Goal: Contribute content: Contribute content

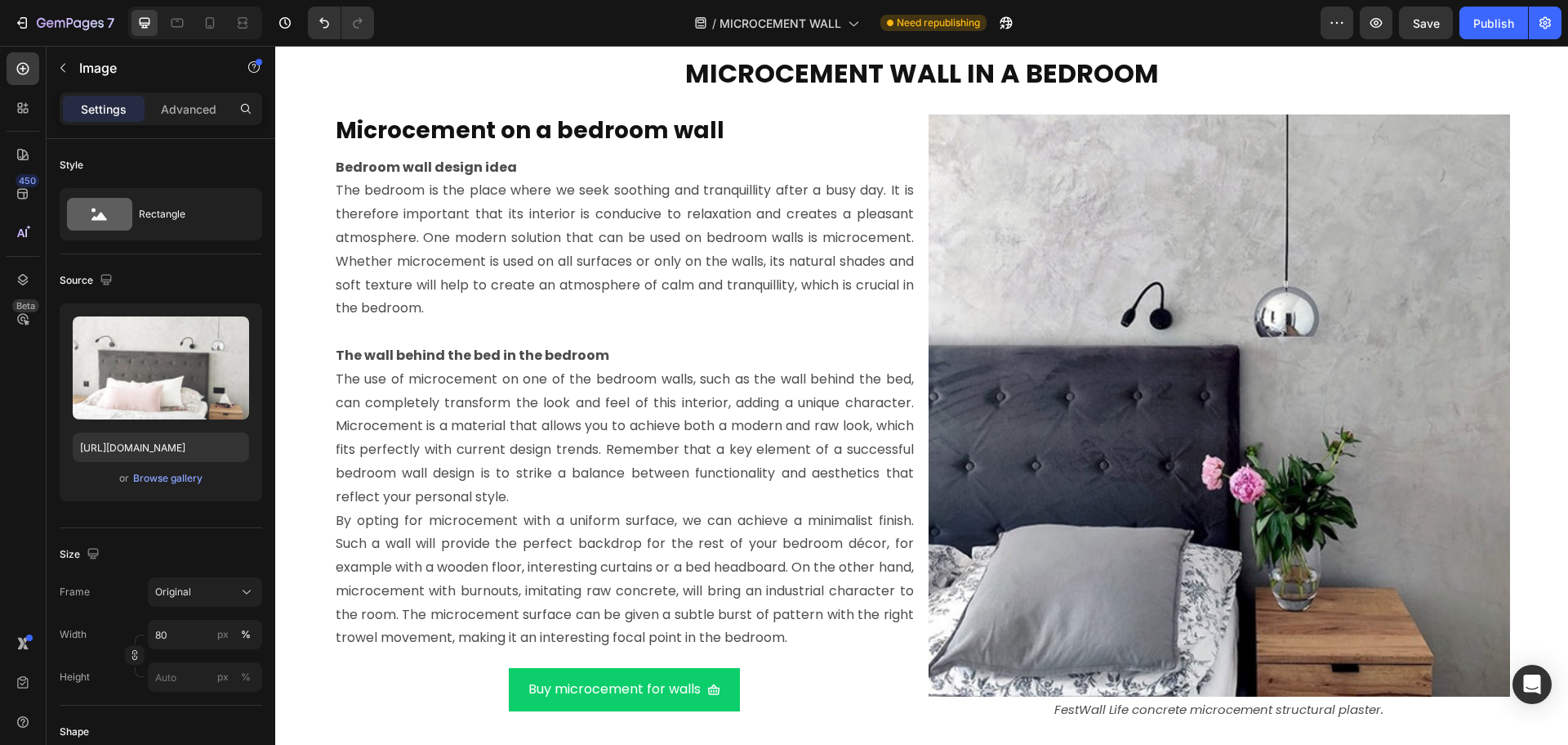
scroll to position [6497, 0]
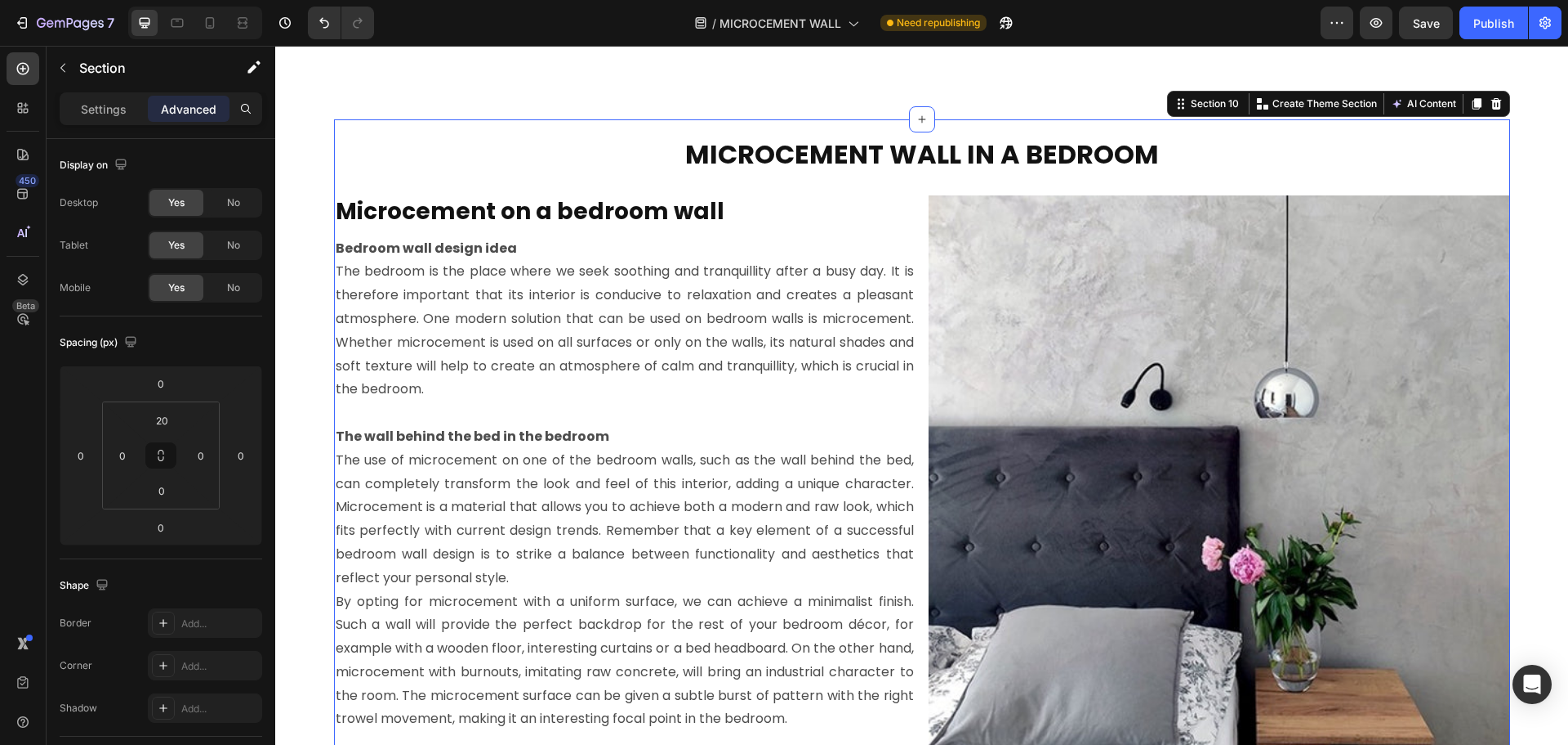
click at [550, 129] on div "MICROCEMENT WALL IN A BEDROOM Heading Microcement on a bedroom wall Heading Bed…" at bounding box center [921, 461] width 1176 height 684
click at [1472, 107] on icon at bounding box center [1476, 103] width 9 height 11
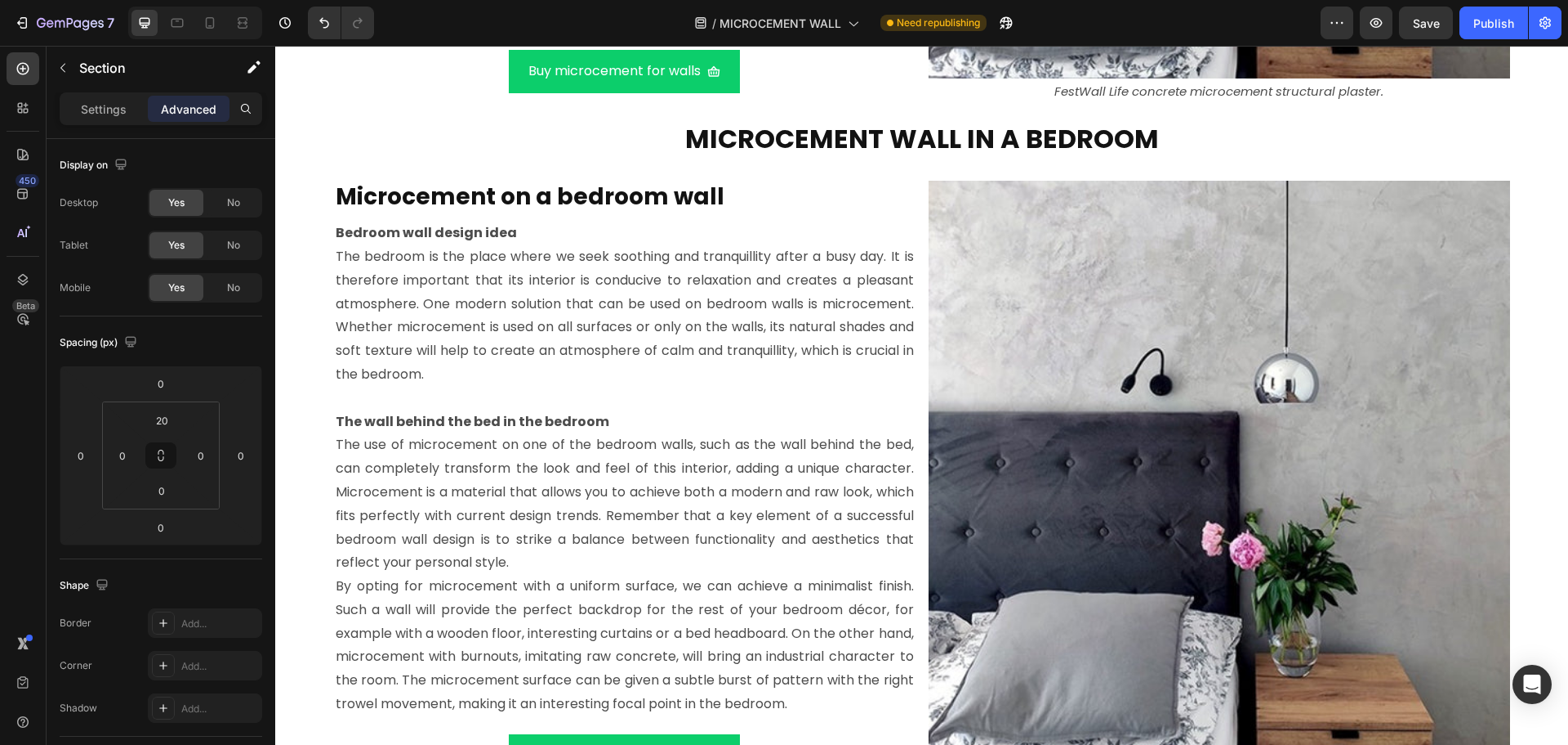
scroll to position [7197, 0]
click at [401, 110] on div "MICROCEMENT WALL IN A BEDROOM Heading Microcement on a bedroom wall Heading Bed…" at bounding box center [921, 445] width 1176 height 684
click at [1178, 117] on div "MICROCEMENT WALL IN A BEDROOM Heading Microcement on a bedroom wall Heading Bed…" at bounding box center [921, 445] width 1176 height 684
click at [1162, 109] on div "MICROCEMENT WALL IN A BEDROOM Heading Microcement on a bedroom wall Heading Bed…" at bounding box center [921, 445] width 1176 height 684
click at [395, 109] on div "MICROCEMENT WALL IN A BEDROOM Heading Microcement on a bedroom wall Heading Bed…" at bounding box center [921, 445] width 1176 height 684
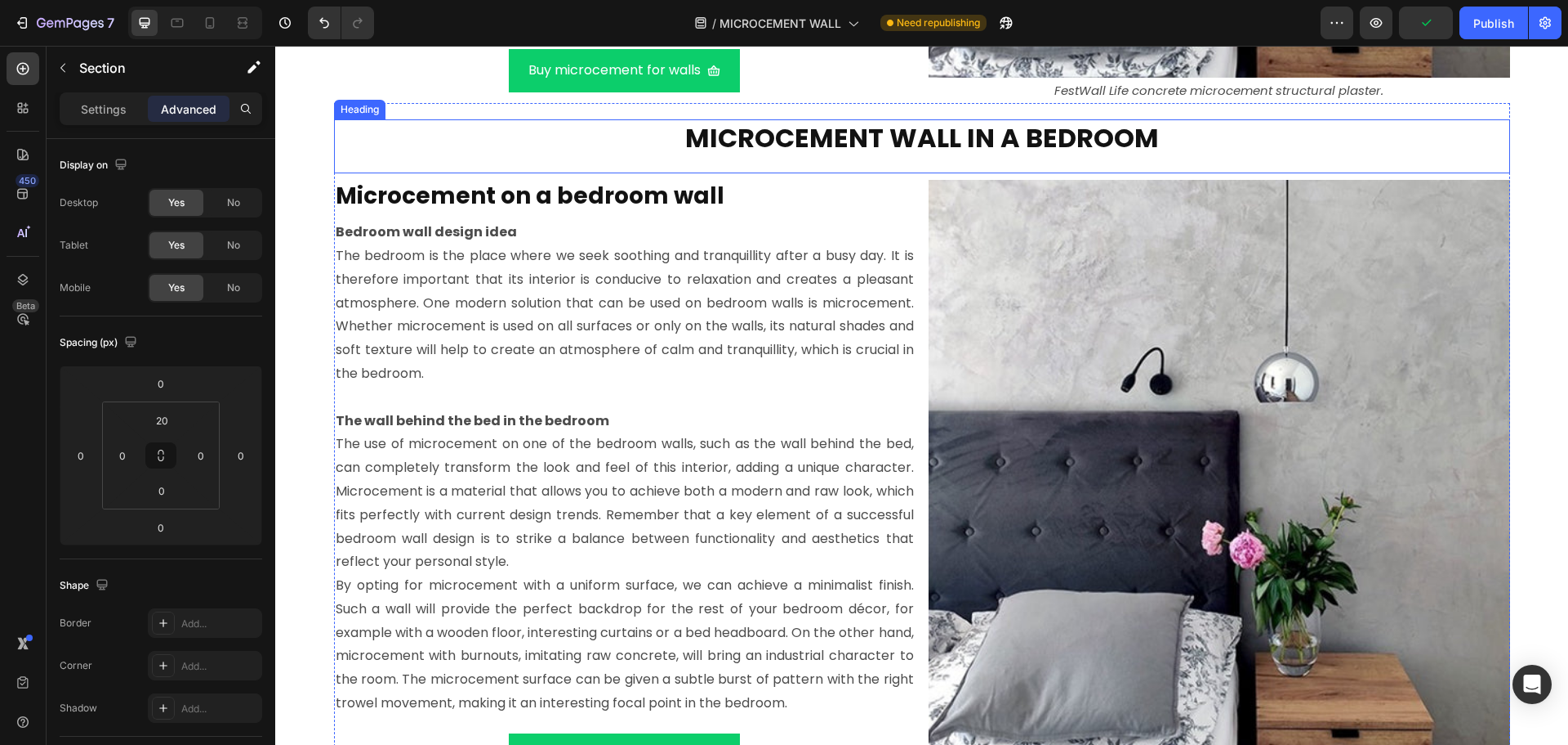
click at [337, 121] on h2 "MICROCEMENT WALL IN A BEDROOM" at bounding box center [921, 138] width 1176 height 38
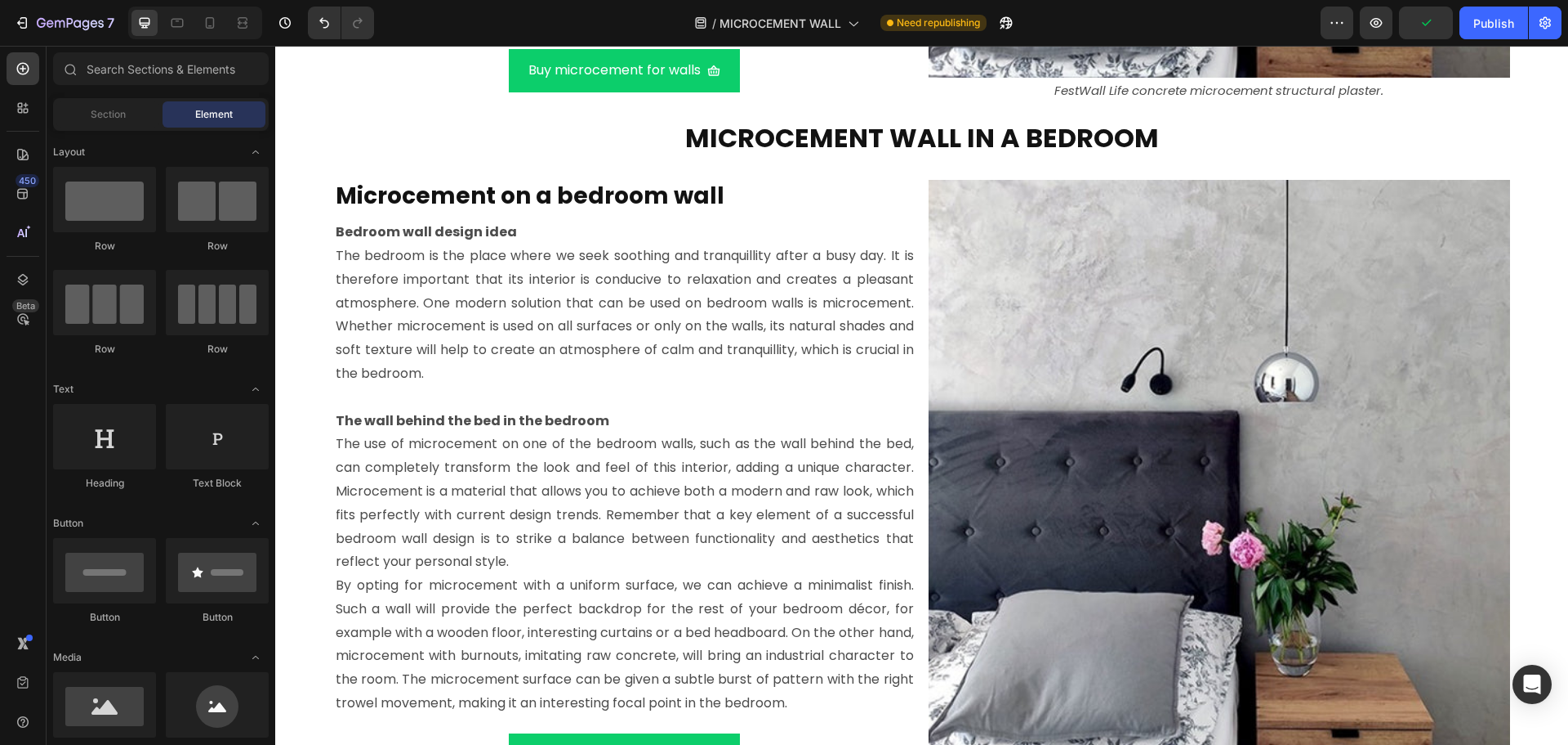
click at [302, 129] on section "MICROCEMENT WALL IN A BEDROOM Heading Microcement on a bedroom wall Heading Bed…" at bounding box center [922, 445] width 1241 height 684
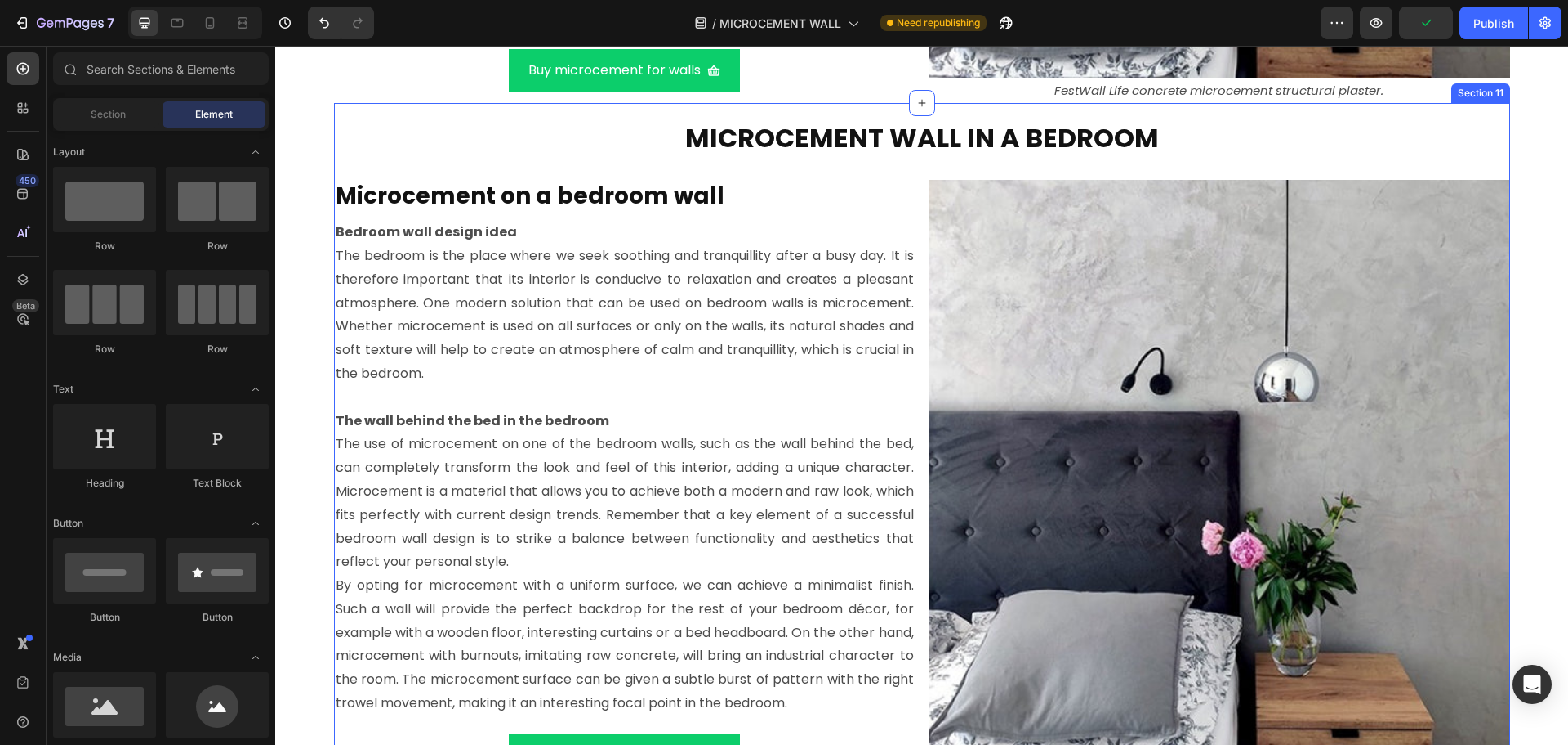
click at [334, 114] on div "MICROCEMENT WALL IN A BEDROOM Heading Microcement on a bedroom wall Heading Bed…" at bounding box center [921, 445] width 1176 height 684
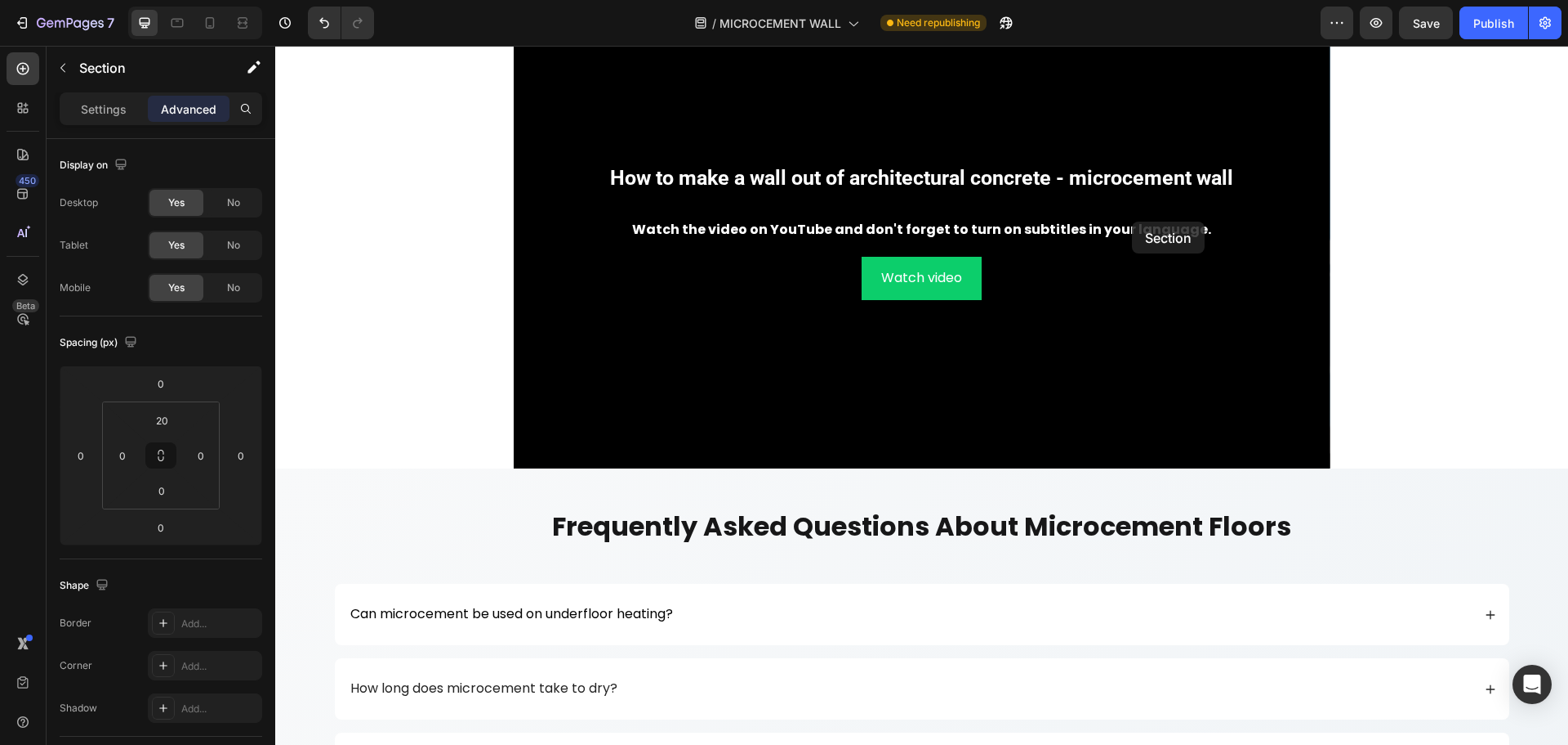
scroll to position [8831, 0]
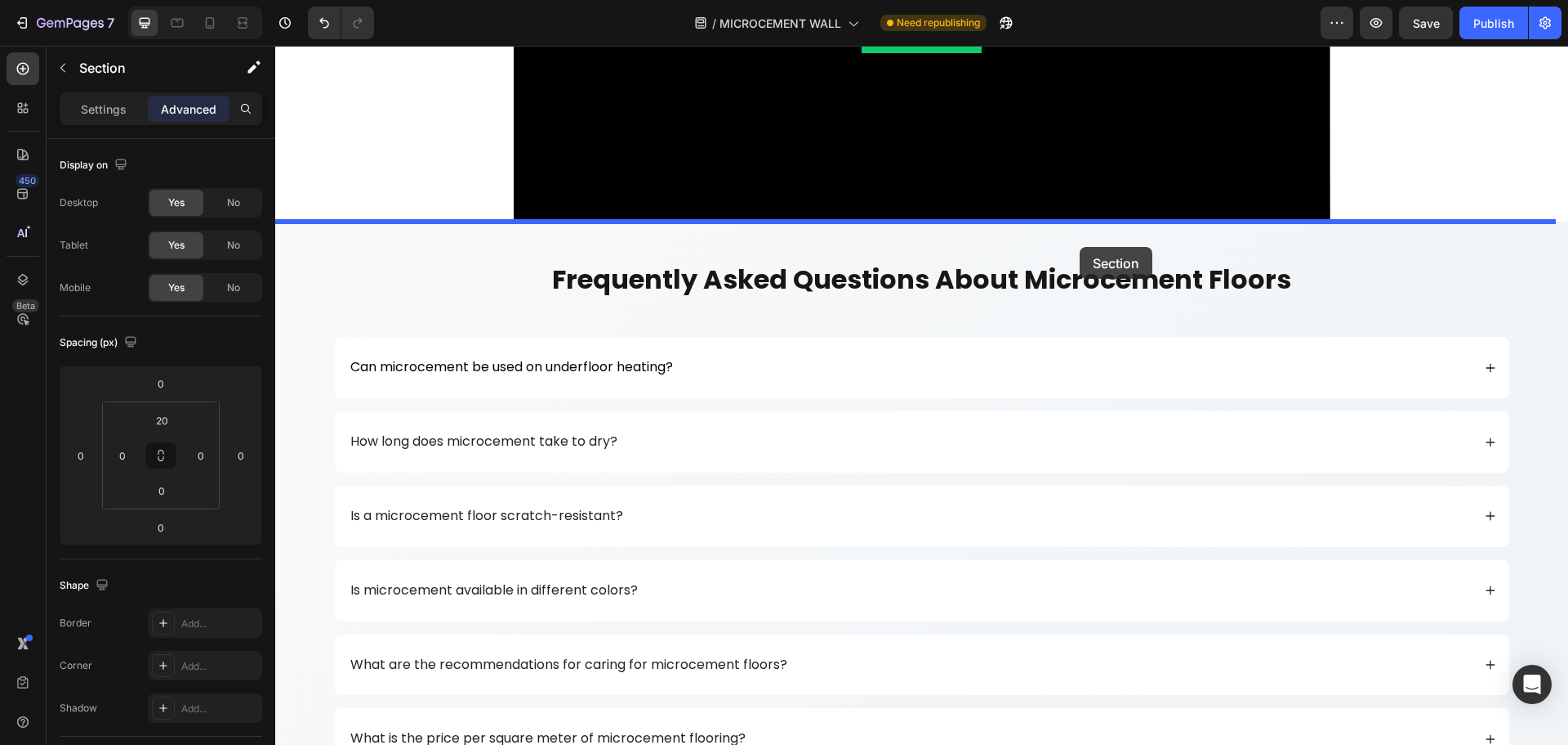
drag, startPoint x: 1183, startPoint y: 91, endPoint x: 1079, endPoint y: 247, distance: 187.5
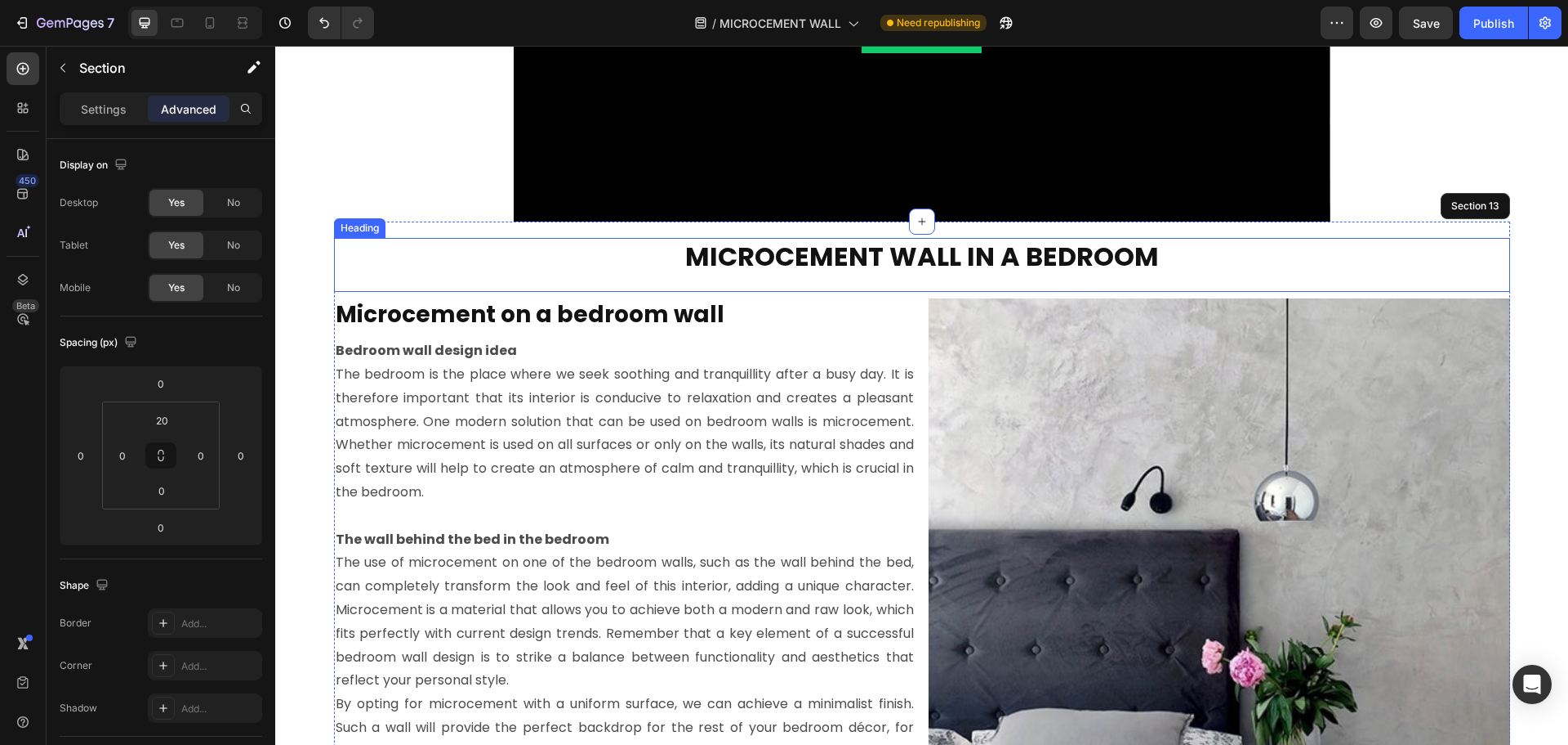
click at [787, 266] on strong "MICROCEMENT WALL IN A BEDROOM" at bounding box center [922, 256] width 474 height 37
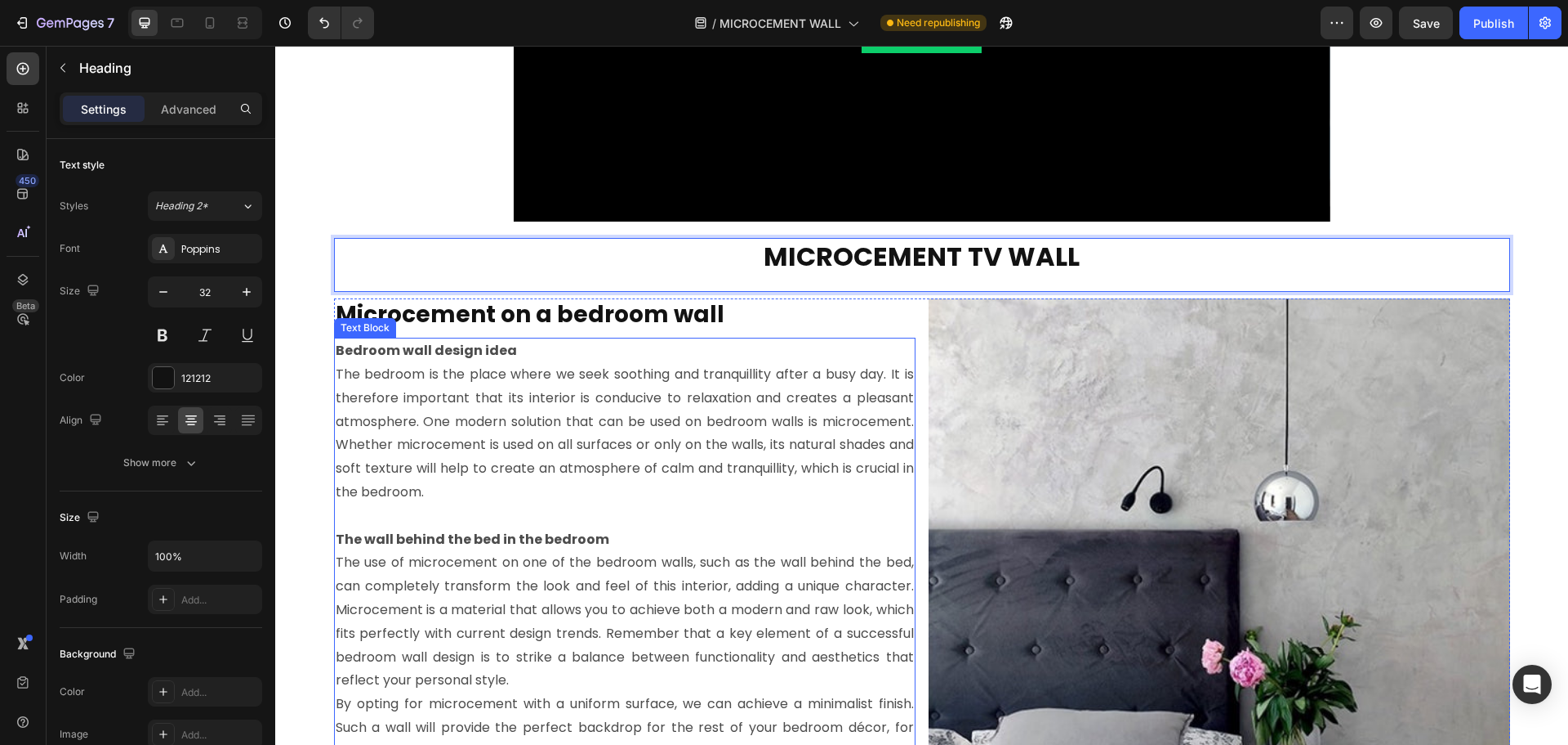
click at [817, 383] on p "The bedroom is the place where we seek soothing and tranquillity after a busy d…" at bounding box center [625, 433] width 579 height 141
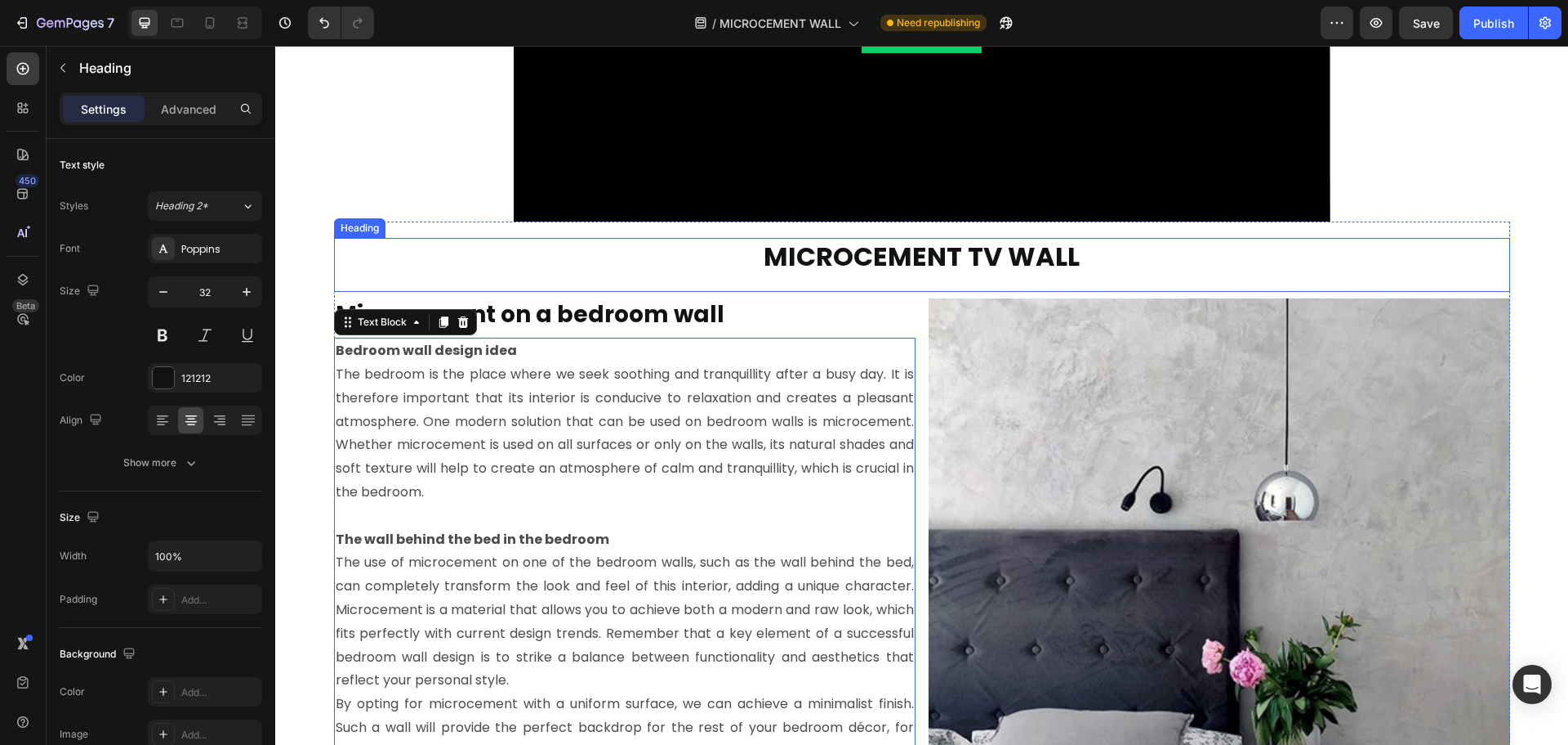
click at [706, 262] on p "⁠⁠⁠⁠⁠⁠⁠ MICROCEMENT TV WALL" at bounding box center [922, 256] width 1173 height 34
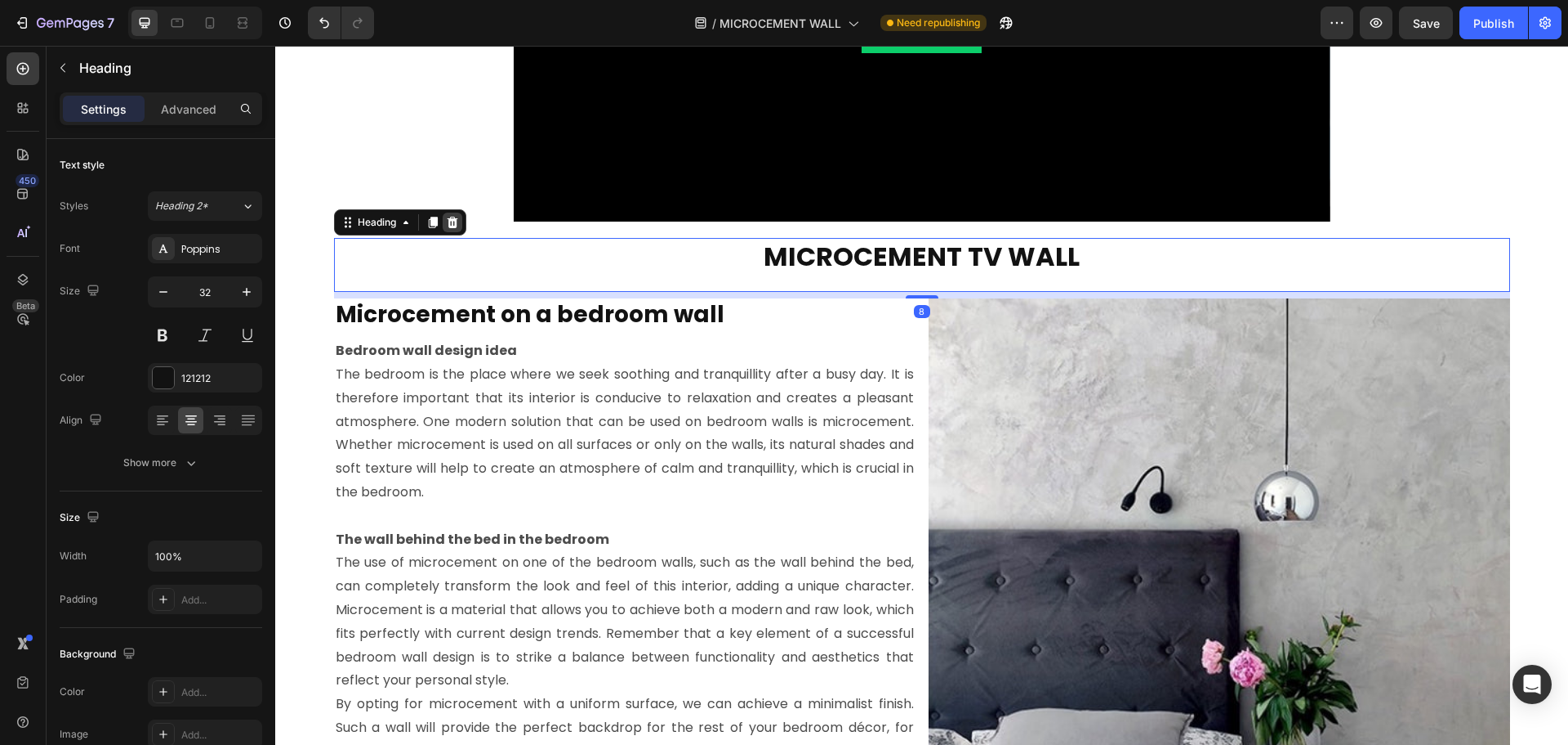
click at [448, 220] on icon at bounding box center [452, 222] width 11 height 11
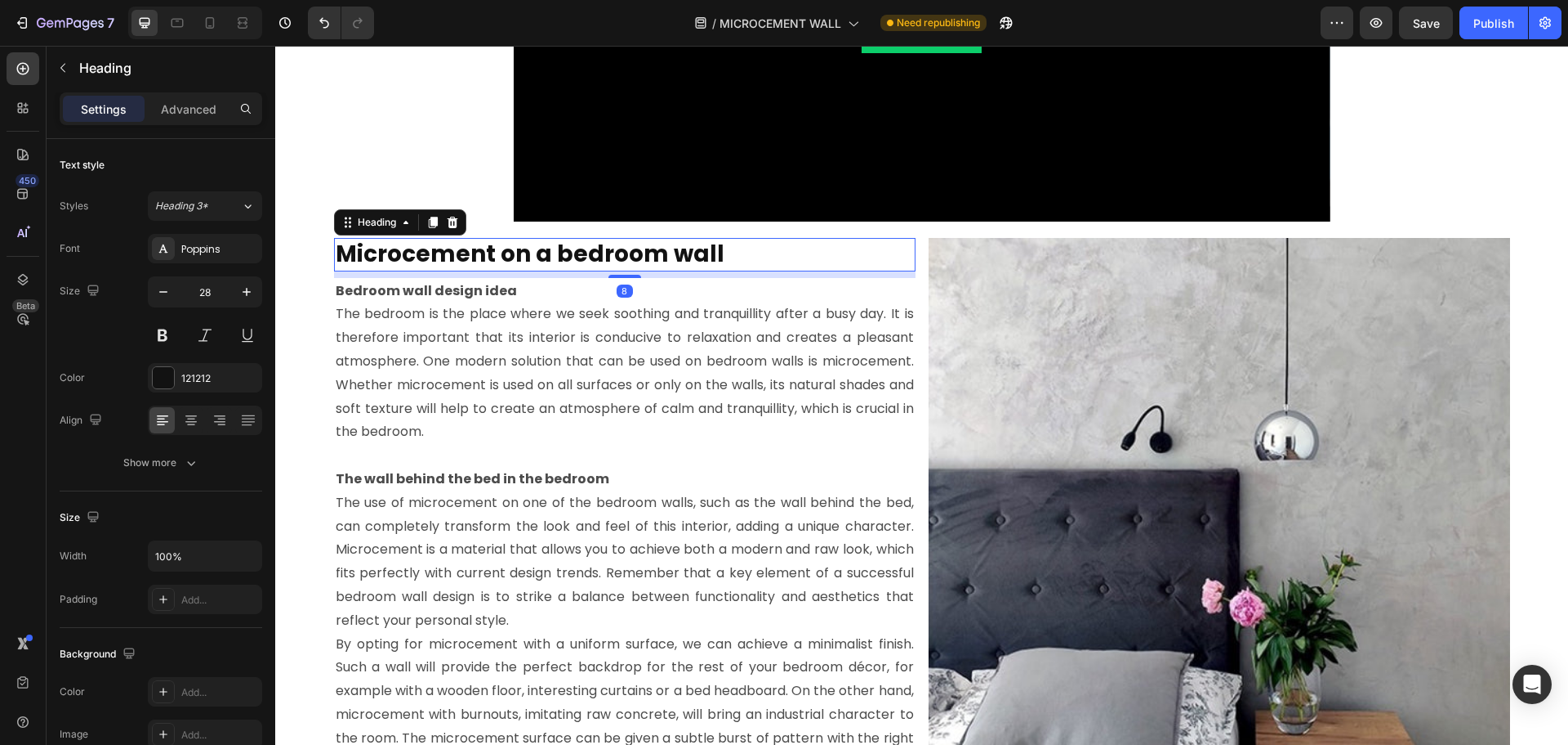
click at [536, 255] on strong "Microcement on a bedroom wall" at bounding box center [530, 254] width 389 height 32
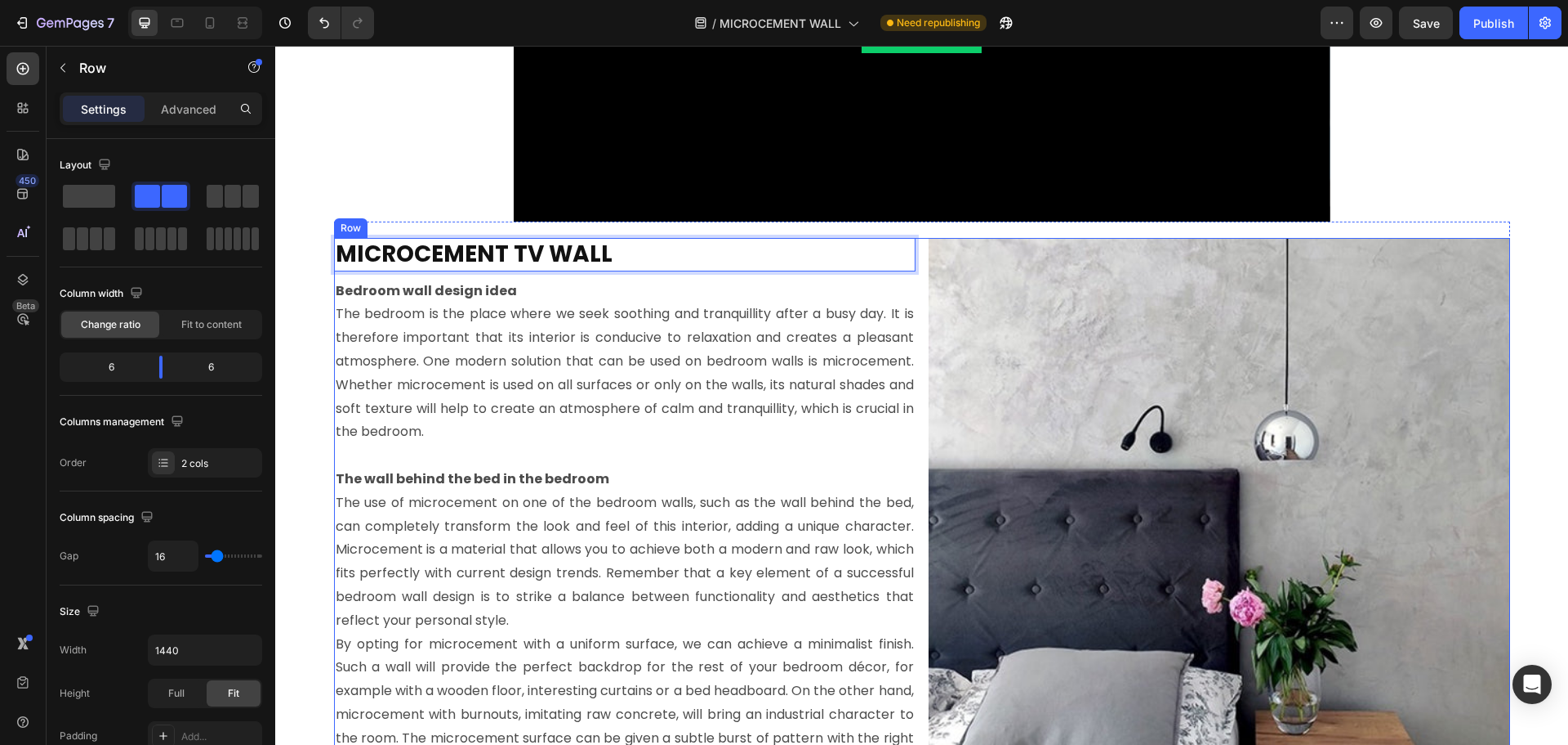
click at [917, 241] on div "MICROCEMENT TV WALL Heading 8 Bedroom wall design idea The bedroom is the place…" at bounding box center [921, 541] width 1176 height 607
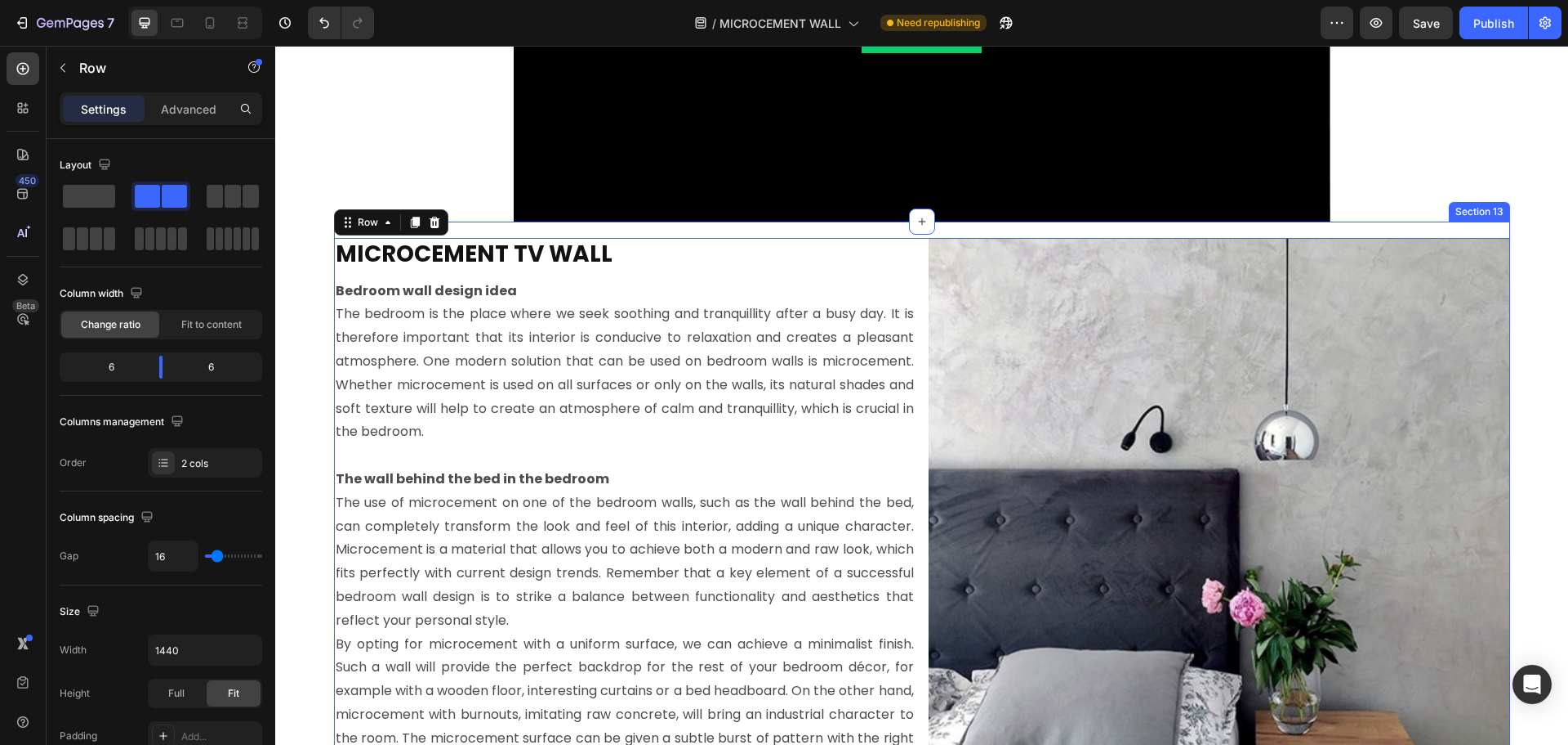
click at [956, 228] on div "⁠⁠⁠⁠⁠⁠⁠ MICROCEMENT TV WALL Heading Bedroom wall design idea The bedroom is the…" at bounding box center [921, 533] width 1176 height 624
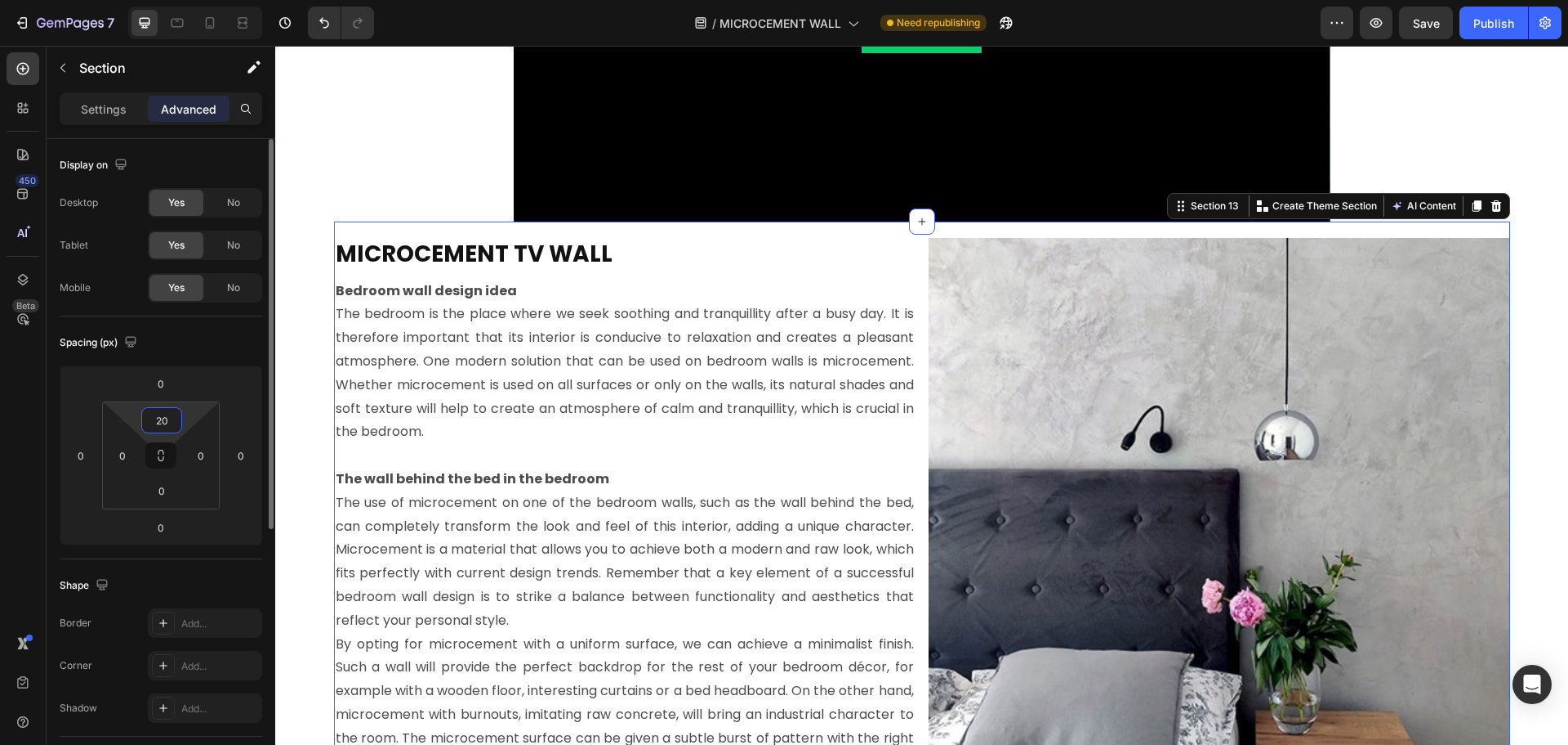
click at [173, 413] on input "20" at bounding box center [161, 420] width 33 height 25
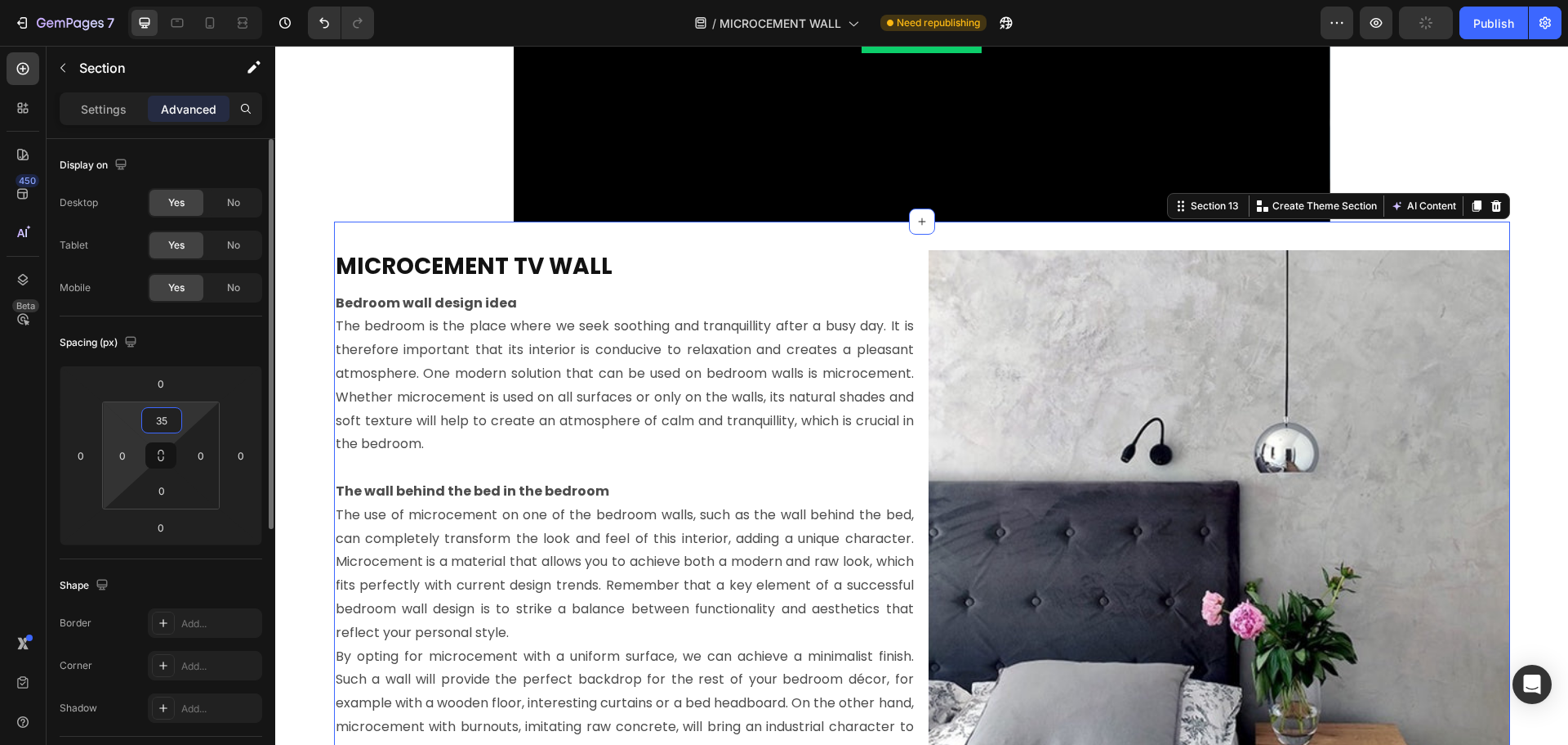
drag, startPoint x: 140, startPoint y: 423, endPoint x: 108, endPoint y: 419, distance: 32.2
click at [108, 419] on div "35 0 0 0" at bounding box center [161, 455] width 118 height 108
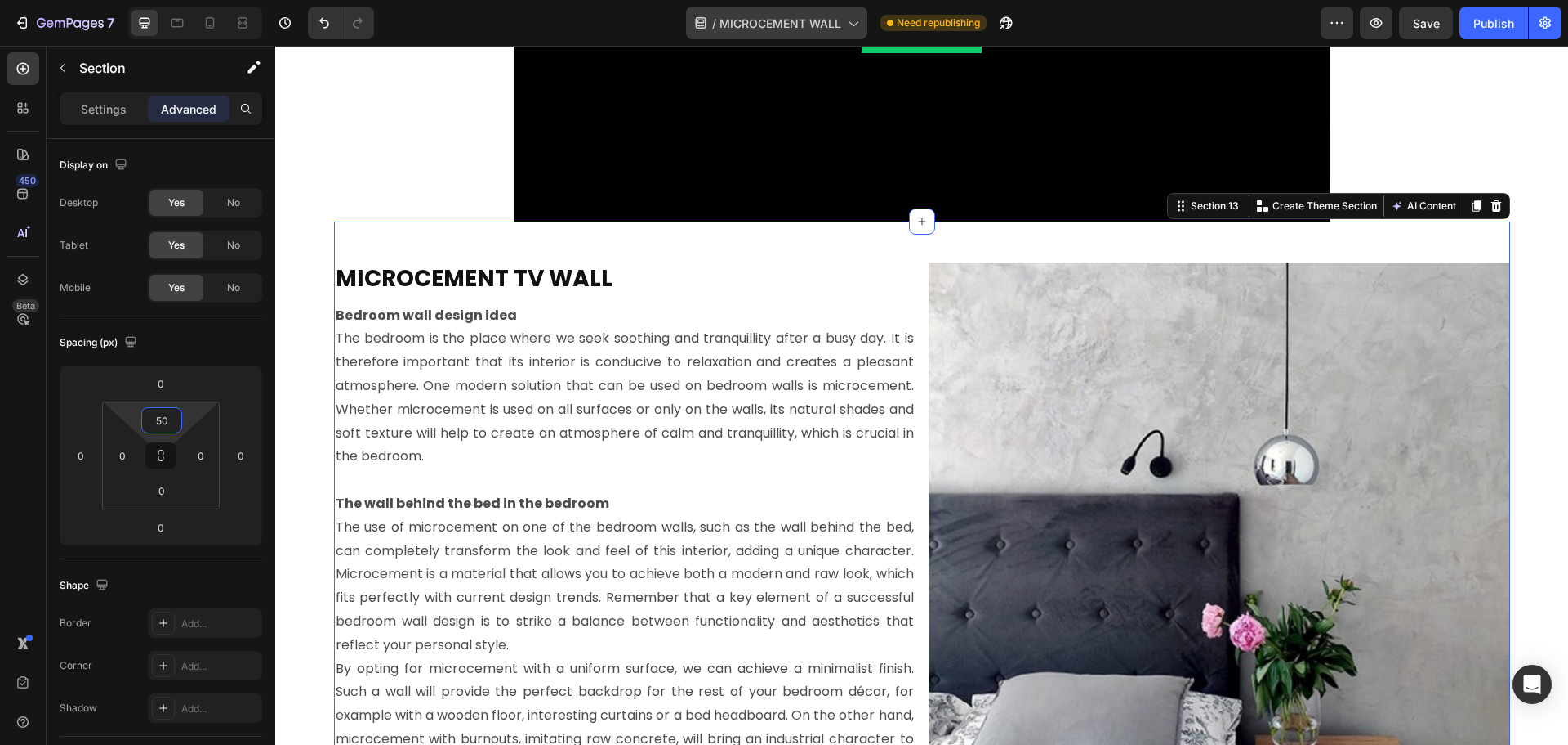
type input "50"
click at [642, 371] on p "The bedroom is the place where we seek soothing and tranquillity after a busy d…" at bounding box center [625, 397] width 579 height 141
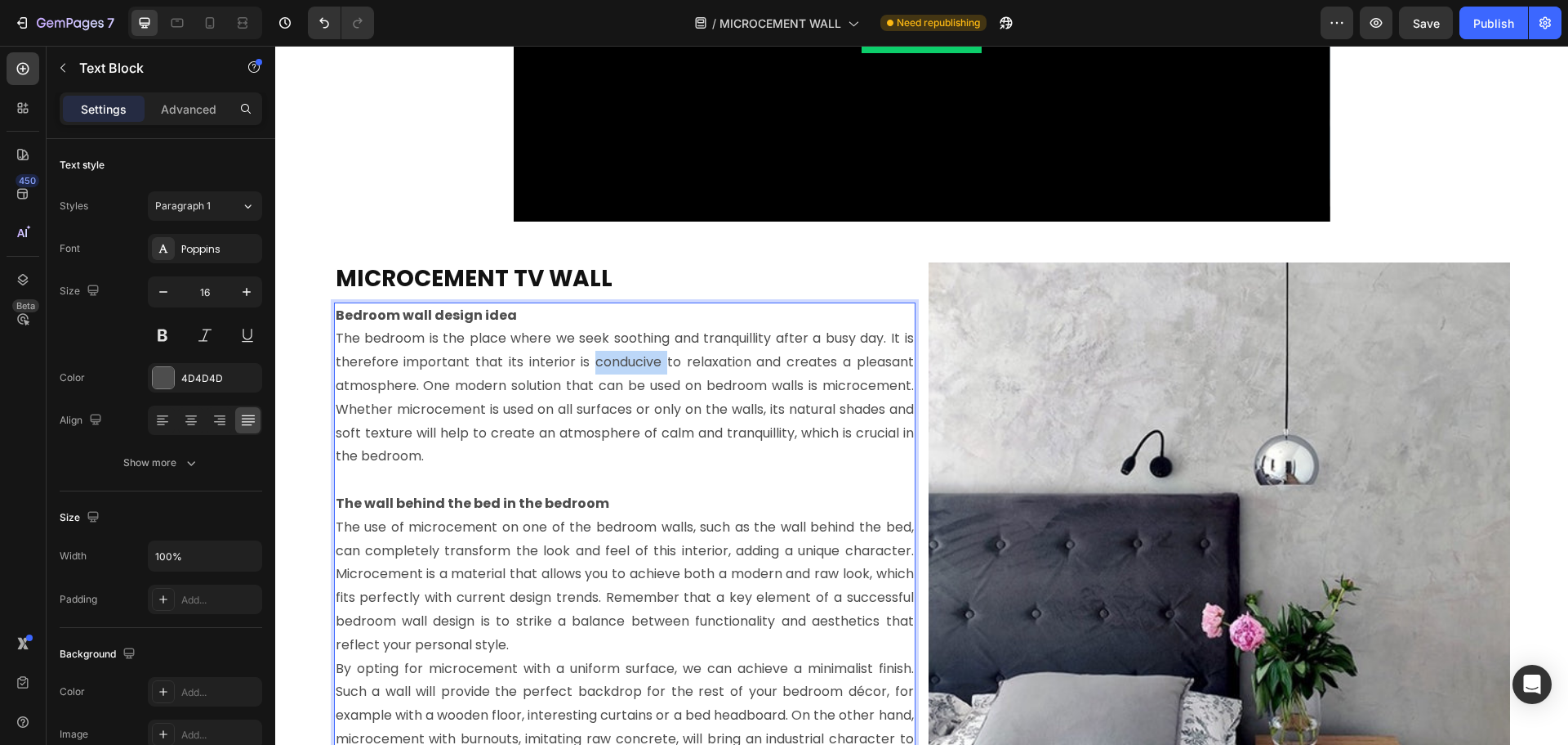
click at [642, 371] on p "The bedroom is the place where we seek soothing and tranquillity after a busy d…" at bounding box center [625, 397] width 579 height 141
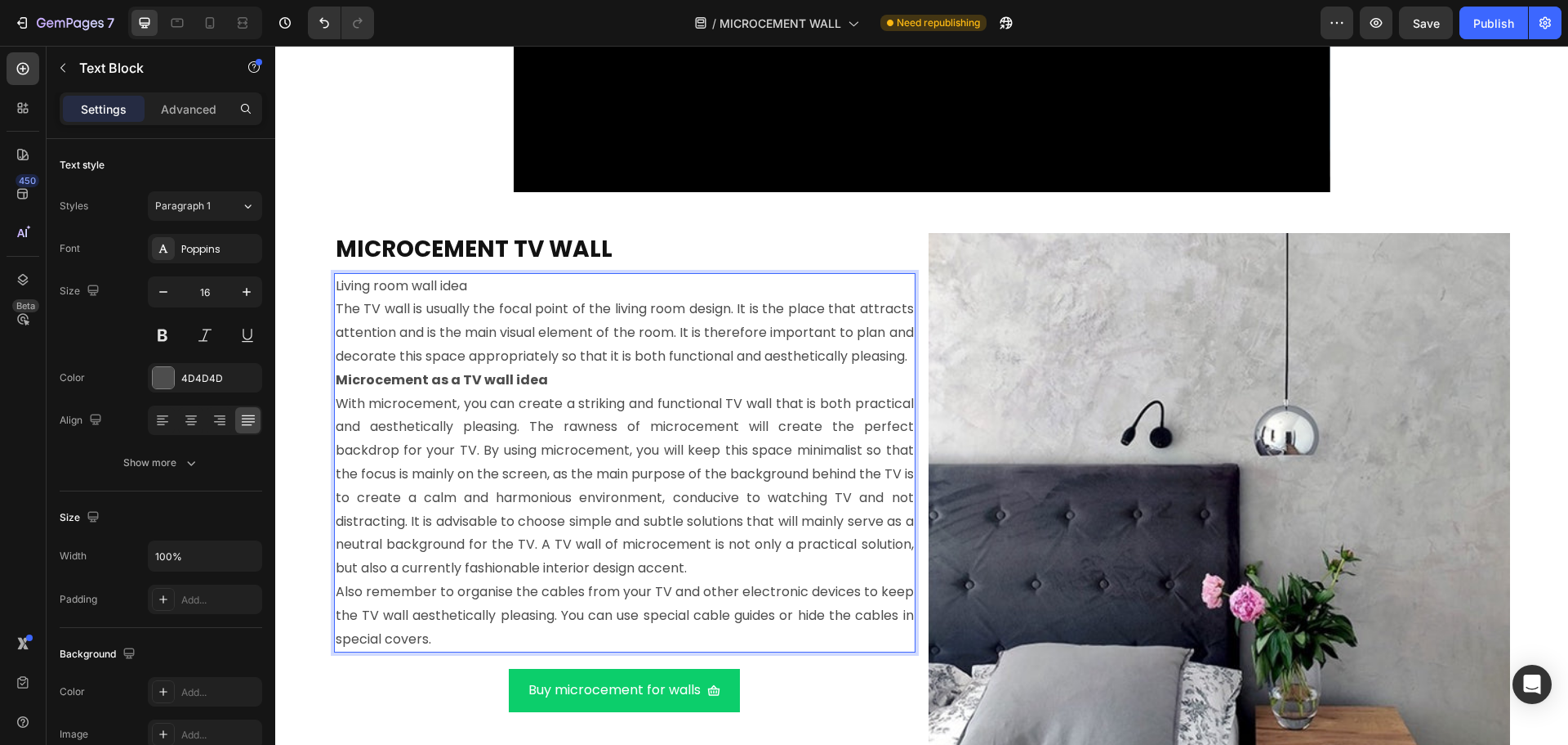
scroll to position [8229, 0]
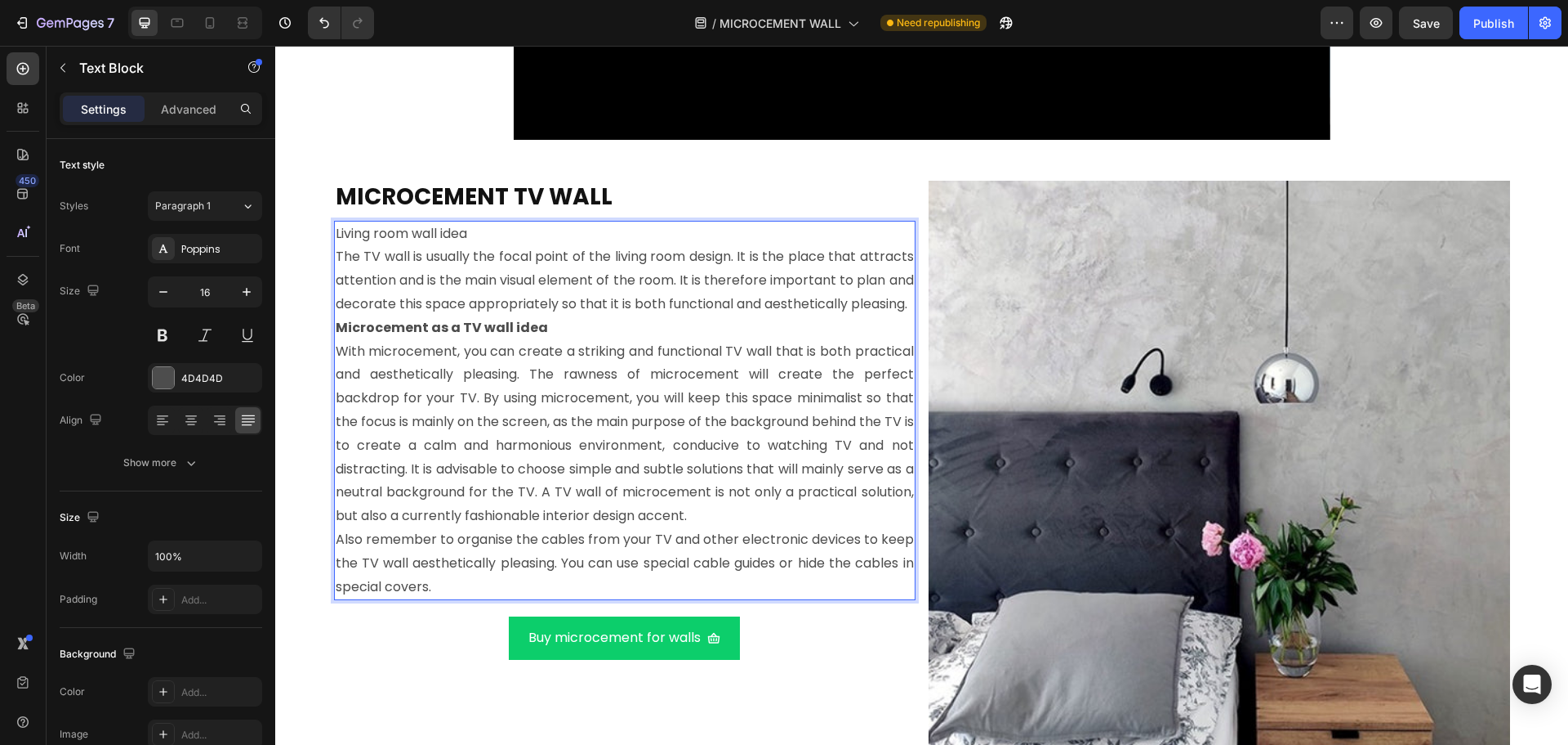
click at [426, 315] on p "The TV wall is usually the focal point of the living room design. It is the pla…" at bounding box center [625, 280] width 579 height 70
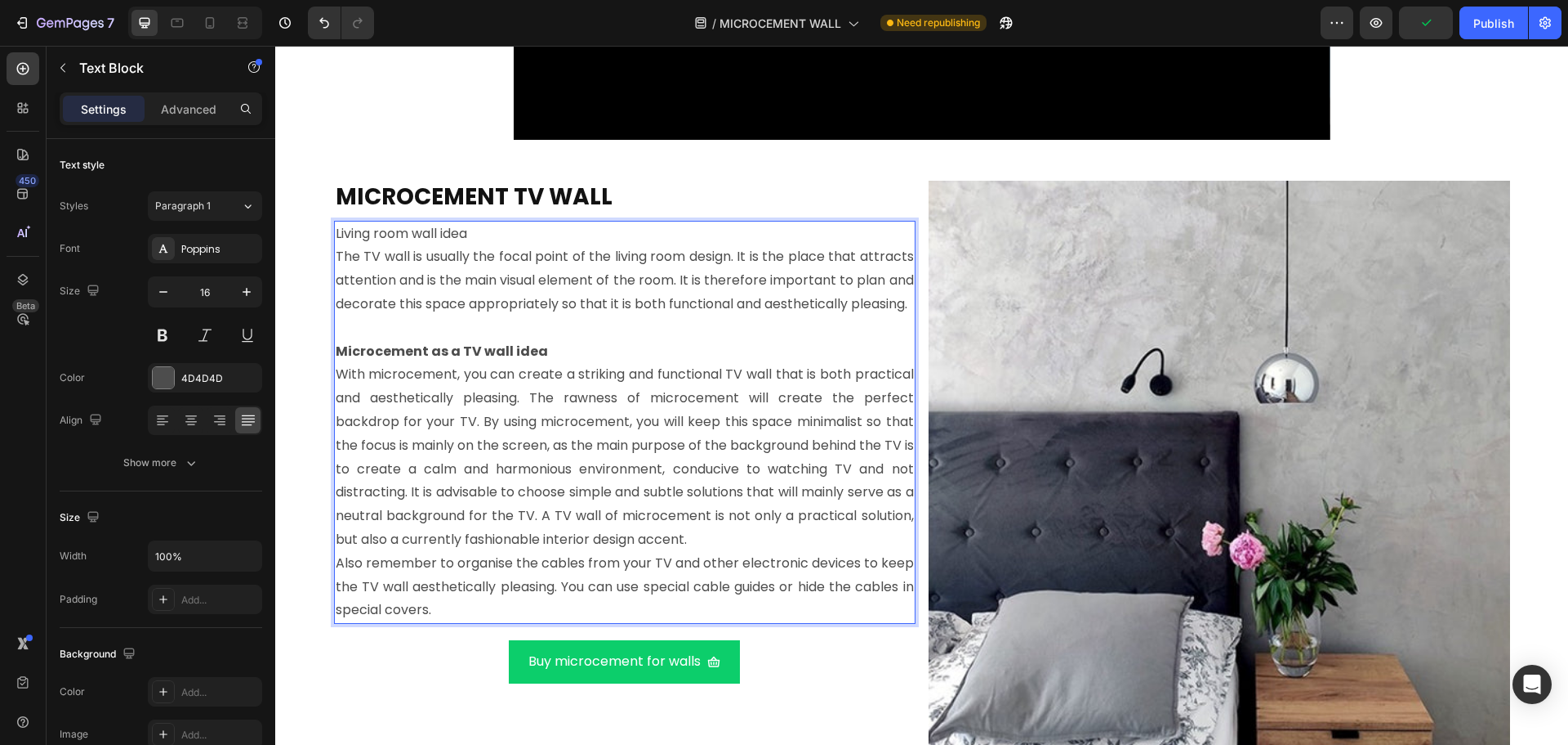
click at [547, 364] on p "Microcement as a TV wall idea" at bounding box center [625, 352] width 579 height 24
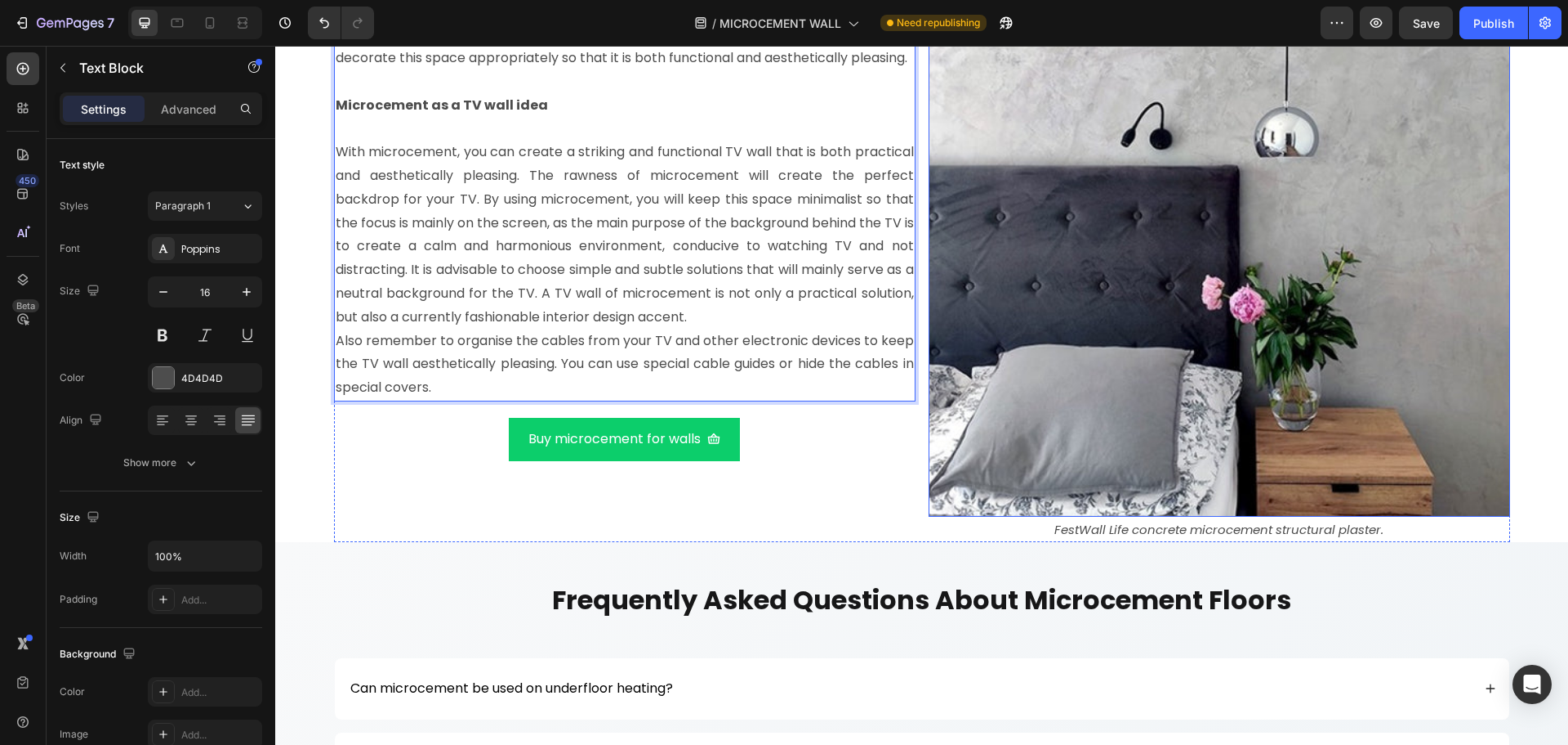
scroll to position [8556, 0]
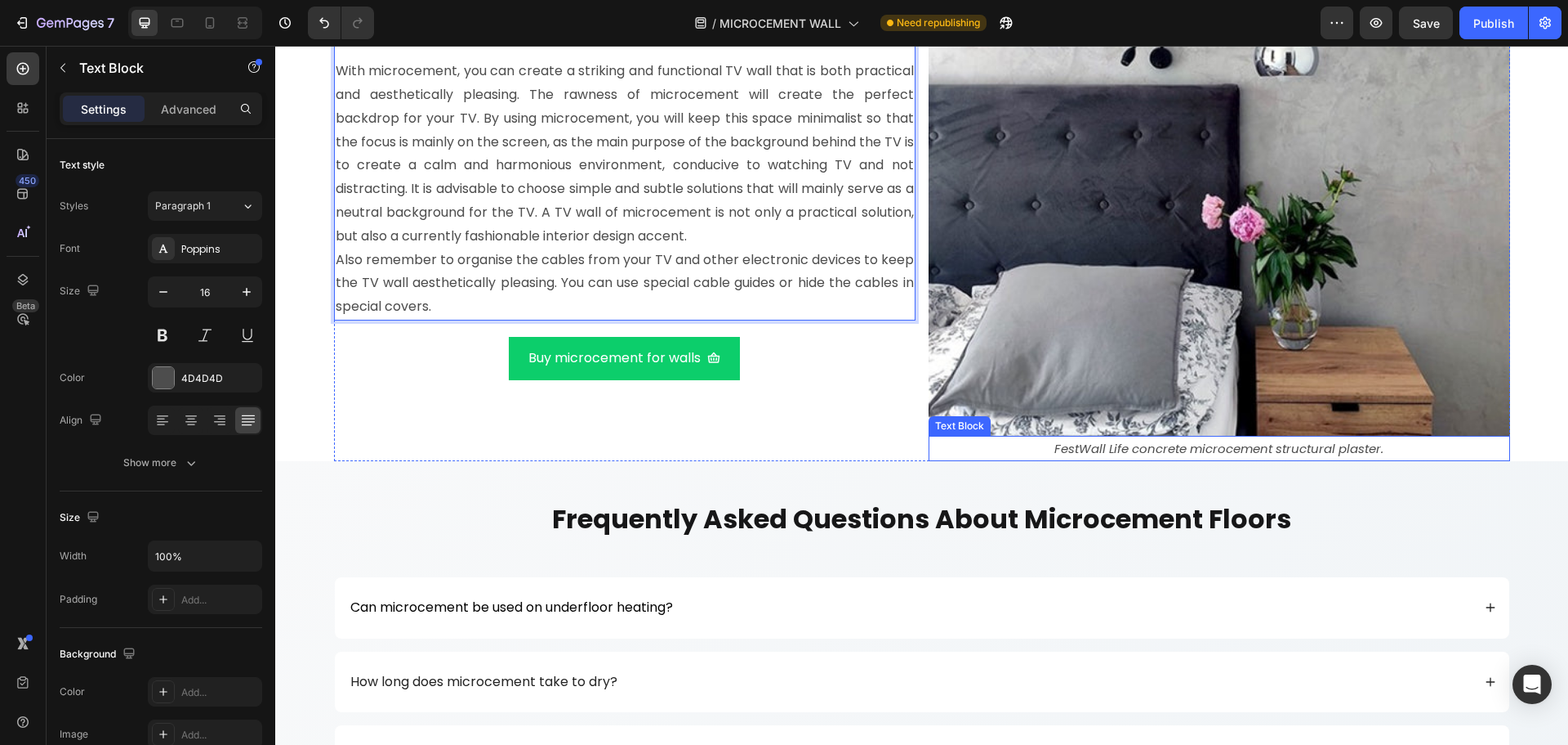
click at [1106, 442] on p "FestWall Life concrete microcement structural plaster." at bounding box center [1219, 448] width 579 height 22
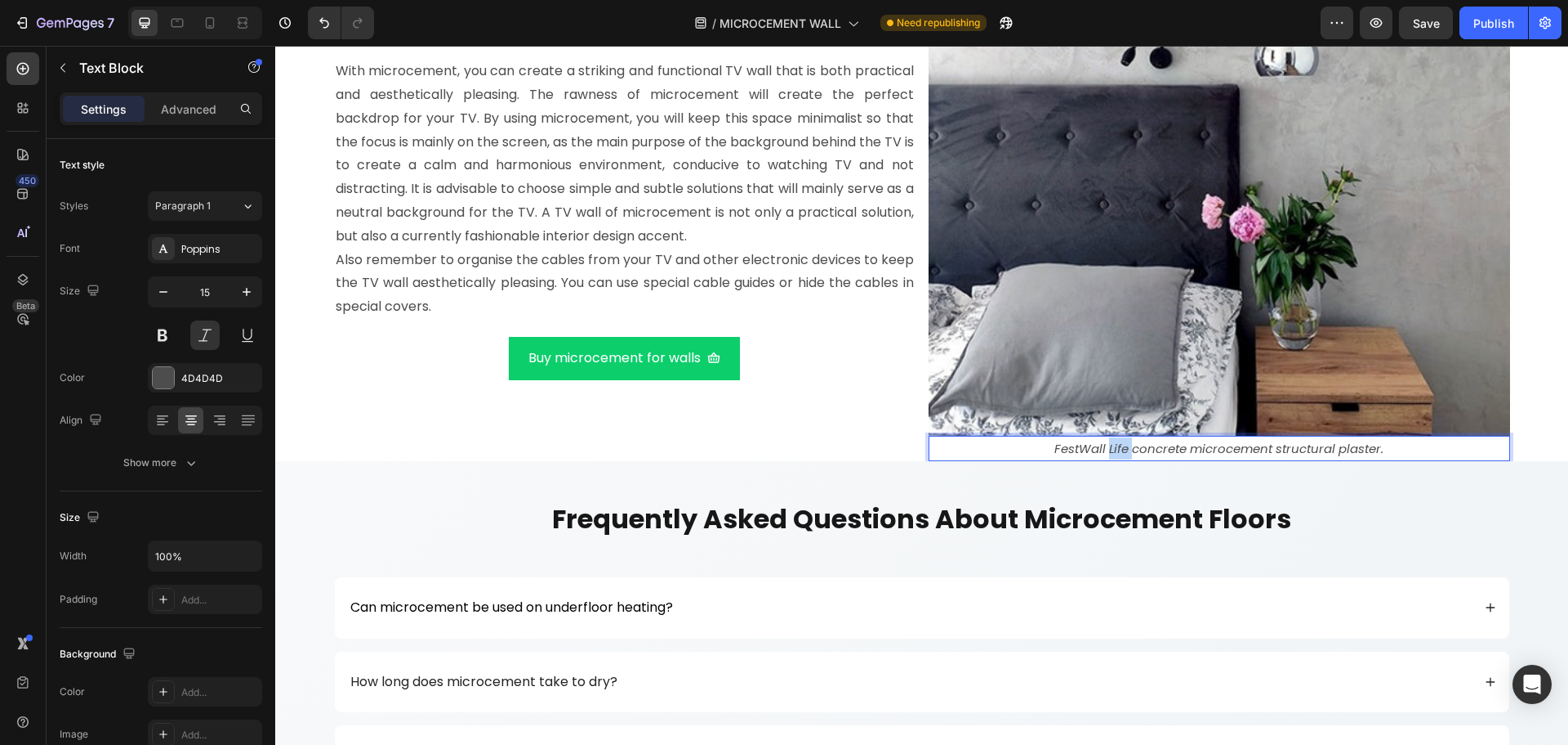
click at [1106, 442] on p "FestWall Life concrete microcement structural plaster." at bounding box center [1219, 448] width 579 height 22
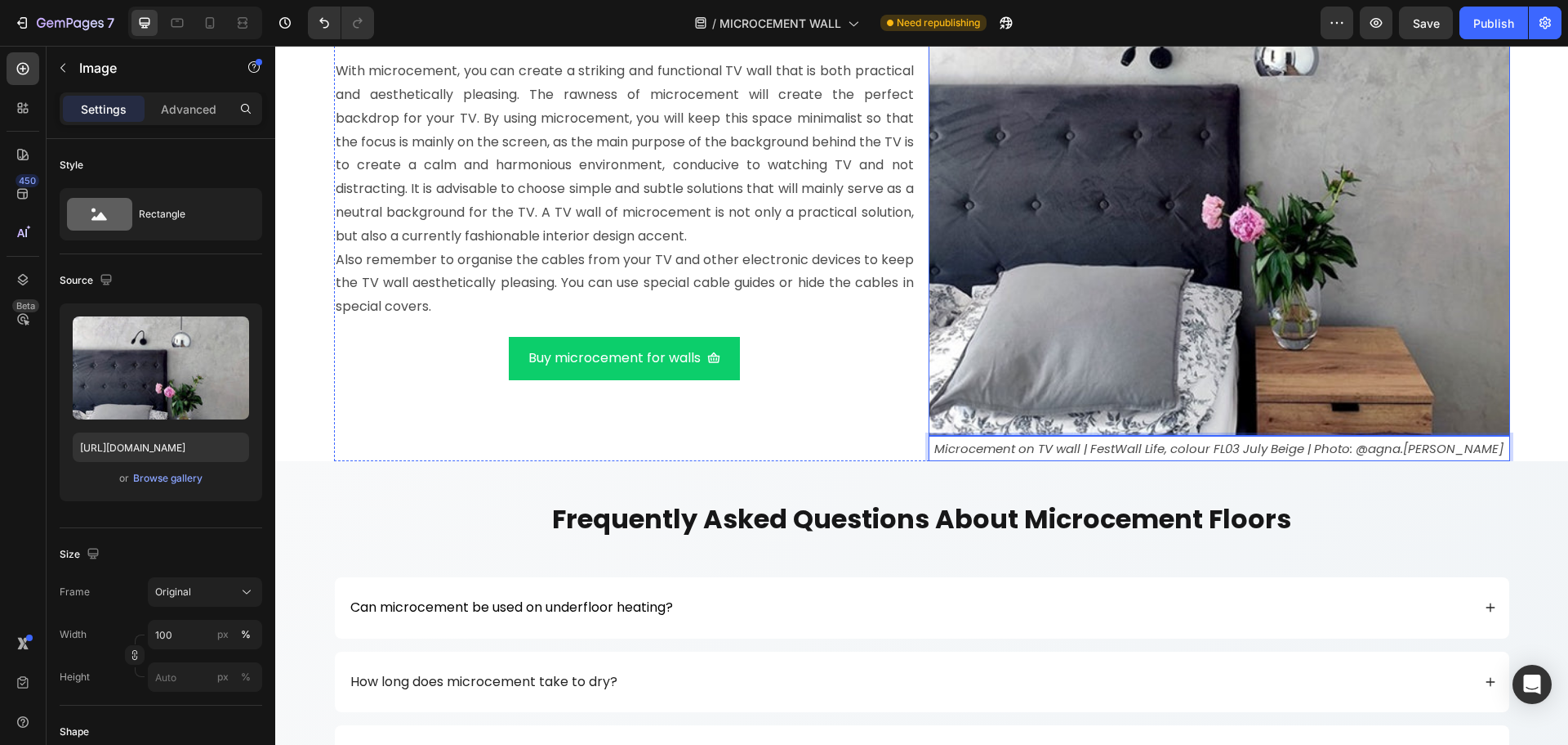
click at [1093, 272] on img at bounding box center [1219, 145] width 582 height 582
click at [986, 237] on img at bounding box center [1219, 145] width 582 height 582
click at [159, 471] on div "Browse gallery" at bounding box center [167, 478] width 69 height 15
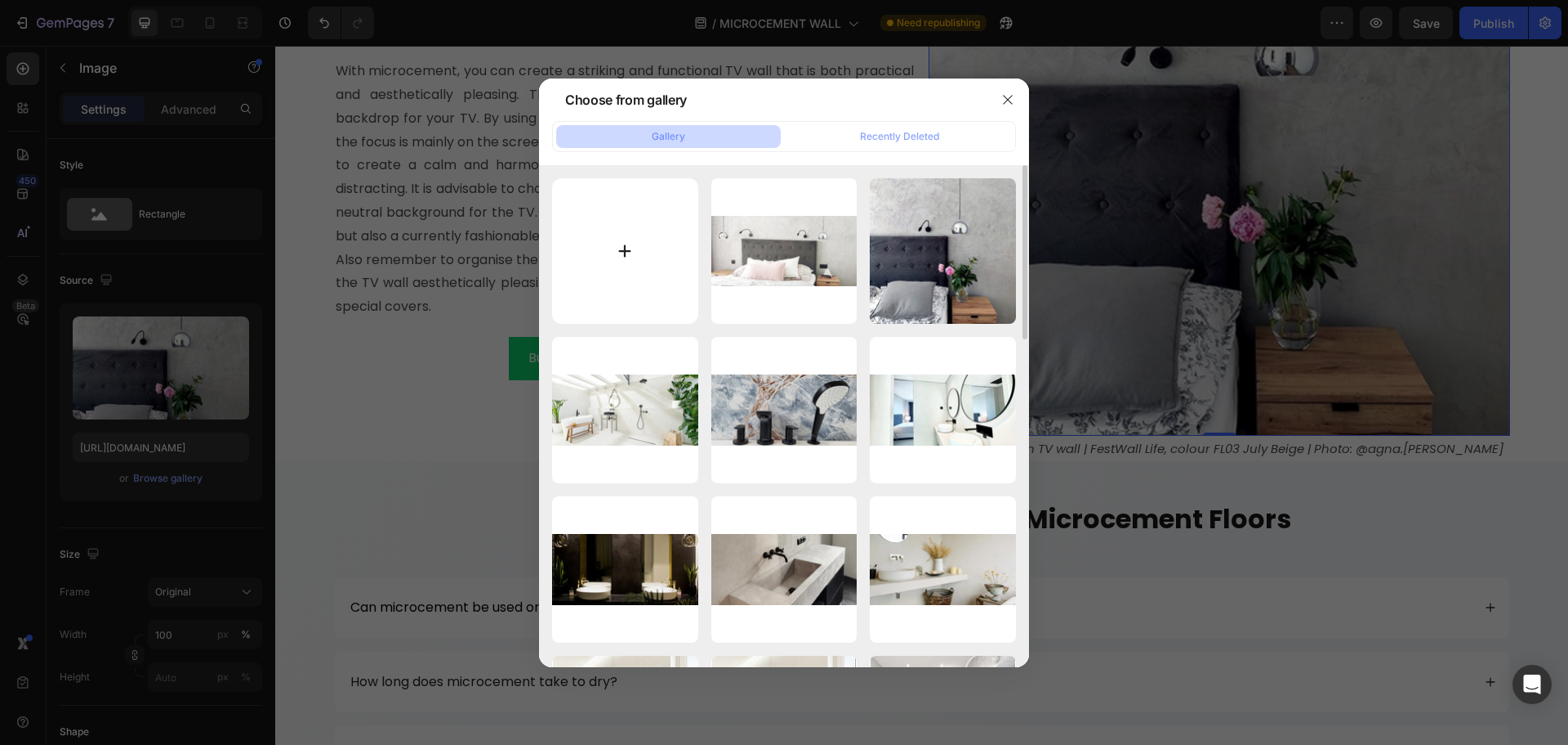
click at [631, 274] on input "file" at bounding box center [625, 251] width 146 height 146
type input "C:\fakepath\microcement tv wall.jpg"
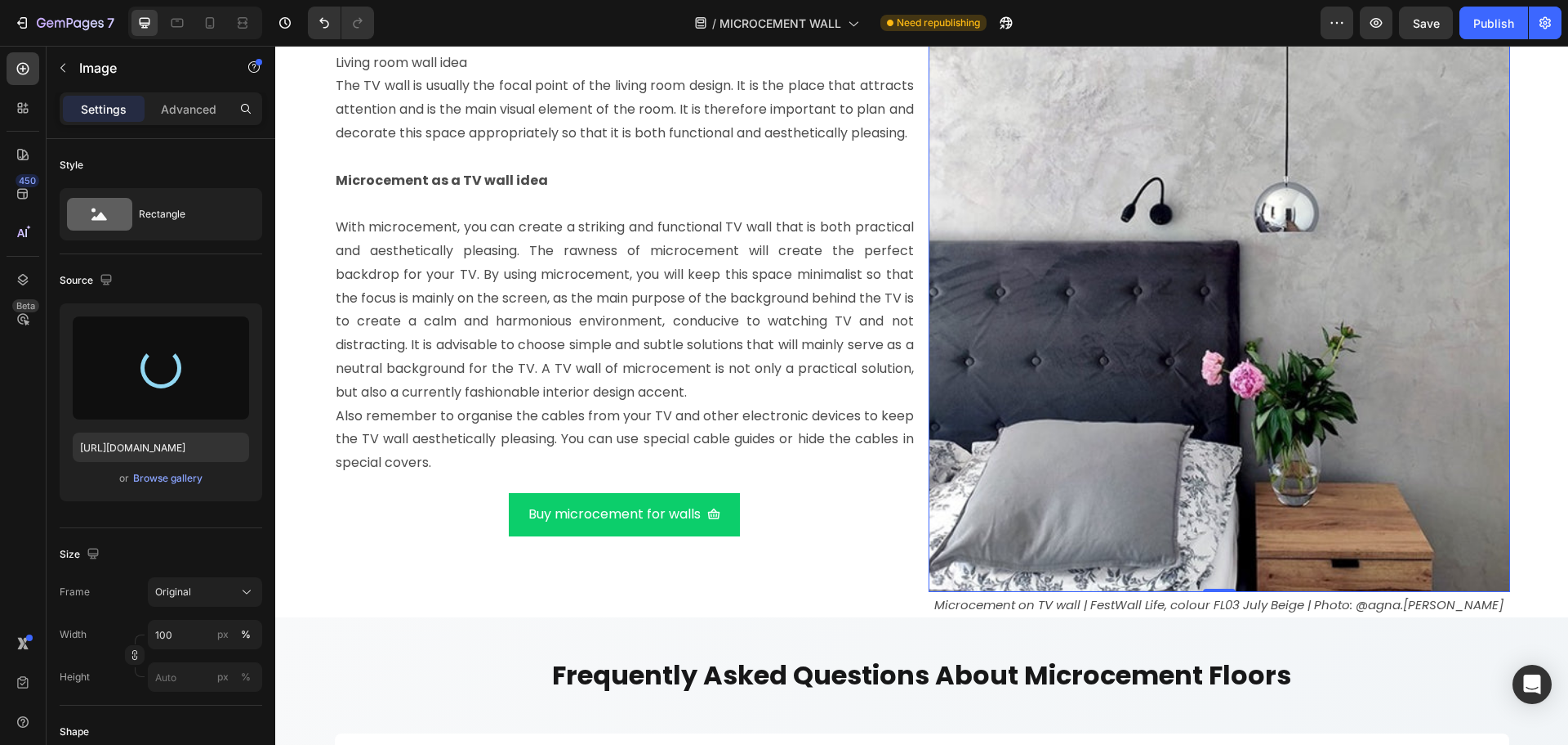
scroll to position [8392, 0]
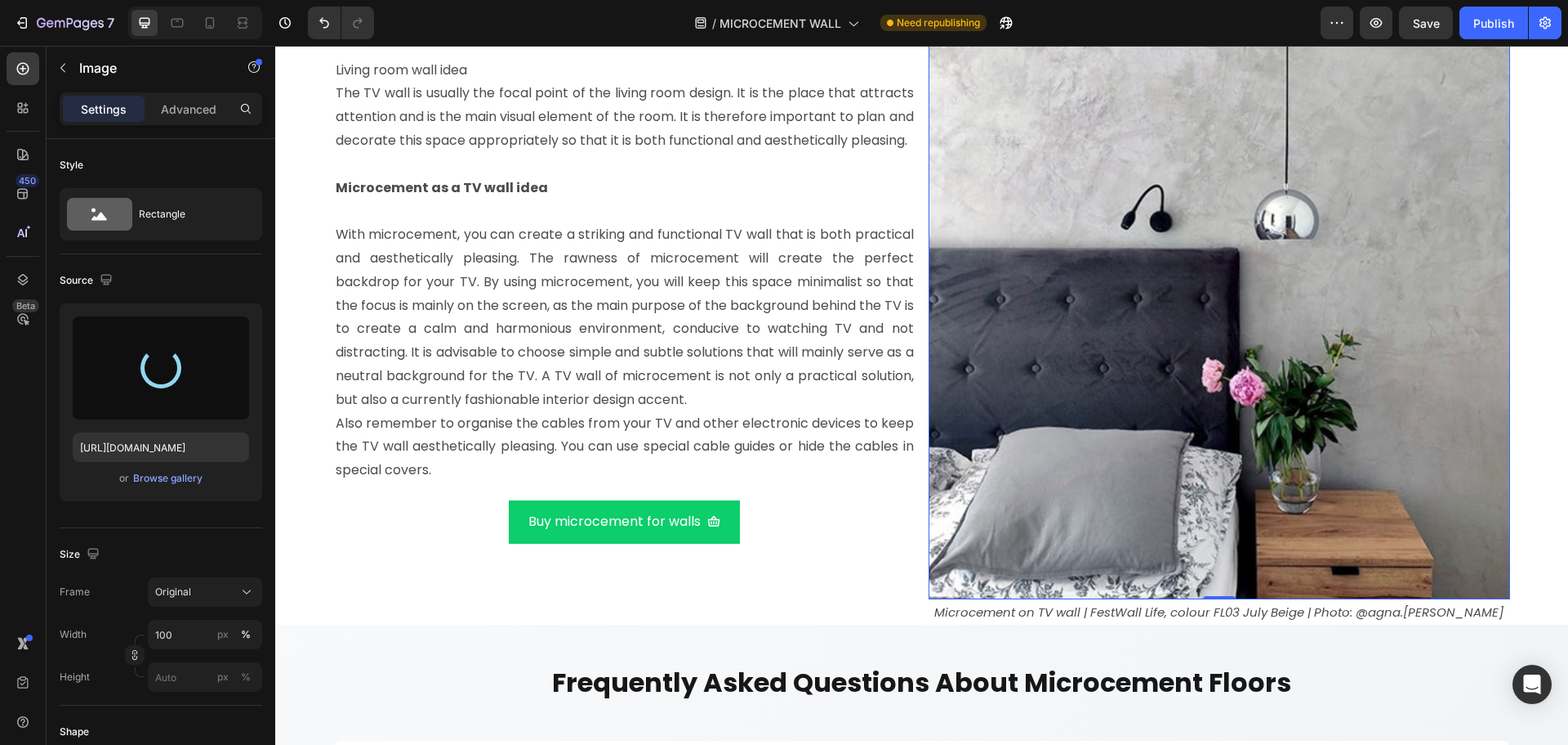
type input "https://cdn.shopify.com/s/files/1/0614/6061/1304/files/gempages_567857983174738…"
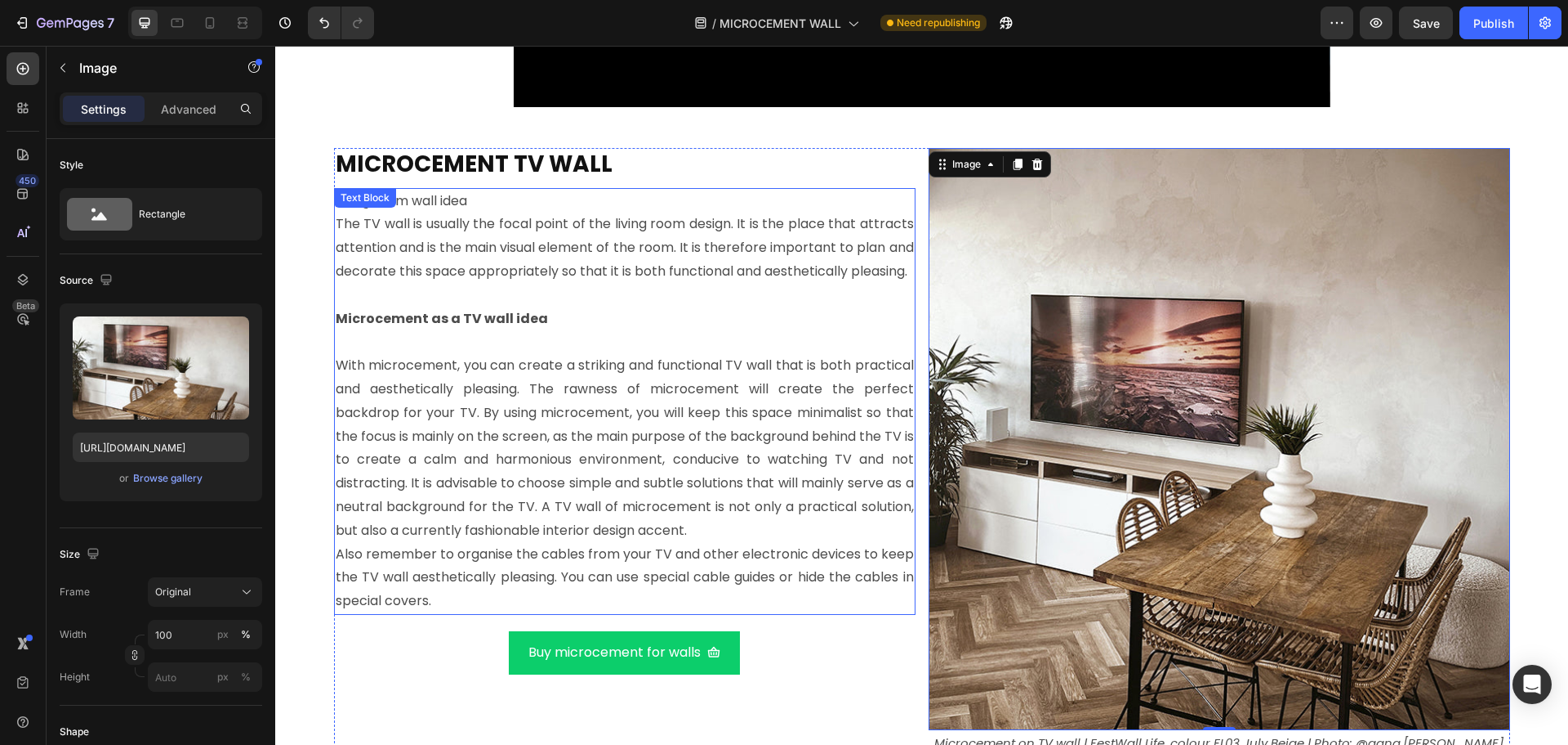
scroll to position [8229, 0]
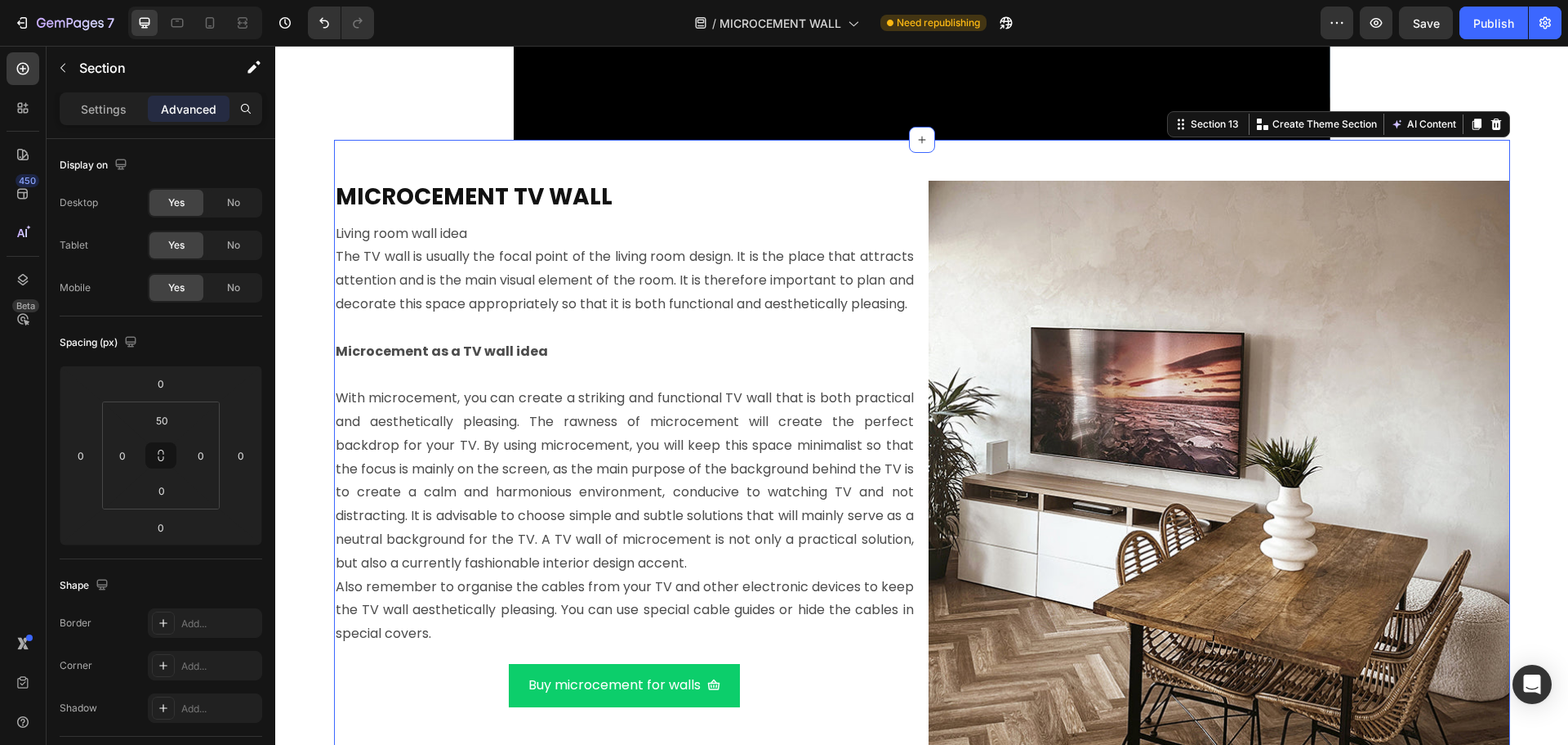
click at [854, 175] on div "⁠⁠⁠⁠⁠⁠⁠ MICROCEMENT TV WALL Heading Living room wall idea The TV wall is usuall…" at bounding box center [921, 464] width 1176 height 648
click at [1472, 121] on icon at bounding box center [1476, 124] width 9 height 11
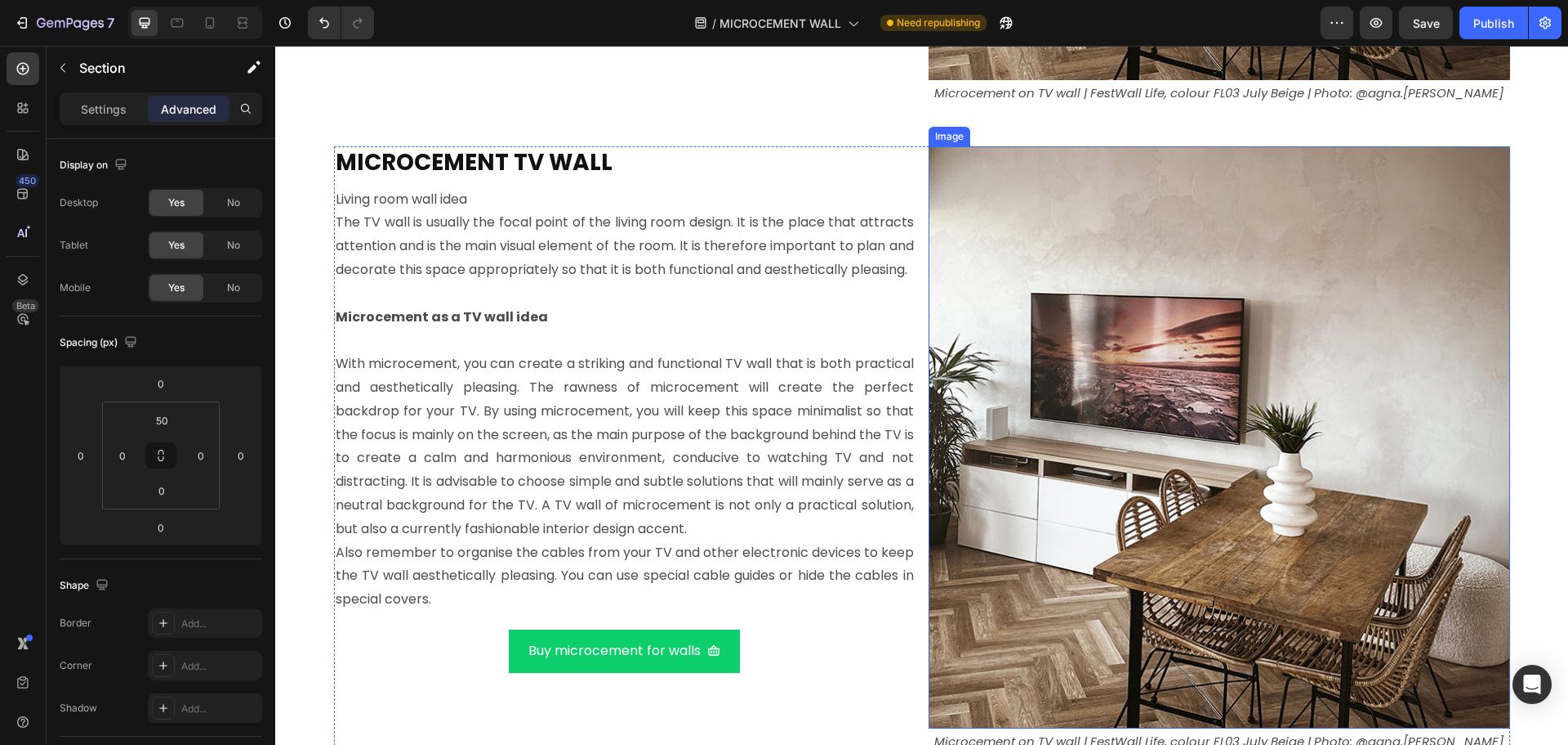
scroll to position [8914, 0]
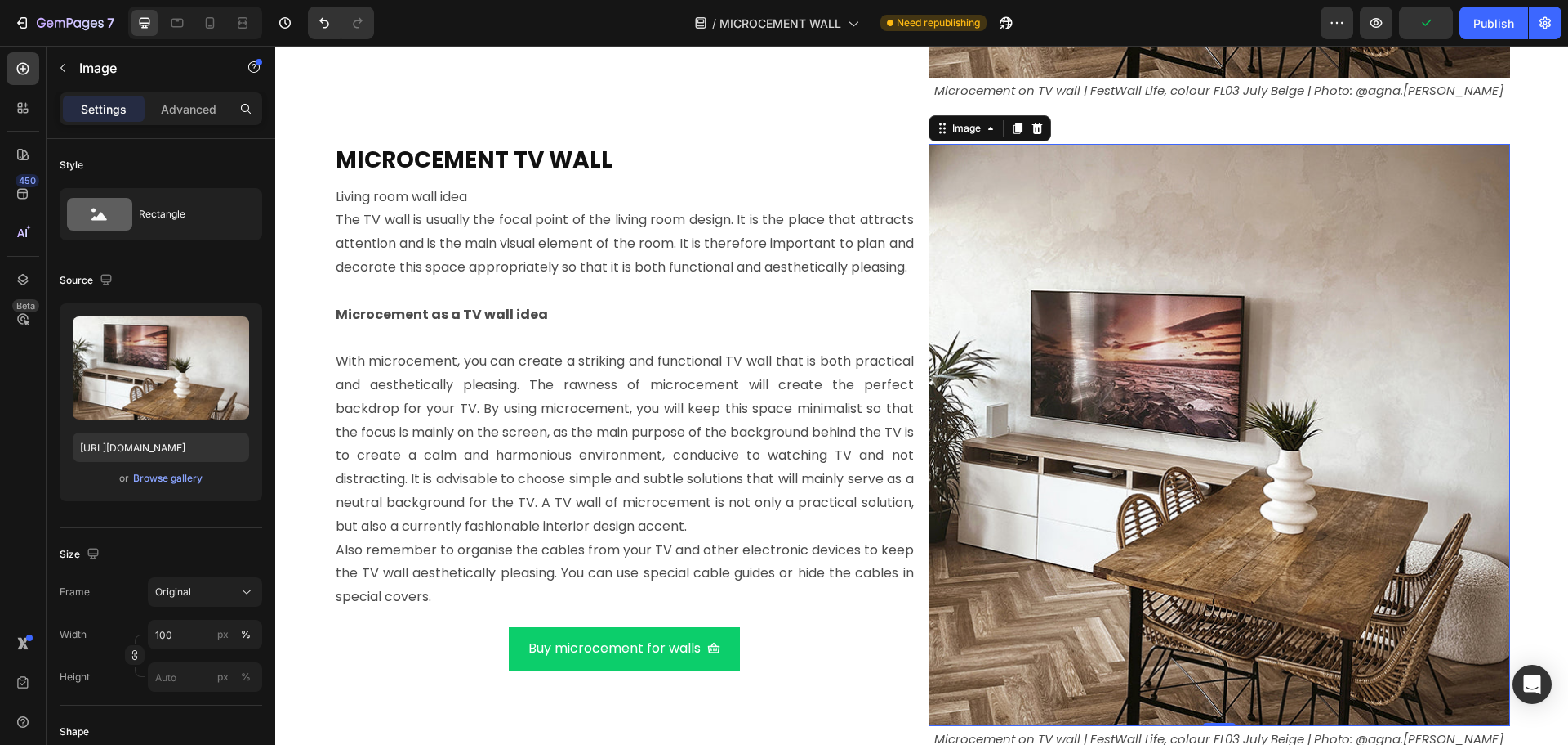
click at [1003, 190] on img at bounding box center [1219, 435] width 582 height 582
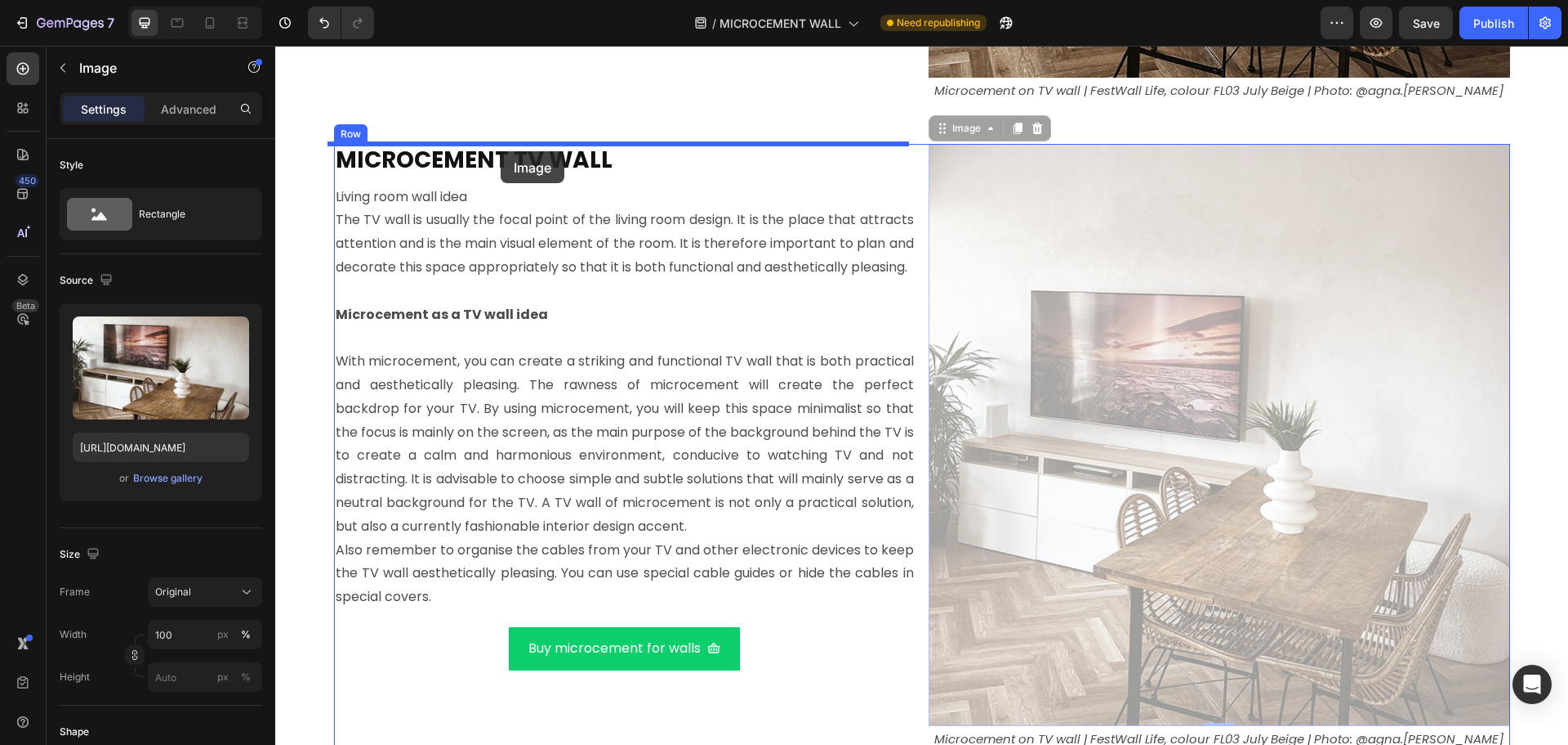
drag, startPoint x: 965, startPoint y: 128, endPoint x: 501, endPoint y: 151, distance: 464.6
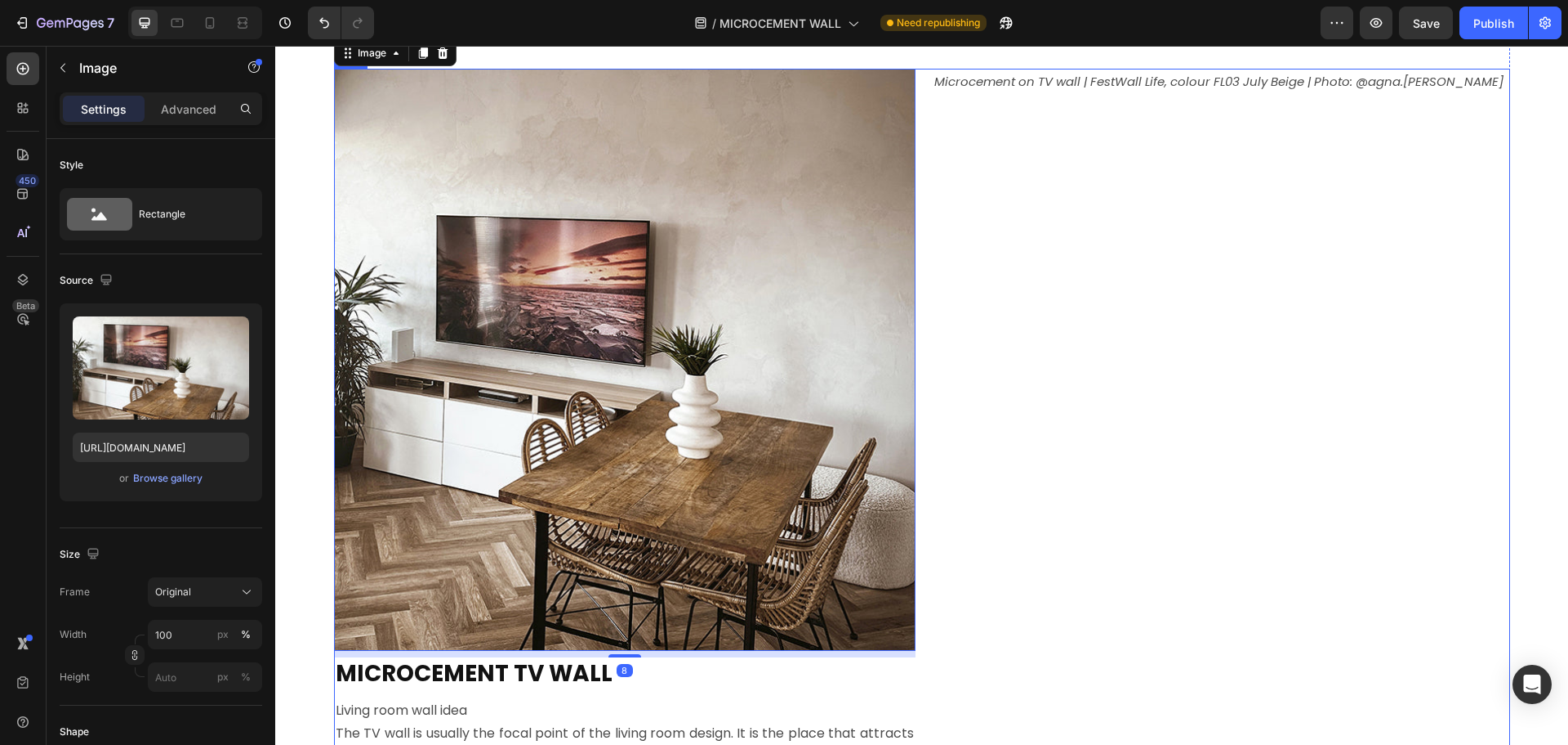
scroll to position [8995, 0]
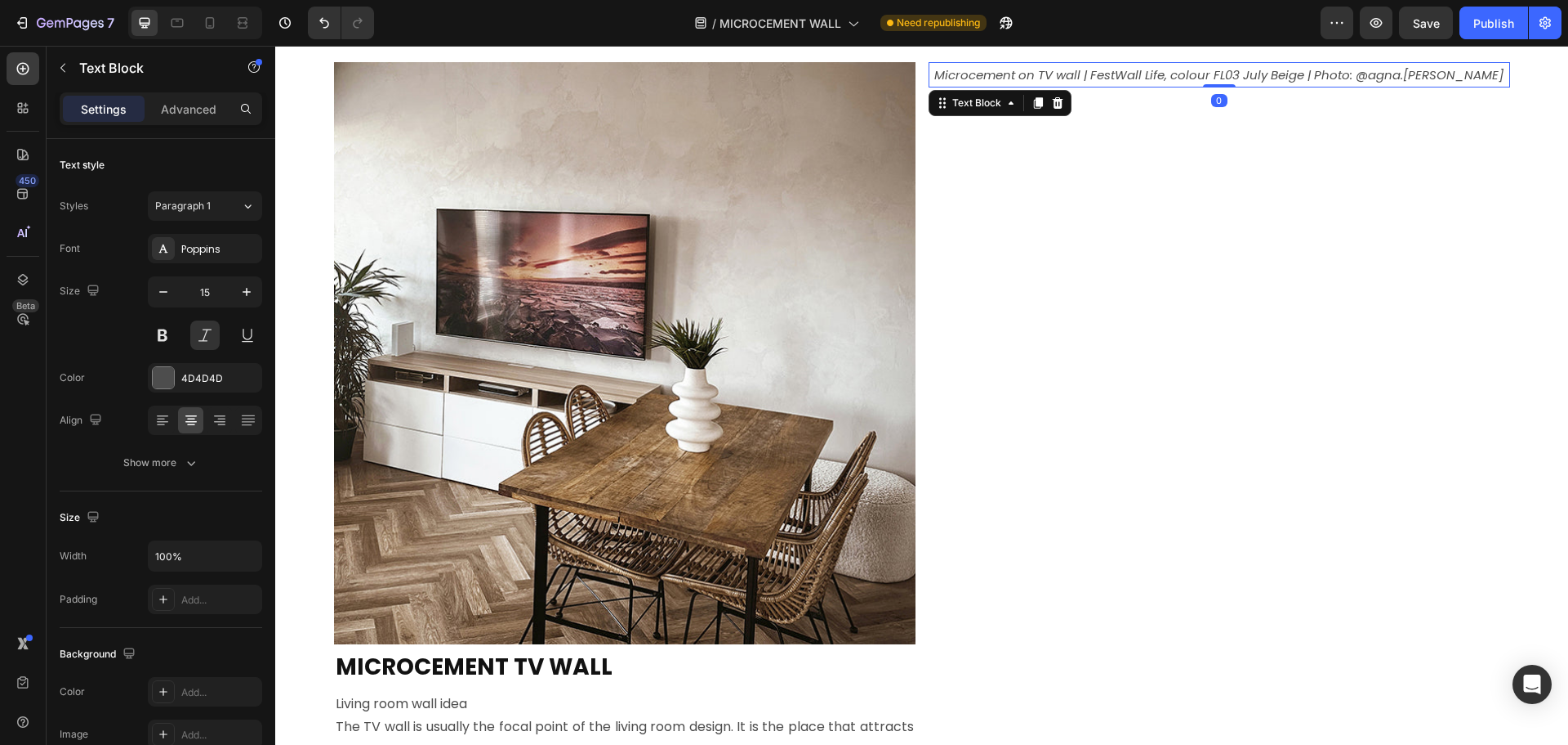
click at [1000, 74] on icon "Microcement on TV wall | FestWall Life, colour FL03 July Beige | Photo: @agna.[…" at bounding box center [1219, 74] width 570 height 17
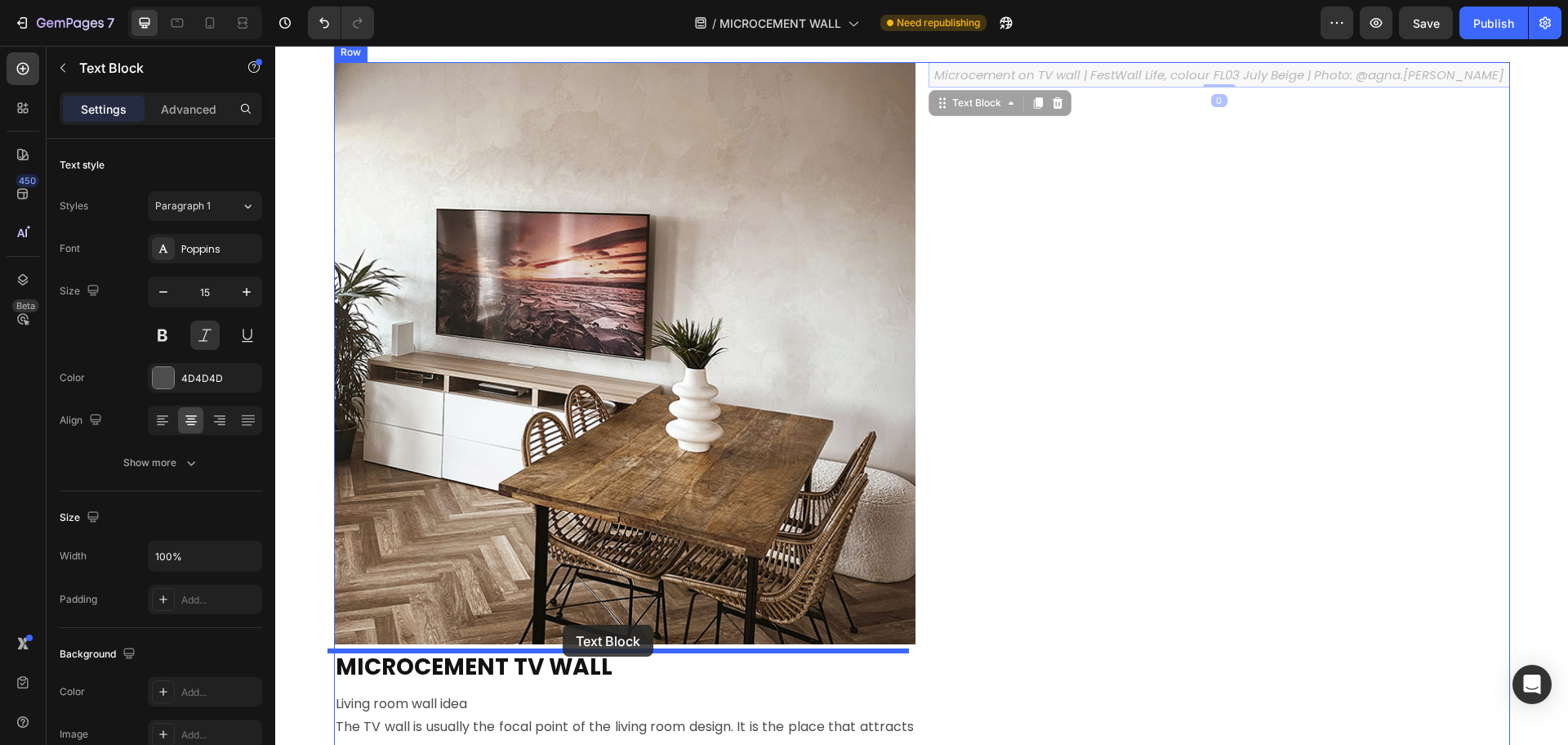
drag, startPoint x: 932, startPoint y: 98, endPoint x: 563, endPoint y: 624, distance: 642.5
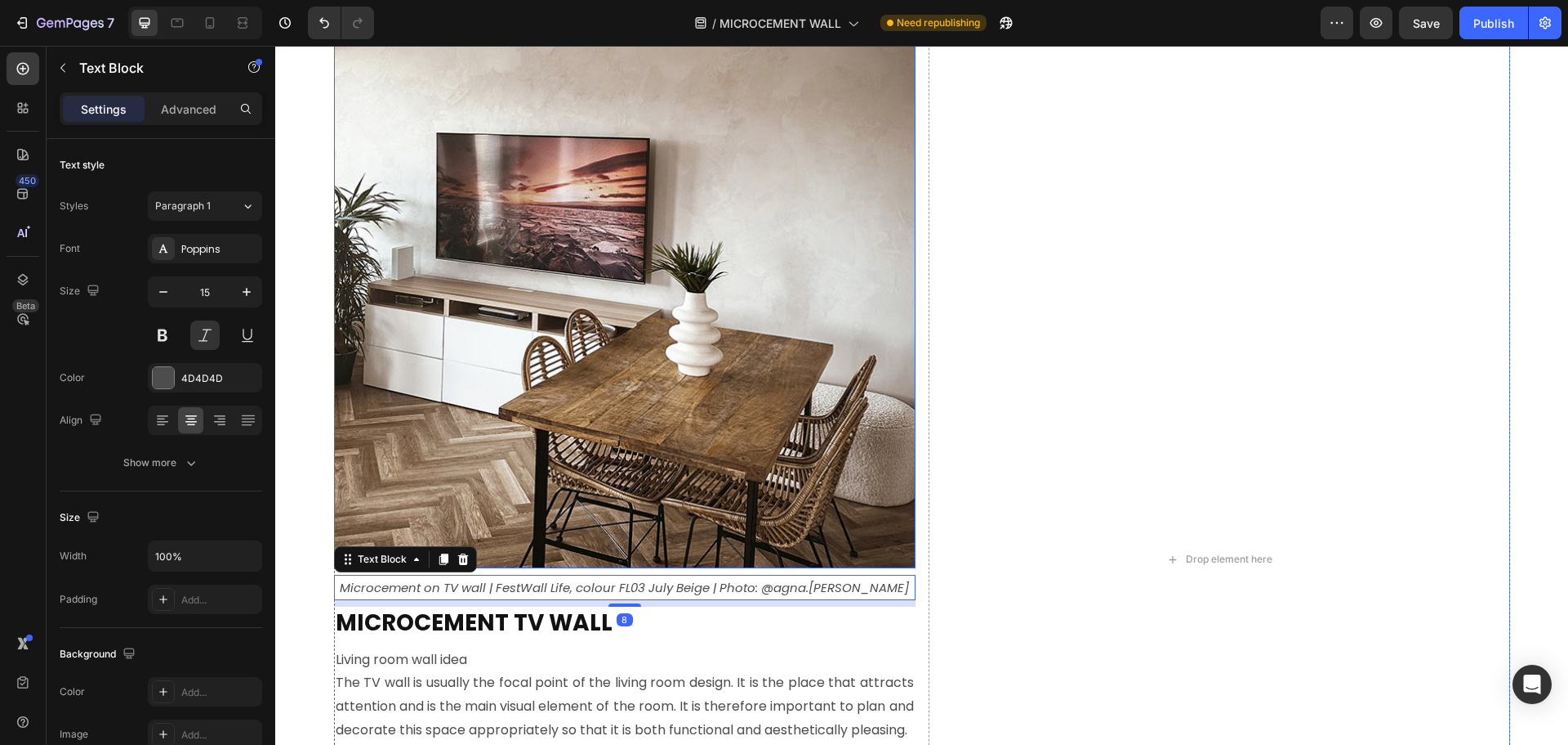
scroll to position [9077, 0]
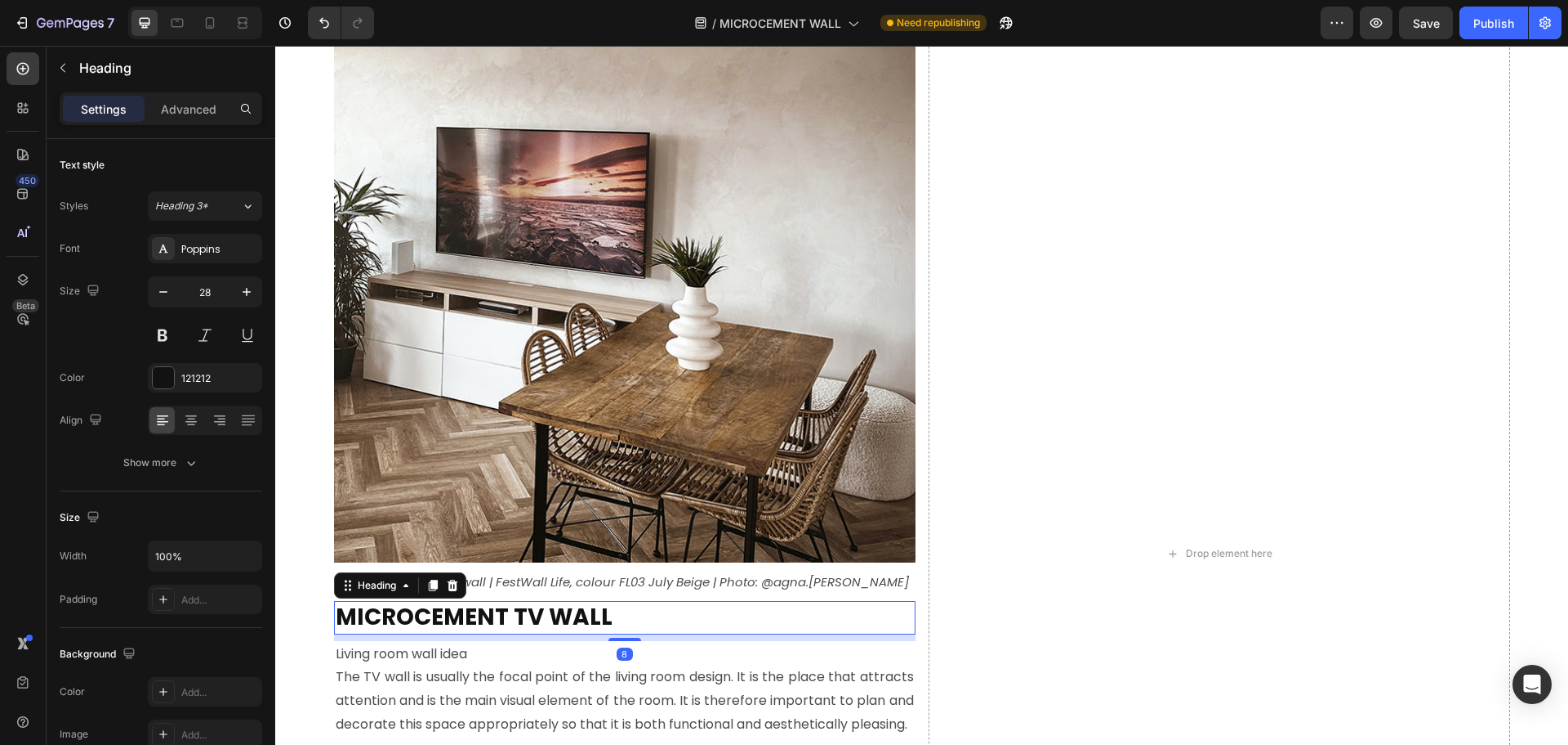
click at [530, 619] on strong "MICROCEMENT TV WALL" at bounding box center [474, 617] width 277 height 32
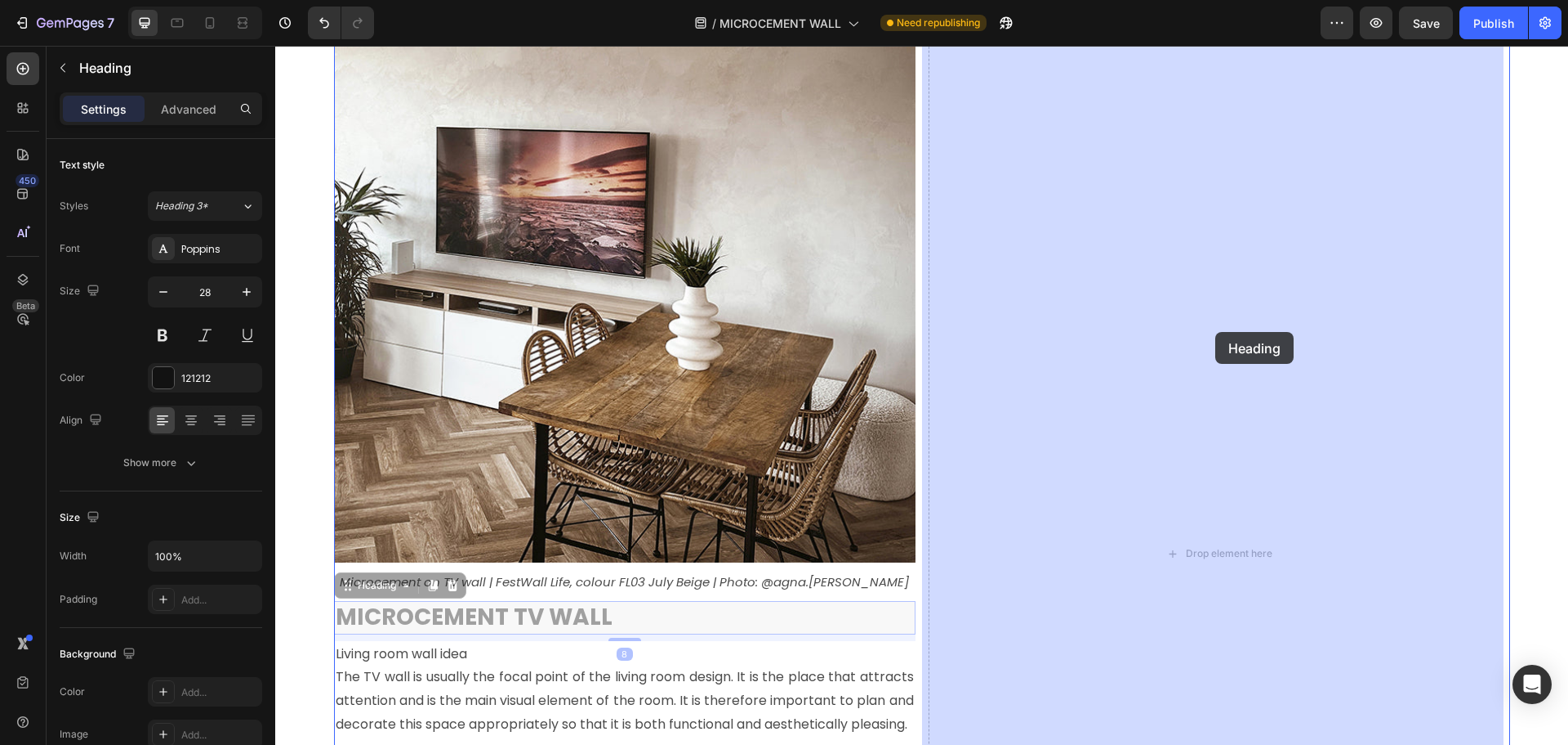
drag, startPoint x: 371, startPoint y: 588, endPoint x: 1215, endPoint y: 332, distance: 882.0
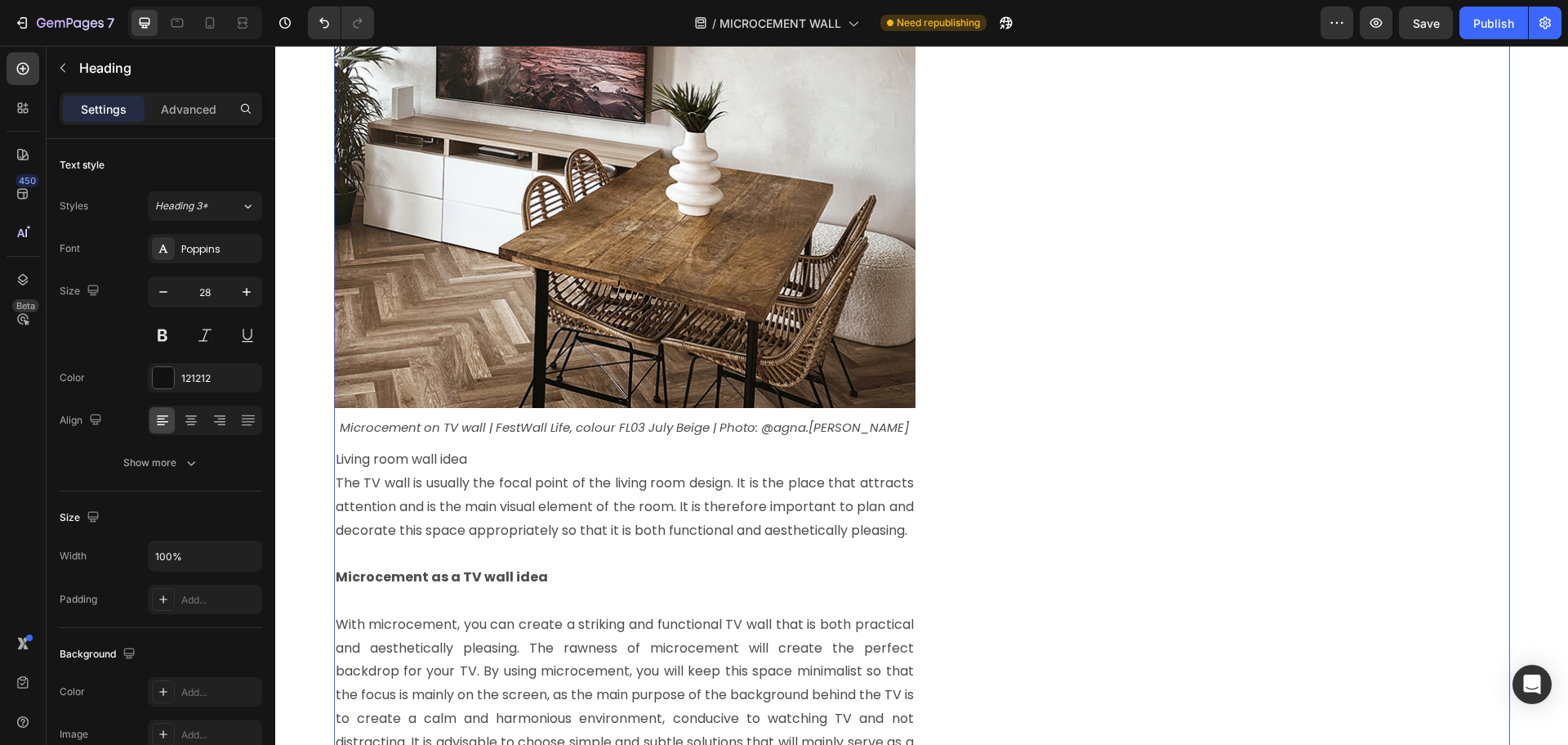
scroll to position [9241, 0]
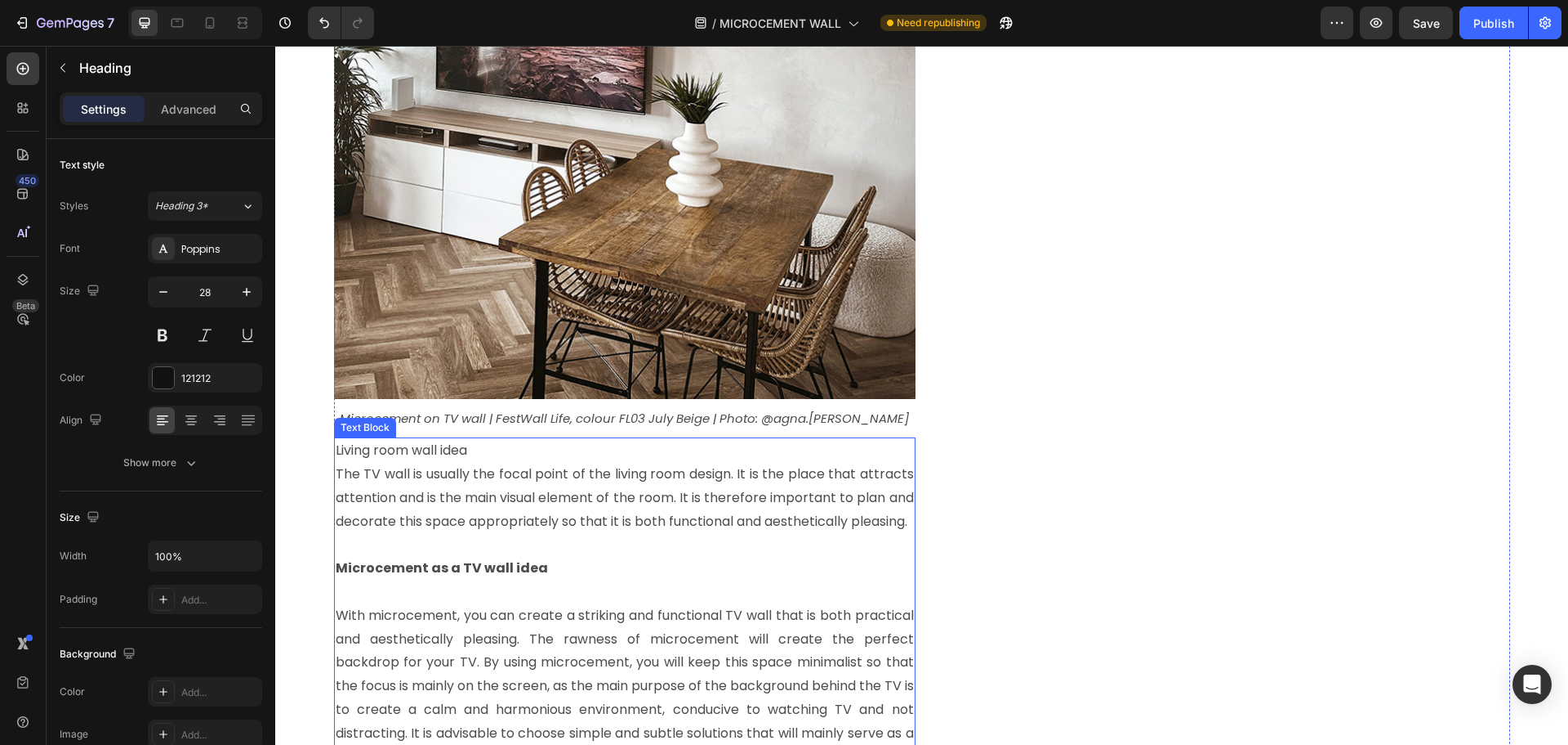
click at [562, 468] on p "The TV wall is usually the focal point of the living room design. It is the pla…" at bounding box center [625, 498] width 579 height 70
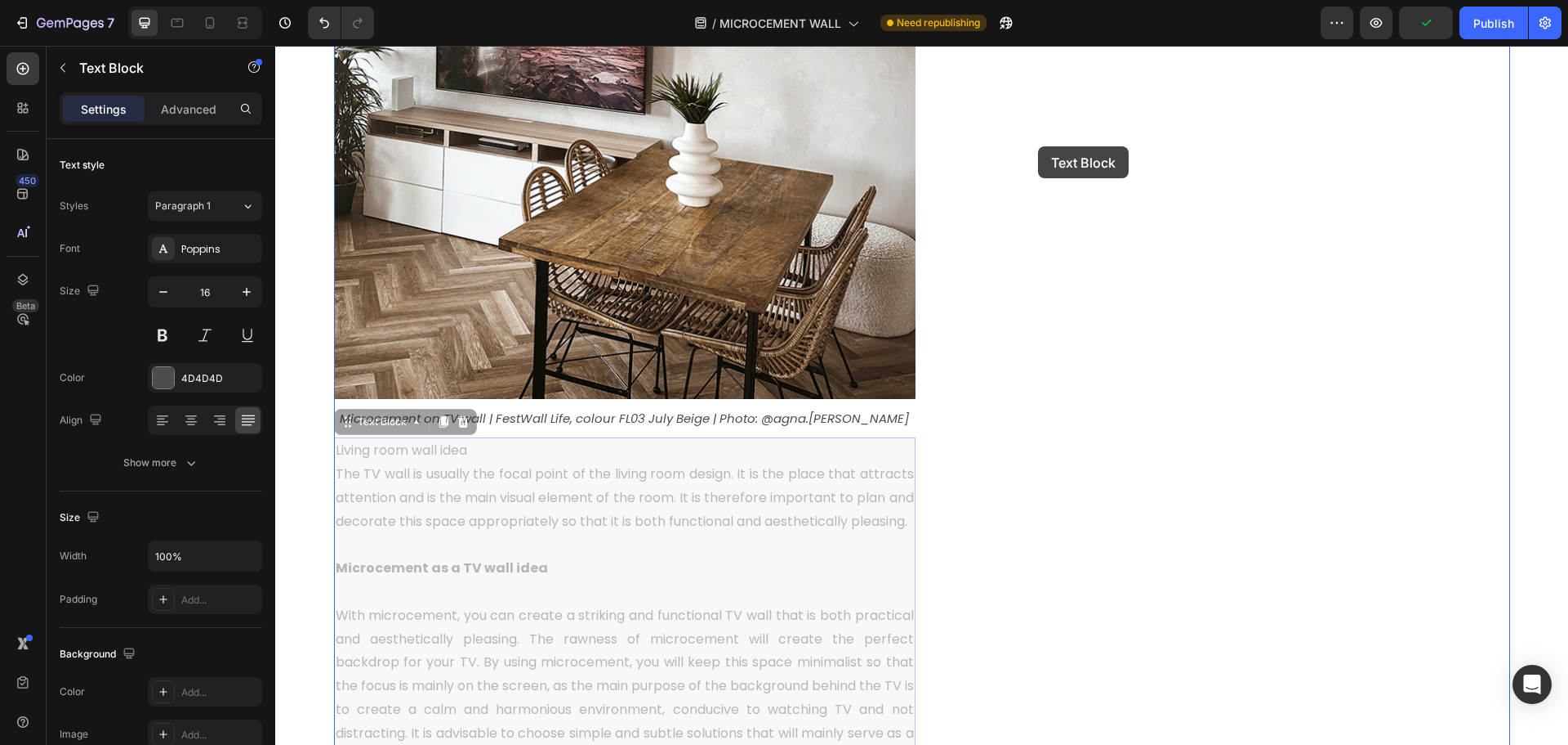
drag, startPoint x: 388, startPoint y: 422, endPoint x: 1038, endPoint y: 146, distance: 706.2
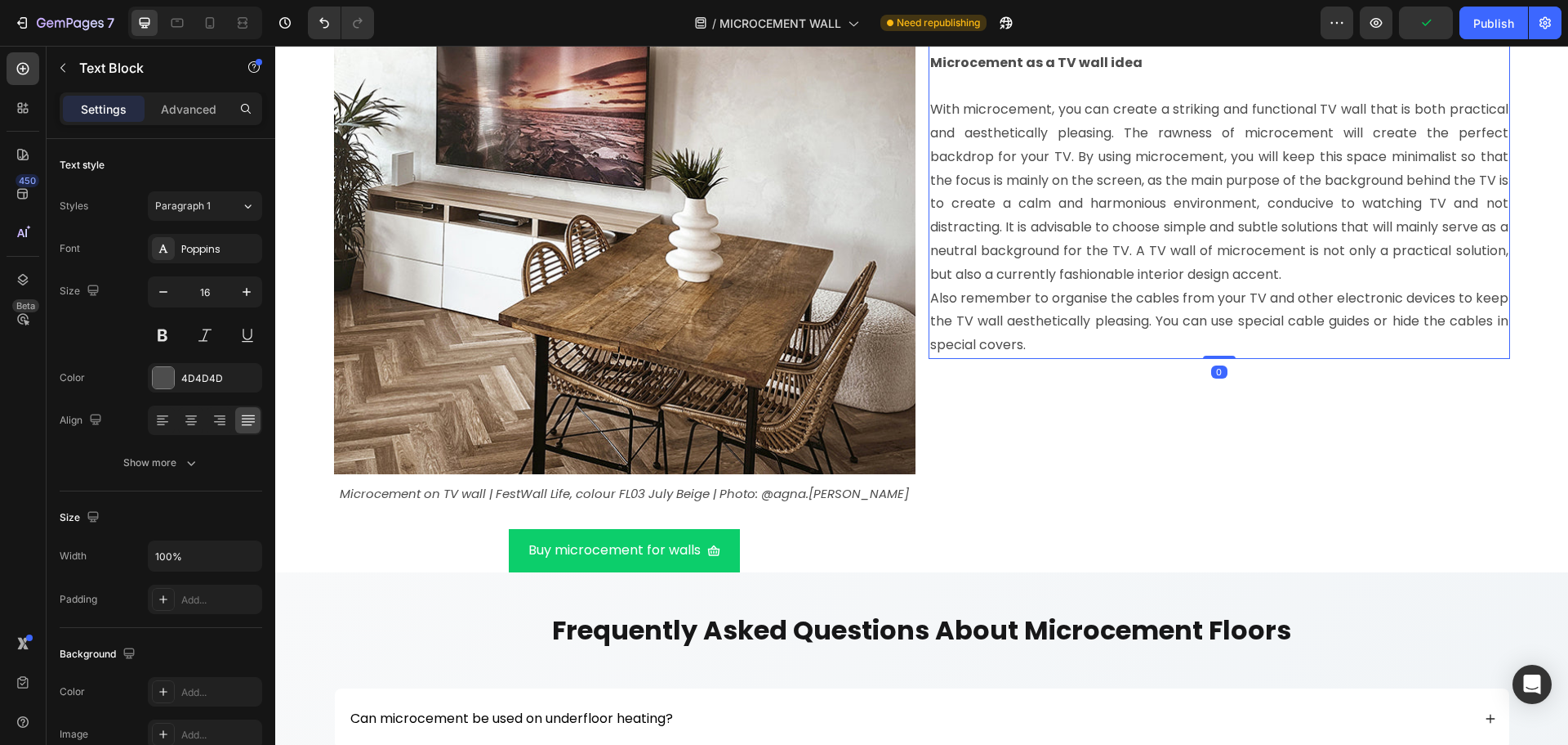
scroll to position [9159, 0]
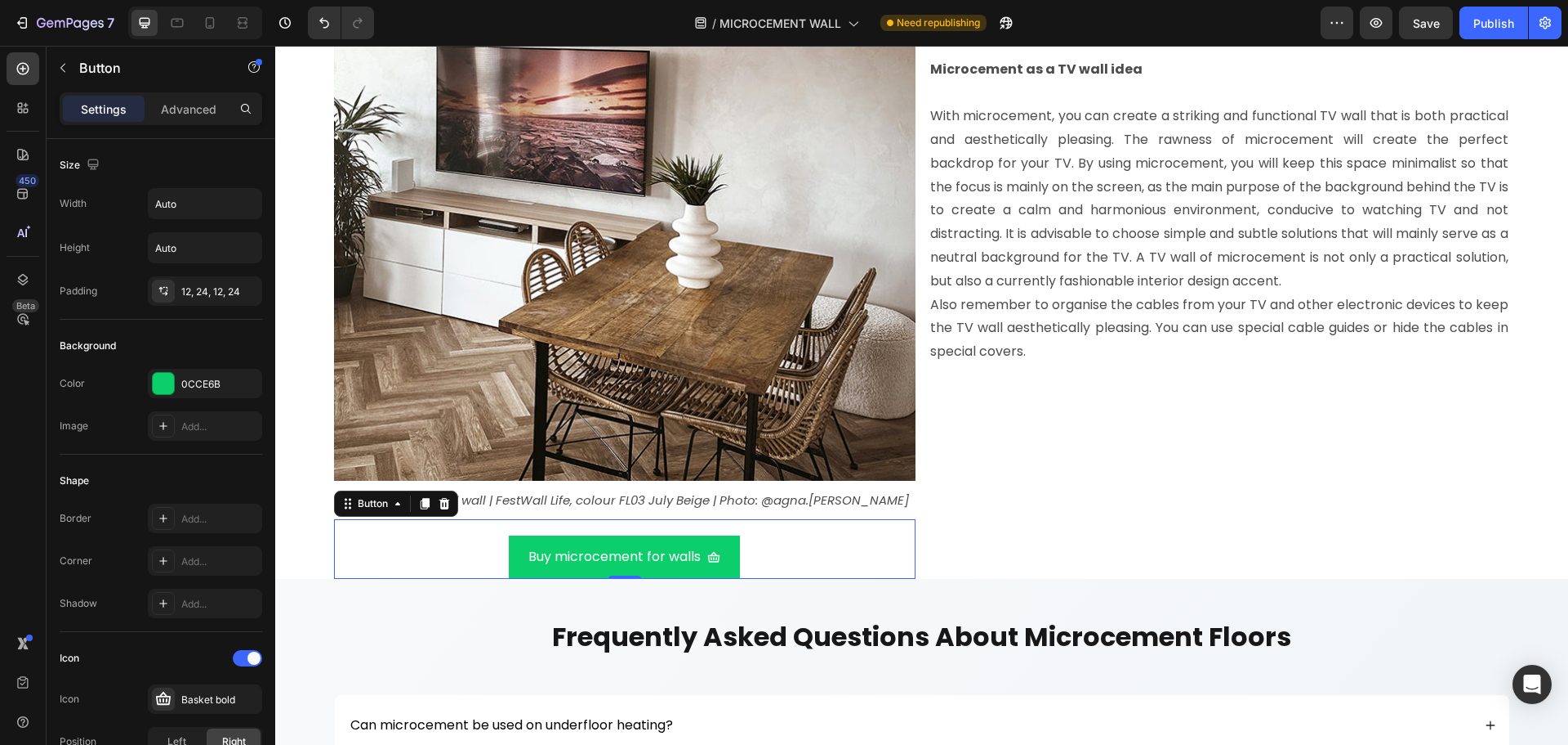
click at [440, 537] on div "Buy microcement for walls Button 0" at bounding box center [625, 549] width 582 height 60
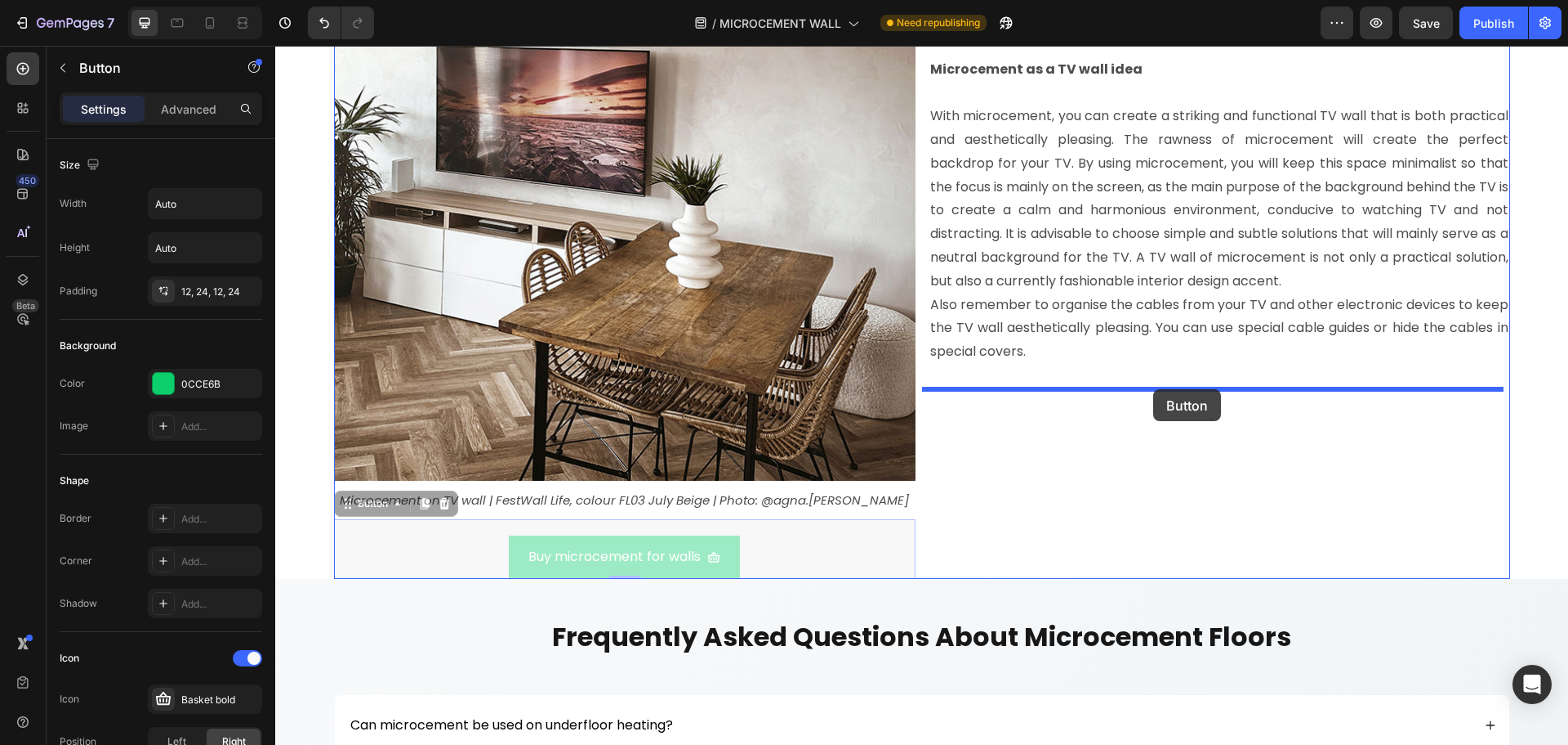
drag, startPoint x: 384, startPoint y: 508, endPoint x: 1153, endPoint y: 389, distance: 778.2
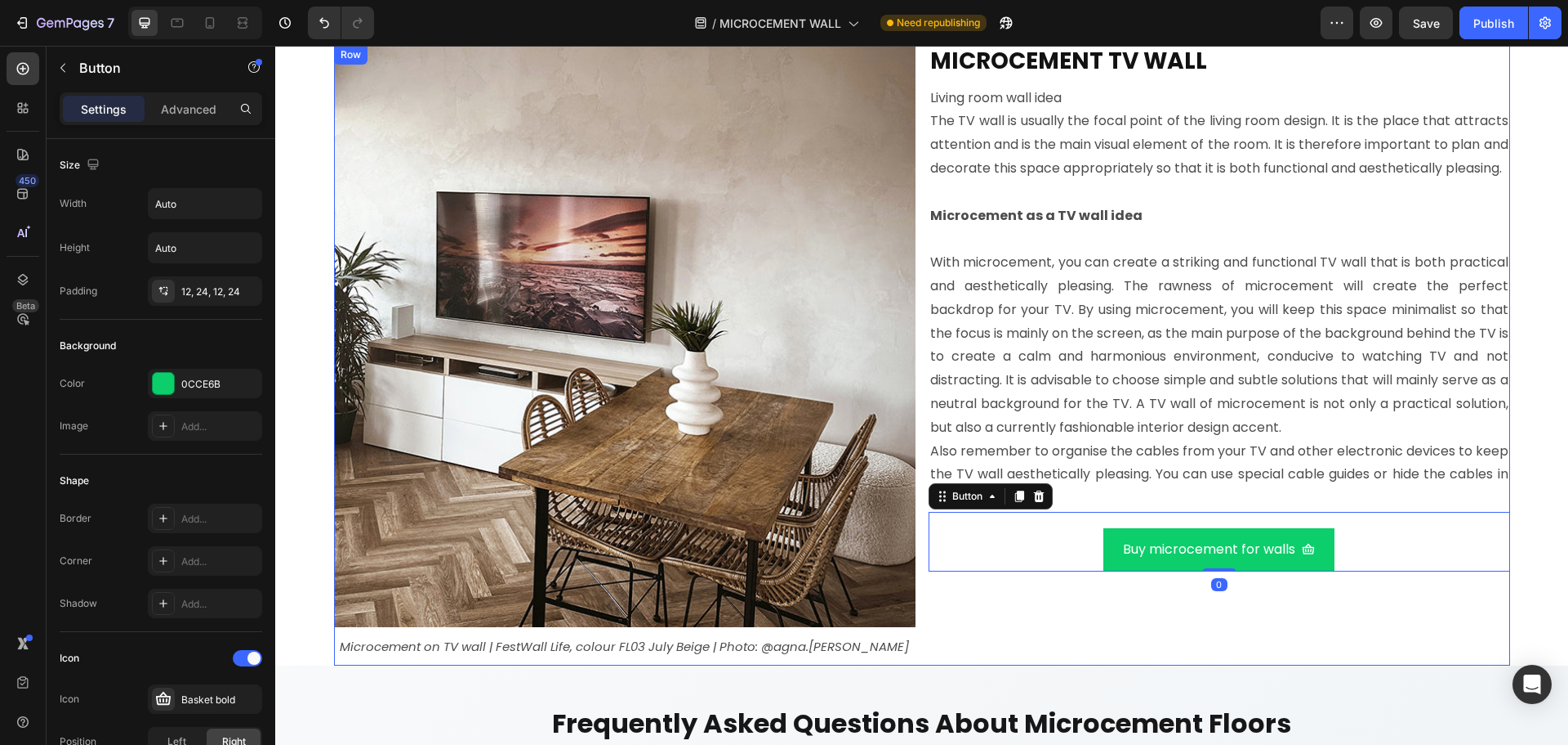
scroll to position [8995, 0]
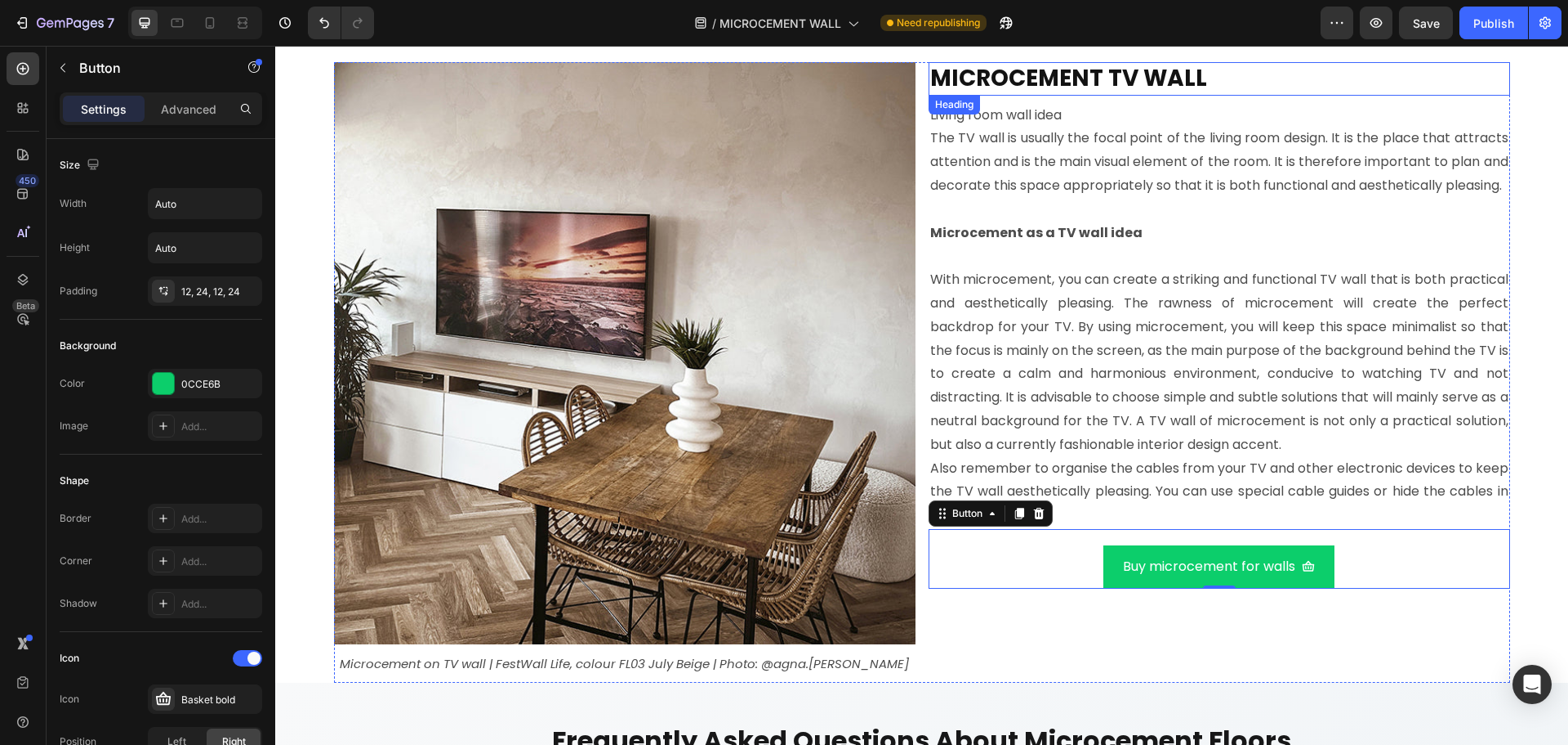
click at [1024, 86] on strong "MICROCEMENT TV WALL" at bounding box center [1068, 78] width 277 height 32
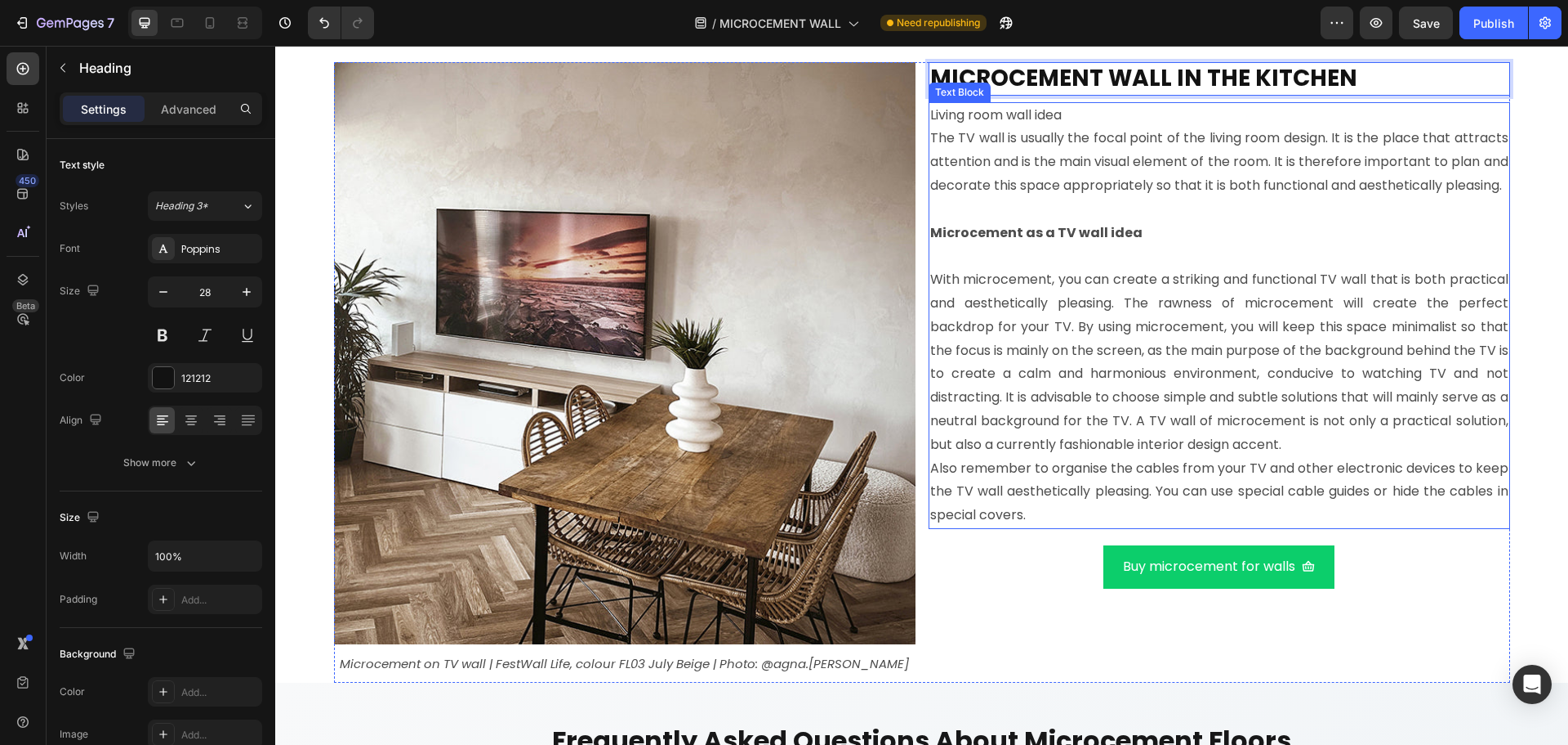
click at [1079, 116] on p "Living room wall idea" at bounding box center [1219, 116] width 579 height 24
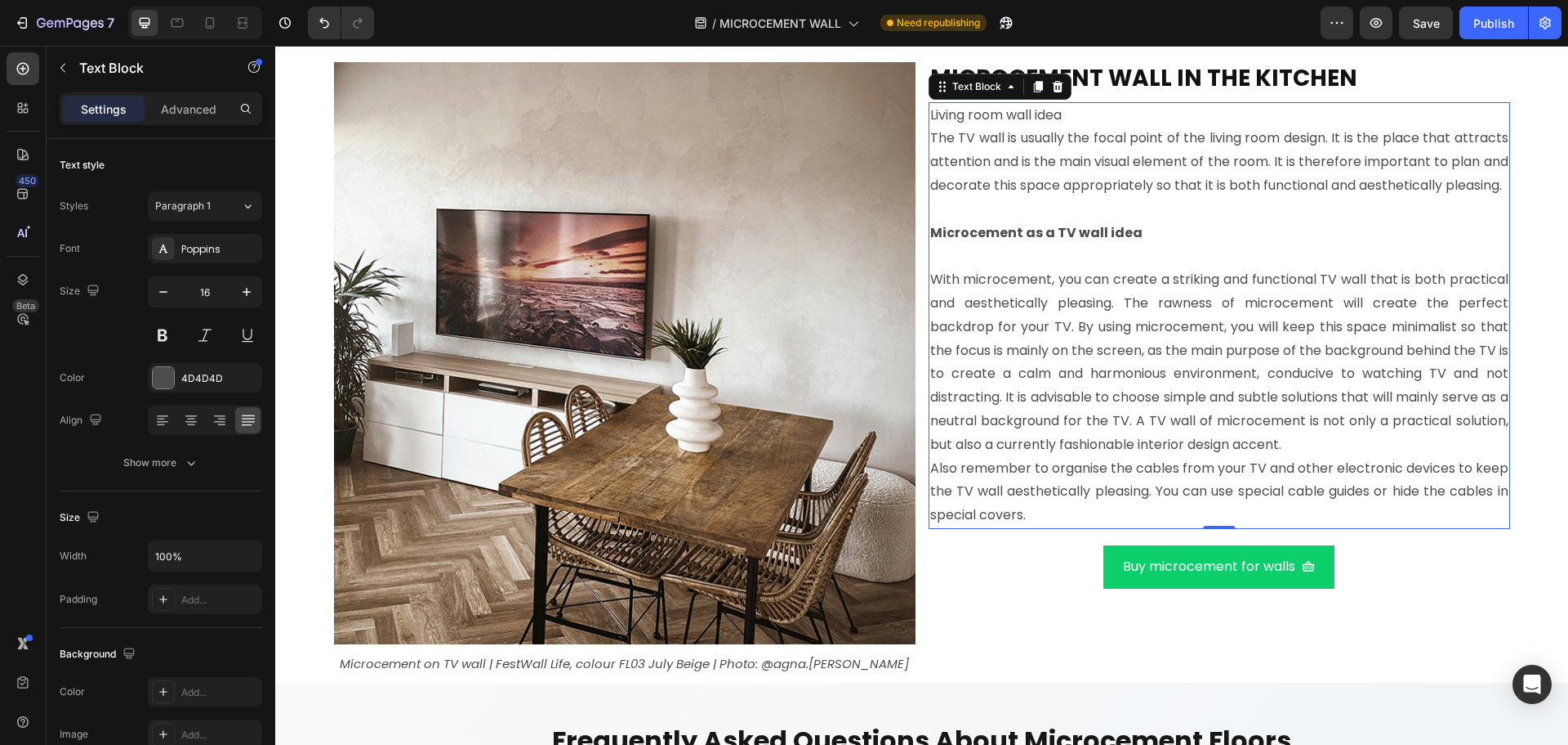
click at [1048, 197] on p "The TV wall is usually the focal point of the living room design. It is the pla…" at bounding box center [1219, 162] width 579 height 70
click at [1049, 197] on p "The TV wall is usually the focal point of the living room design. It is the pla…" at bounding box center [1219, 162] width 579 height 70
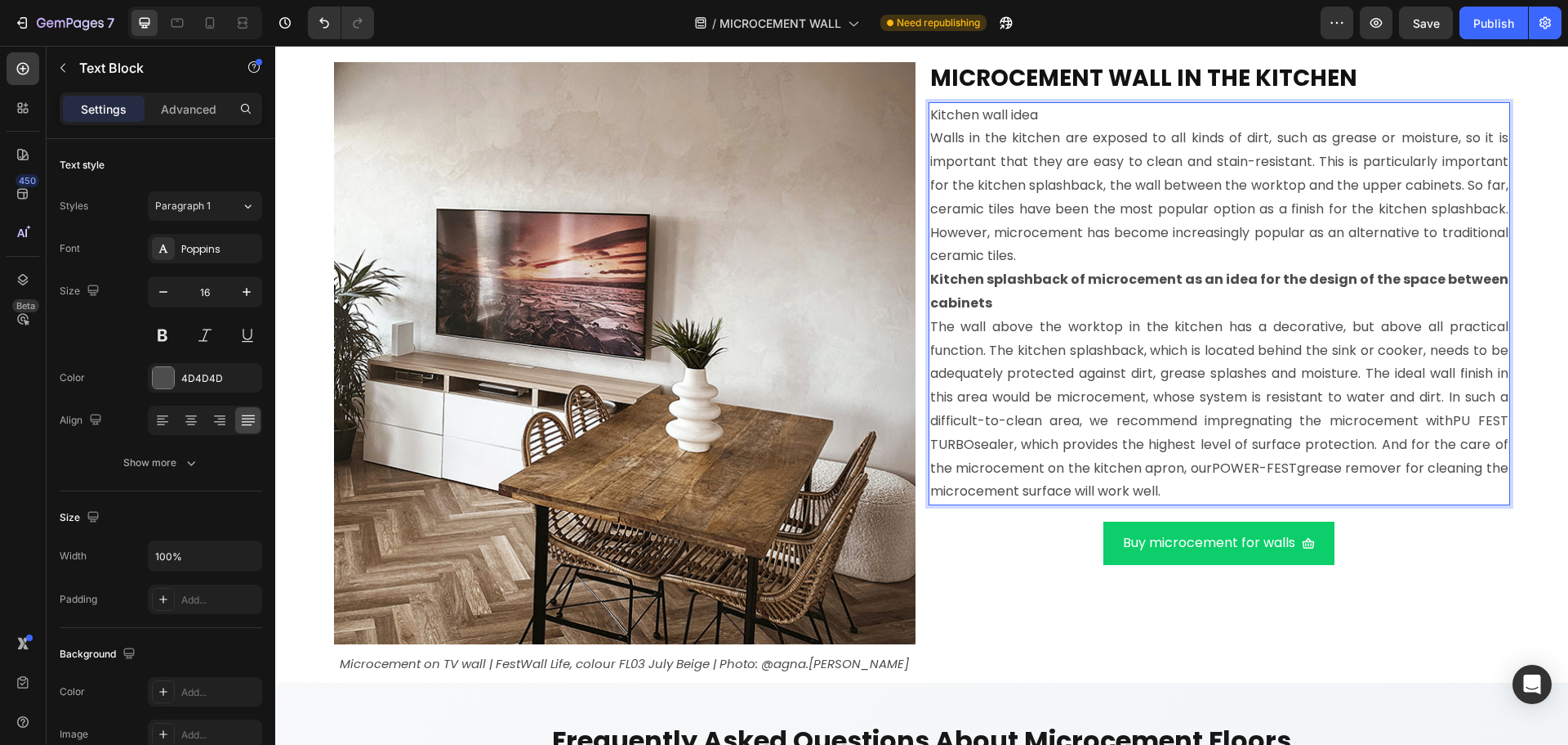
click at [1047, 249] on p "Walls in the kitchen are exposed to all kinds of dirt, such as grease or moistu…" at bounding box center [1219, 197] width 579 height 141
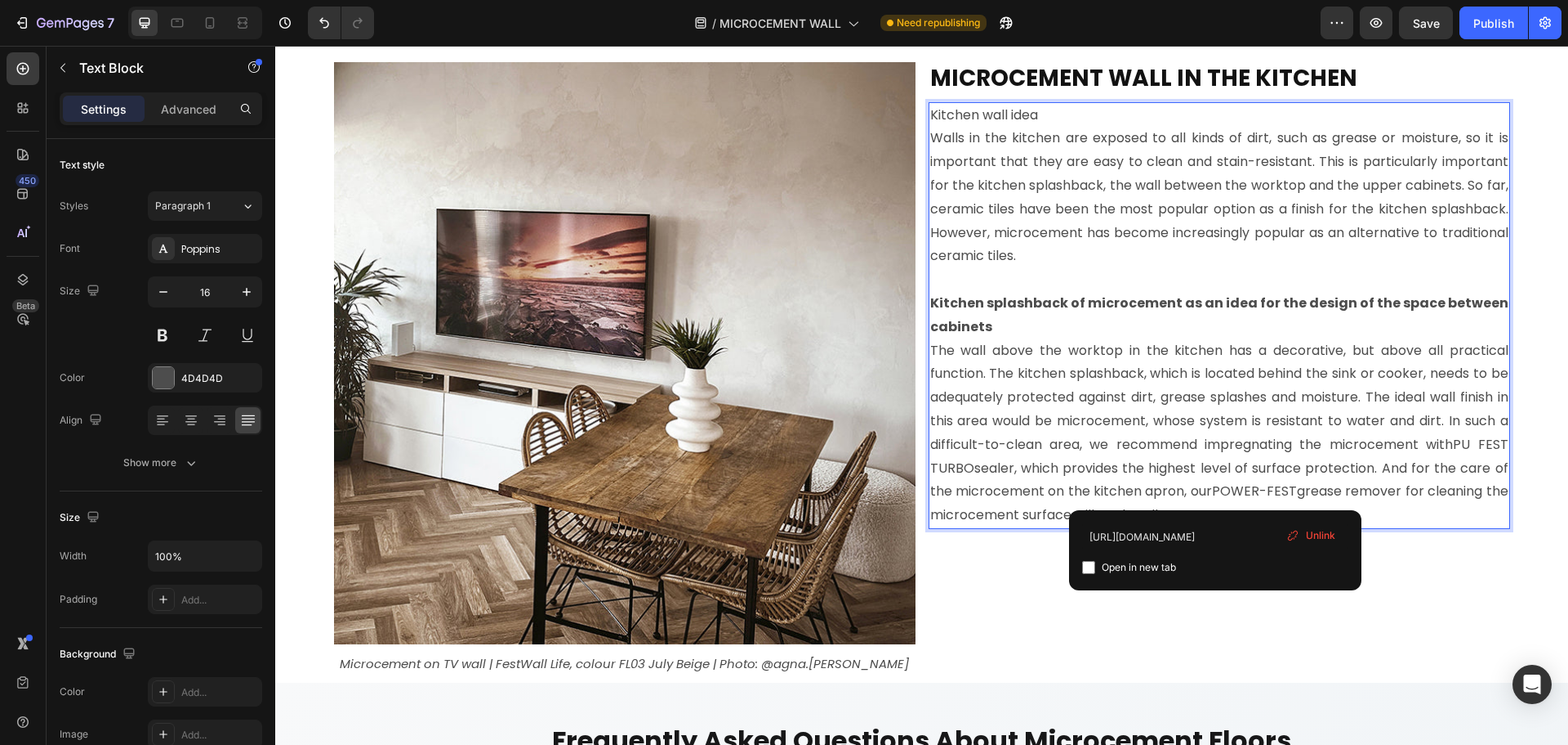
click at [1215, 493] on link "POWER-FEST" at bounding box center [1254, 490] width 85 height 19
click at [1324, 528] on span "Unlink" at bounding box center [1320, 535] width 29 height 15
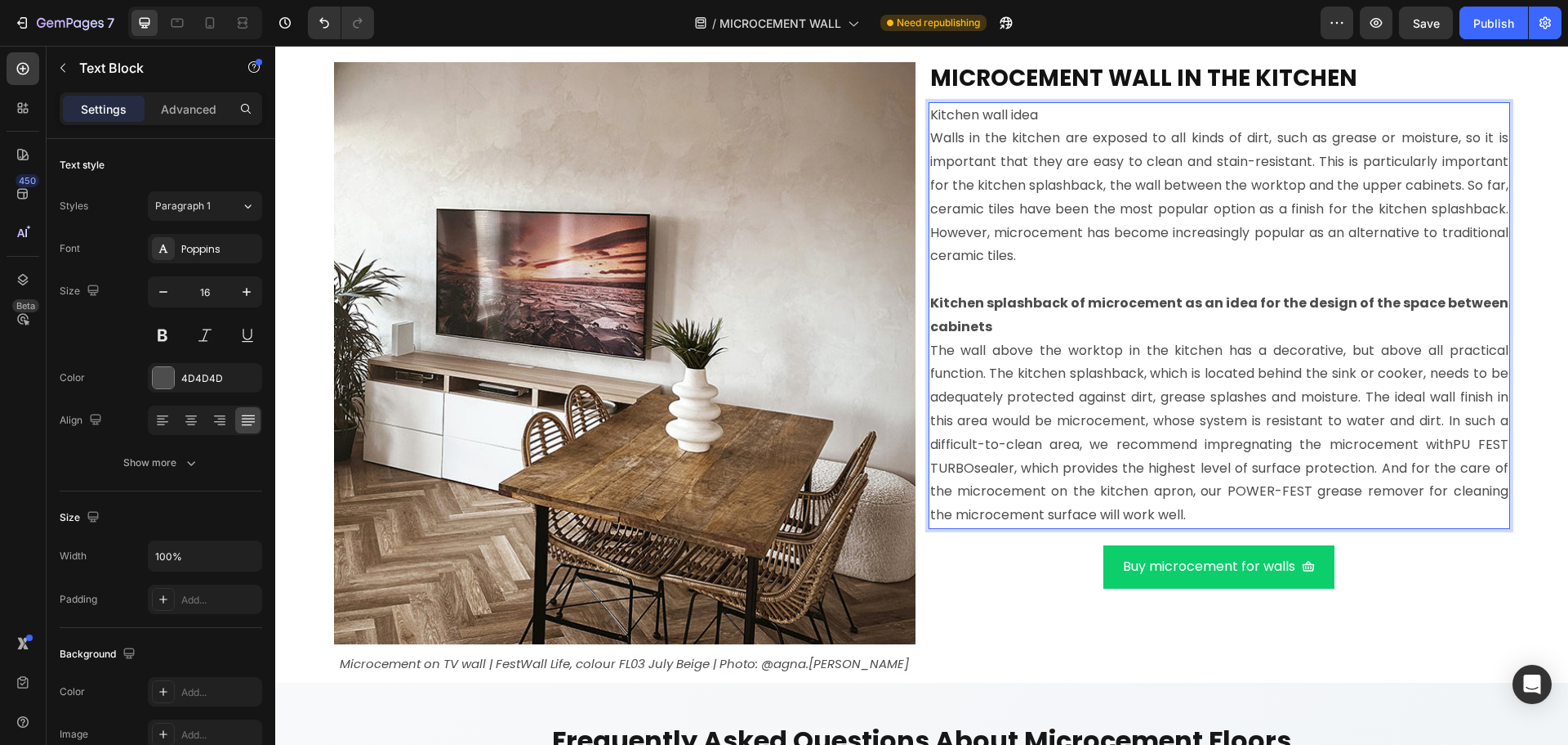
click at [1281, 492] on p "The wall above the worktop in the kitchen has a decorative, but above all pract…" at bounding box center [1219, 433] width 579 height 188
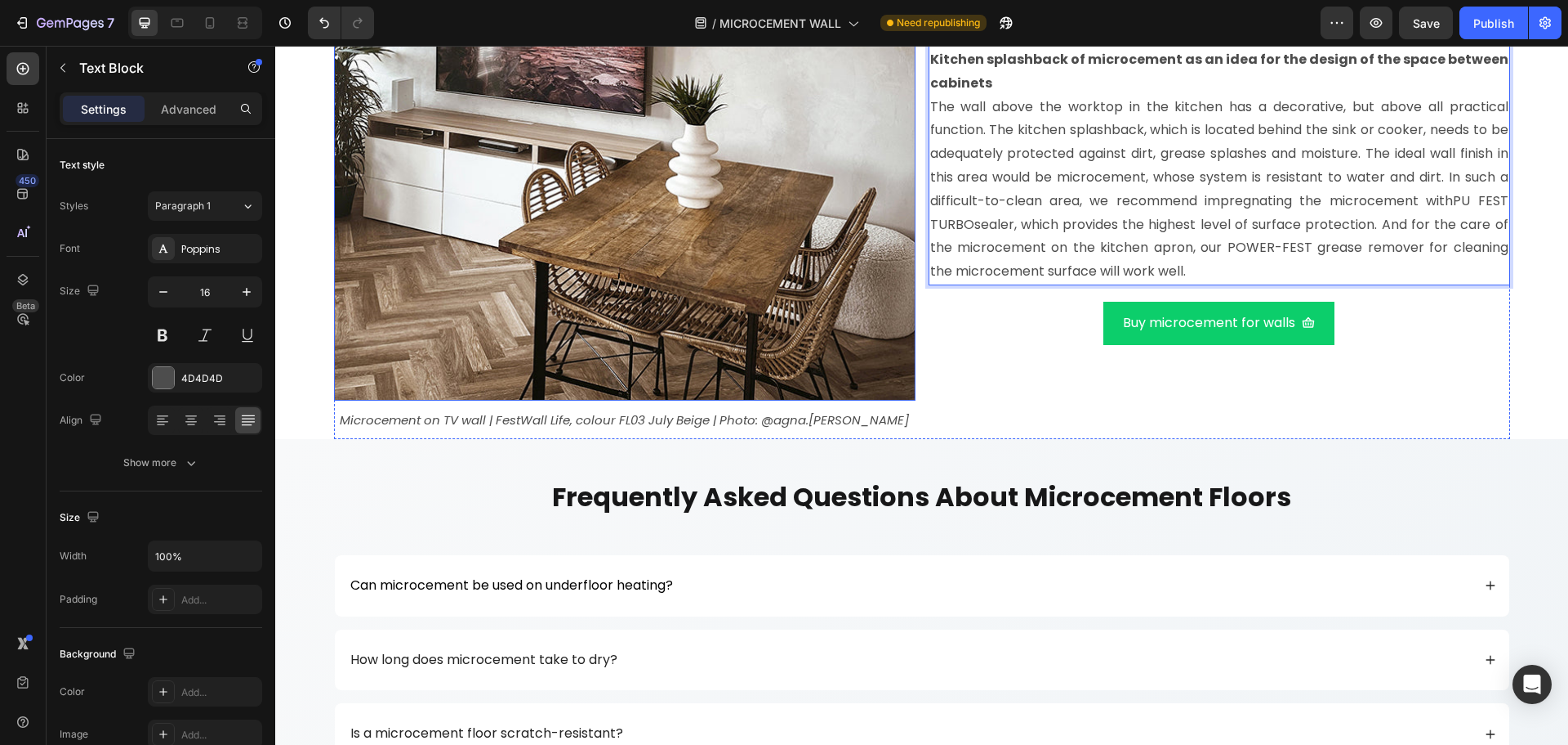
scroll to position [9322, 0]
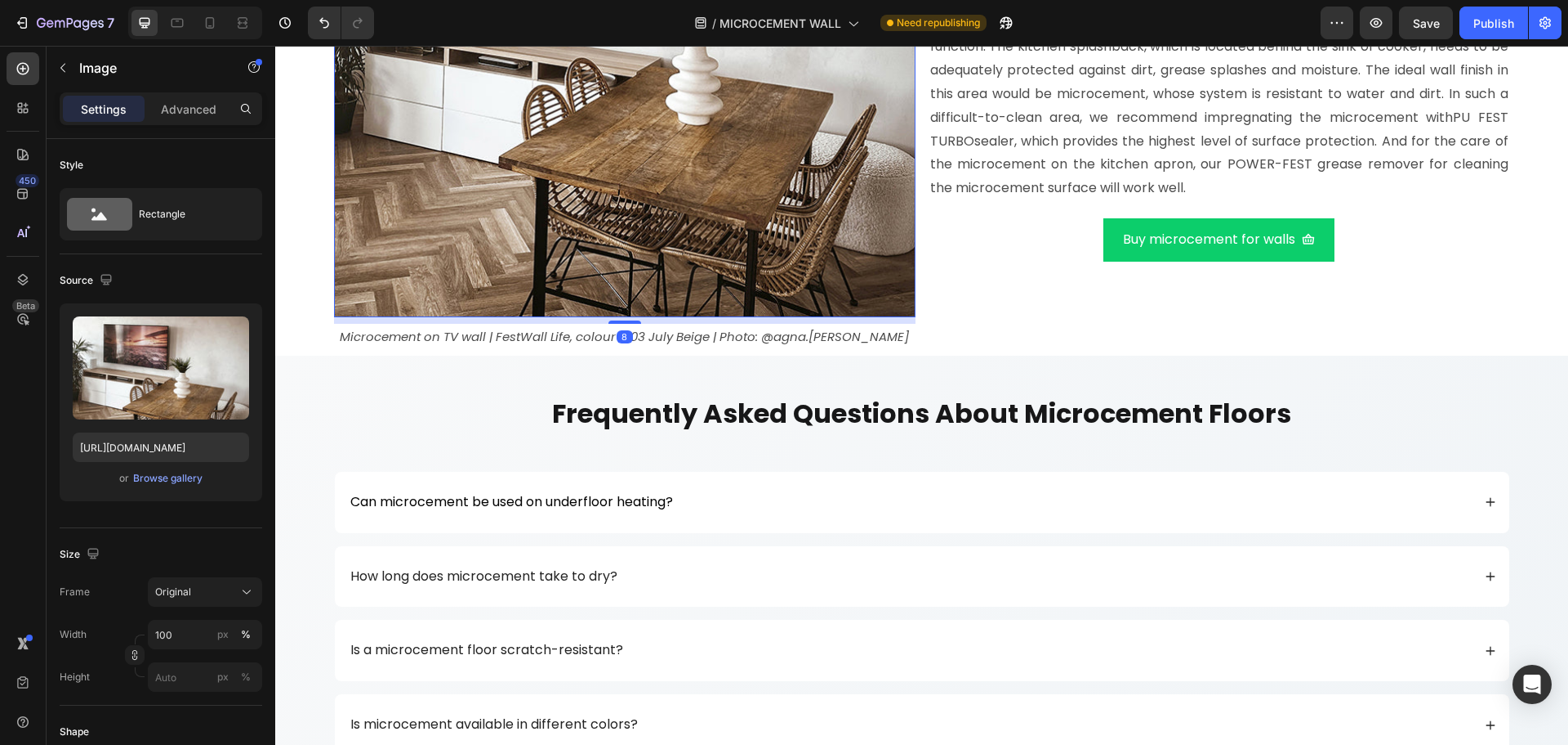
click at [396, 221] on img at bounding box center [625, 26] width 582 height 582
click at [150, 485] on div "Browse gallery" at bounding box center [167, 478] width 69 height 15
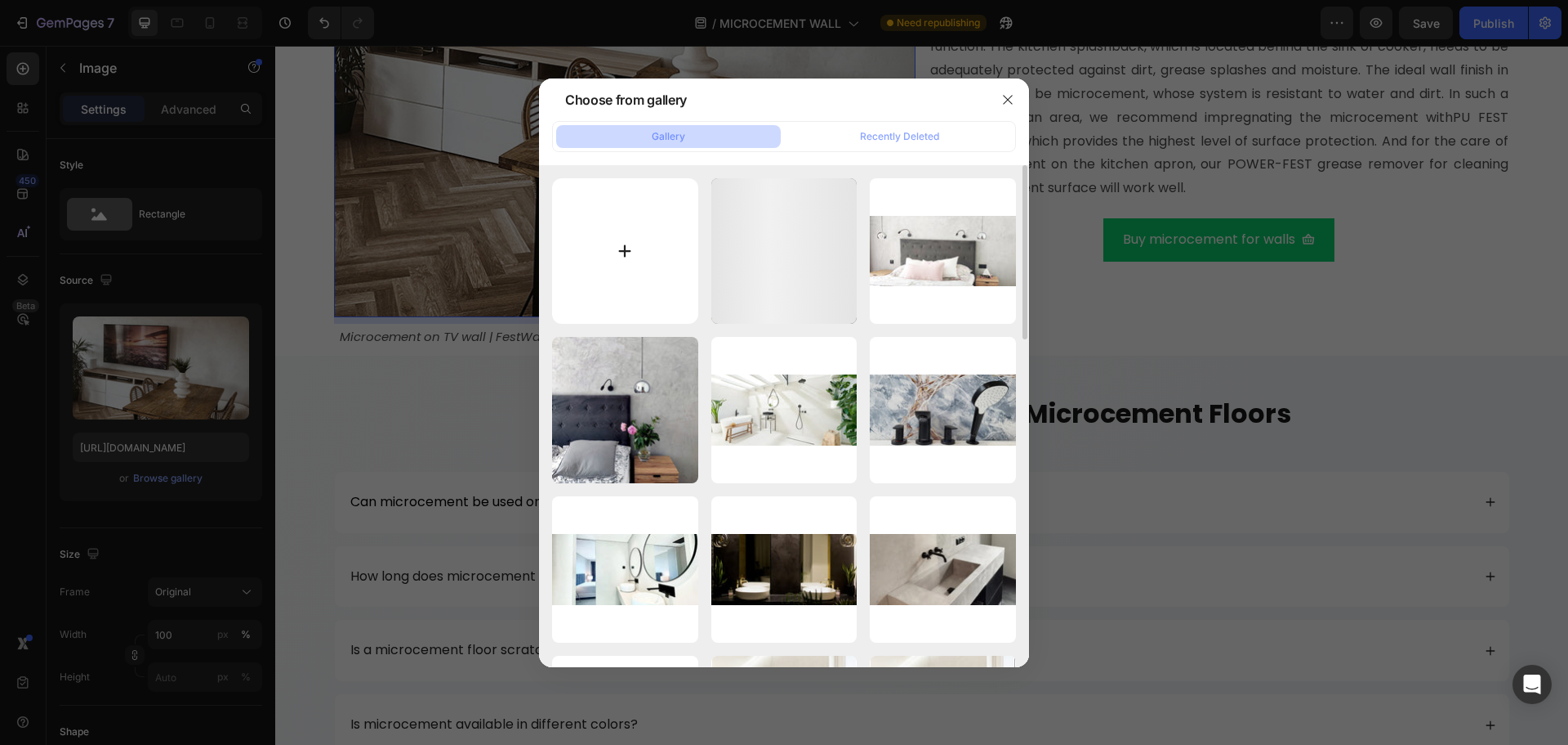
click at [674, 270] on input "file" at bounding box center [625, 251] width 146 height 146
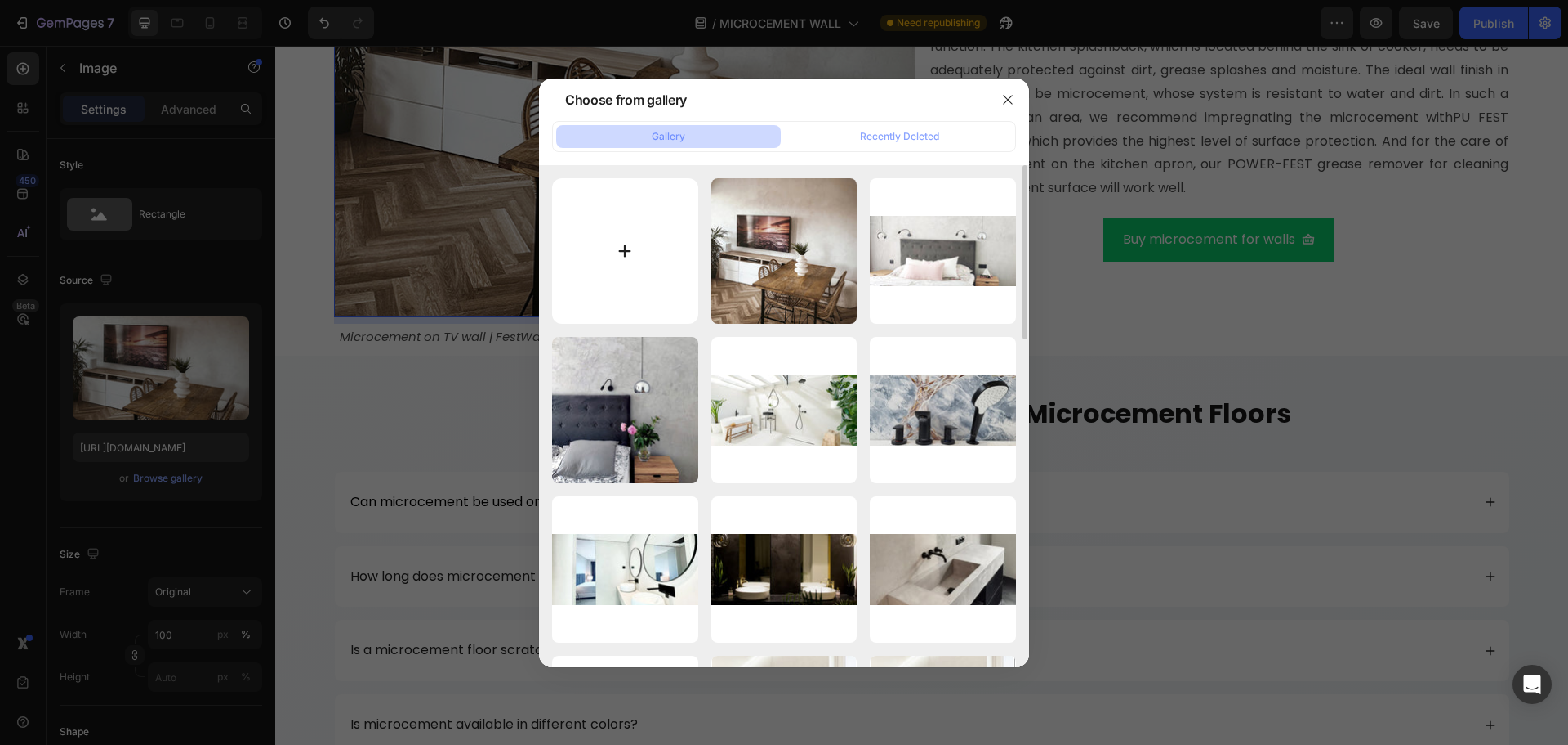
type input "C:\fakepath\microcement kitchen wall.jpg"
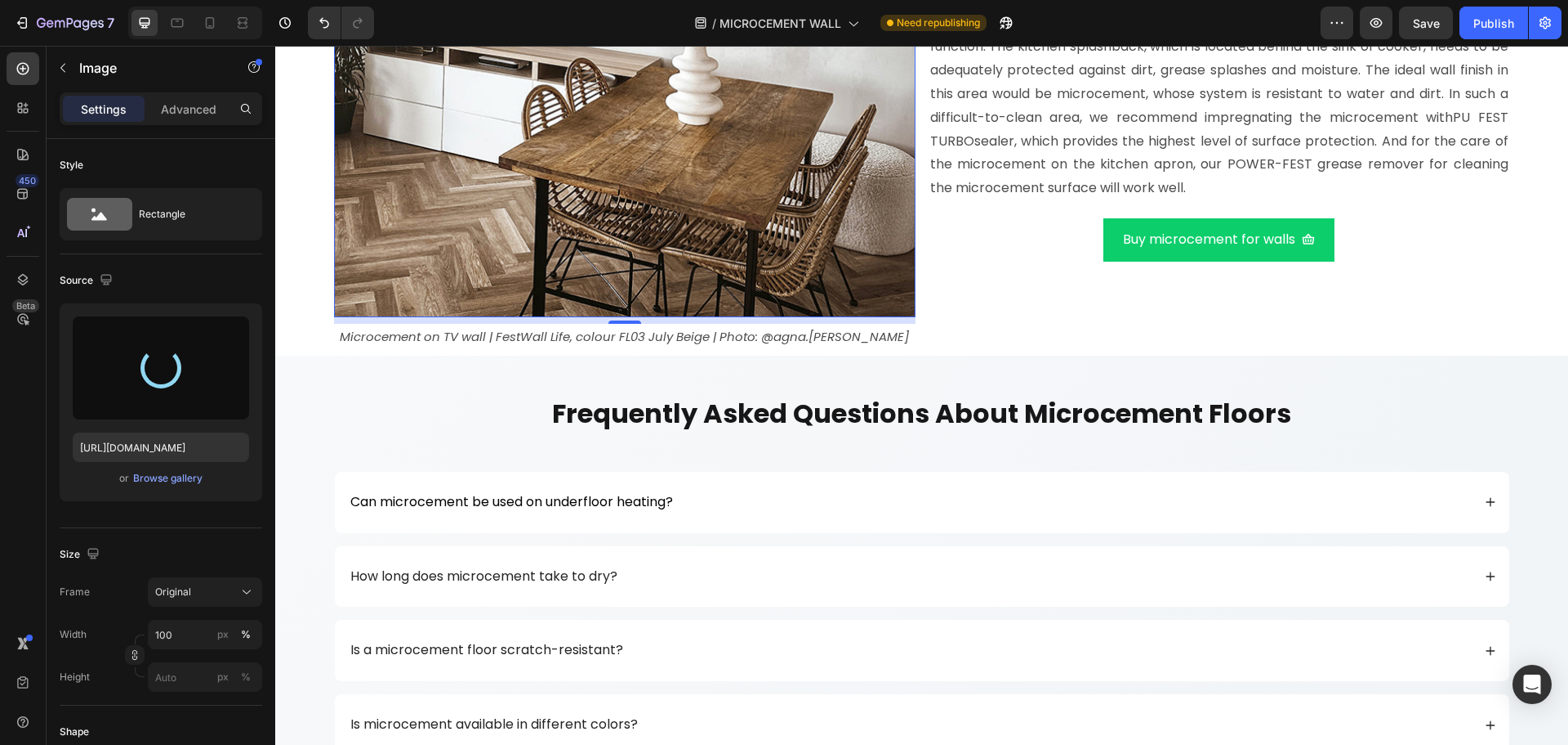
type input "https://cdn.shopify.com/s/files/1/0614/6061/1304/files/gempages_567857983174738…"
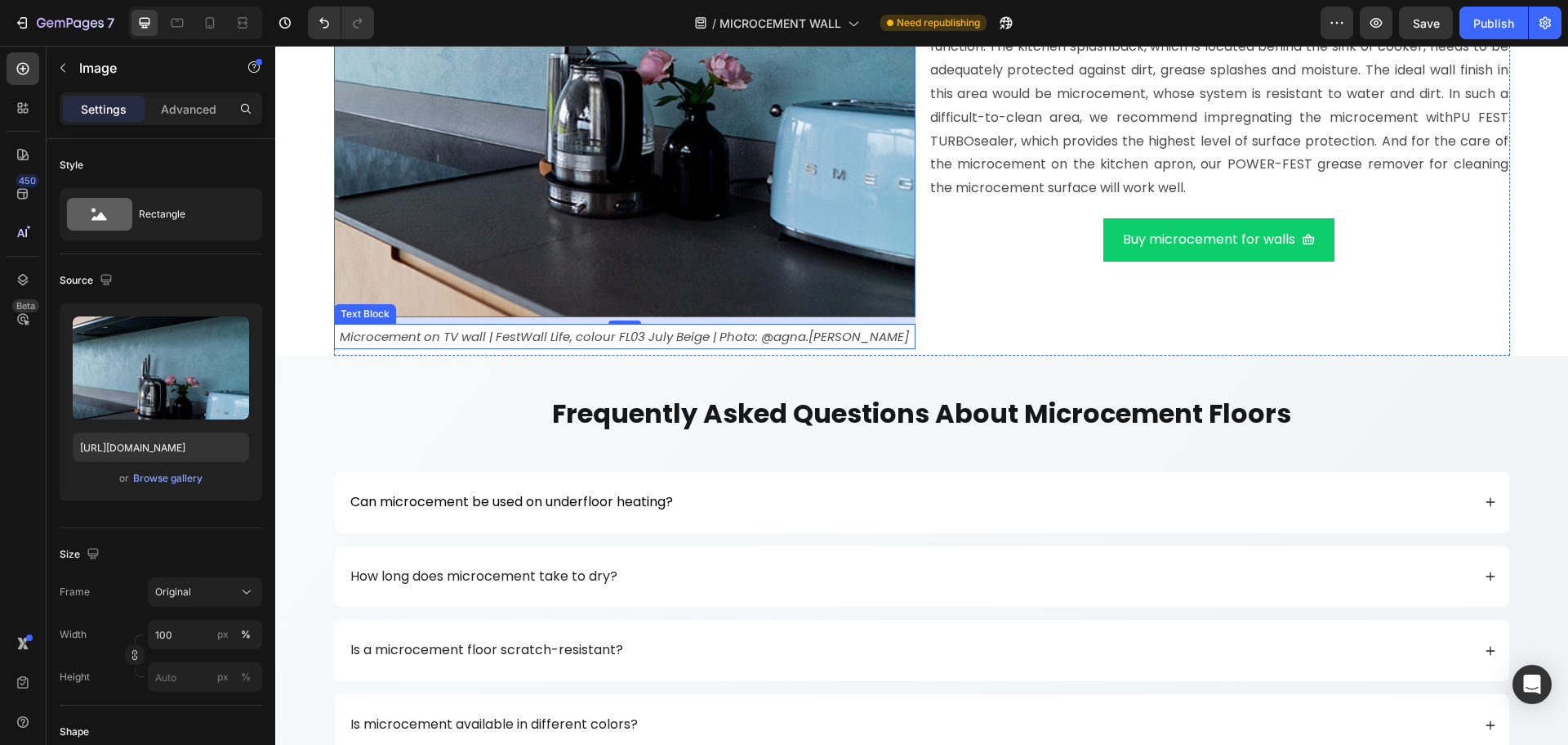
click at [727, 338] on icon "Microcement on TV wall | FestWall Life, colour FL03 July Beige | Photo: @agna.[…" at bounding box center [625, 336] width 570 height 17
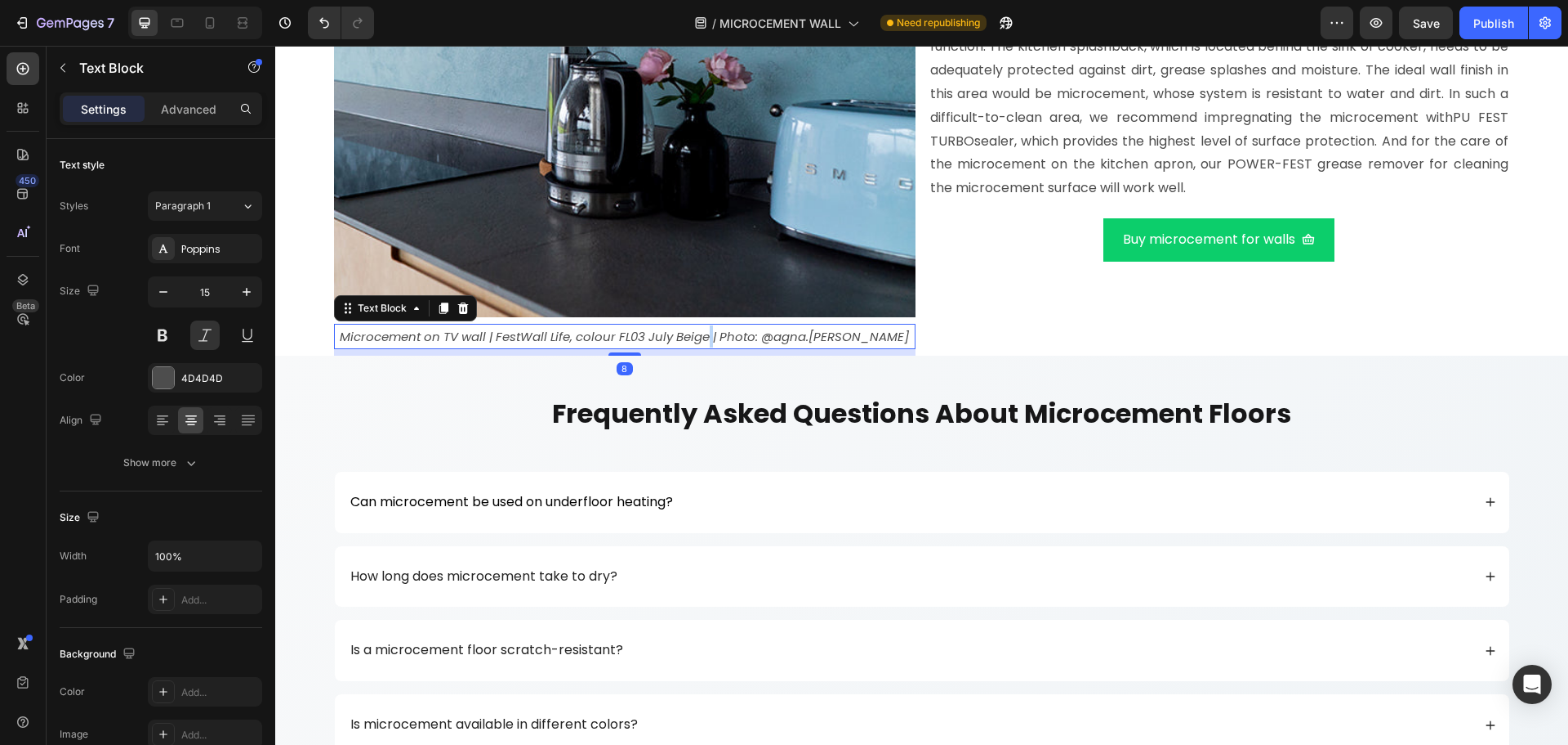
click at [727, 338] on icon "Microcement on TV wall | FestWall Life, colour FL03 July Beige | Photo: @agna.[…" at bounding box center [625, 336] width 570 height 17
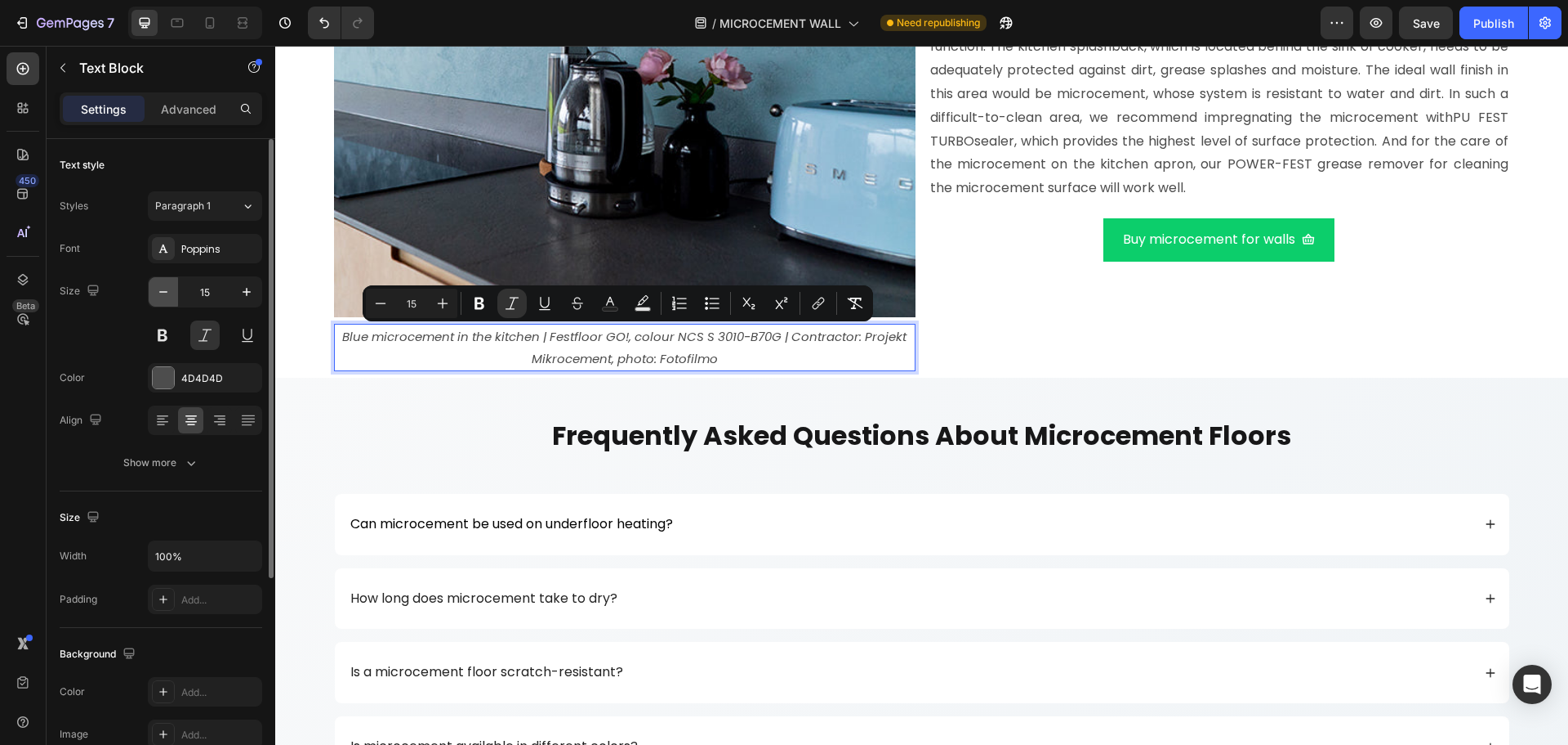
click at [158, 286] on icon "button" at bounding box center [163, 292] width 16 height 16
type input "14"
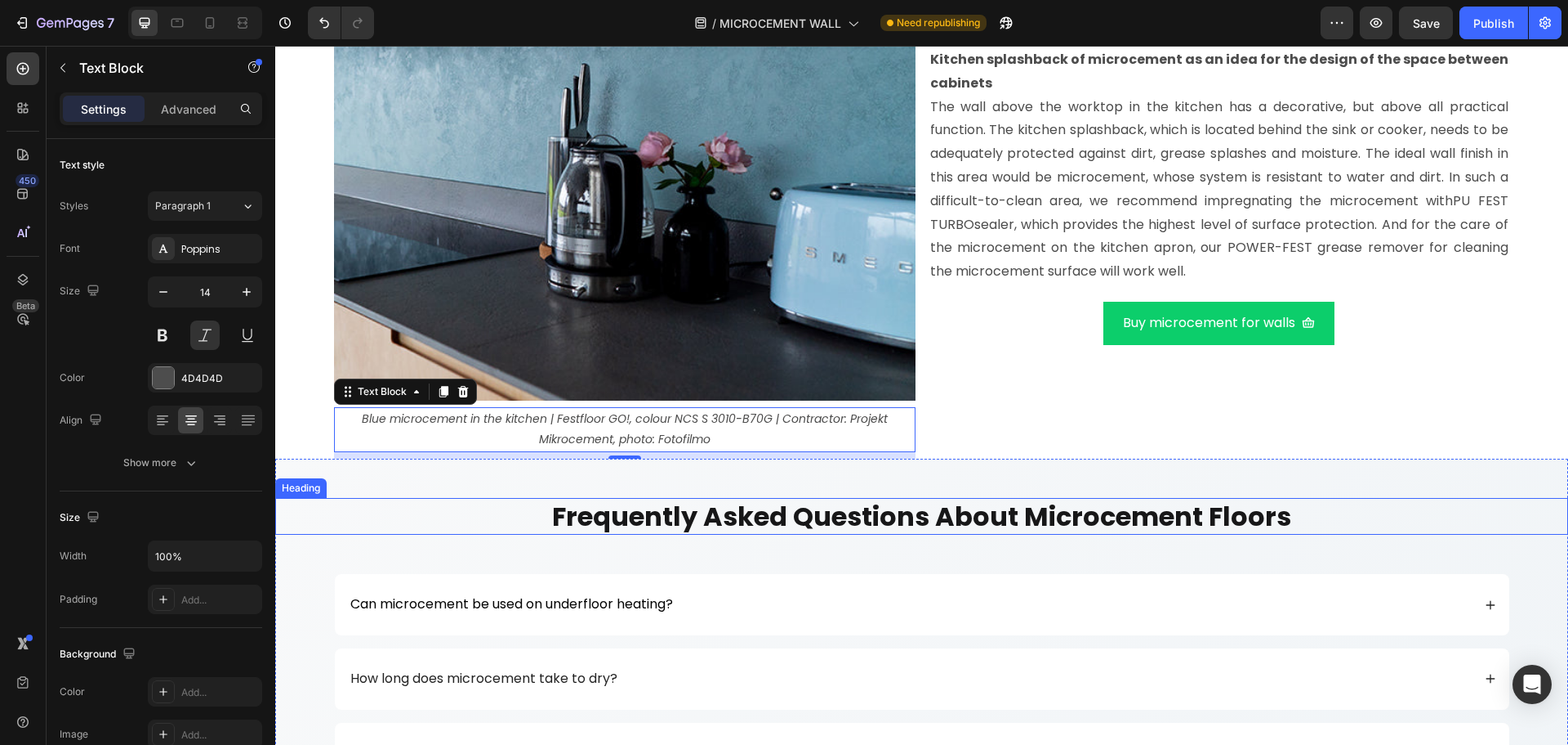
scroll to position [8832, 0]
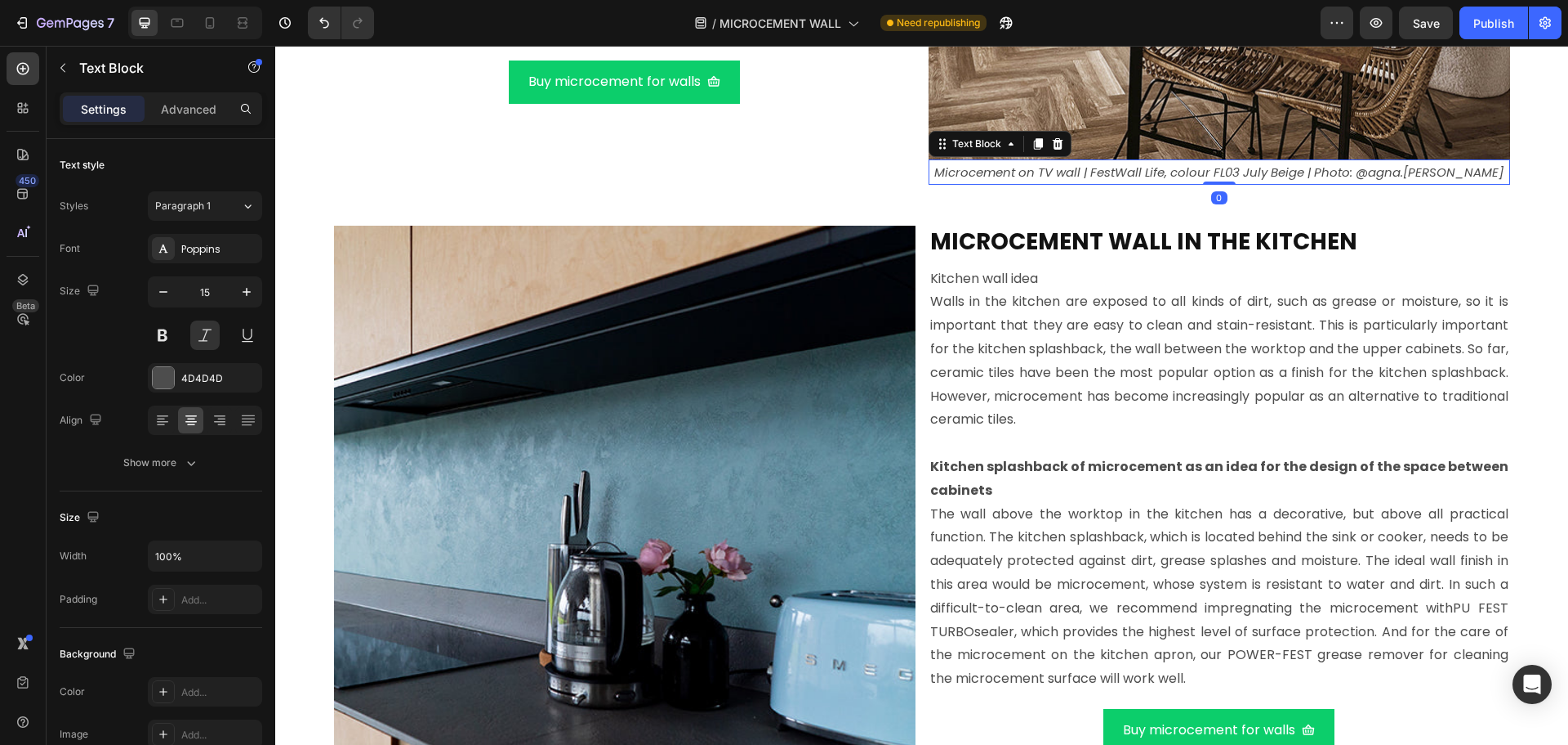
click at [1060, 169] on icon "Microcement on TV wall | FestWall Life, colour FL03 July Beige | Photo: @agna.[…" at bounding box center [1219, 171] width 570 height 17
click at [171, 288] on icon "button" at bounding box center [163, 292] width 16 height 16
type input "14"
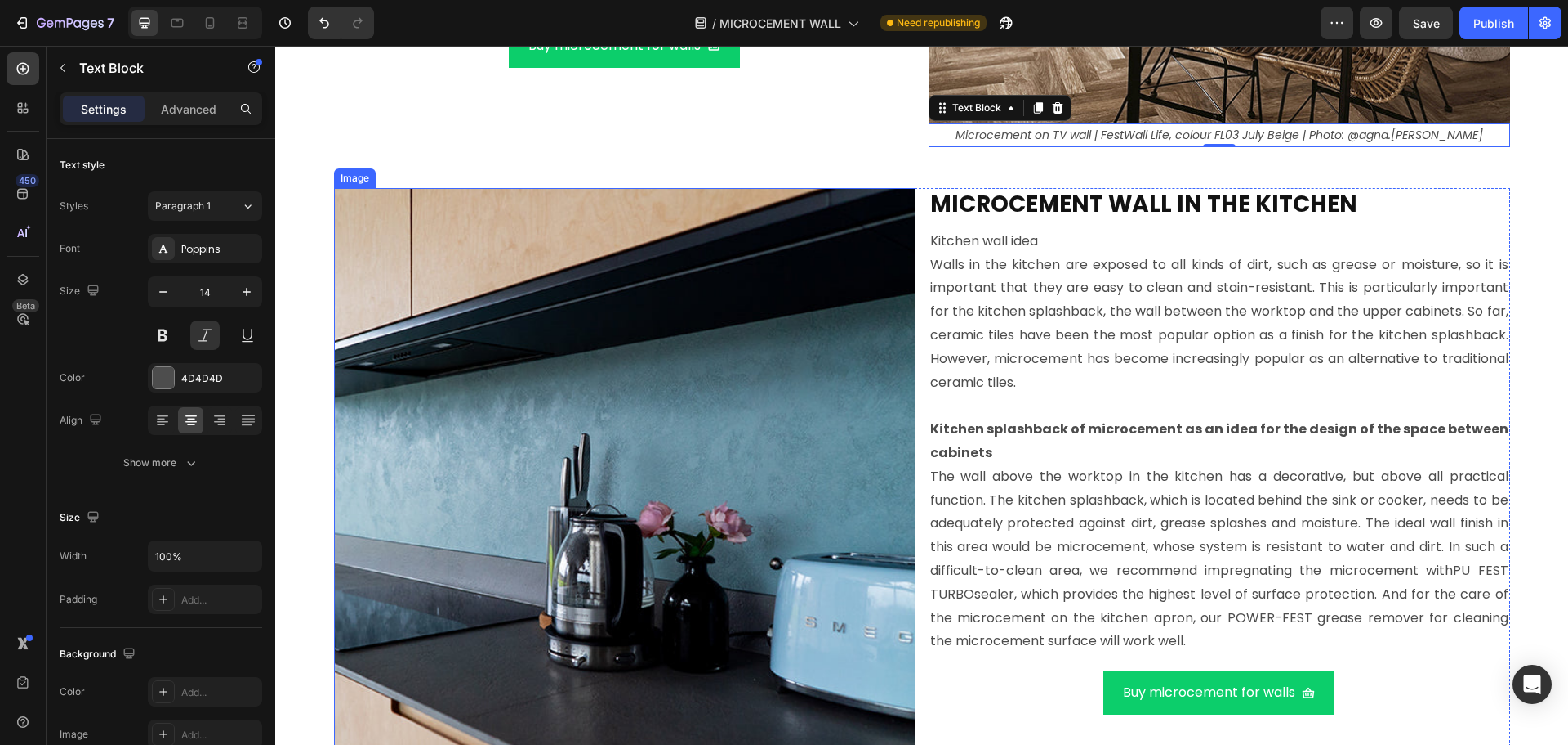
scroll to position [9159, 0]
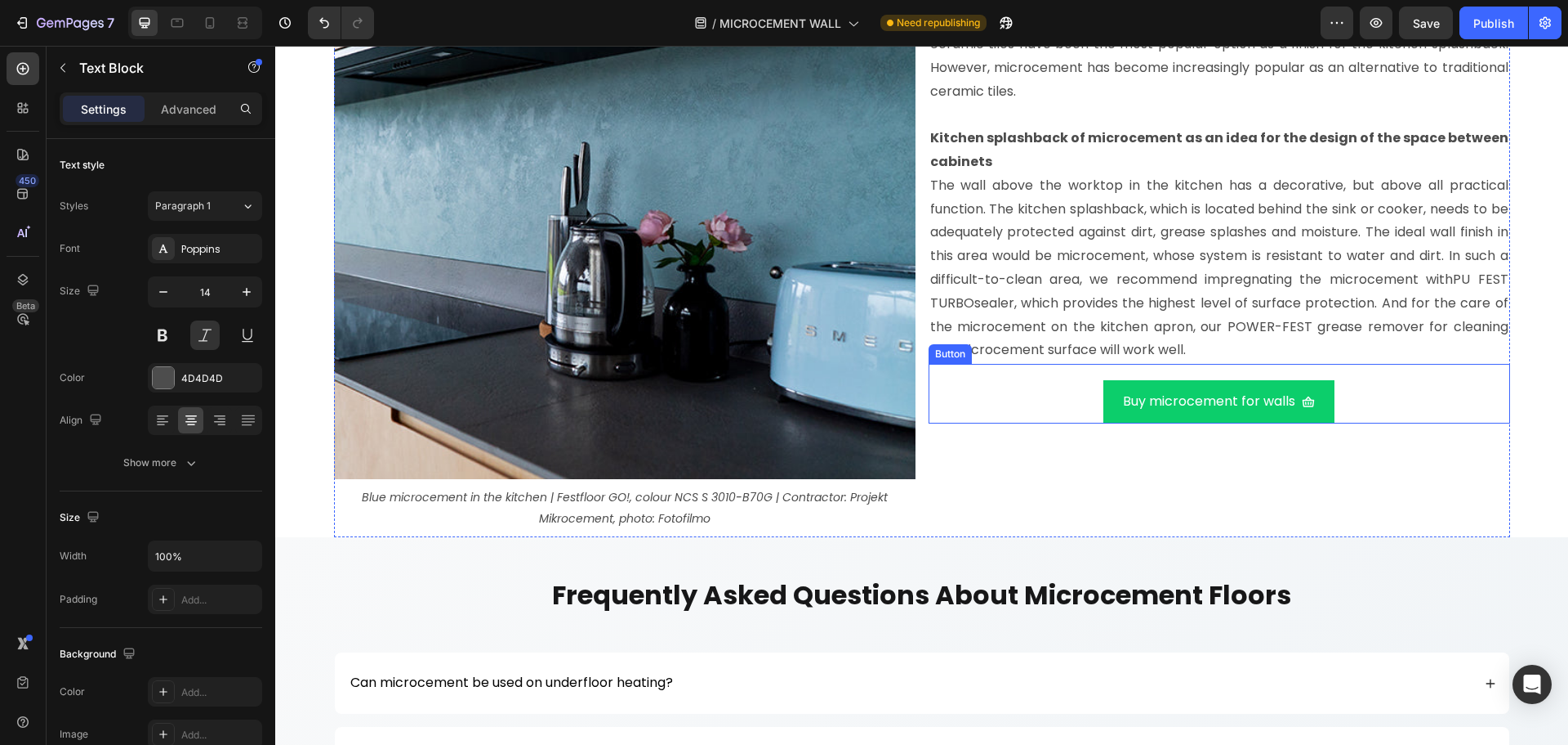
click at [993, 393] on div "Buy microcement for walls Button" at bounding box center [1219, 394] width 582 height 60
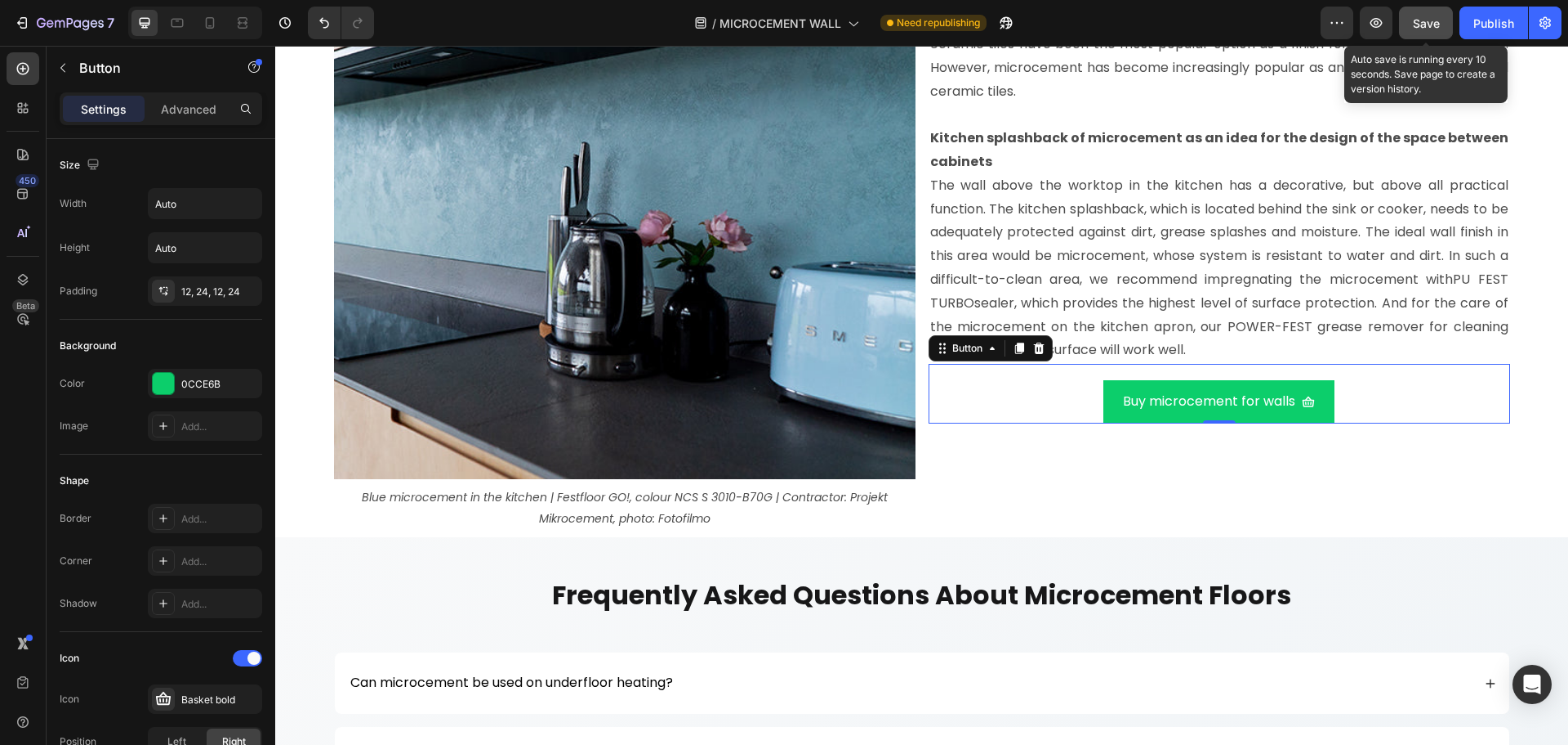
click at [1424, 29] on span "Save" at bounding box center [1426, 23] width 27 height 14
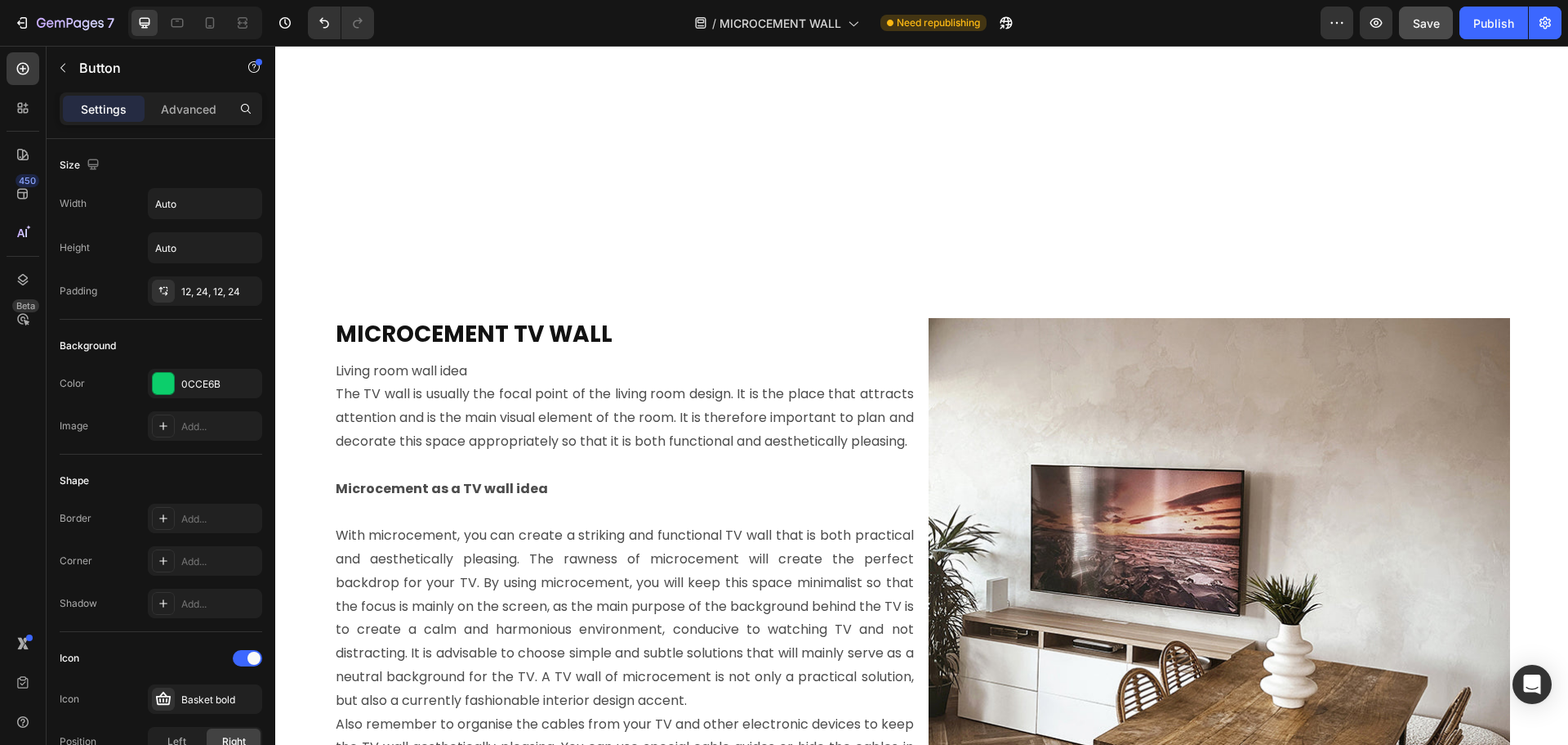
scroll to position [8015, 0]
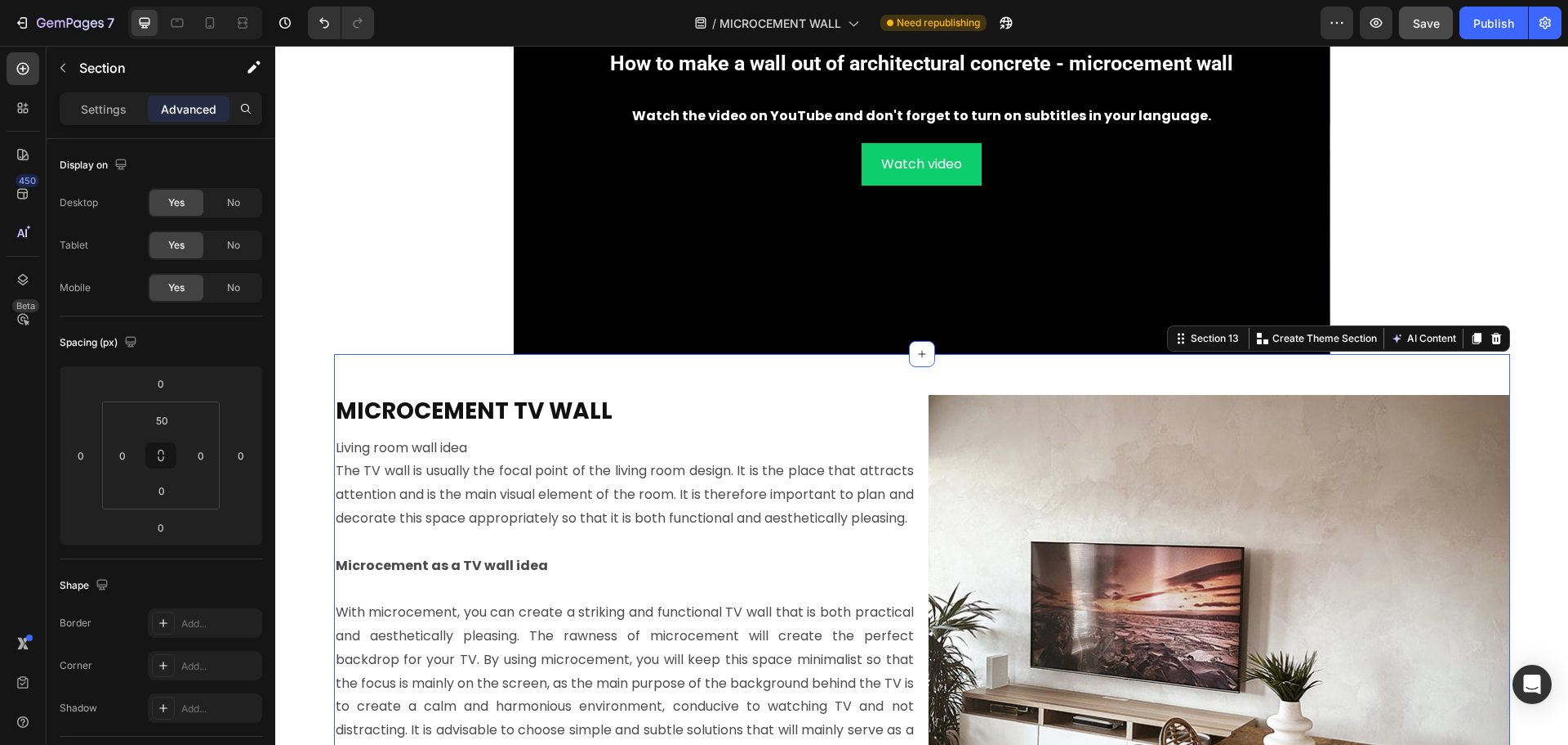
click at [869, 391] on div "MICROCEMENT TV WALL Heading Living room wall idea The TV wall is usually the fo…" at bounding box center [921, 677] width 1176 height 646
click at [1472, 340] on icon at bounding box center [1476, 338] width 9 height 11
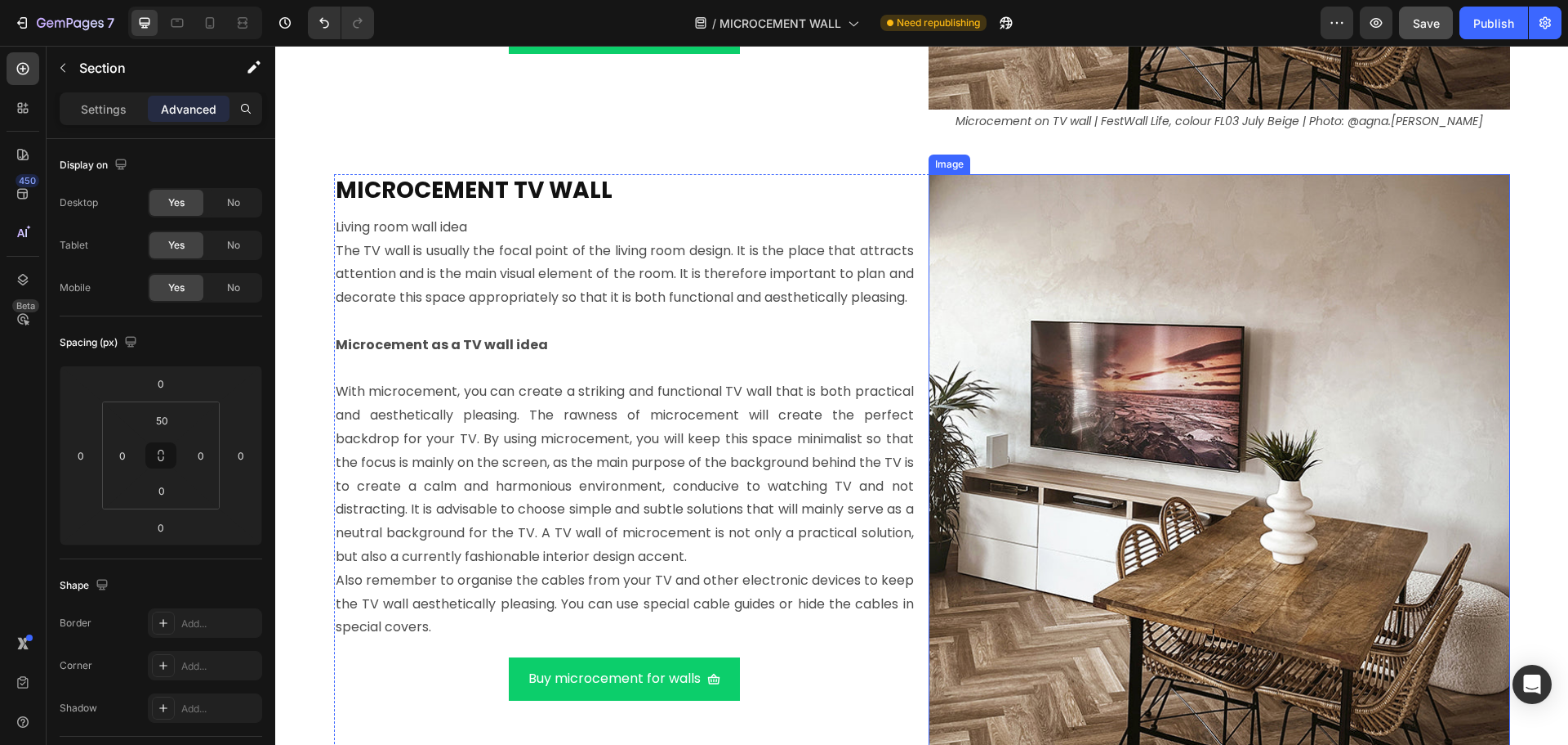
scroll to position [8912, 0]
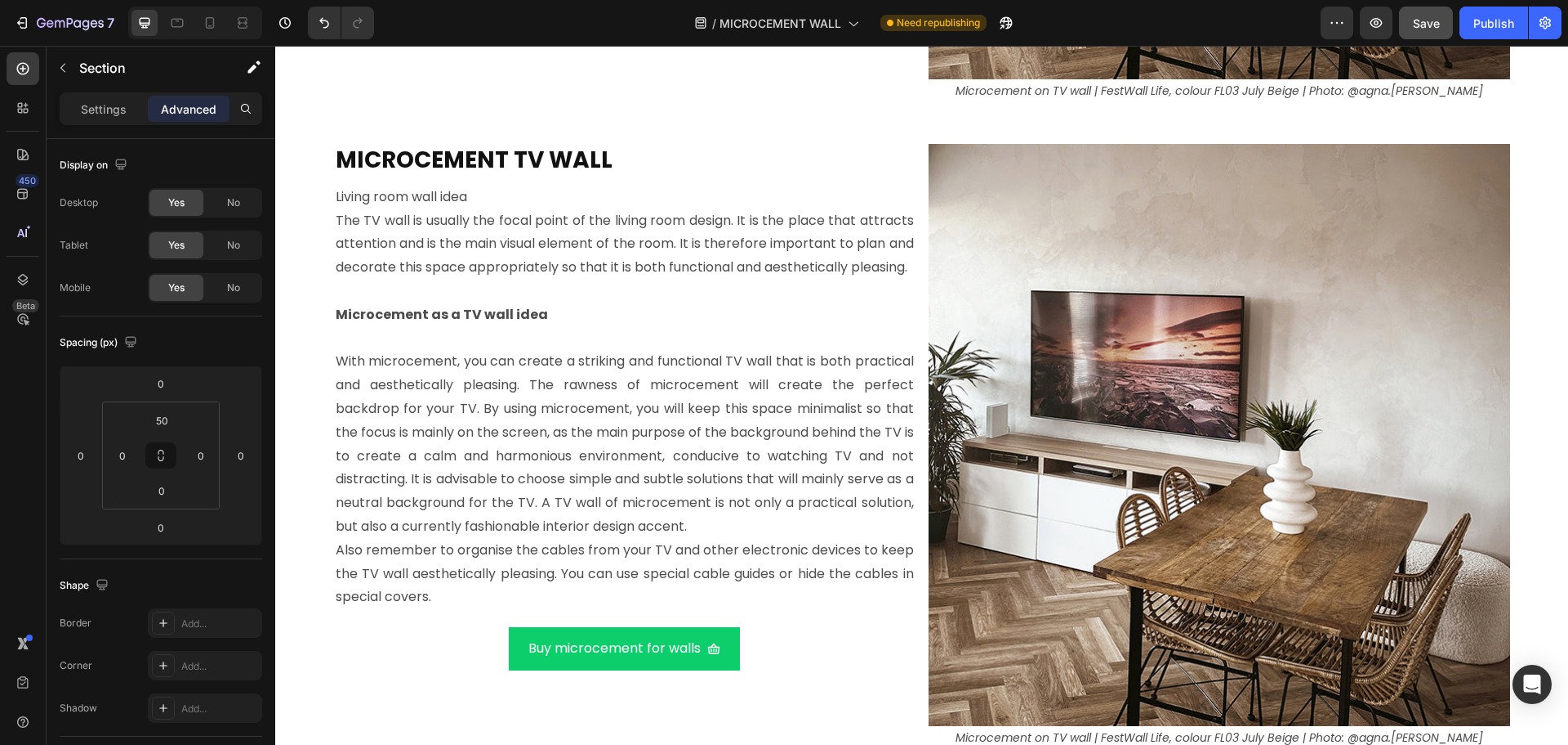
click at [916, 115] on div "MICROCEMENT TV WALL Heading Living room wall idea The TV wall is usually the fo…" at bounding box center [921, 426] width 1176 height 646
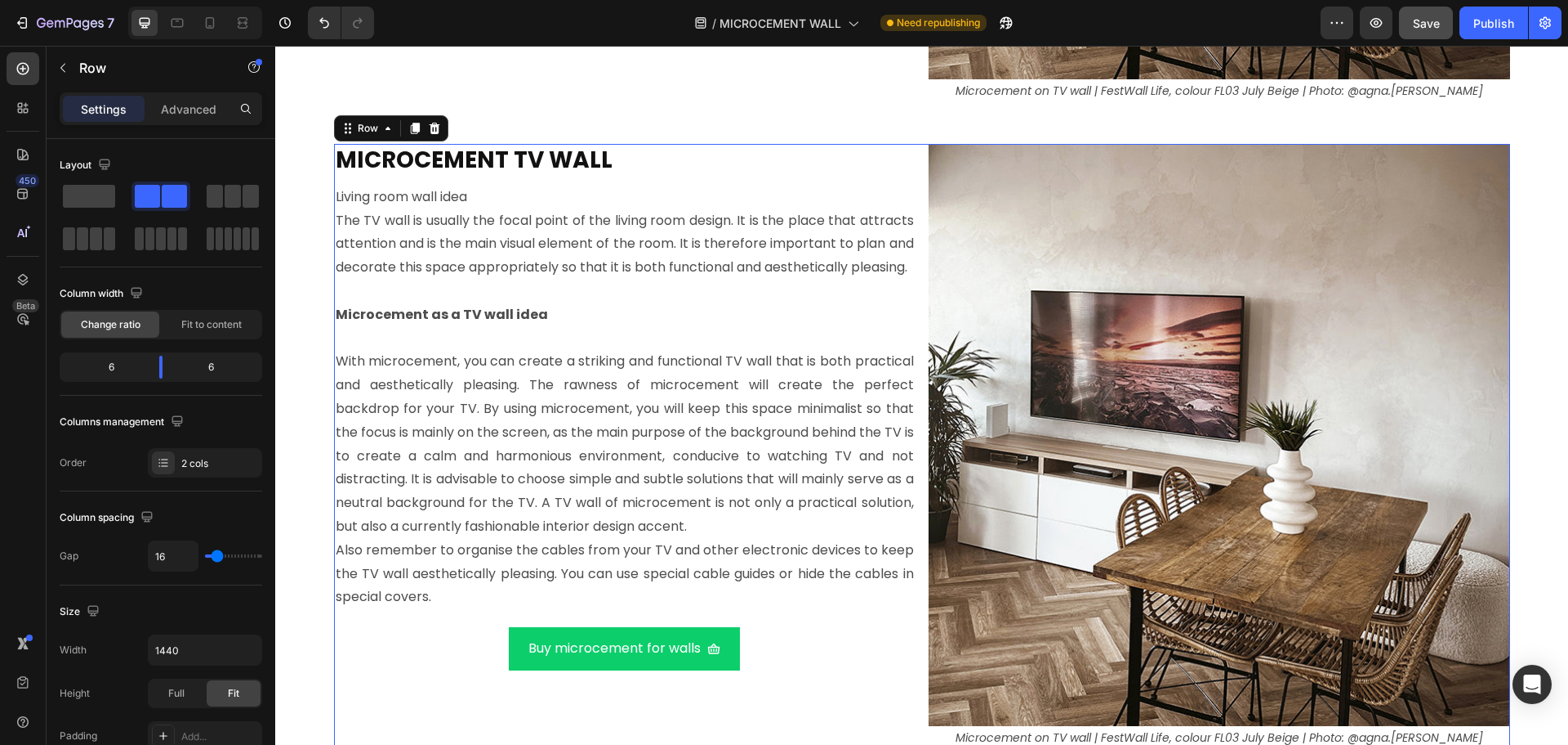
click at [914, 154] on div "MICROCEMENT TV WALL Heading Living room wall idea The TV wall is usually the fo…" at bounding box center [921, 447] width 1176 height 606
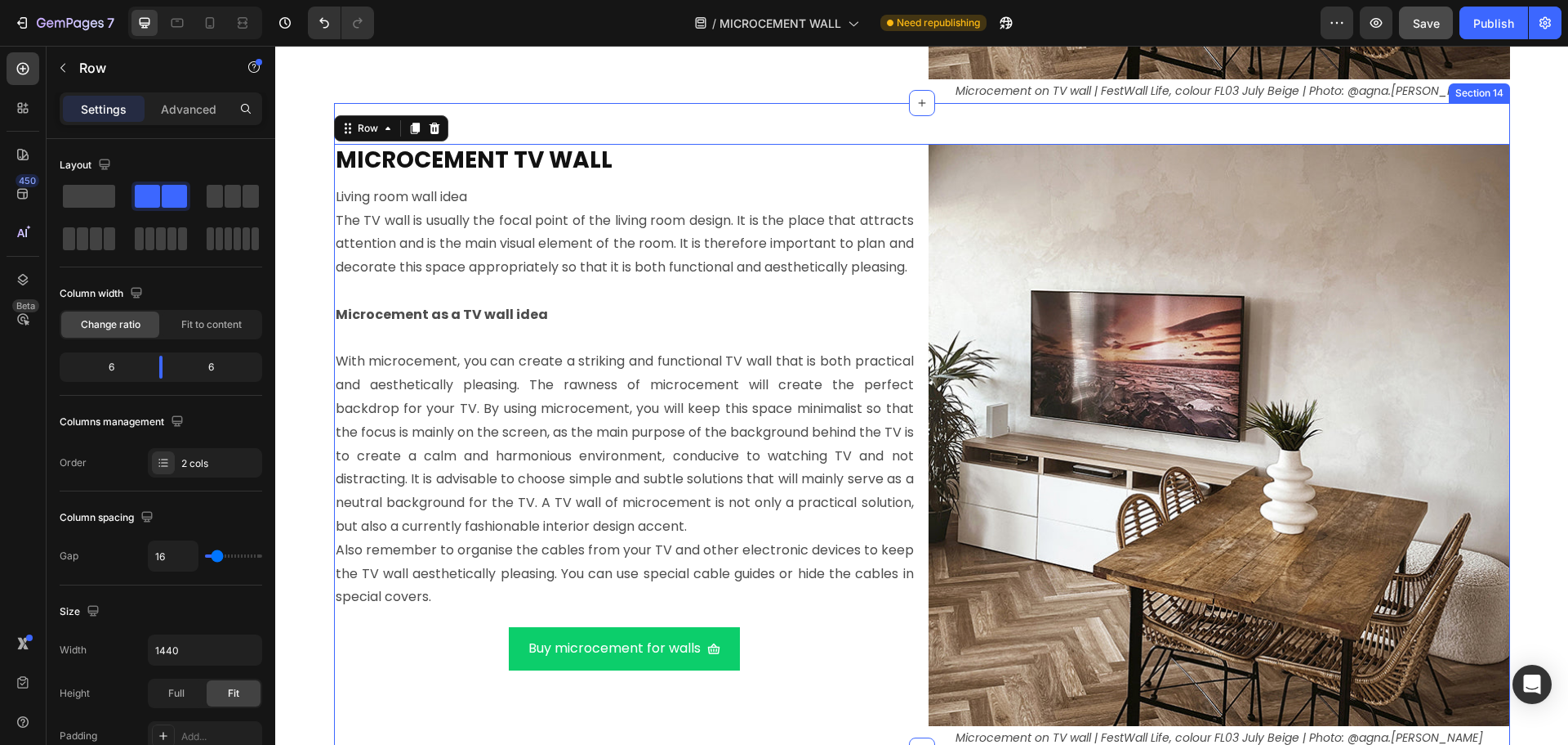
click at [915, 135] on div "MICROCEMENT TV WALL Heading Living room wall idea The TV wall is usually the fo…" at bounding box center [921, 426] width 1176 height 646
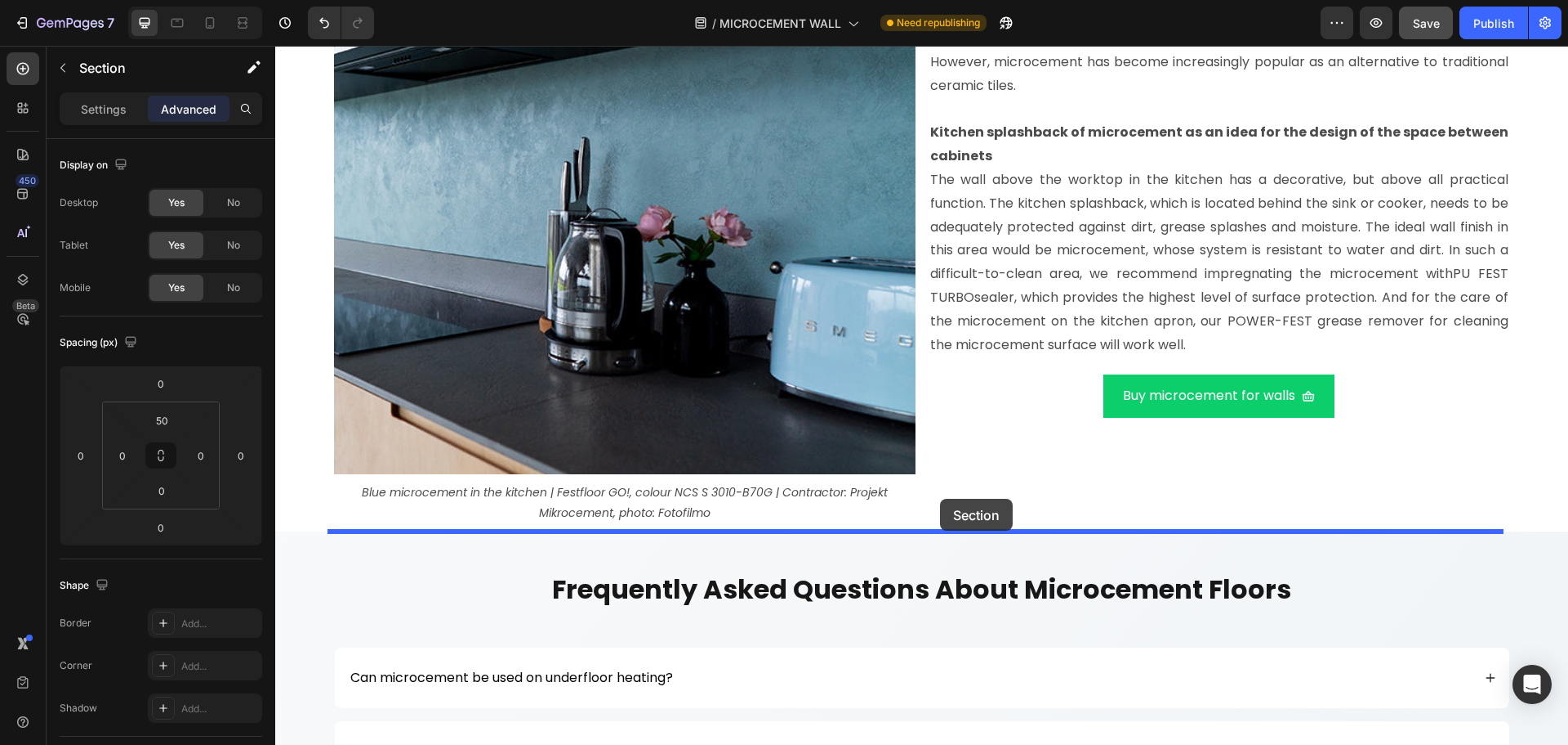
drag, startPoint x: 1183, startPoint y: 90, endPoint x: 940, endPoint y: 499, distance: 475.7
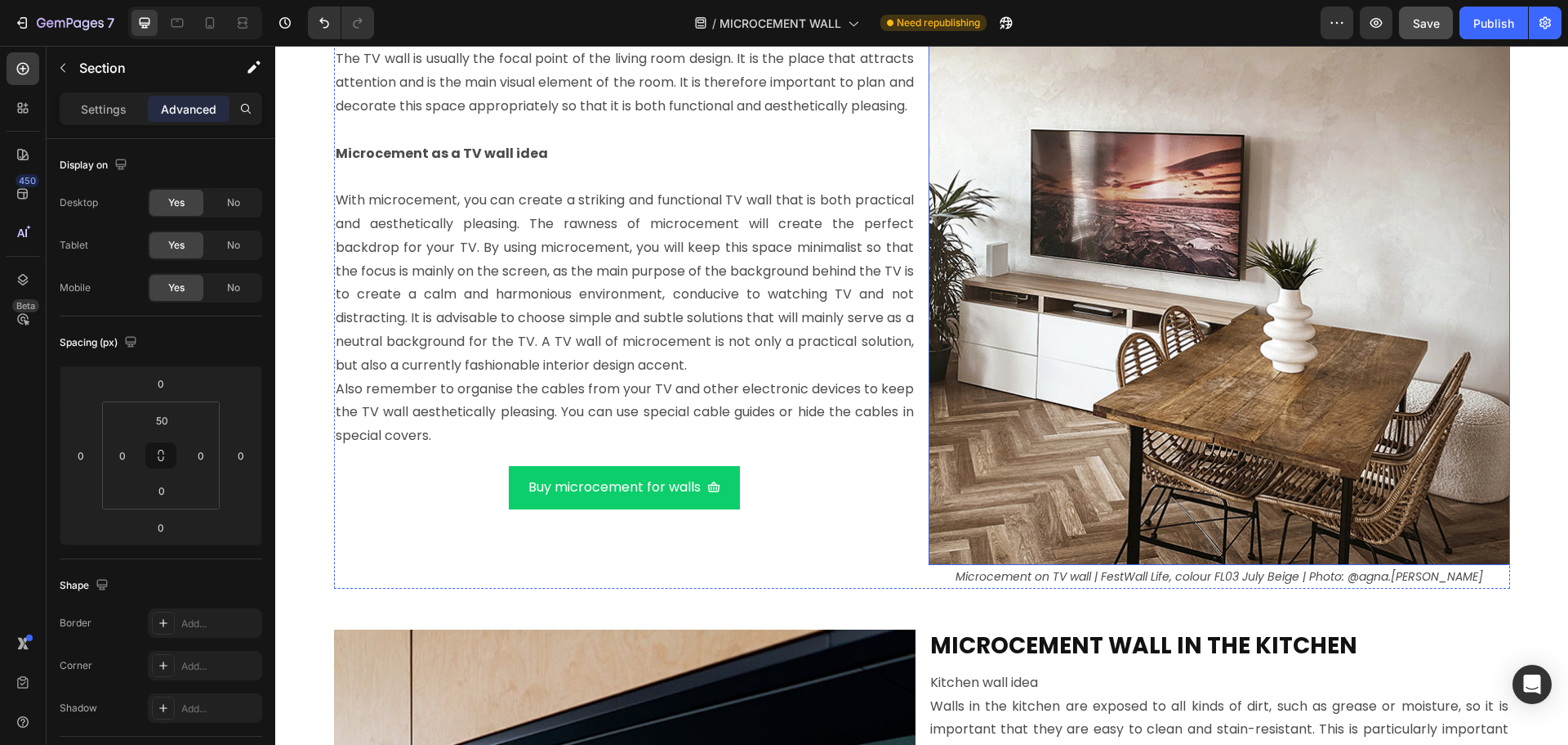
scroll to position [8592, 0]
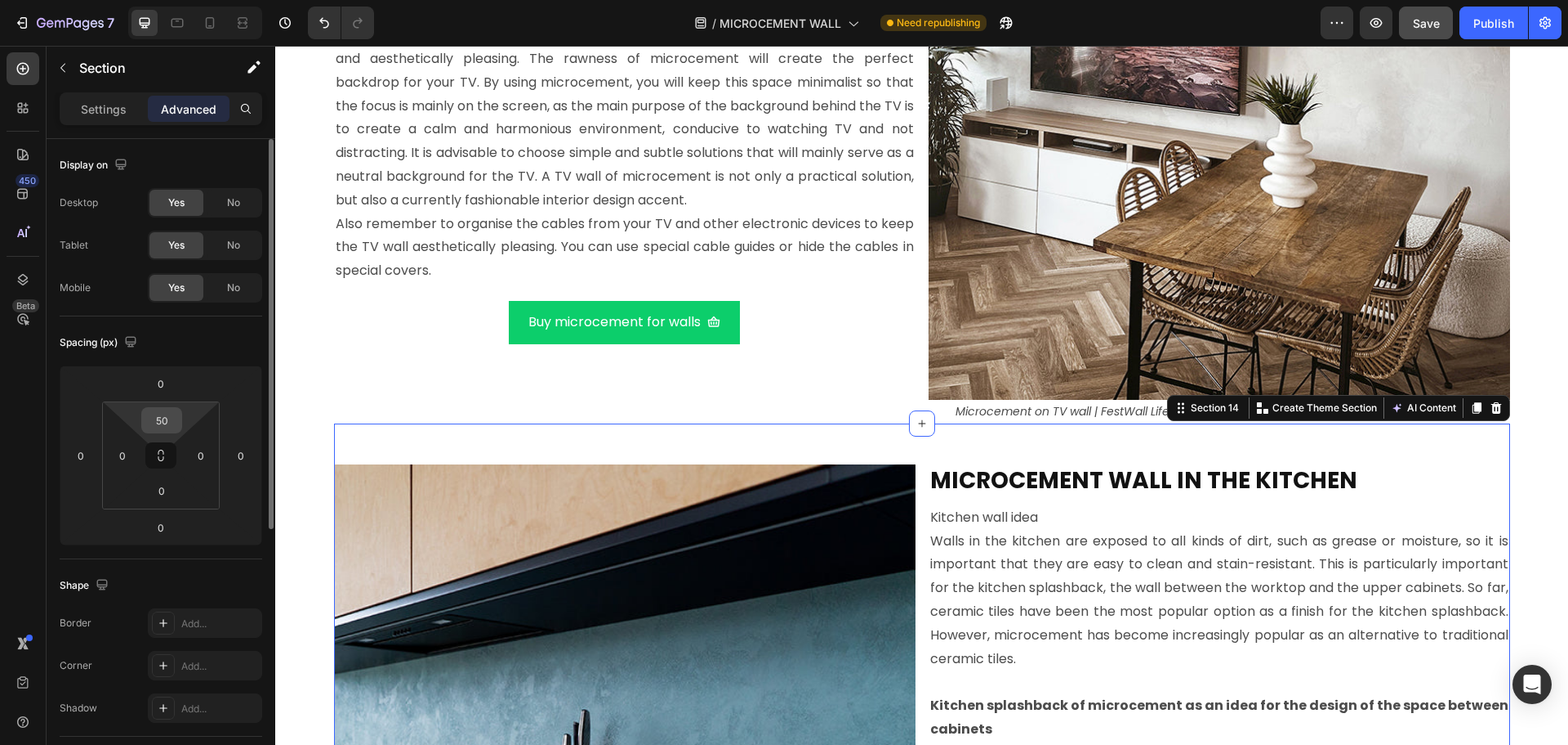
click at [163, 418] on input "50" at bounding box center [161, 420] width 33 height 25
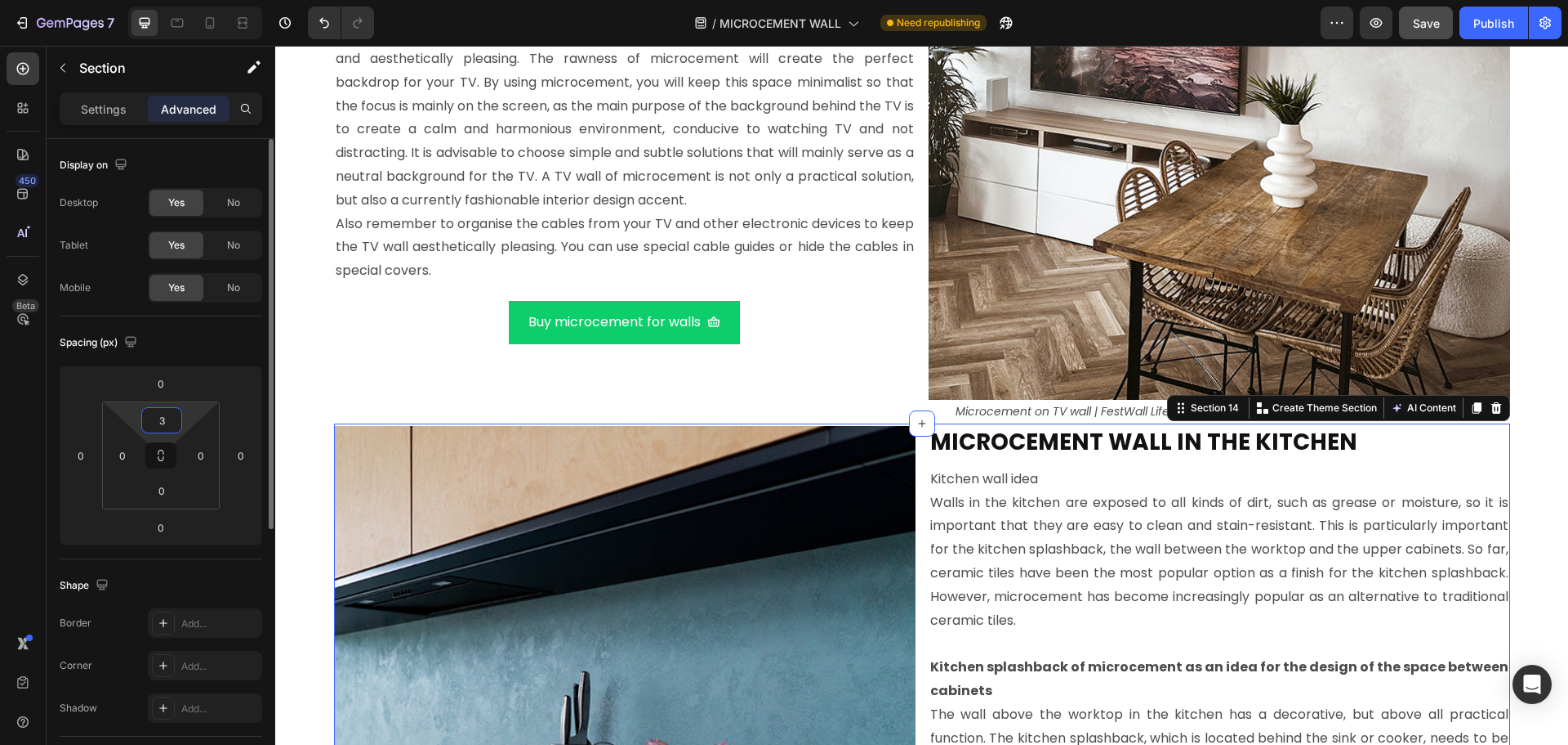
type input "30"
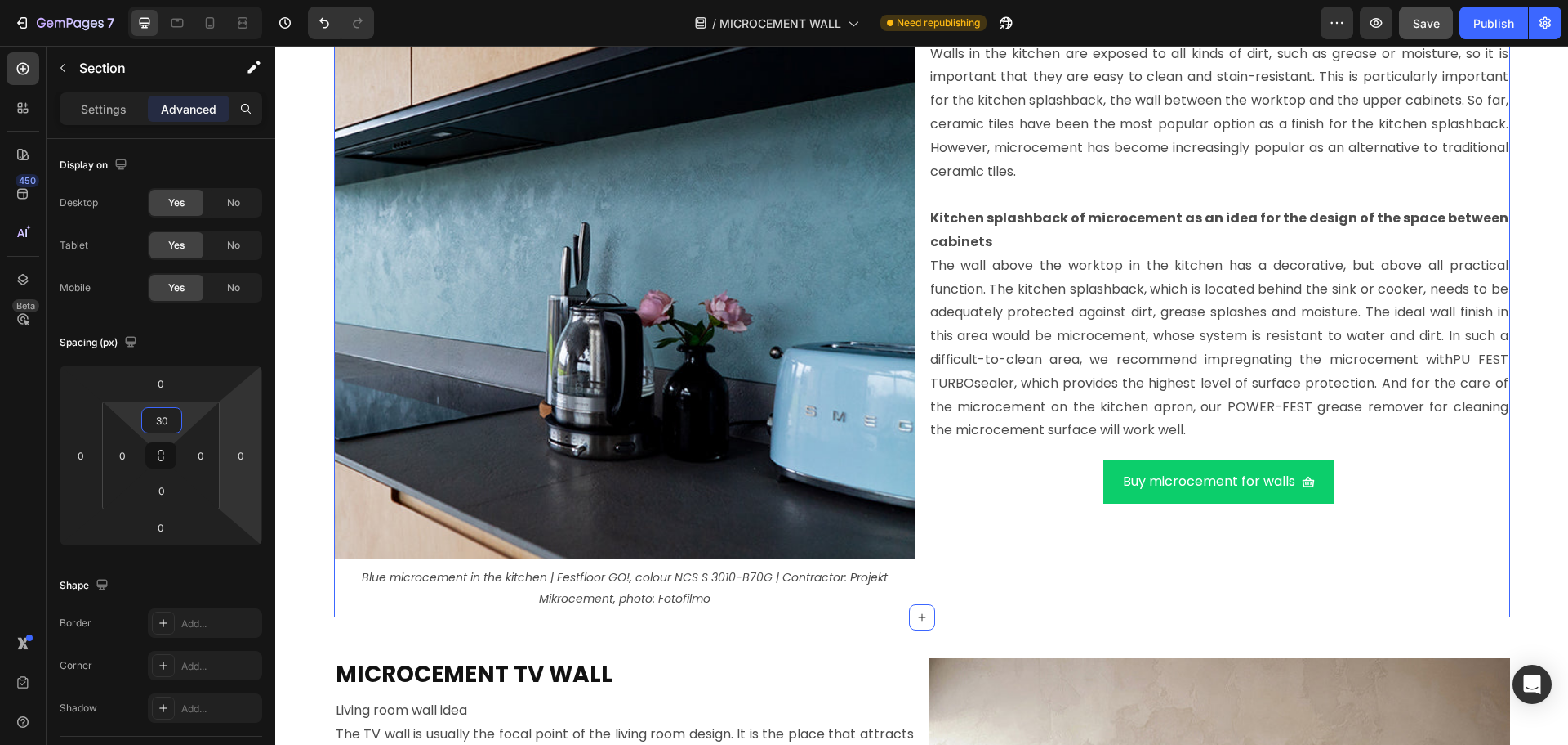
scroll to position [9082, 0]
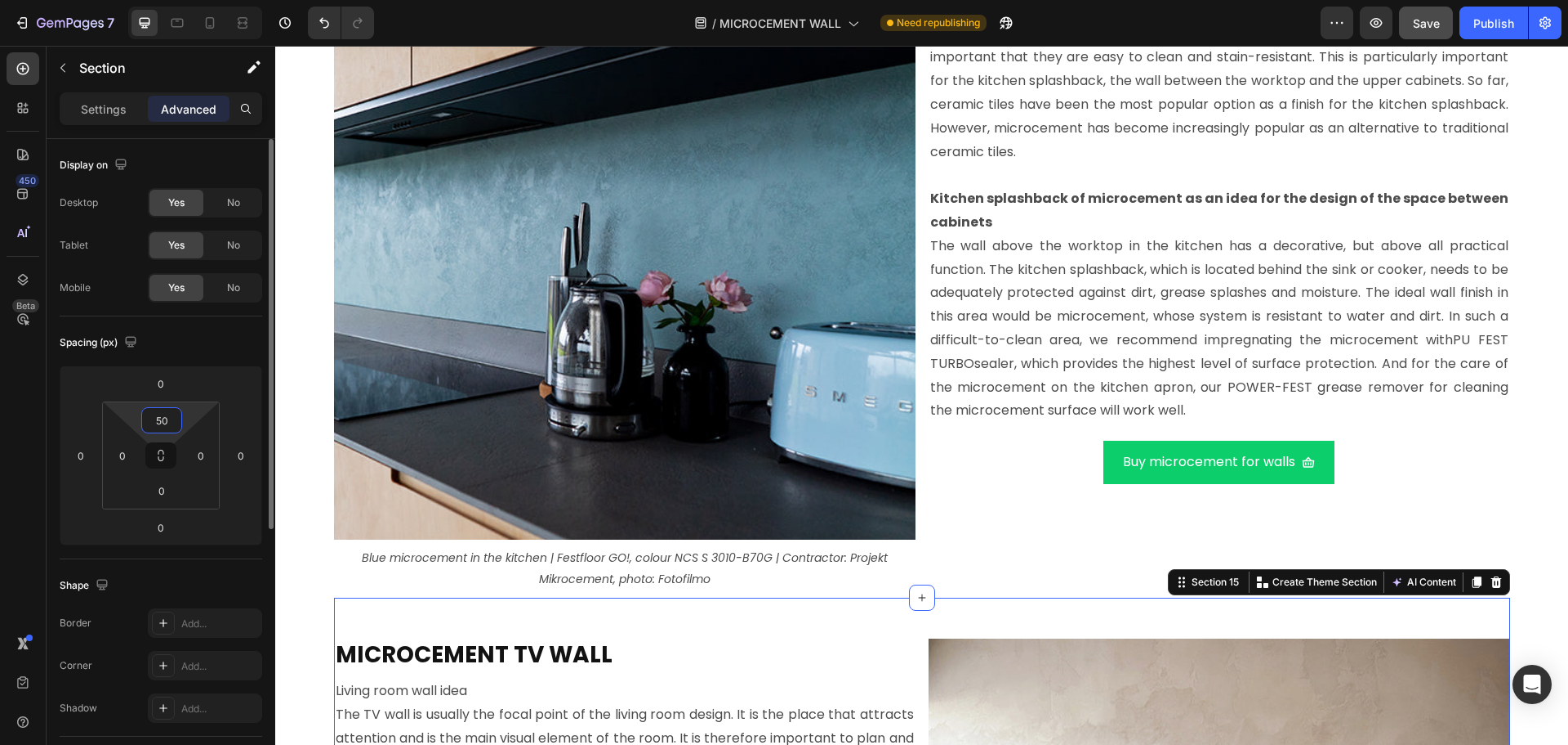
click at [166, 424] on input "50" at bounding box center [161, 420] width 33 height 25
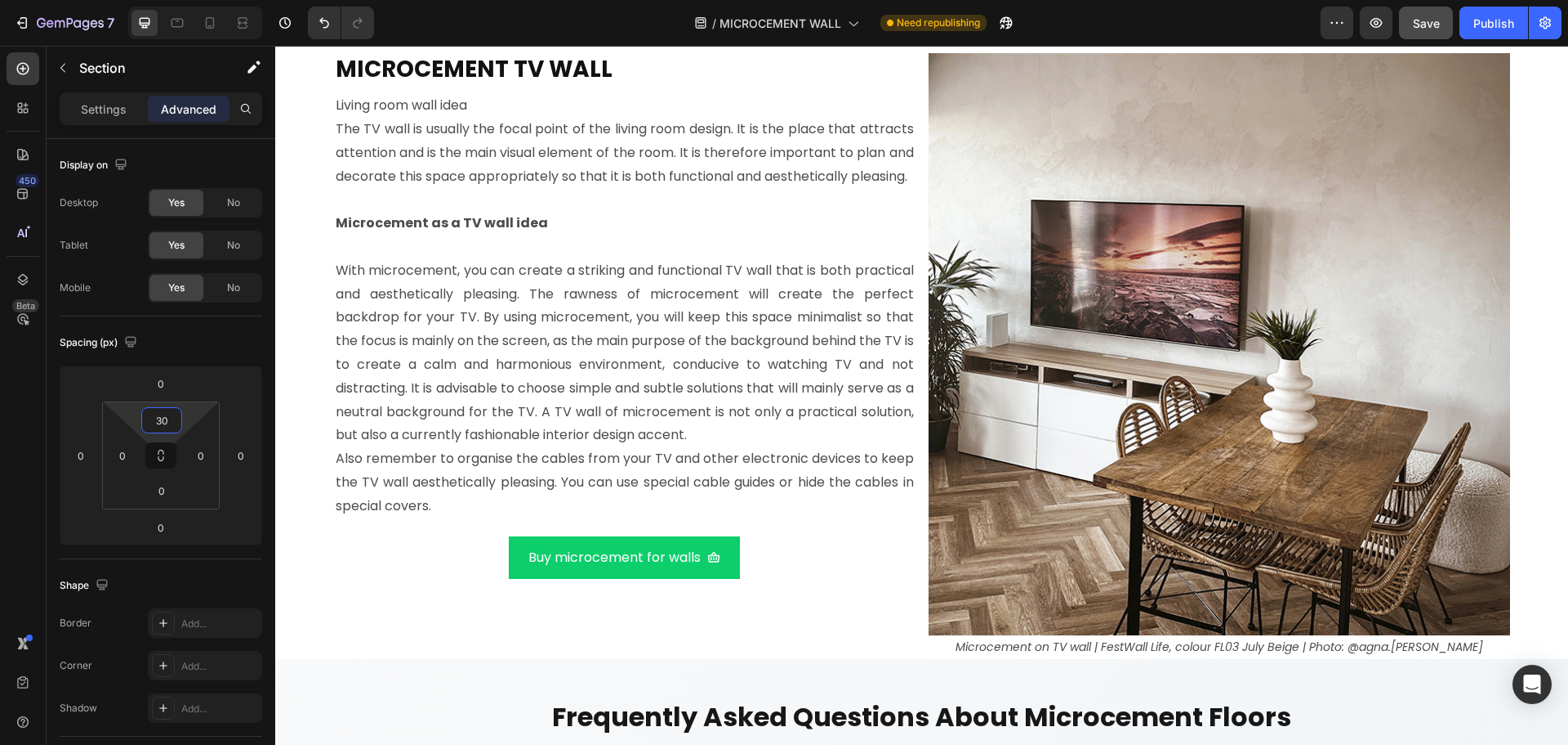
scroll to position [9654, 0]
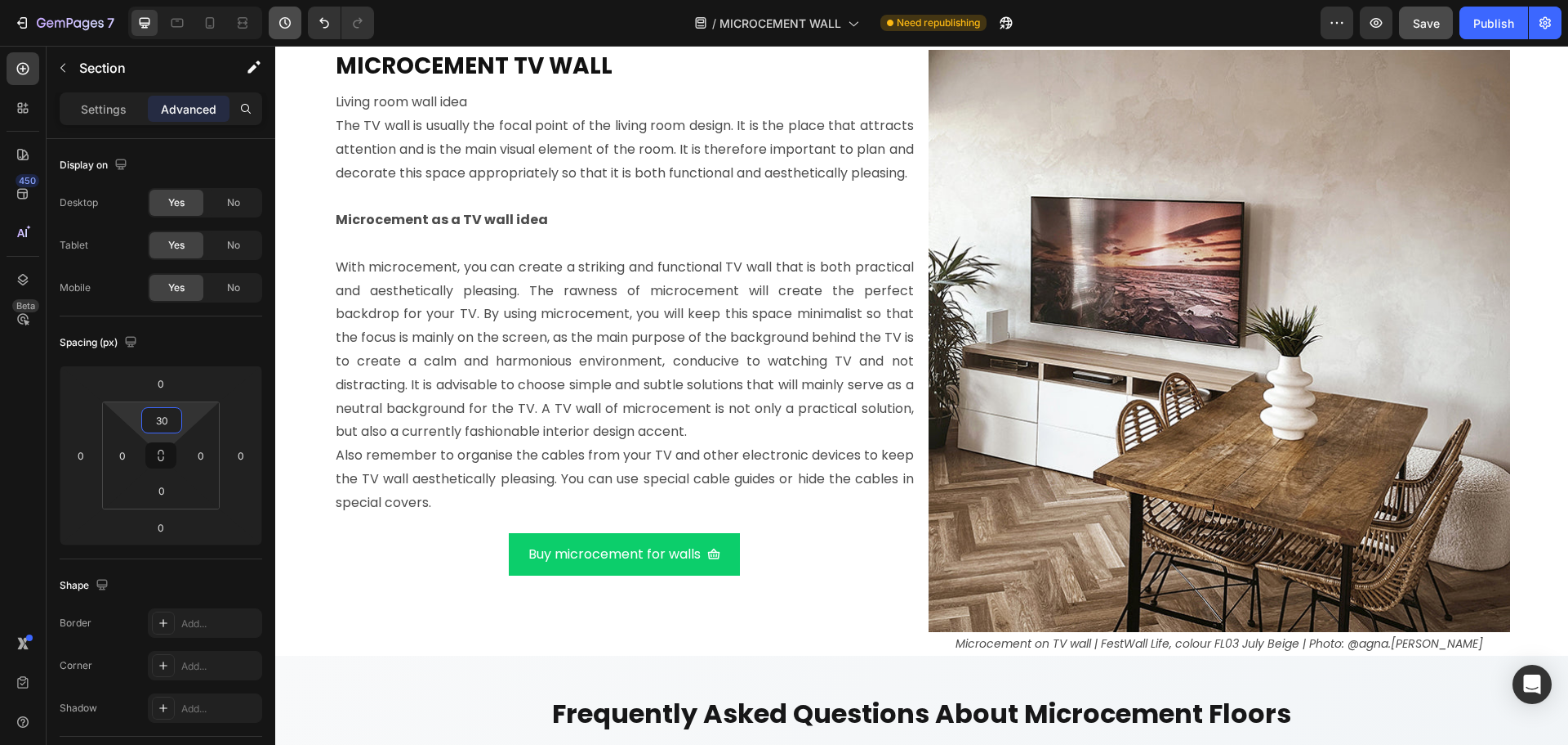
type input "30"
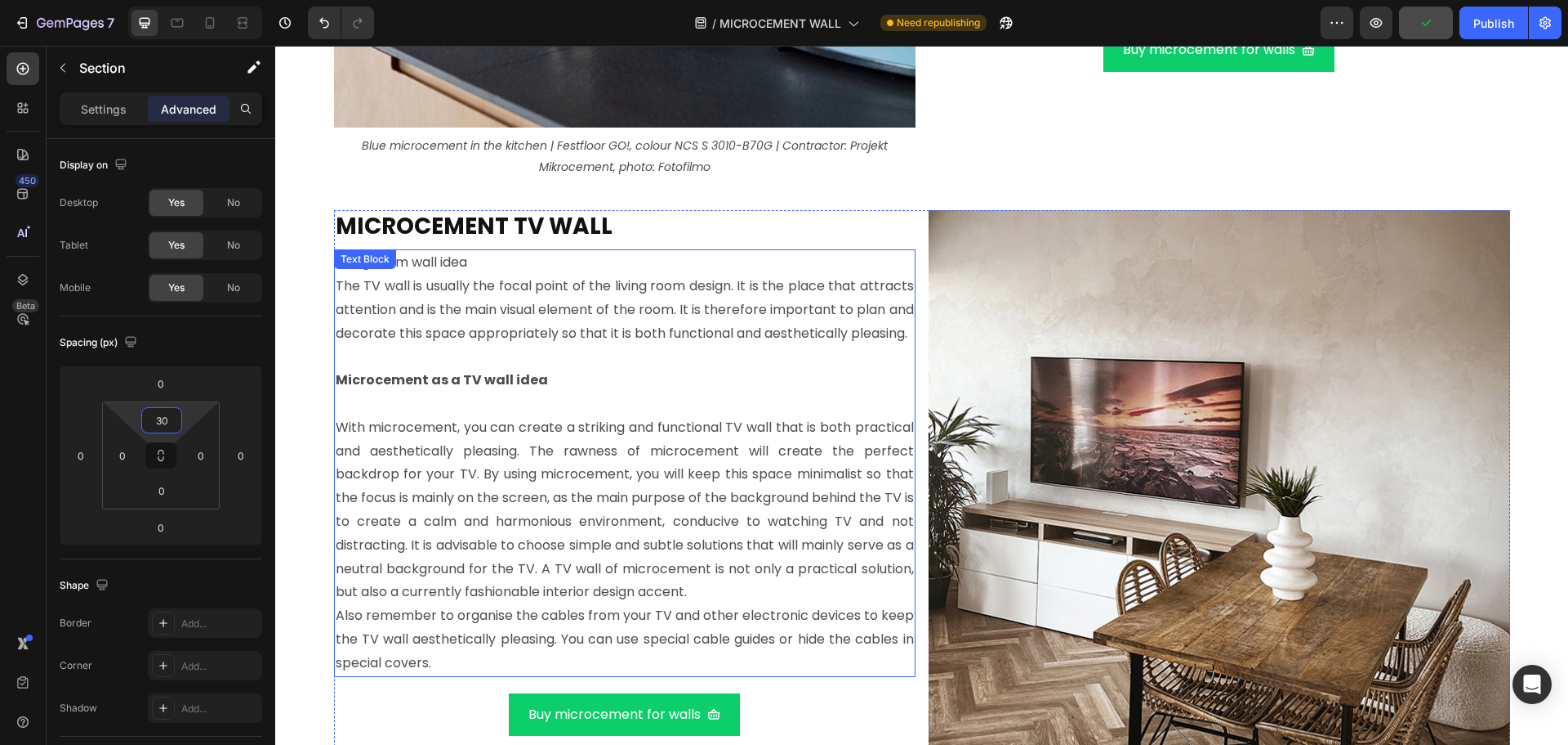
scroll to position [9491, 0]
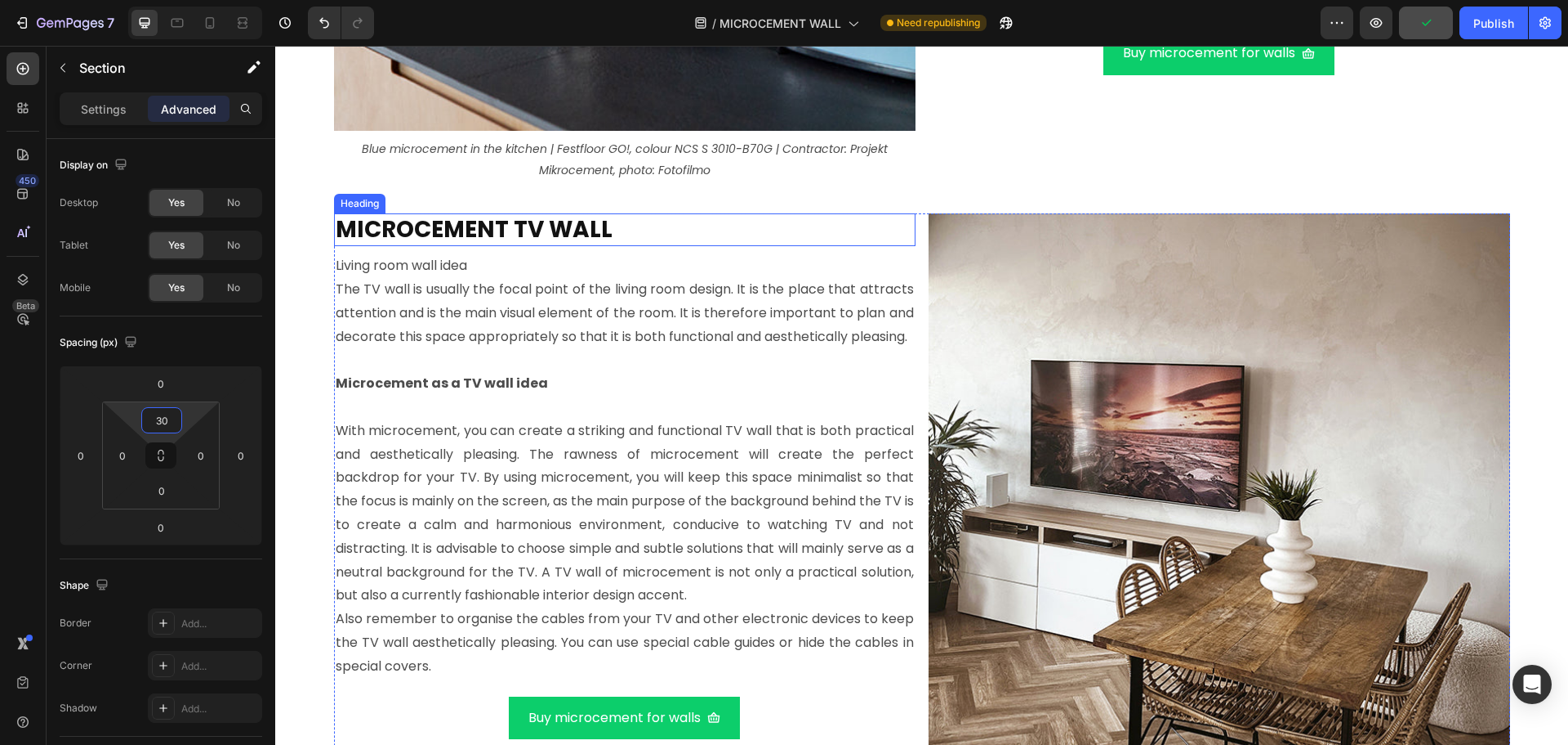
click at [555, 232] on strong "MICROCEMENT TV WALL" at bounding box center [474, 229] width 277 height 32
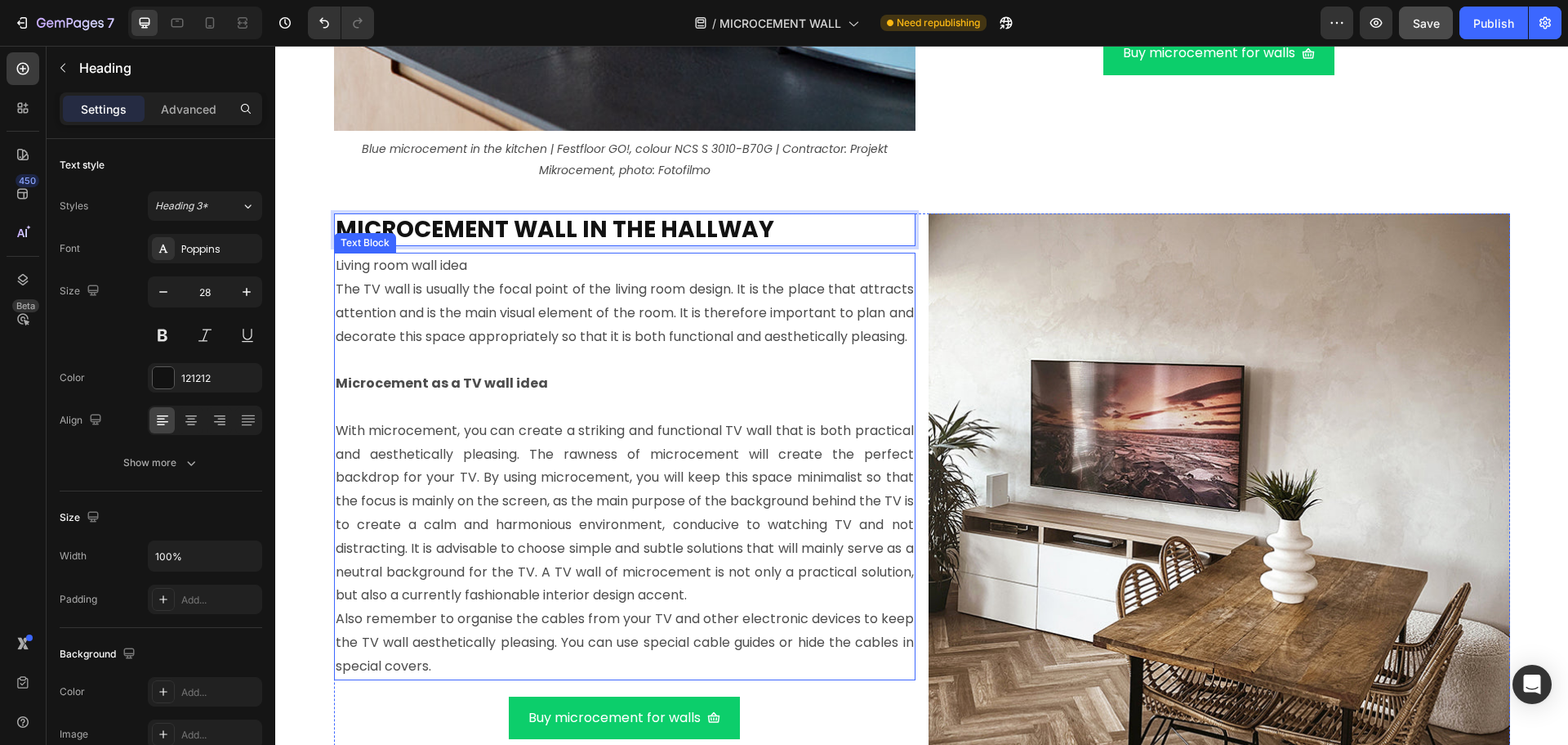
click at [629, 348] on p "The TV wall is usually the focal point of the living room design. It is the pla…" at bounding box center [625, 313] width 579 height 70
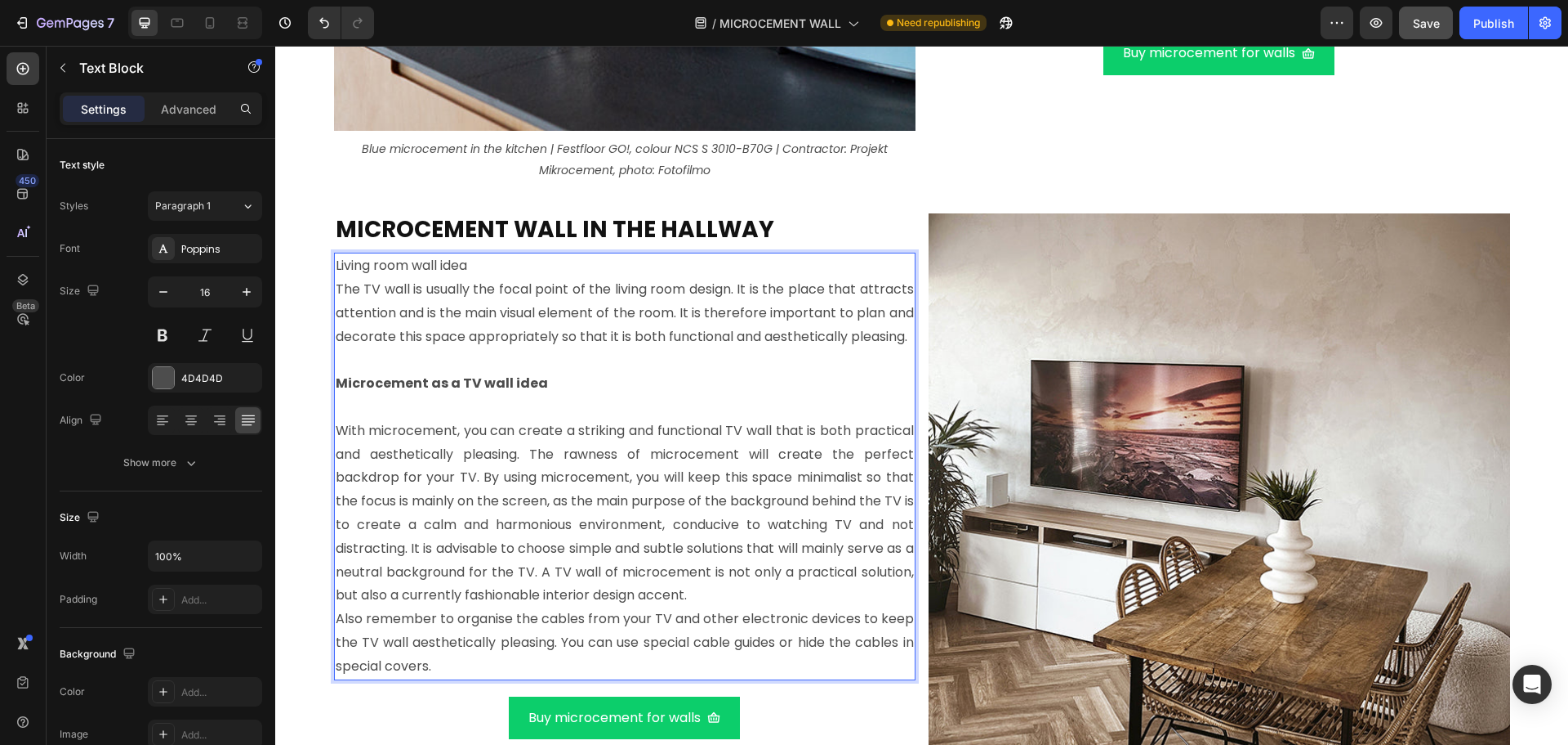
click at [629, 348] on p "The TV wall is usually the focal point of the living room design. It is the pla…" at bounding box center [625, 313] width 579 height 70
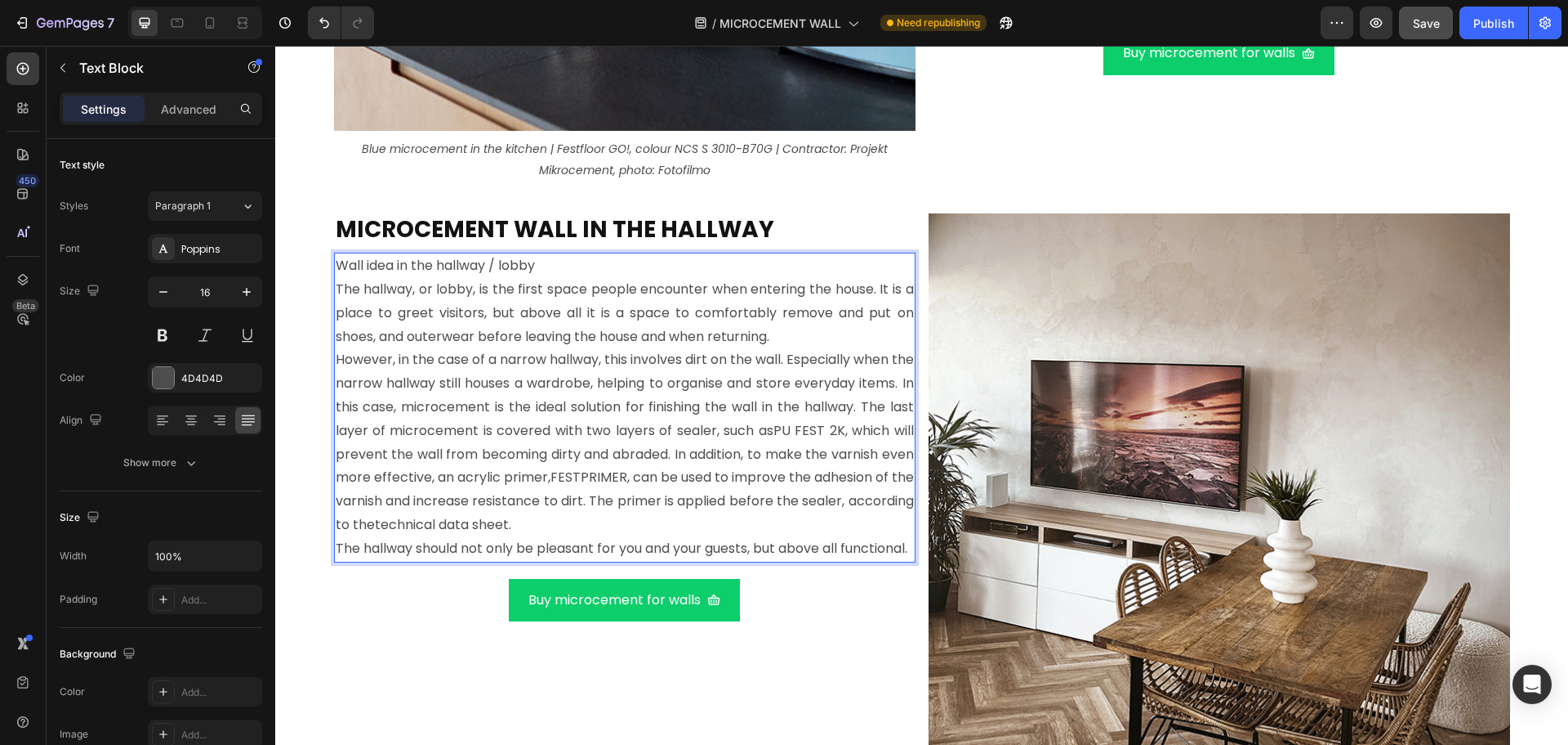
click at [543, 268] on p "Wall idea in the hallway / lobby" at bounding box center [625, 266] width 579 height 24
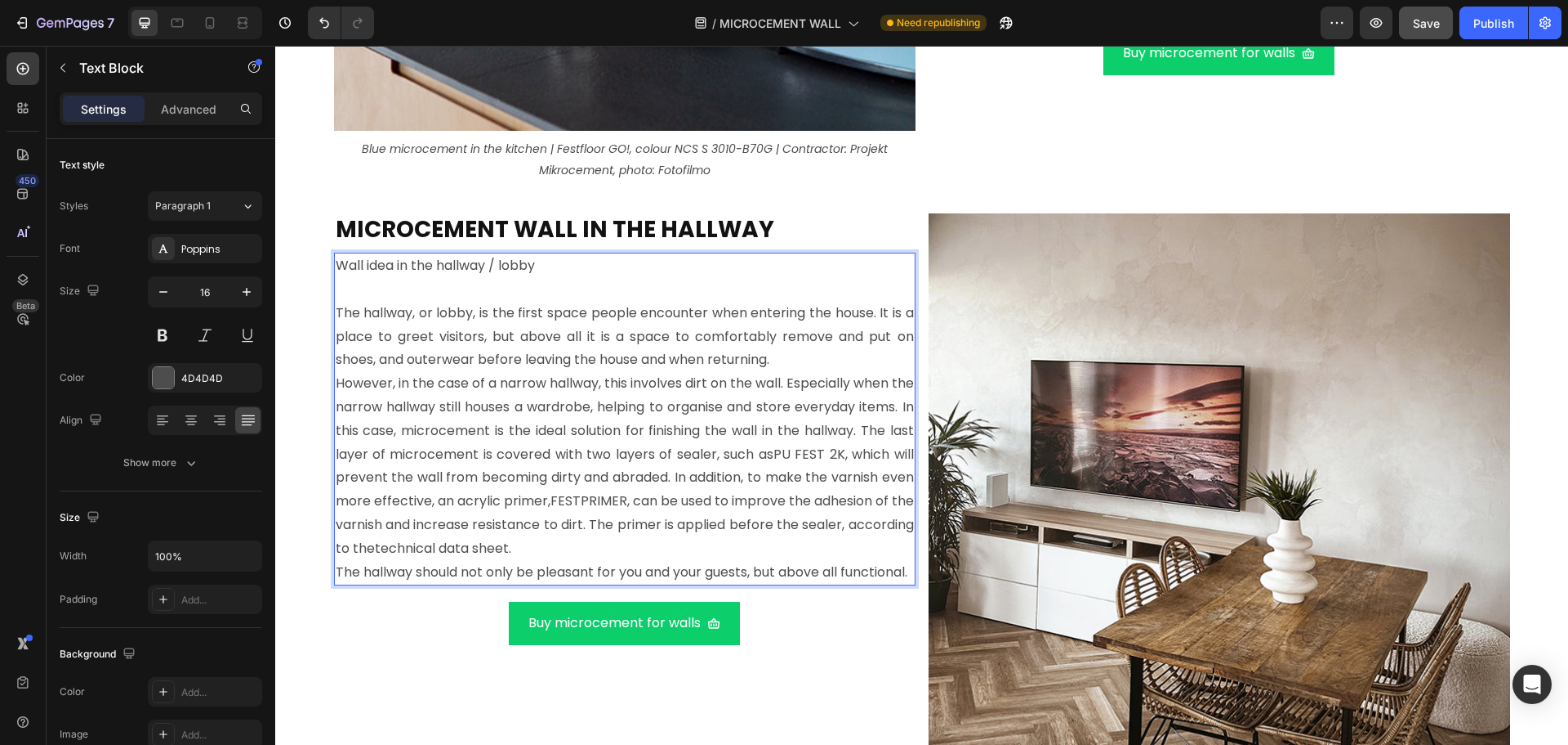
click at [806, 361] on p "The hallway, or lobby, is the first space people encounter when entering the ho…" at bounding box center [625, 337] width 579 height 70
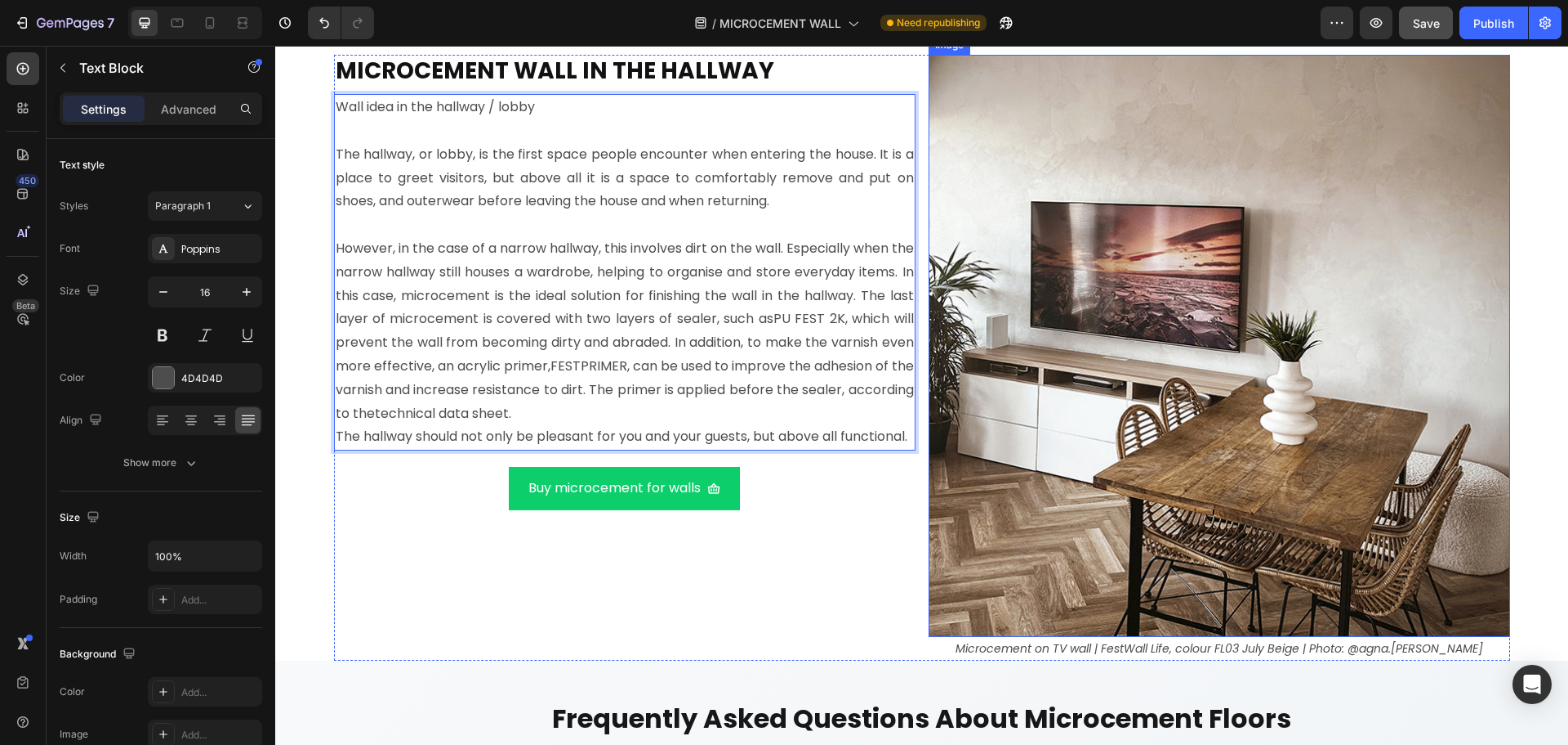
scroll to position [9736, 0]
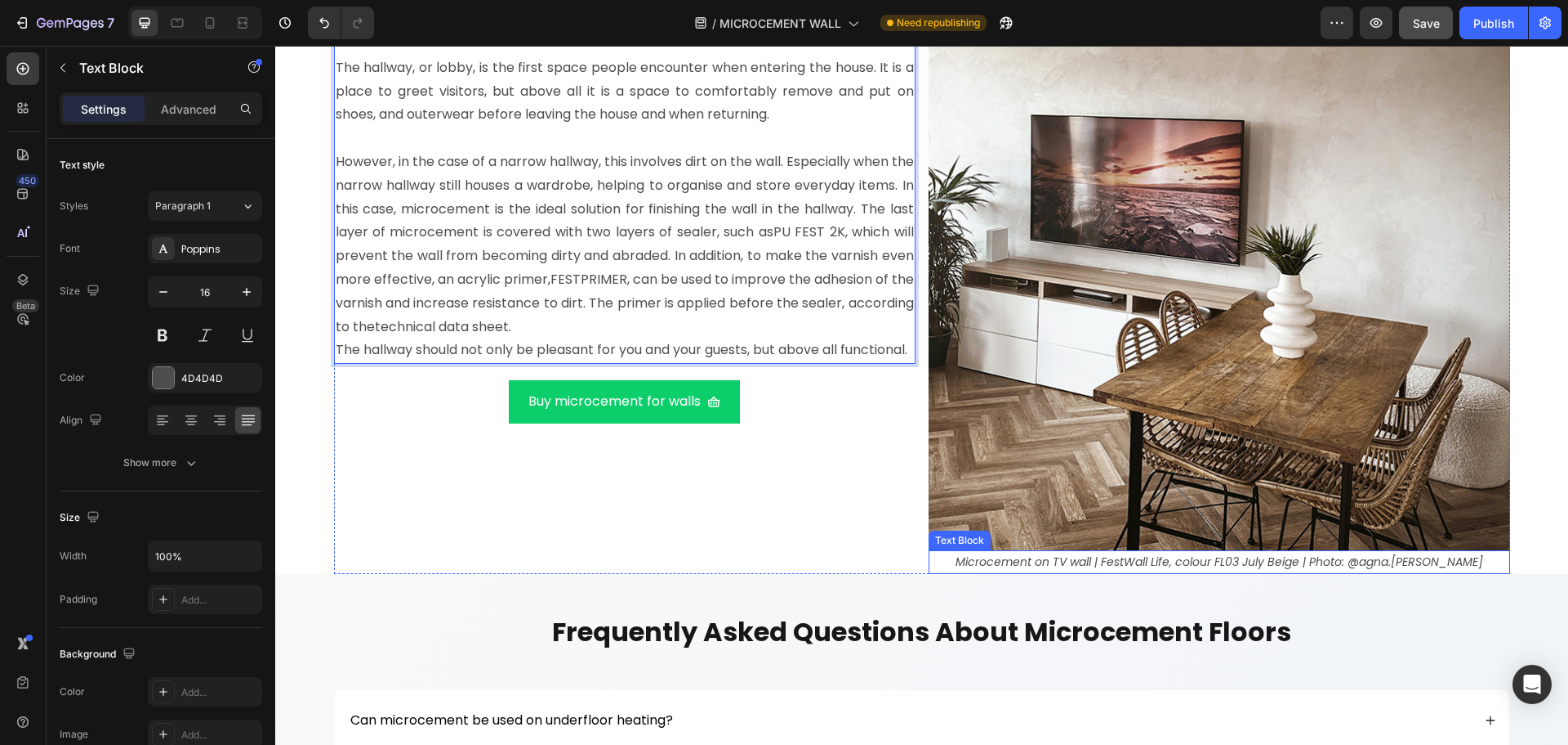
click at [1134, 565] on icon "Microcement on TV wall | FestWall Life, colour FL03 July Beige | Photo: @agna.[…" at bounding box center [1219, 561] width 528 height 16
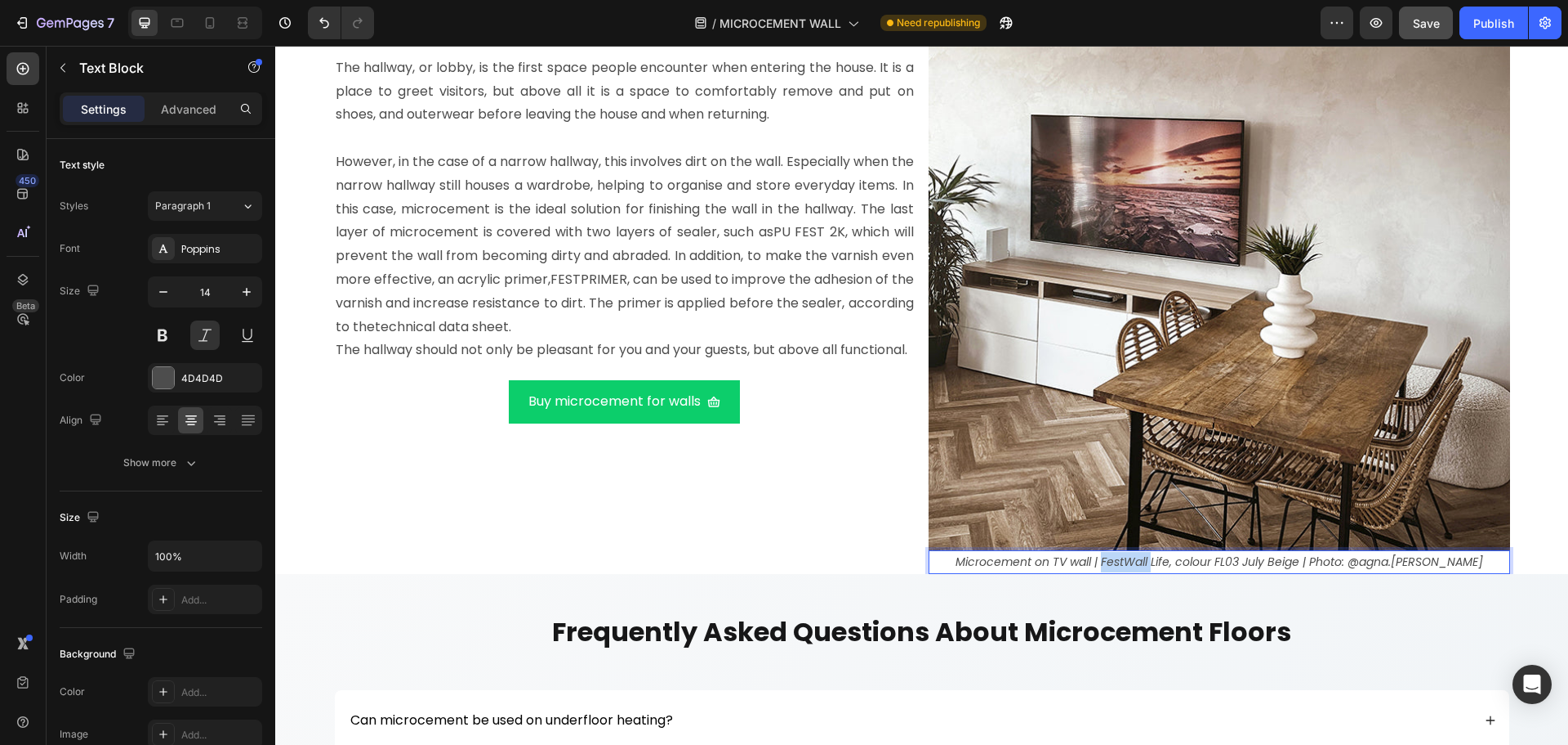
click at [1134, 565] on icon "Microcement on TV wall | FestWall Life, colour FL03 July Beige | Photo: @agna.[…" at bounding box center [1219, 561] width 528 height 16
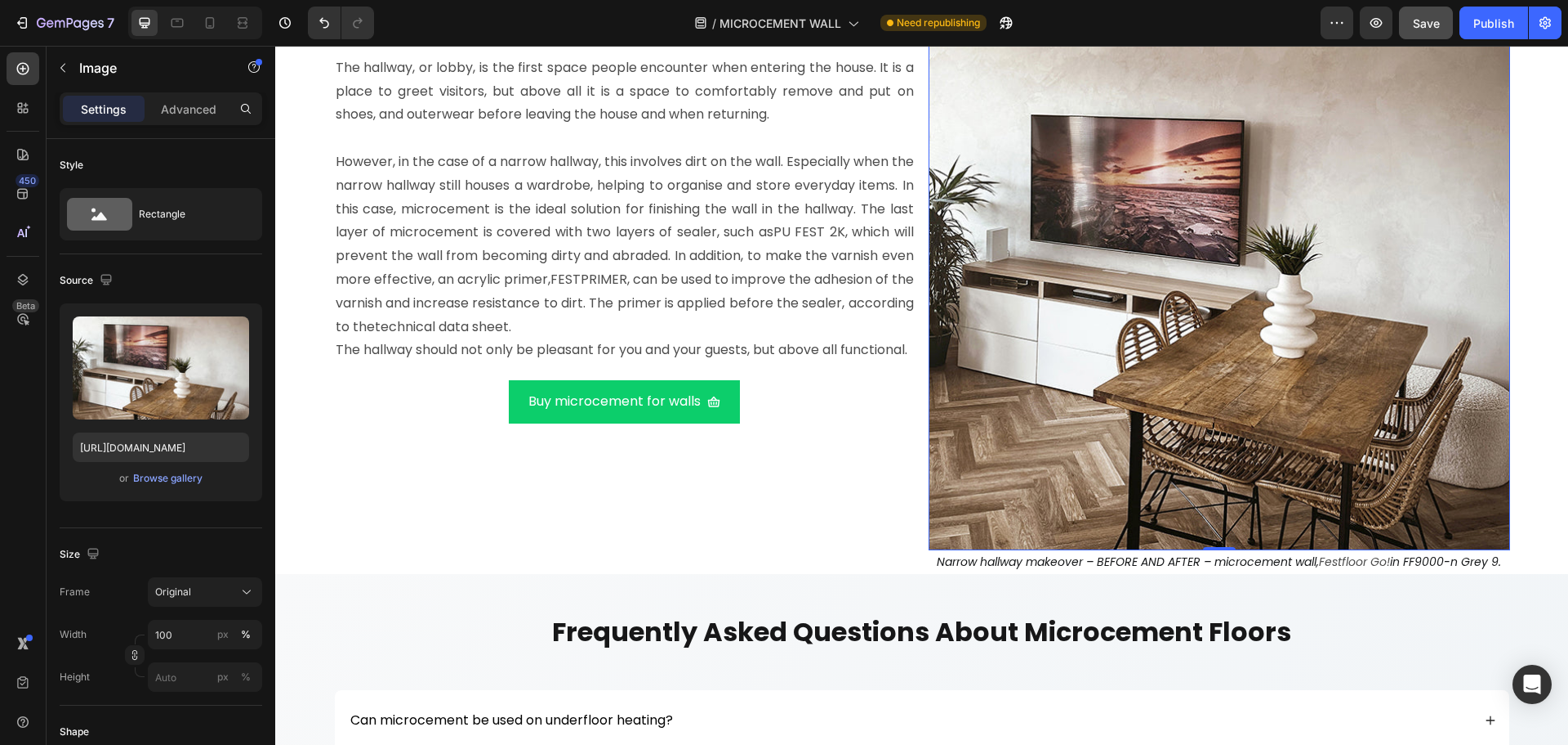
click at [1284, 295] on img at bounding box center [1219, 259] width 582 height 582
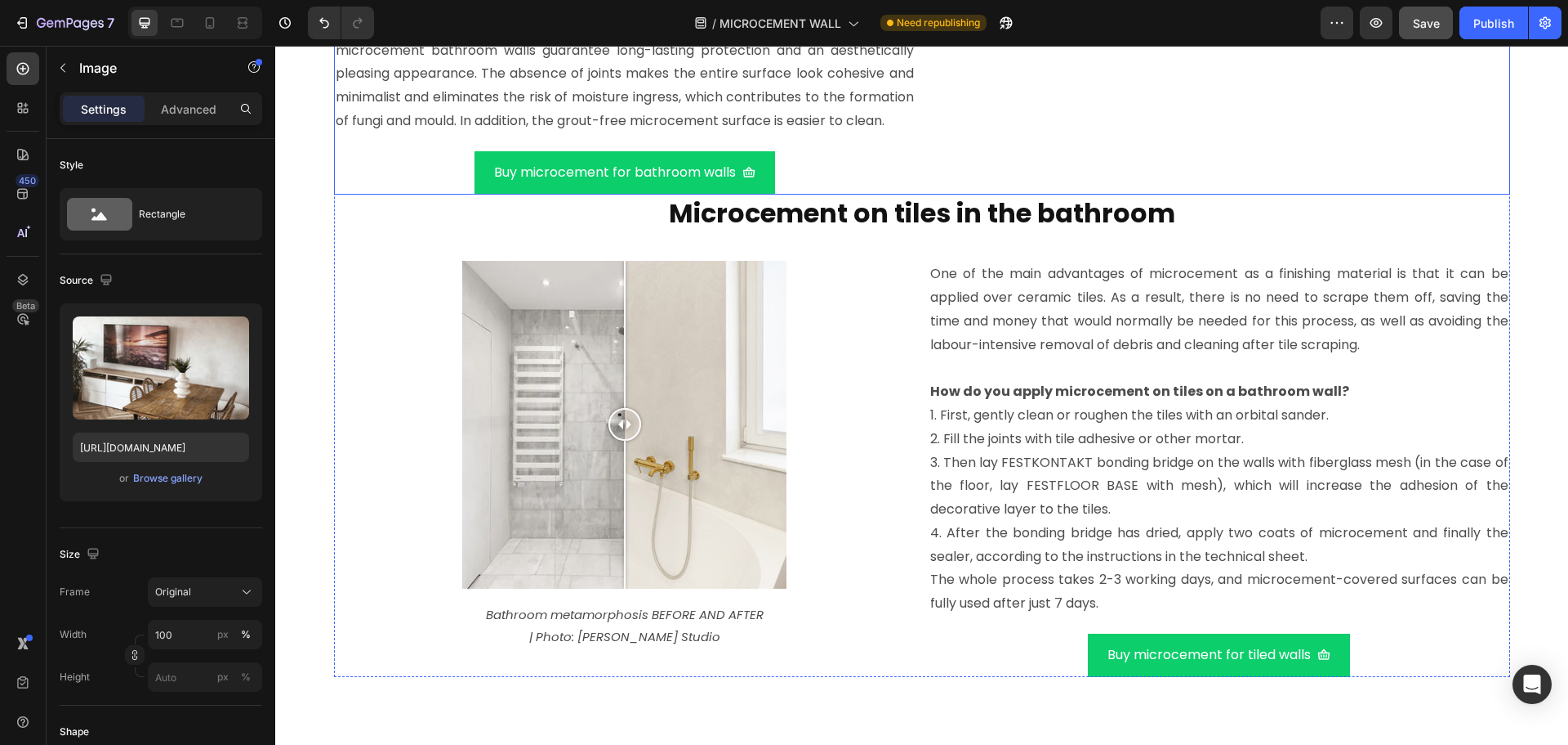
scroll to position [5323, 0]
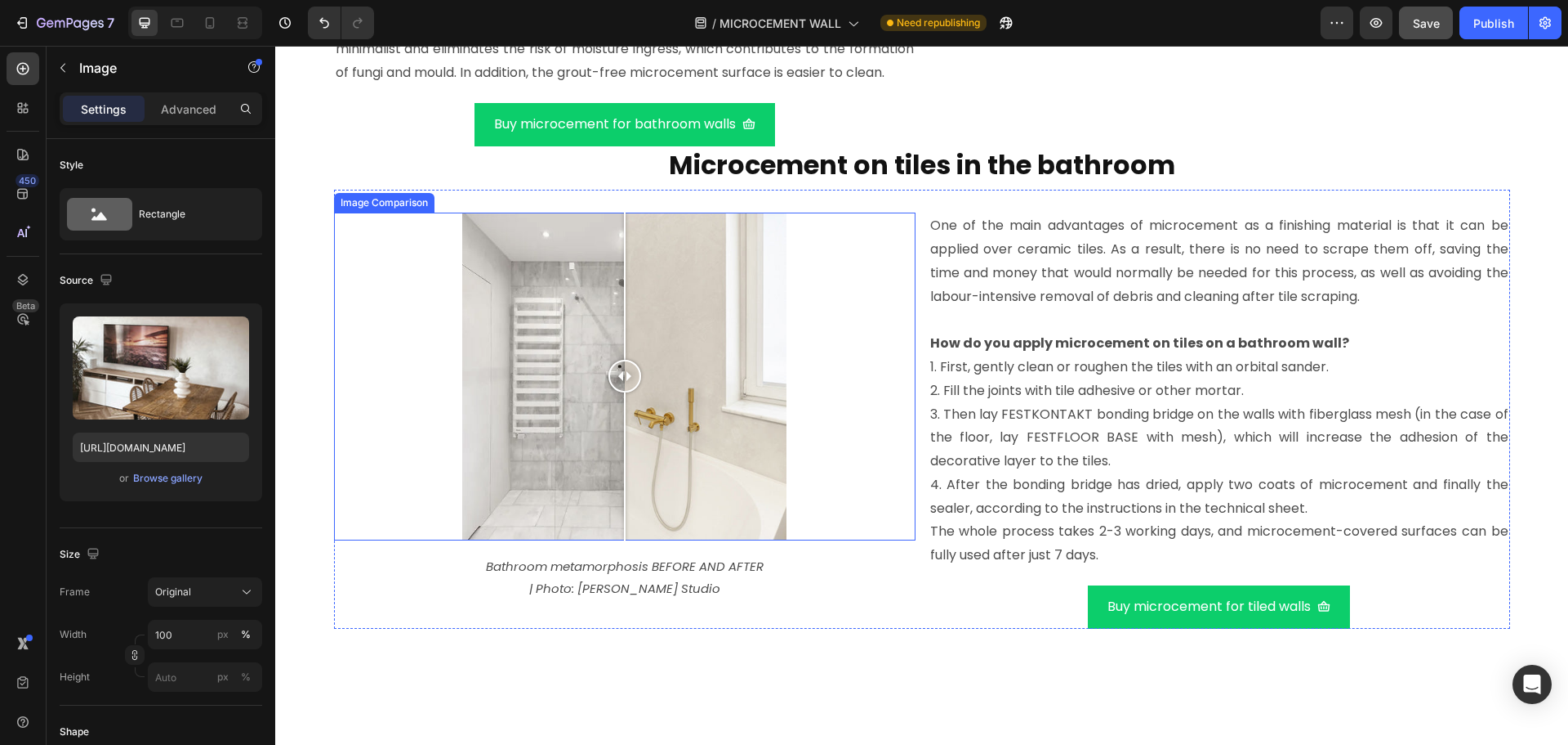
click at [794, 382] on div at bounding box center [625, 376] width 582 height 328
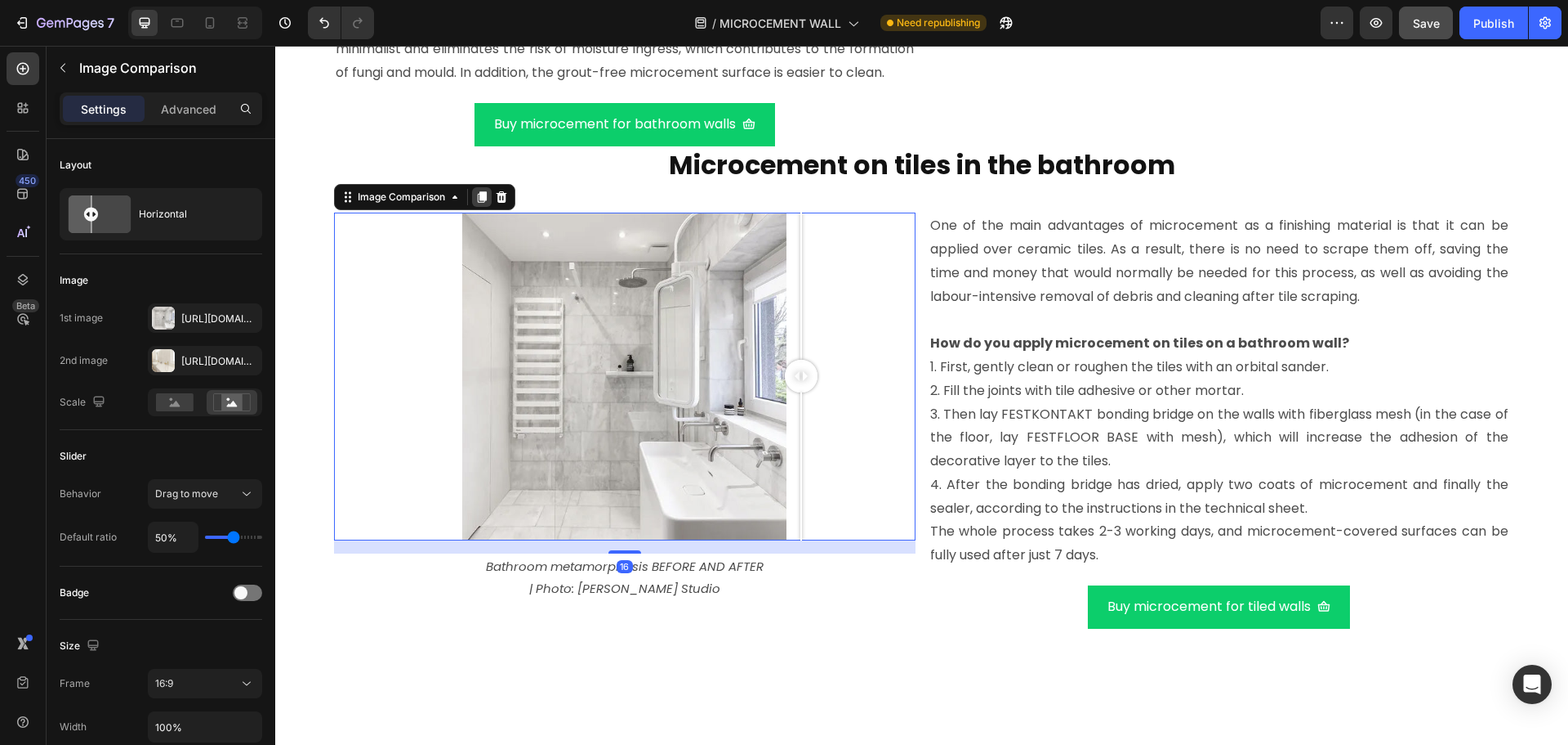
click at [477, 203] on icon at bounding box center [481, 196] width 9 height 11
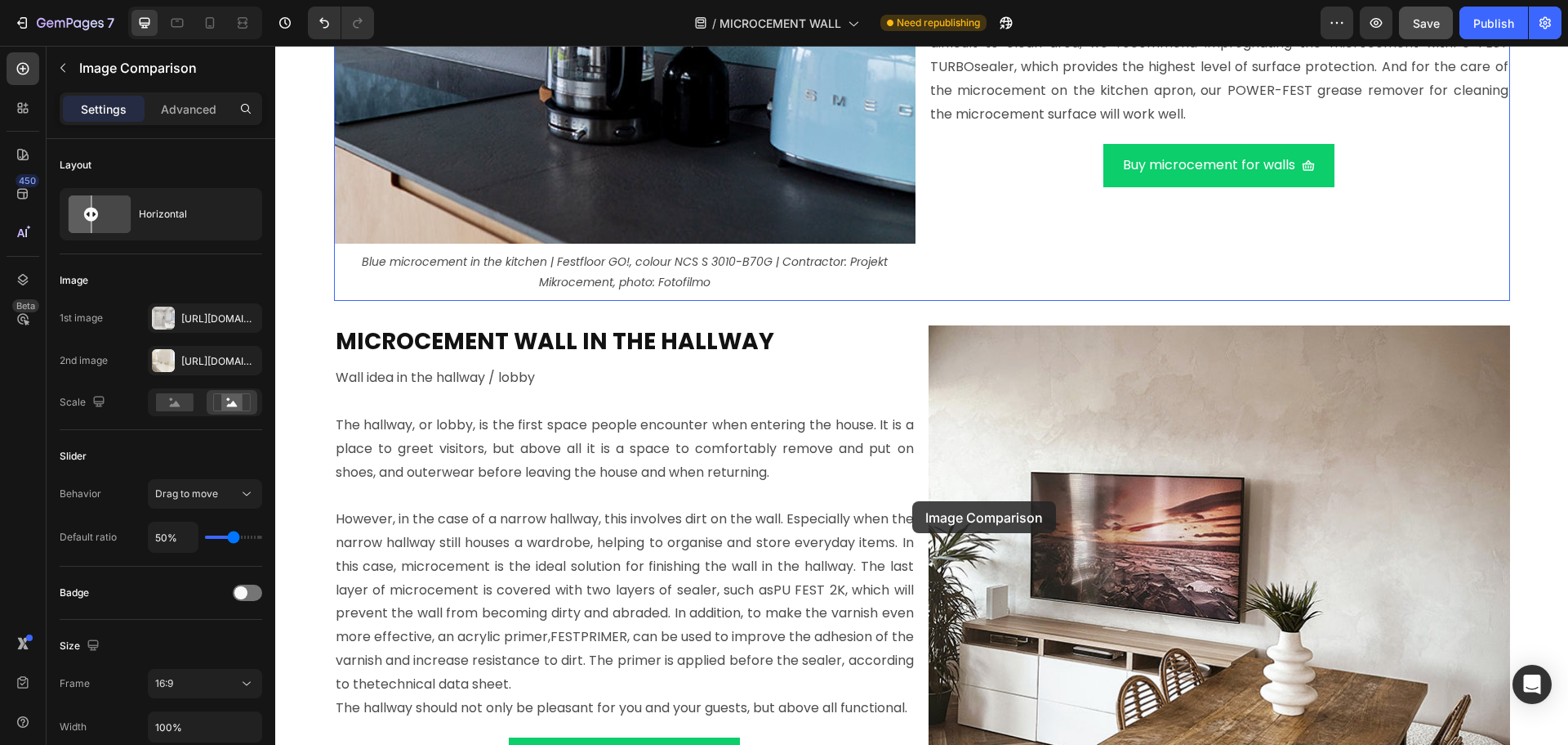
scroll to position [9818, 0]
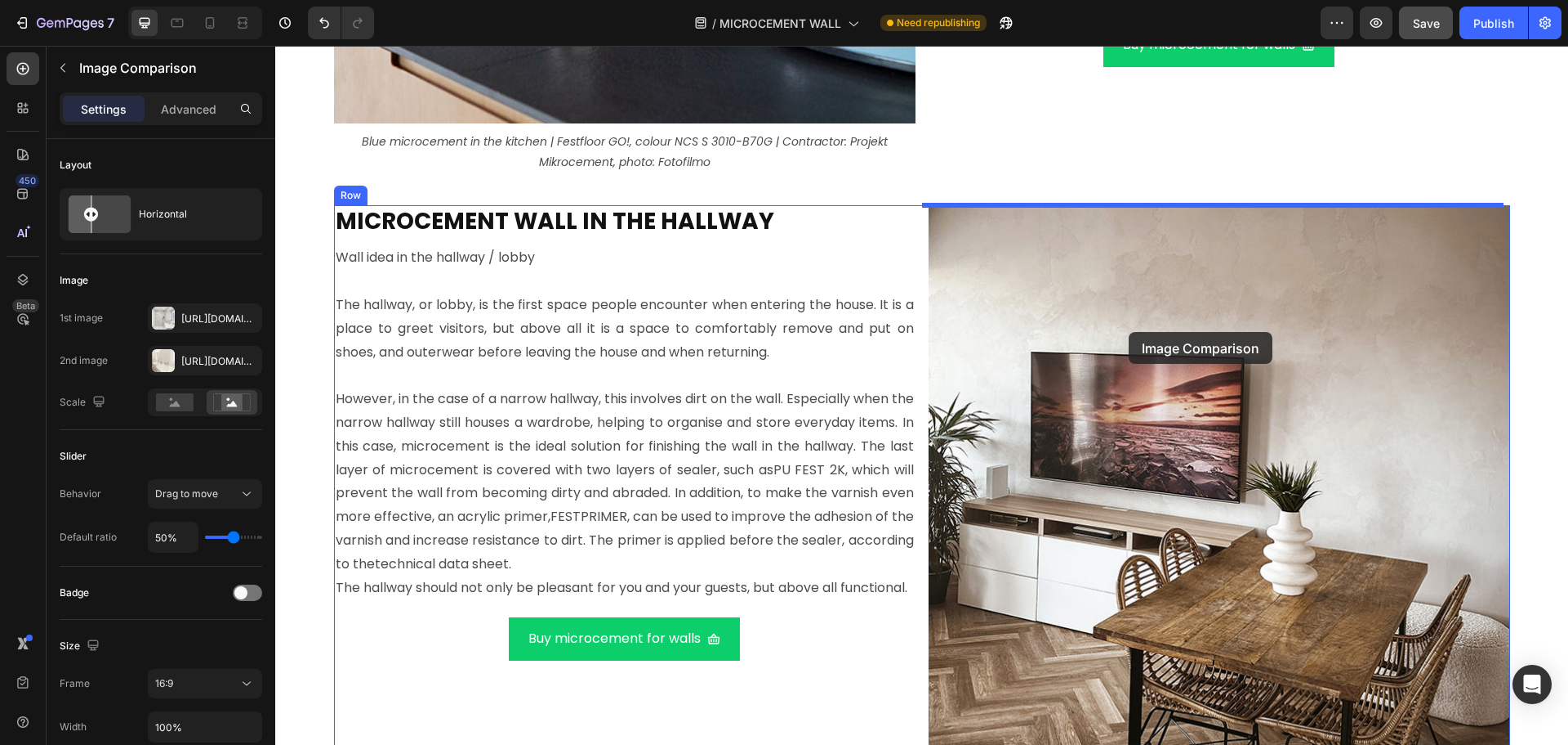
drag, startPoint x: 378, startPoint y: 346, endPoint x: 1128, endPoint y: 332, distance: 750.1
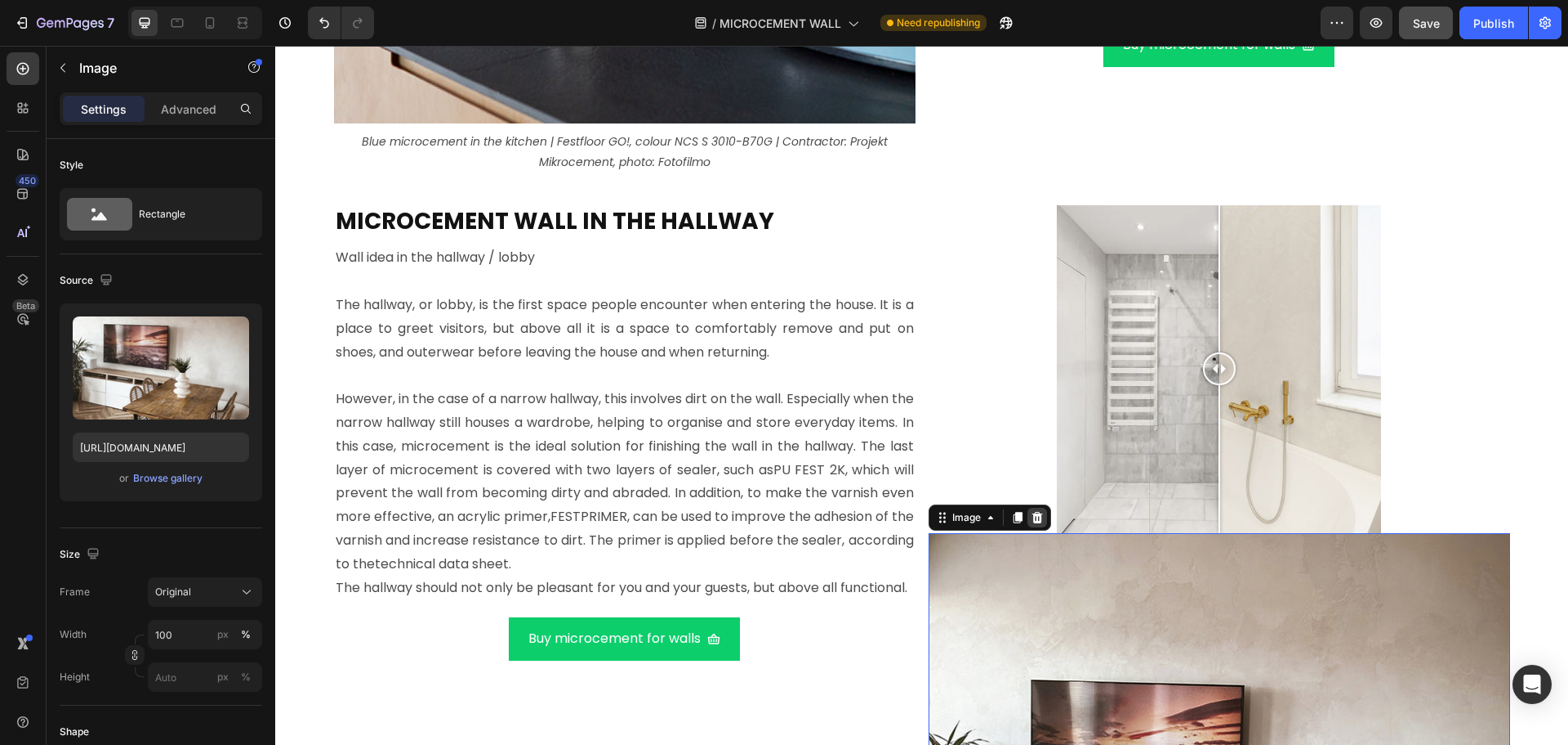
click at [1031, 516] on icon at bounding box center [1036, 516] width 11 height 11
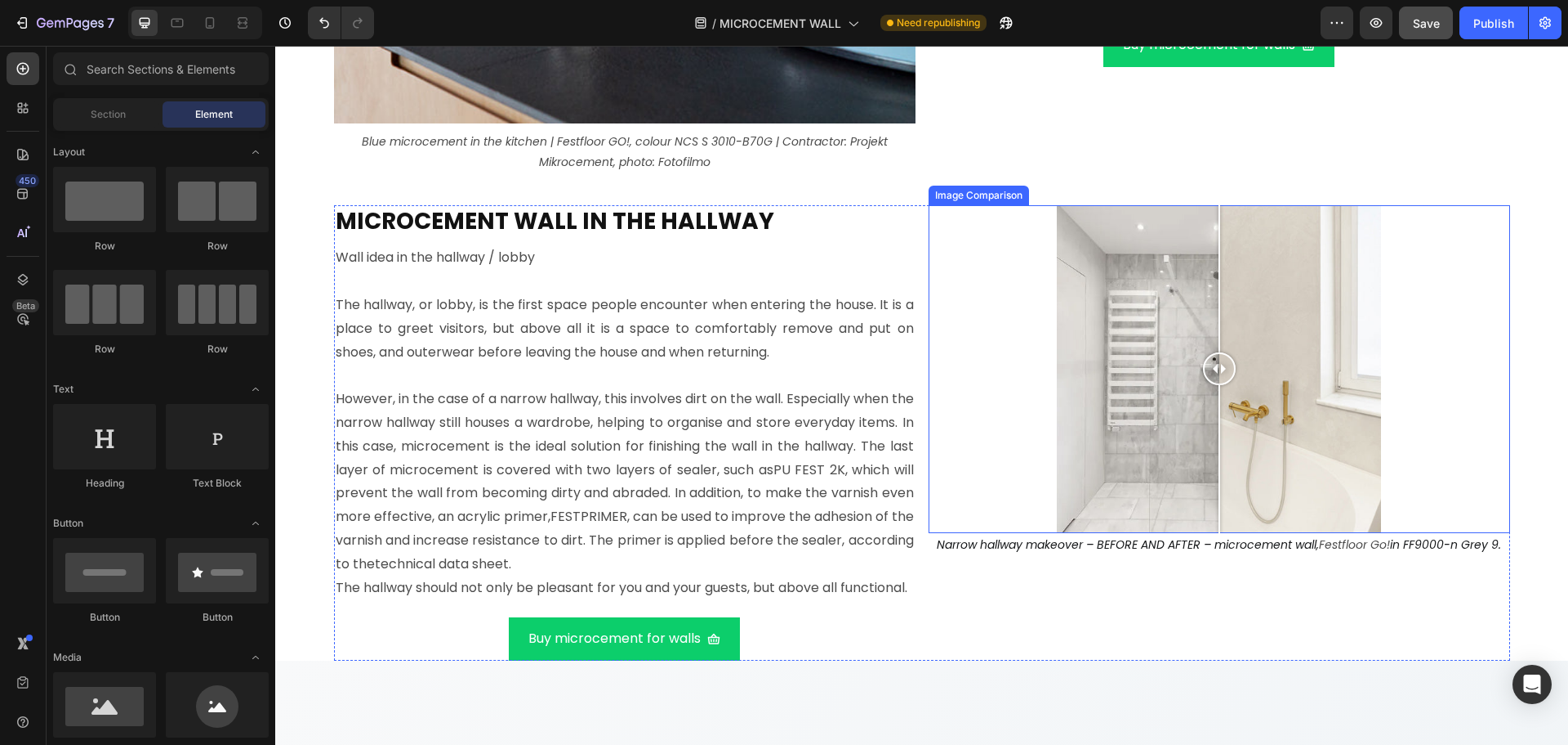
click at [1159, 347] on div at bounding box center [1219, 369] width 582 height 328
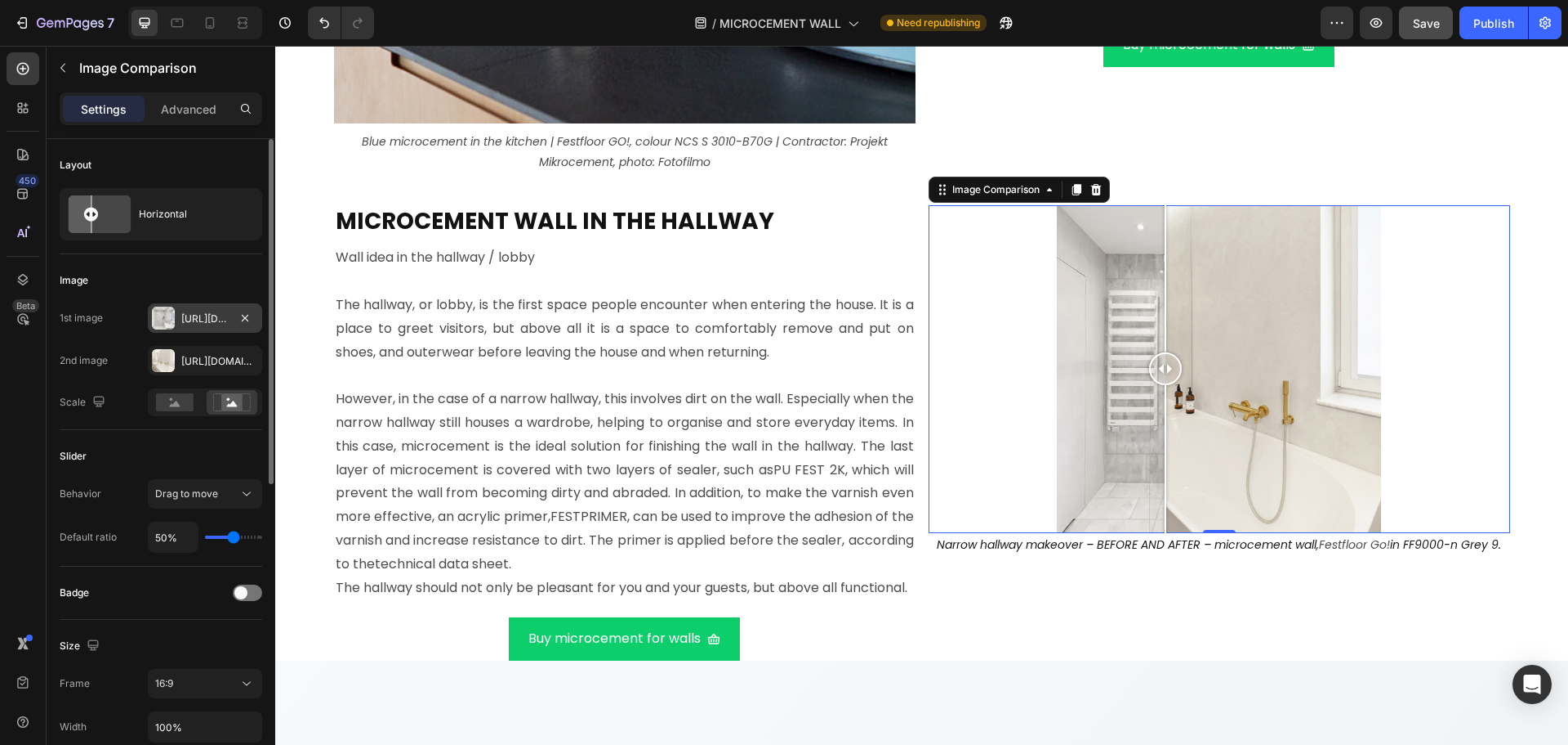
click at [205, 320] on div "Https://cdn.Shopify.Com/s/files/1/0614/6061/1304/files/gempages_567857983174738…" at bounding box center [204, 318] width 47 height 15
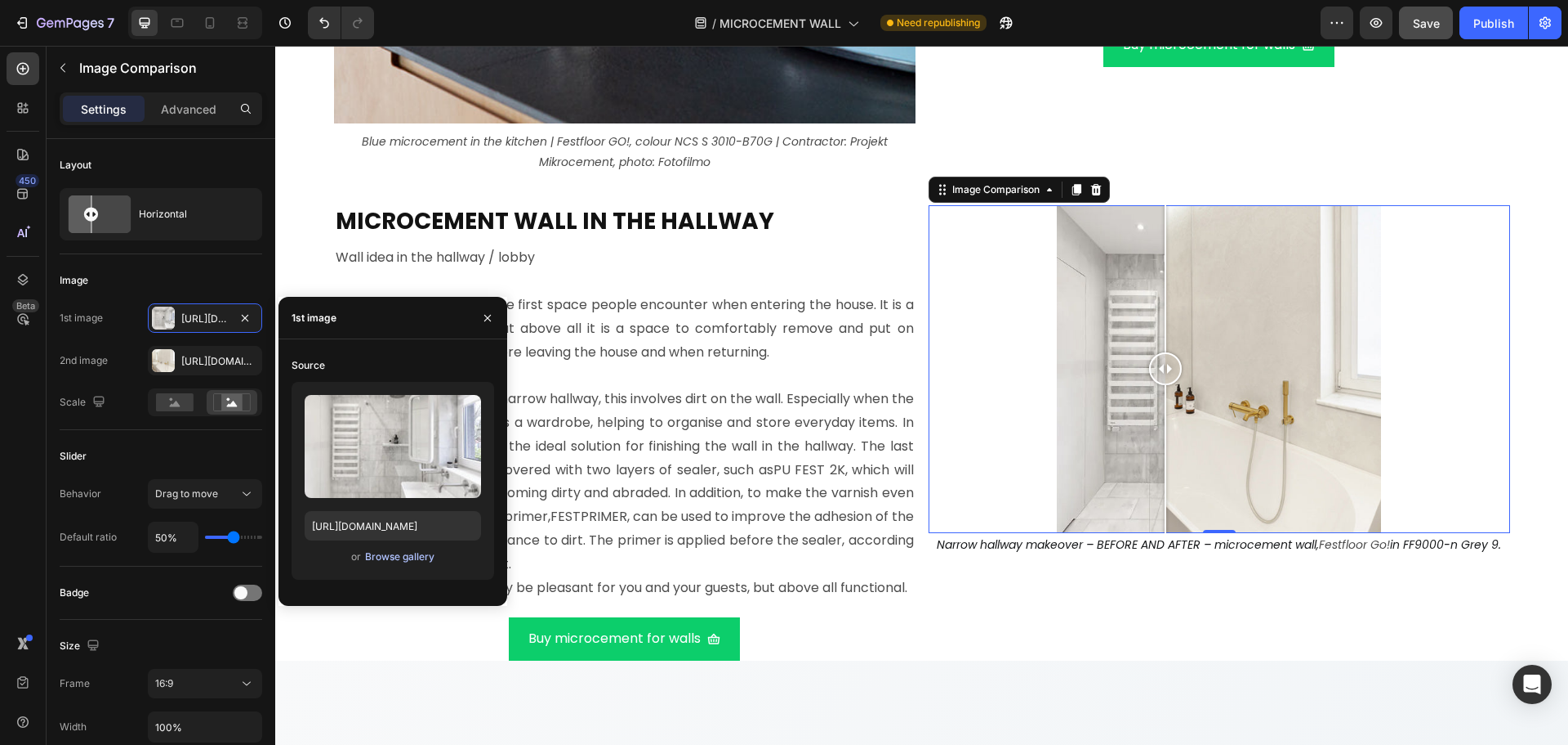
click at [384, 554] on div "Browse gallery" at bounding box center [399, 556] width 69 height 15
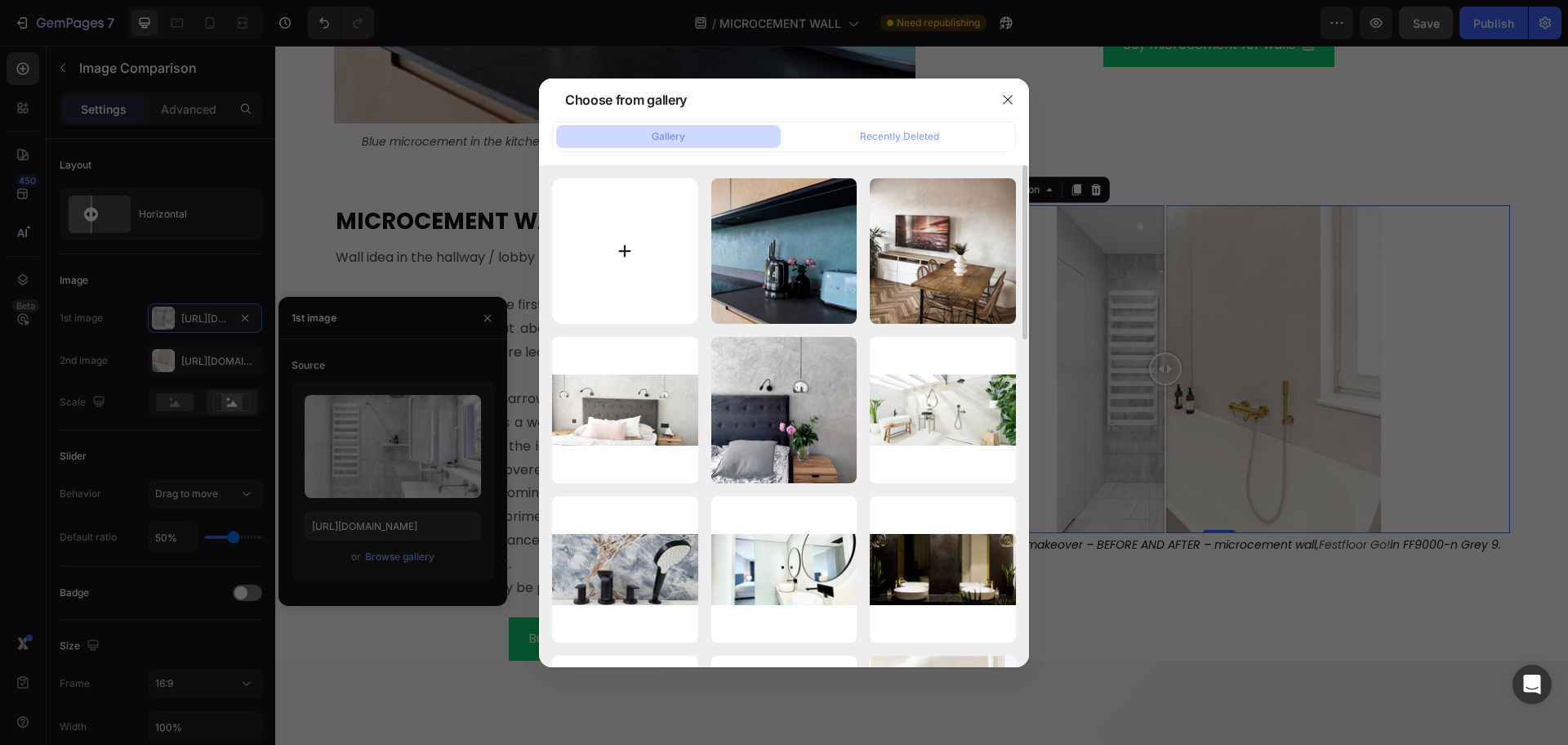
click at [655, 266] on input "file" at bounding box center [625, 251] width 146 height 146
type input "C:\fakepath\microcement-wall-hallway-makeover-before.jpg"
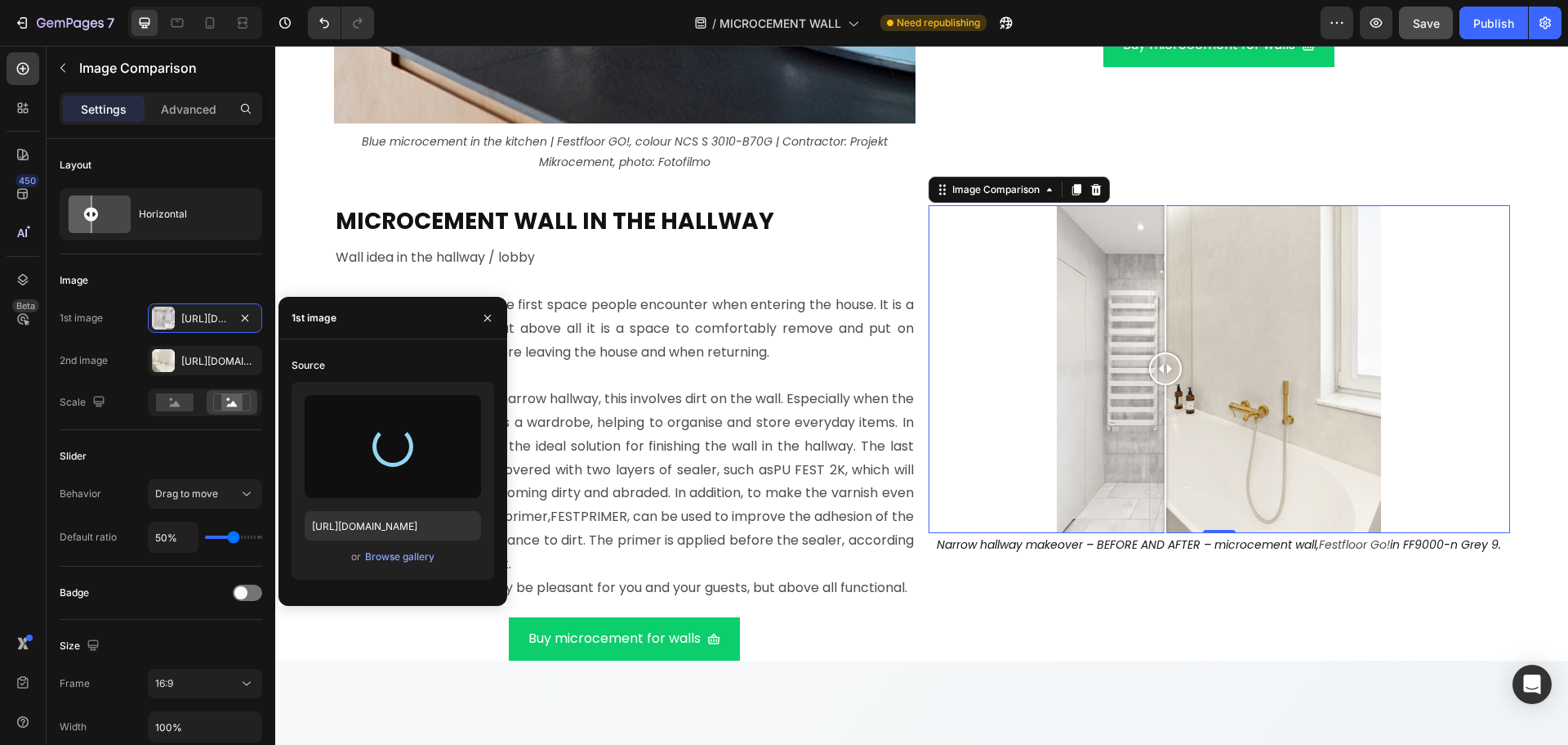
type input "https://cdn.shopify.com/s/files/1/0614/6061/1304/files/gempages_567857983174738…"
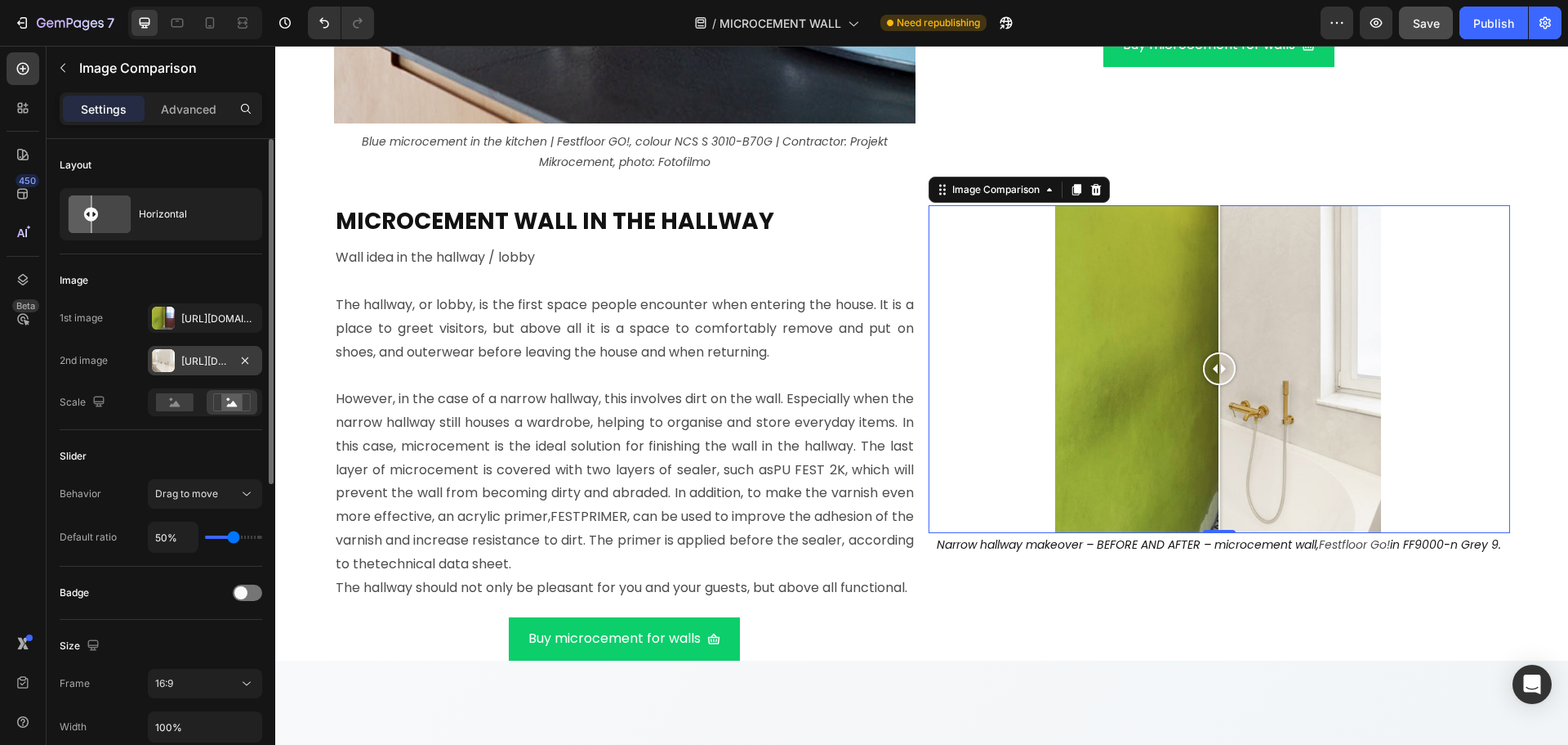
click at [208, 350] on div "Https://cdn.Shopify.Com/s/files/1/0614/6061/1304/files/gempages_567857983174738…" at bounding box center [205, 360] width 114 height 29
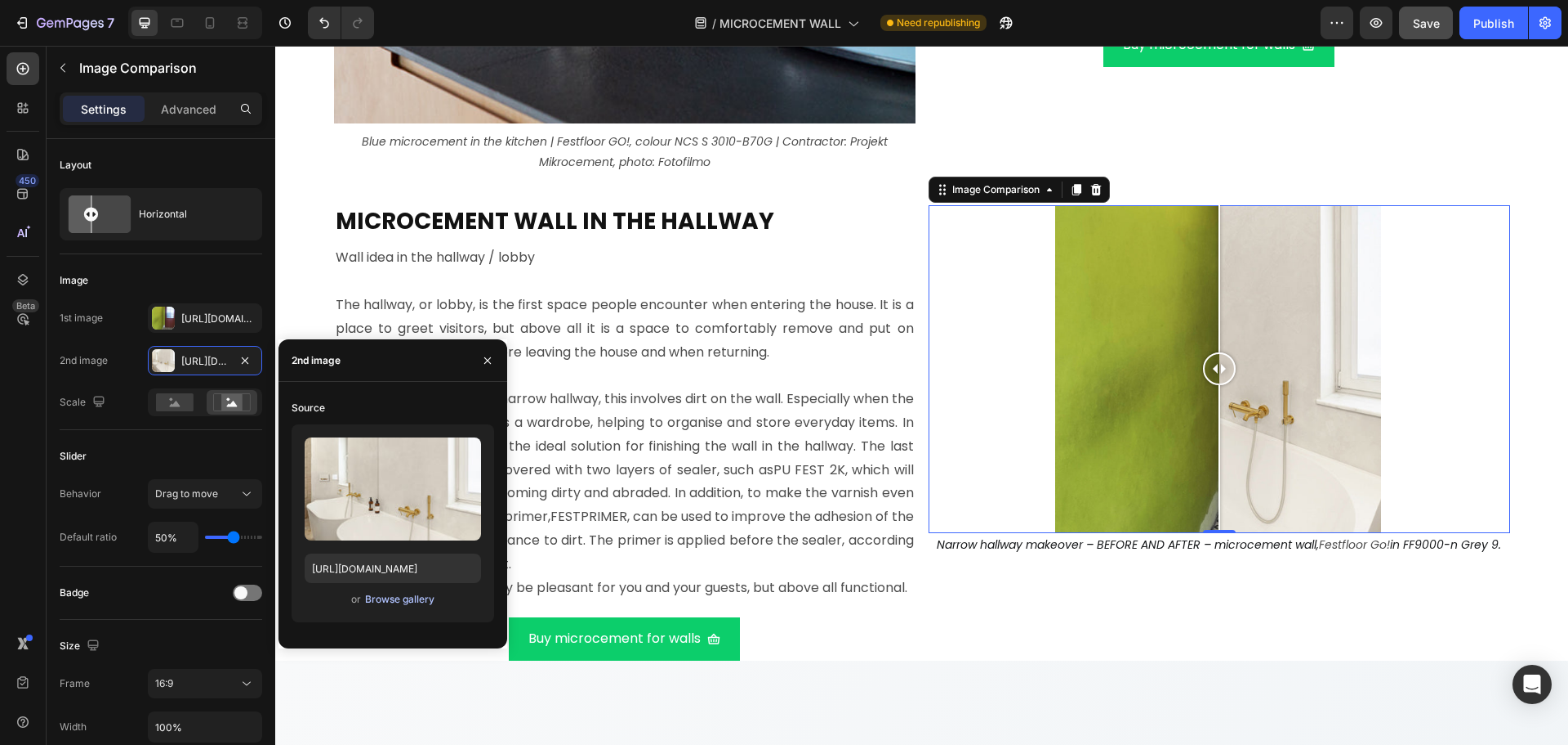
click at [413, 599] on div "Browse gallery" at bounding box center [399, 599] width 69 height 15
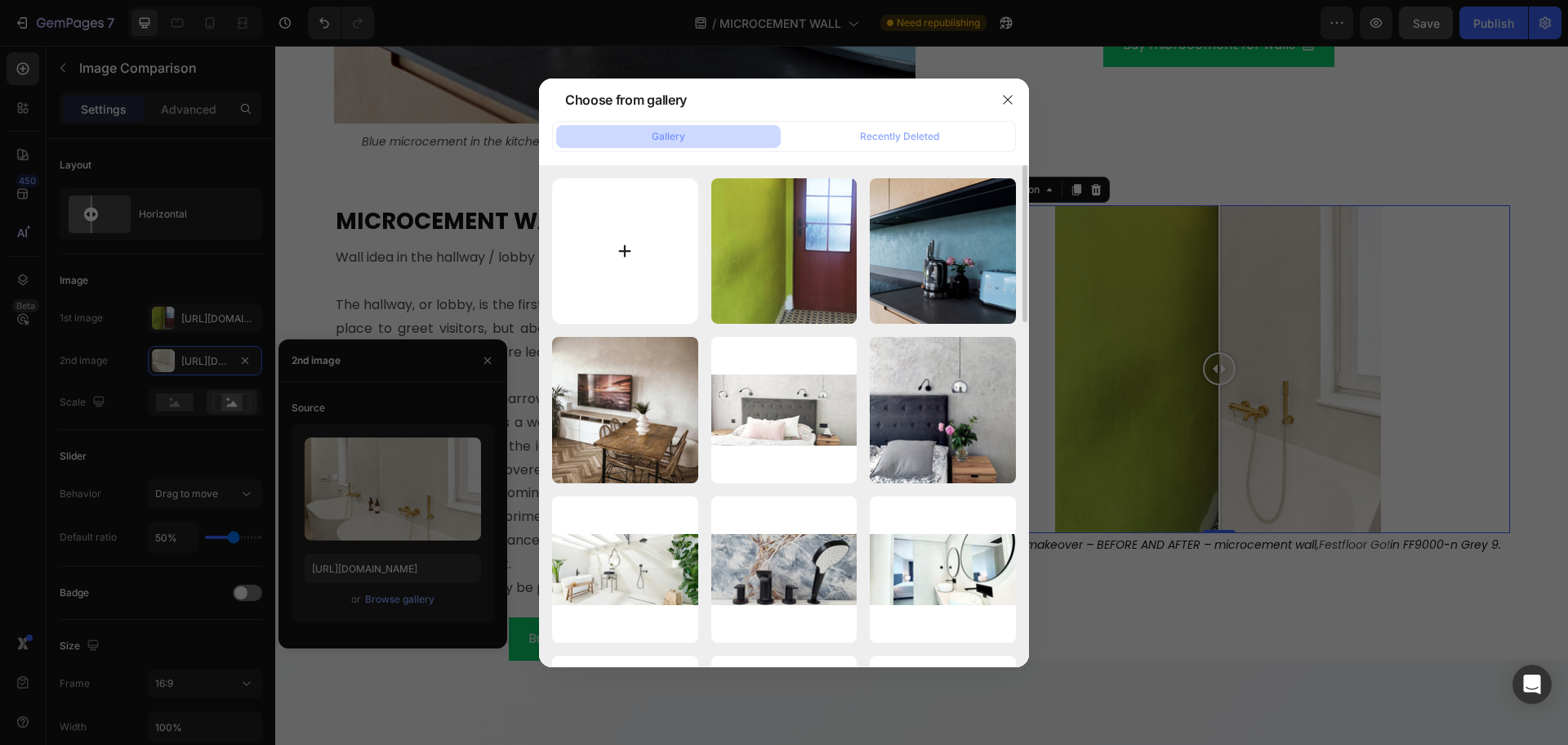
click at [657, 302] on input "file" at bounding box center [625, 251] width 146 height 146
type input "C:\fakepath\microcement-wall-hallway-makeover-after.jpg"
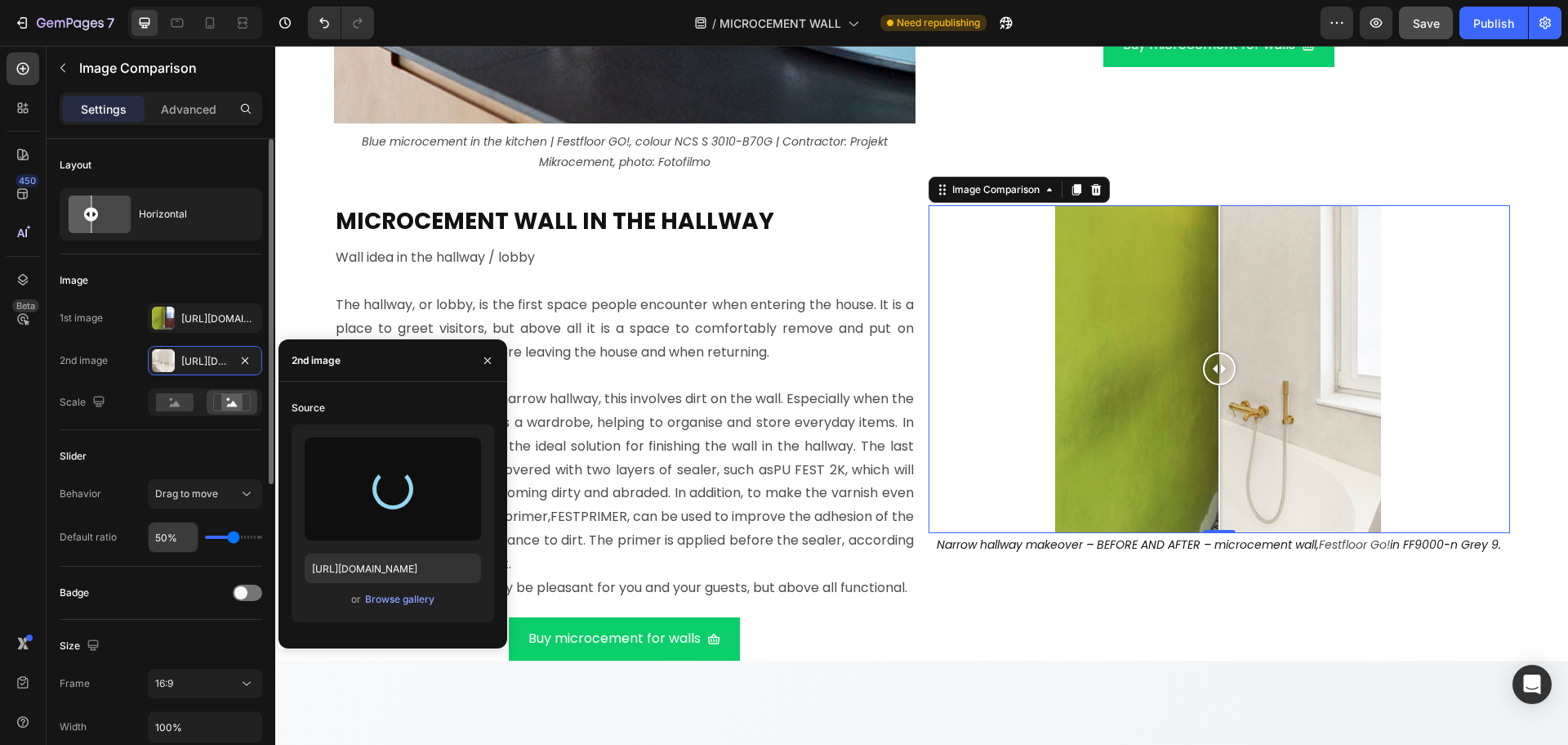
type input "https://cdn.shopify.com/s/files/1/0614/6061/1304/files/gempages_567857983174738…"
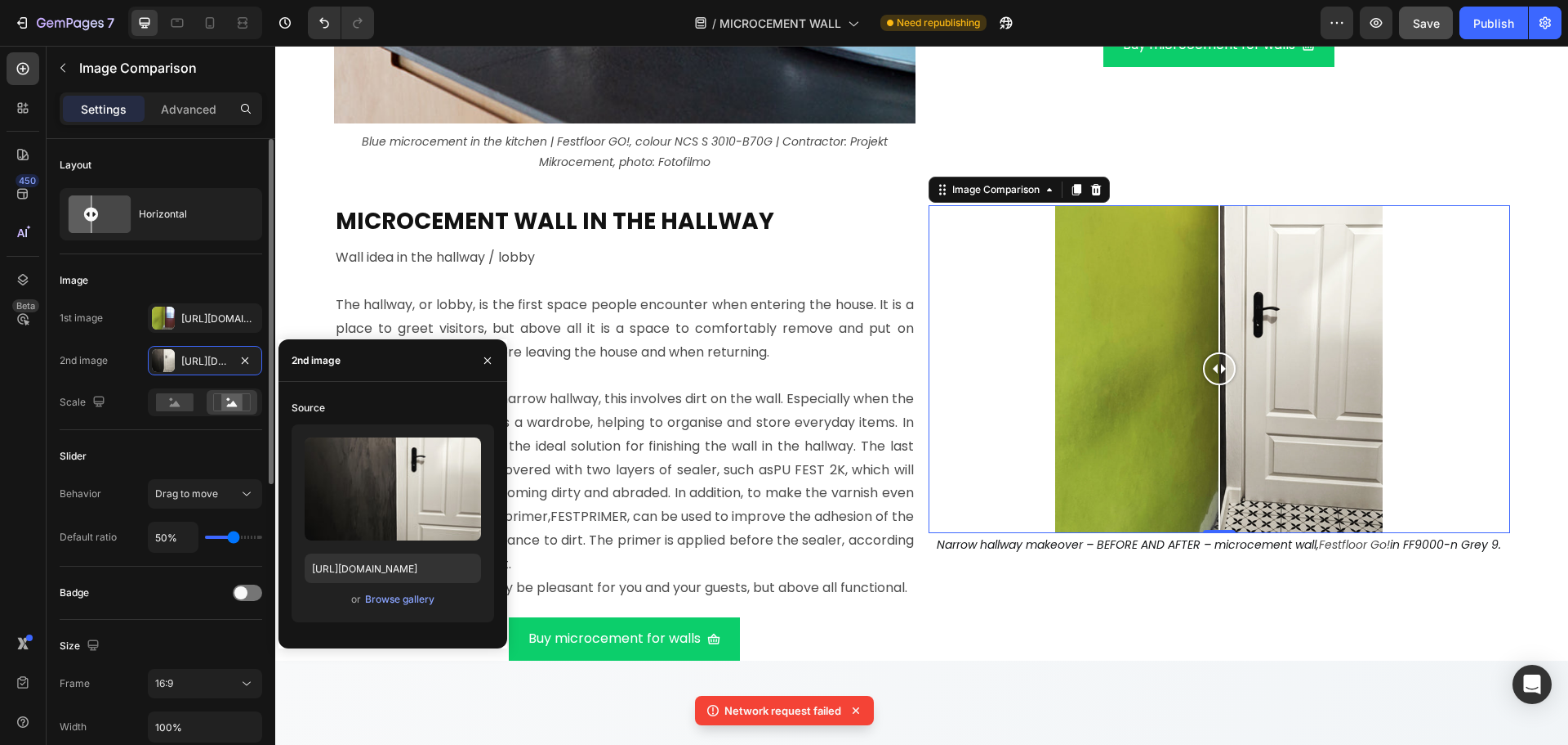
type input "52%"
type input "52"
type input "54%"
type input "54"
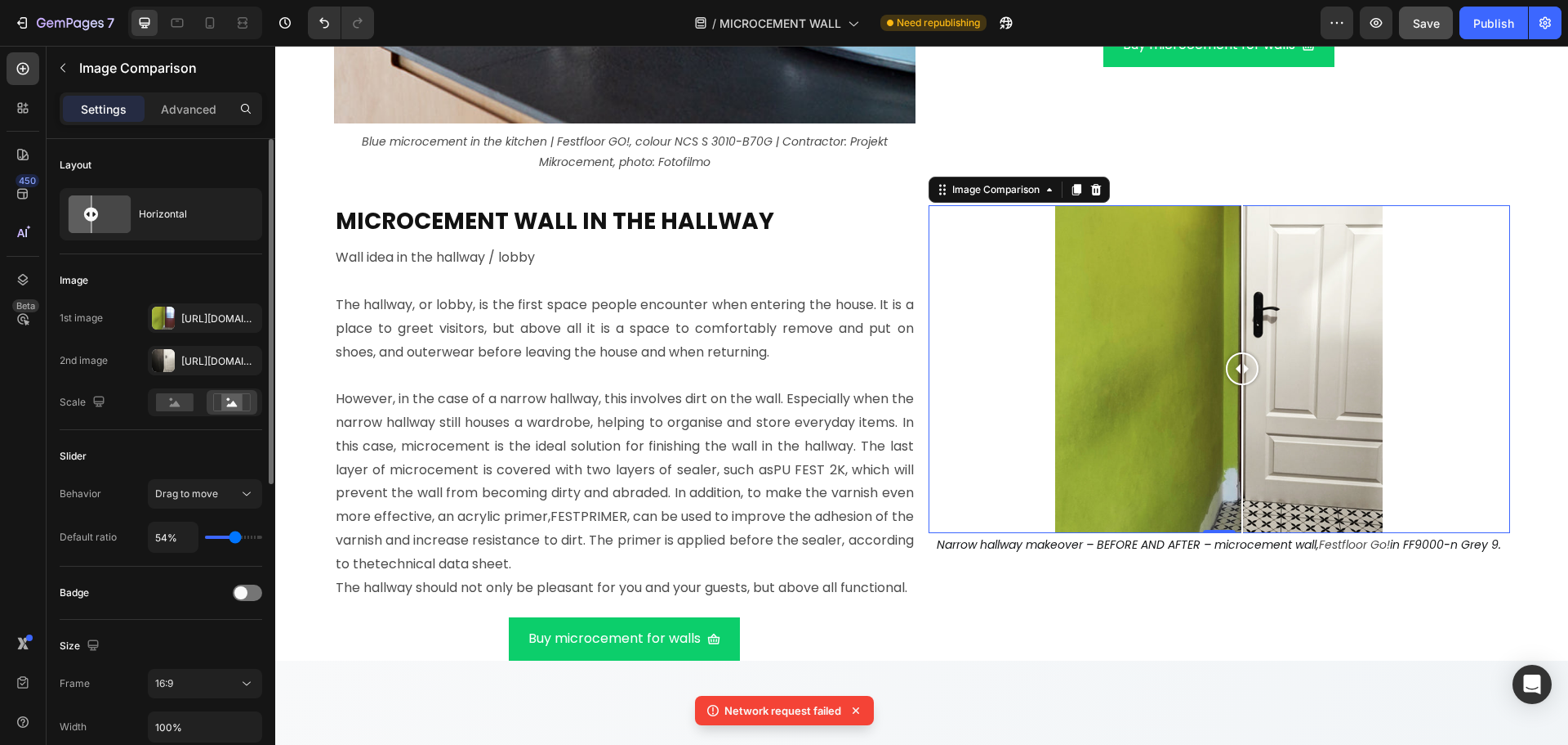
type input "56%"
type input "56"
type input "58%"
type input "58"
type input "60%"
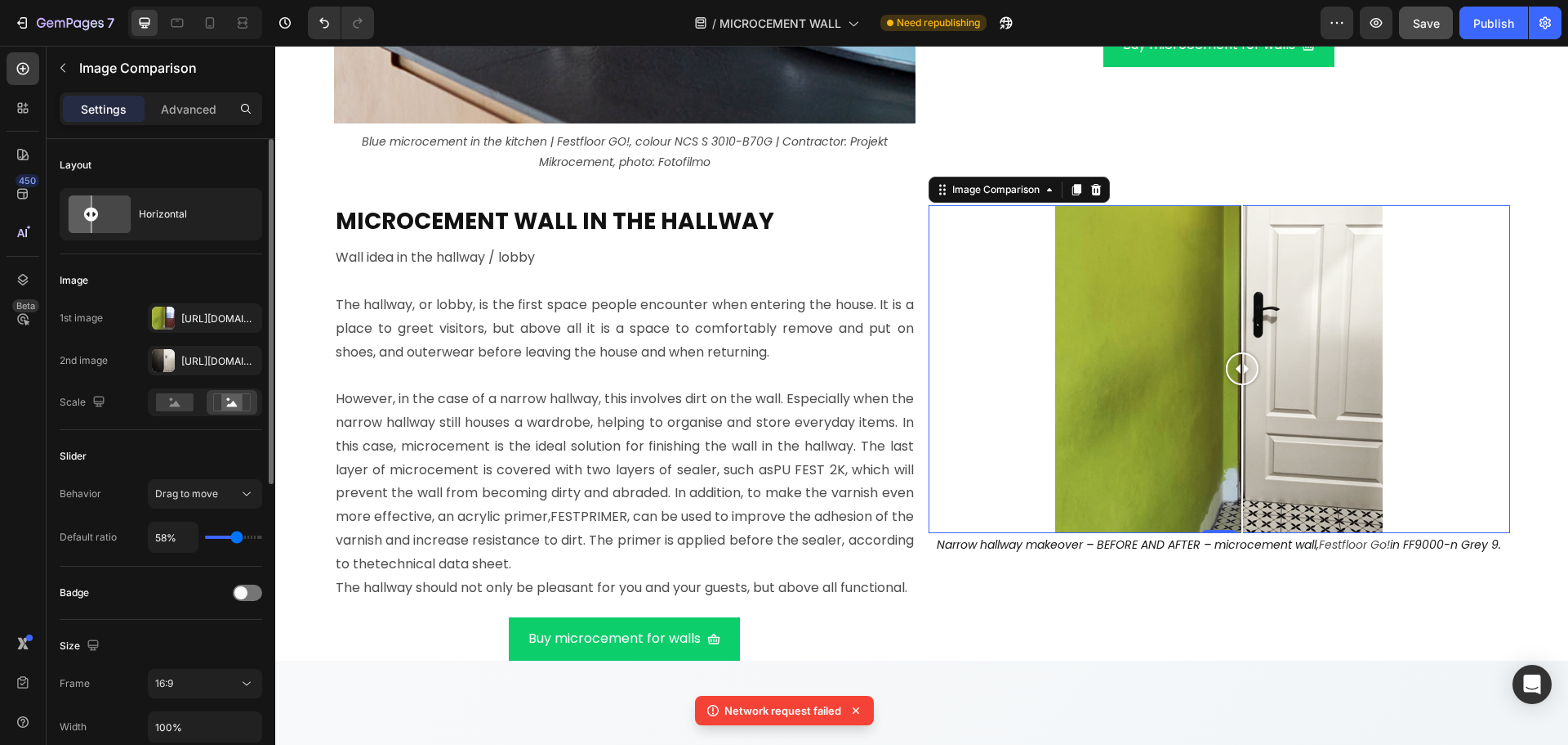
type input "60"
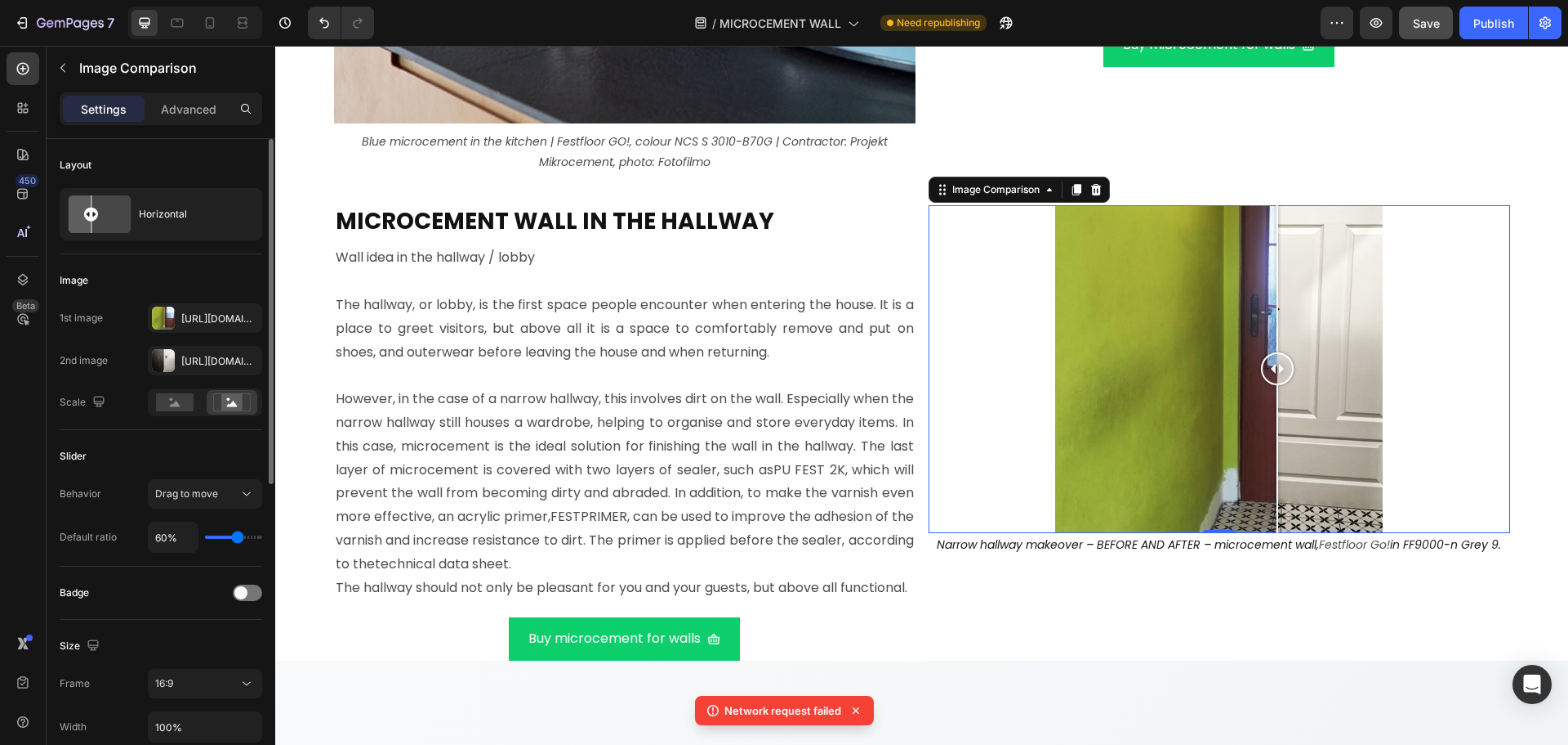
type input "58%"
type input "58"
type input "56%"
type input "56"
type input "54%"
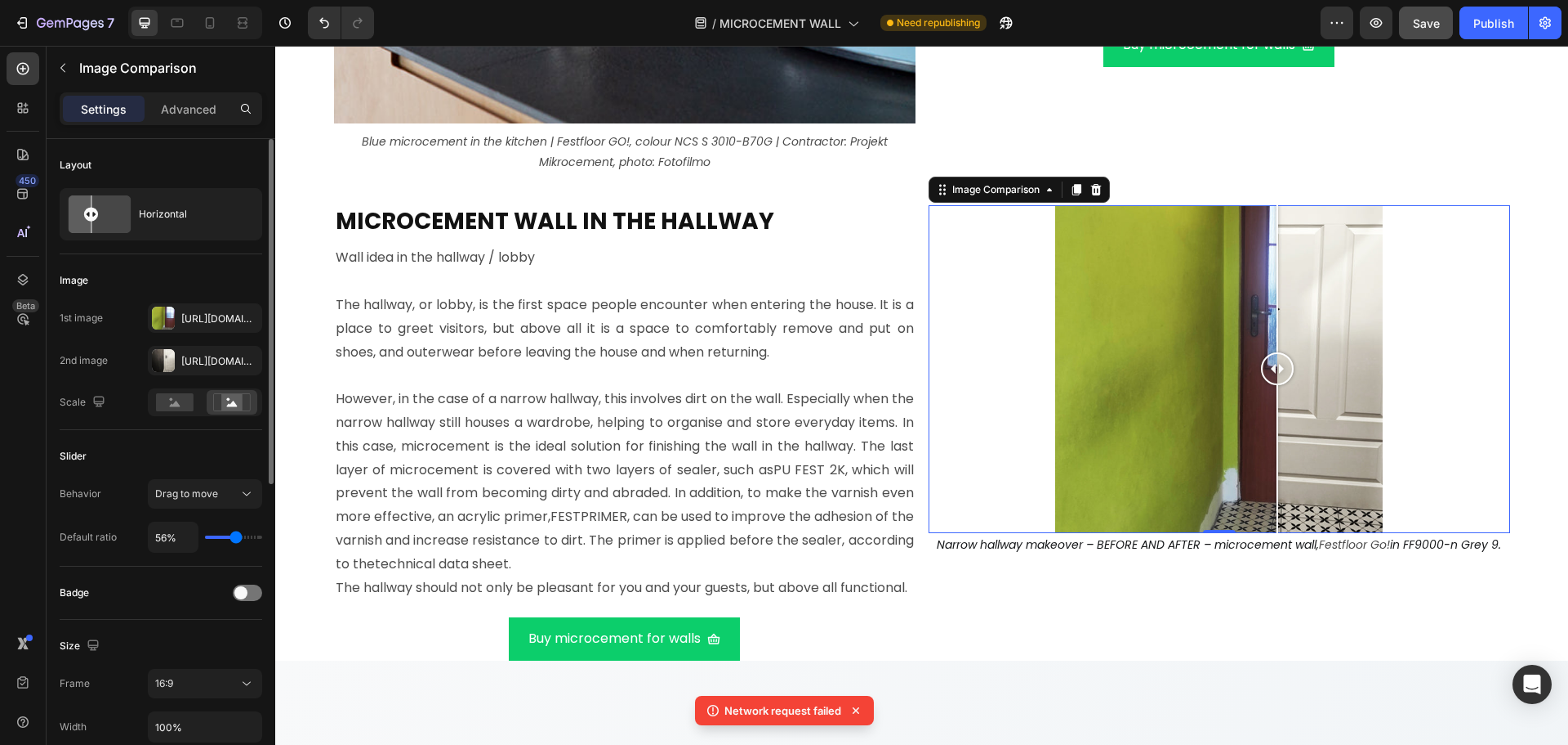
type input "54"
type input "52%"
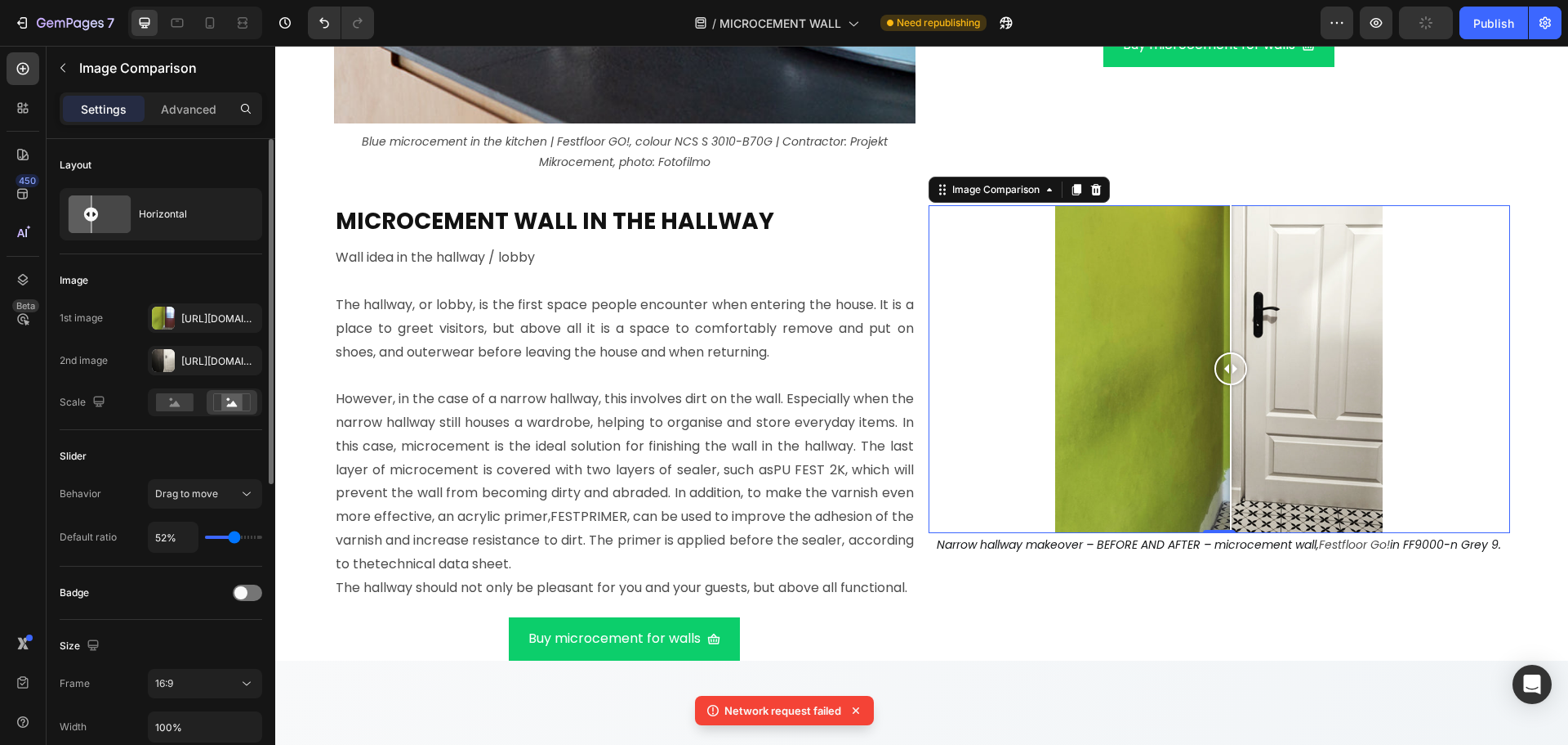
type input "52"
click at [235, 539] on input "range" at bounding box center [233, 536] width 57 height 3
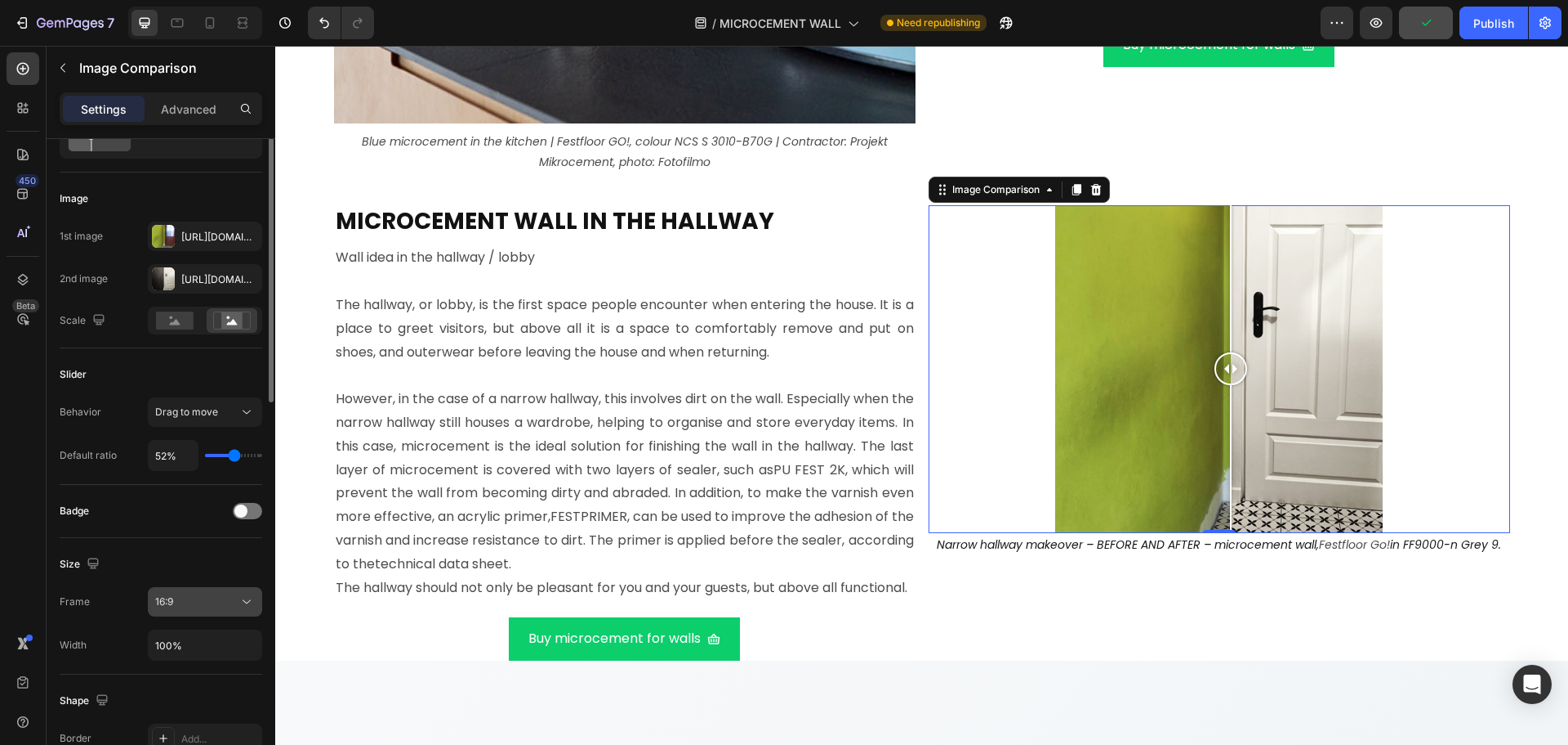
scroll to position [163, 0]
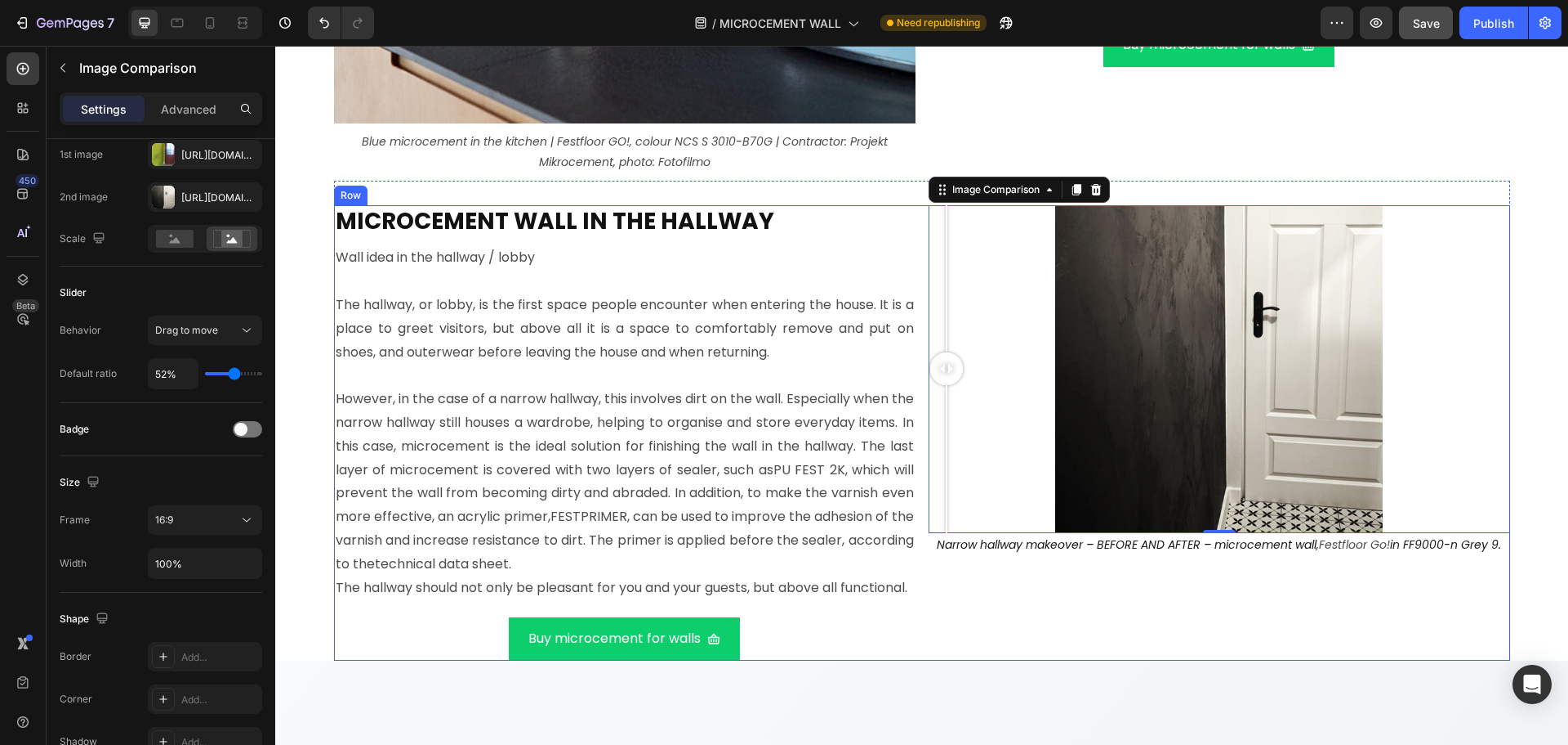
drag, startPoint x: 1225, startPoint y: 361, endPoint x: 918, endPoint y: 432, distance: 315.1
click at [918, 432] on div "MICROCEMENT WALL IN THE HALLWAY Heading Wall idea in the hallway / lobby The ha…" at bounding box center [921, 432] width 1176 height 455
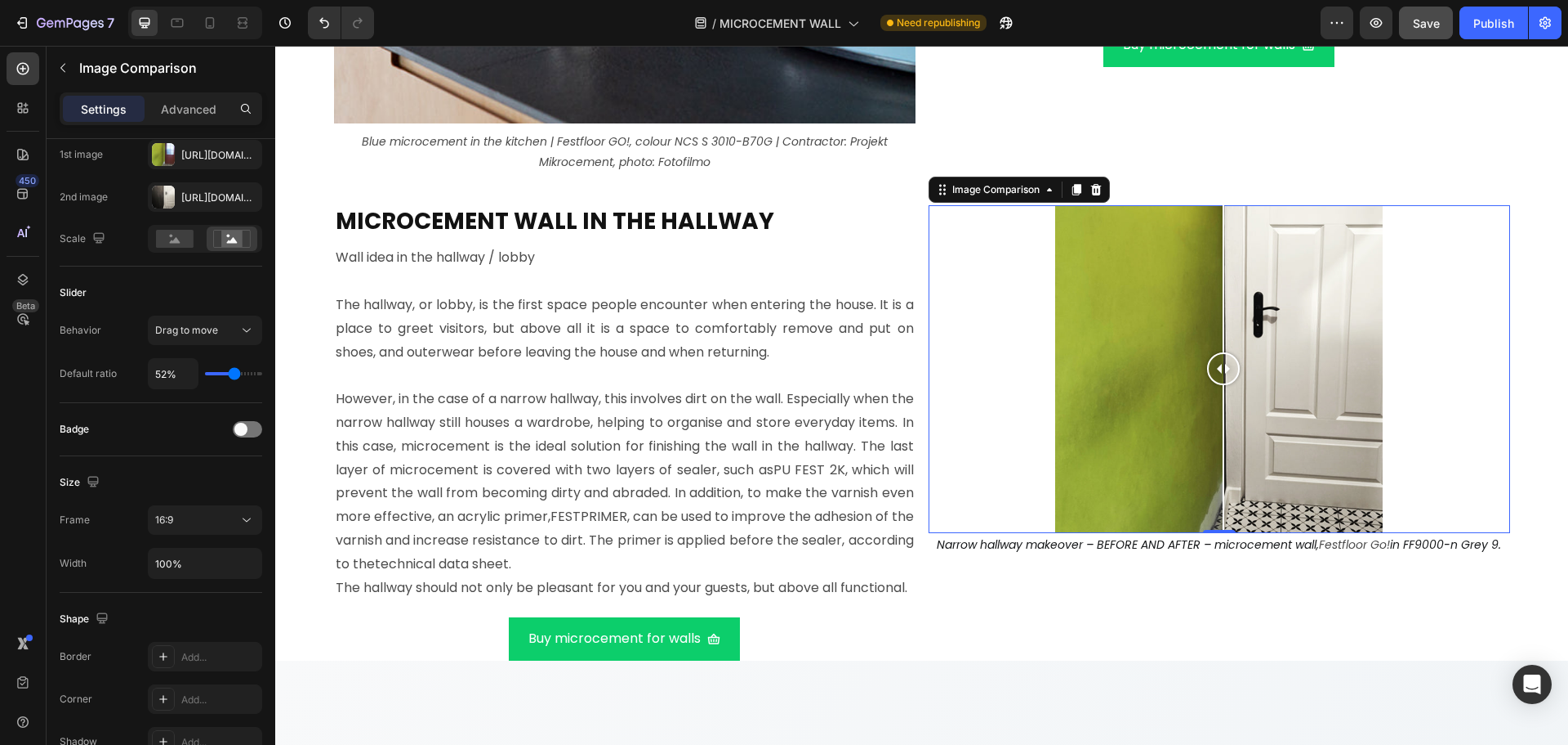
drag, startPoint x: 945, startPoint y: 378, endPoint x: 1216, endPoint y: 339, distance: 273.8
click at [1217, 339] on div at bounding box center [1223, 369] width 33 height 328
click at [177, 238] on icon at bounding box center [175, 240] width 11 height 6
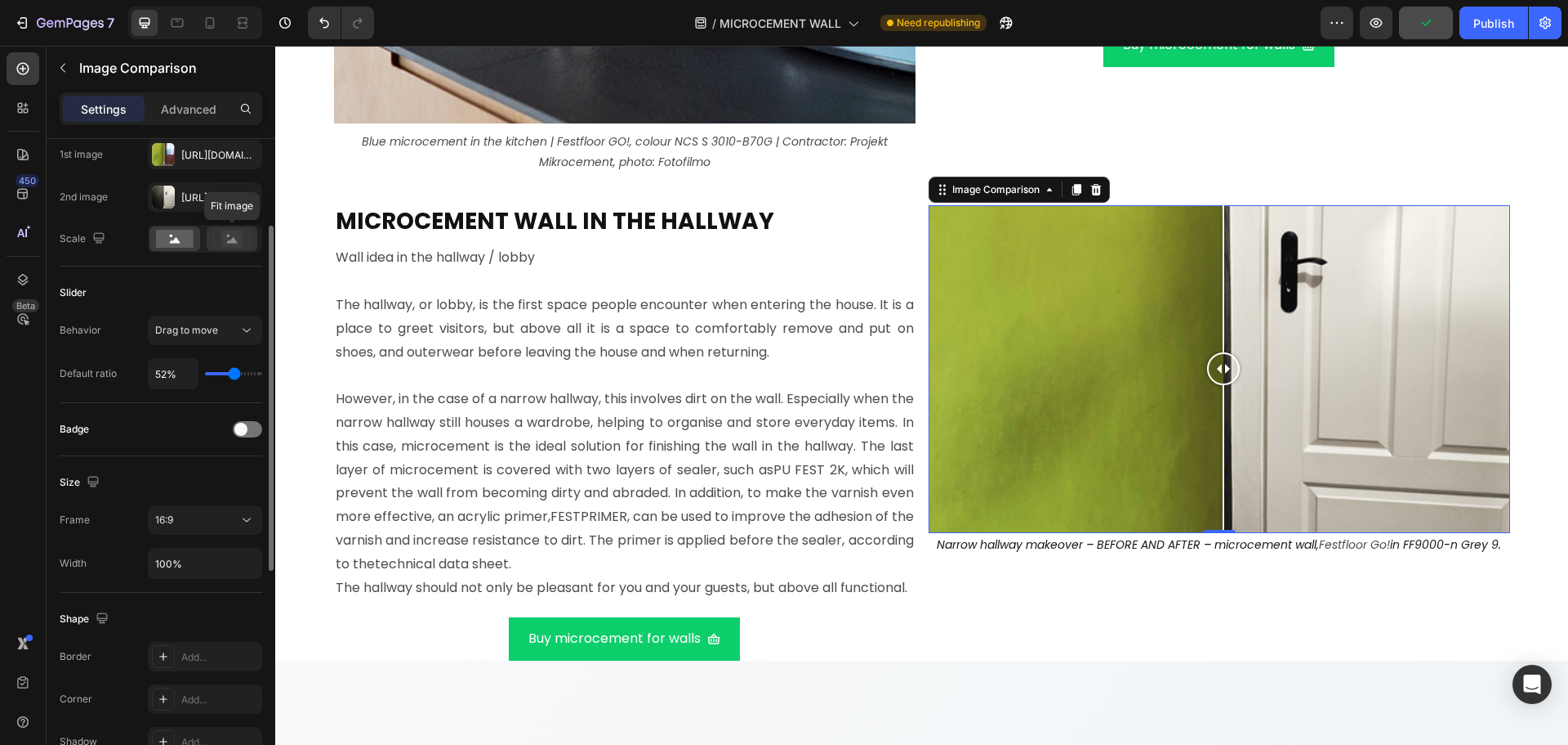
click at [241, 239] on rect at bounding box center [231, 238] width 21 height 16
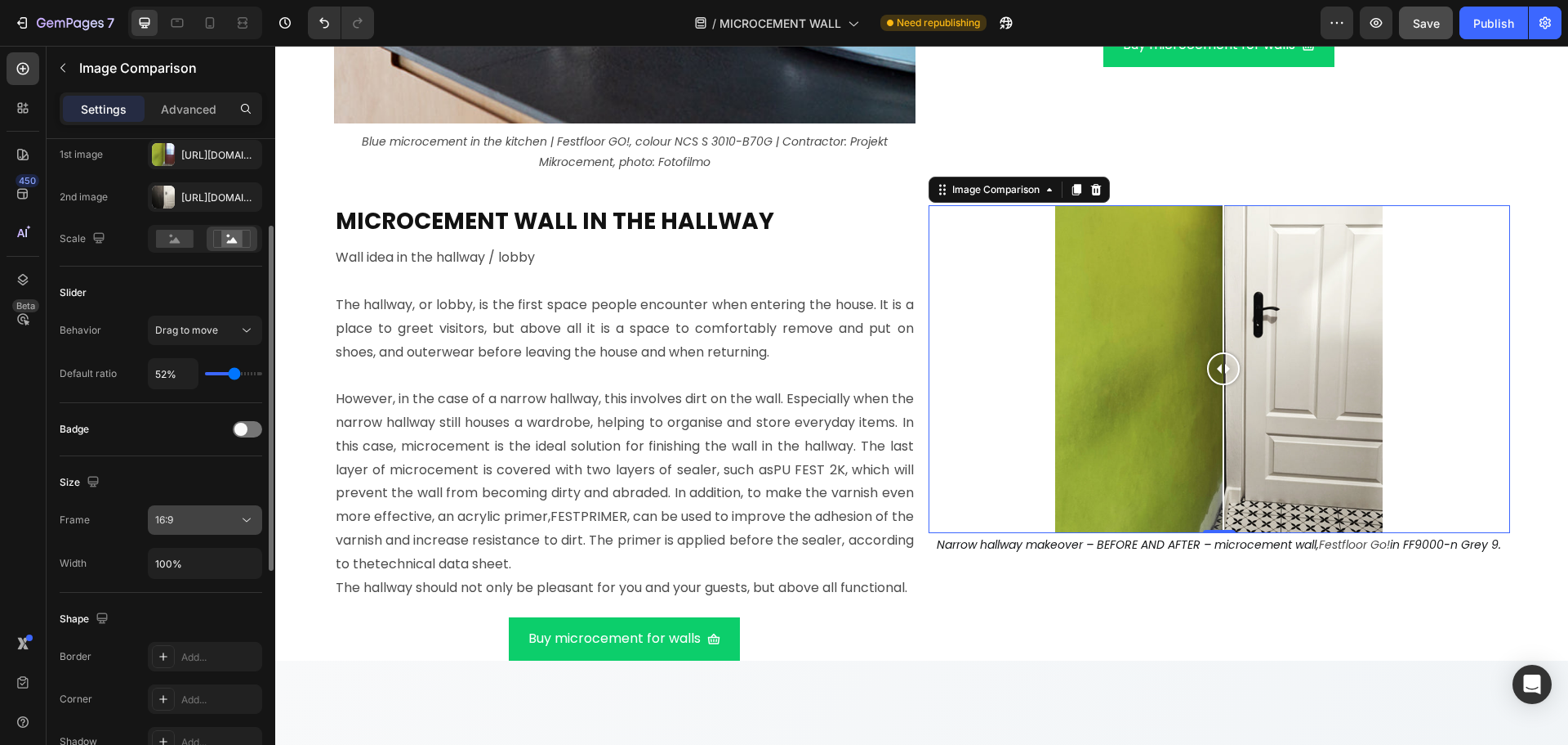
click at [216, 516] on div "16:9" at bounding box center [196, 519] width 83 height 15
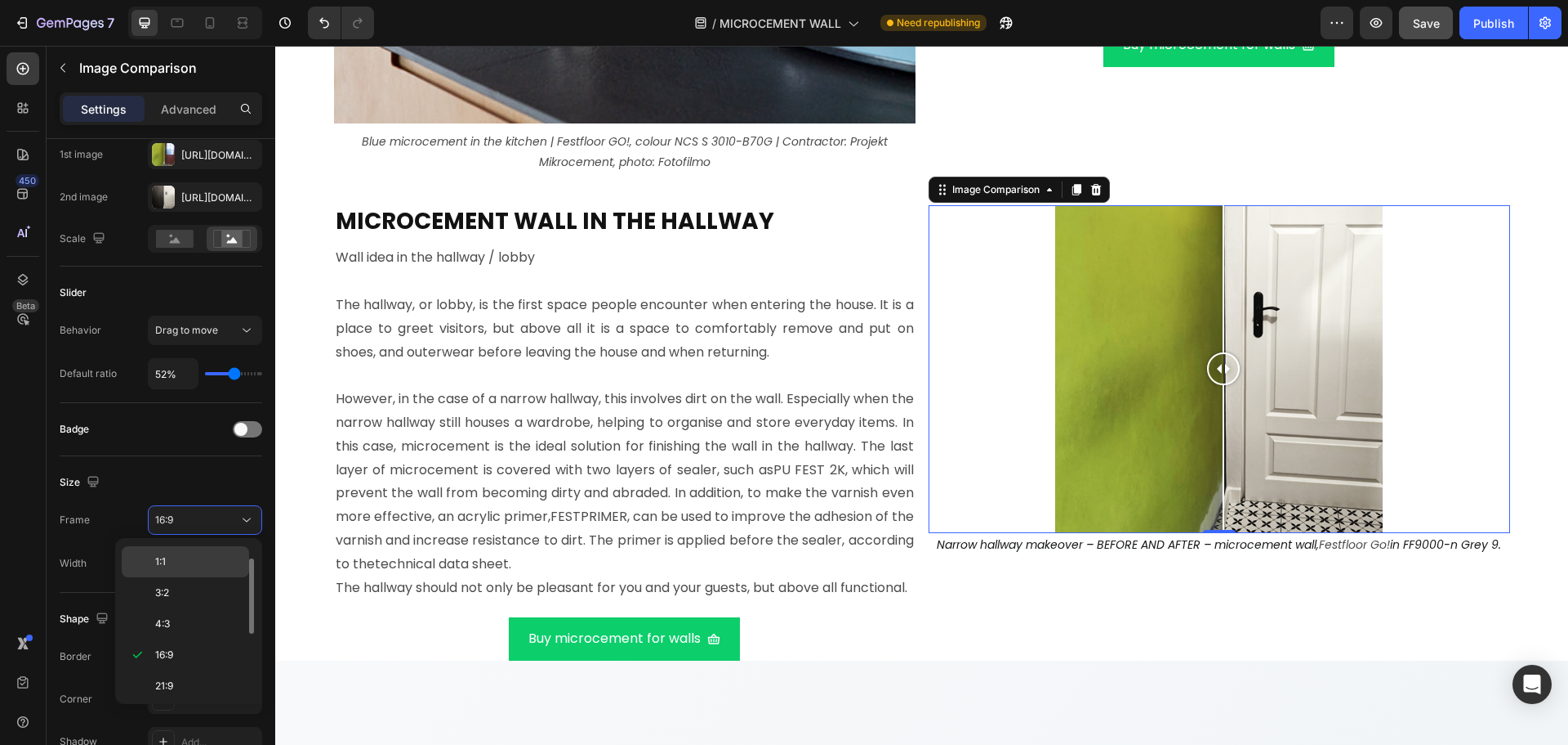
click at [199, 577] on div "1:1" at bounding box center [185, 592] width 127 height 31
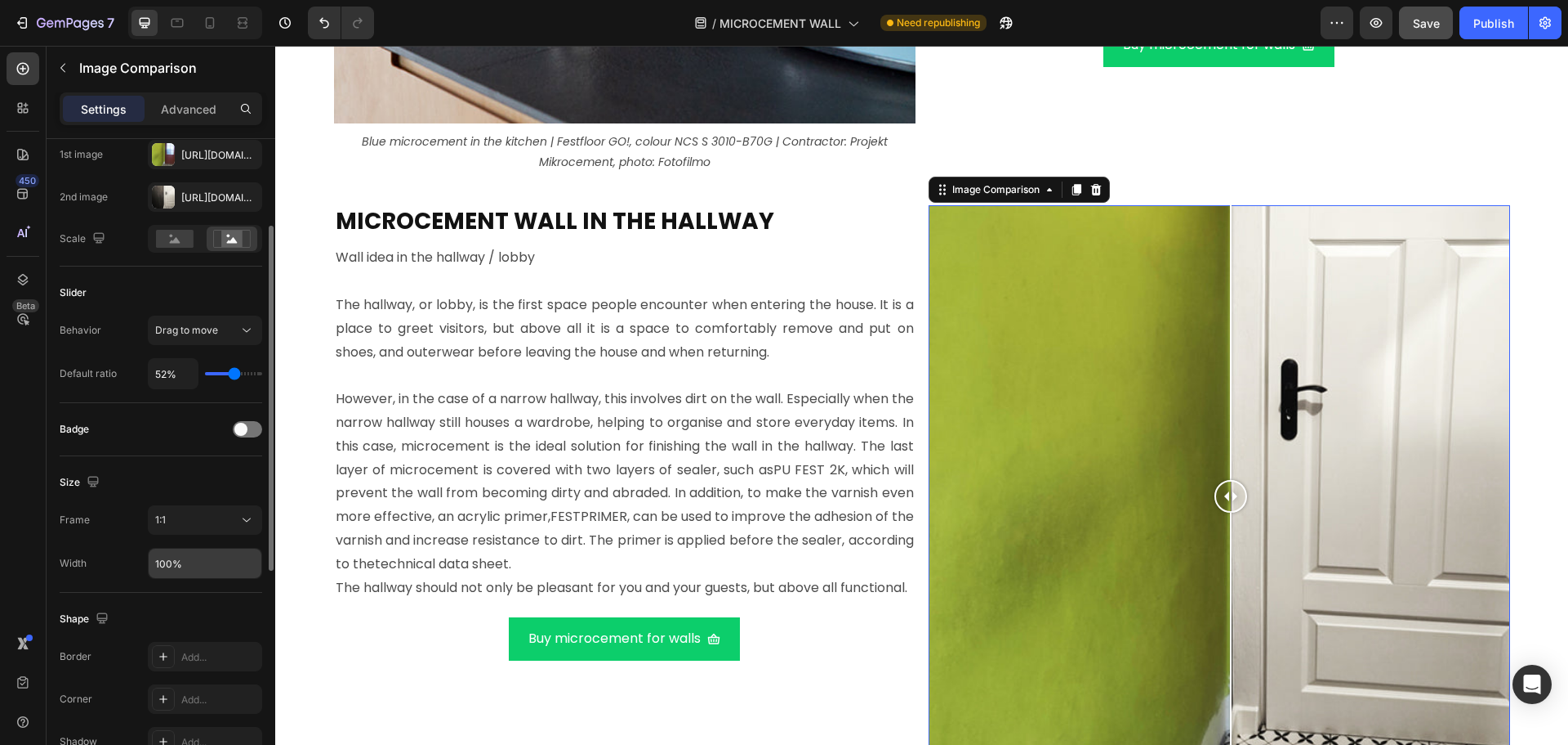
click at [205, 566] on input "100%" at bounding box center [205, 562] width 113 height 29
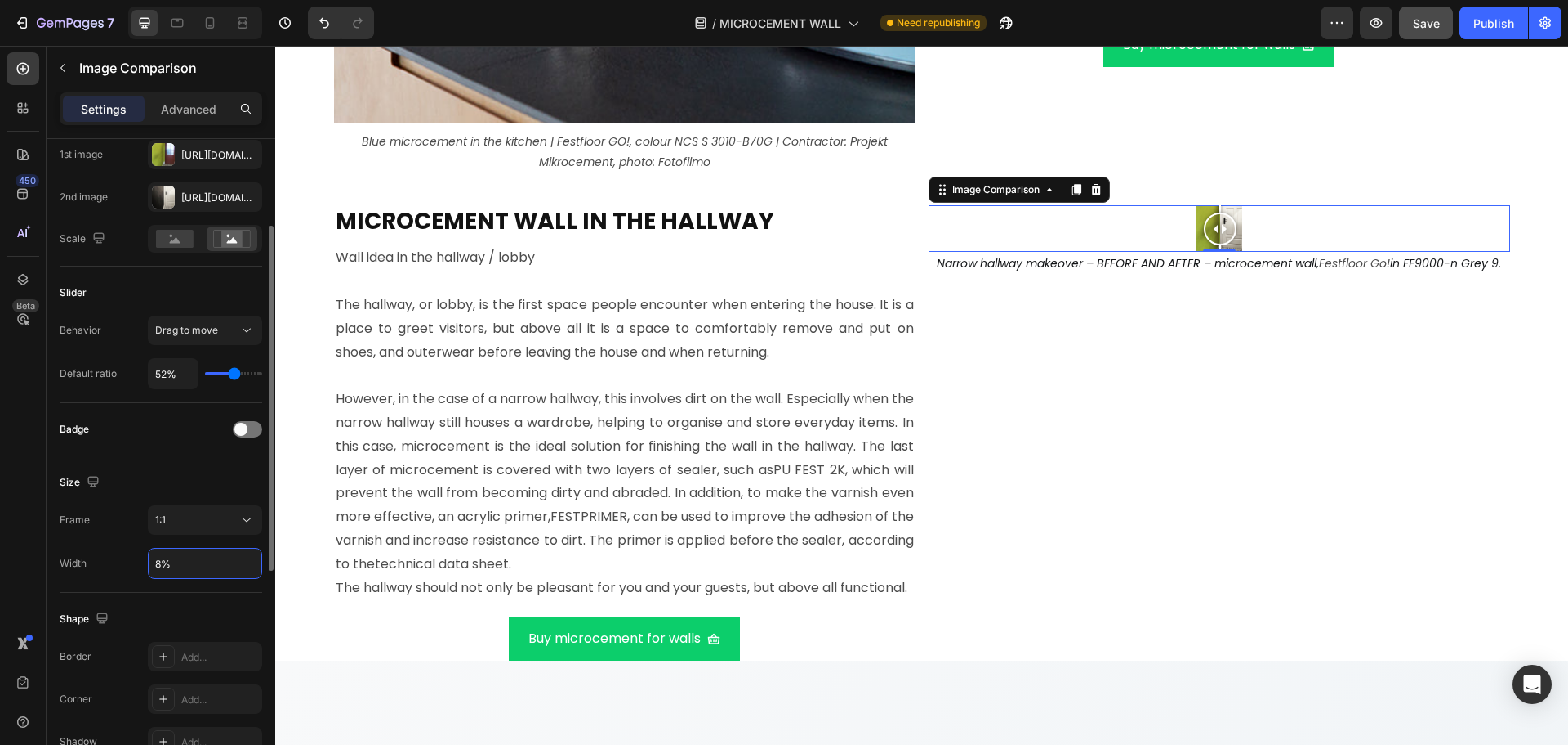
type input "80%"
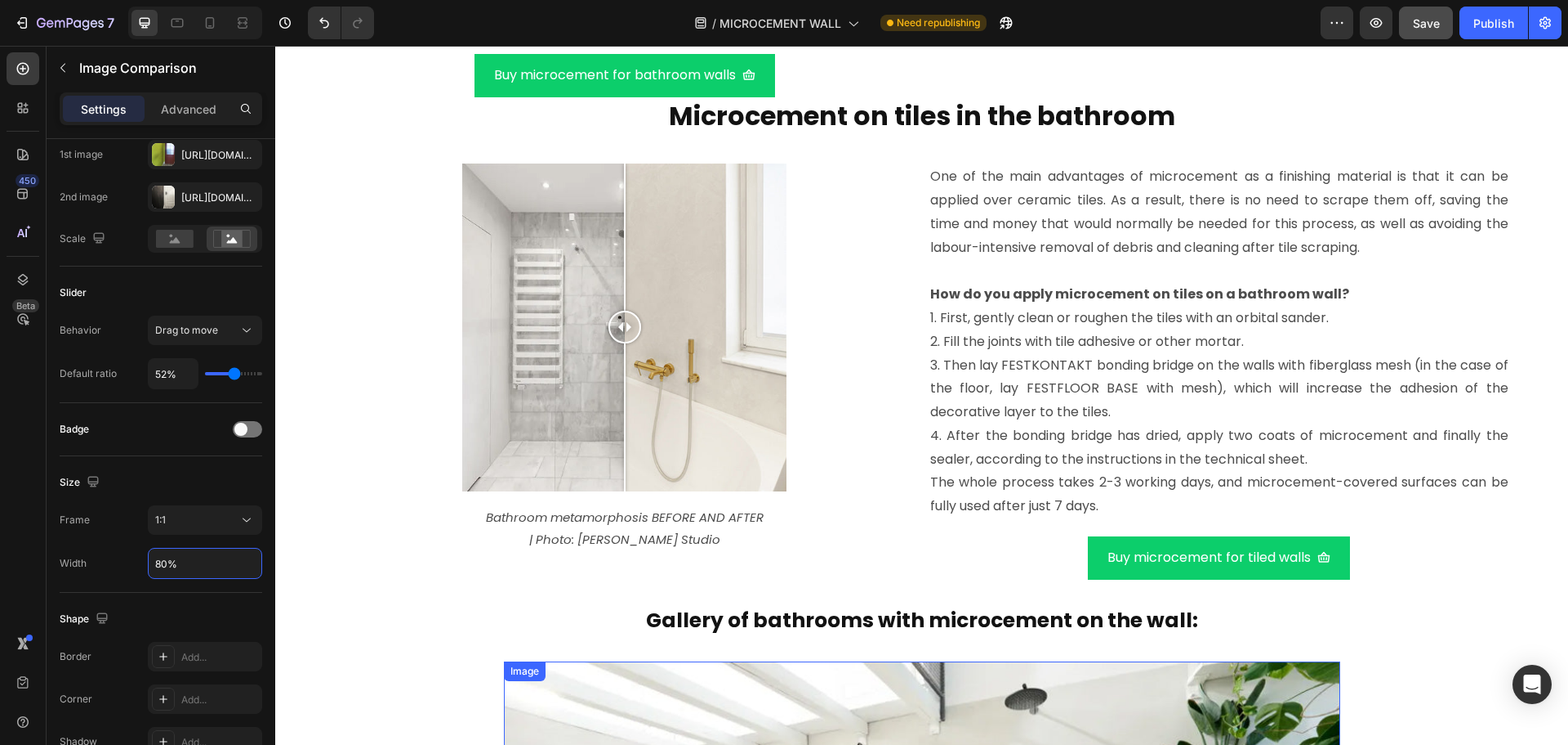
scroll to position [5323, 0]
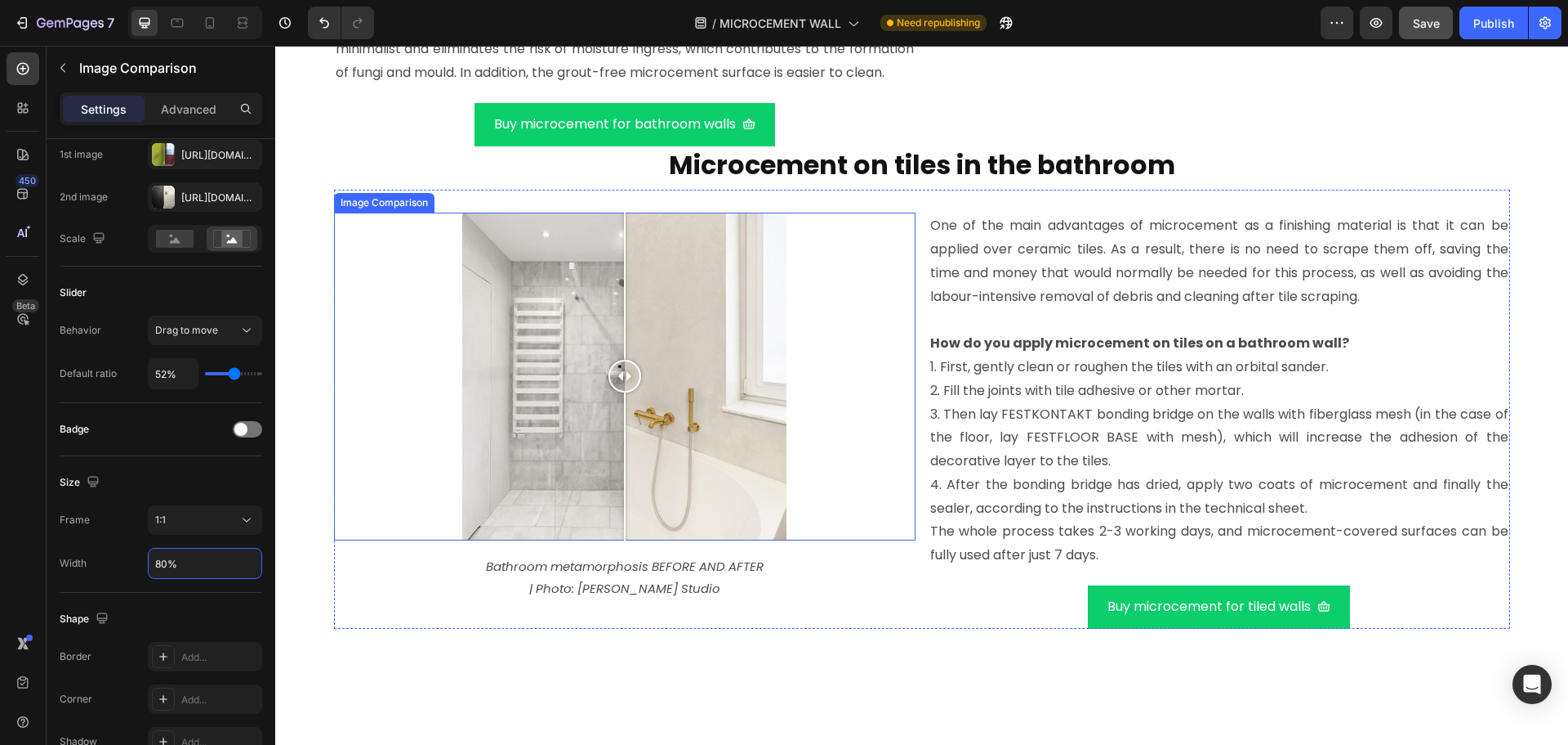
click at [718, 408] on div at bounding box center [625, 376] width 582 height 328
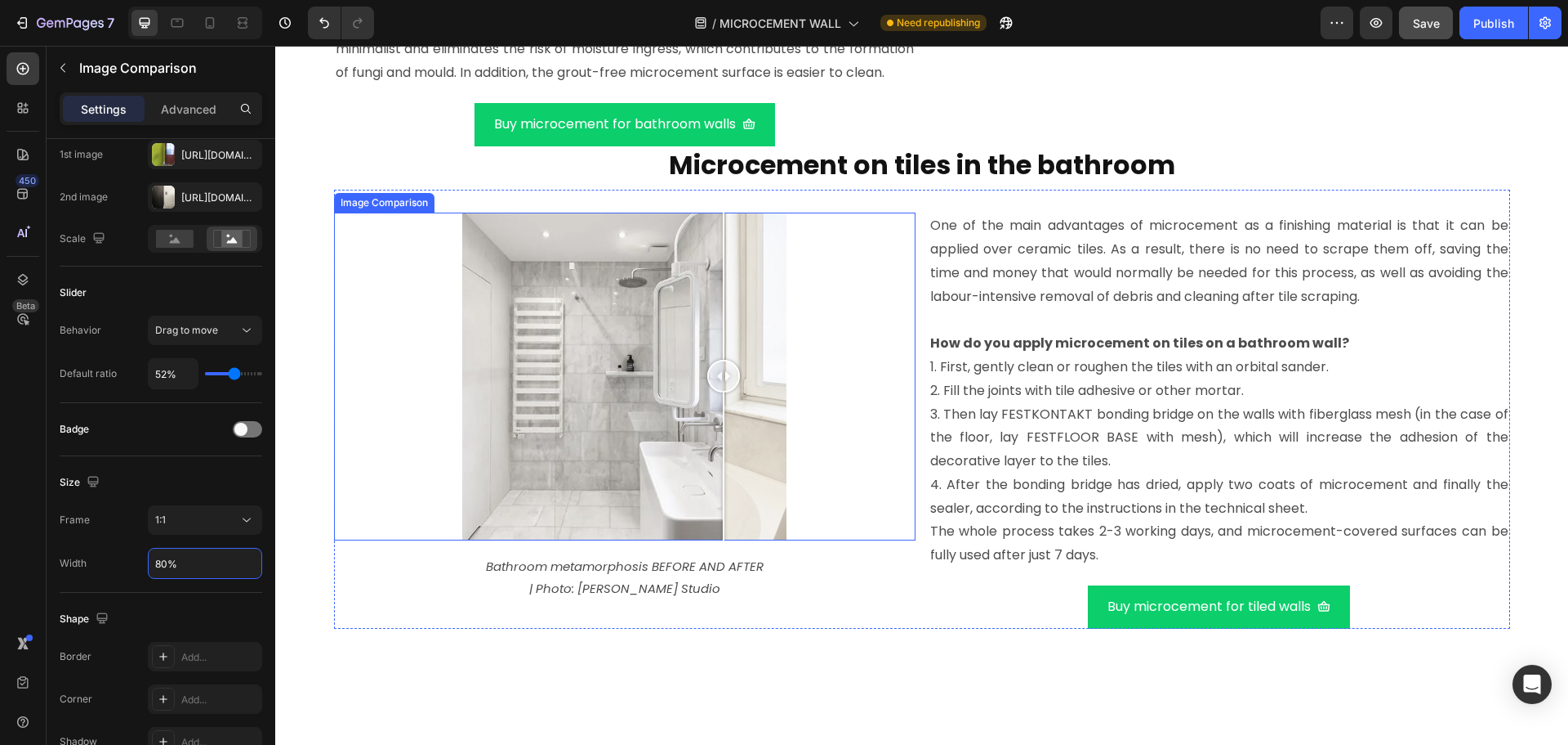
click at [513, 471] on div at bounding box center [625, 376] width 582 height 328
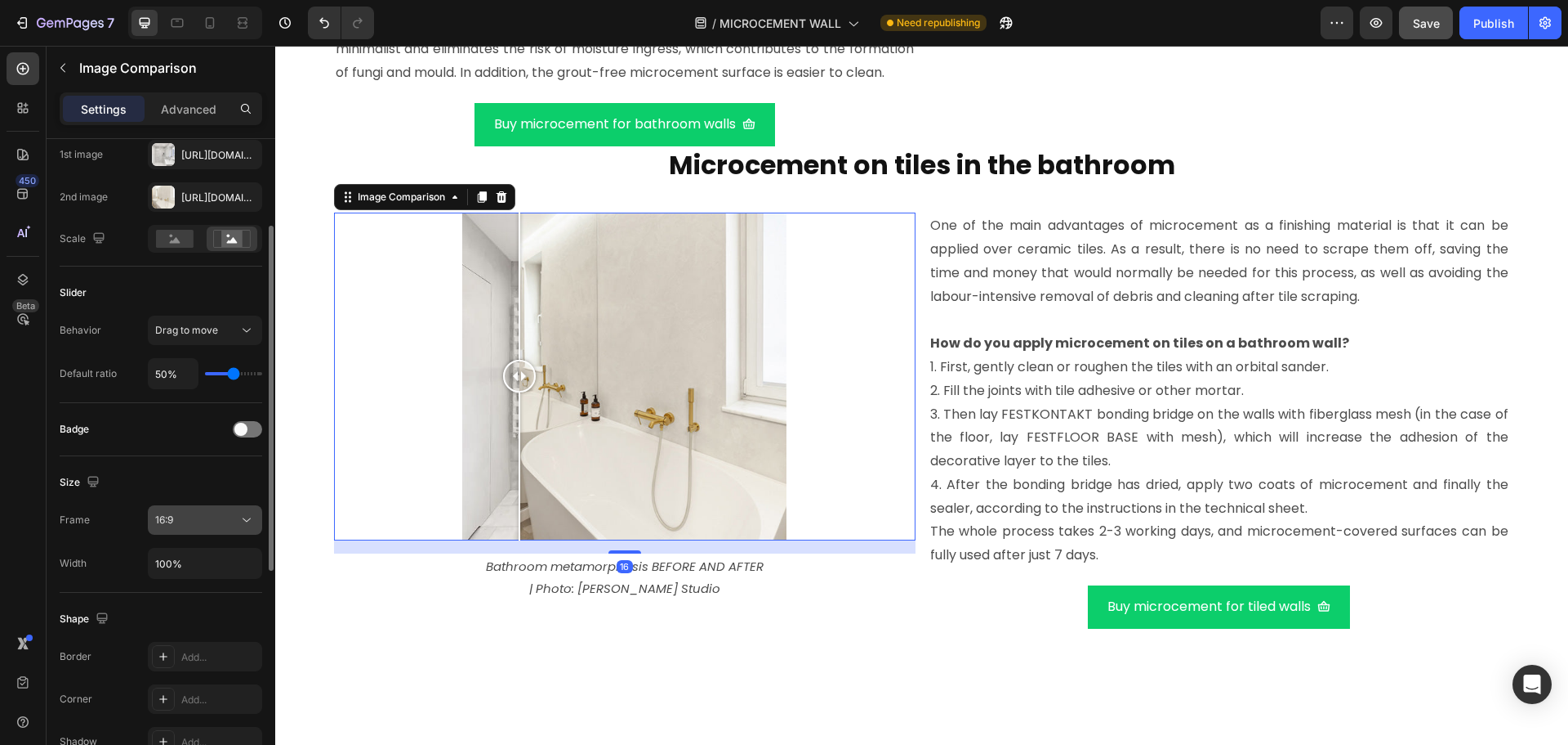
click at [218, 515] on div "16:9" at bounding box center [196, 519] width 83 height 15
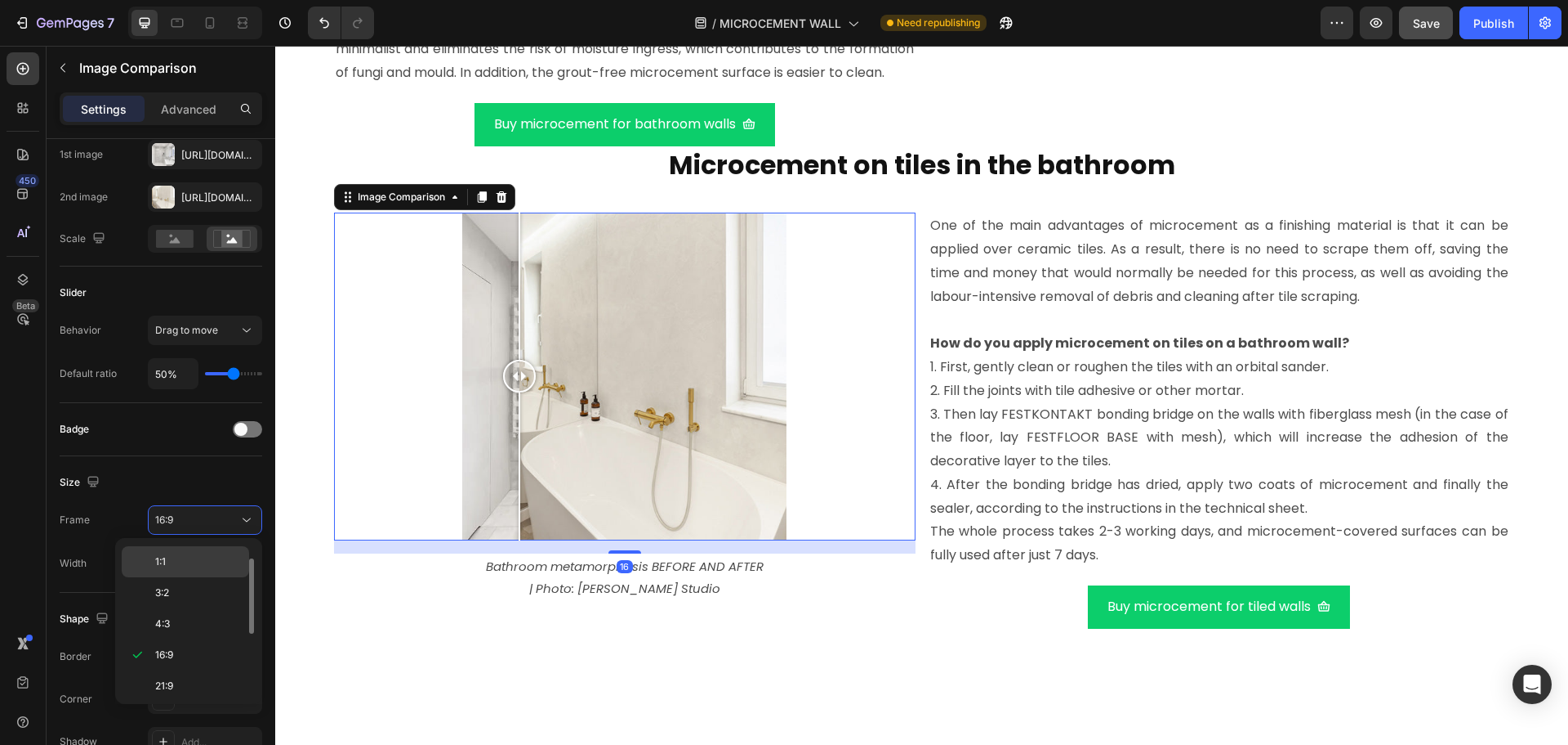
click at [188, 560] on p "1:1" at bounding box center [198, 561] width 87 height 15
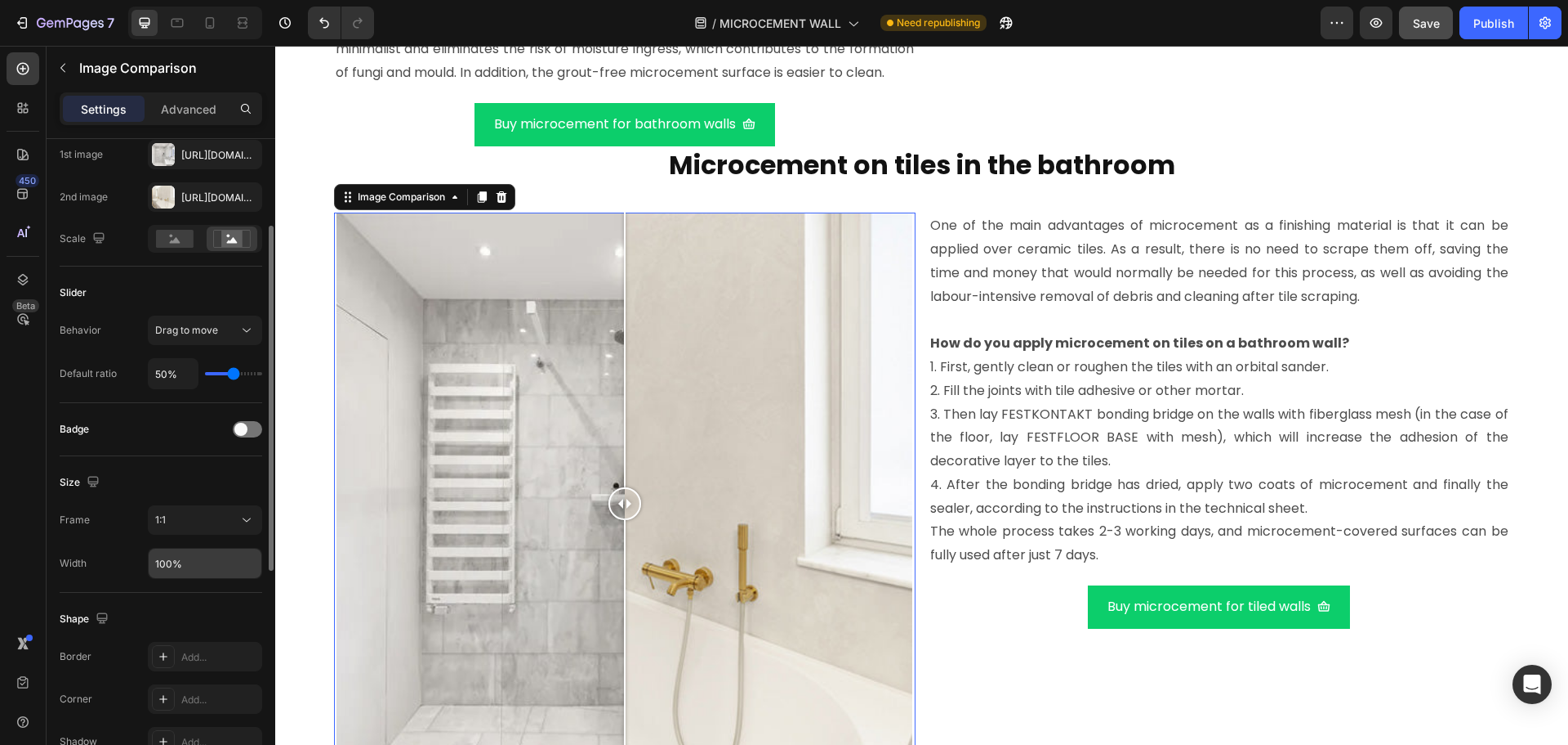
click at [198, 570] on input "100%" at bounding box center [205, 562] width 113 height 29
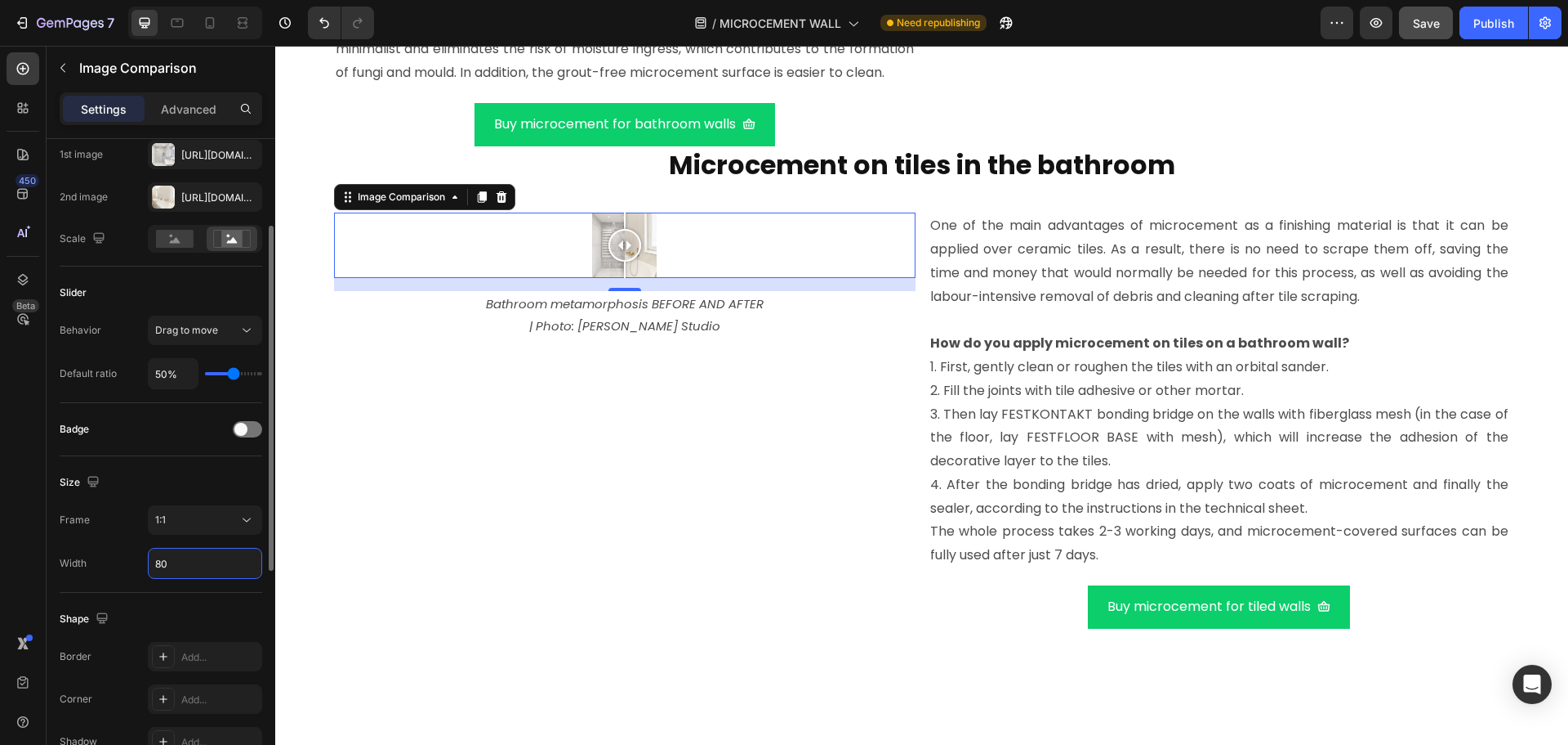
type input "80"
click at [236, 596] on div "Shape Border Add... Corner Add... Shadow Add..." at bounding box center [161, 681] width 203 height 177
click at [230, 568] on input "80" at bounding box center [205, 562] width 113 height 29
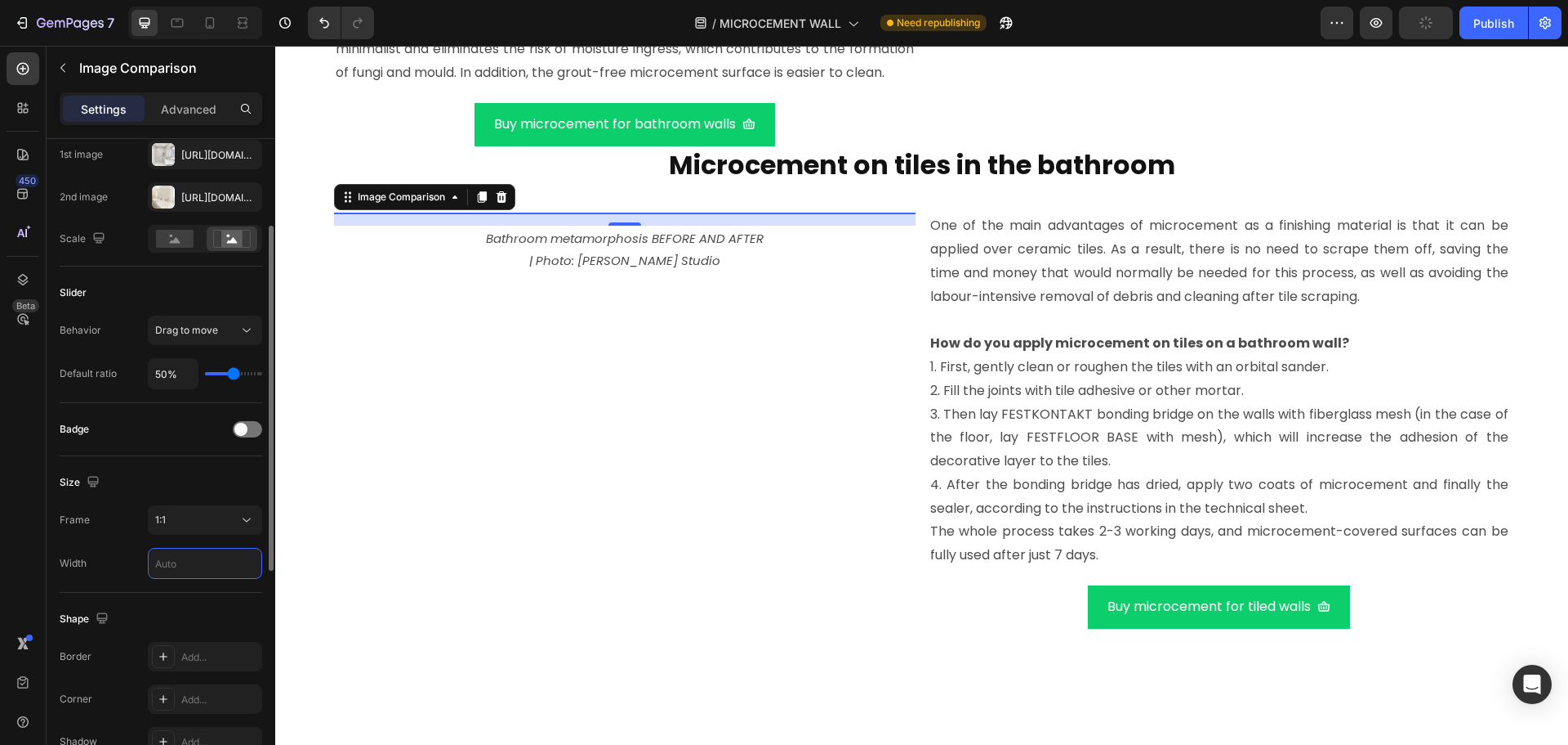
click at [226, 483] on div "Size" at bounding box center [161, 482] width 203 height 26
click at [186, 559] on input "text" at bounding box center [205, 562] width 113 height 29
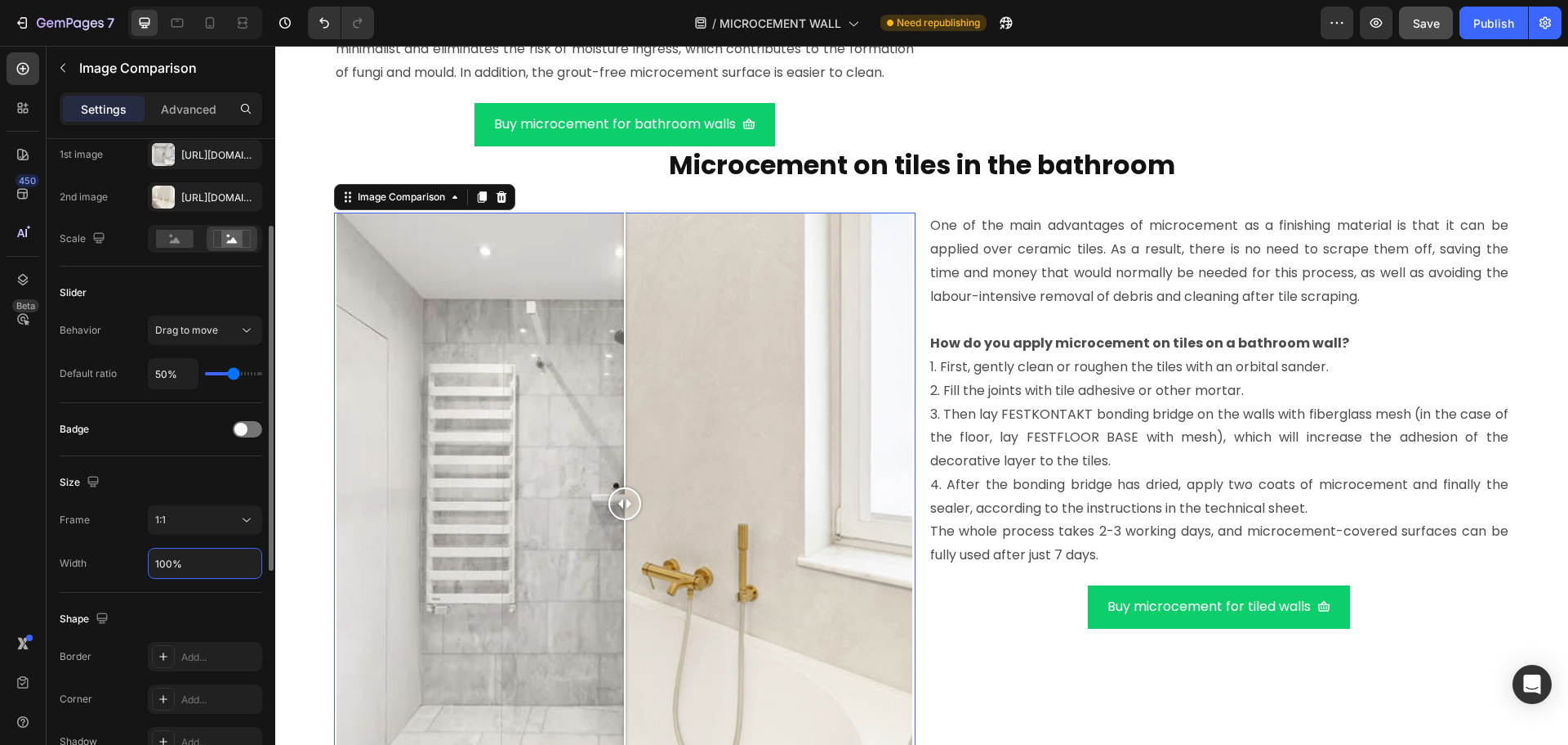
click at [162, 561] on input "100%" at bounding box center [205, 562] width 113 height 29
drag, startPoint x: 166, startPoint y: 565, endPoint x: 154, endPoint y: 566, distance: 12.0
click at [154, 566] on input "100%" at bounding box center [205, 562] width 113 height 29
type input "80%"
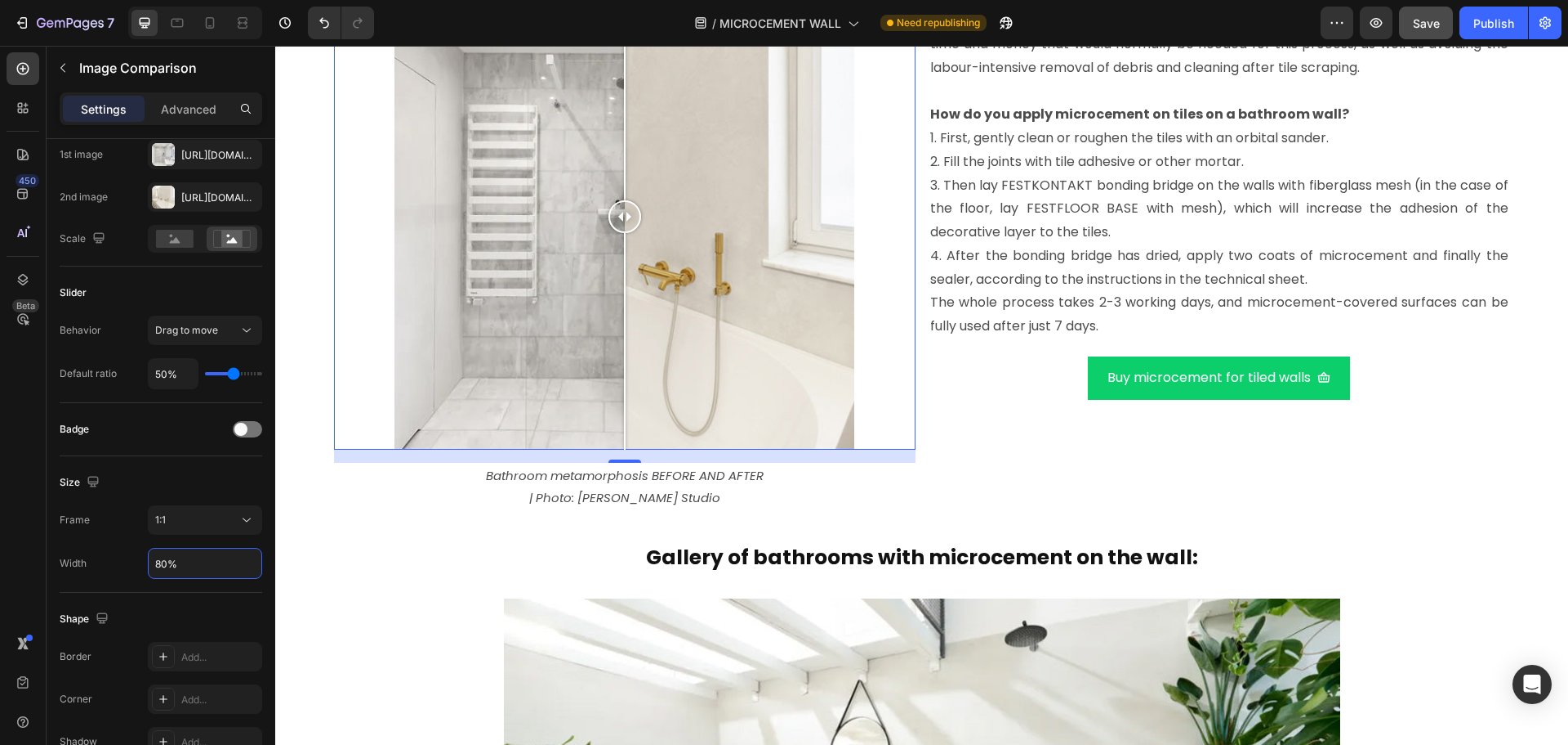
scroll to position [5568, 0]
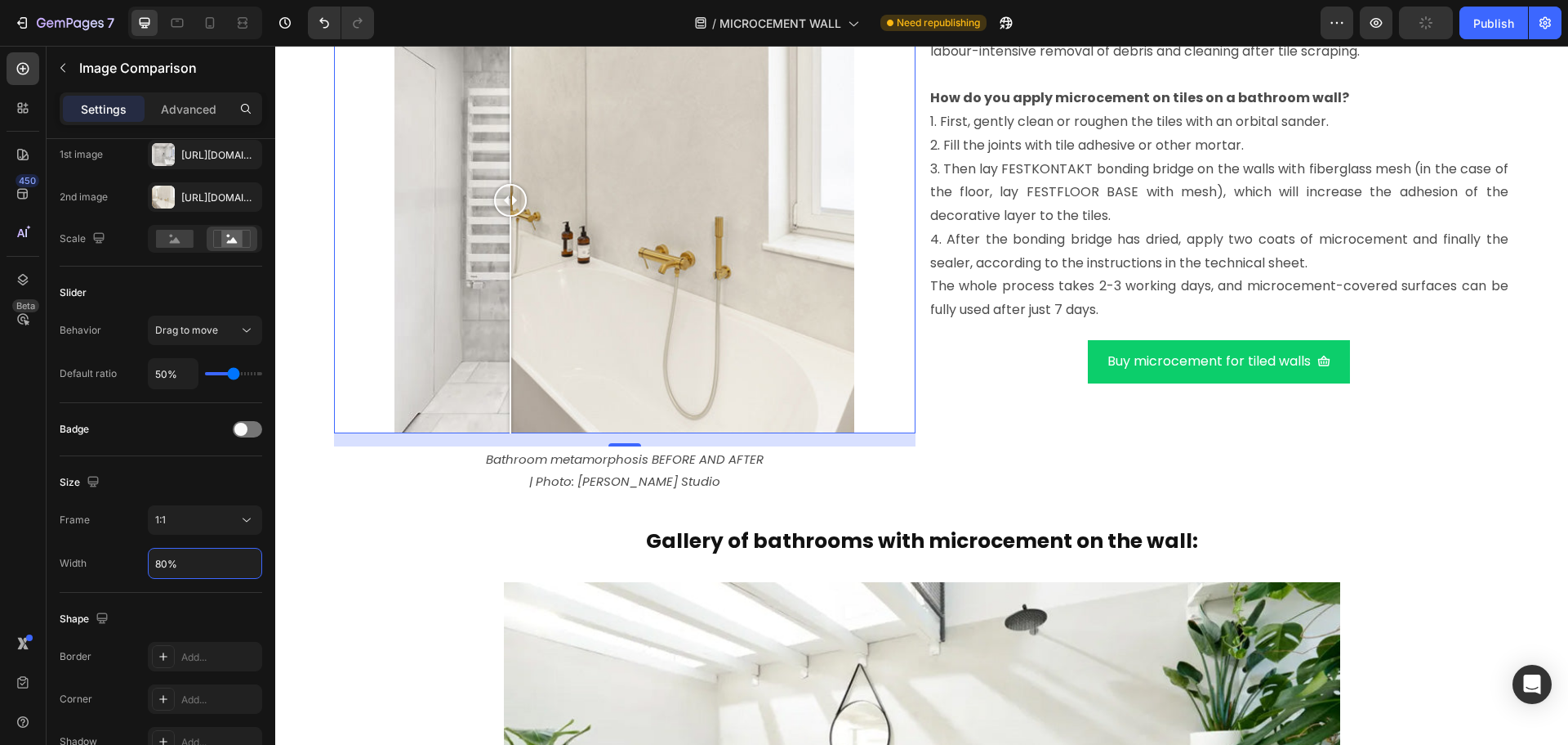
drag, startPoint x: 615, startPoint y: 343, endPoint x: 782, endPoint y: 367, distance: 168.7
click at [527, 367] on div at bounding box center [510, 200] width 33 height 466
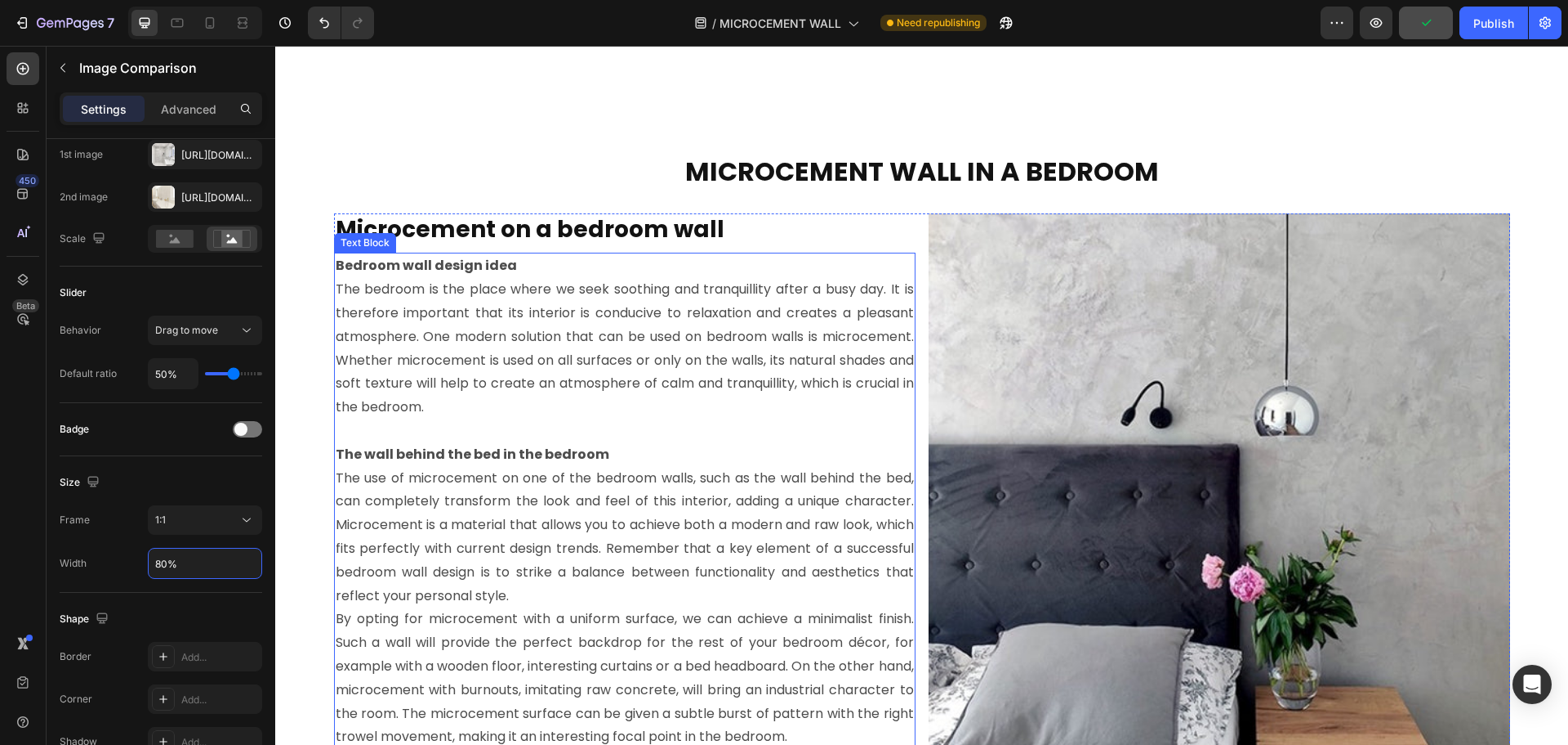
scroll to position [6467, 0]
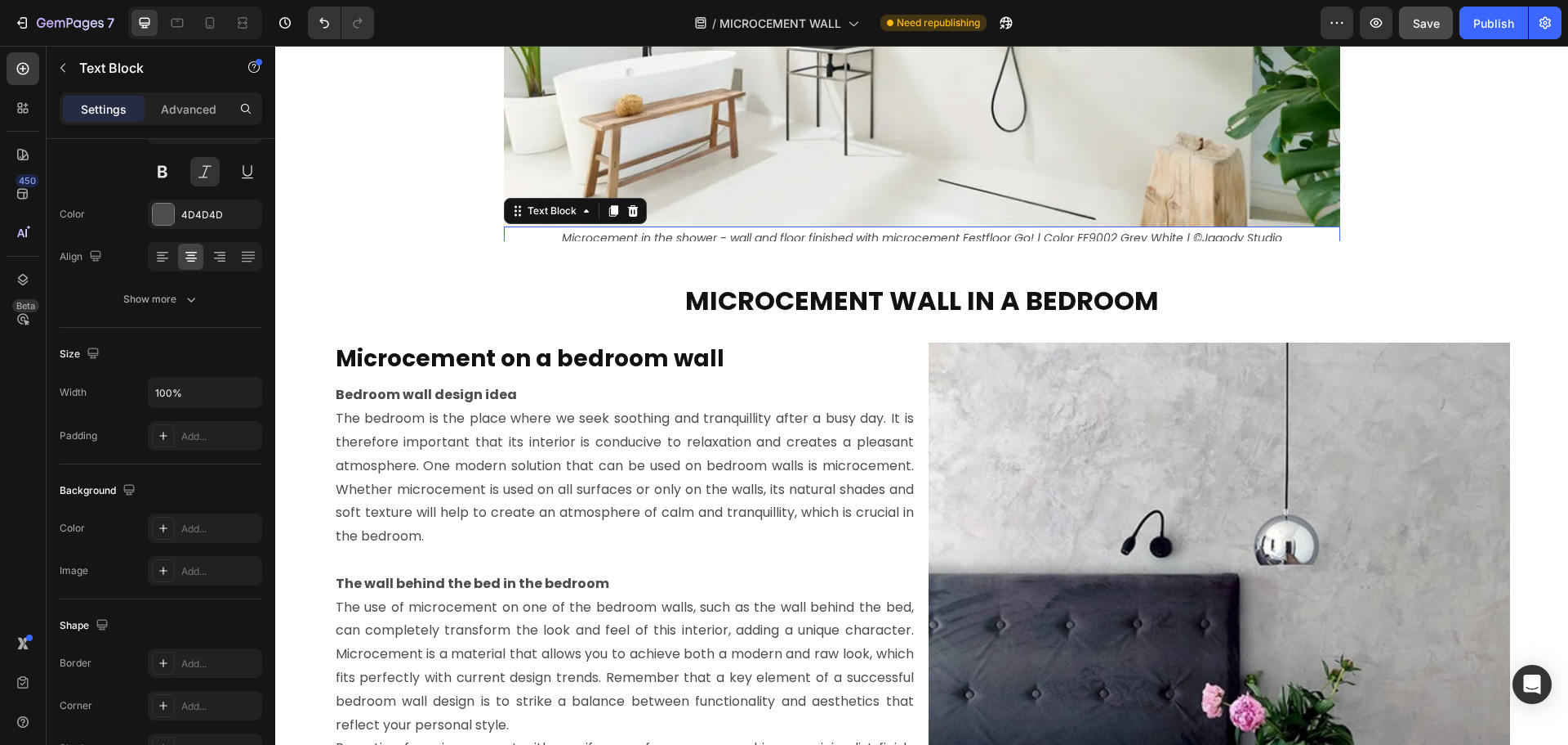
click at [767, 233] on p "Microcement in the shower - wall and floor finished with microcement Festfloor …" at bounding box center [922, 238] width 833 height 20
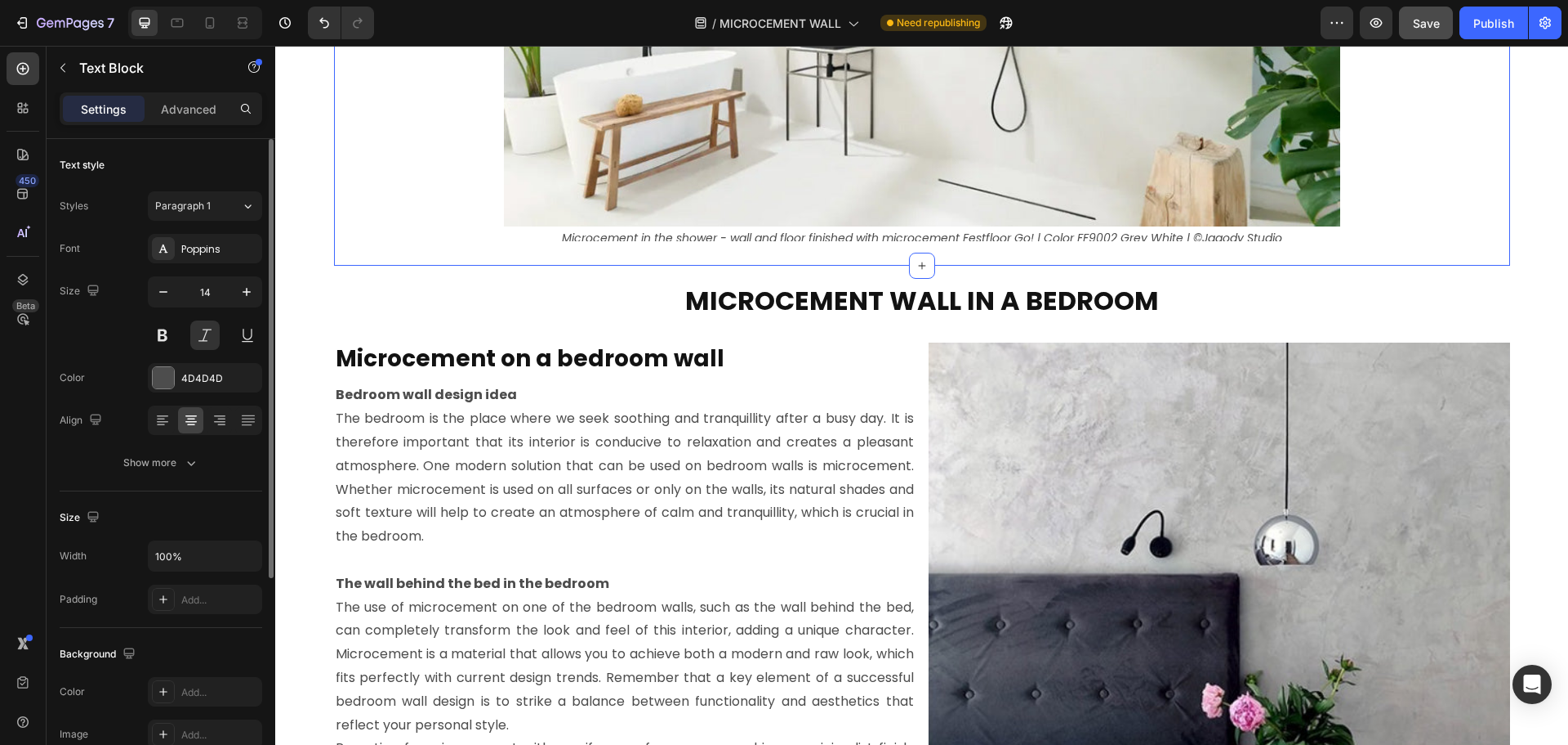
click at [763, 248] on div "Gallery of bathrooms with microcement on the wall: Heading Image Microcement in…" at bounding box center [921, 0] width 1176 height 532
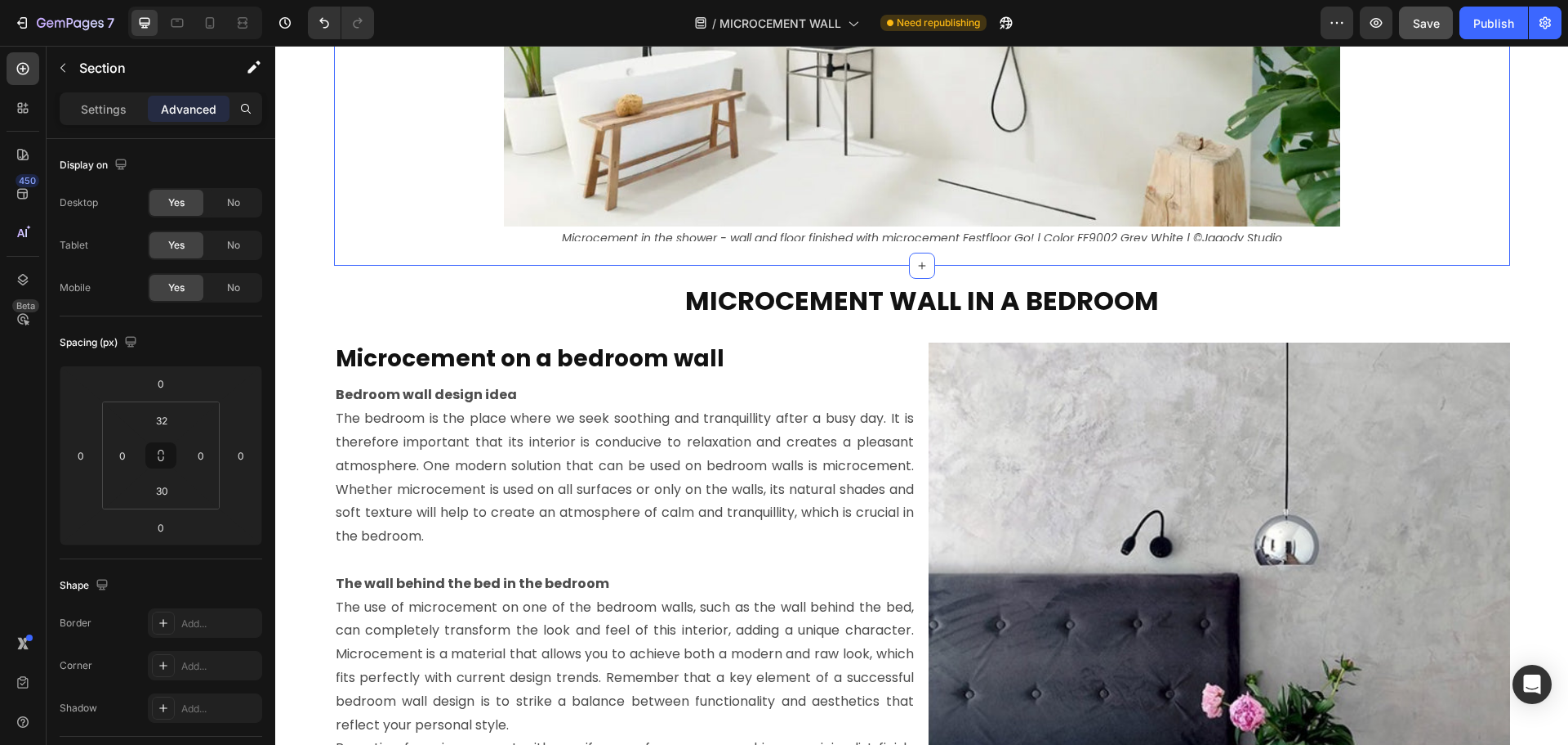
click at [764, 243] on div "Gallery of bathrooms with microcement on the wall: Heading Image Microcement in…" at bounding box center [921, 0] width 1176 height 532
click at [766, 237] on p "Microcement in the shower - wall and floor finished with microcement Festfloor …" at bounding box center [922, 238] width 833 height 20
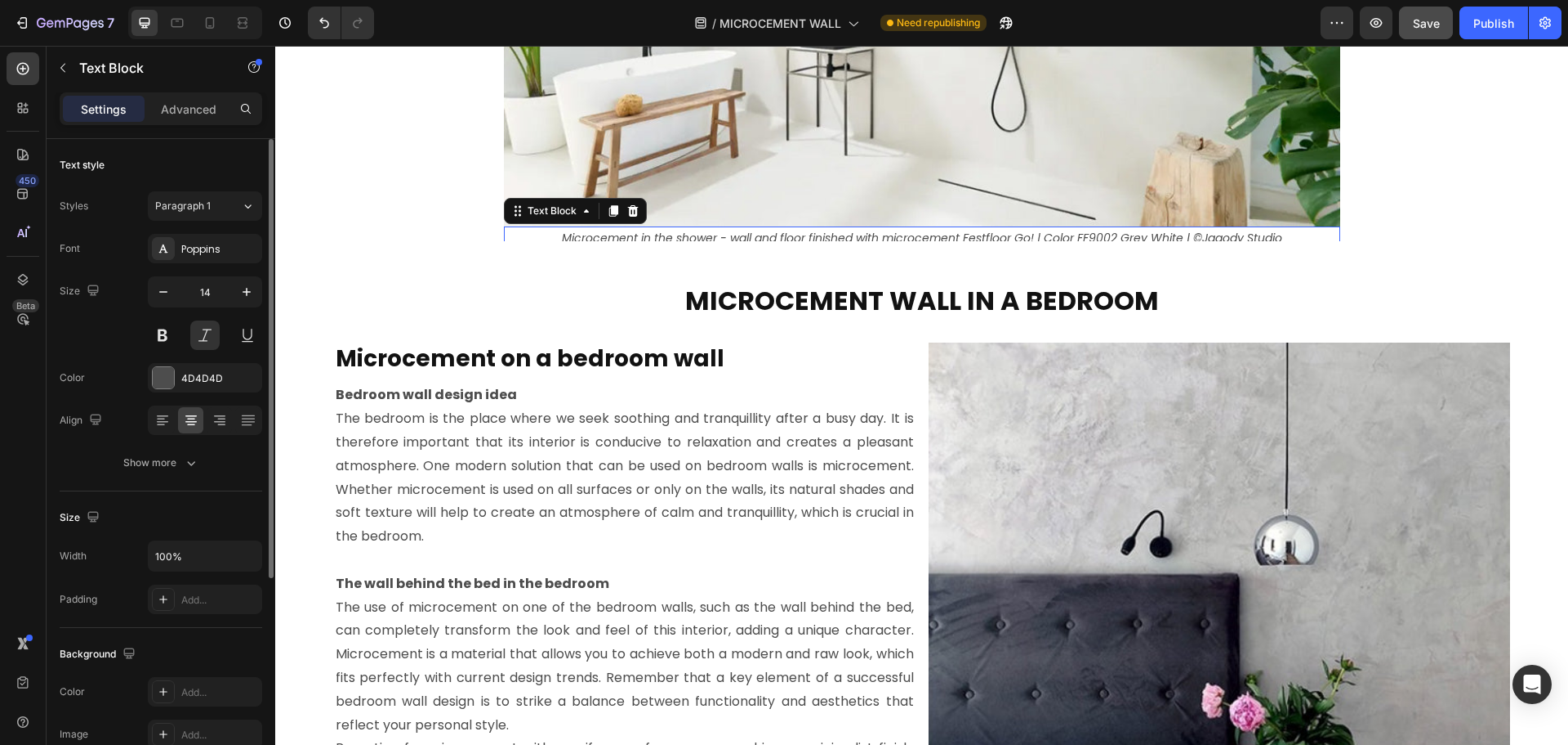
scroll to position [245, 0]
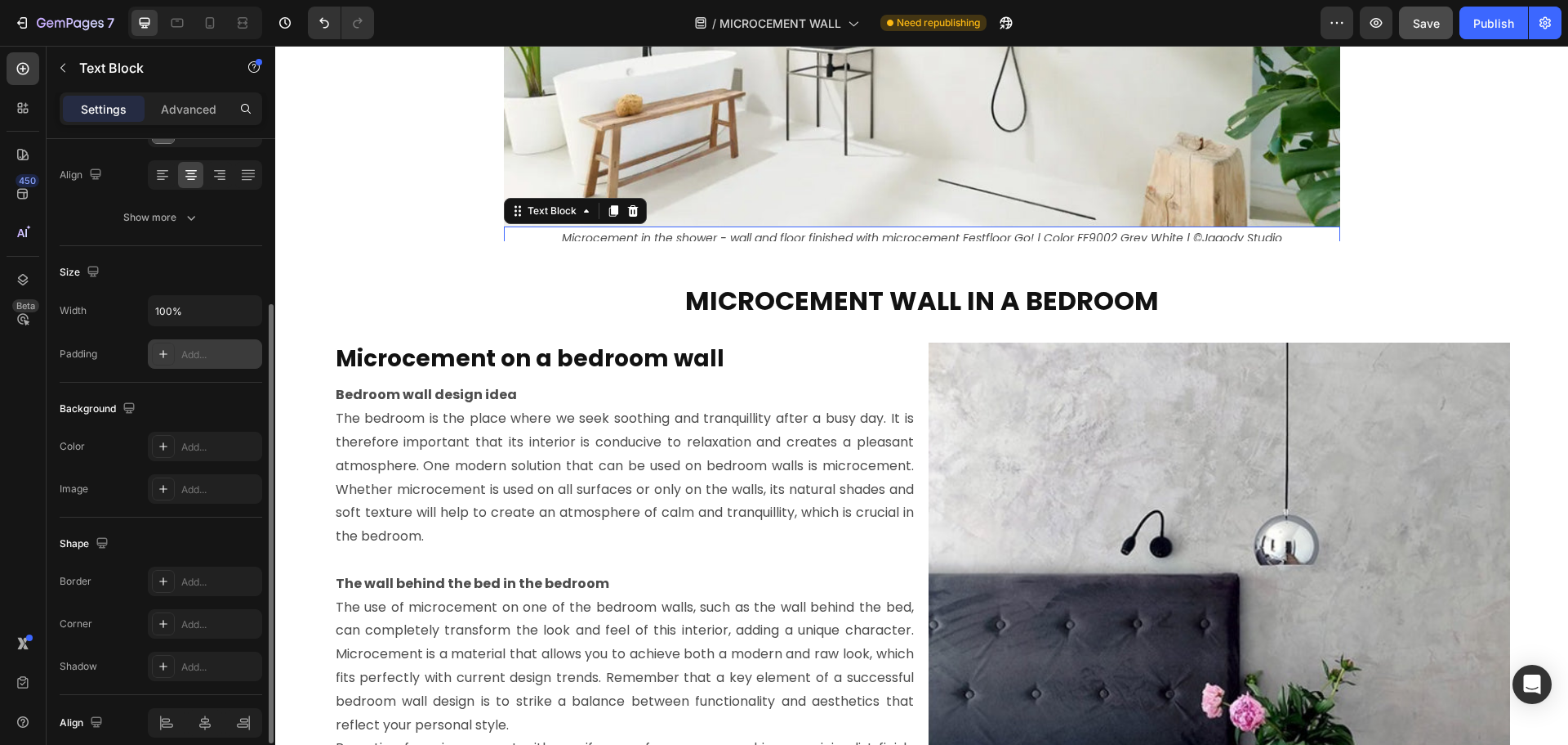
click at [208, 354] on div "Add..." at bounding box center [219, 354] width 77 height 15
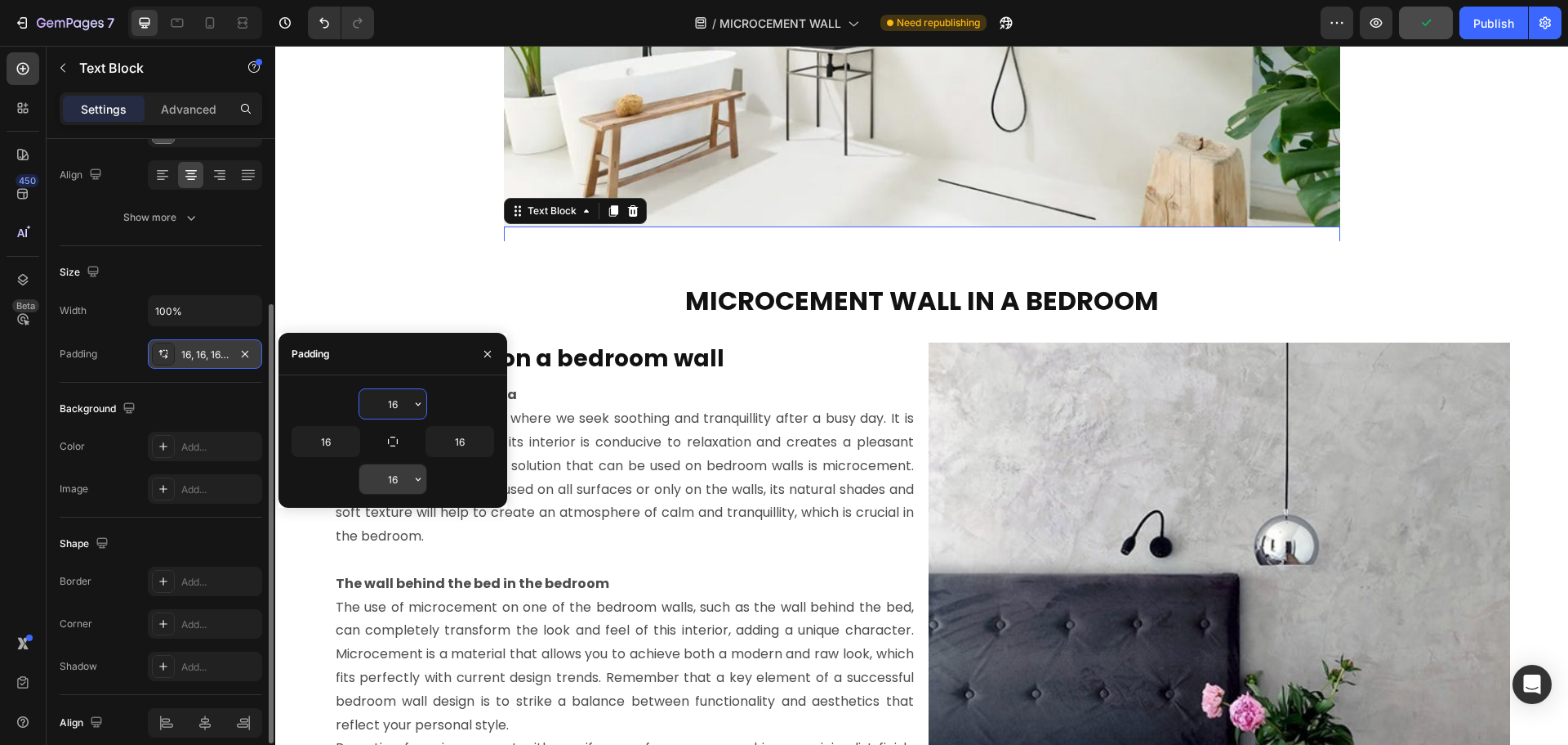
type input "0"
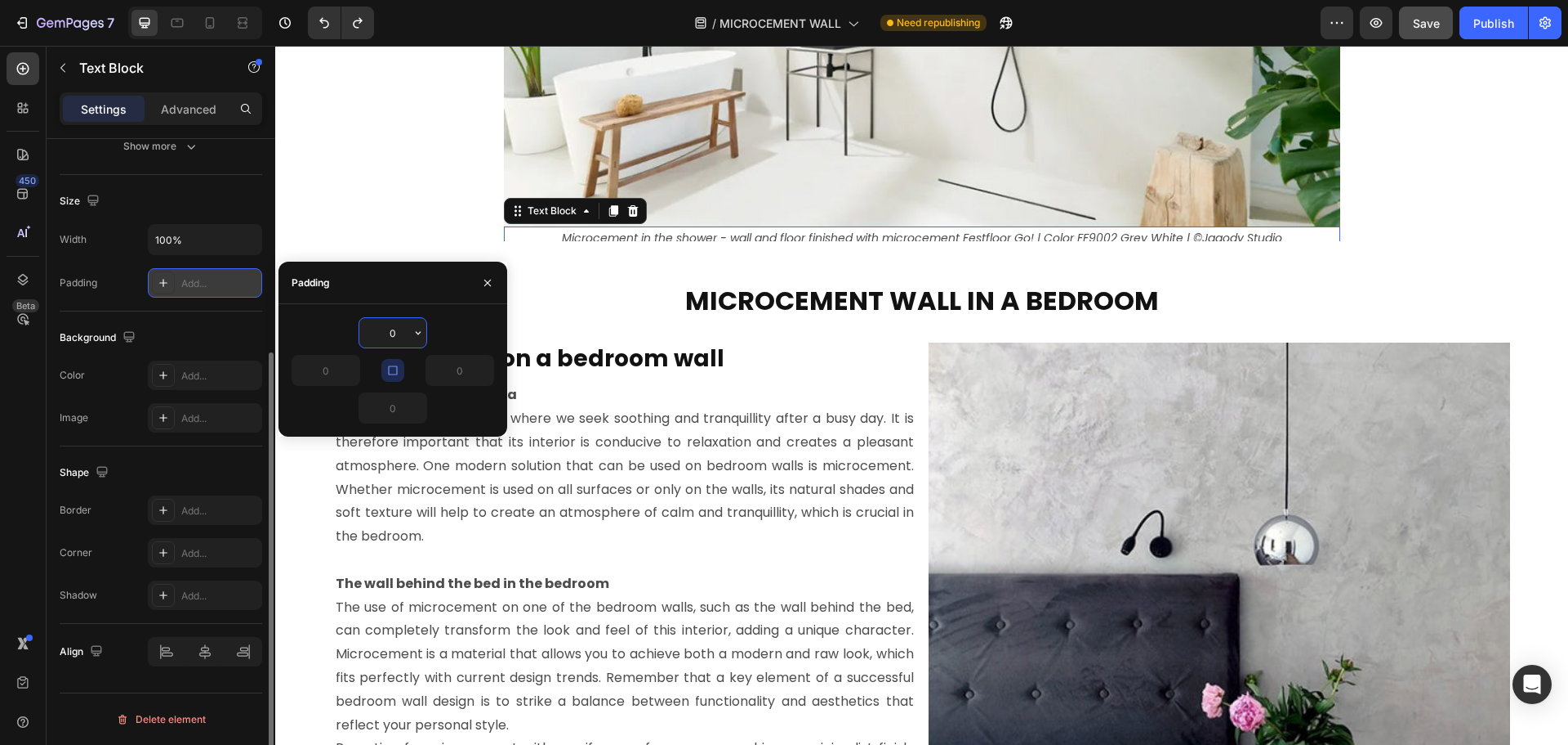
scroll to position [0, 0]
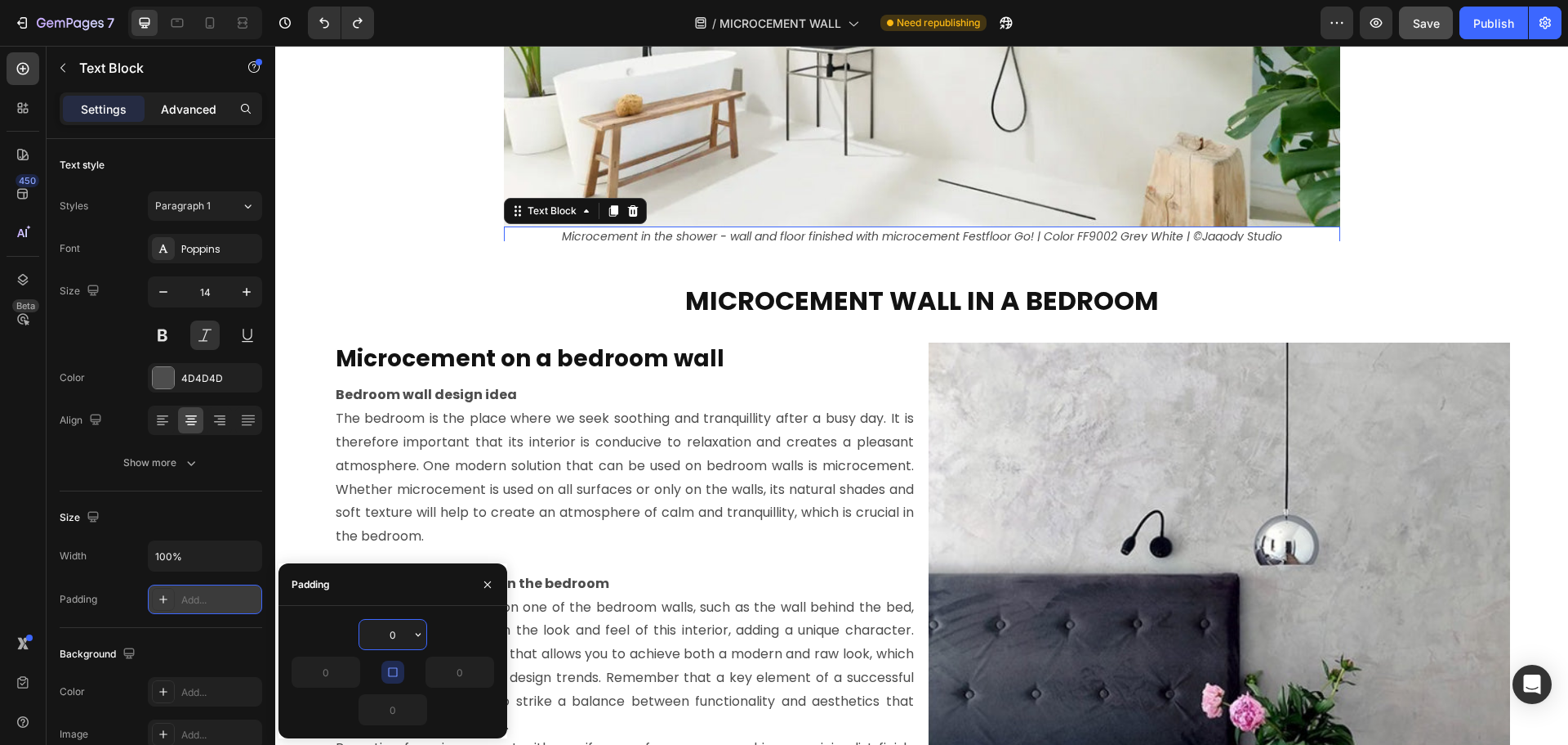
click at [197, 102] on p "Advanced" at bounding box center [189, 109] width 56 height 17
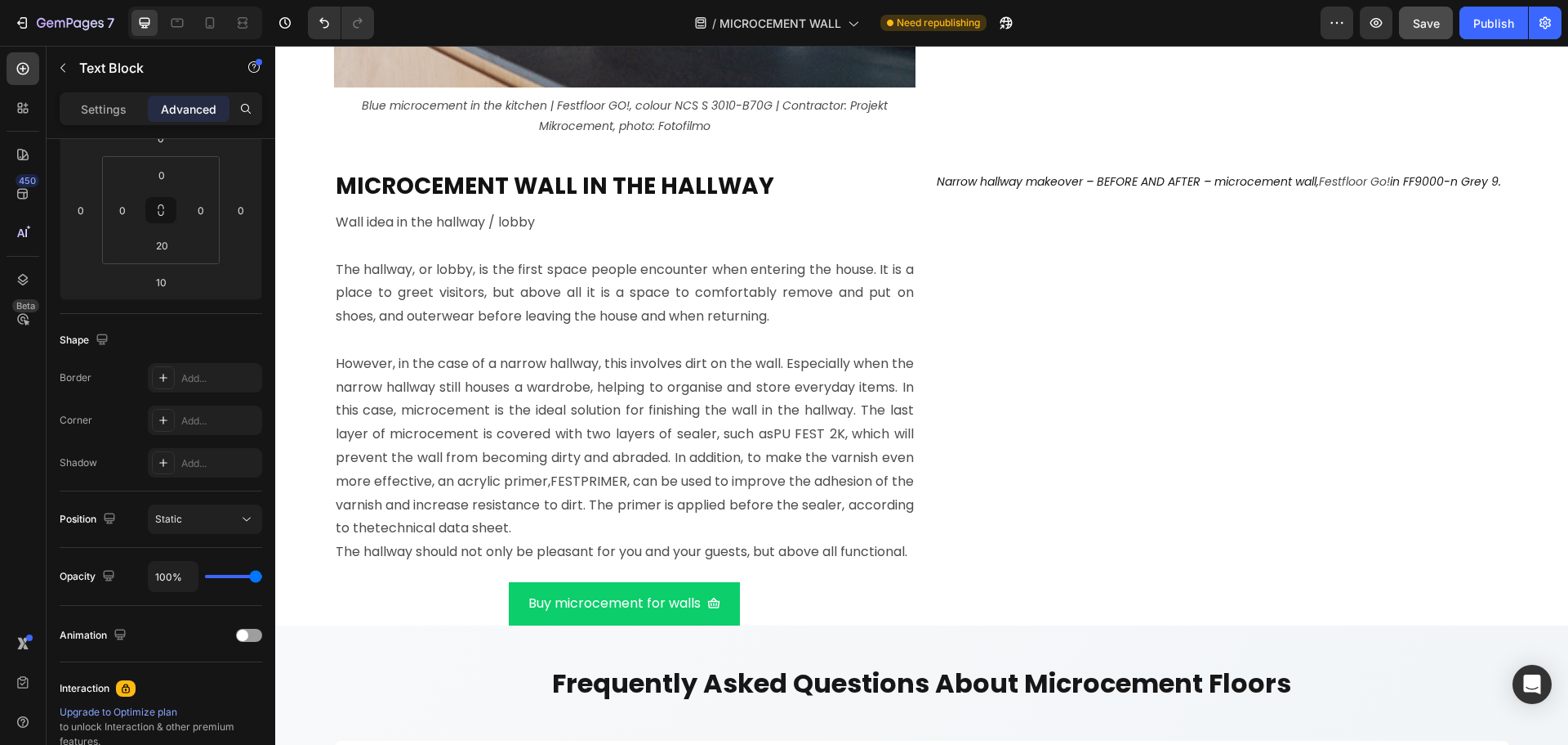
scroll to position [9654, 0]
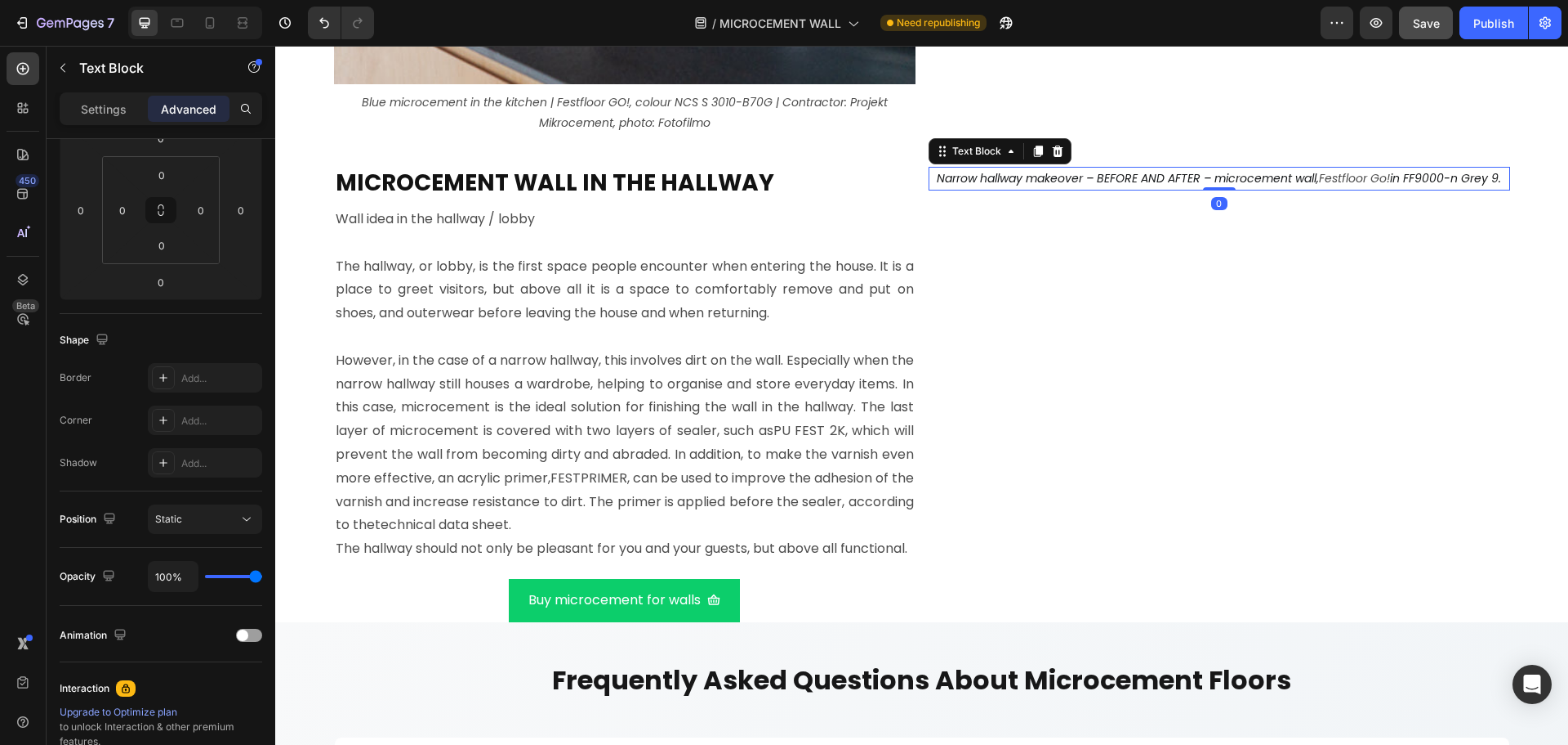
click at [1128, 174] on span "Narrow hallway makeover – BEFORE AND AFTER – microcement wall," at bounding box center [1127, 178] width 382 height 16
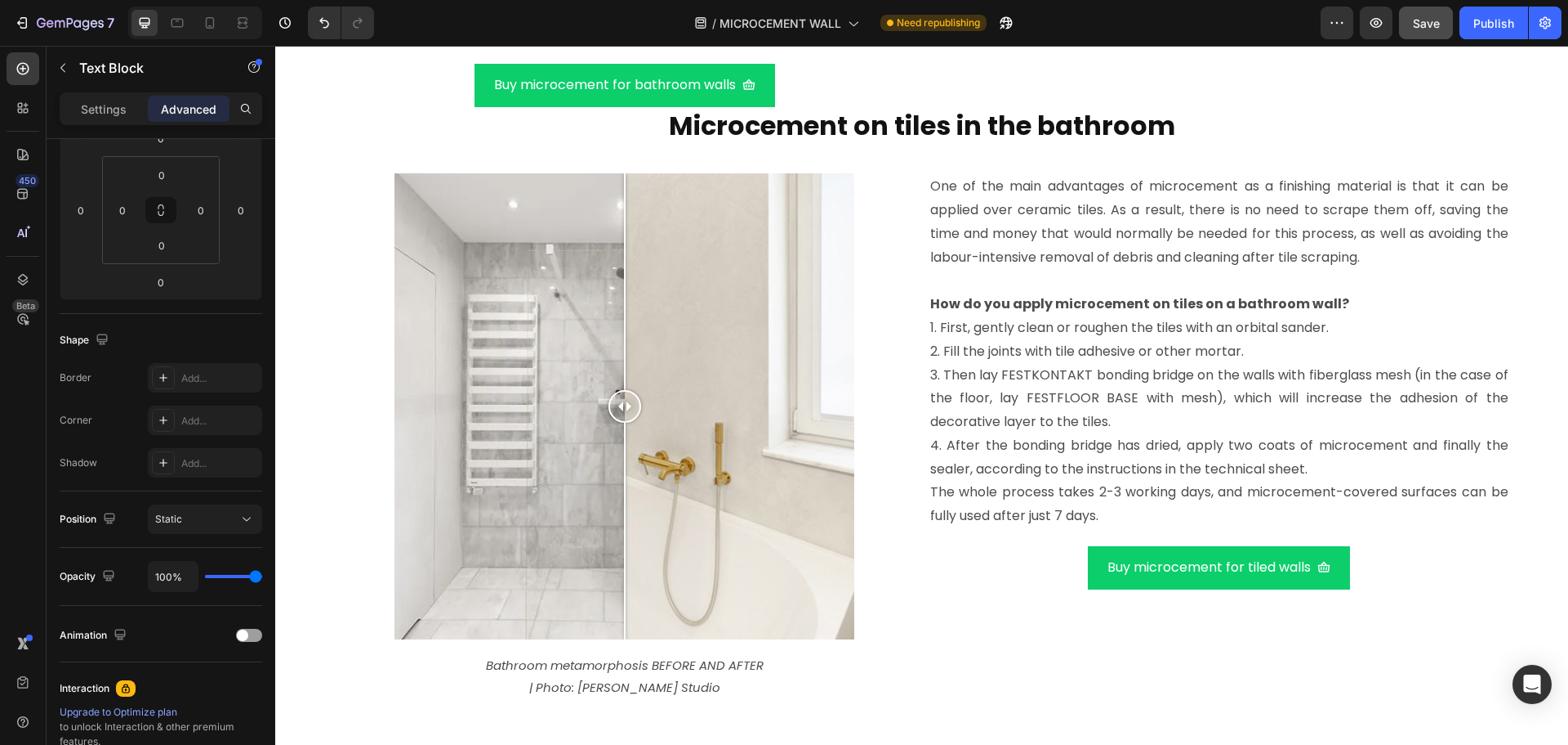
scroll to position [5486, 0]
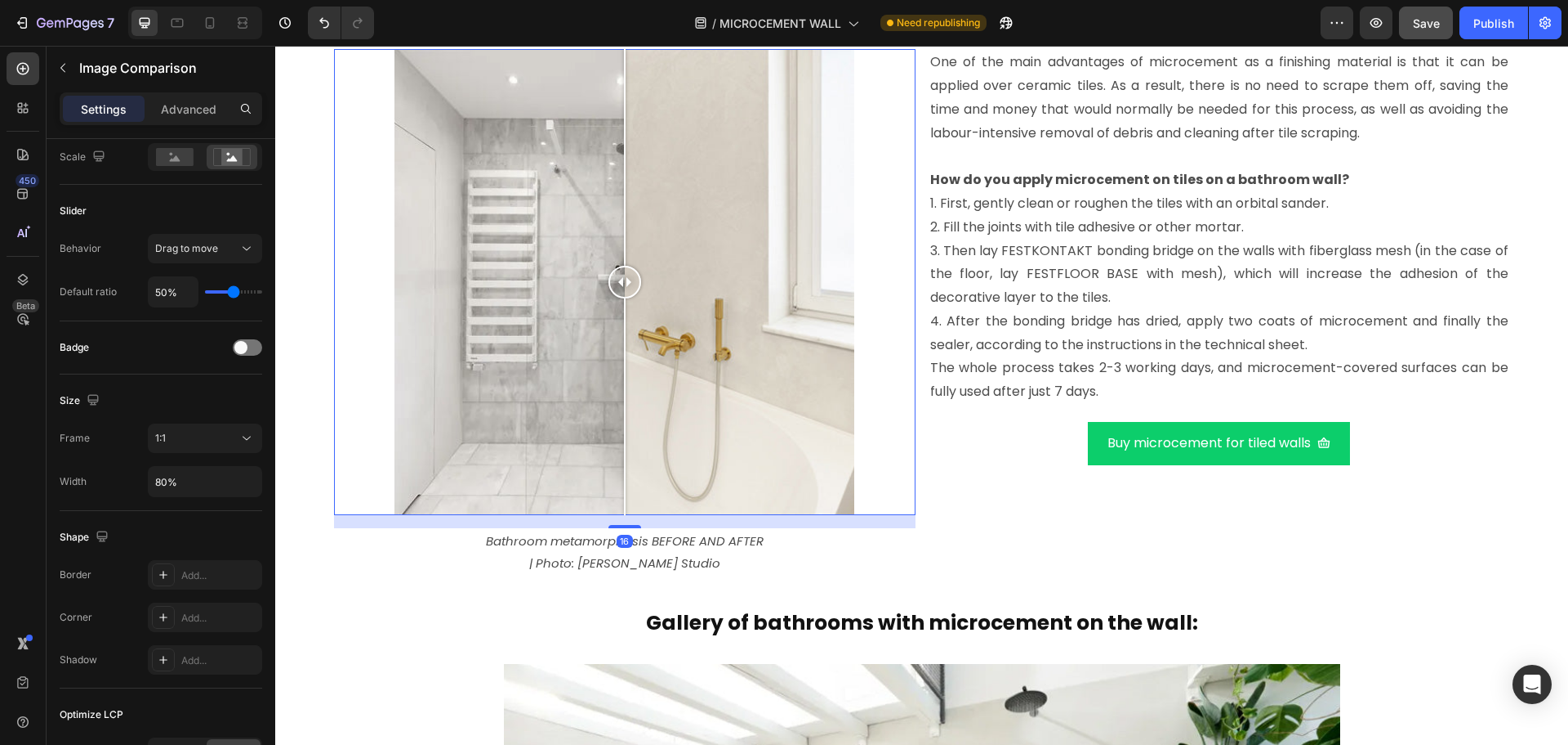
click at [889, 306] on div at bounding box center [625, 282] width 582 height 466
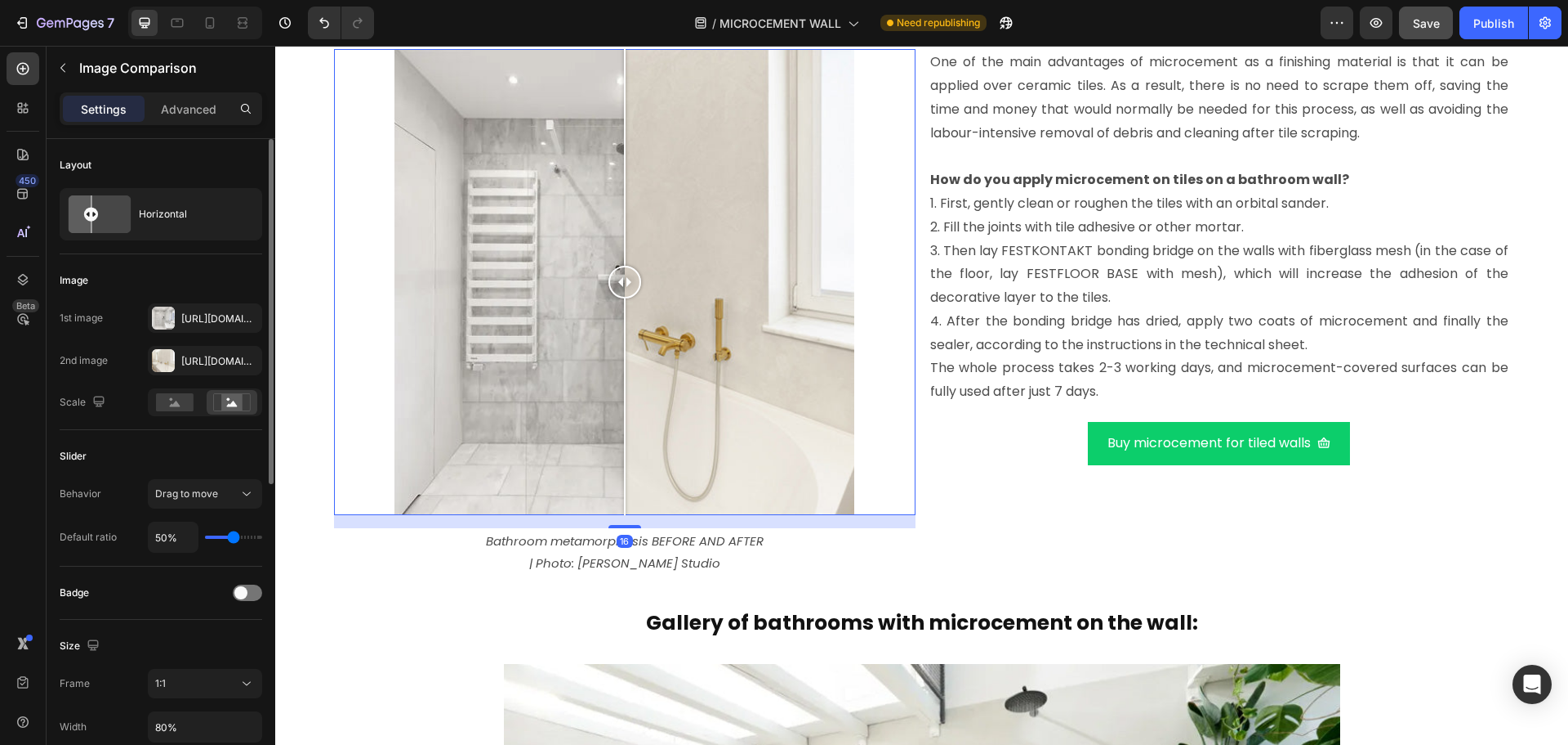
click at [477, 39] on icon at bounding box center [481, 33] width 9 height 11
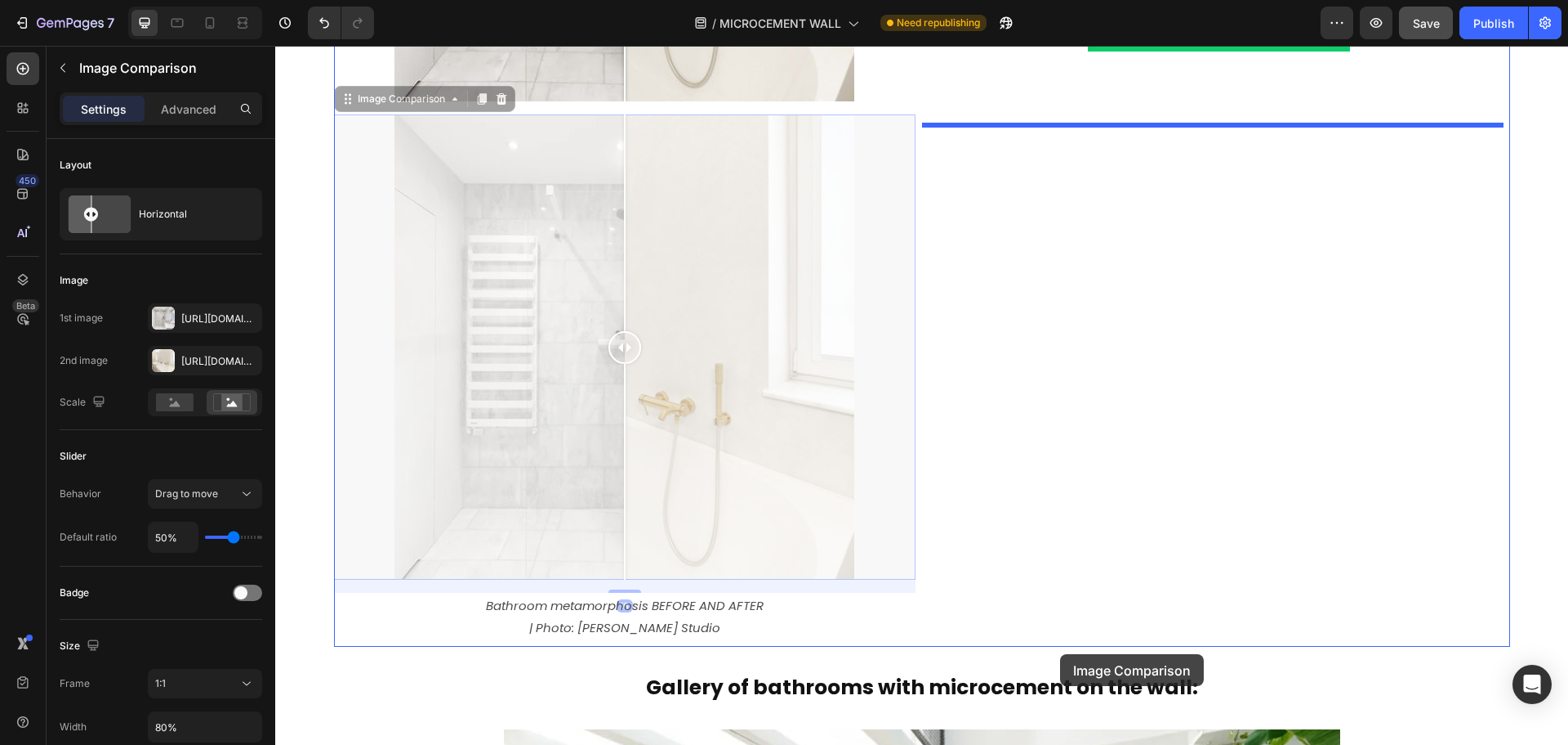
scroll to position [6058, 0]
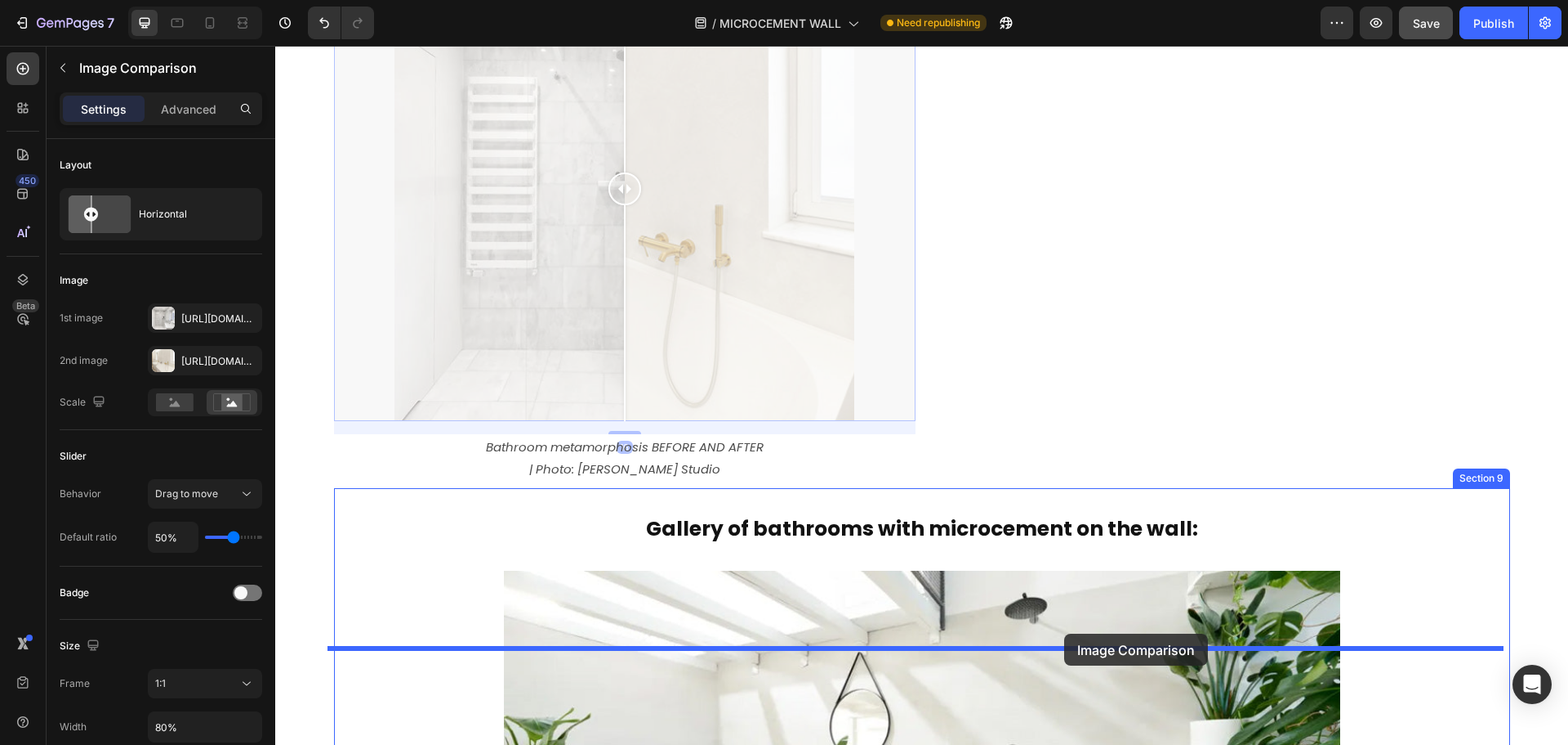
drag, startPoint x: 366, startPoint y: 642, endPoint x: 1064, endPoint y: 633, distance: 698.1
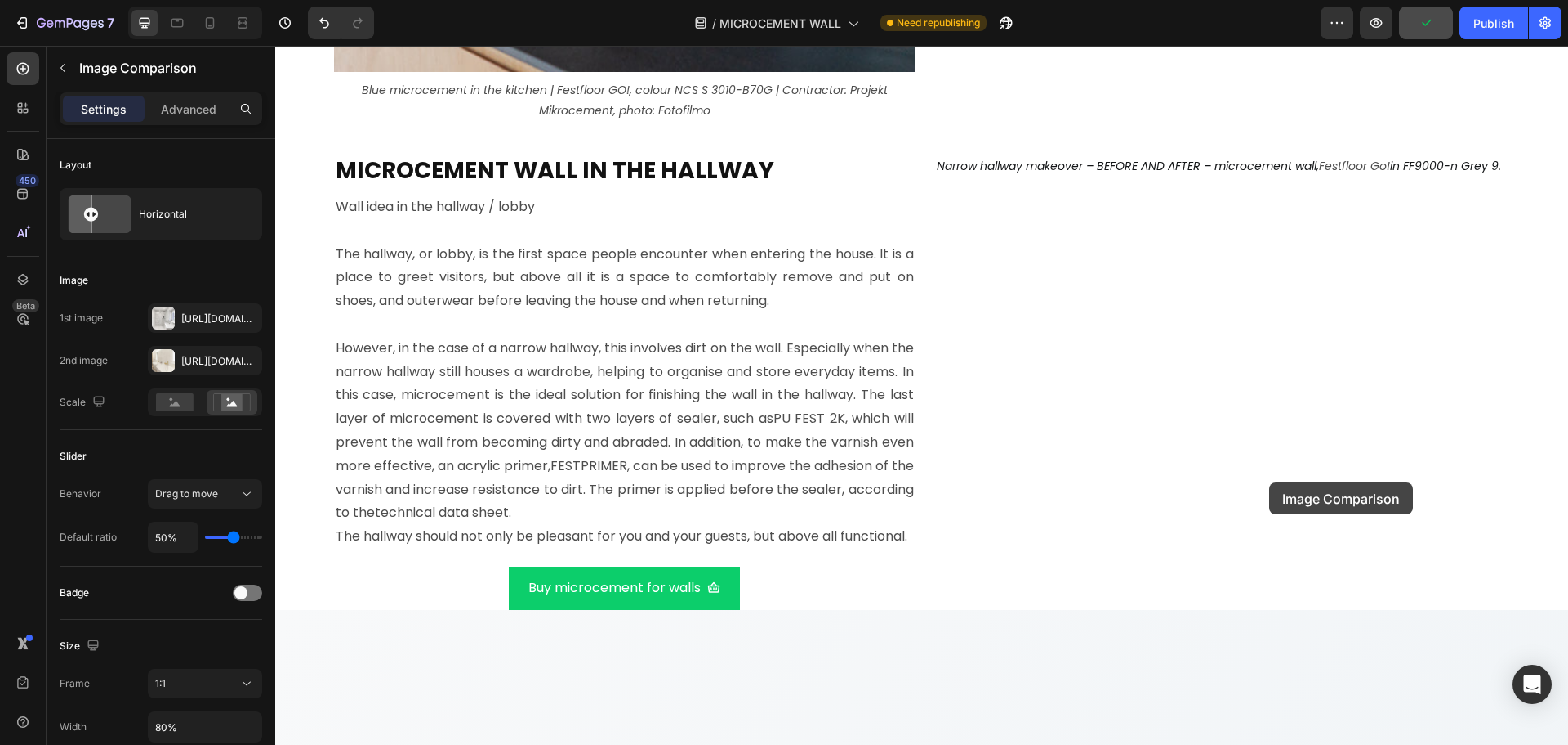
scroll to position [10635, 0]
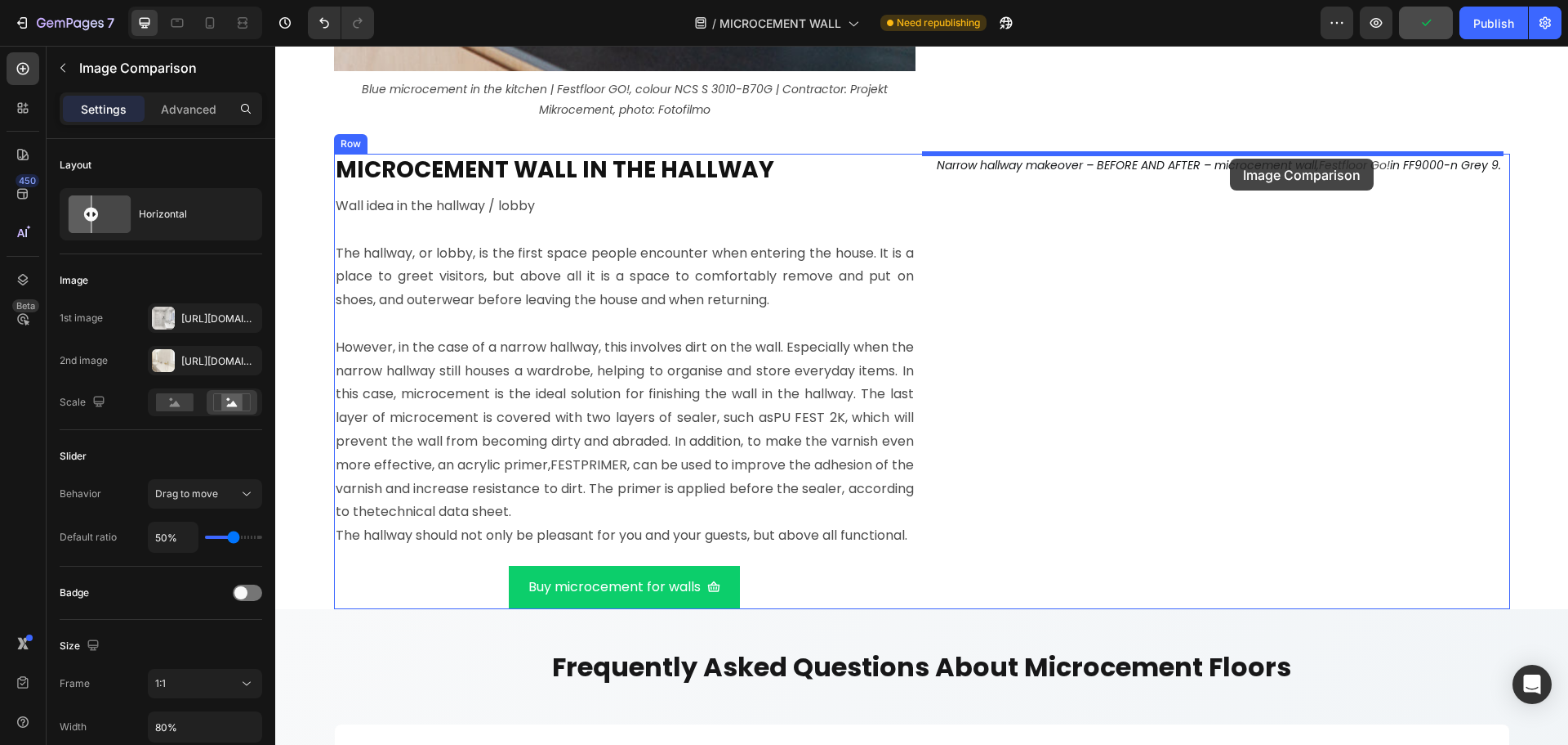
drag, startPoint x: 411, startPoint y: 152, endPoint x: 1230, endPoint y: 159, distance: 819.0
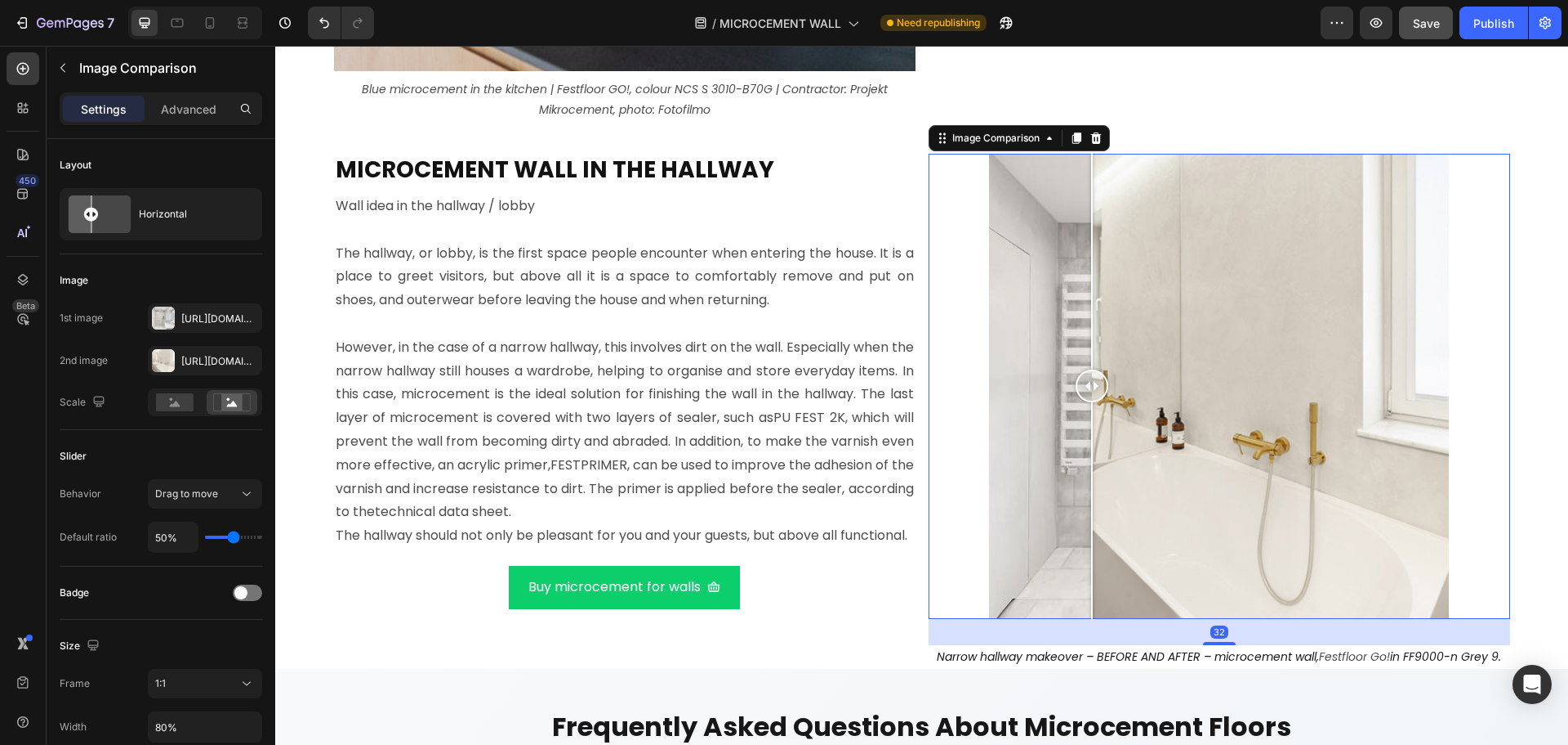
click at [1085, 419] on div at bounding box center [1219, 387] width 466 height 466
click at [198, 320] on div "Https://cdn.Shopify.Com/s/files/1/0614/6061/1304/files/gempages_567857983174738…" at bounding box center [204, 318] width 47 height 15
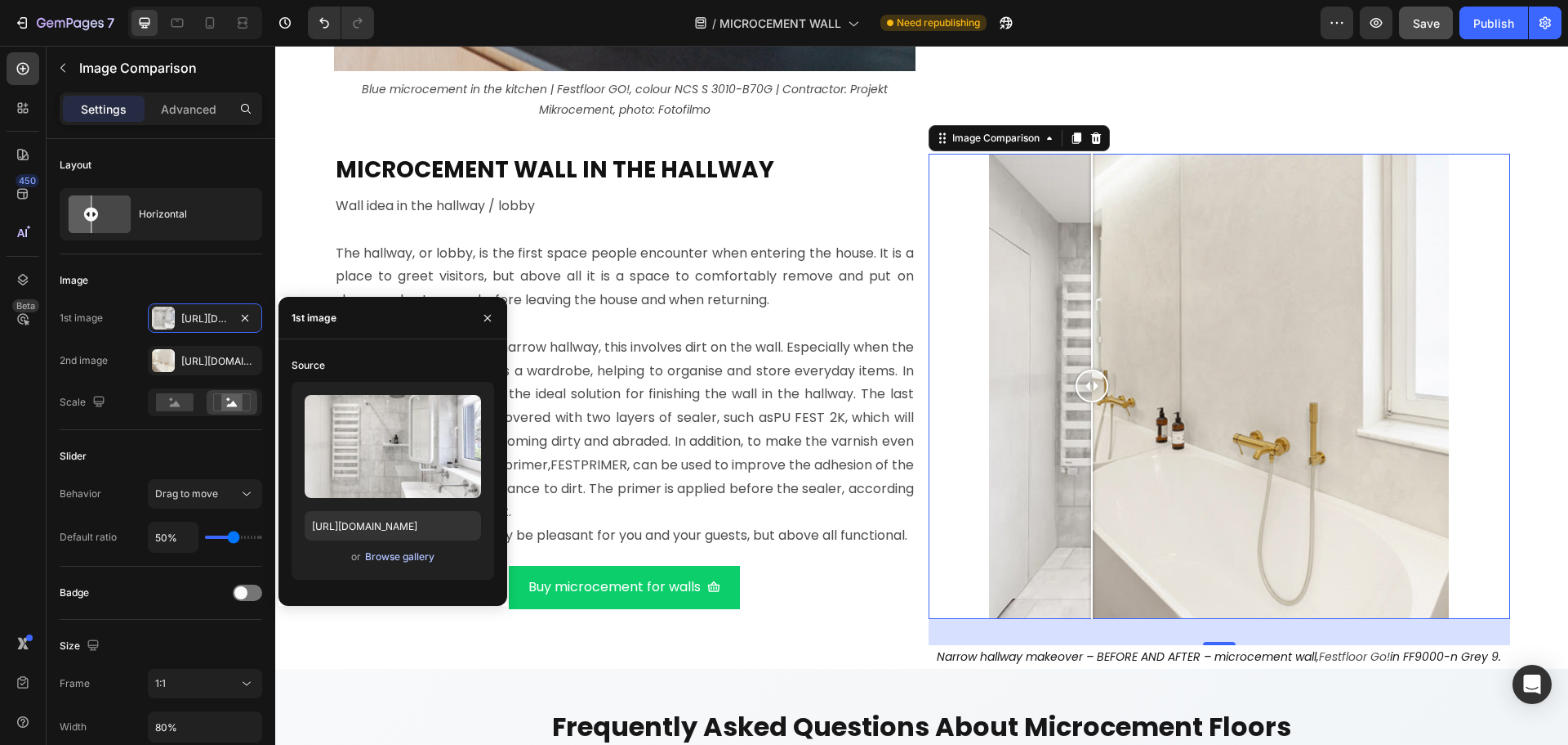
click at [409, 559] on div "Browse gallery" at bounding box center [399, 556] width 69 height 15
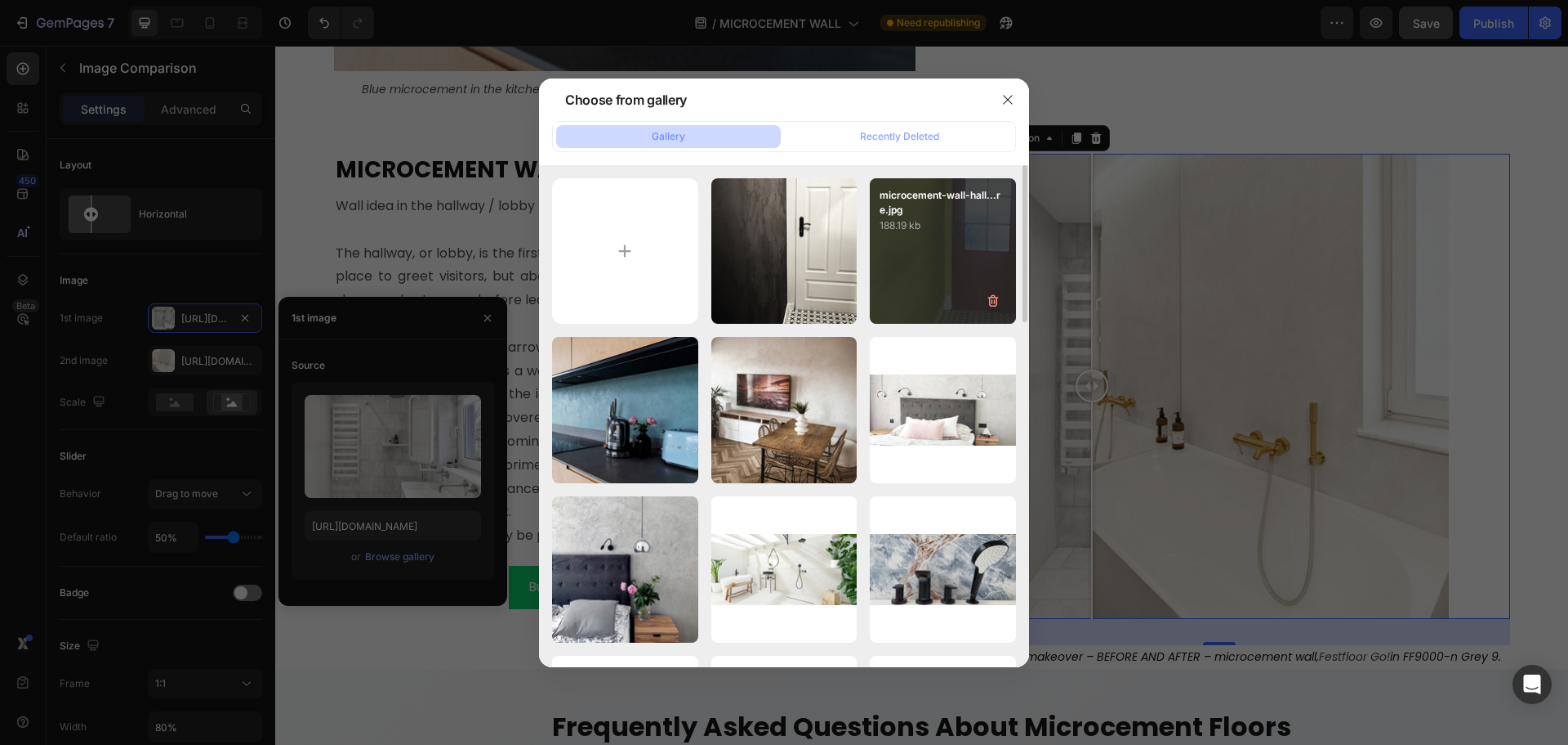
click at [910, 293] on div "microcement-wall-hall...re.jpg 188.19 kb" at bounding box center [942, 251] width 146 height 146
type input "https://cdn.shopify.com/s/files/1/0614/6061/1304/files/gempages_567857983174738…"
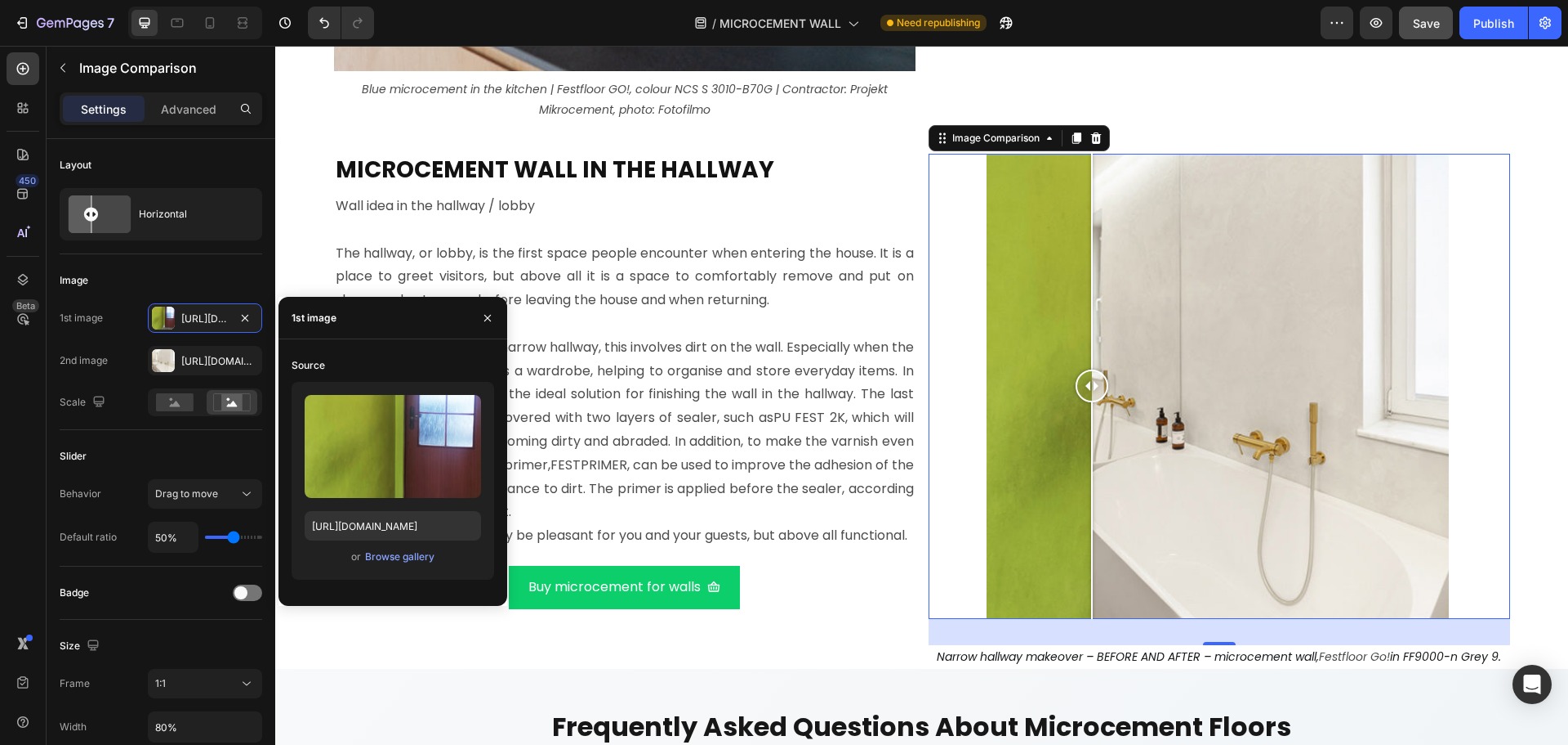
click at [1174, 508] on div at bounding box center [1219, 387] width 466 height 466
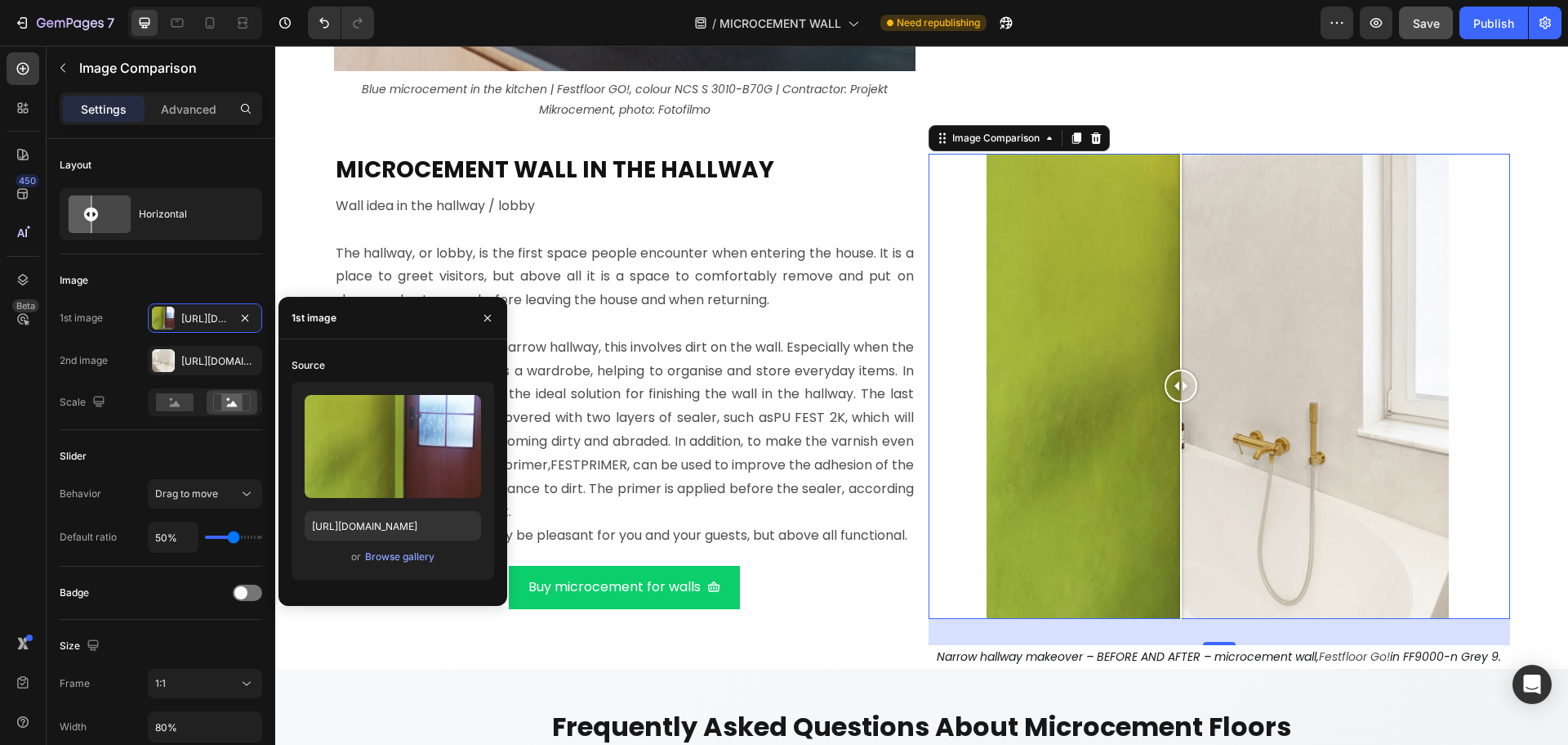
click at [1471, 445] on div at bounding box center [1219, 387] width 582 height 466
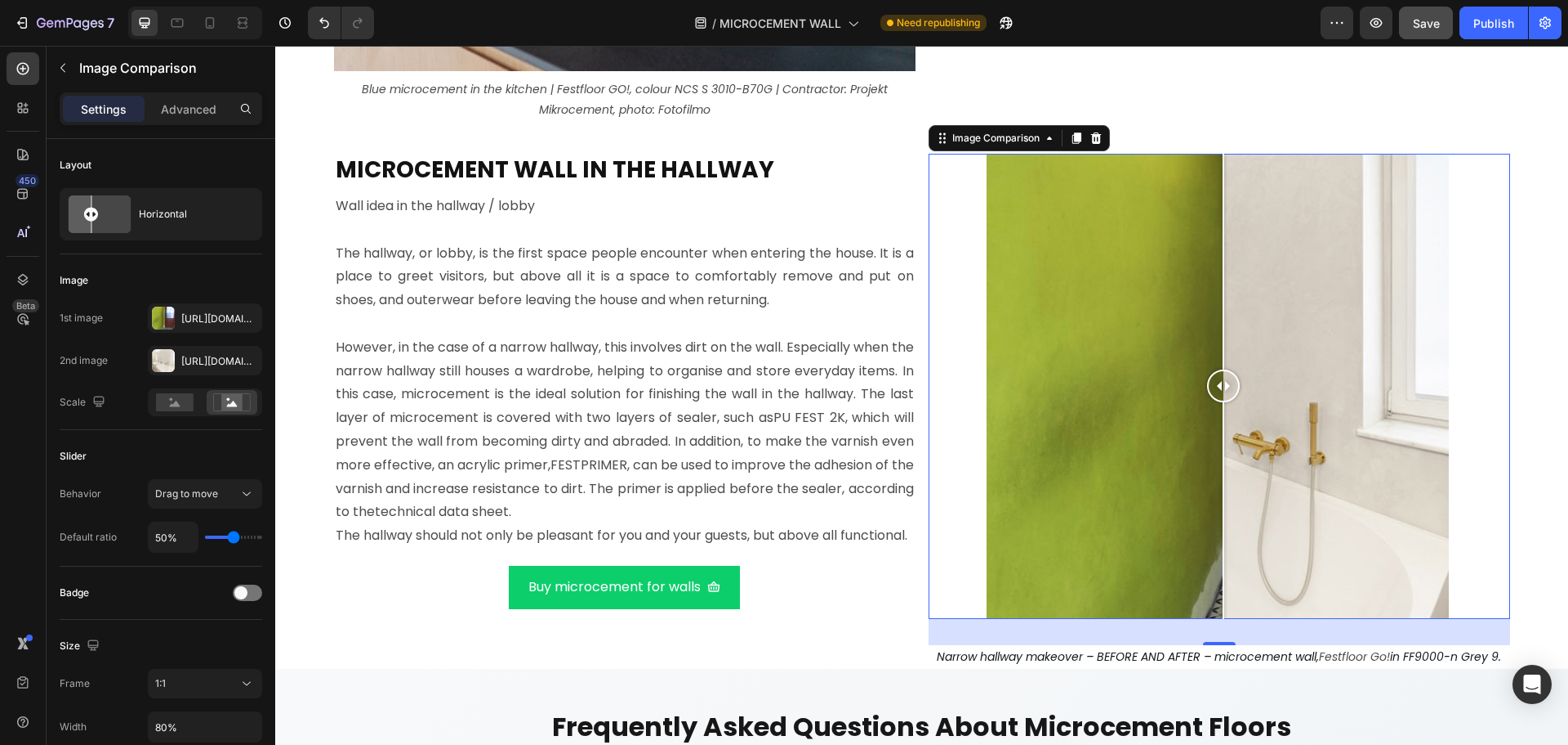
drag, startPoint x: 1179, startPoint y: 370, endPoint x: 1217, endPoint y: 375, distance: 38.3
click at [1217, 375] on div at bounding box center [1223, 385] width 33 height 33
click at [193, 357] on div "Https://cdn.Shopify.Com/s/files/1/0614/6061/1304/files/gempages_567857983174738…" at bounding box center [204, 361] width 47 height 15
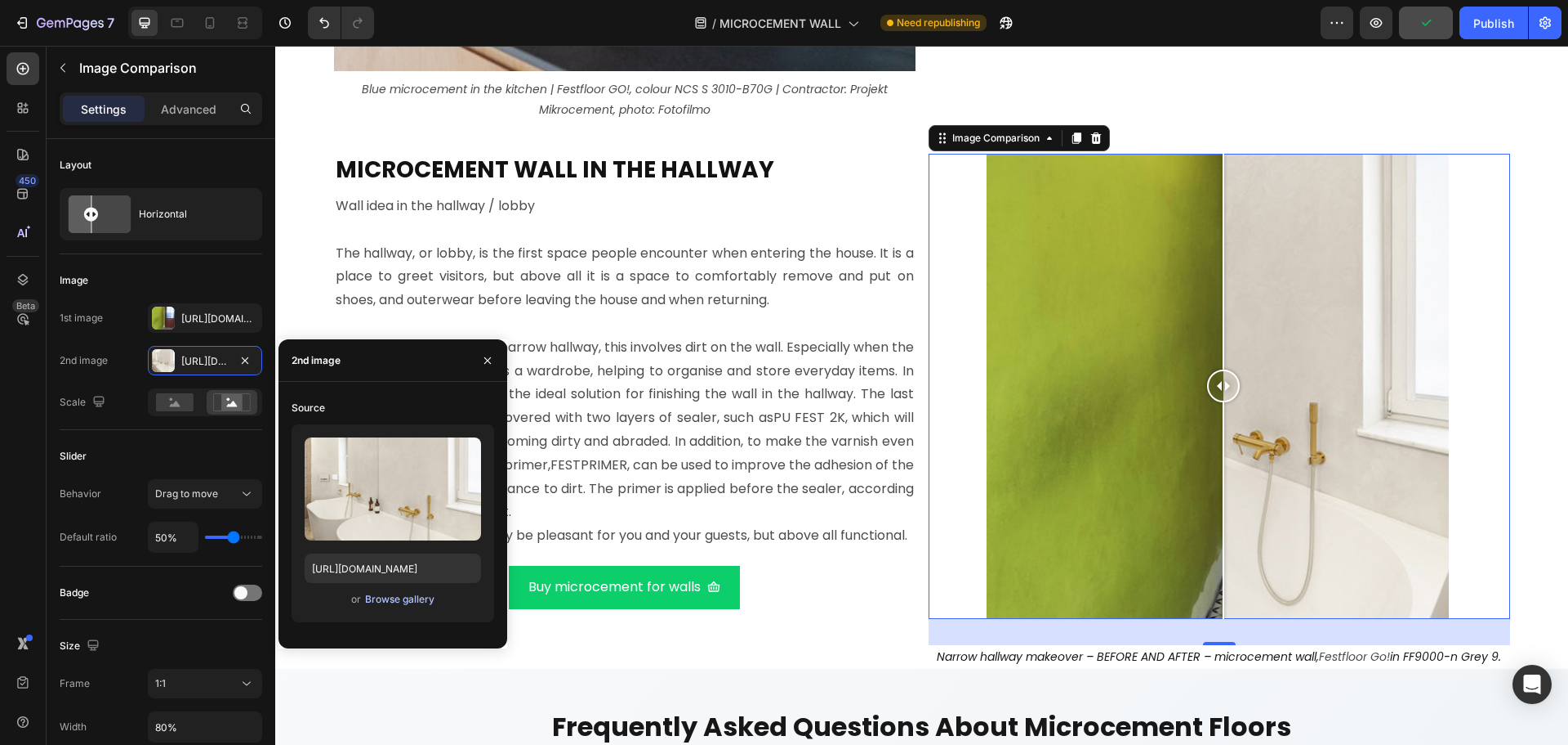
click at [378, 592] on button "Browse gallery" at bounding box center [399, 599] width 71 height 16
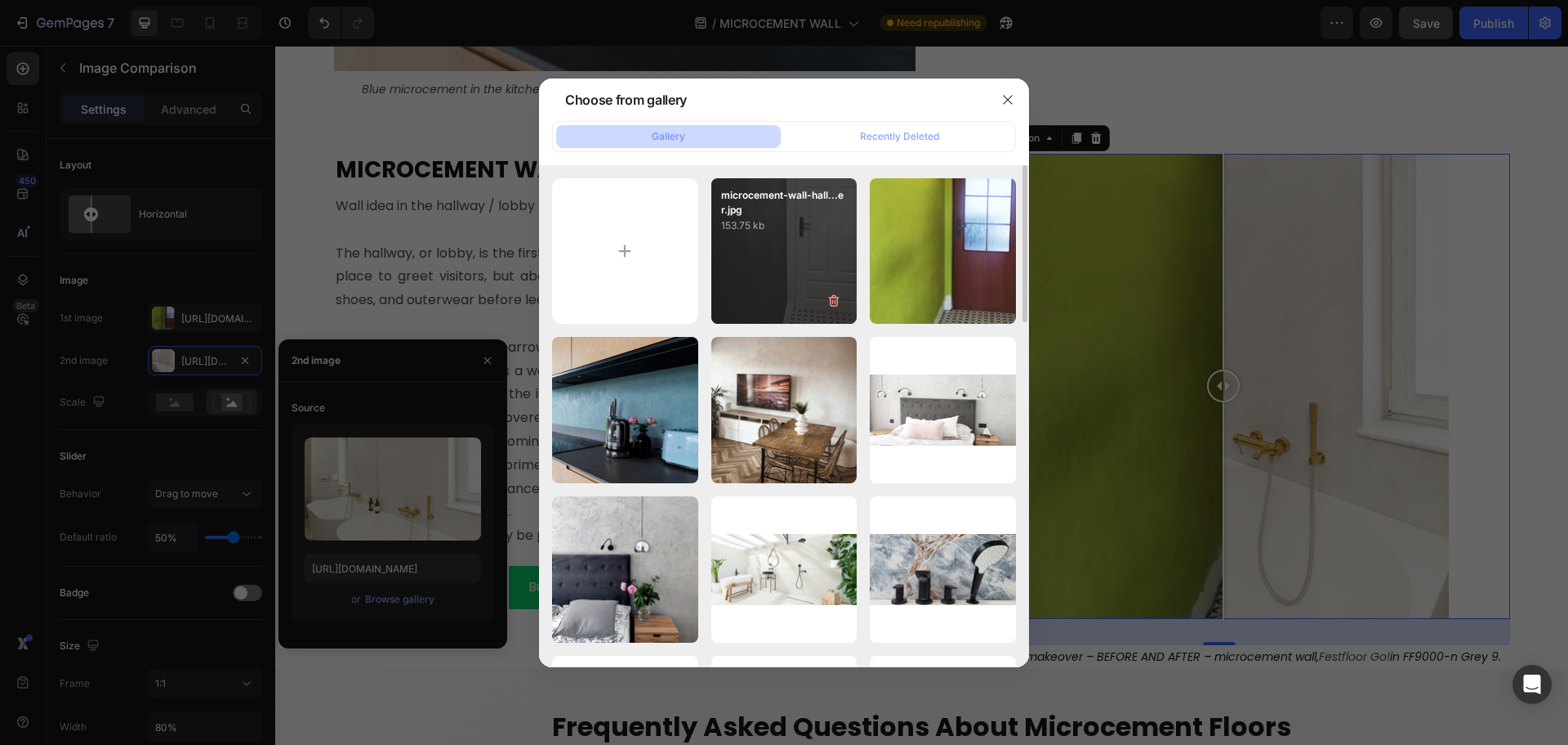
click at [785, 288] on div "microcement-wall-hall...er.jpg 153.75 kb" at bounding box center [784, 251] width 146 height 146
type input "https://cdn.shopify.com/s/files/1/0614/6061/1304/files/gempages_567857983174738…"
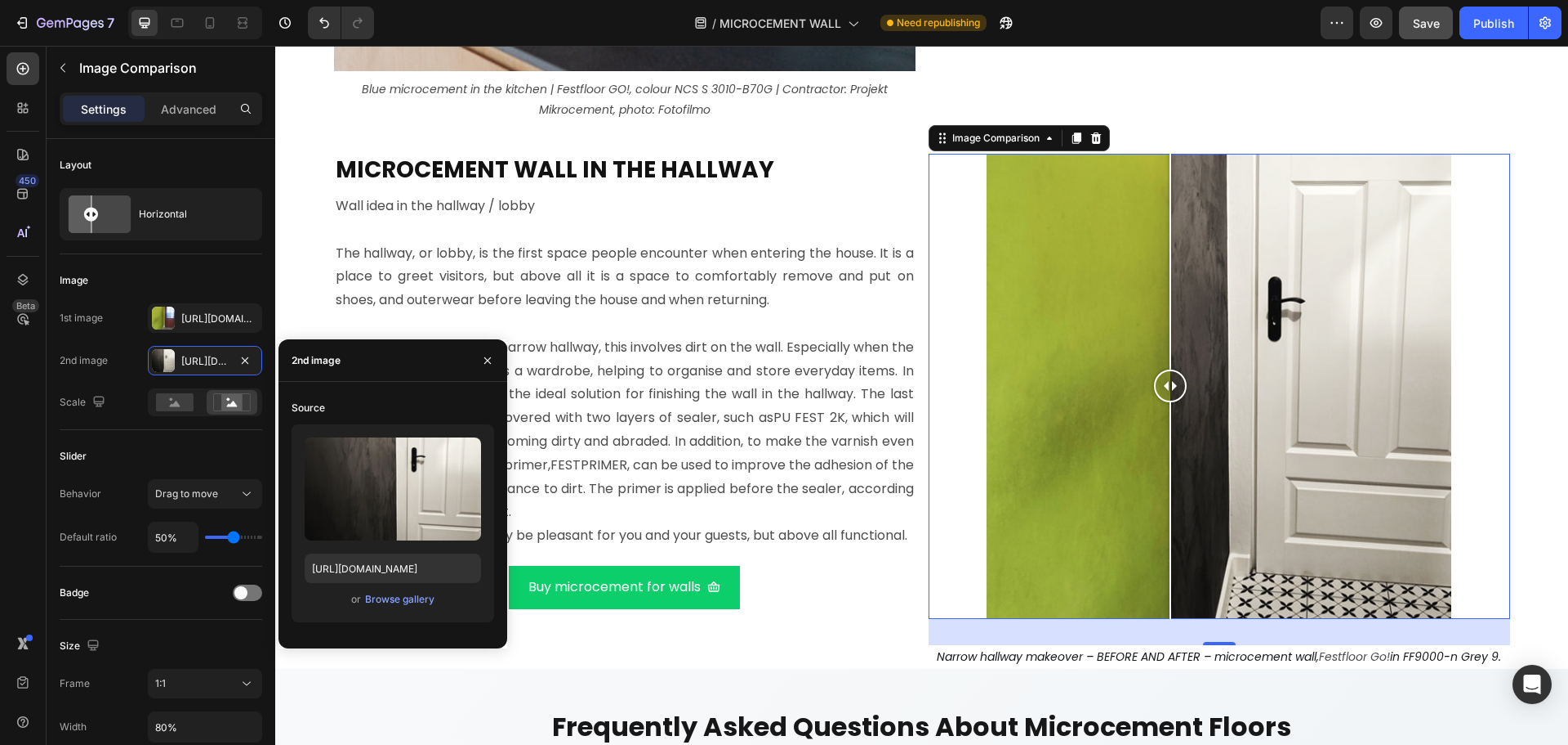
drag, startPoint x: 1217, startPoint y: 391, endPoint x: 1164, endPoint y: 399, distance: 53.6
click at [1164, 399] on div at bounding box center [1170, 385] width 33 height 33
click at [1430, 20] on span "Save" at bounding box center [1426, 23] width 27 height 14
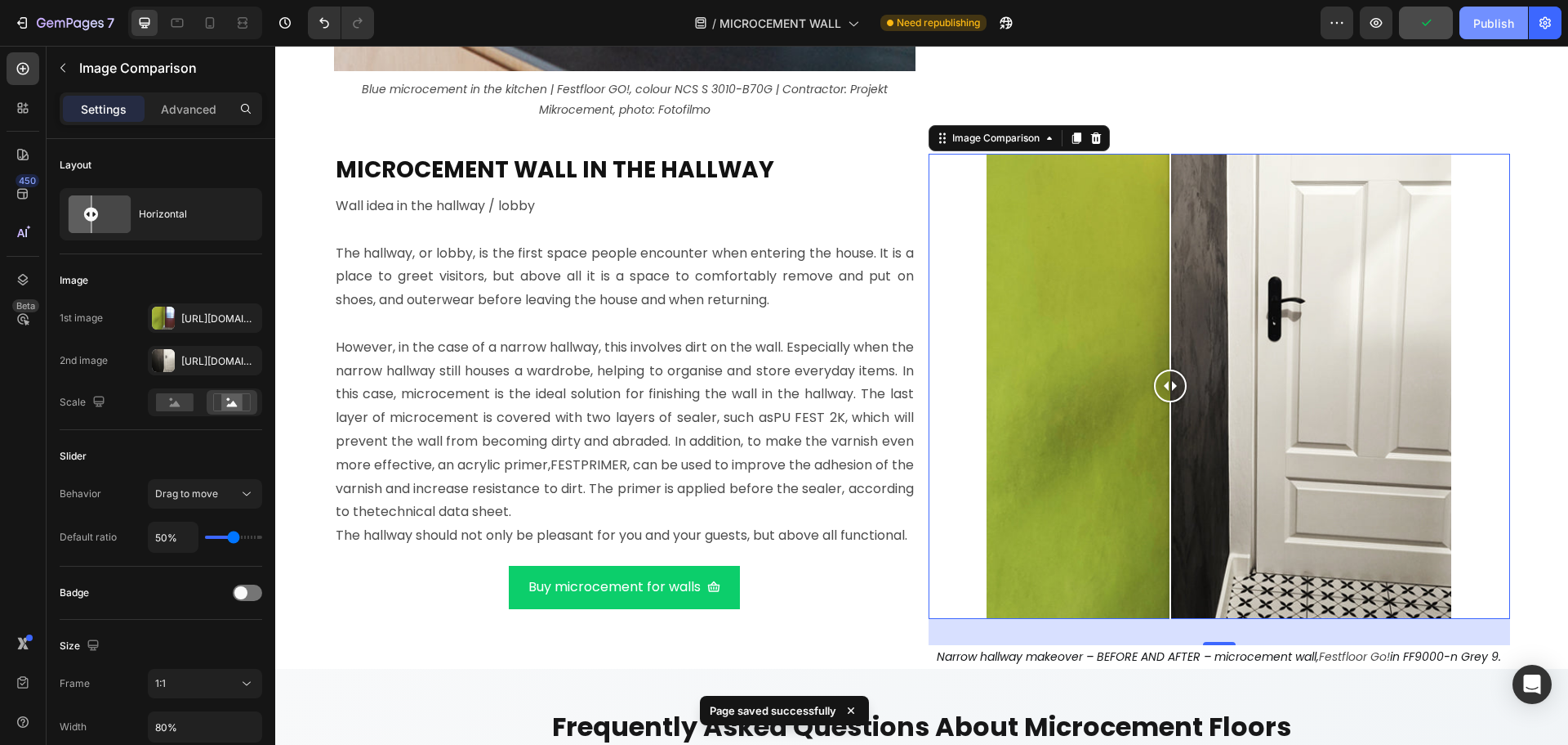
click at [1486, 21] on div "Publish" at bounding box center [1493, 23] width 41 height 17
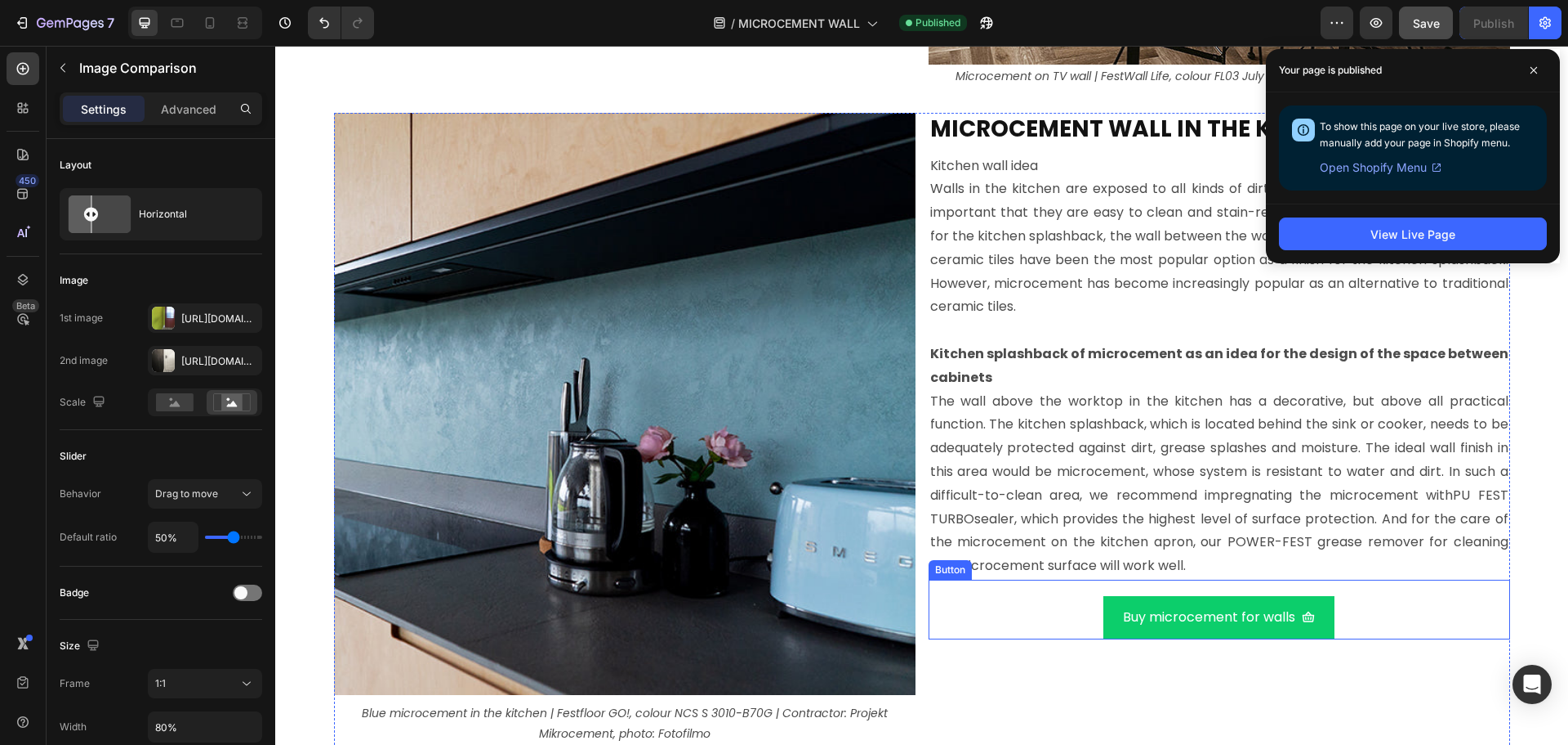
scroll to position [9981, 0]
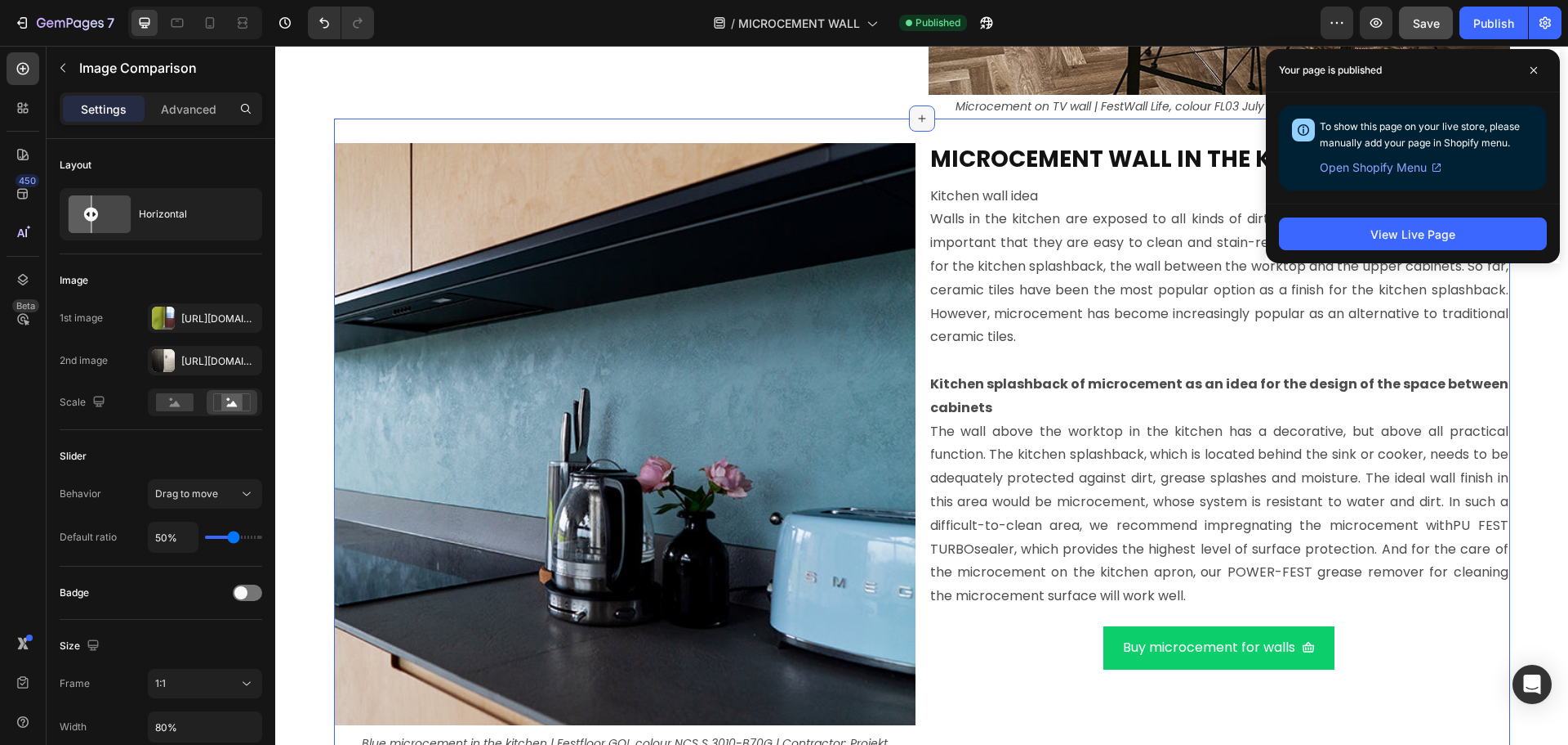
click at [916, 131] on div at bounding box center [922, 118] width 26 height 26
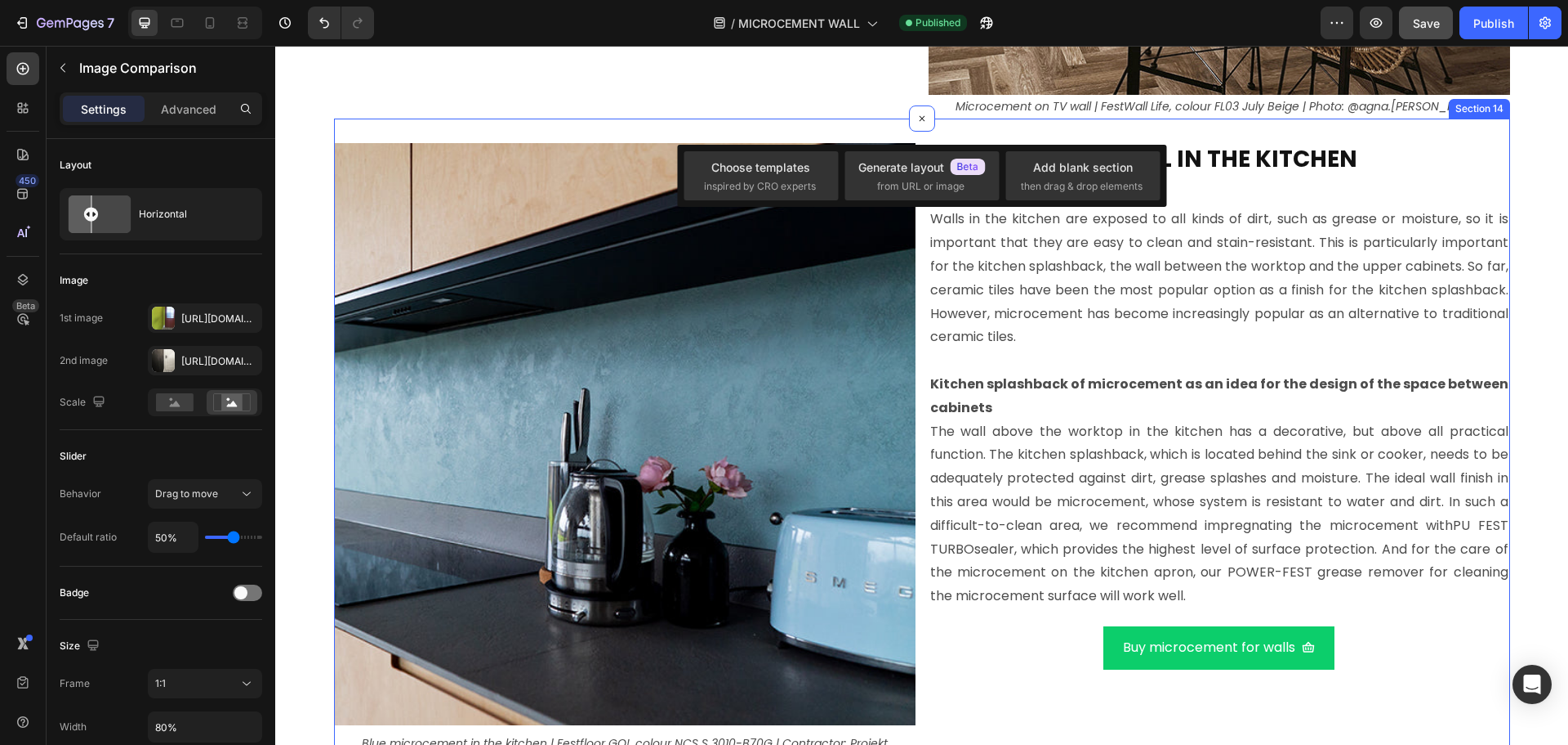
click at [854, 122] on div "Image Blue microcement in the kitchen | Festfloor GO!, colour NCS S 3010-B70G |…" at bounding box center [921, 451] width 1176 height 664
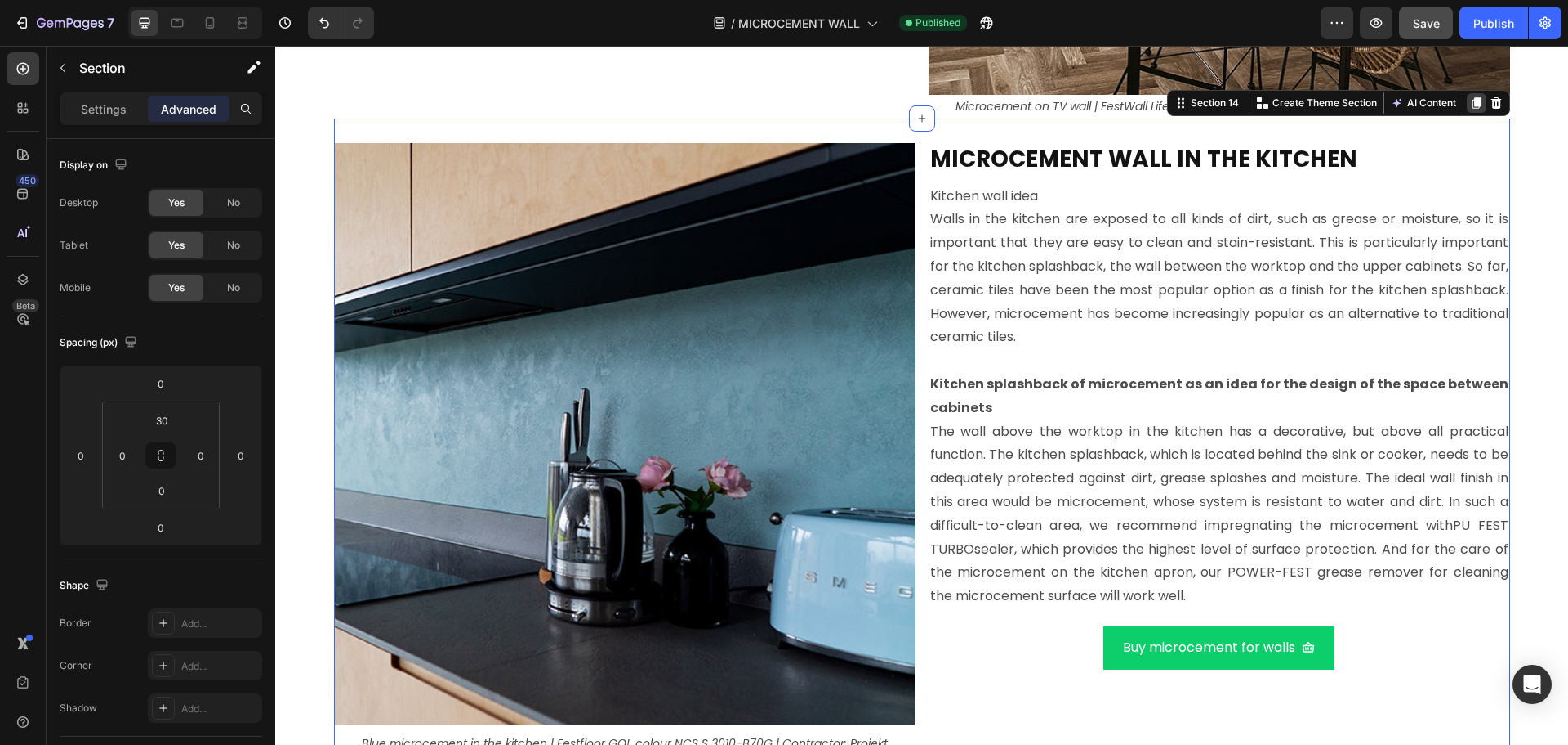
click at [1472, 103] on icon at bounding box center [1476, 102] width 9 height 11
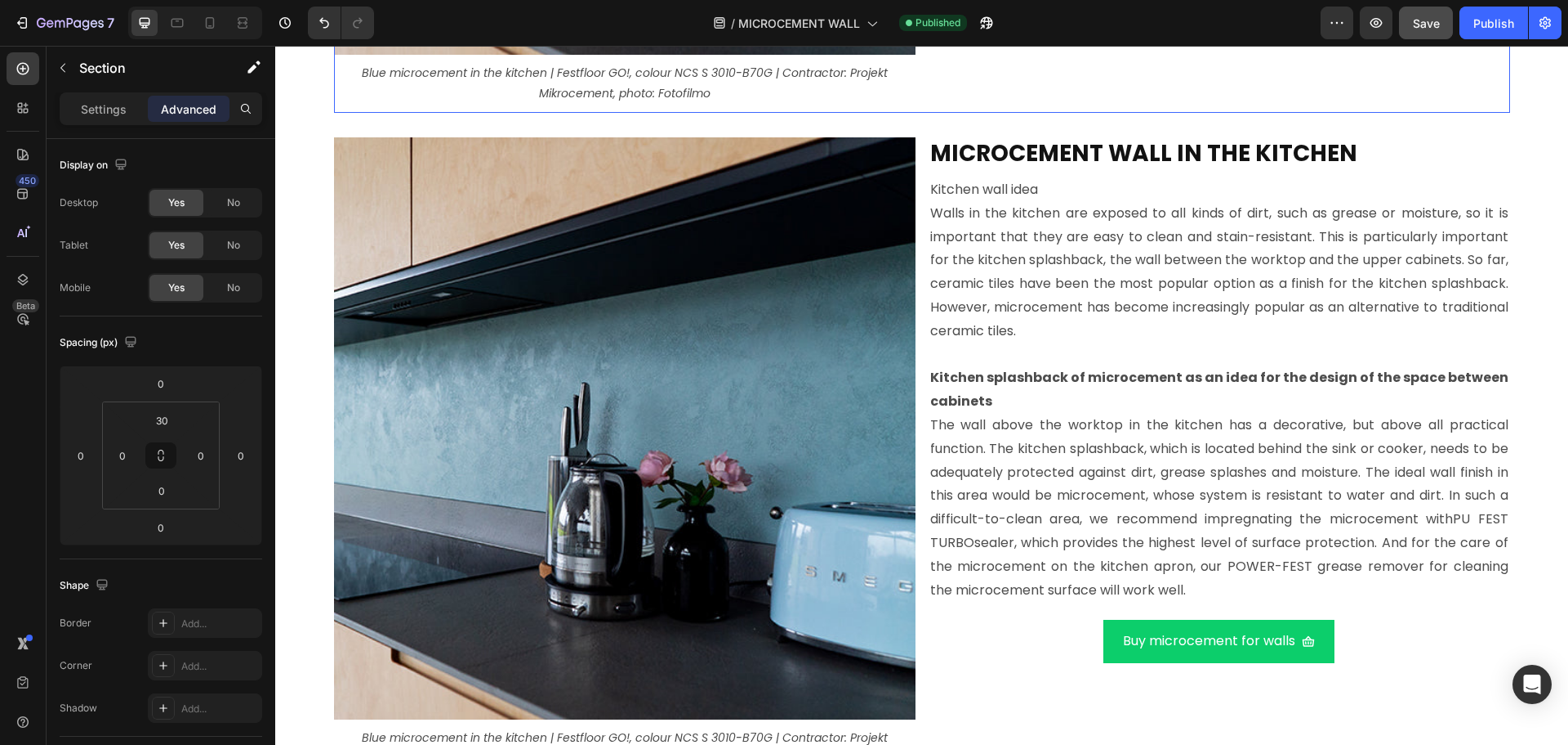
scroll to position [10661, 0]
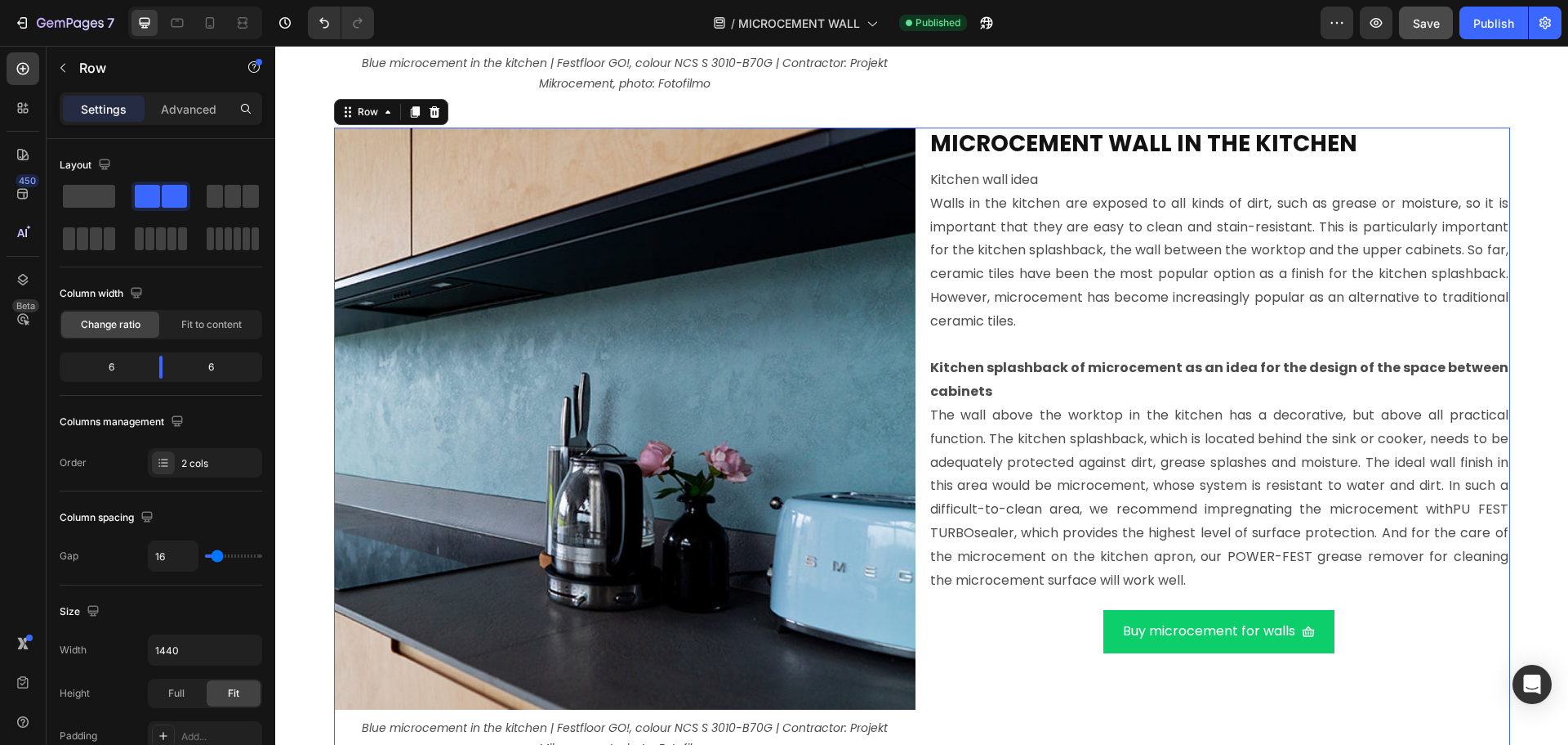
click at [915, 141] on div "Image Blue microcement in the kitchen | Festfloor GO!, colour NCS S 3010-B70G |…" at bounding box center [921, 446] width 1176 height 639
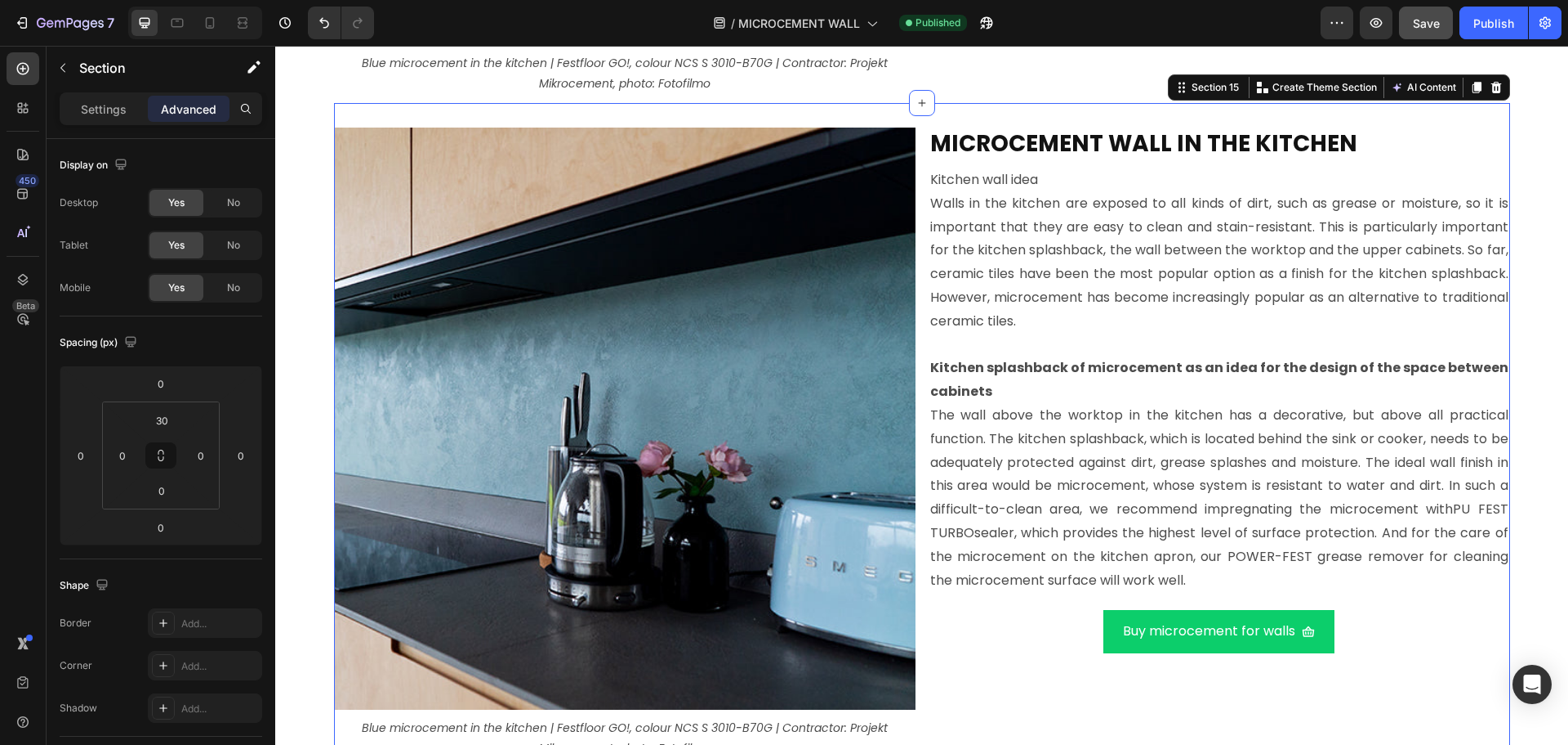
click at [910, 118] on div "Image Blue microcement in the kitchen | Festfloor GO!, colour NCS S 3010-B70G |…" at bounding box center [921, 435] width 1176 height 664
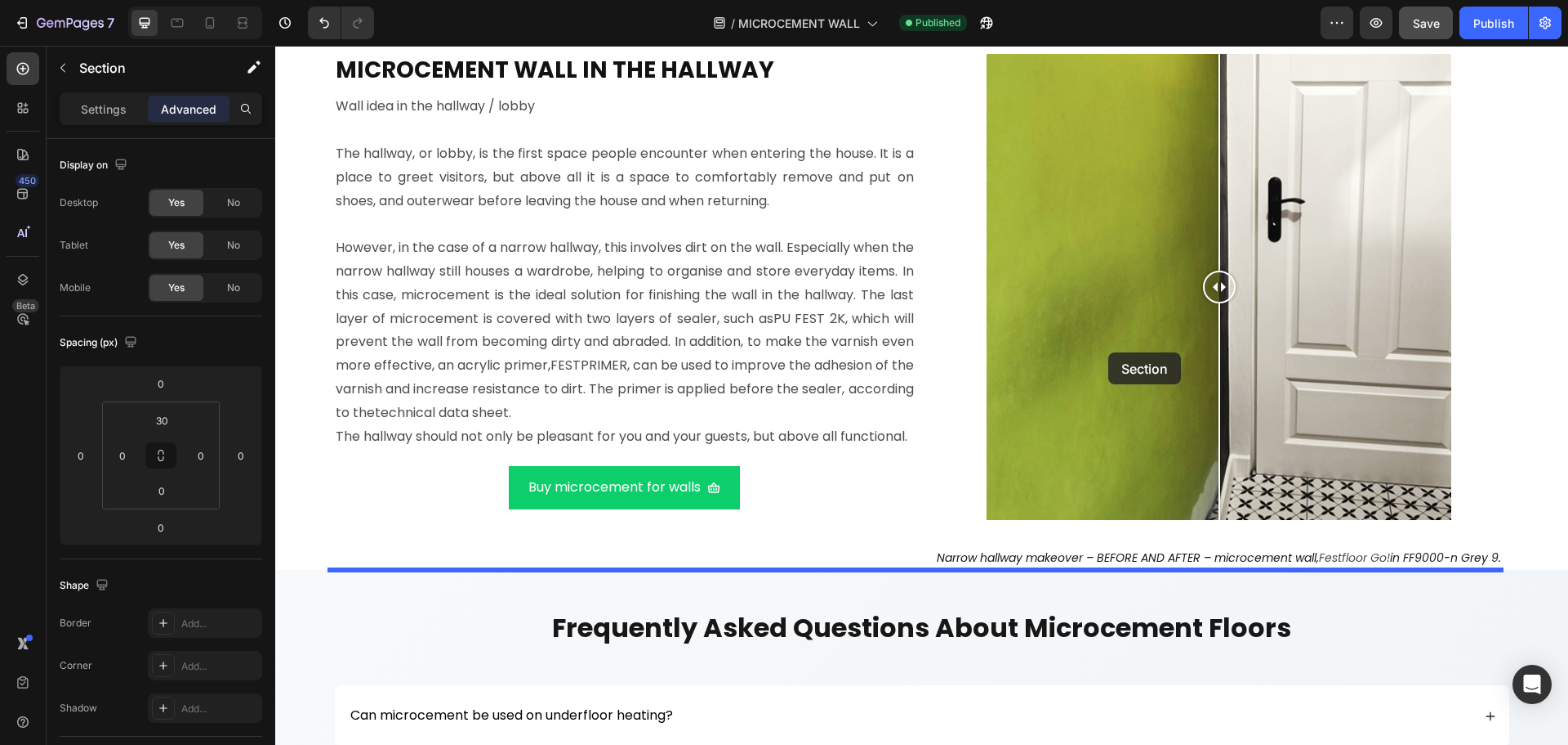
scroll to position [11397, 0]
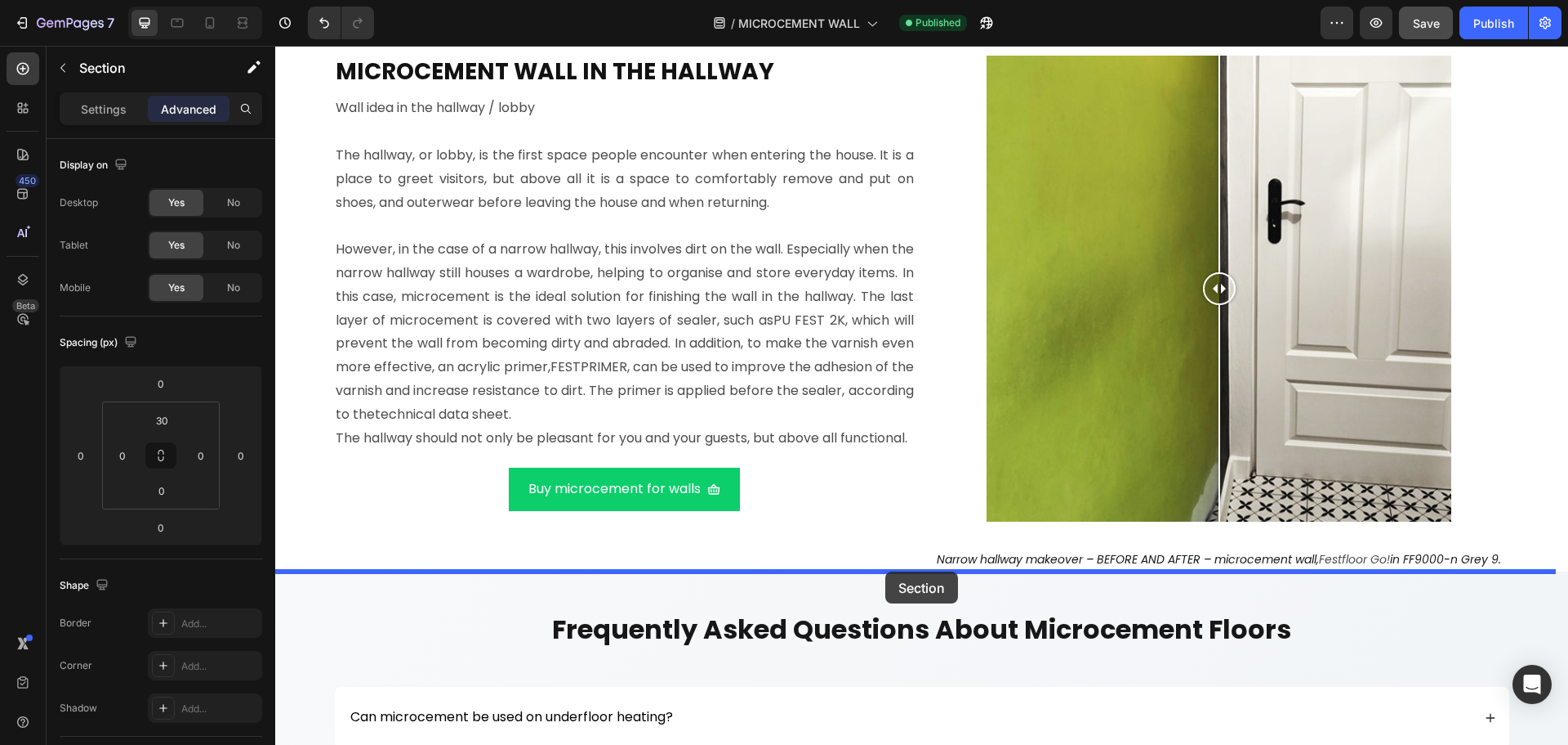
drag, startPoint x: 1186, startPoint y: 86, endPoint x: 885, endPoint y: 571, distance: 570.8
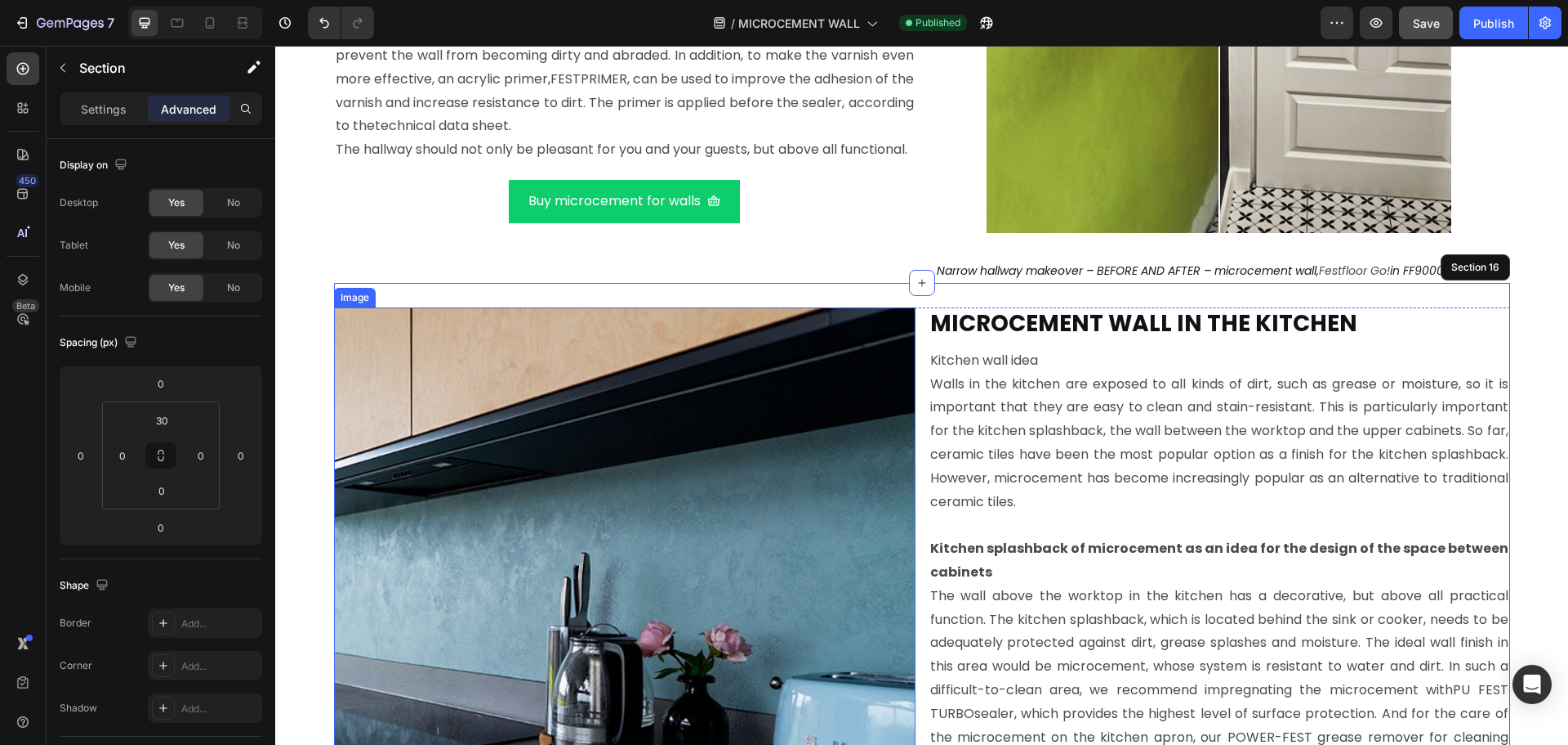
scroll to position [11142, 0]
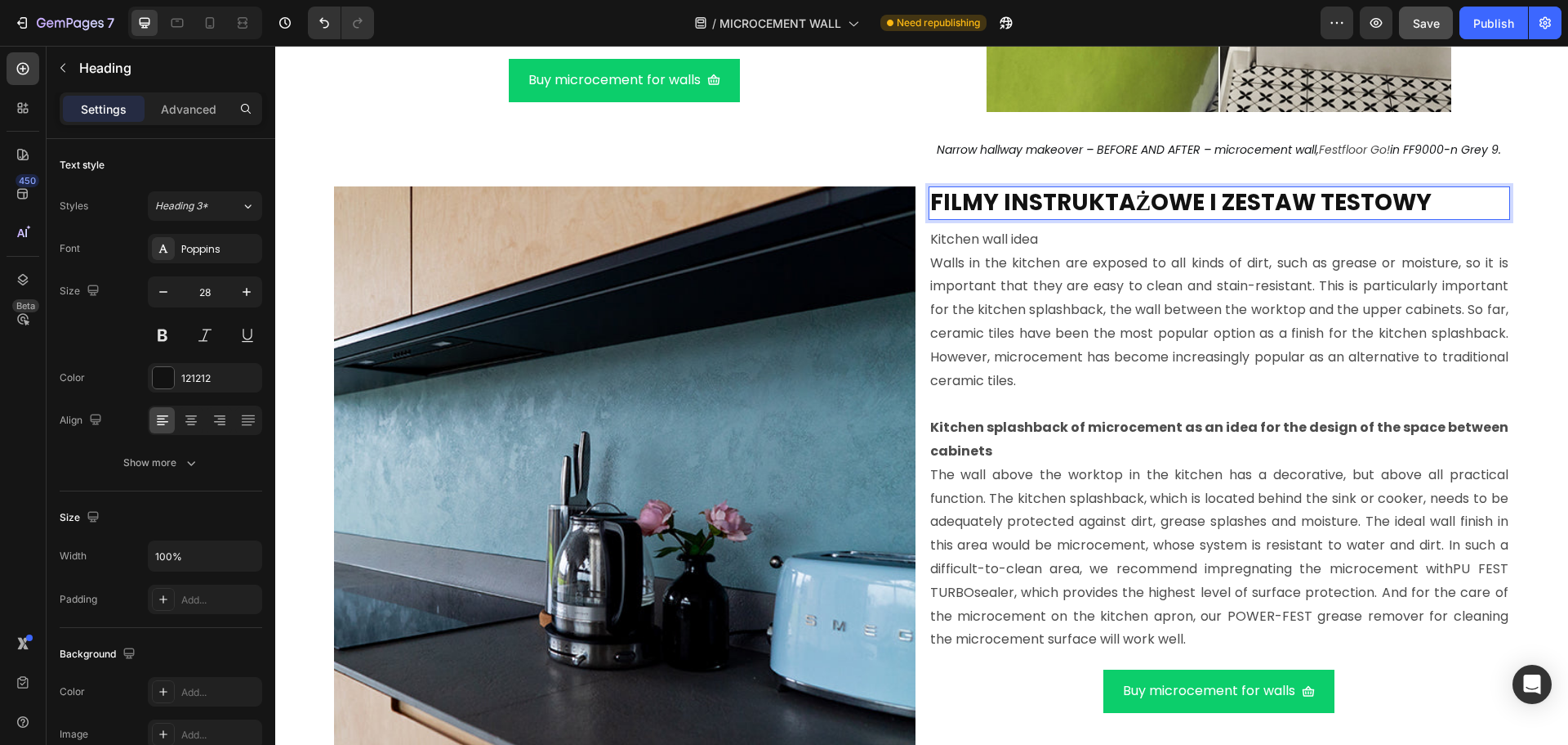
click at [1151, 195] on strong "FILMY INSTRUKTAŻOWE I ZESTAW TESTOWY" at bounding box center [1181, 202] width 503 height 32
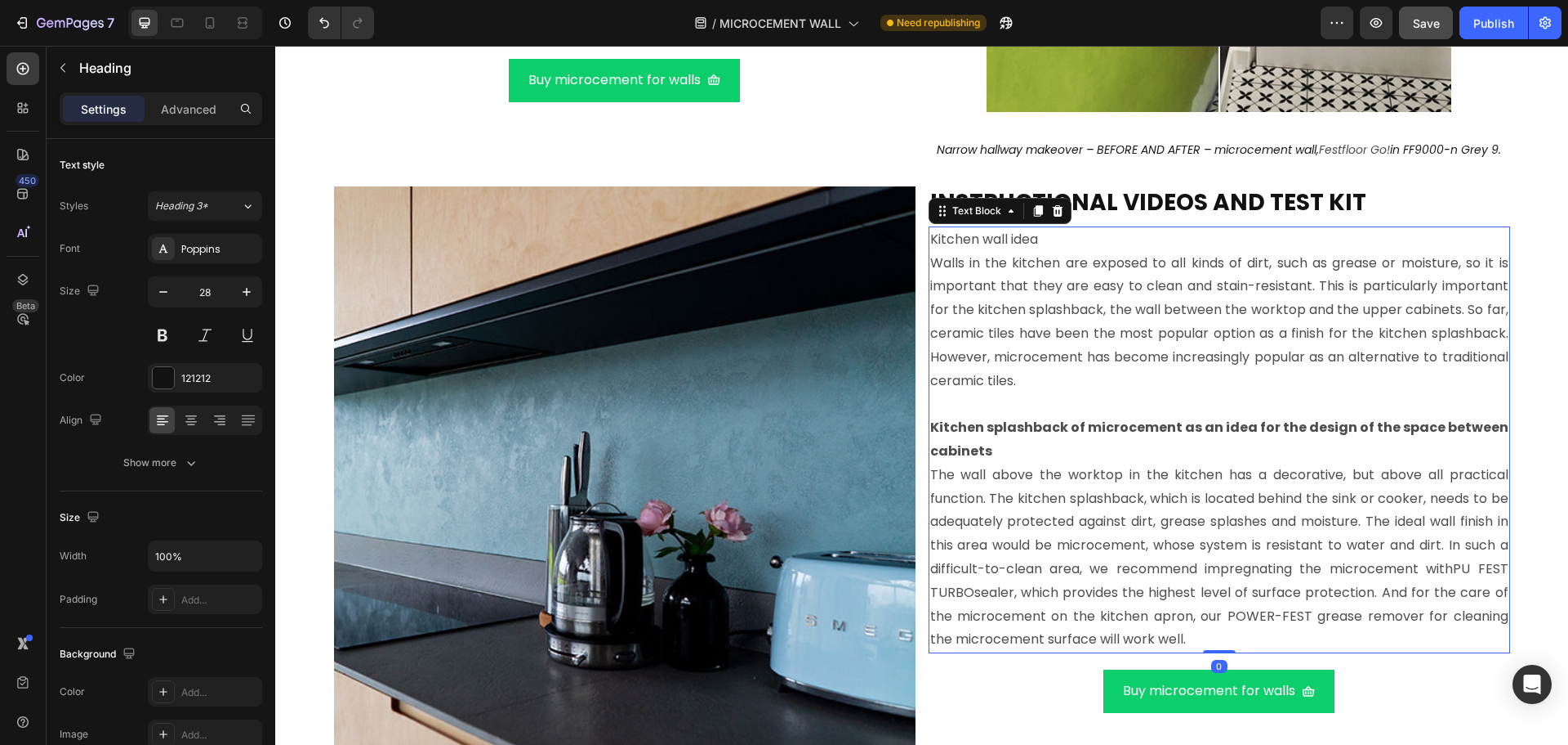
click at [1159, 344] on p "Walls in the kitchen are exposed to all kinds of dirt, such as grease or moistu…" at bounding box center [1219, 322] width 579 height 141
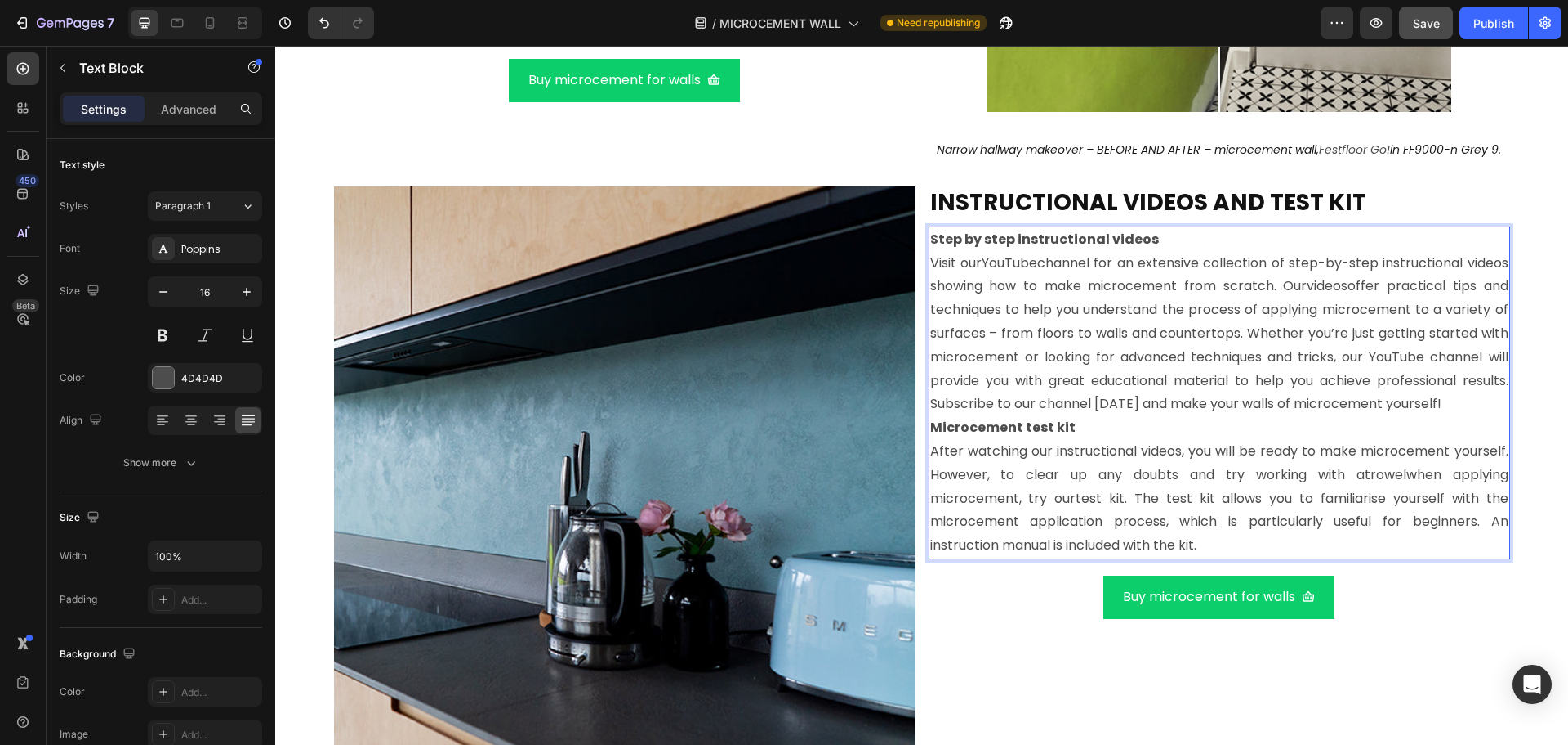
click at [1118, 417] on p "Visit our YouTube channel for an extensive collection of step-by-step instructi…" at bounding box center [1219, 334] width 579 height 165
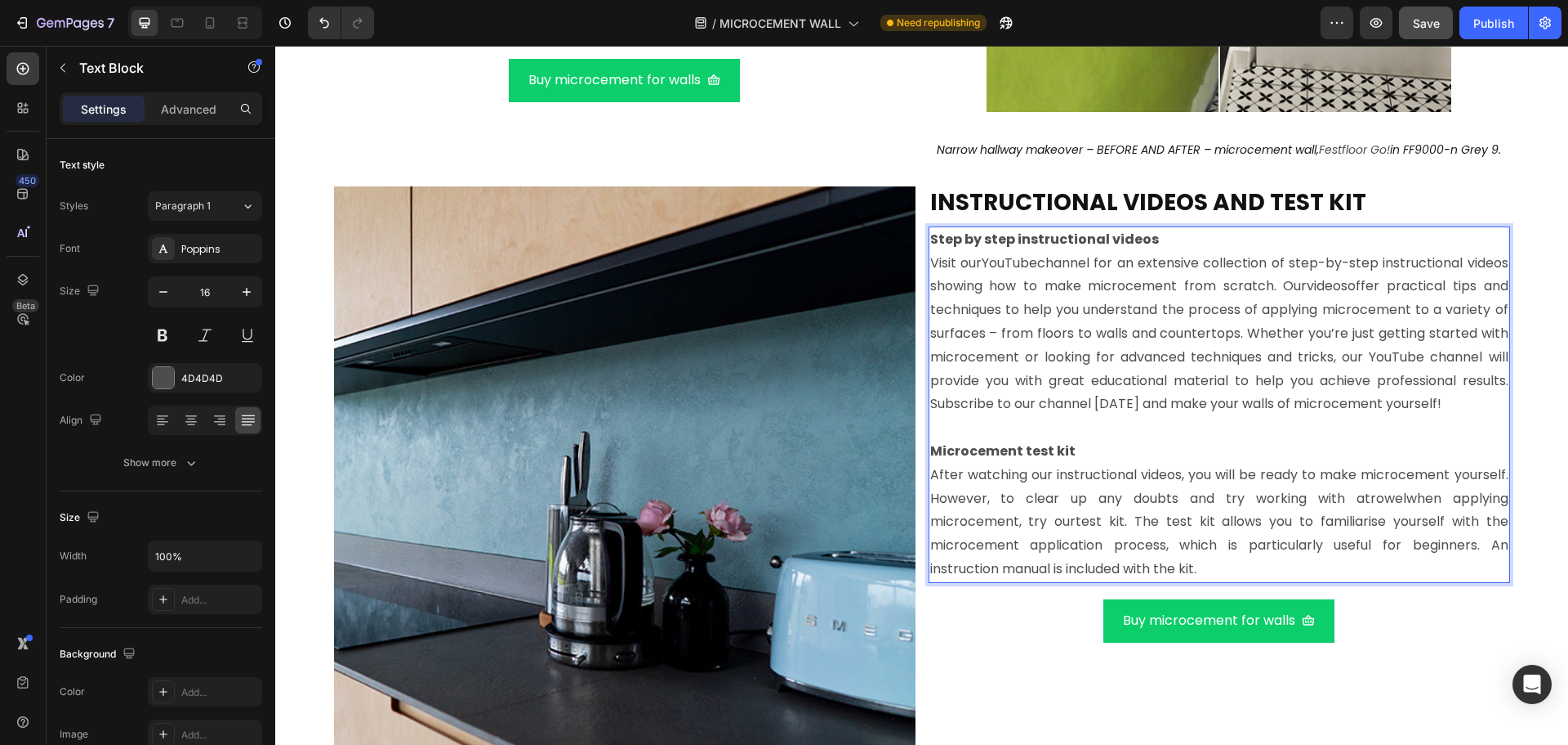
click at [1075, 463] on p "Microcement test kit" at bounding box center [1219, 452] width 579 height 24
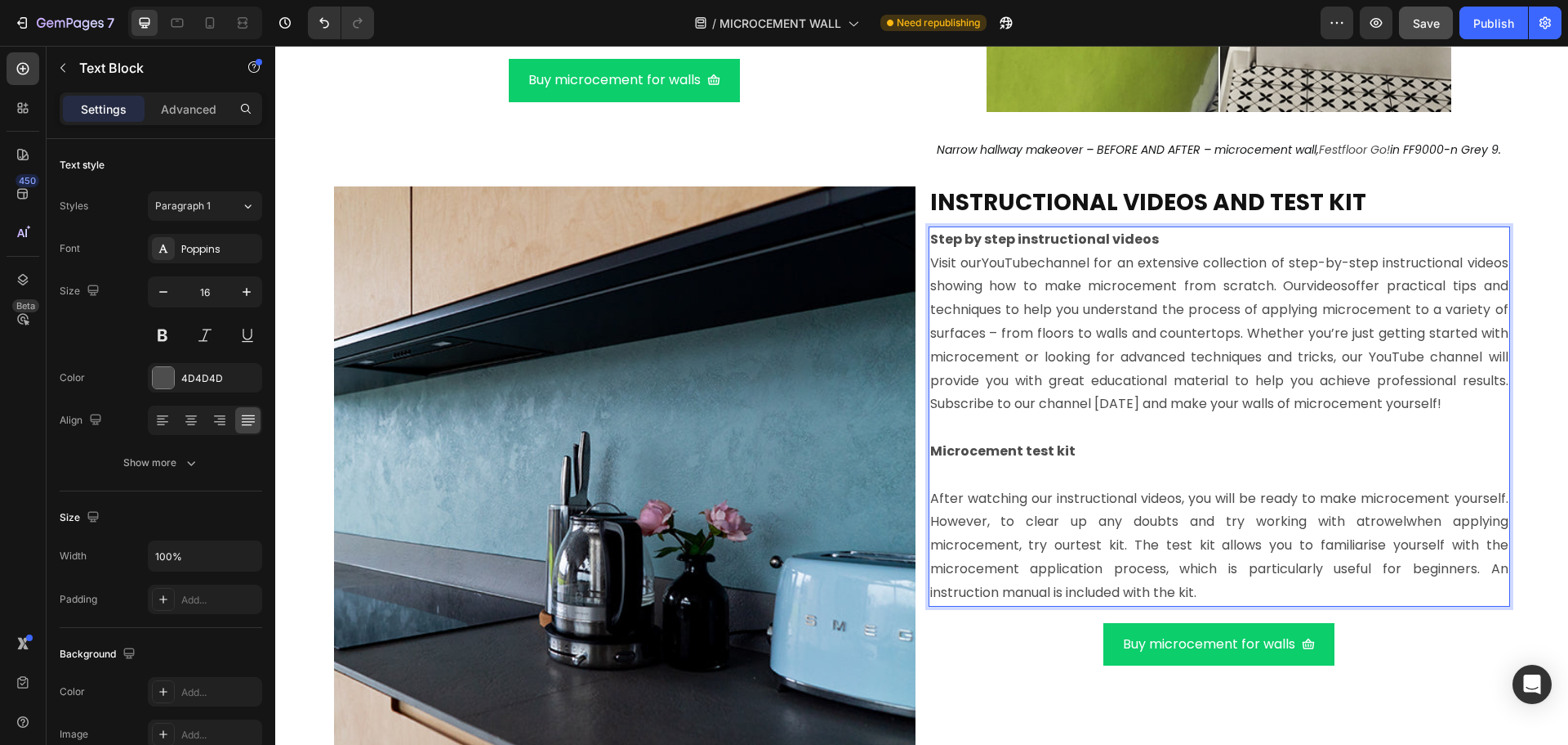
click at [1154, 241] on p "Step by step instructional videos" at bounding box center [1219, 240] width 579 height 24
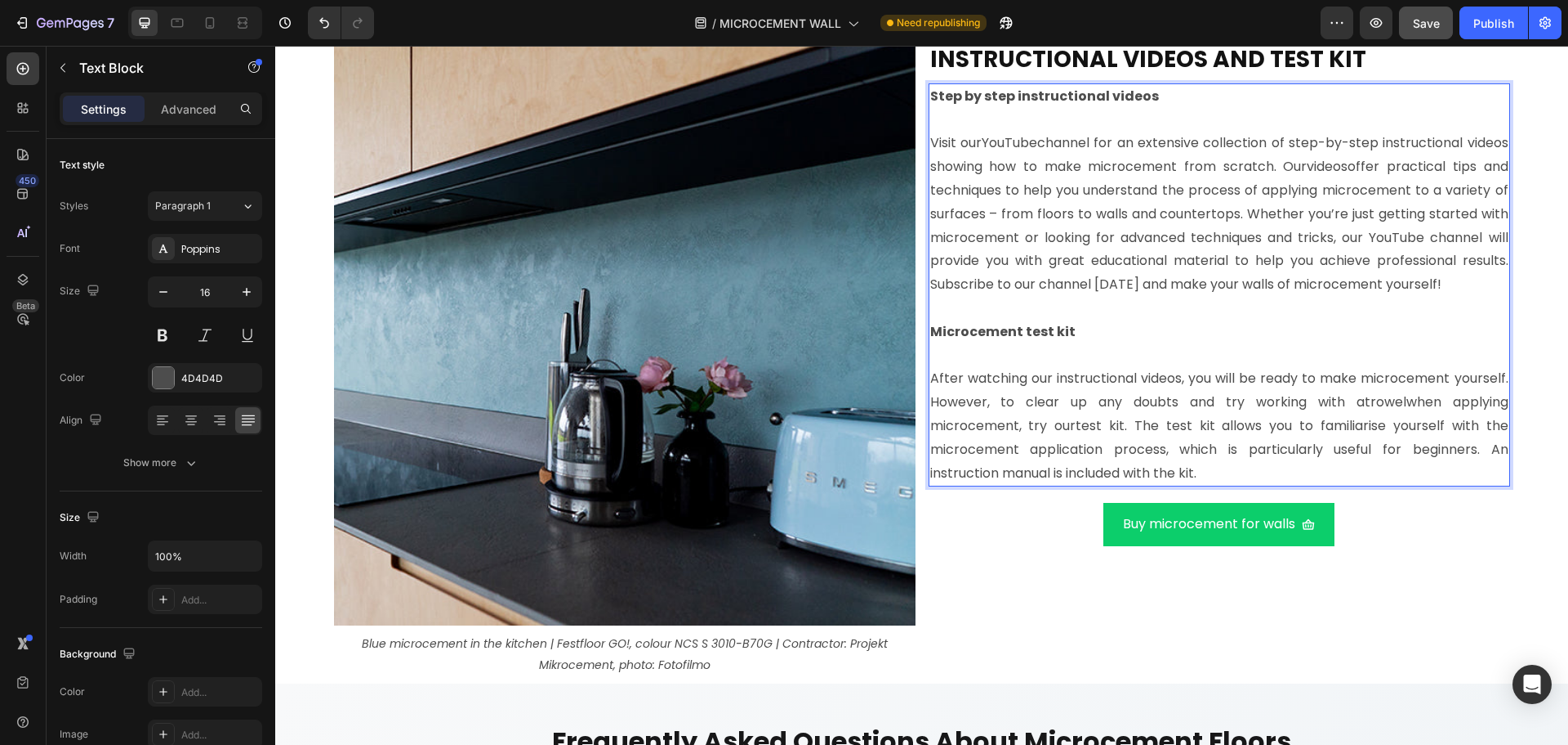
scroll to position [11468, 0]
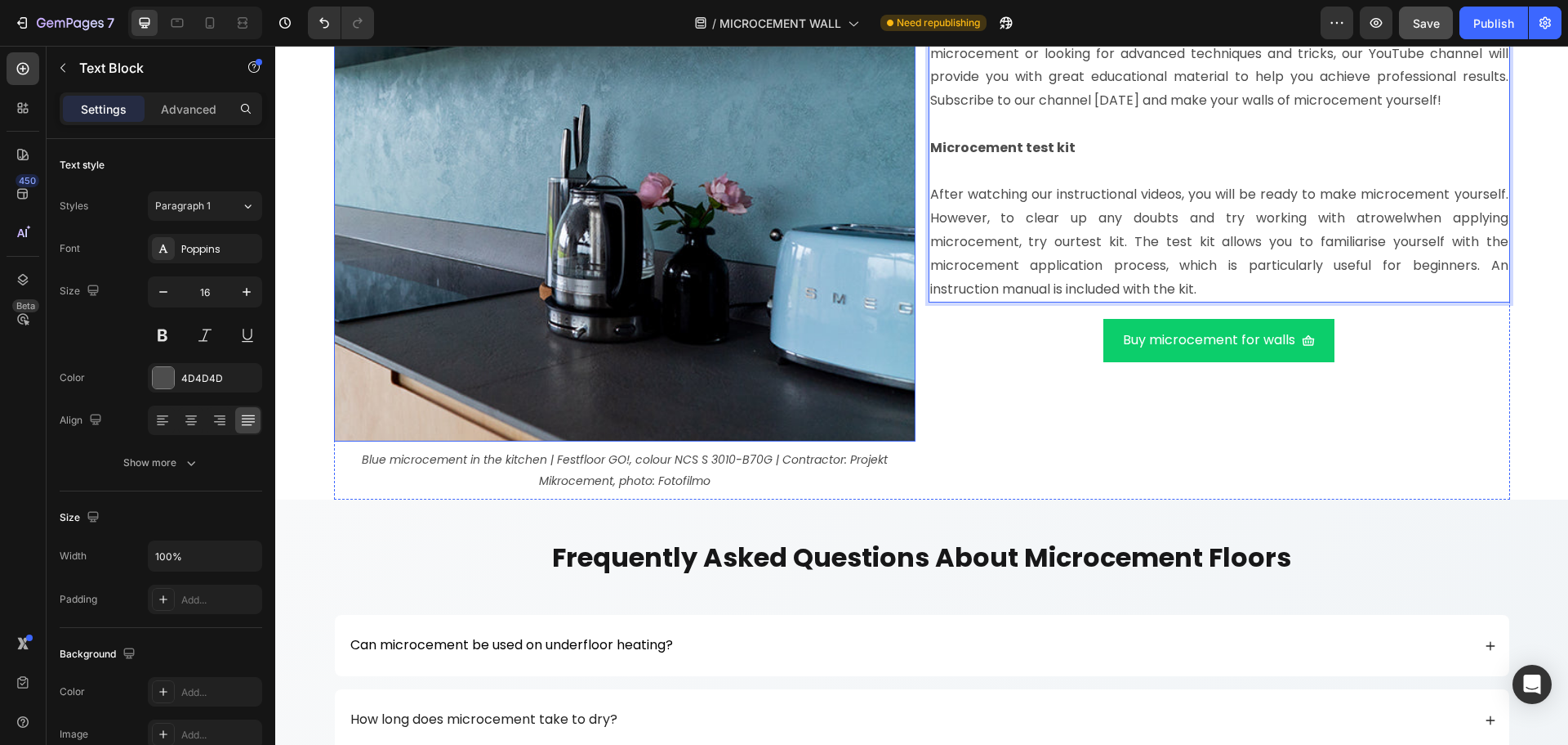
click at [498, 230] on img at bounding box center [625, 150] width 582 height 582
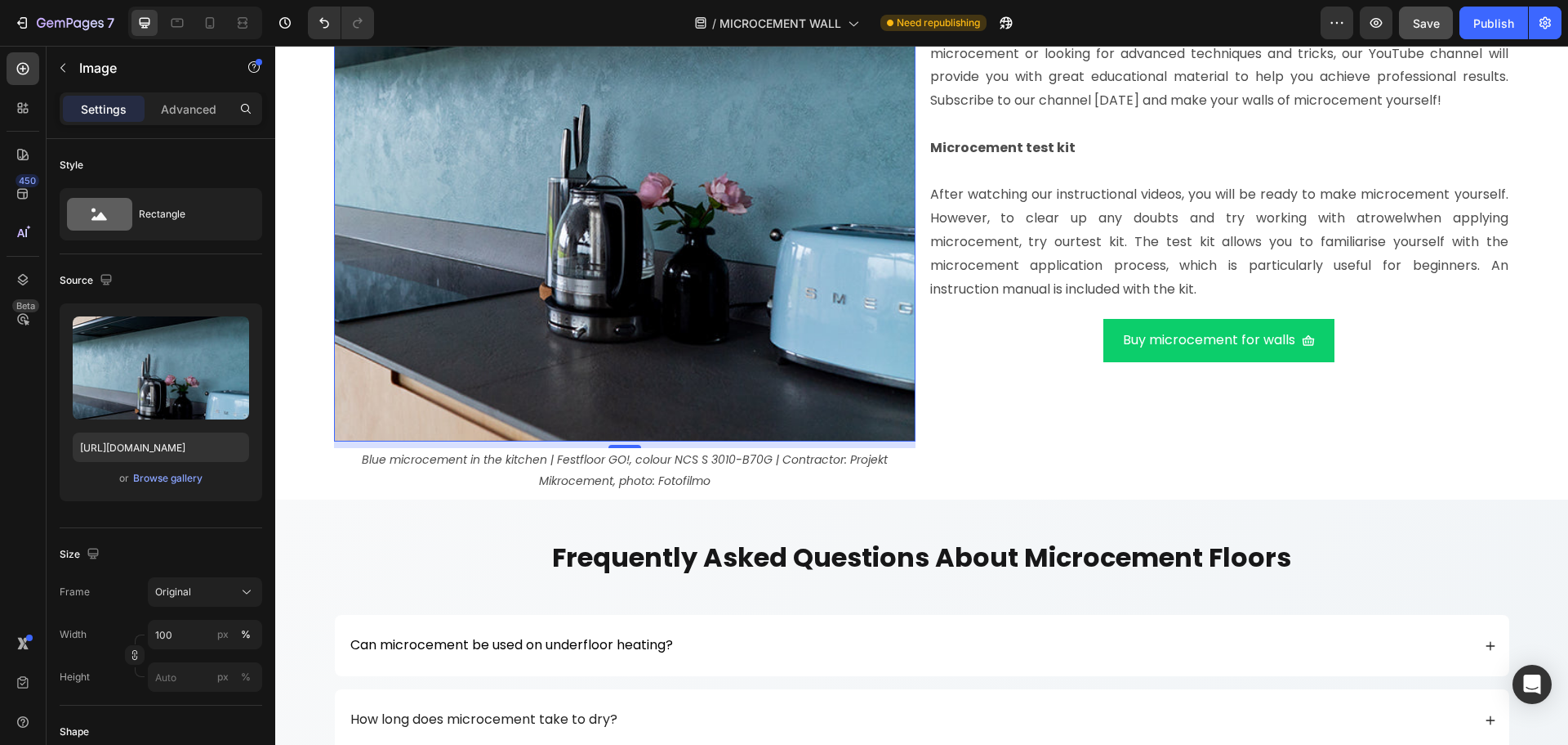
drag, startPoint x: 713, startPoint y: 291, endPoint x: 532, endPoint y: 379, distance: 201.3
click at [713, 291] on img at bounding box center [625, 150] width 582 height 582
click at [179, 488] on div "Upload Image https://cdn.shopify.com/s/files/1/0614/6061/1304/files/gempages_56…" at bounding box center [161, 402] width 203 height 198
click at [181, 482] on div "Browse gallery" at bounding box center [167, 478] width 69 height 15
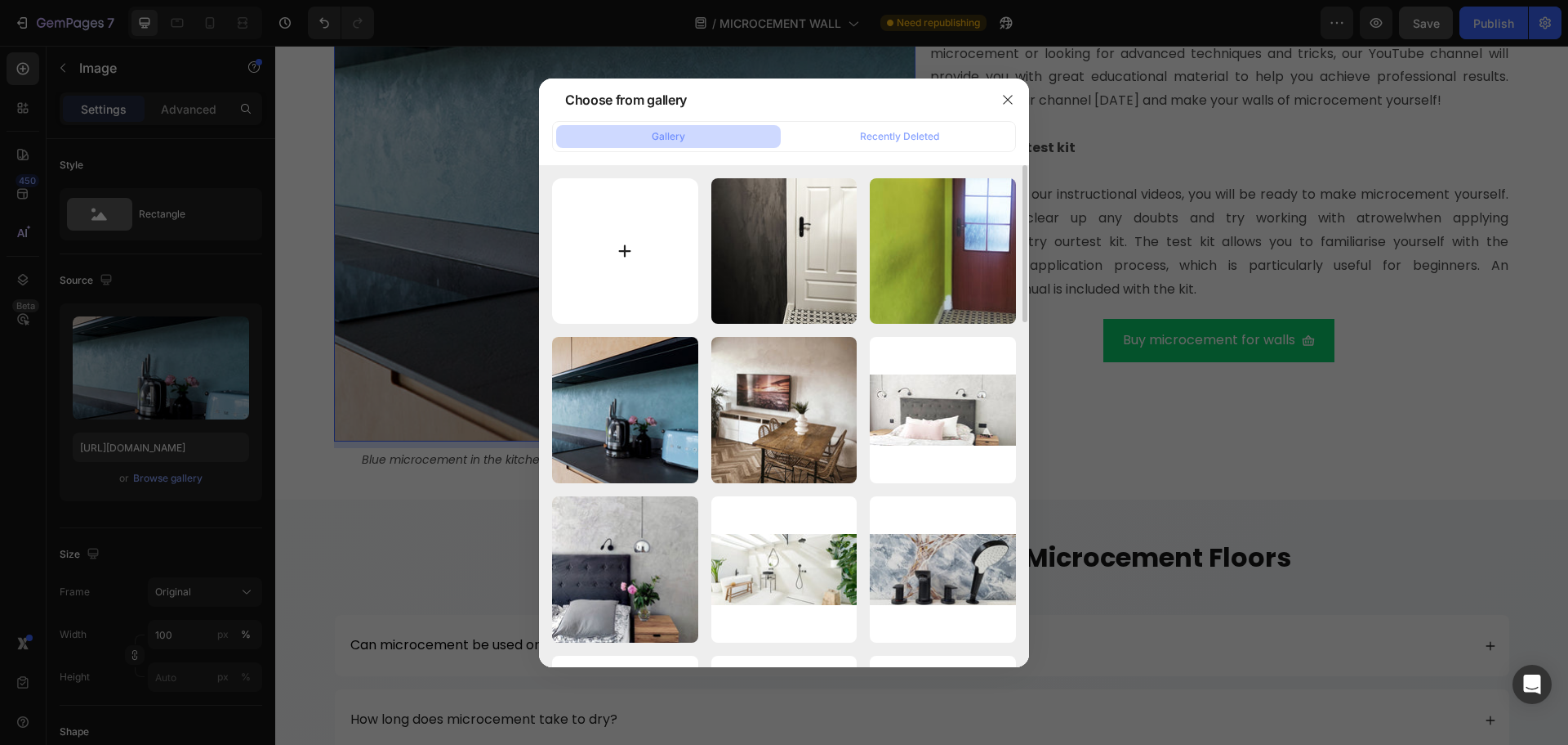
click at [674, 271] on input "file" at bounding box center [625, 251] width 146 height 146
type input "C:\fakepath\Test-Kit-Life-ENG.png"
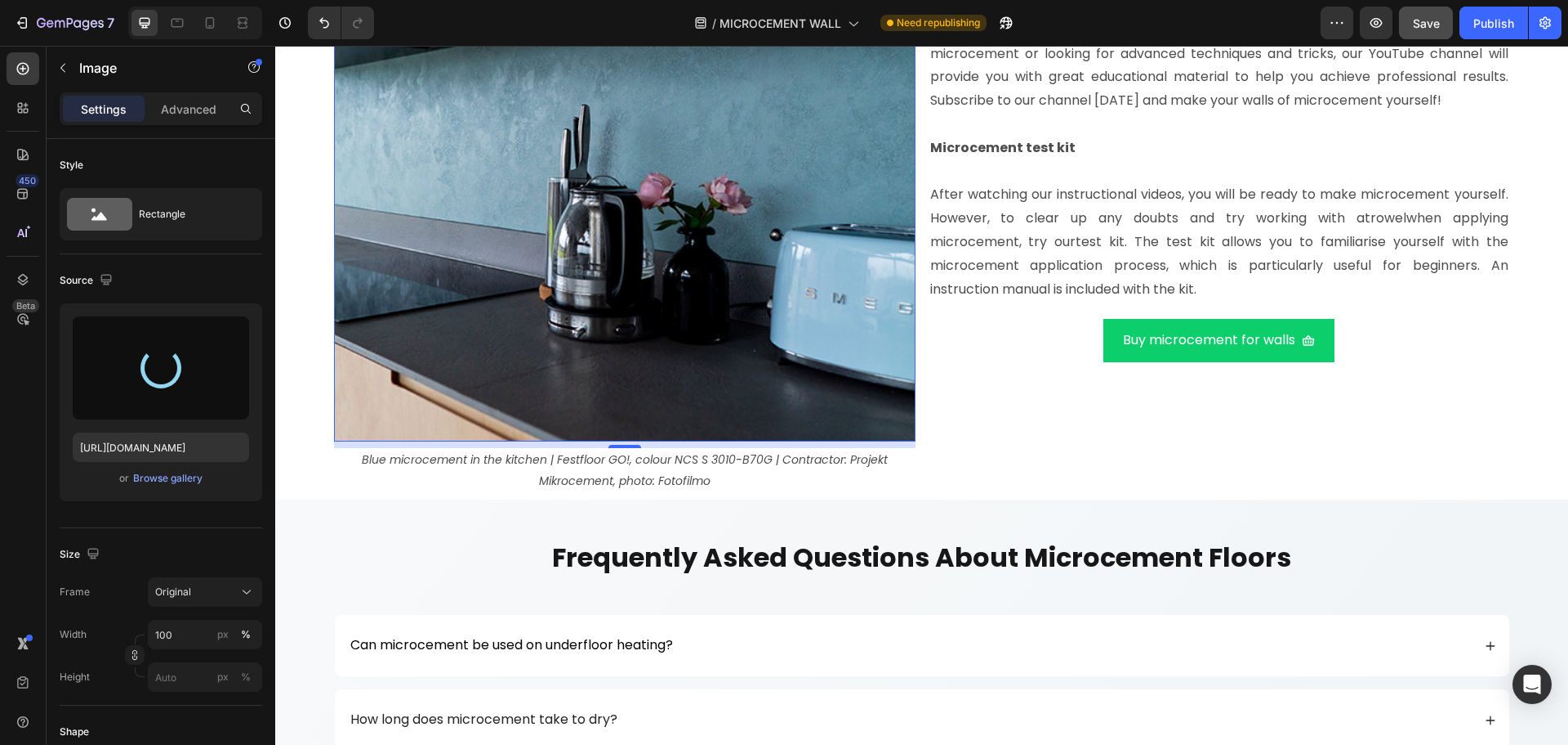
type input "https://cdn.shopify.com/s/files/1/0614/6061/1304/files/gempages_567857983174738…"
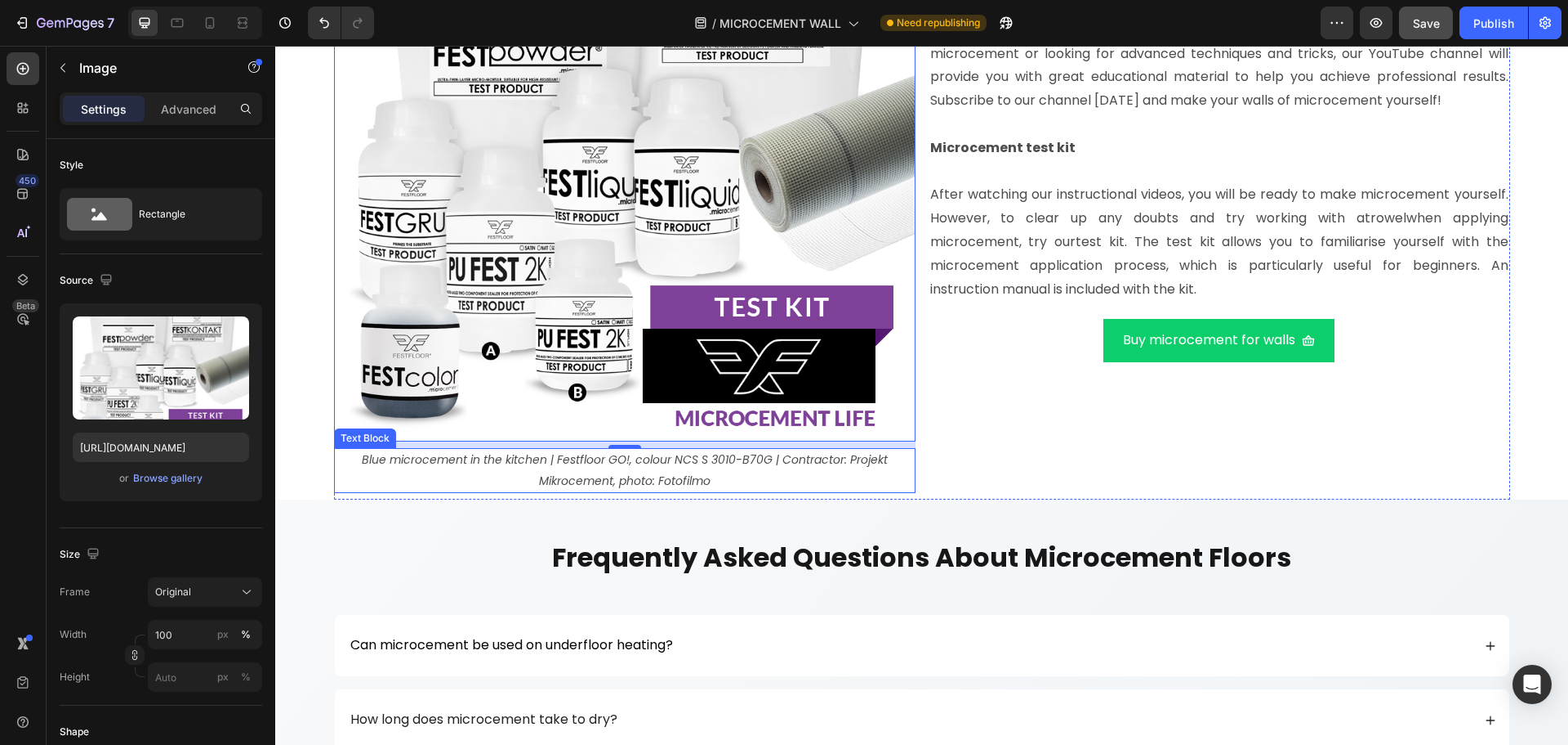
click at [736, 461] on icon "Blue microcement in the kitchen | Festfloor GO!, colour NCS S 3010-B70G | Contr…" at bounding box center [625, 469] width 526 height 37
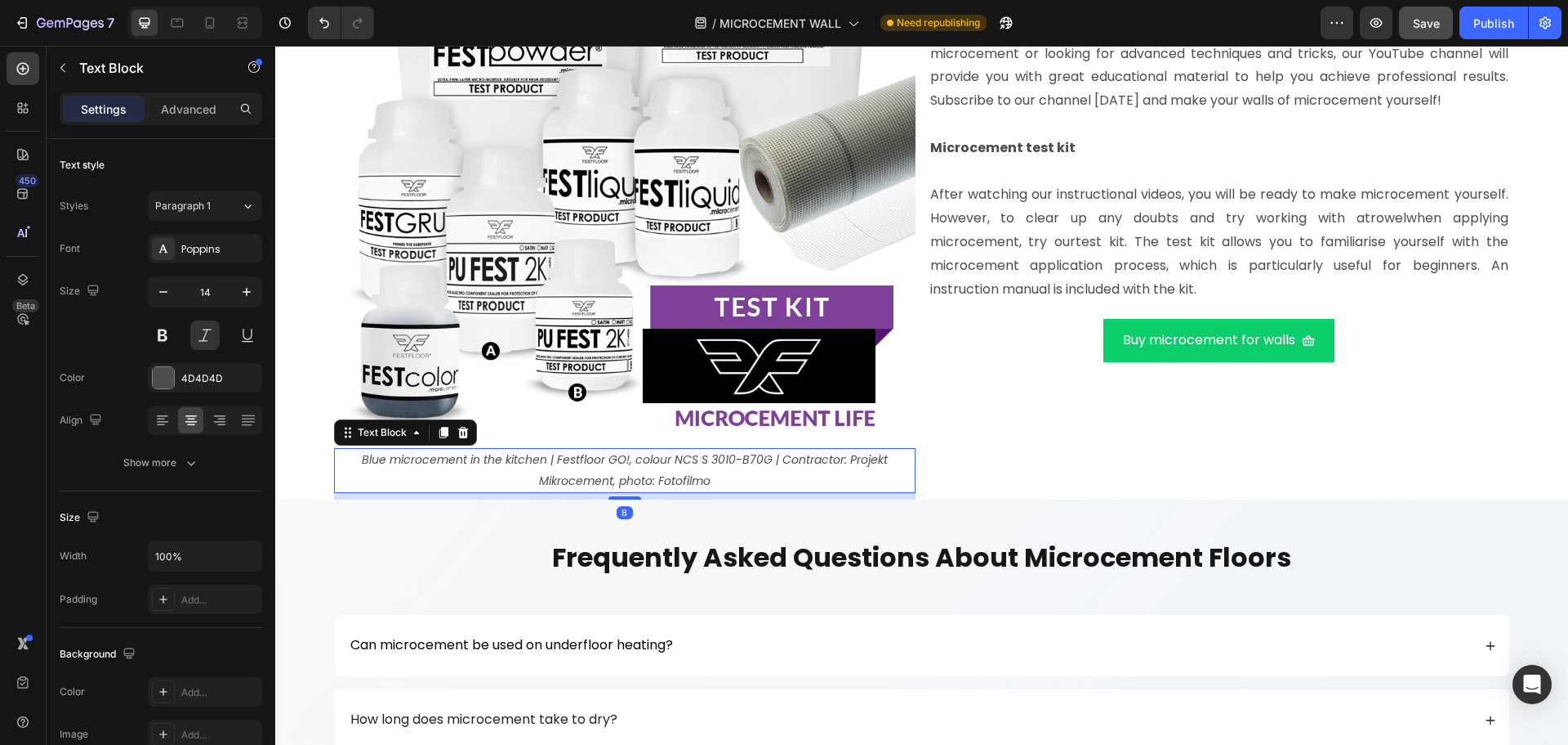
click at [467, 431] on div "Text Block" at bounding box center [405, 432] width 143 height 26
click at [458, 433] on icon at bounding box center [463, 432] width 13 height 13
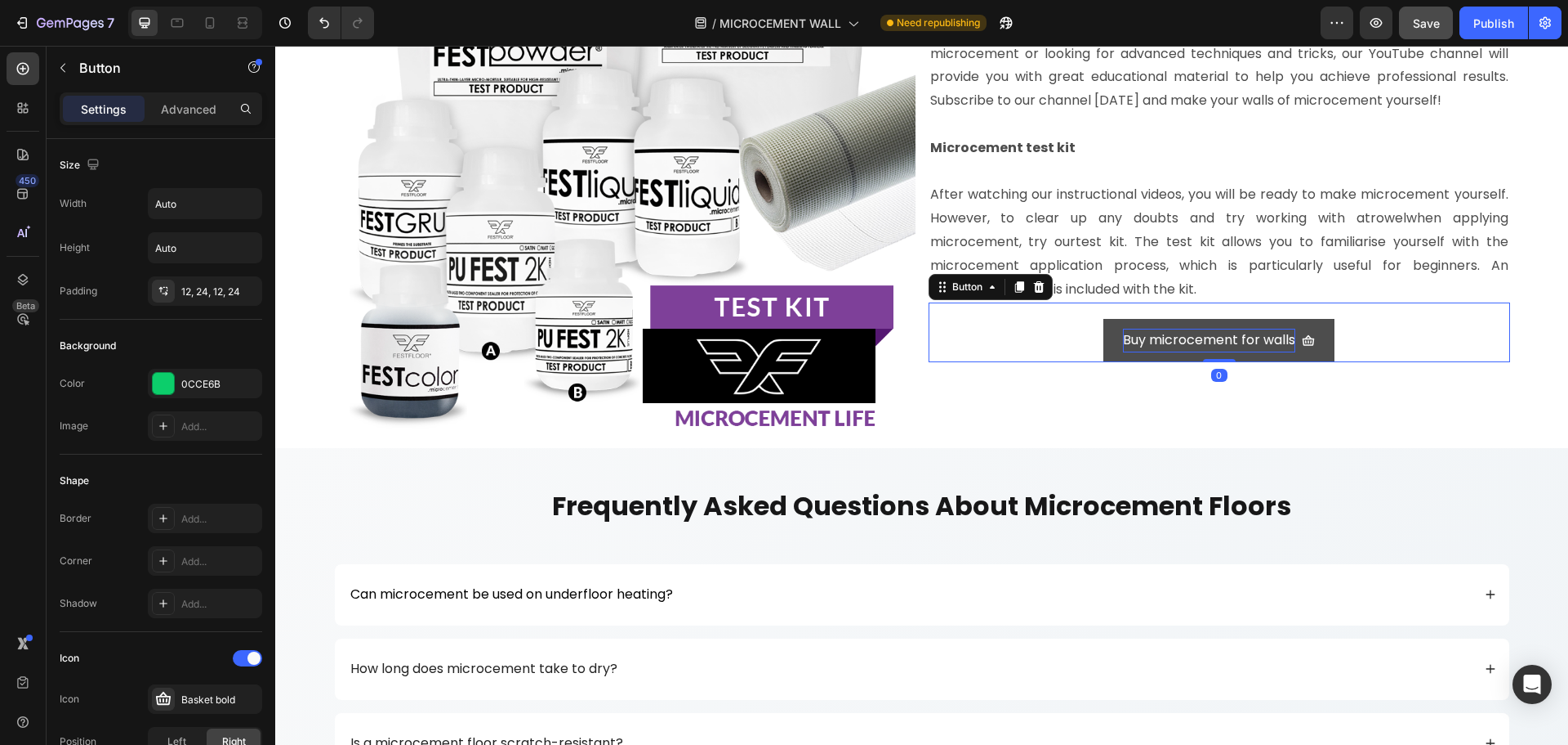
click at [1254, 352] on p "Buy microcement for walls" at bounding box center [1209, 341] width 172 height 24
click at [1235, 352] on p "Buy microcement for walls" at bounding box center [1209, 341] width 172 height 24
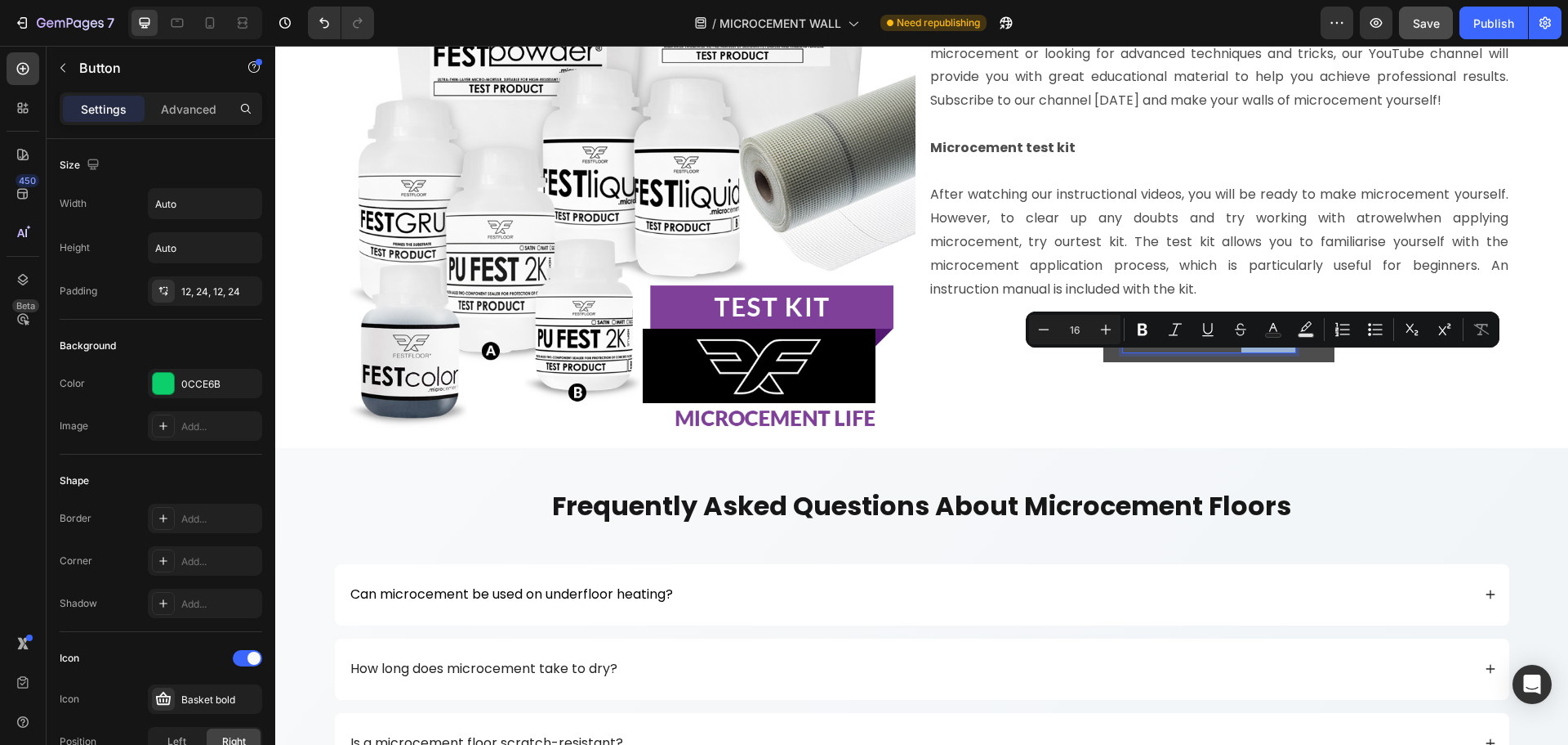
drag, startPoint x: 1236, startPoint y: 358, endPoint x: 1287, endPoint y: 360, distance: 51.0
click at [1287, 352] on p "Buy microcement for walls" at bounding box center [1209, 341] width 172 height 24
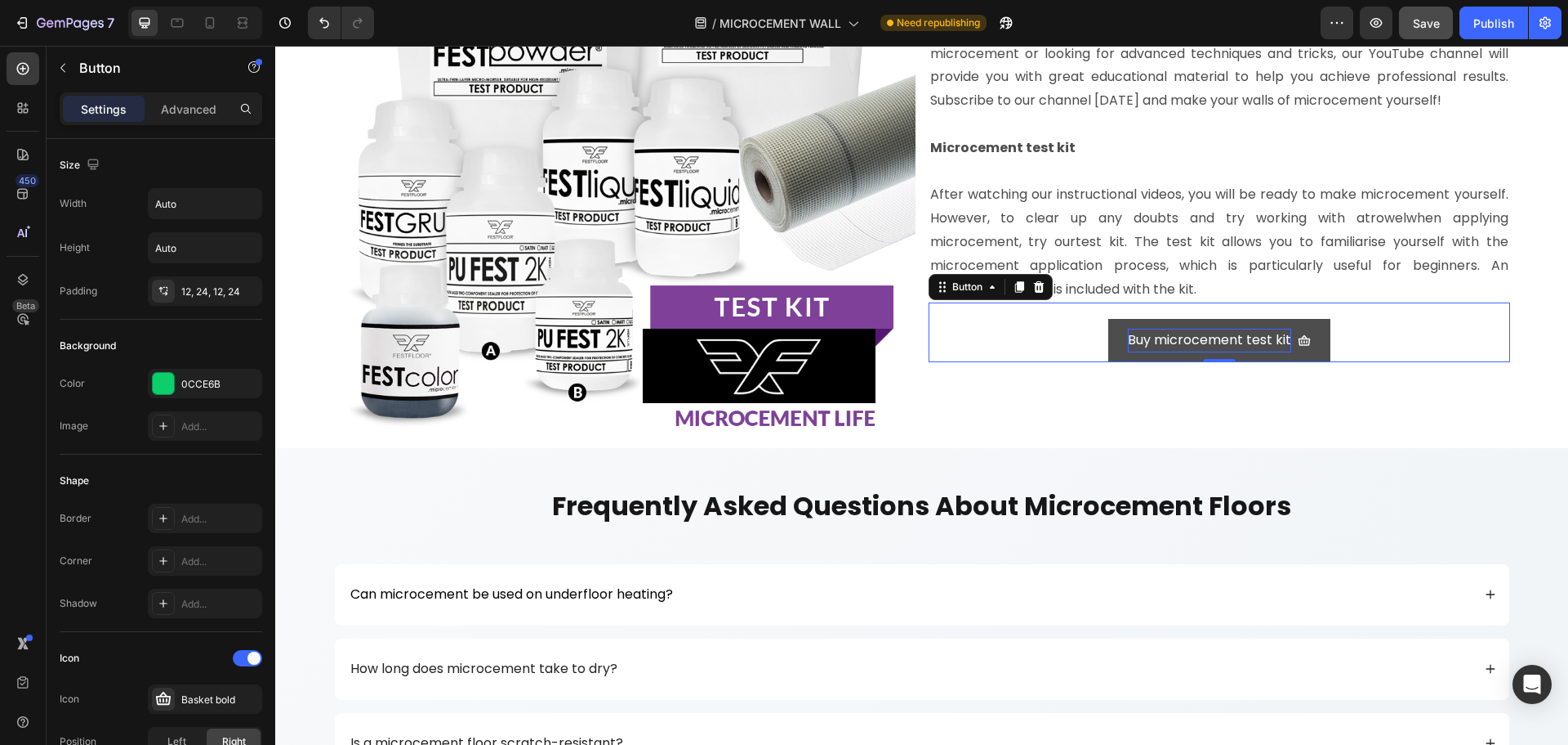
click at [1108, 362] on link "Buy microcement test kit" at bounding box center [1219, 340] width 222 height 43
click at [1110, 362] on link "Buy microcement test kit" at bounding box center [1219, 340] width 222 height 43
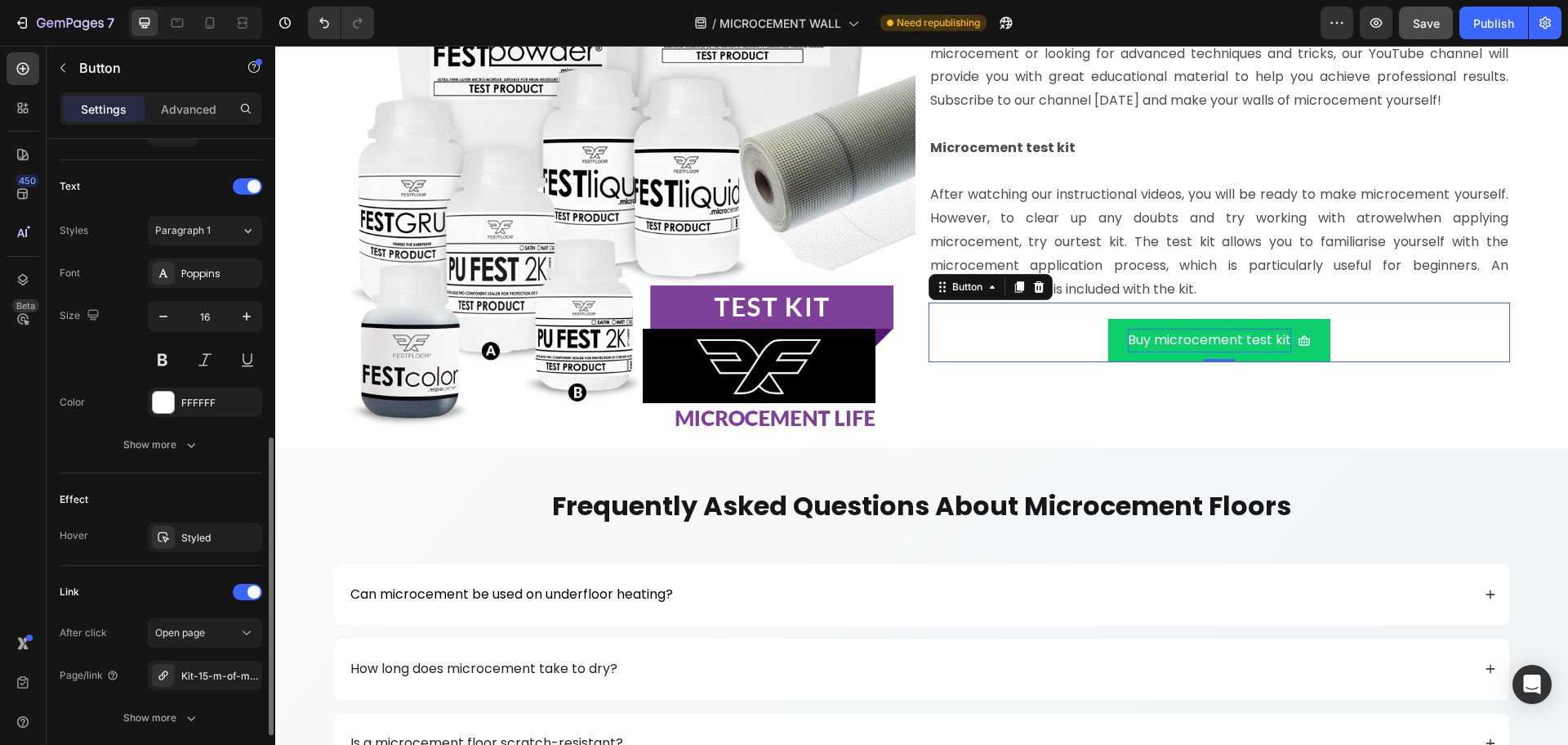
scroll to position [776, 0]
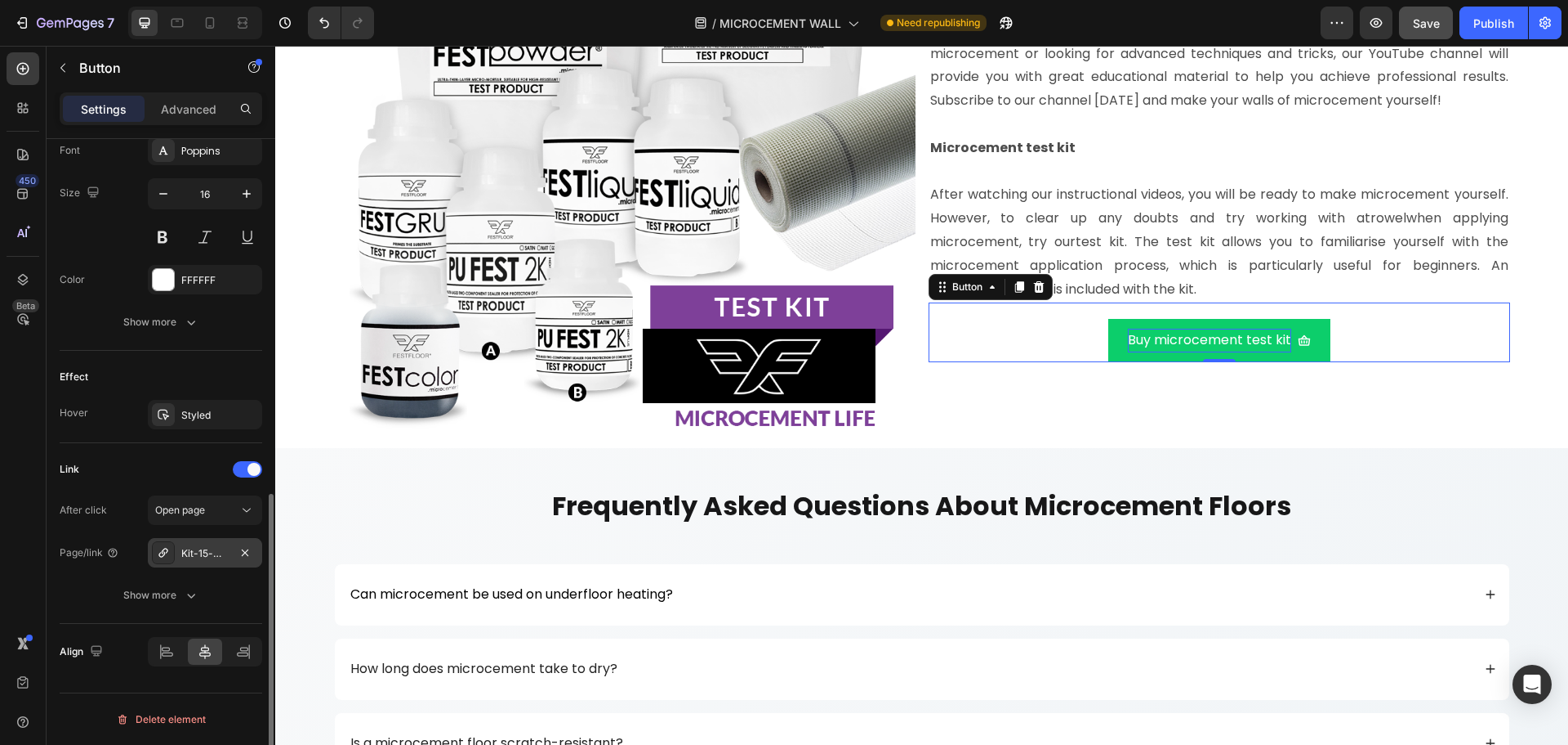
click at [208, 557] on div "Kit-15-m-of-microcement-festwall" at bounding box center [204, 553] width 47 height 15
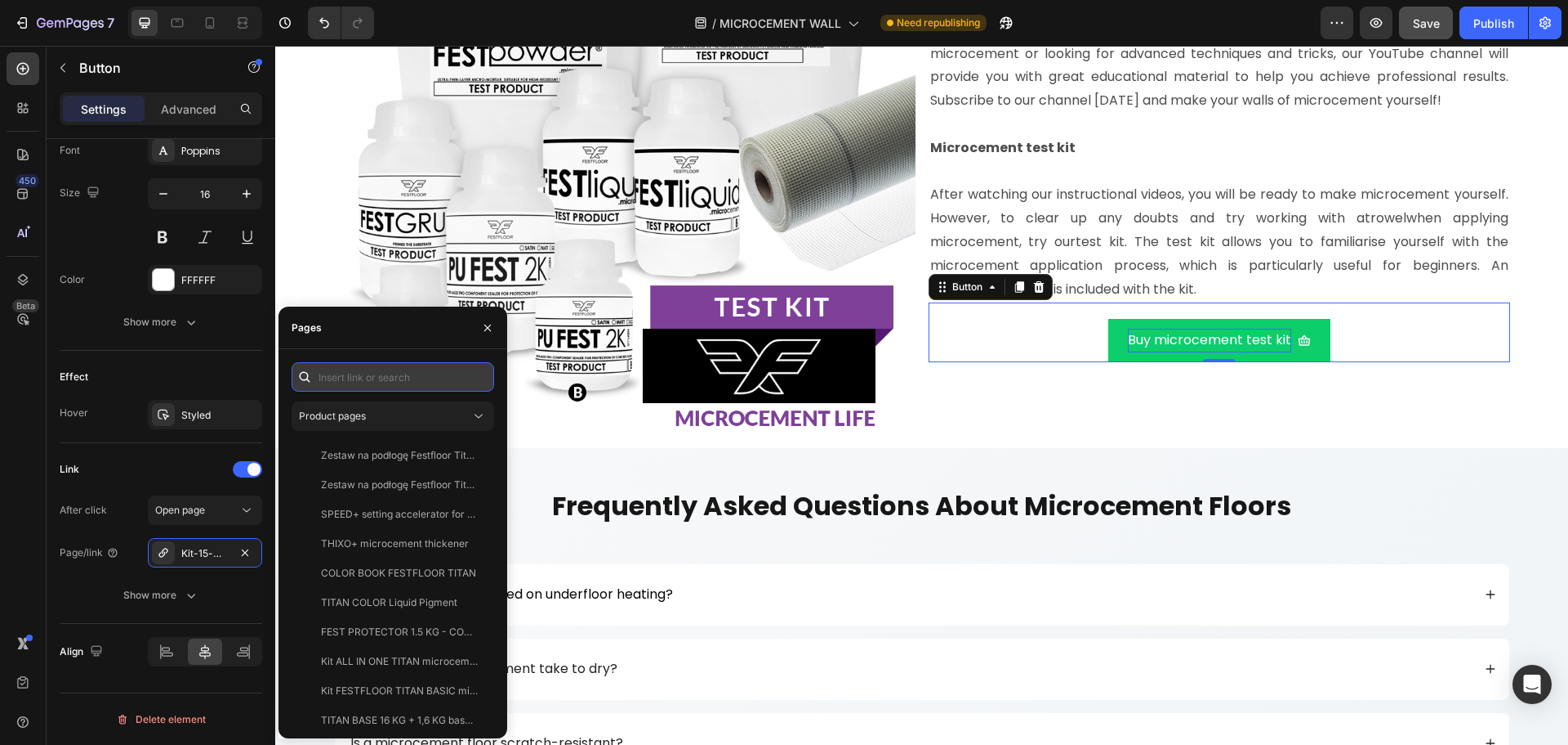
click at [348, 376] on input "text" at bounding box center [393, 376] width 203 height 29
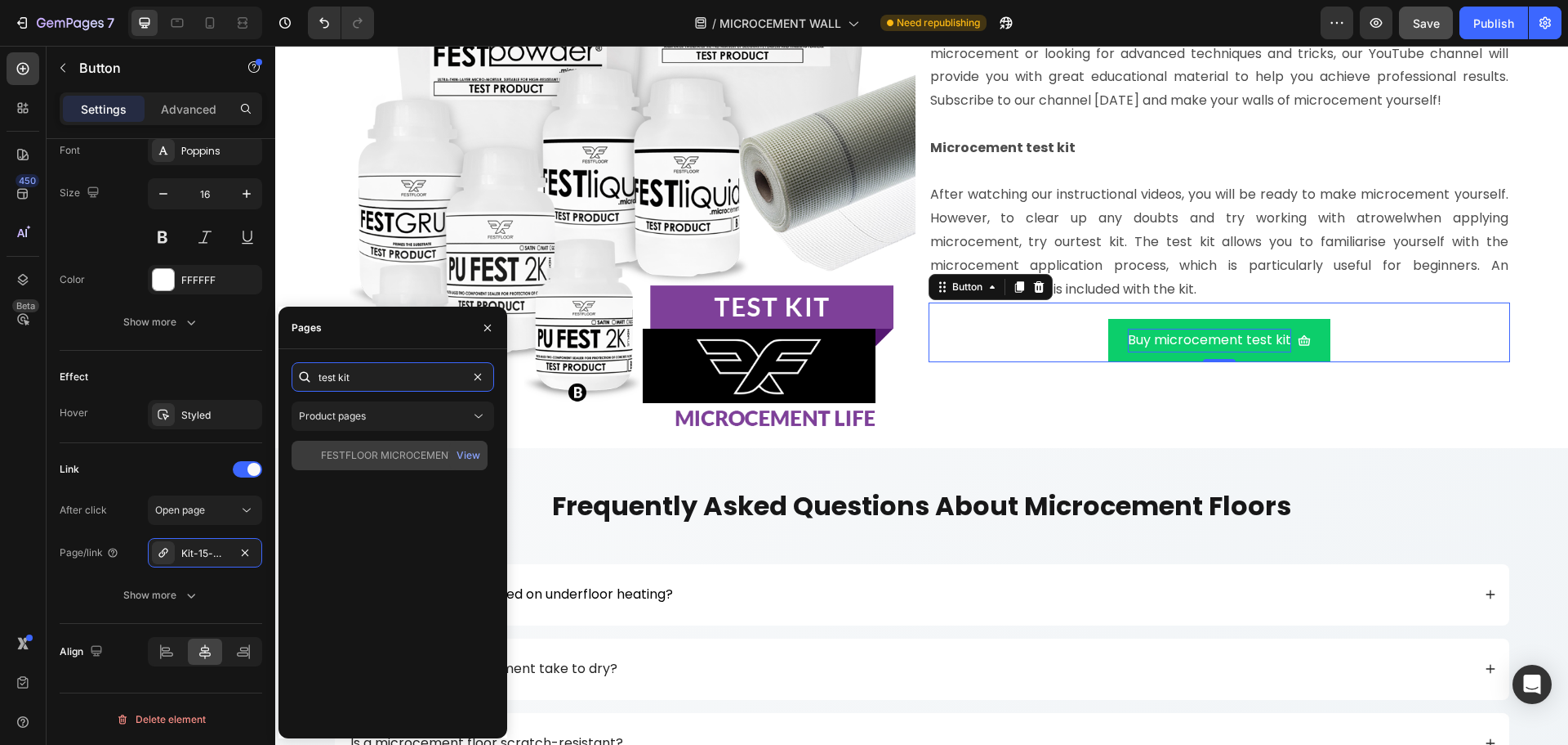
type input "test kit"
click at [370, 444] on div "FESTFLOOR MICROCEMENT test kit View" at bounding box center [390, 454] width 196 height 29
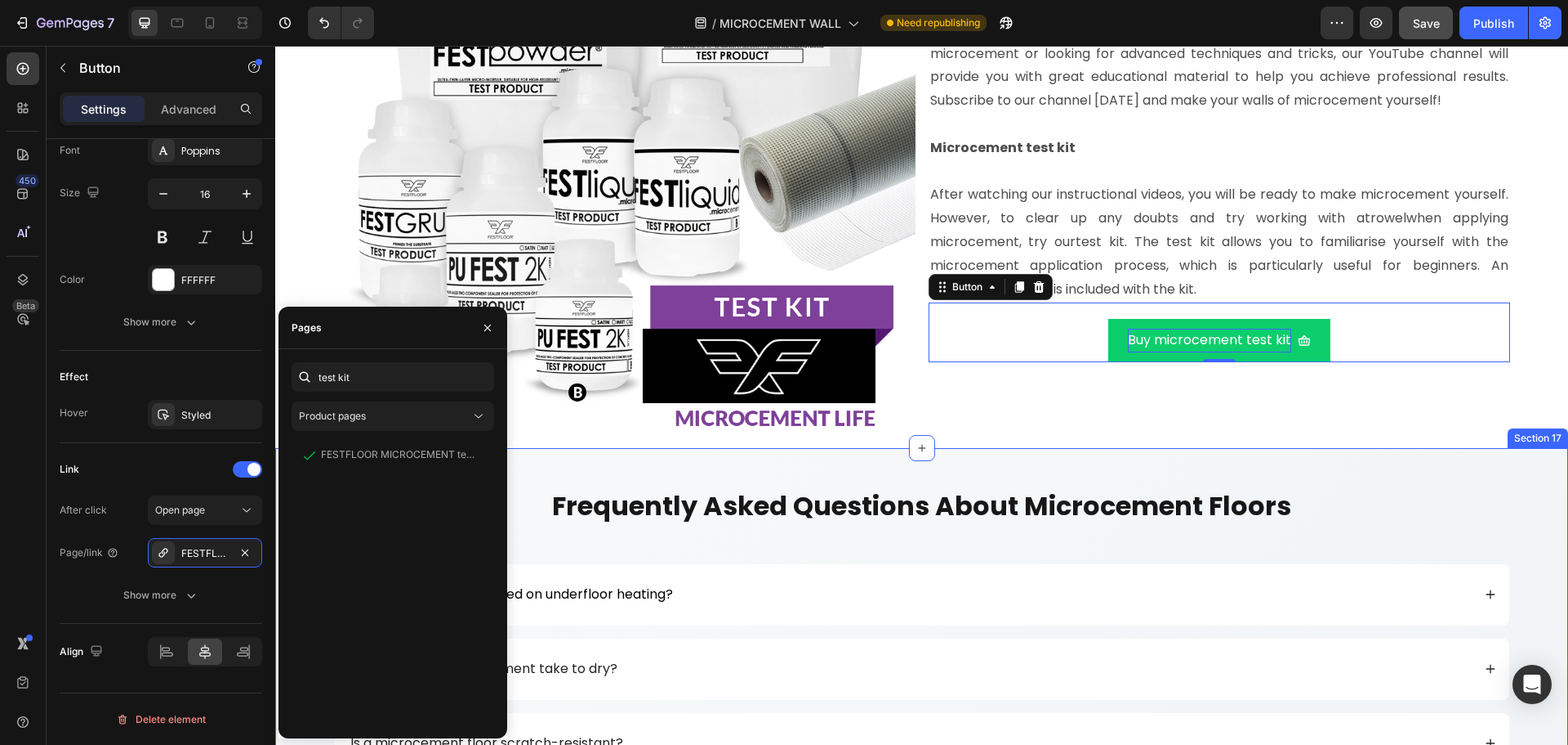
scroll to position [345, 0]
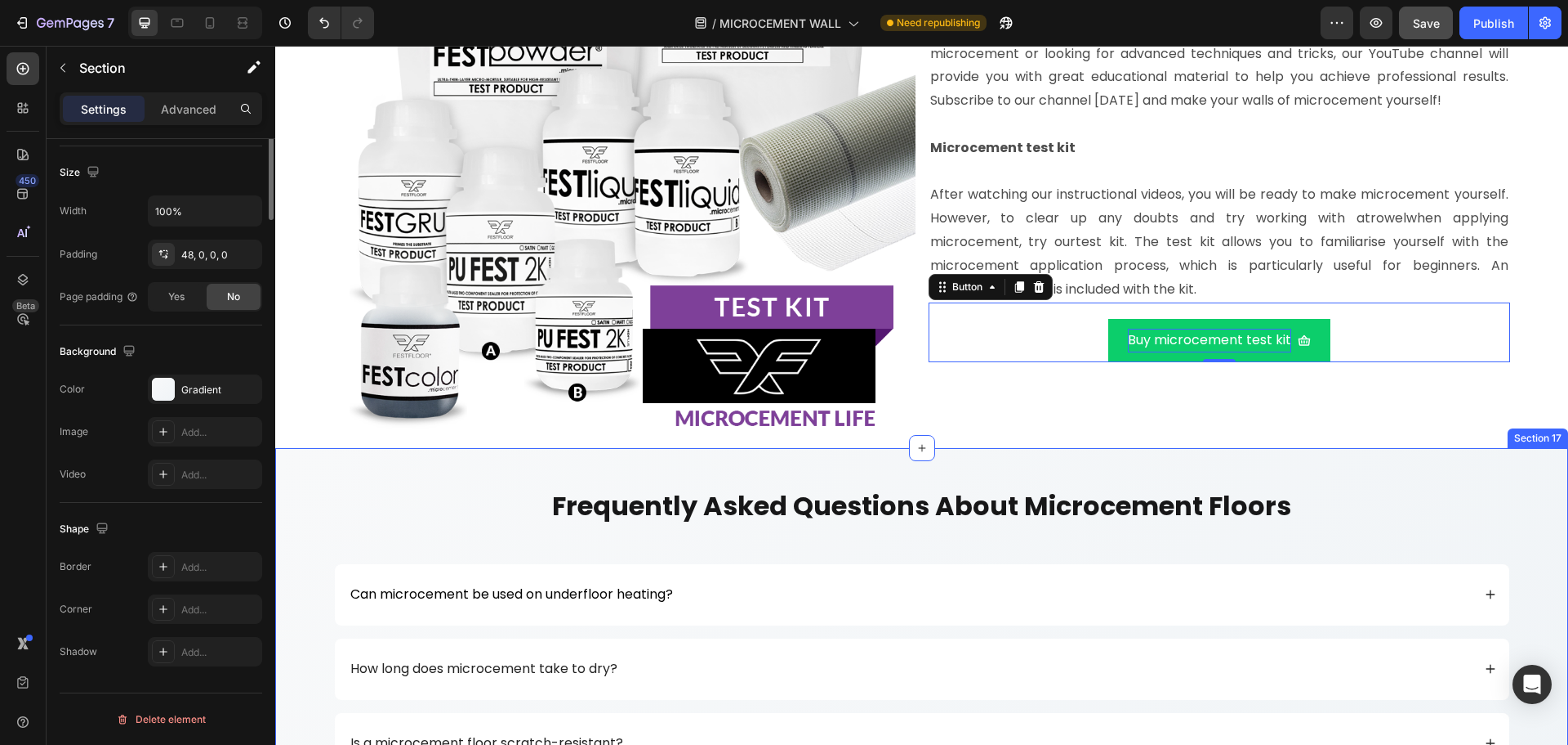
click at [1397, 485] on div "frequently asked questions about microcement floors Heading Can microcement be …" at bounding box center [921, 722] width 1293 height 548
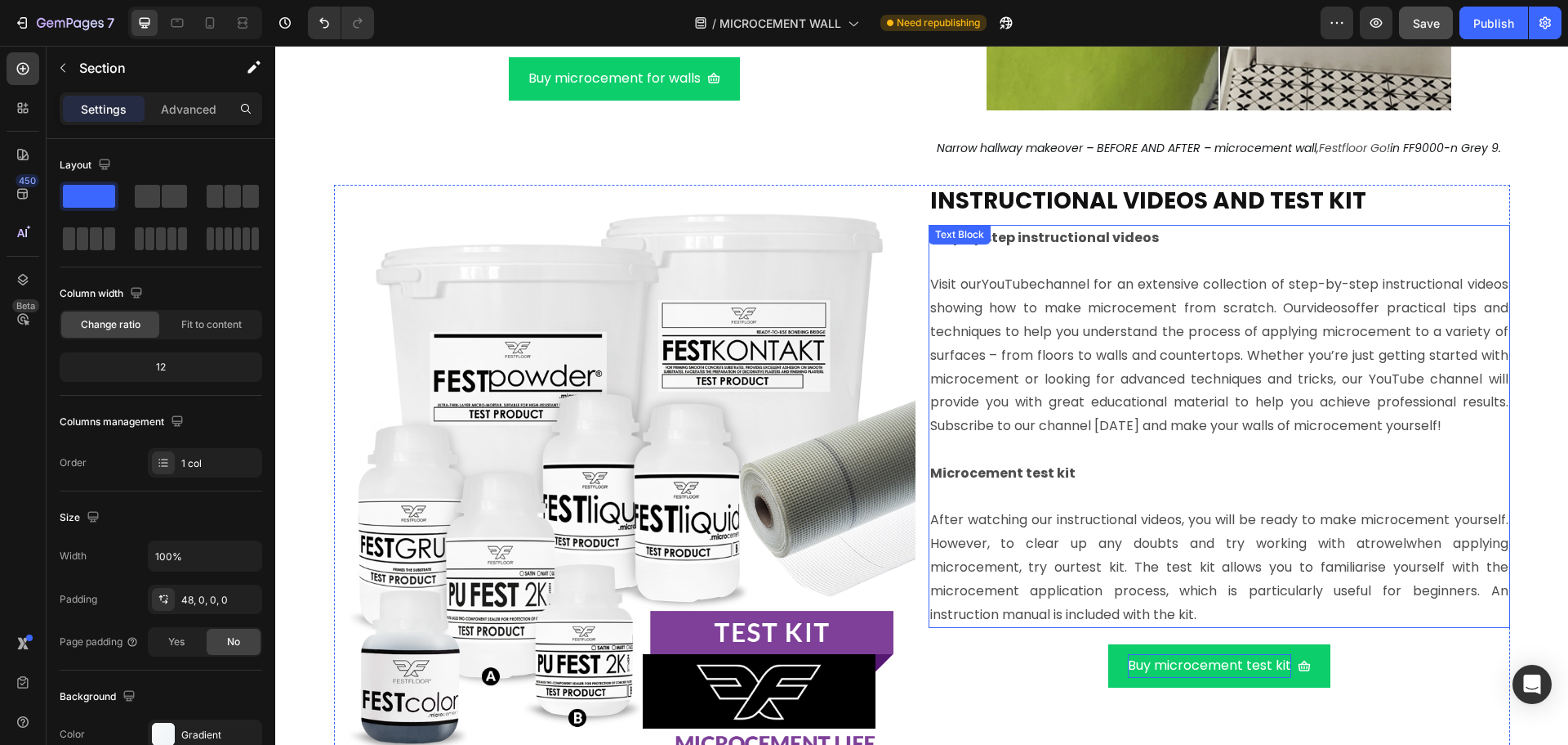
scroll to position [11142, 0]
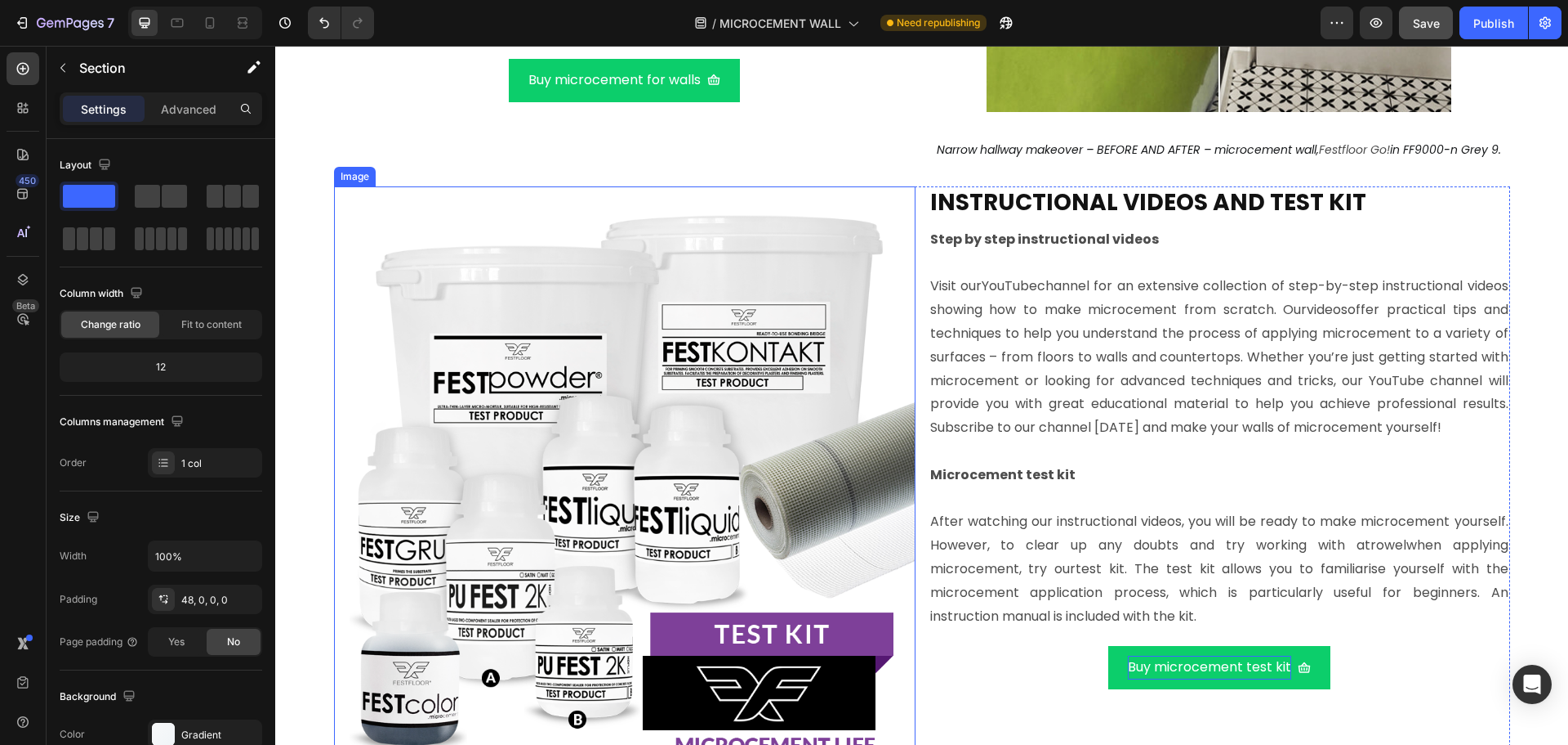
click at [704, 378] on img at bounding box center [625, 477] width 582 height 582
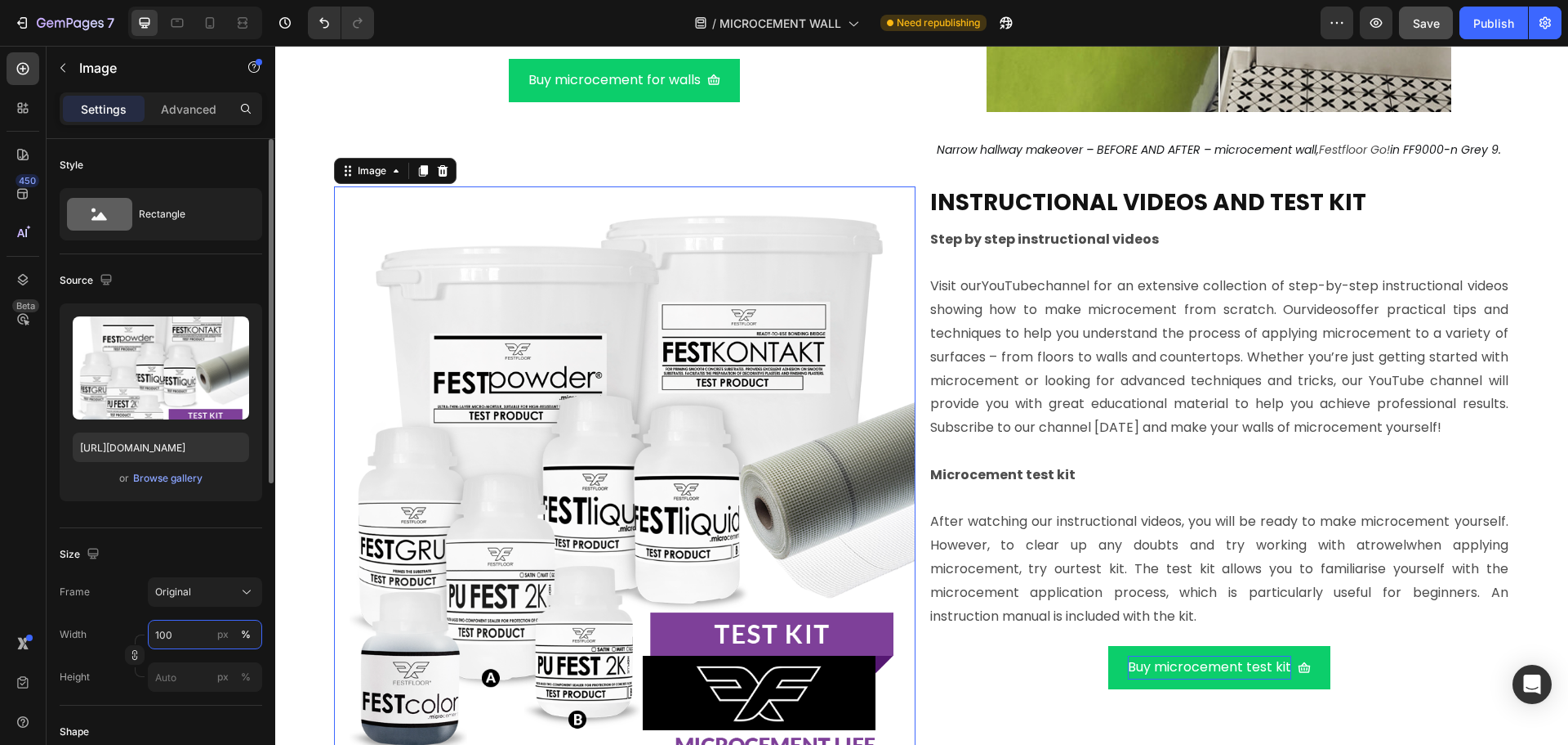
click at [186, 628] on input "100" at bounding box center [205, 633] width 114 height 29
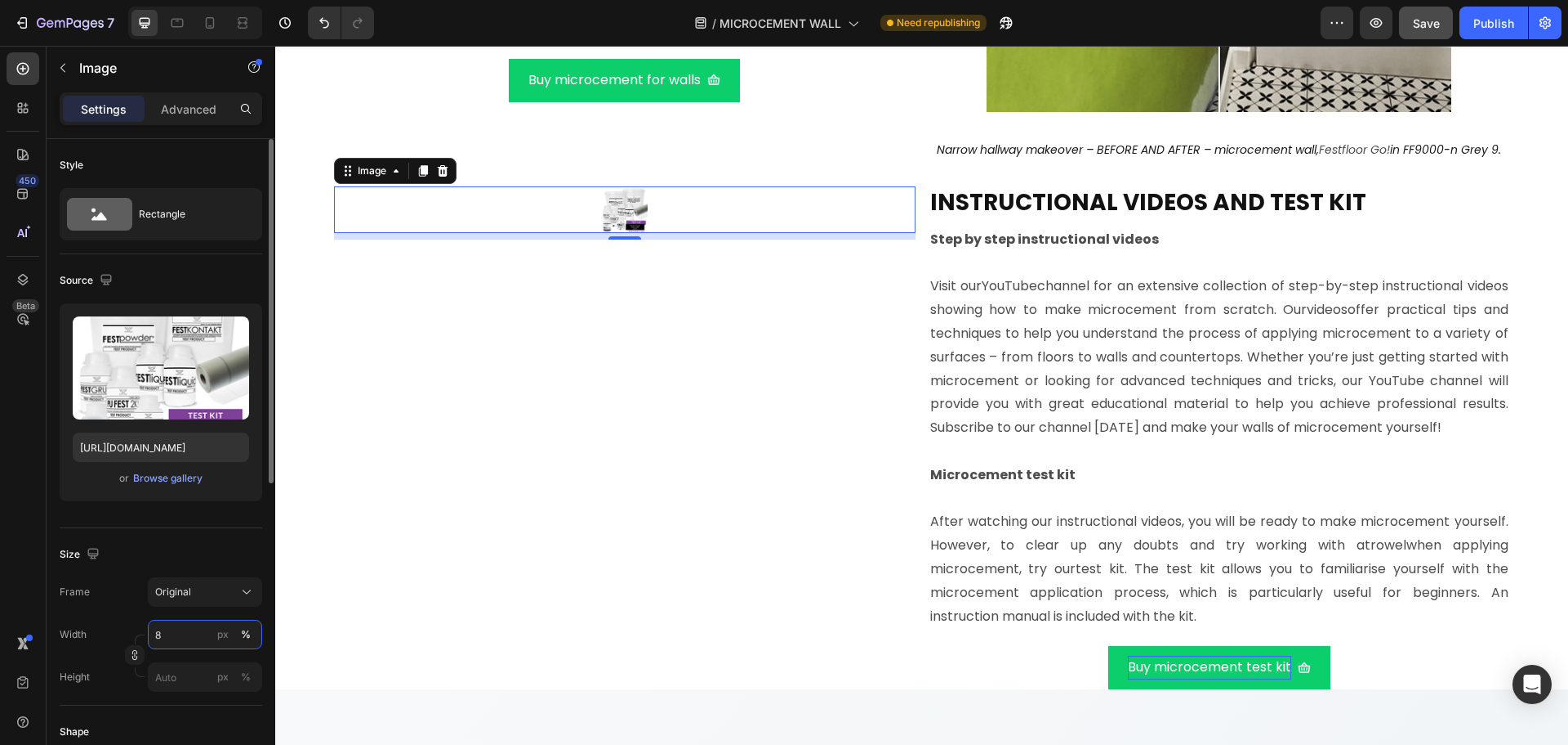
type input "80"
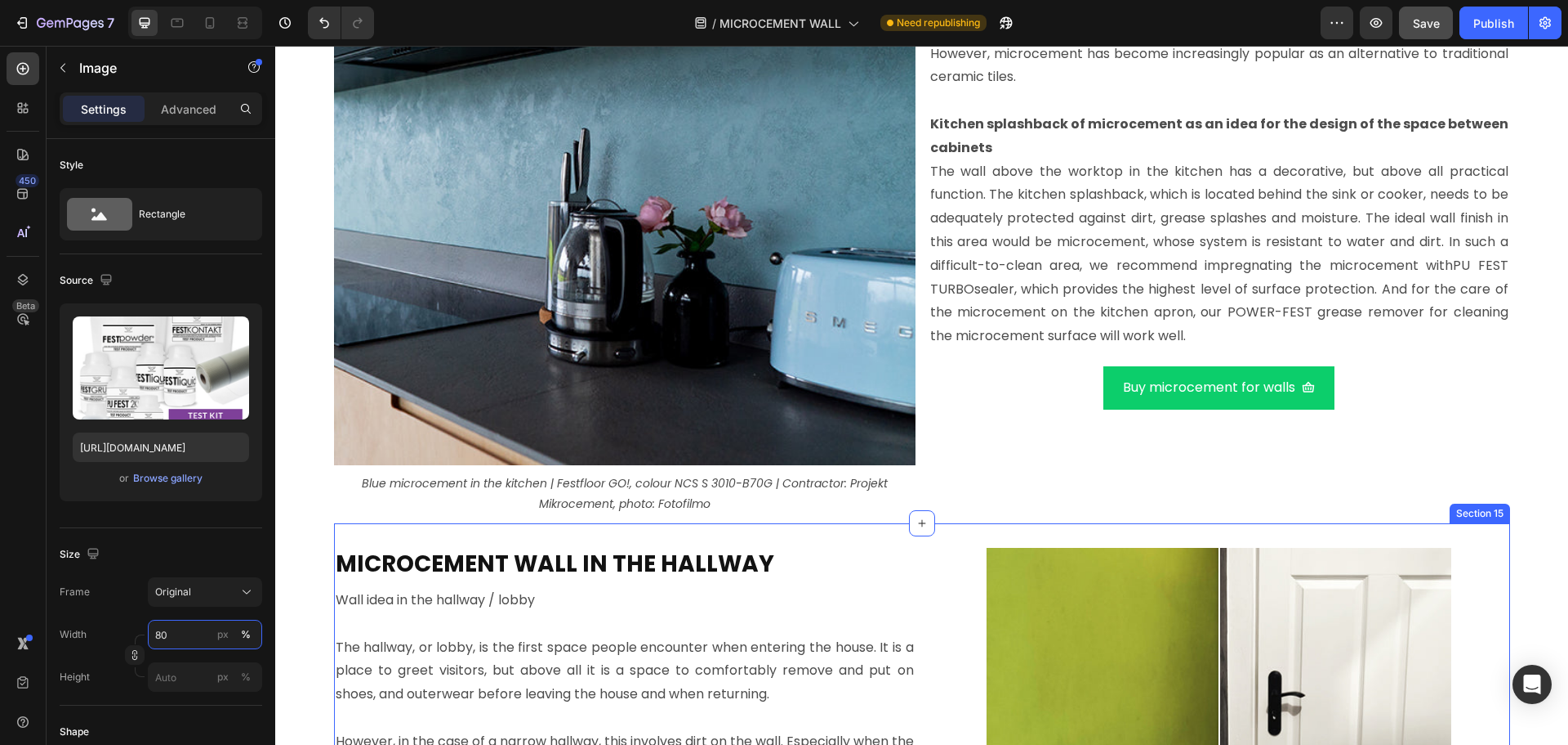
scroll to position [10161, 0]
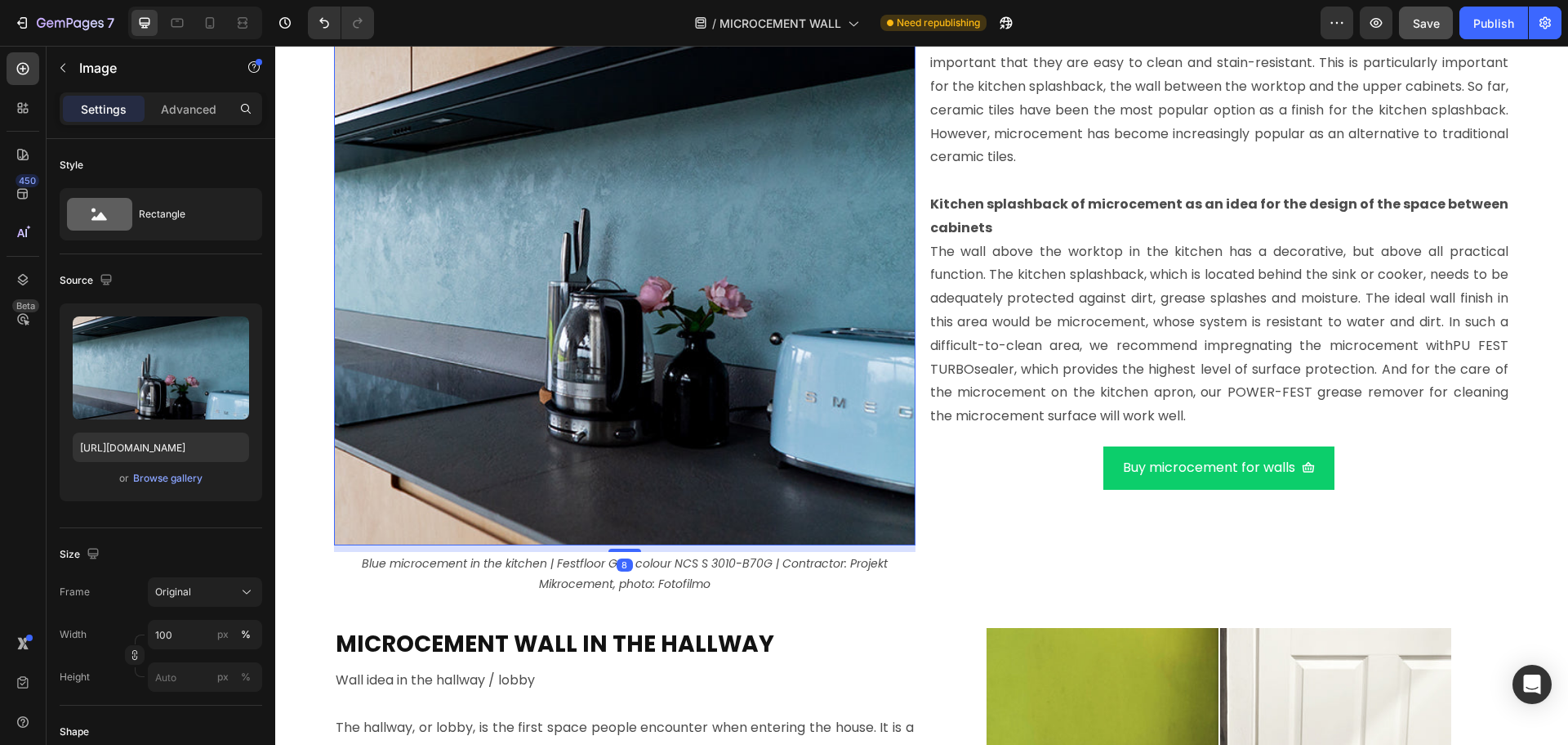
click at [570, 306] on img at bounding box center [625, 254] width 582 height 582
click at [189, 639] on input "100" at bounding box center [205, 633] width 114 height 29
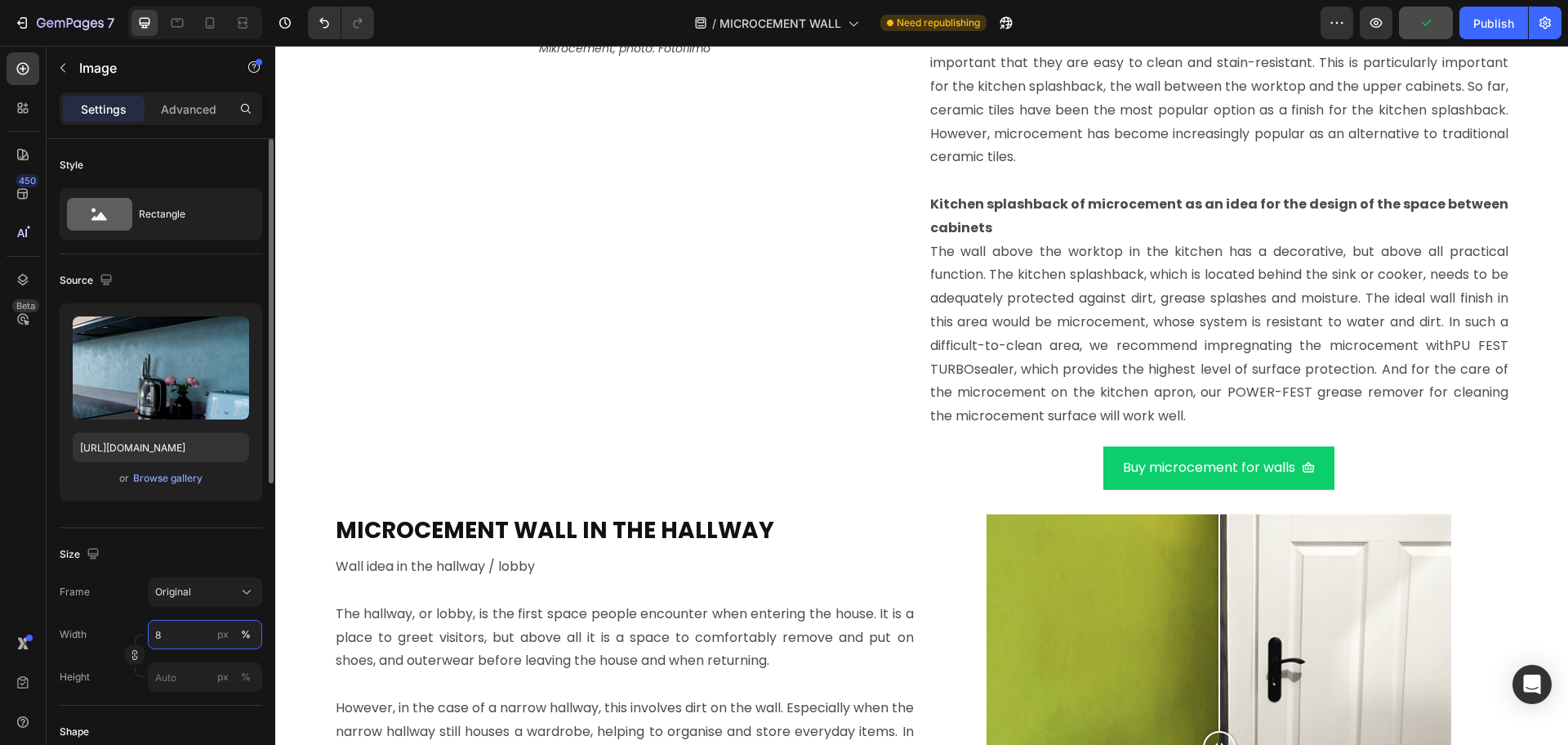
type input "80"
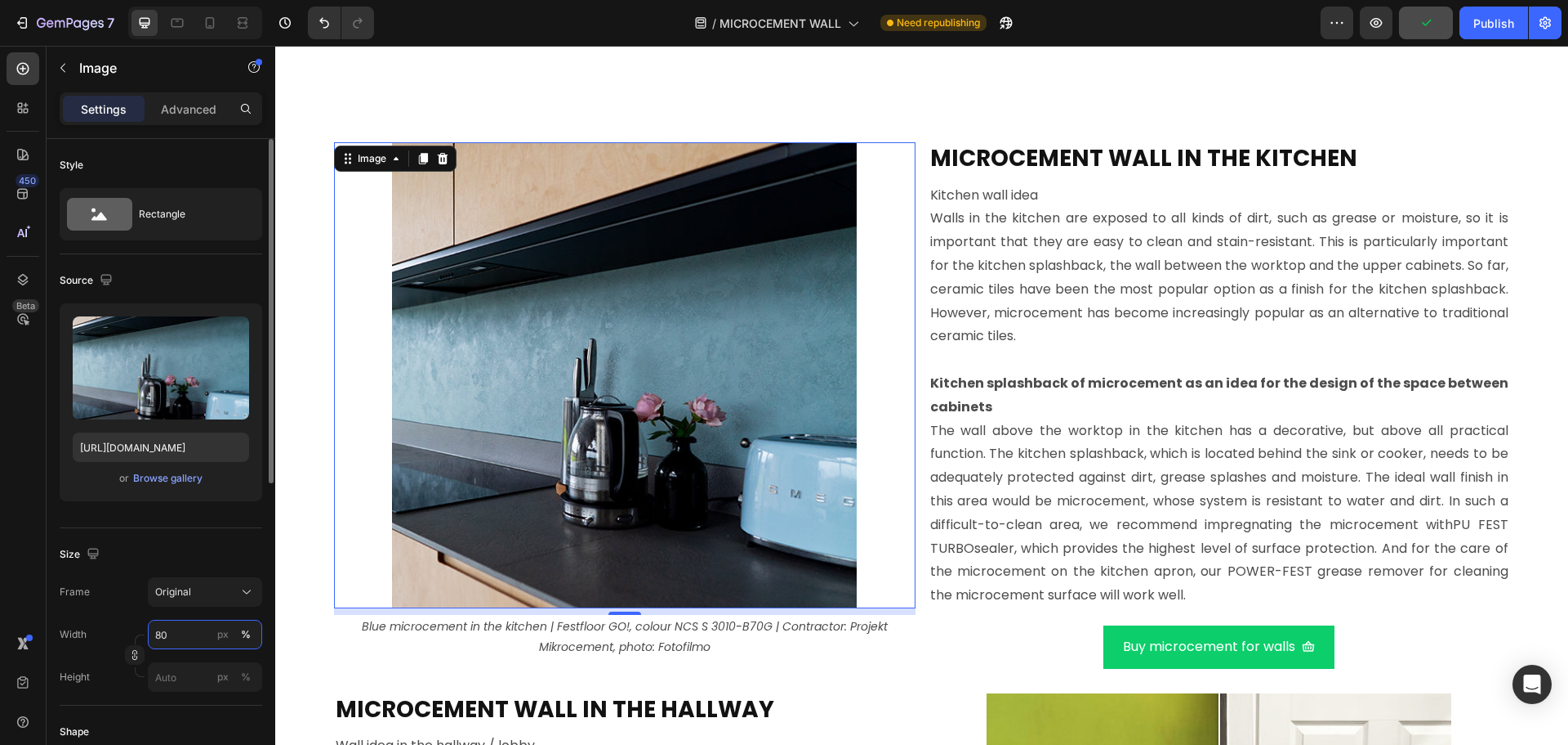
scroll to position [9507, 0]
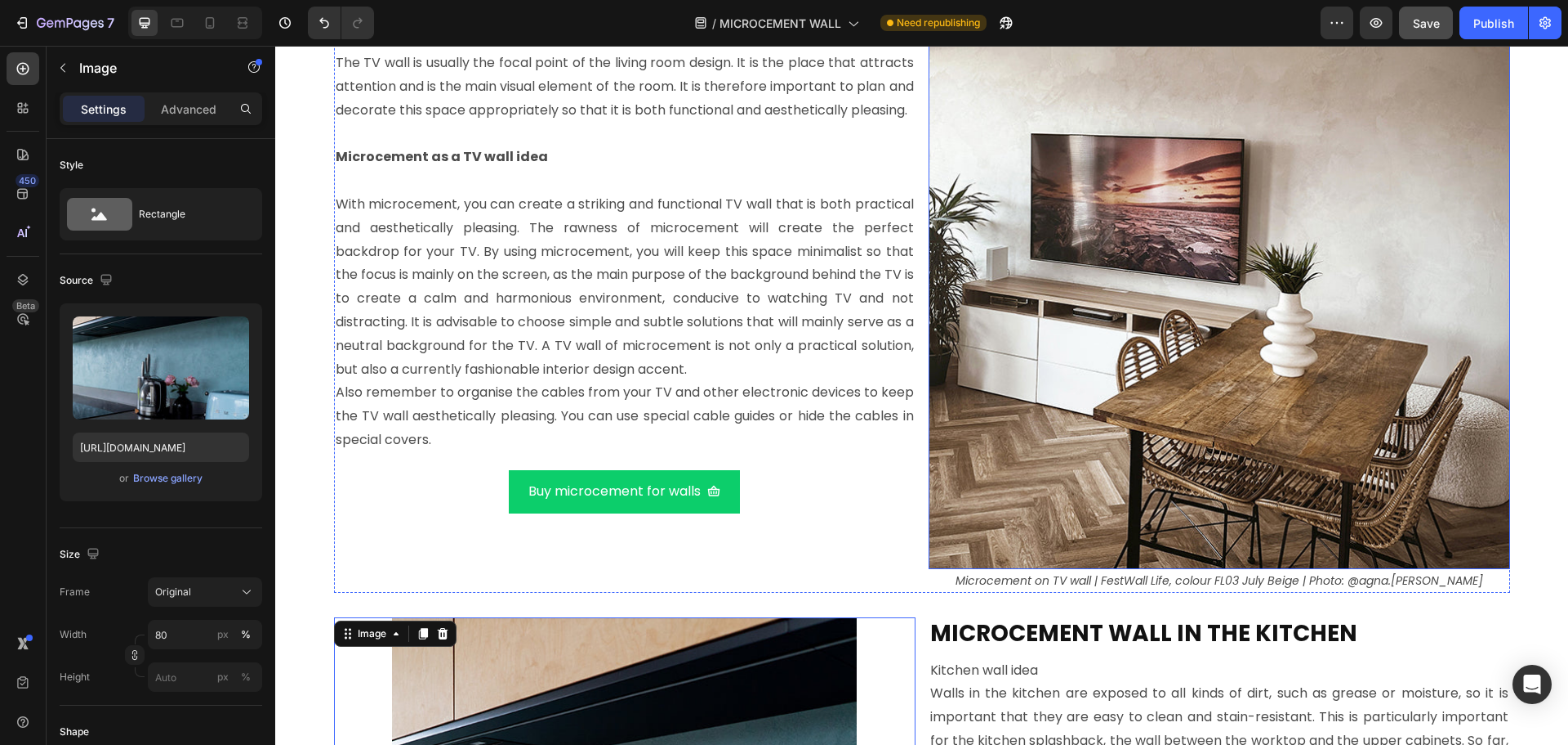
click at [1142, 334] on img at bounding box center [1219, 278] width 582 height 582
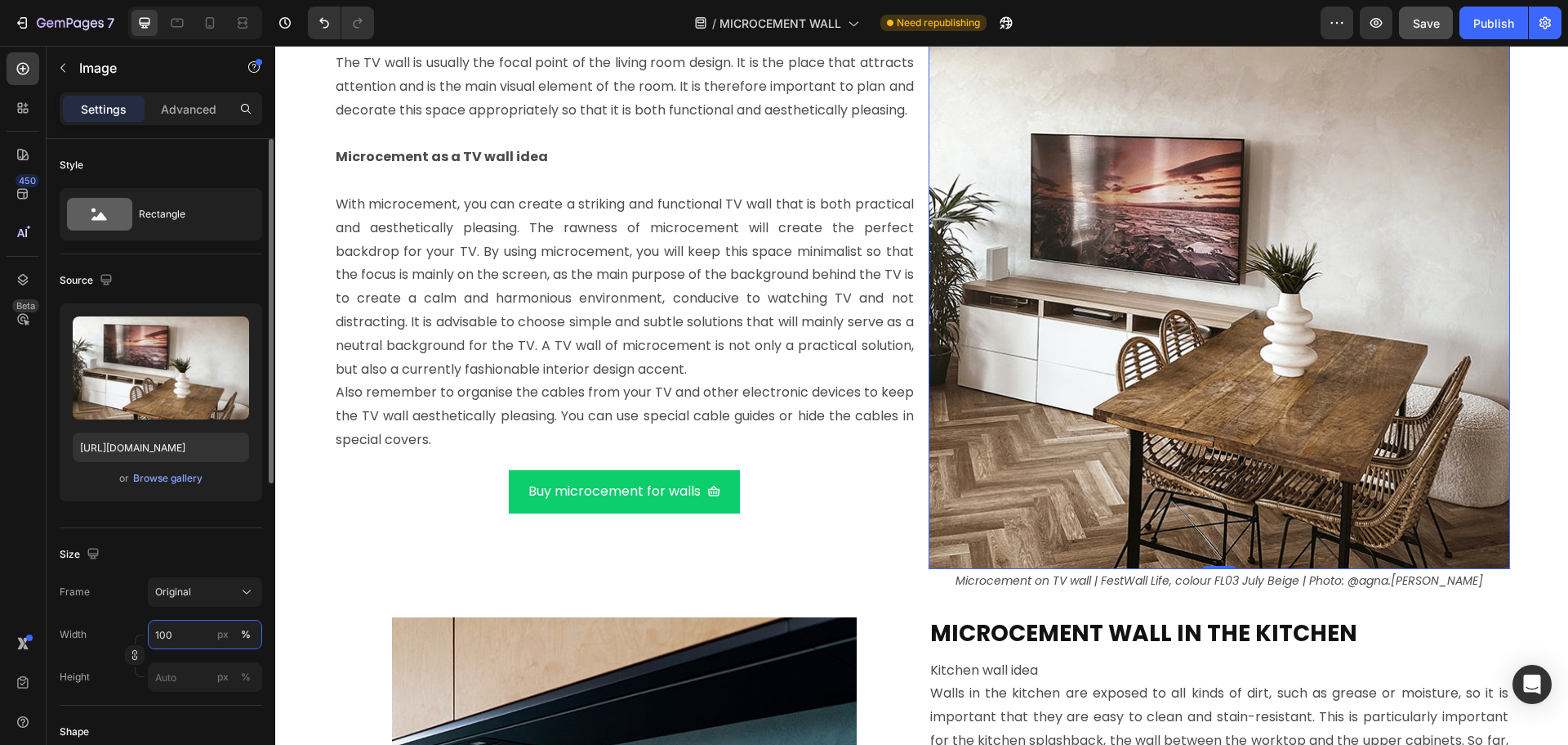
click at [175, 642] on input "100" at bounding box center [205, 633] width 114 height 29
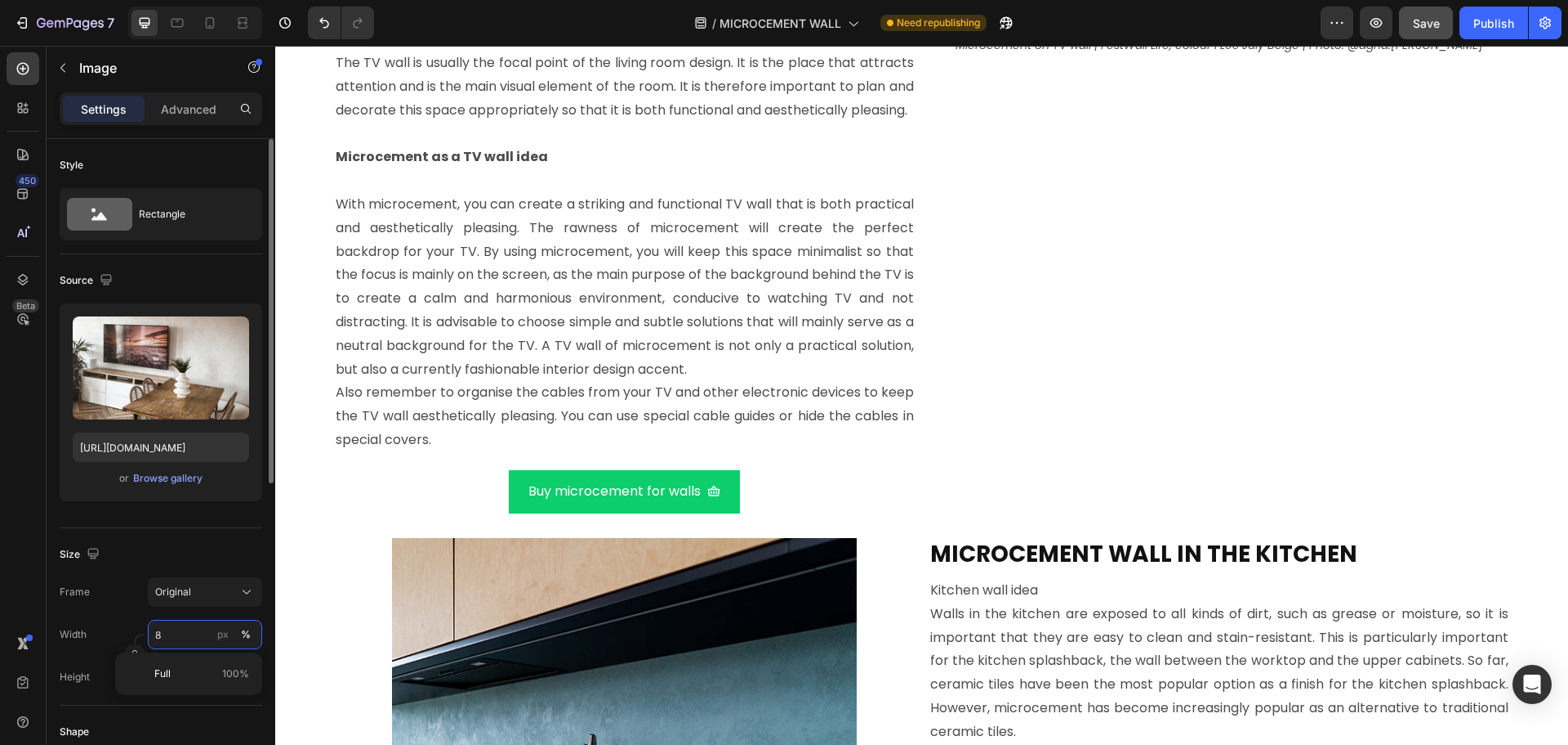
type input "80"
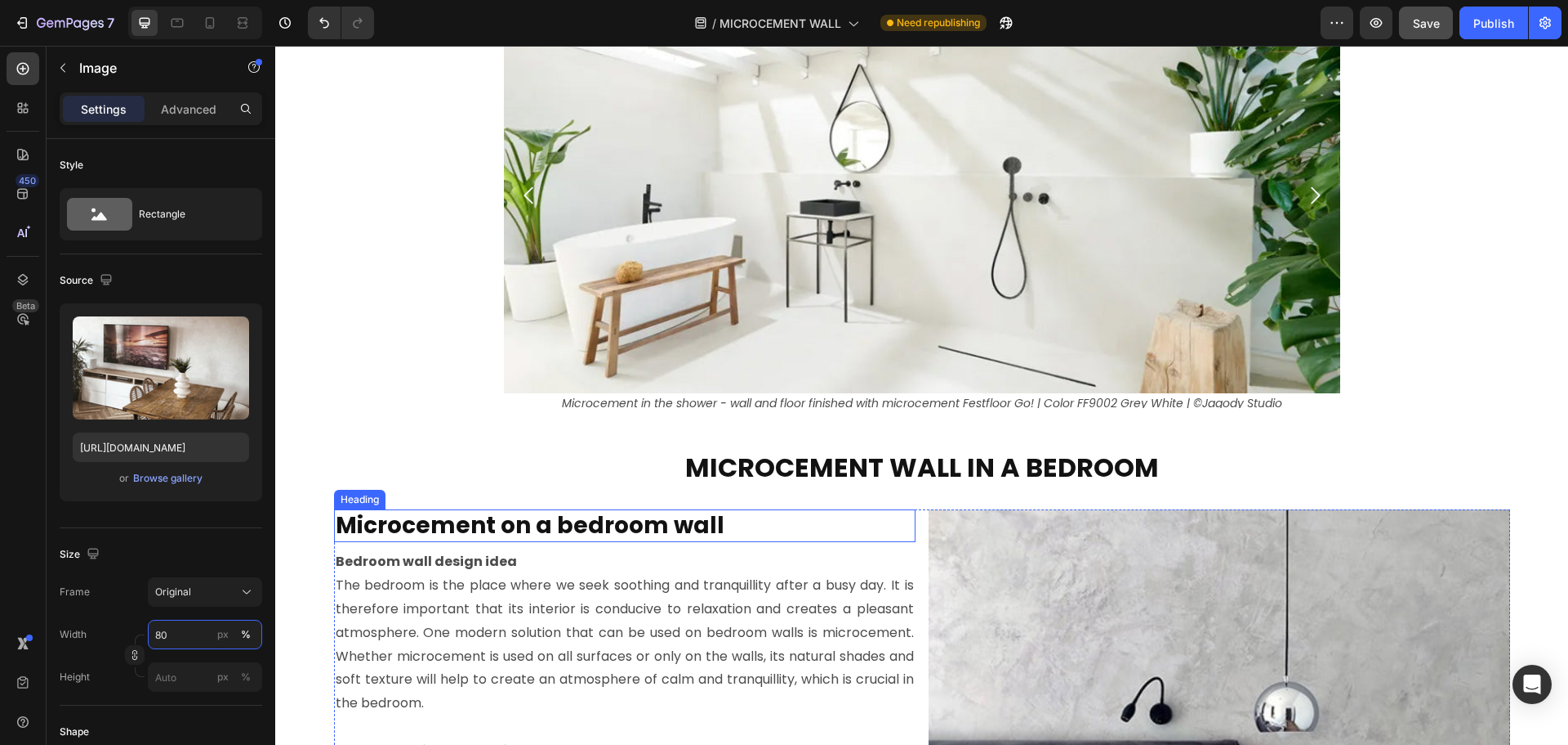
scroll to position [6565, 0]
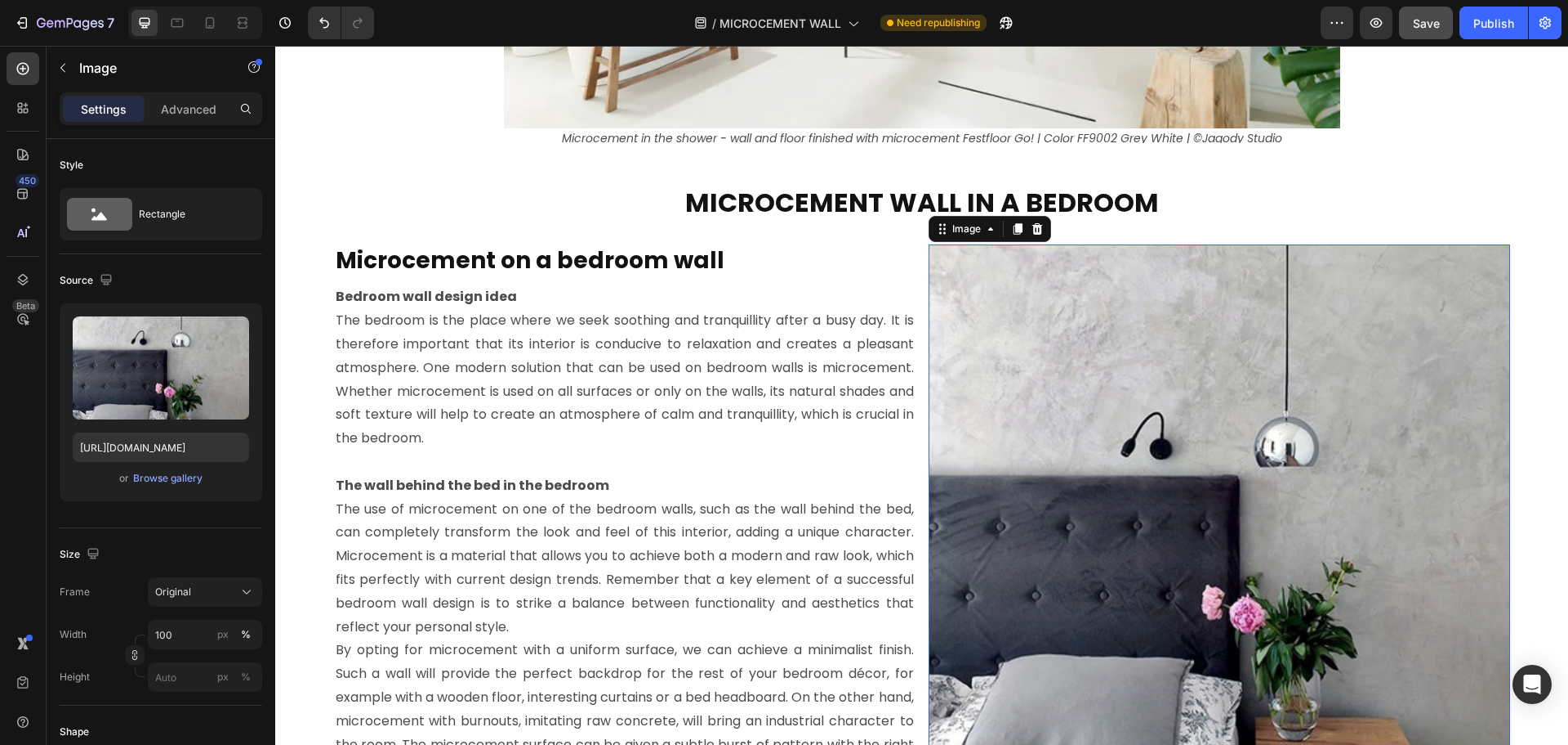
click at [1015, 416] on img at bounding box center [1219, 535] width 582 height 582
click at [180, 635] on input "100" at bounding box center [205, 633] width 114 height 29
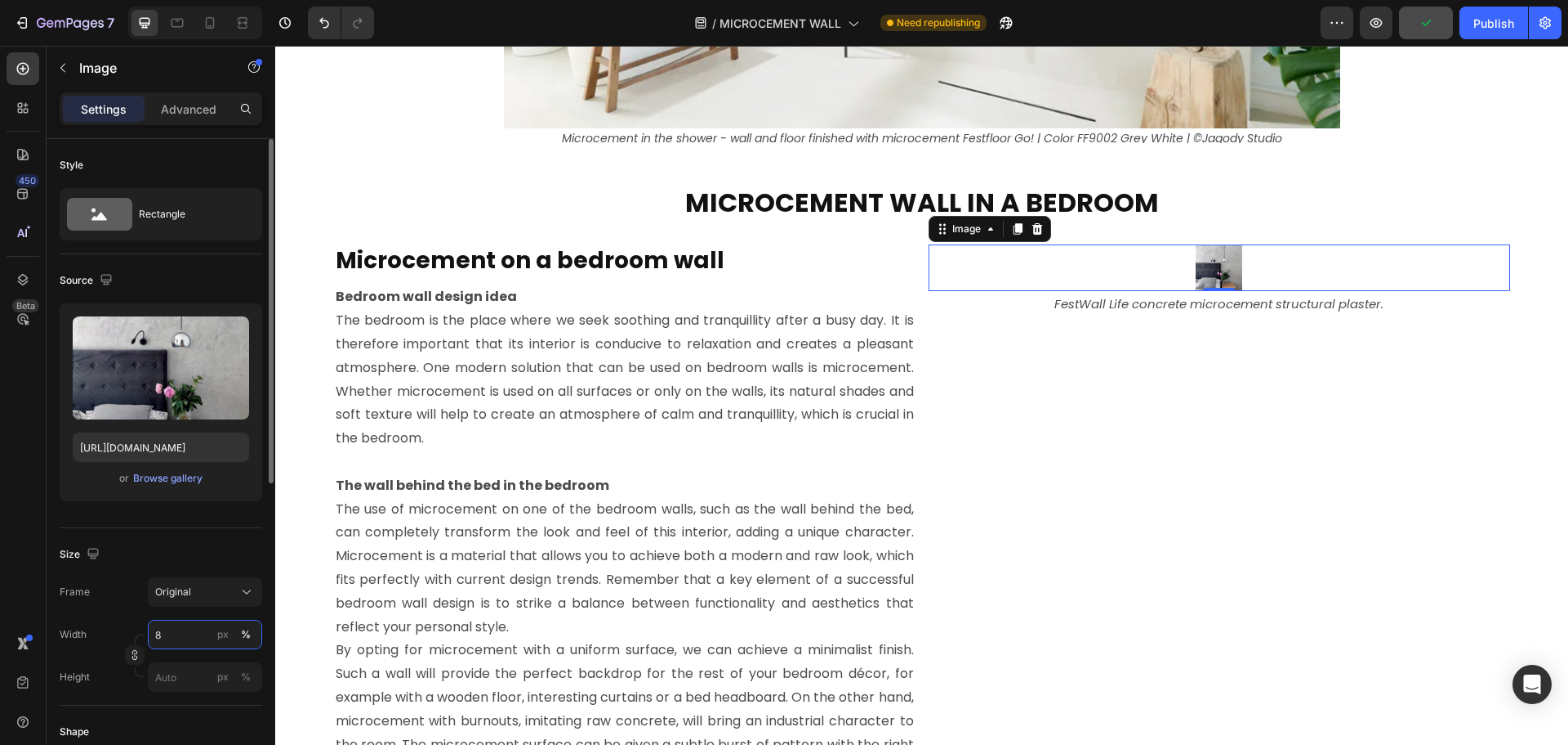
type input "80"
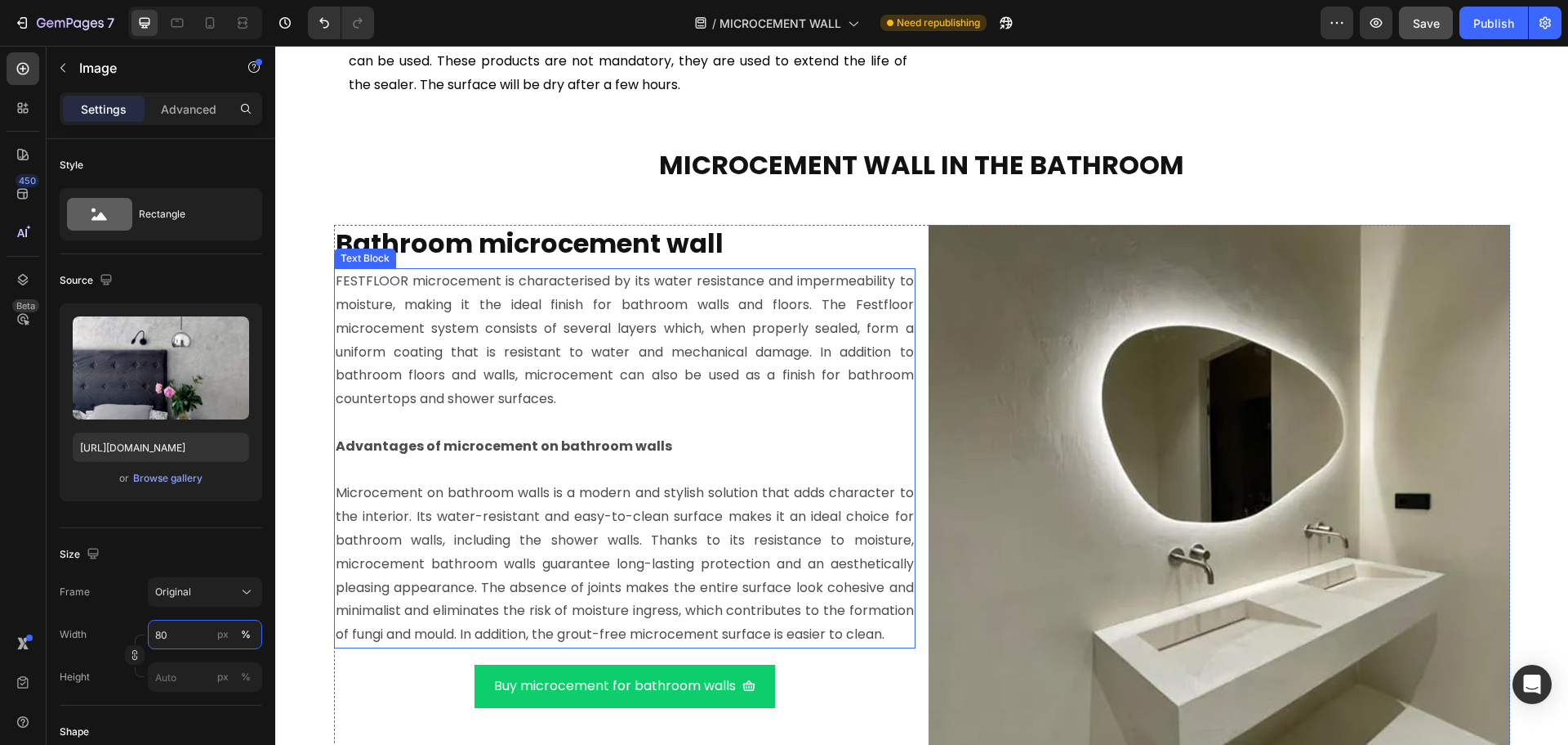
scroll to position [4685, 0]
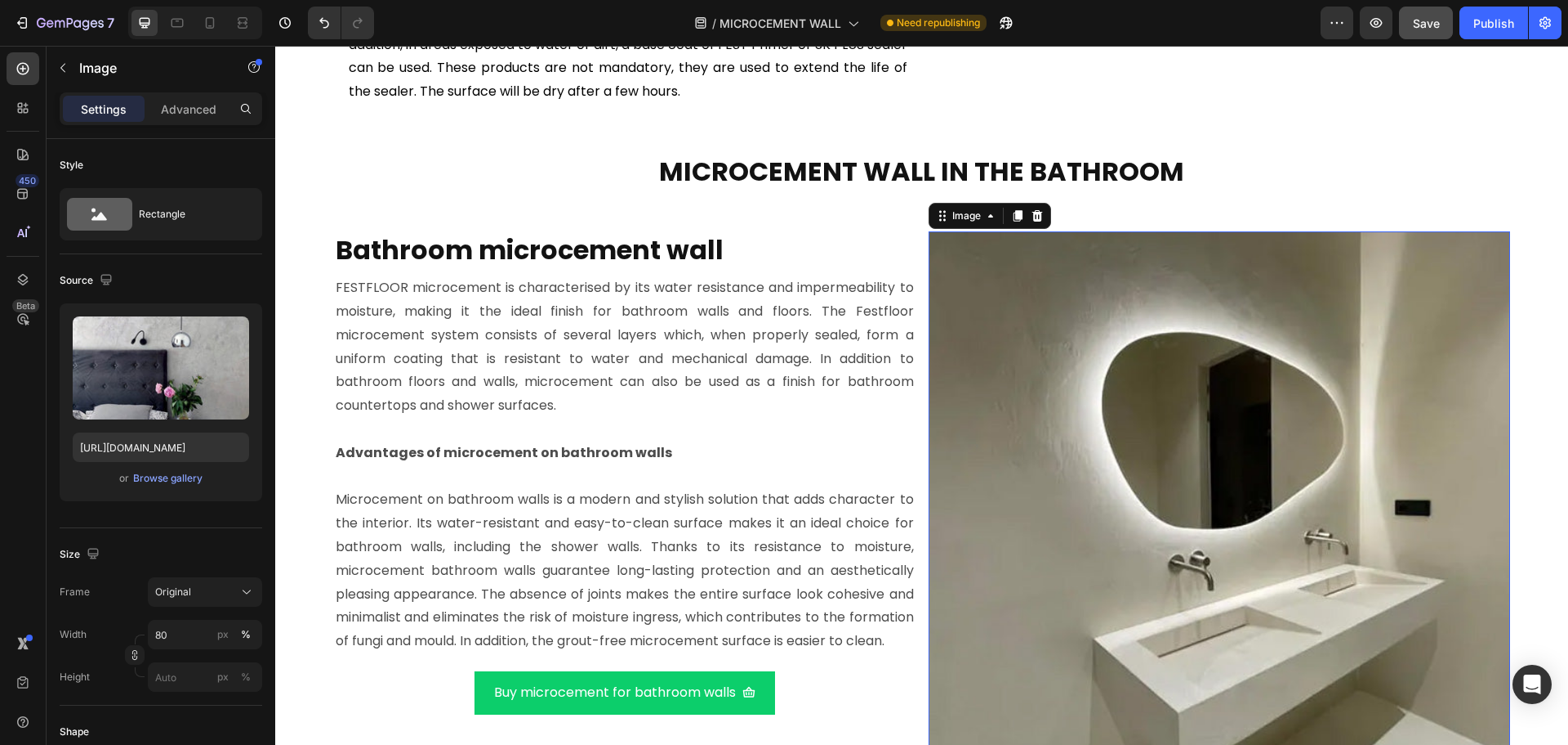
click at [1003, 404] on img at bounding box center [1219, 515] width 582 height 569
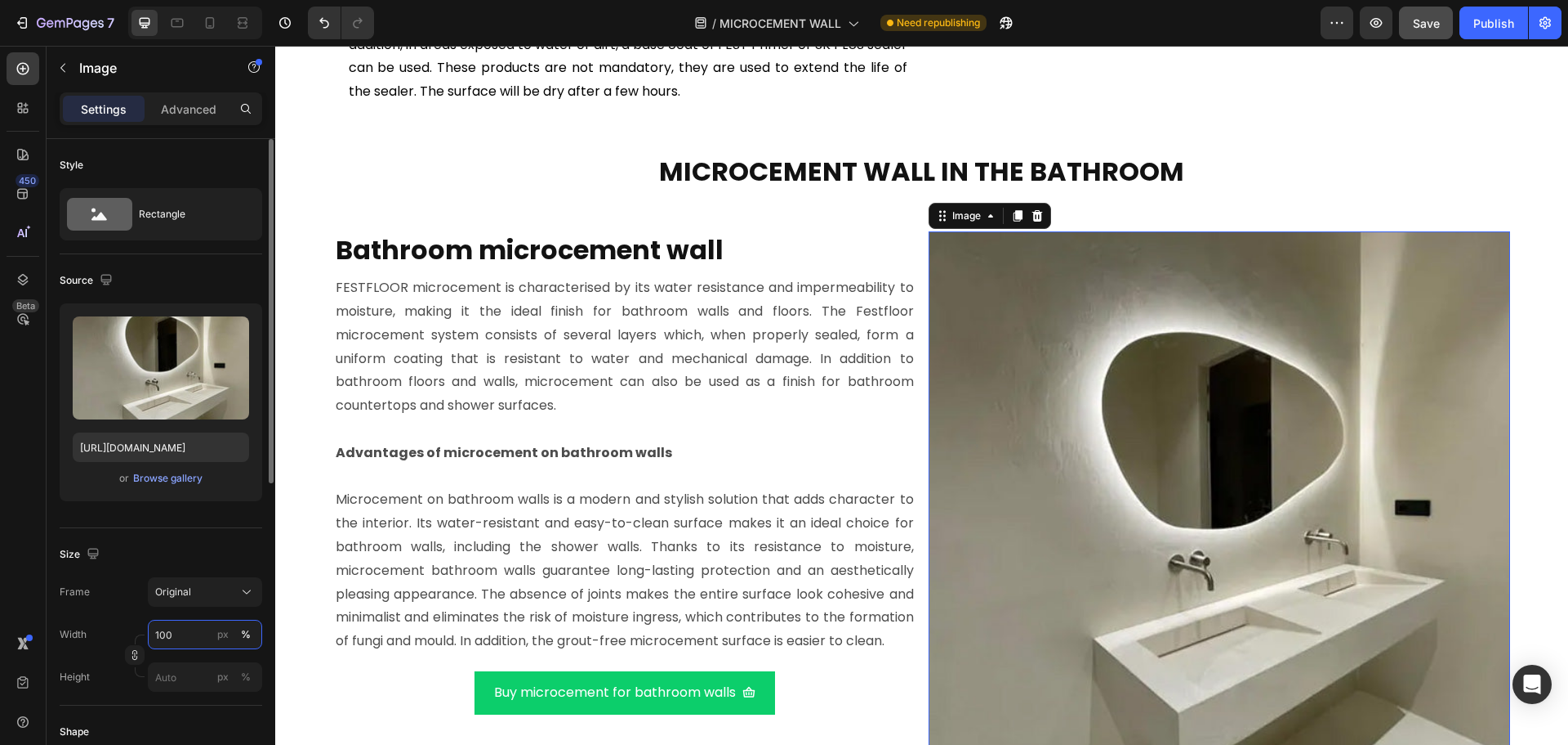
click at [171, 632] on input "100" at bounding box center [205, 633] width 114 height 29
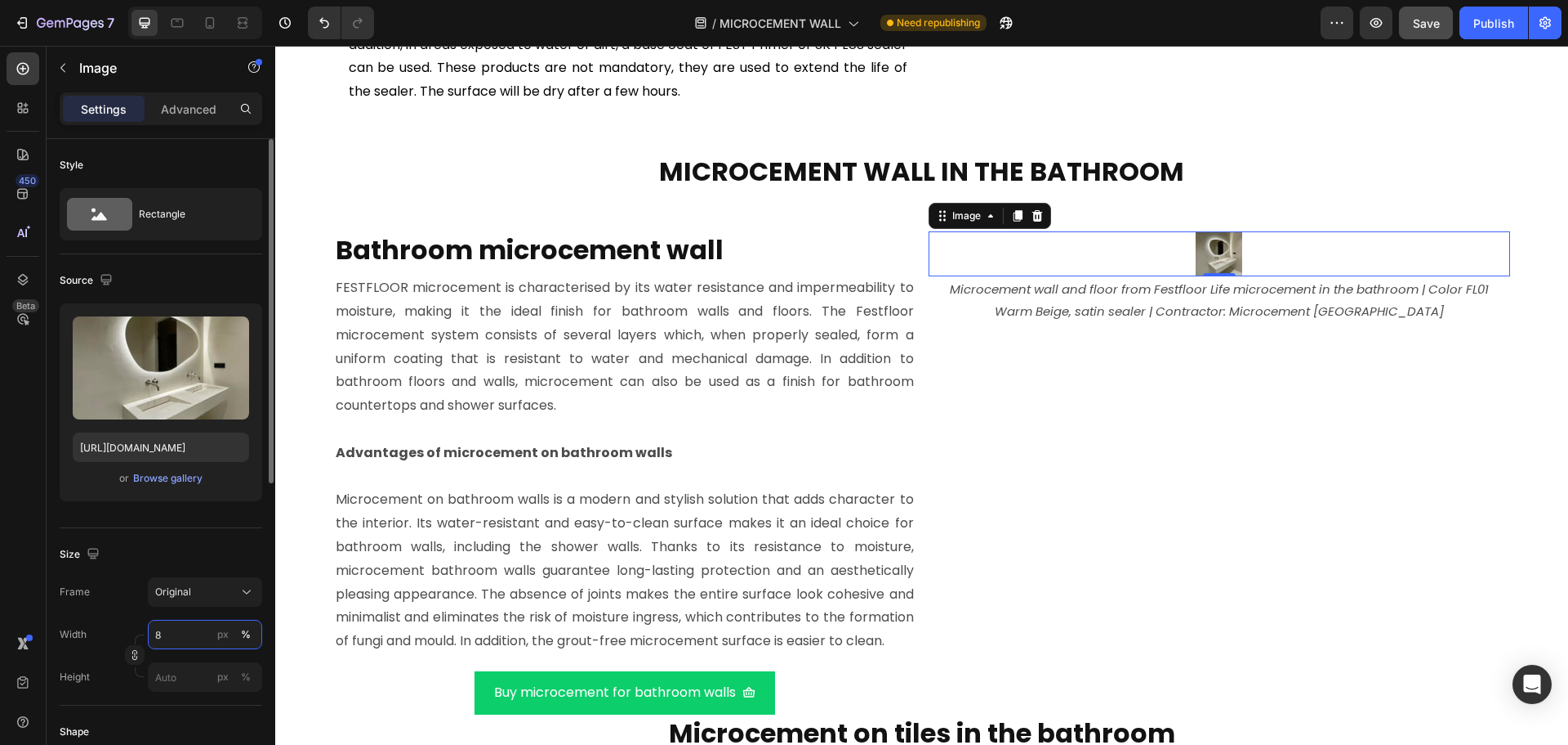
type input "80"
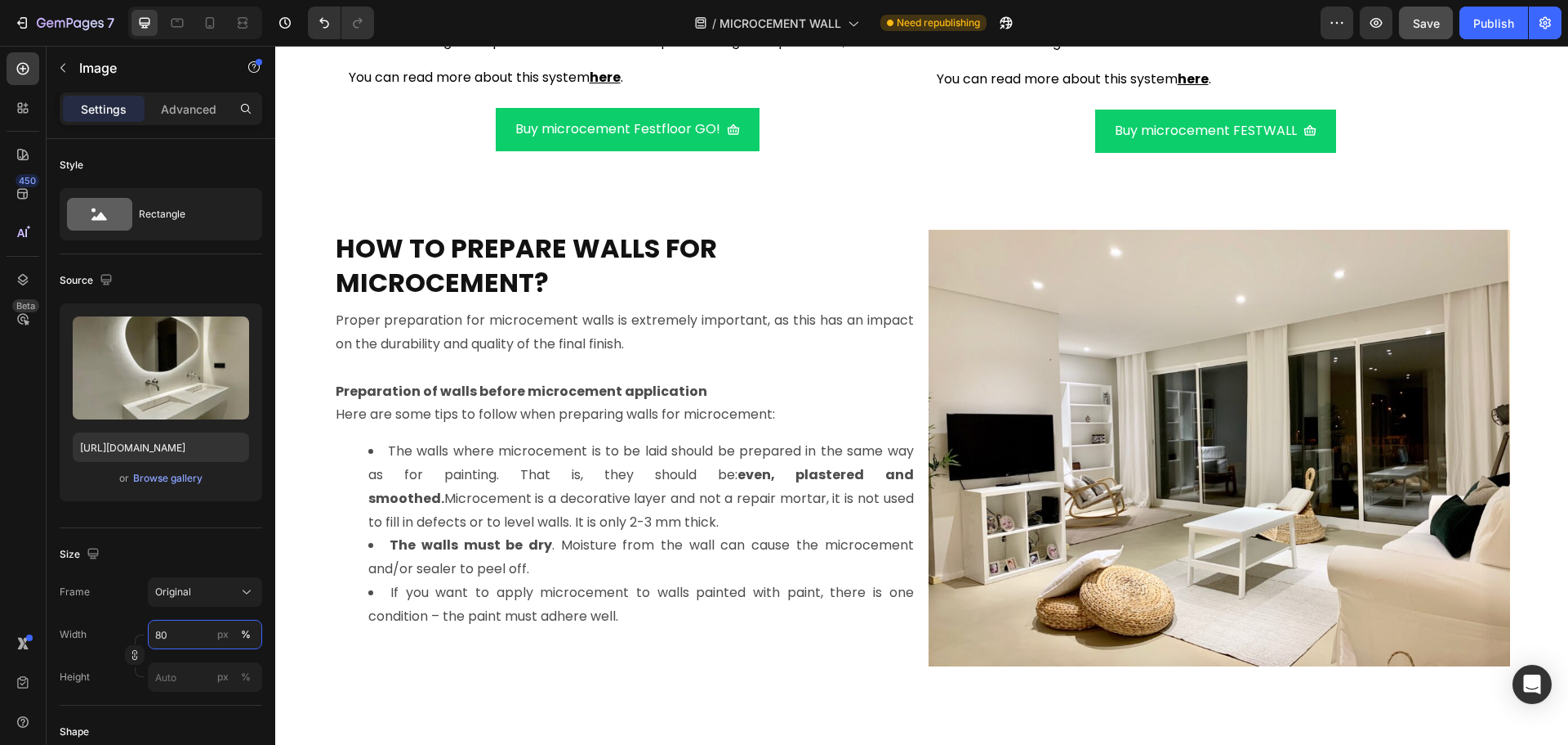
scroll to position [2152, 0]
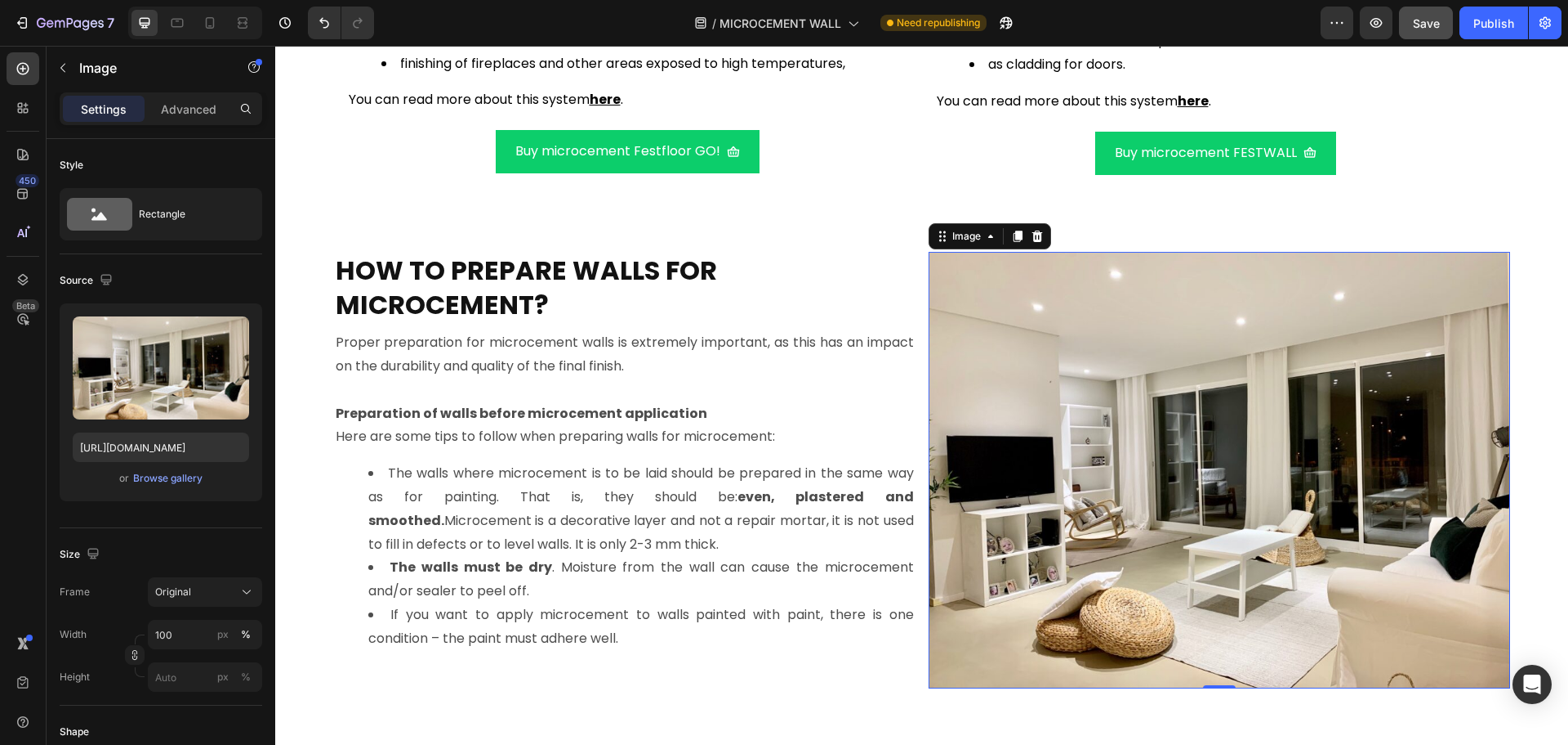
click at [1108, 506] on img at bounding box center [1219, 470] width 582 height 436
click at [181, 633] on input "100" at bounding box center [205, 633] width 114 height 29
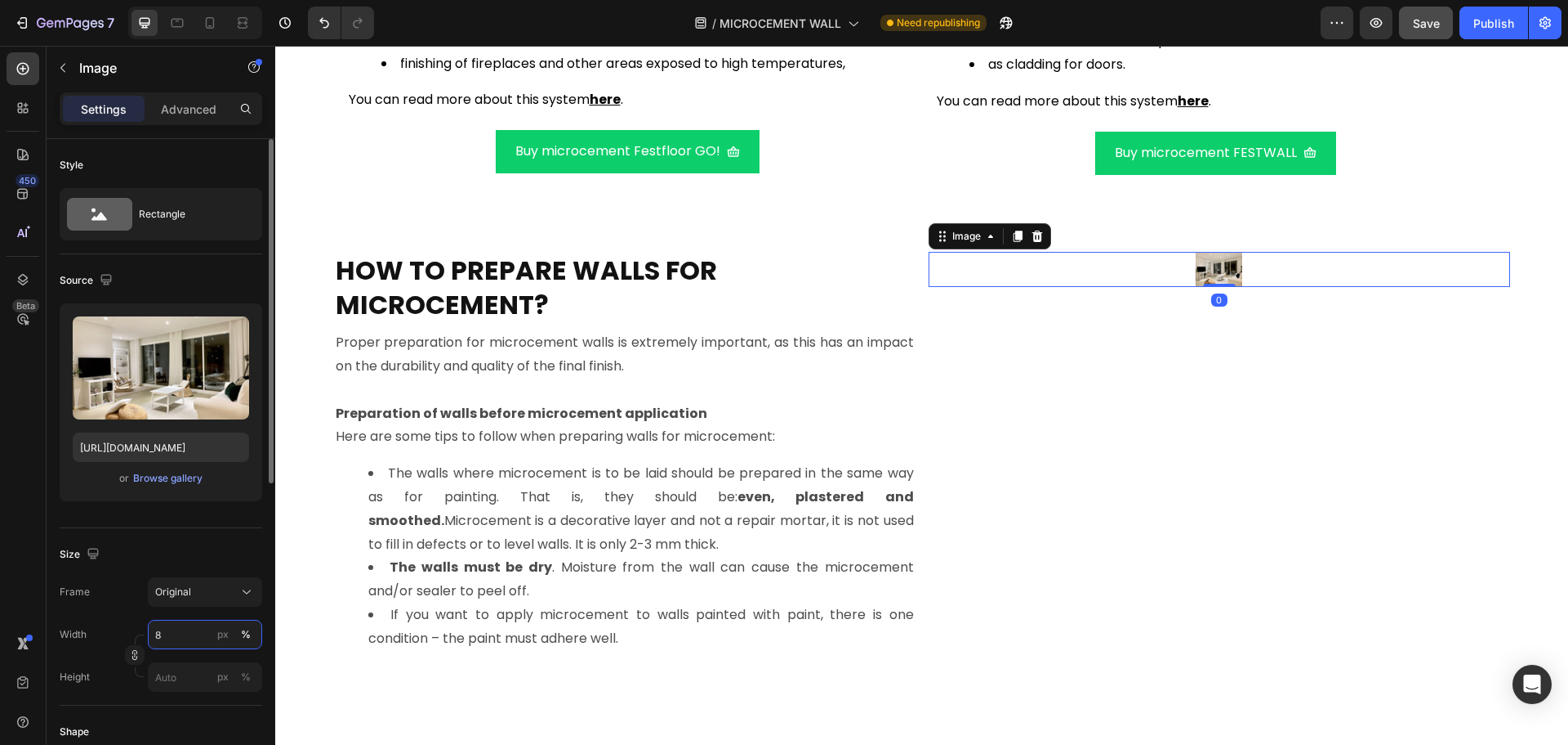
type input "80"
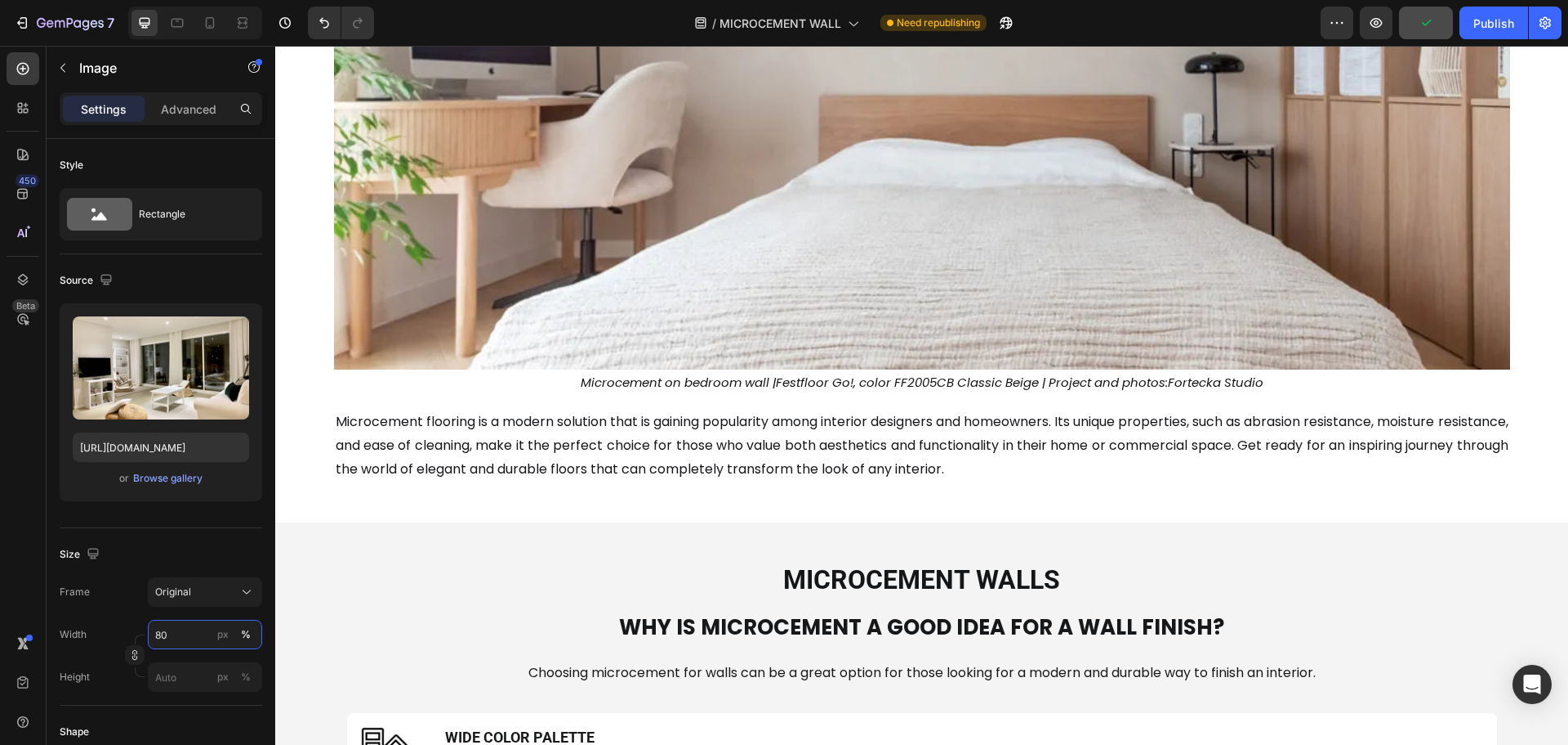
scroll to position [436, 0]
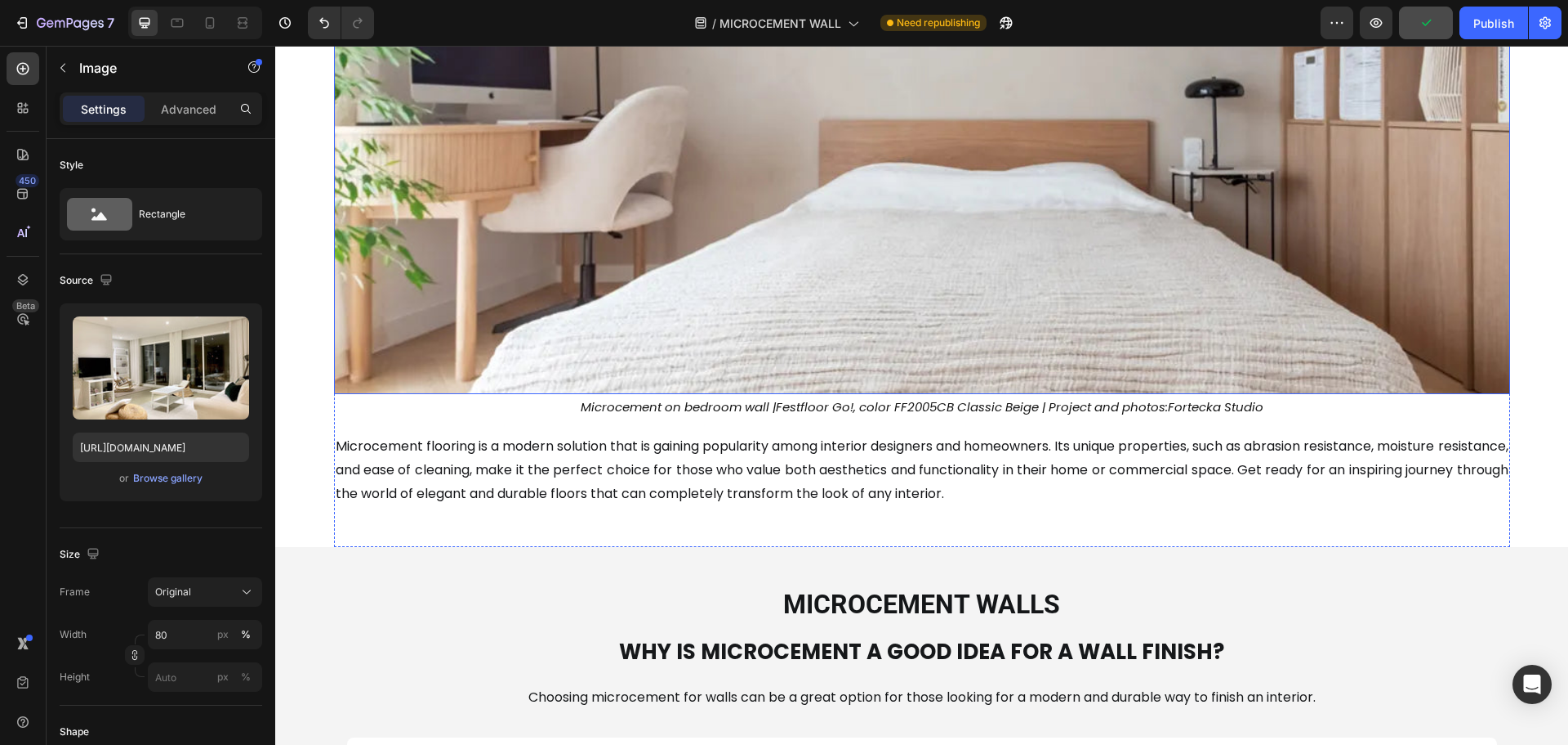
click at [721, 266] on img at bounding box center [921, 117] width 1176 height 552
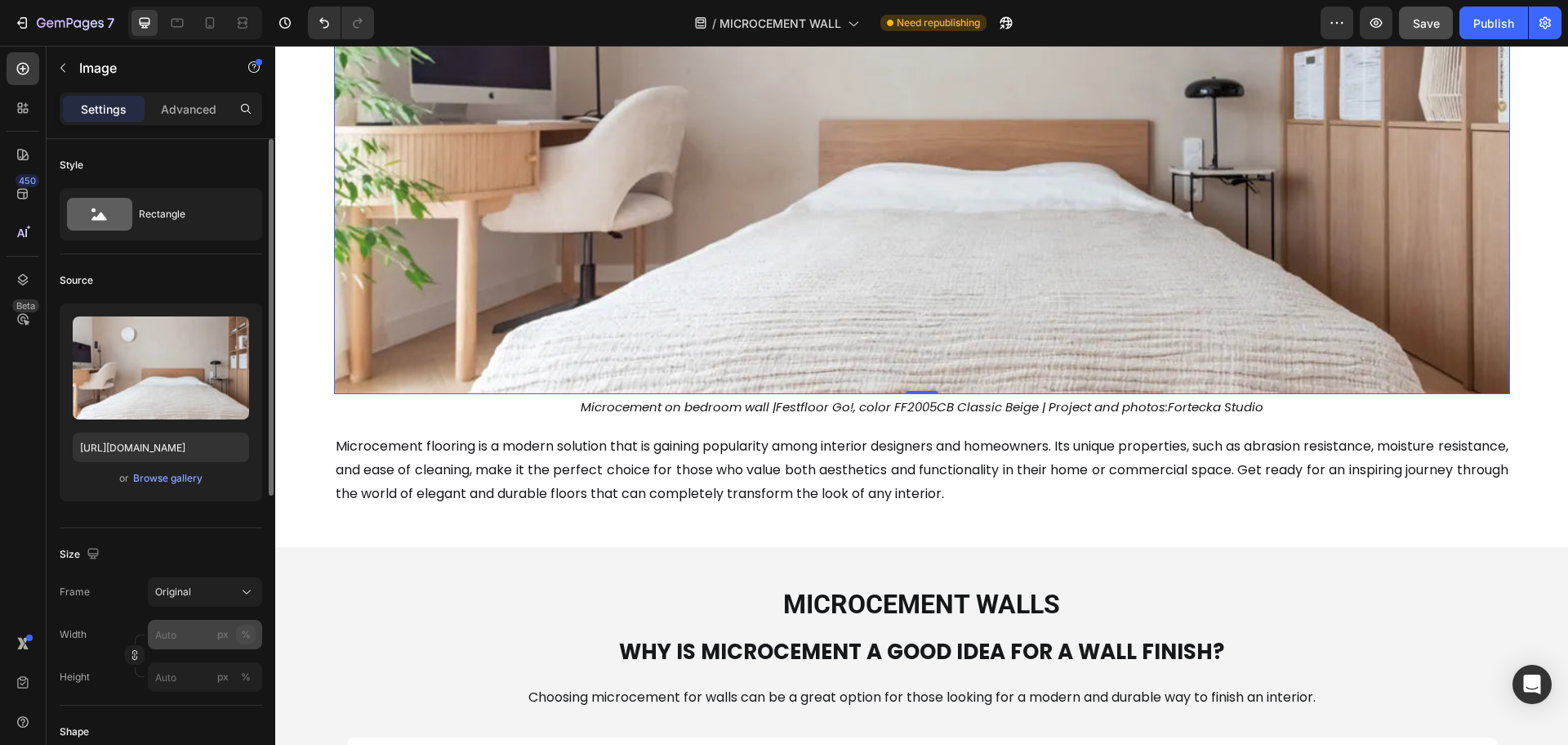
click at [246, 635] on div "%" at bounding box center [246, 634] width 10 height 15
click at [191, 633] on input "px %" at bounding box center [205, 633] width 114 height 29
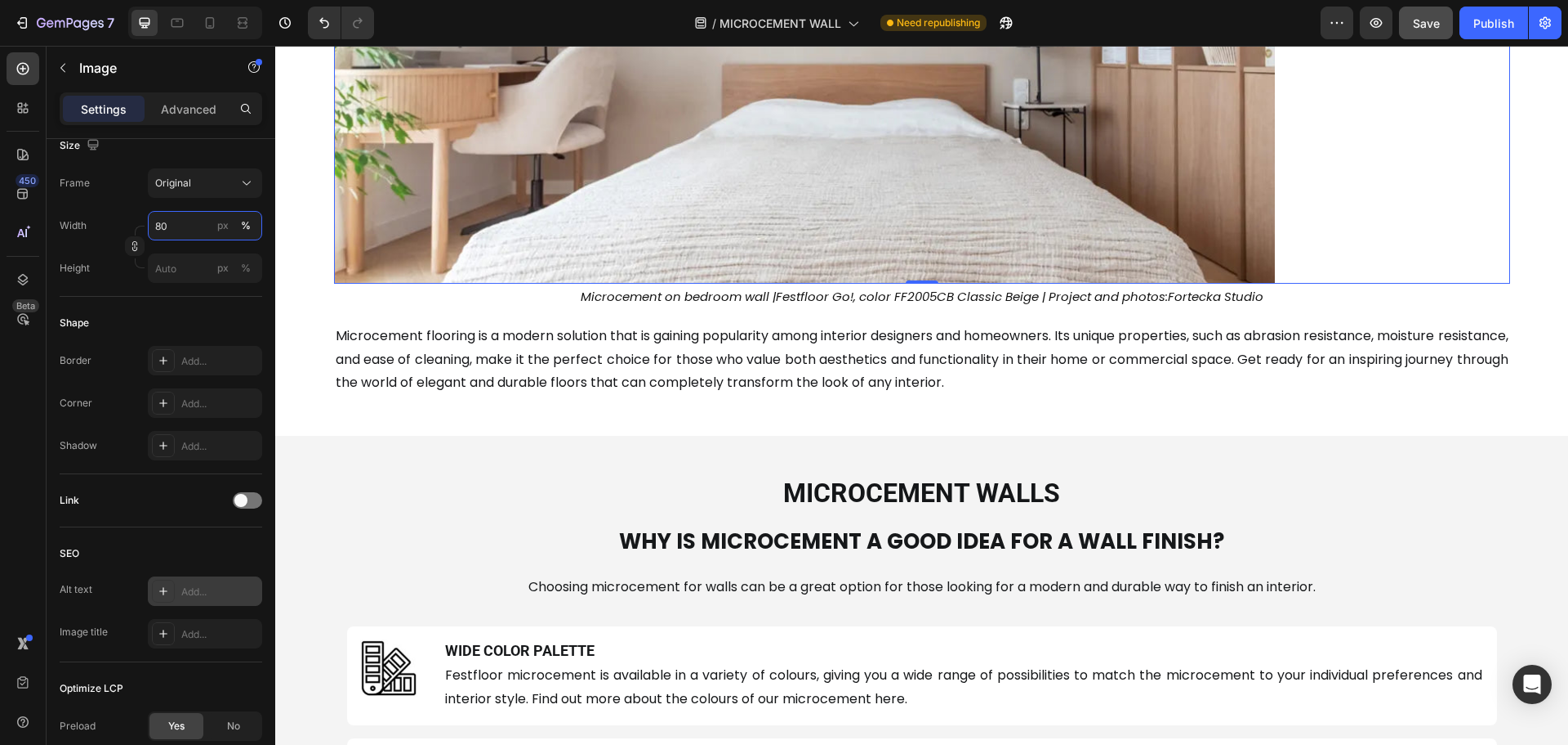
scroll to position [539, 0]
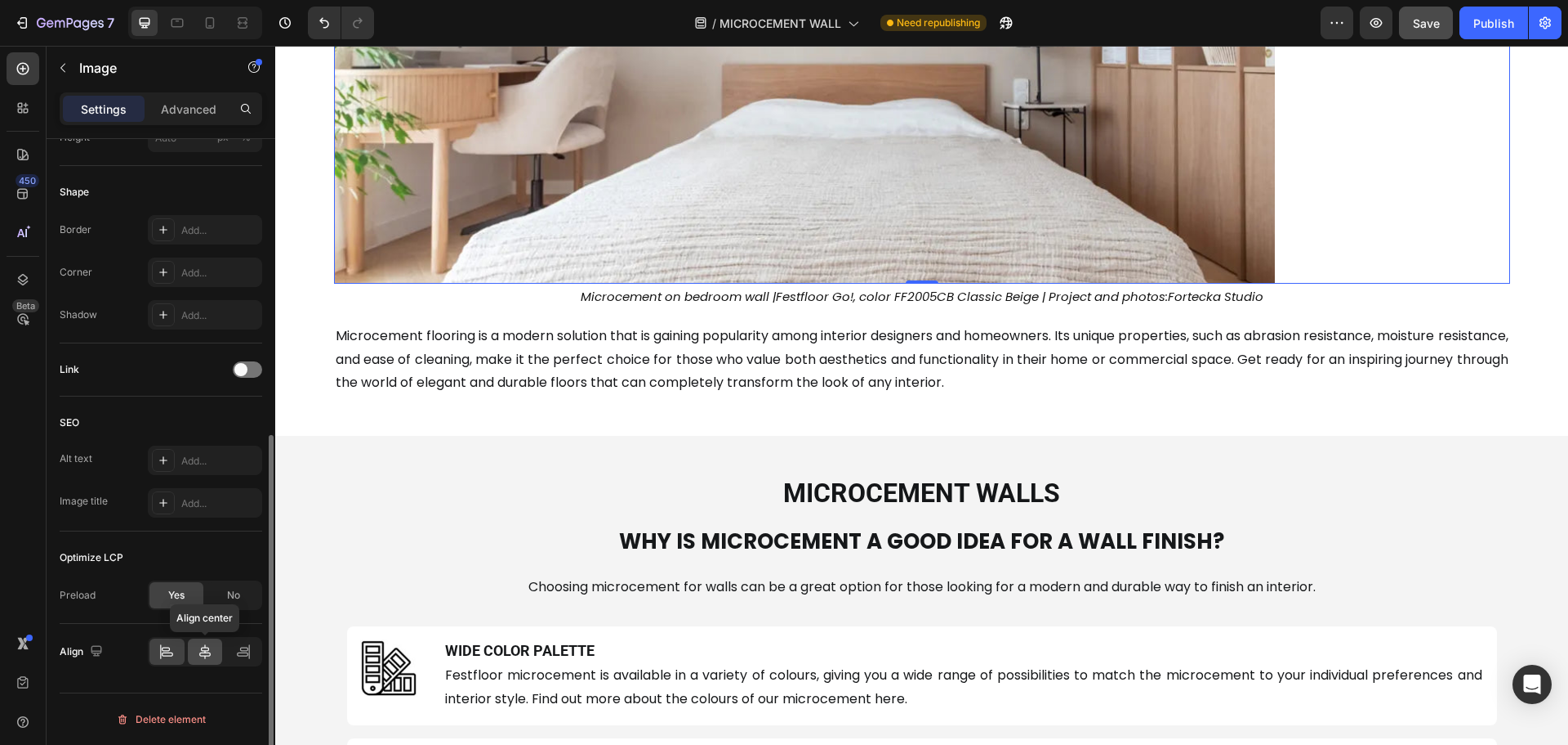
type input "80"
click at [203, 650] on icon at bounding box center [205, 651] width 16 height 16
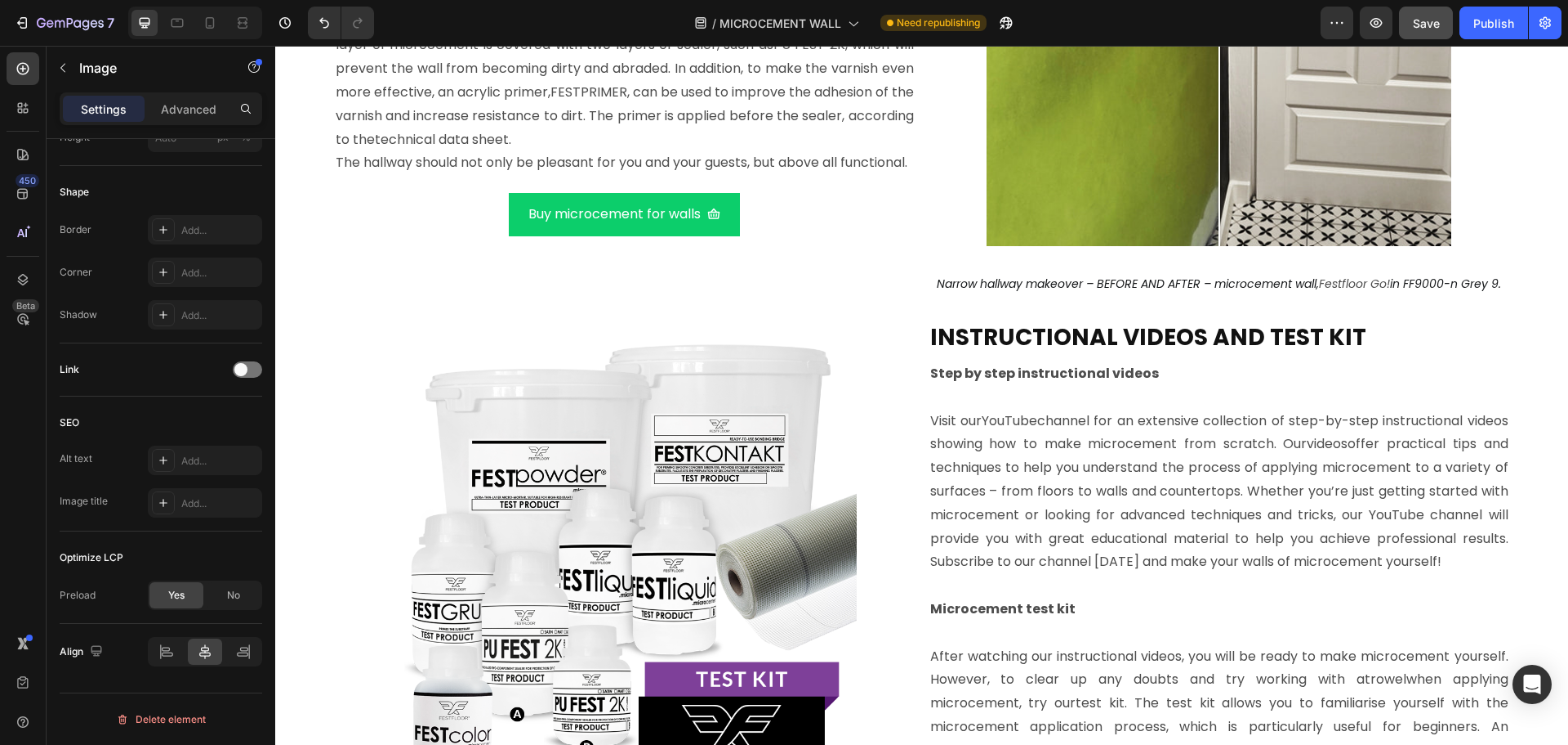
scroll to position [9507, 0]
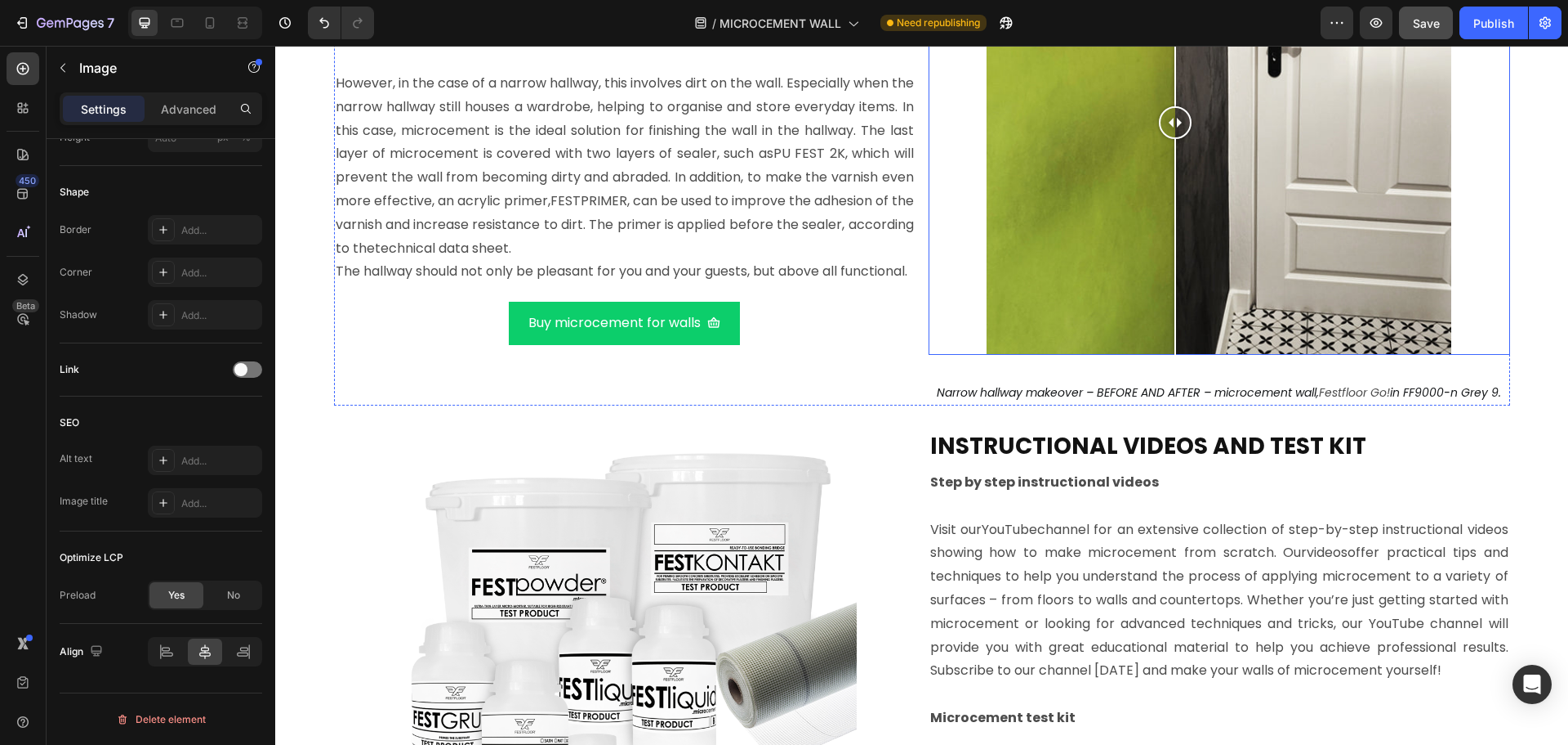
drag, startPoint x: 1220, startPoint y: 129, endPoint x: 1168, endPoint y: 132, distance: 52.1
click at [1168, 132] on div at bounding box center [1175, 122] width 33 height 33
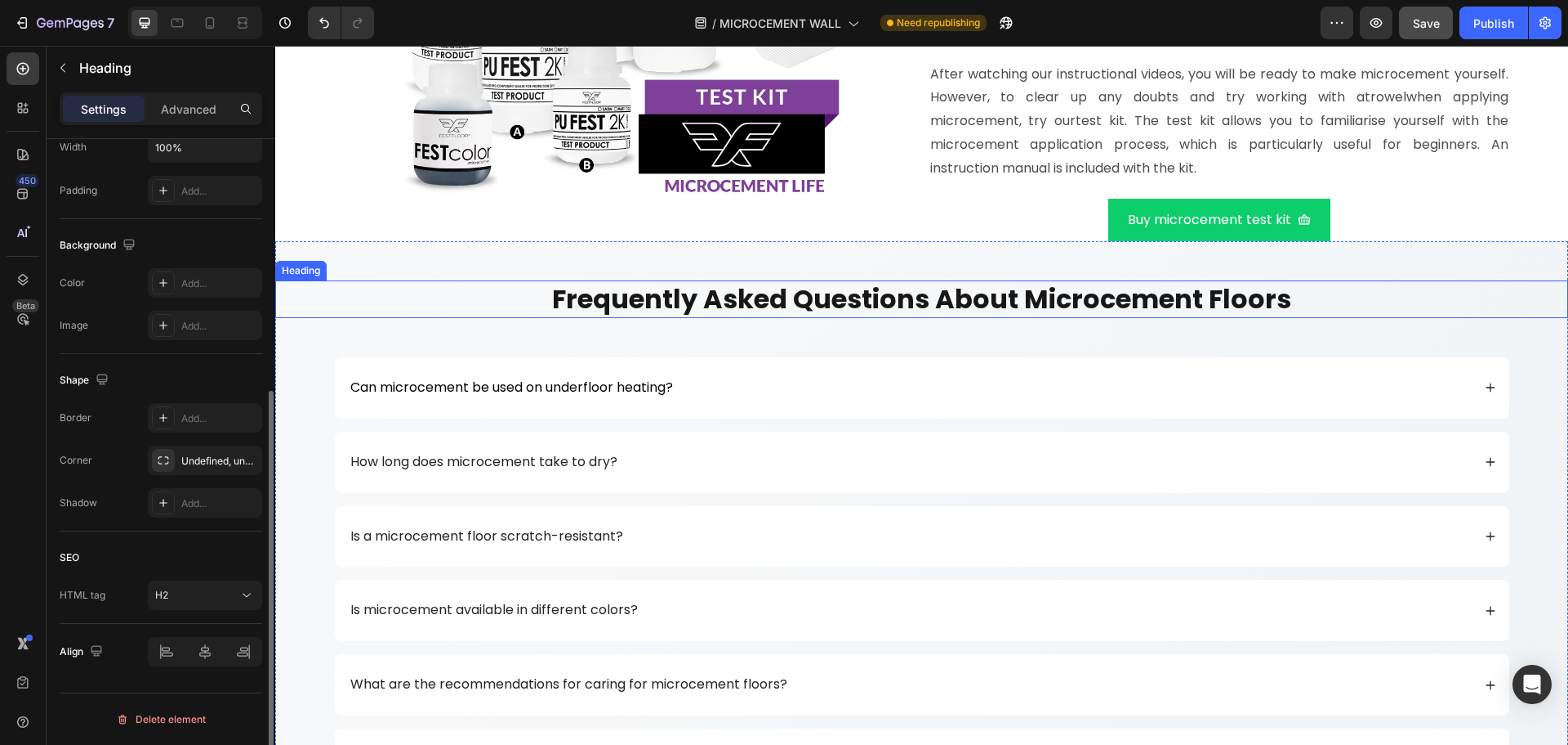
scroll to position [0, 0]
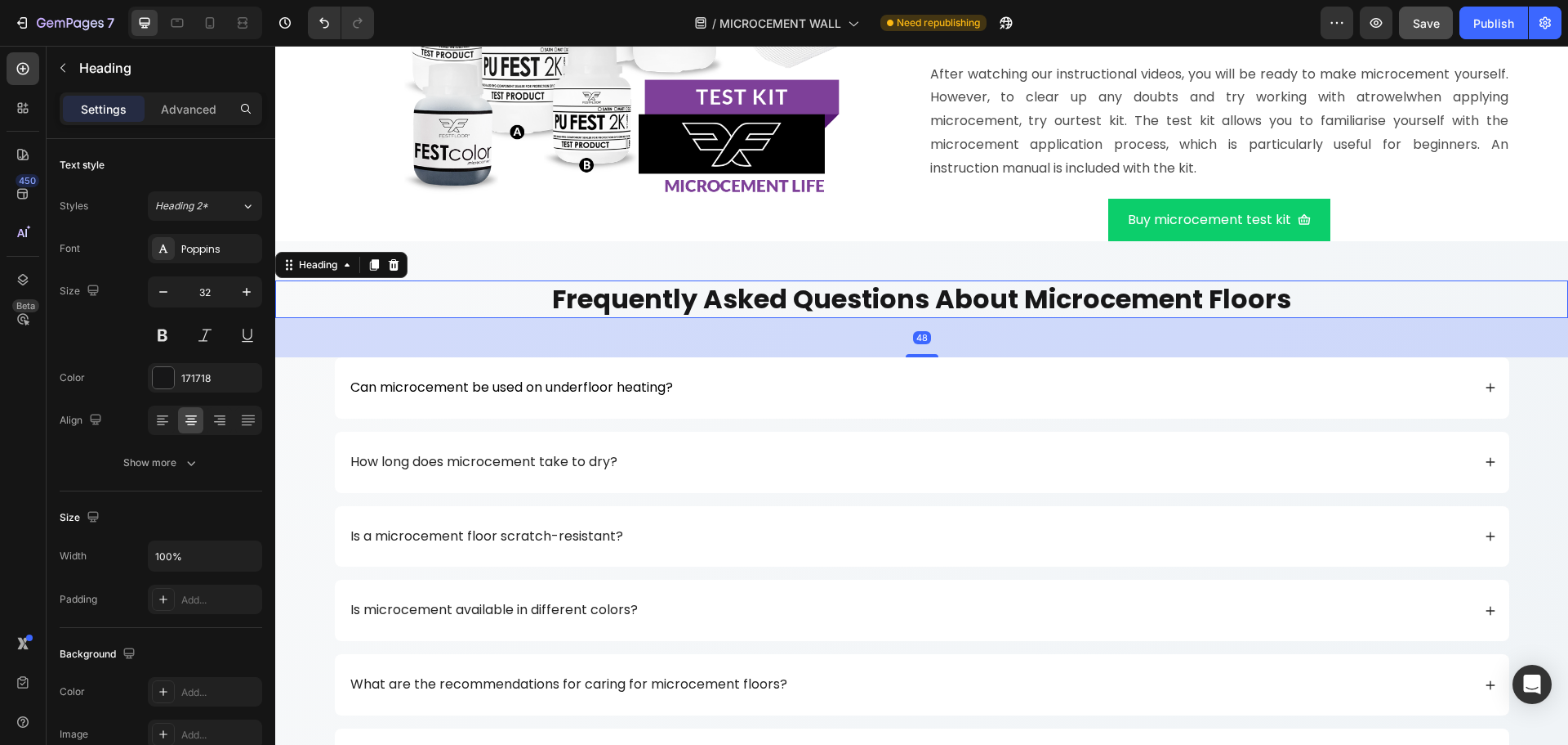
click at [753, 317] on strong "frequently asked questions about microcement floors" at bounding box center [921, 298] width 740 height 37
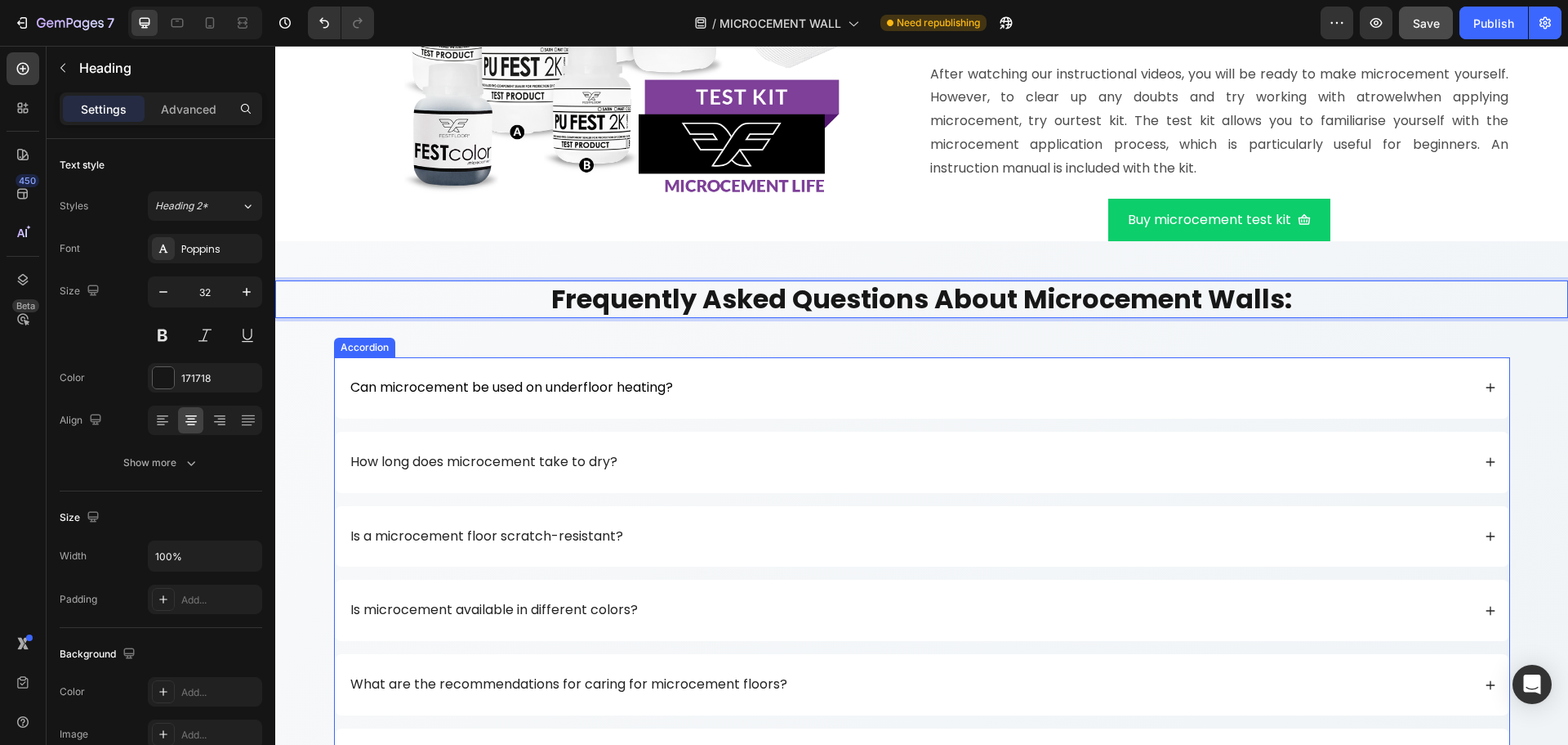
click at [492, 396] on span "Can microcement be used on underfloor heating?" at bounding box center [512, 387] width 323 height 19
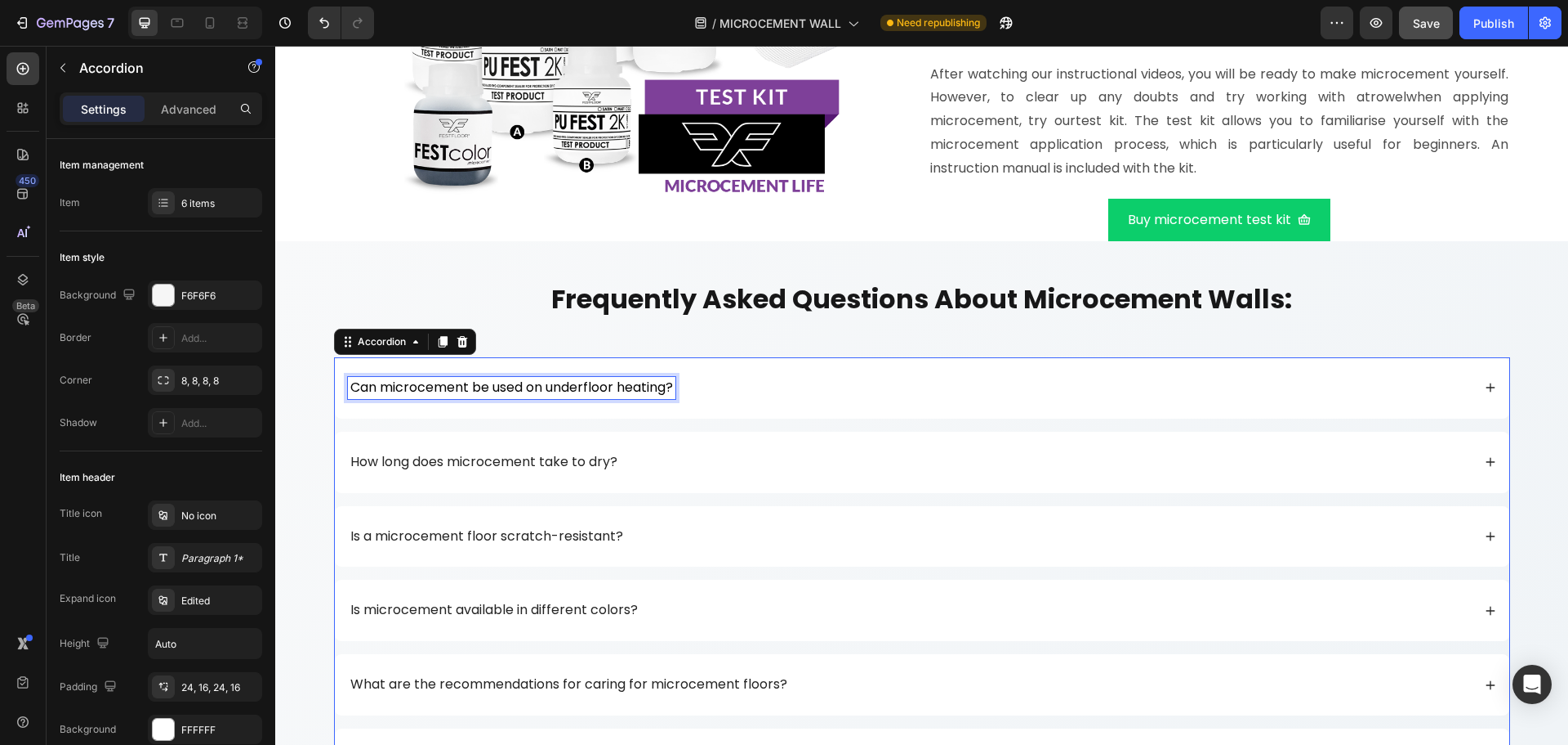
click at [492, 396] on span "Can microcement be used on underfloor heating?" at bounding box center [512, 387] width 323 height 19
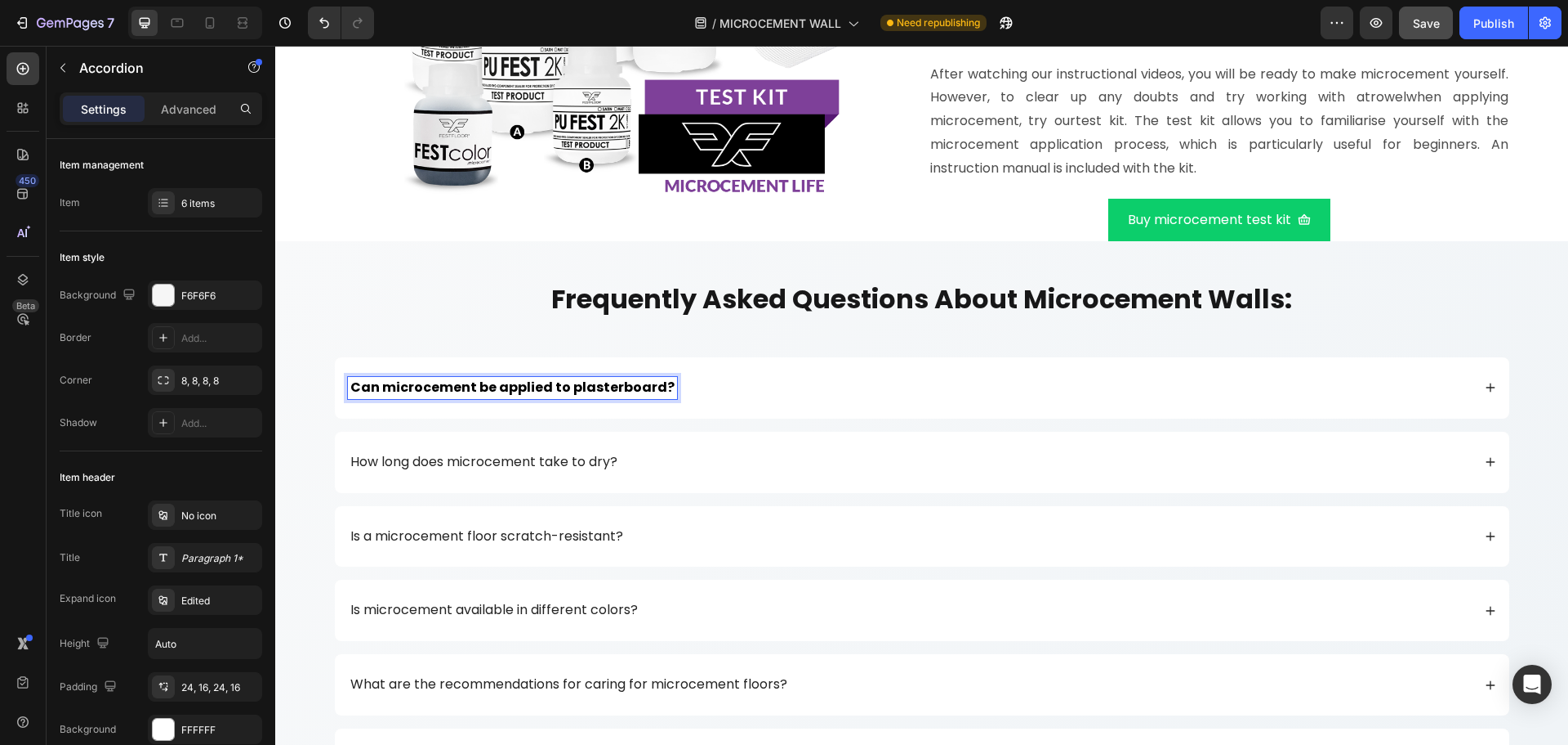
click at [1485, 393] on icon at bounding box center [1490, 387] width 11 height 11
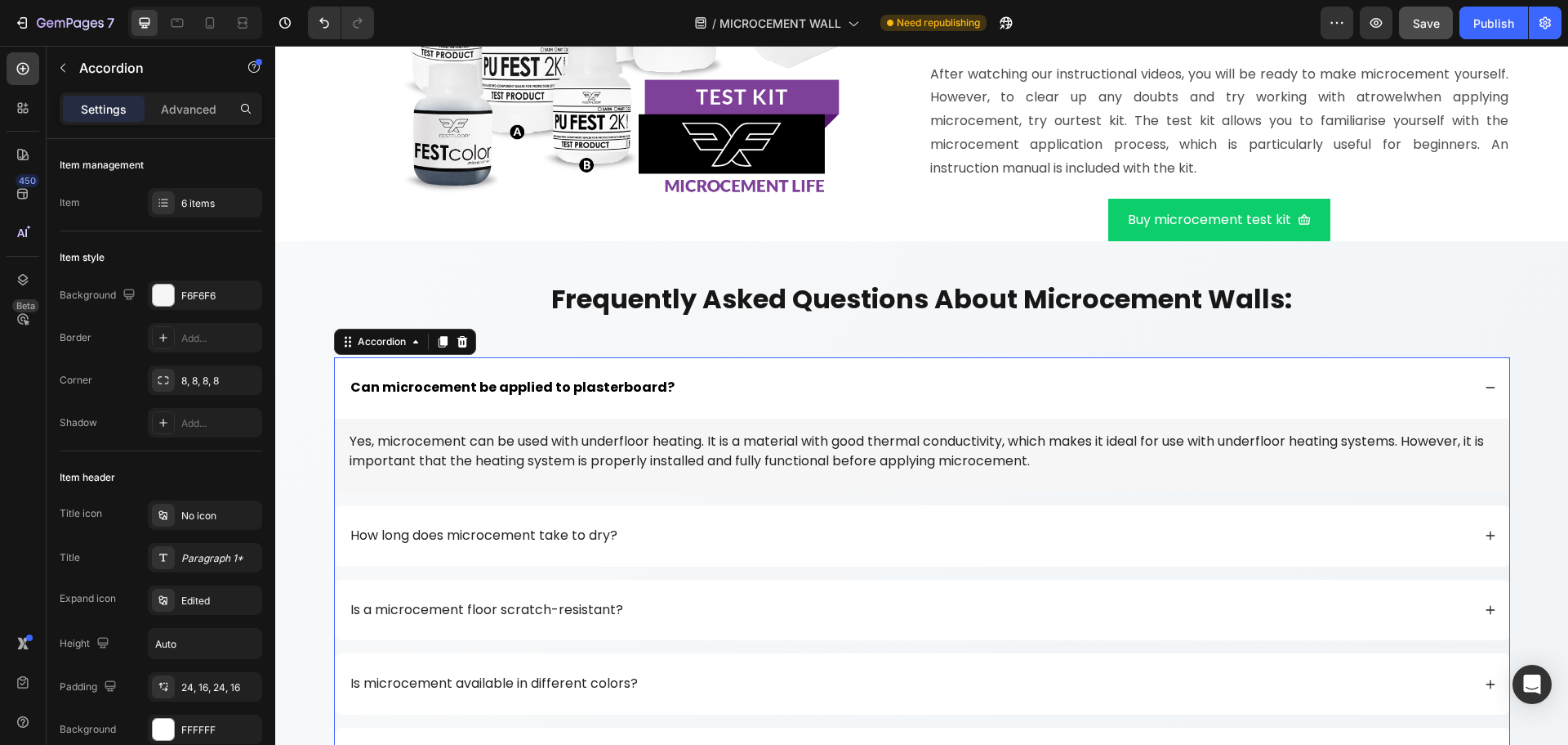
click at [579, 396] on strong "Can microcement be applied to plasterboard?" at bounding box center [513, 387] width 324 height 19
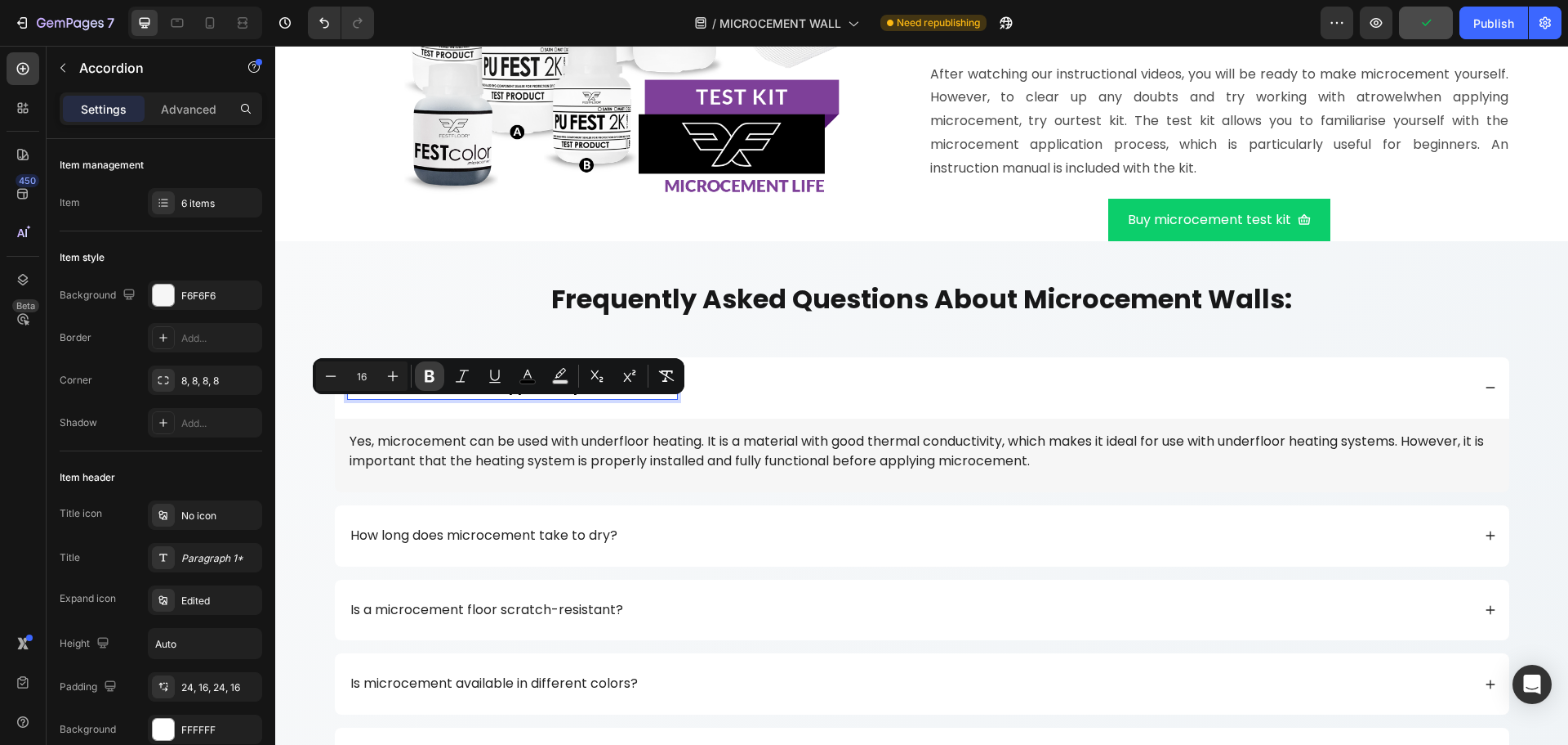
click at [425, 378] on icon "Editor contextual toolbar" at bounding box center [430, 376] width 16 height 16
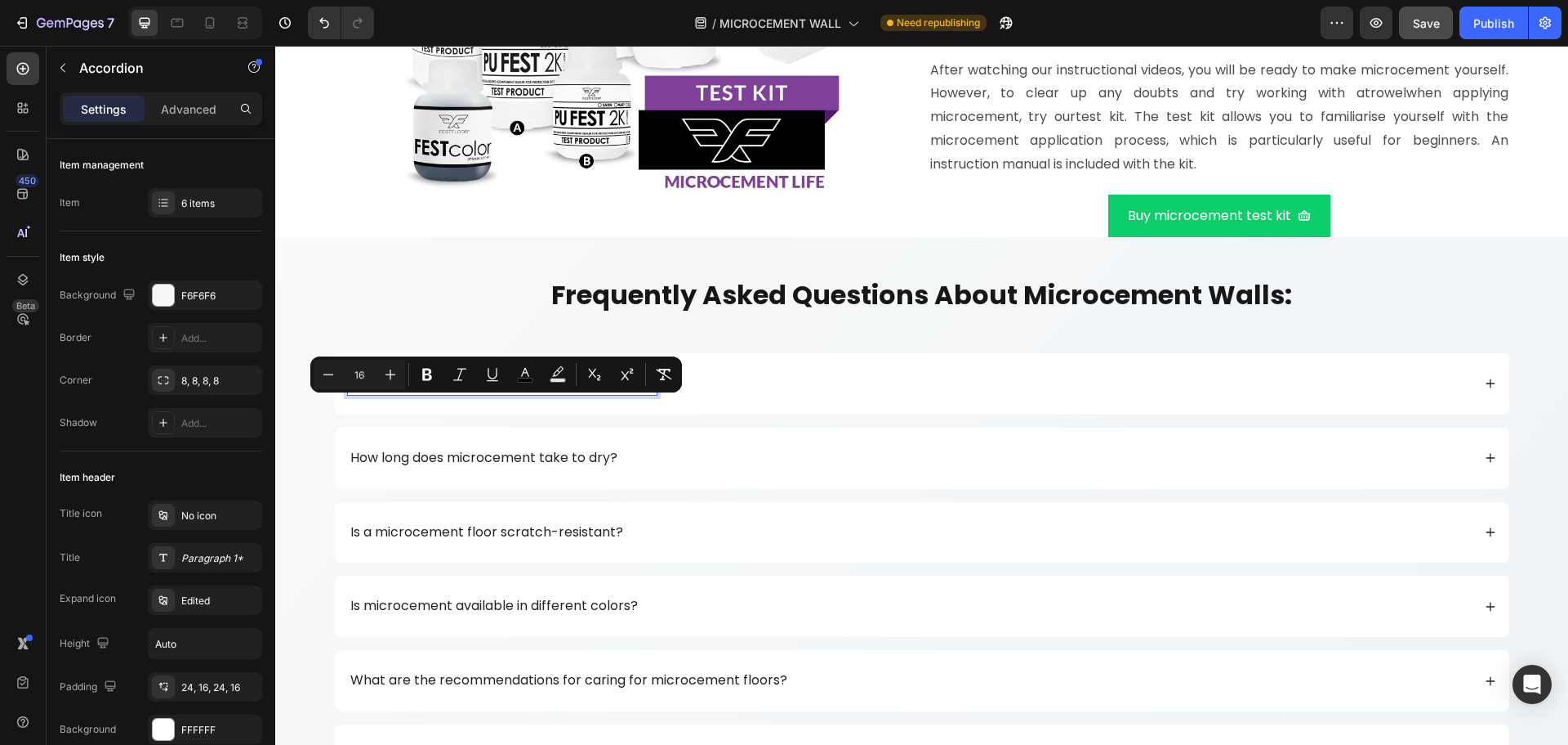
scroll to position [10161, 0]
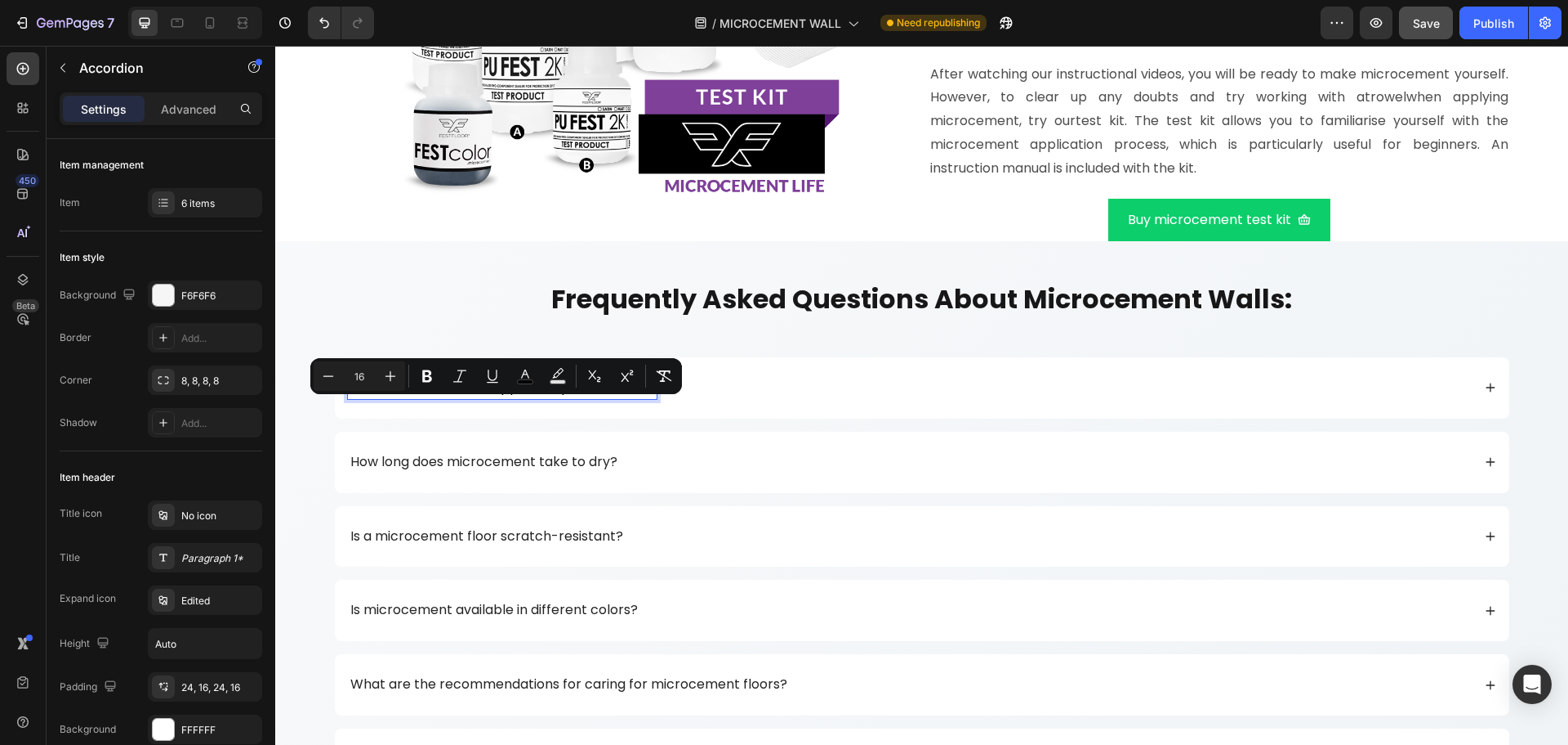
click at [771, 399] on div "Can microcement be applied to plasterboard?" at bounding box center [909, 388] width 1124 height 22
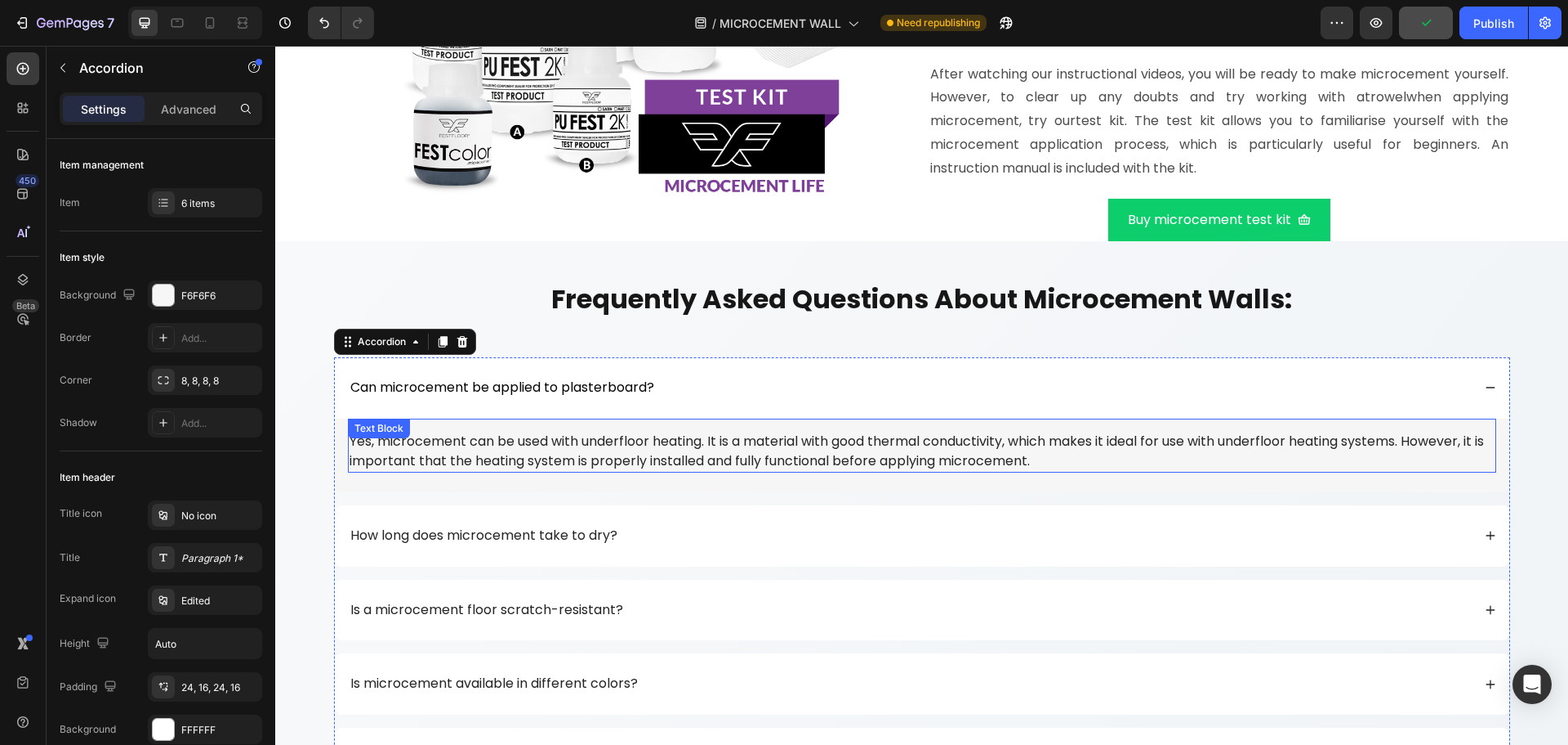
click at [550, 471] on p "Yes, microcement can be used with underfloor heating. It is a material with goo…" at bounding box center [922, 451] width 1145 height 39
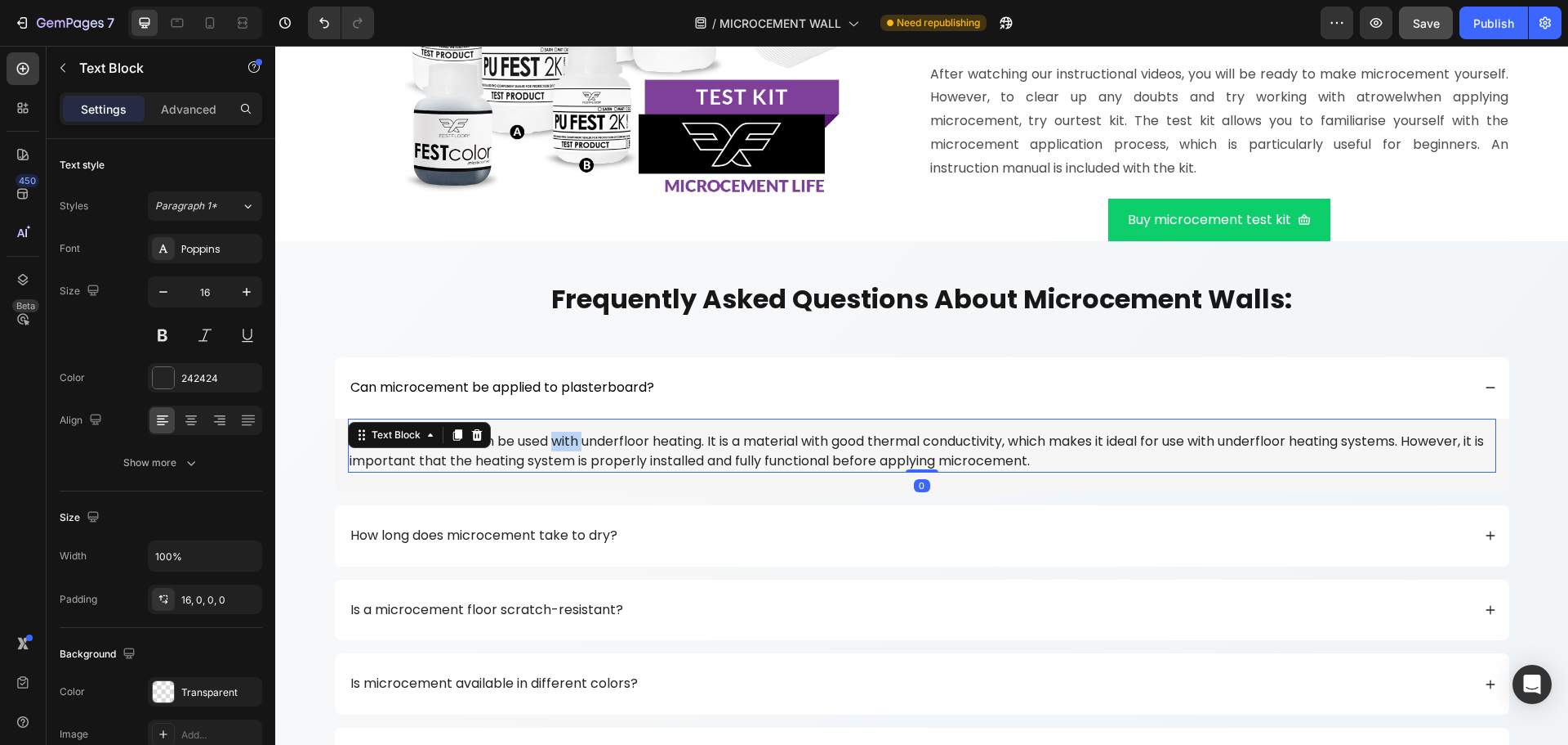
click at [550, 471] on p "Yes, microcement can be used with underfloor heating. It is a material with goo…" at bounding box center [922, 451] width 1145 height 39
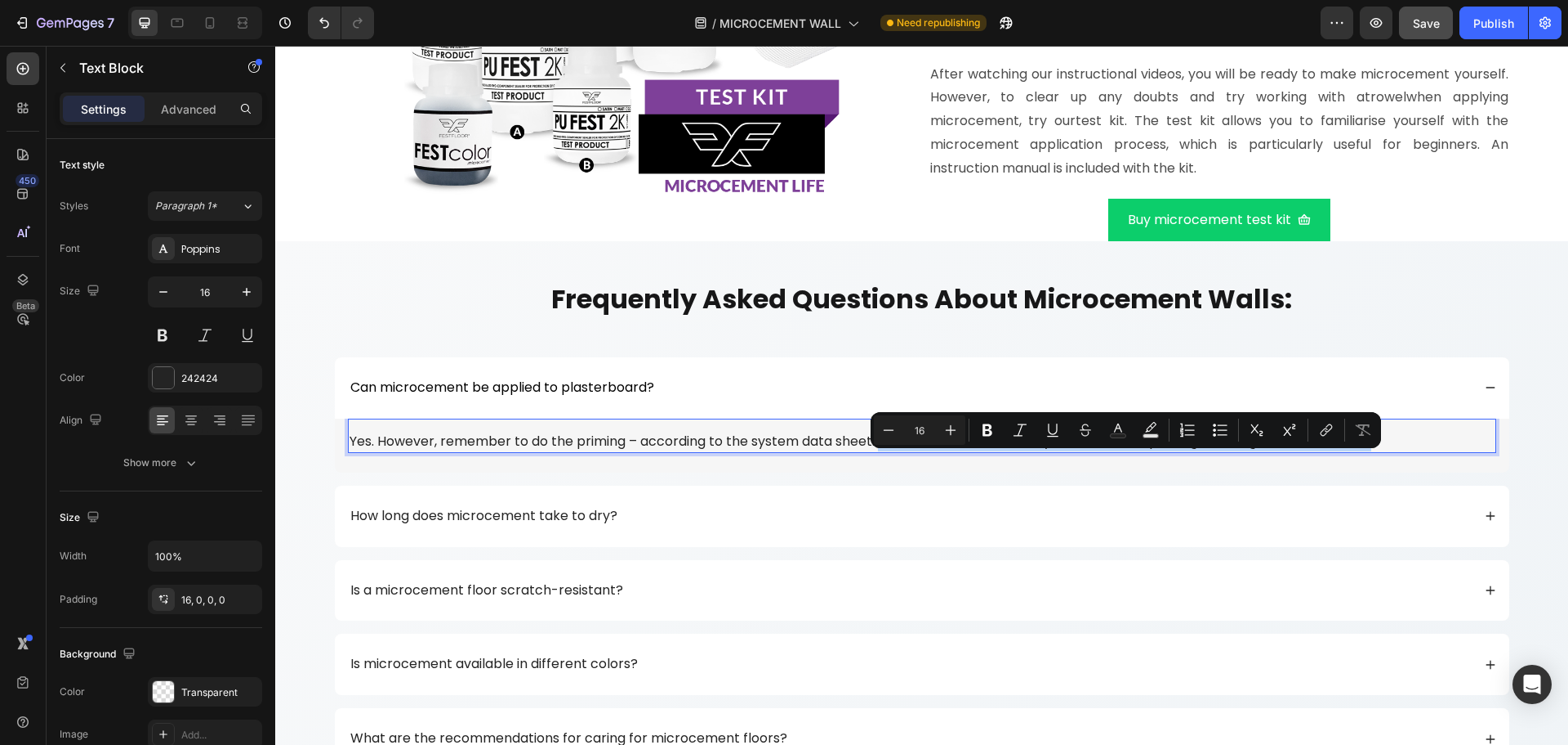
drag, startPoint x: 874, startPoint y: 462, endPoint x: 1384, endPoint y: 462, distance: 510.0
click at [1384, 451] on p "Yes. However, remember to do the priming – according to the system data sheet. …" at bounding box center [922, 442] width 1145 height 20
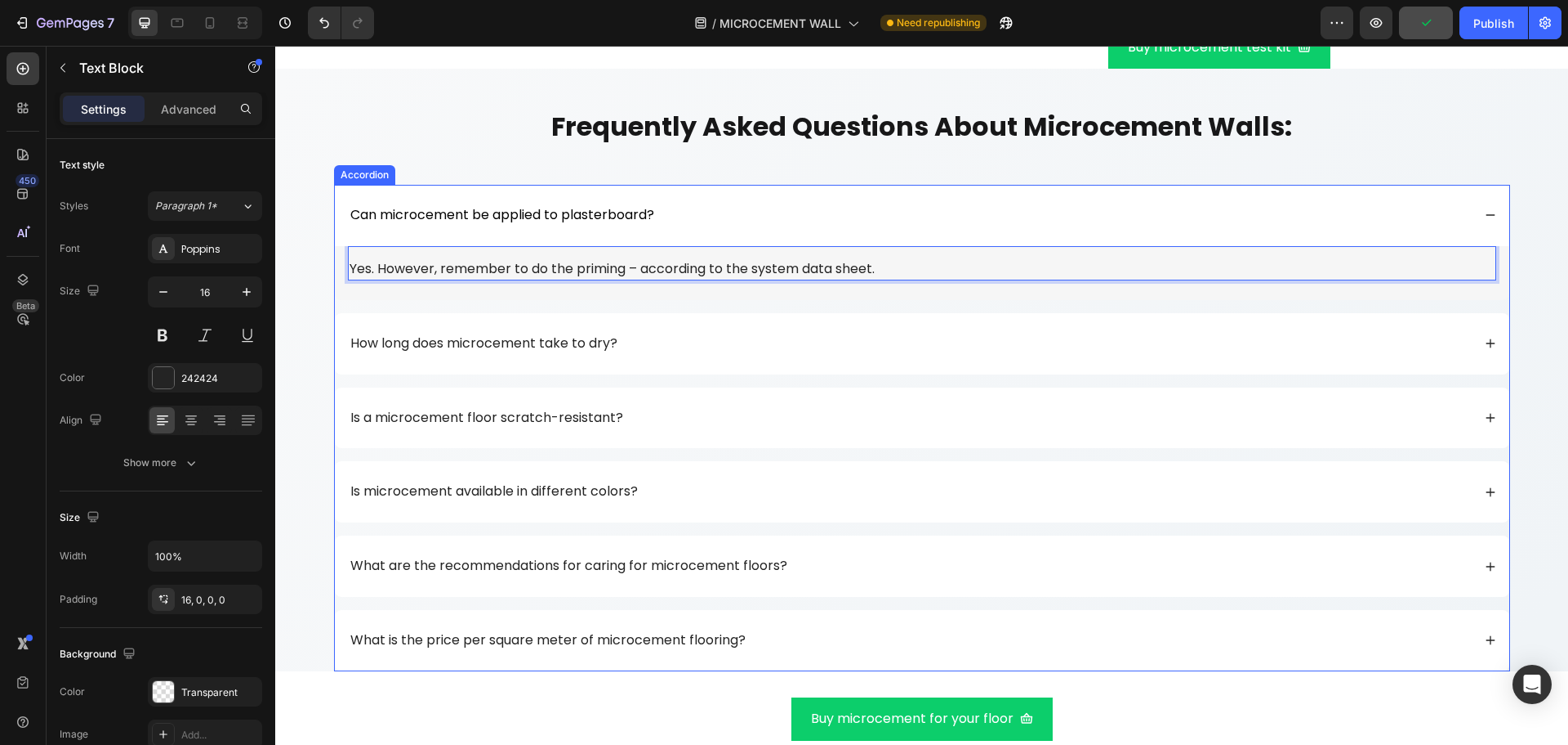
scroll to position [10406, 0]
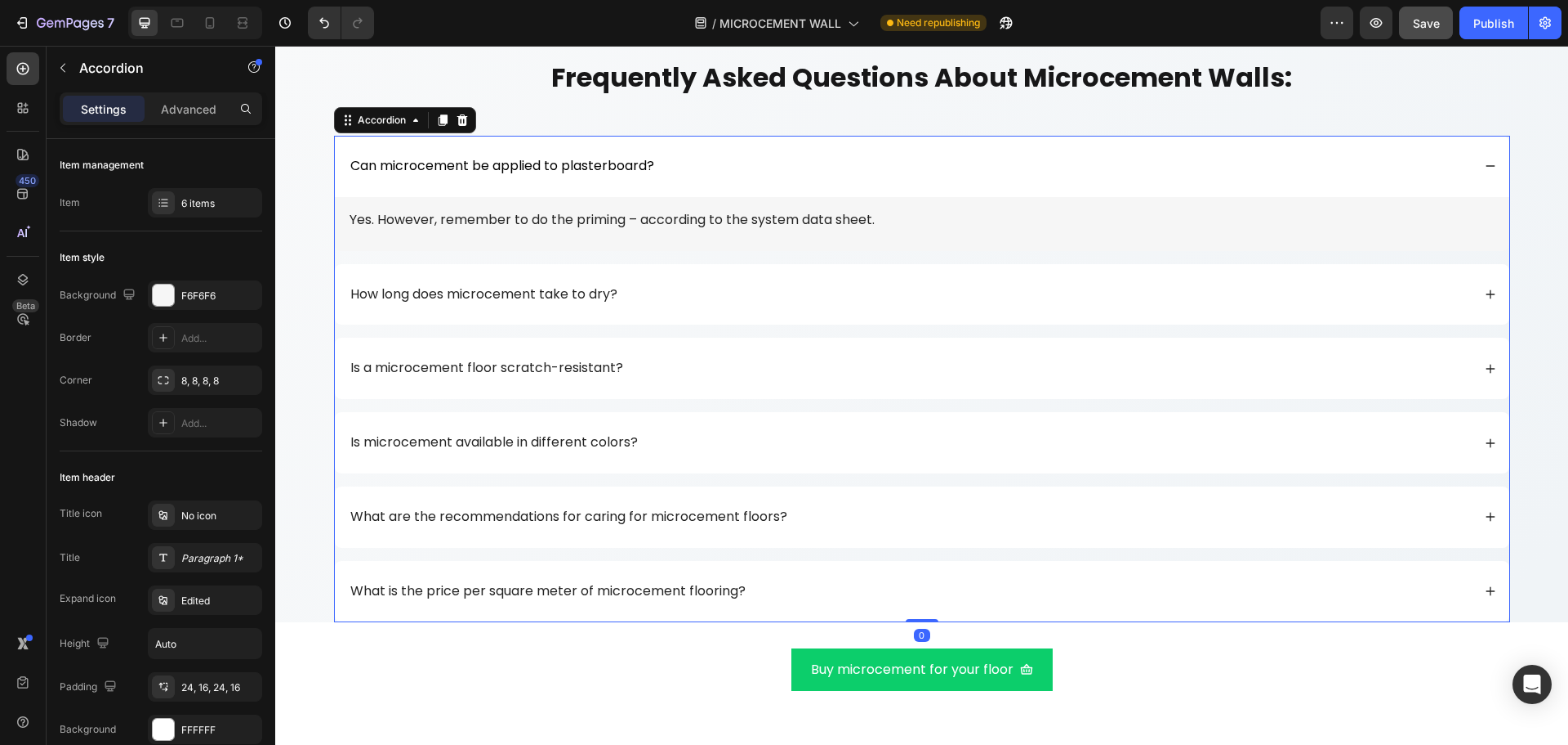
click at [672, 285] on div "How long does microcement take to dry?" at bounding box center [909, 295] width 1124 height 22
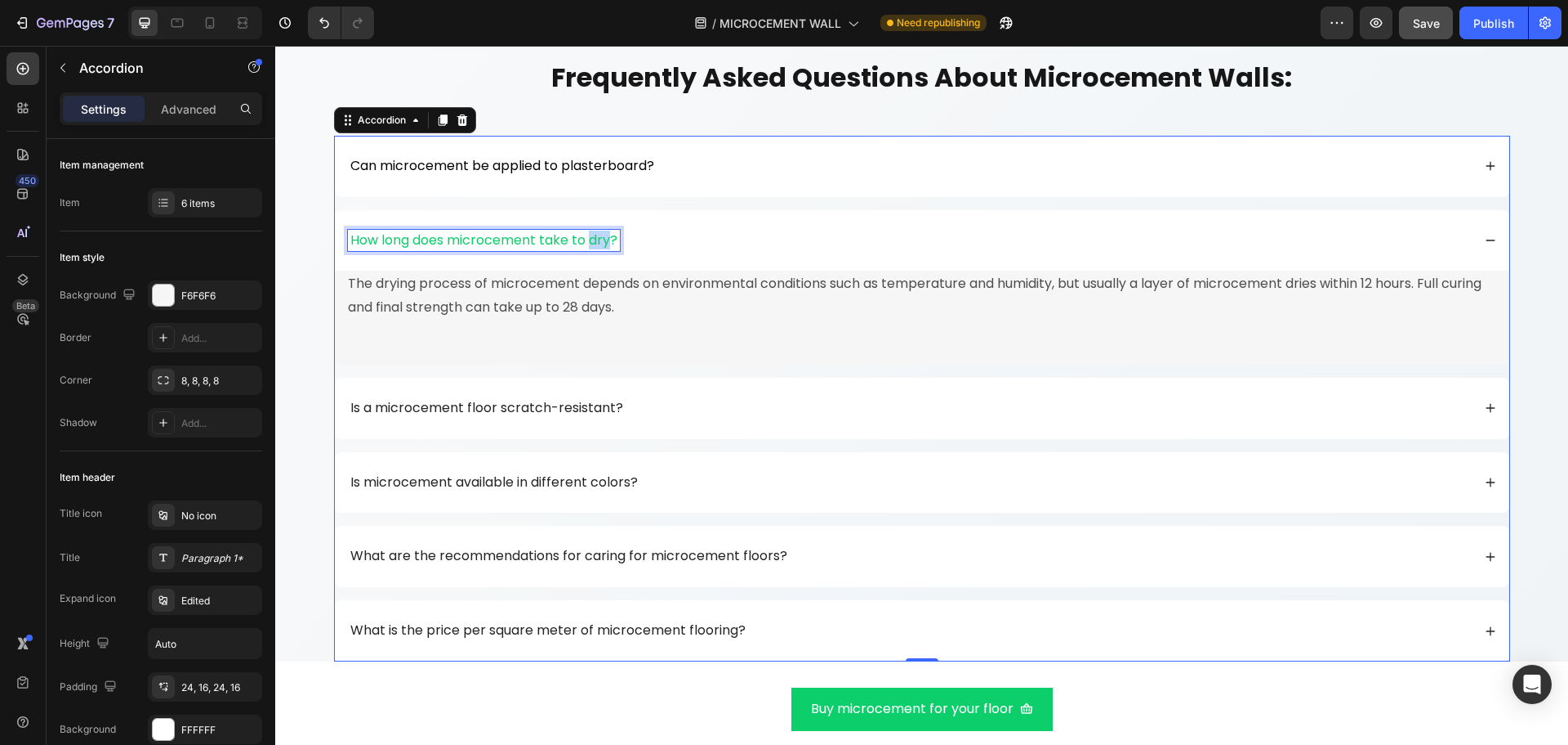
click at [584, 241] on p "How long does microcement take to dry?" at bounding box center [484, 240] width 267 height 17
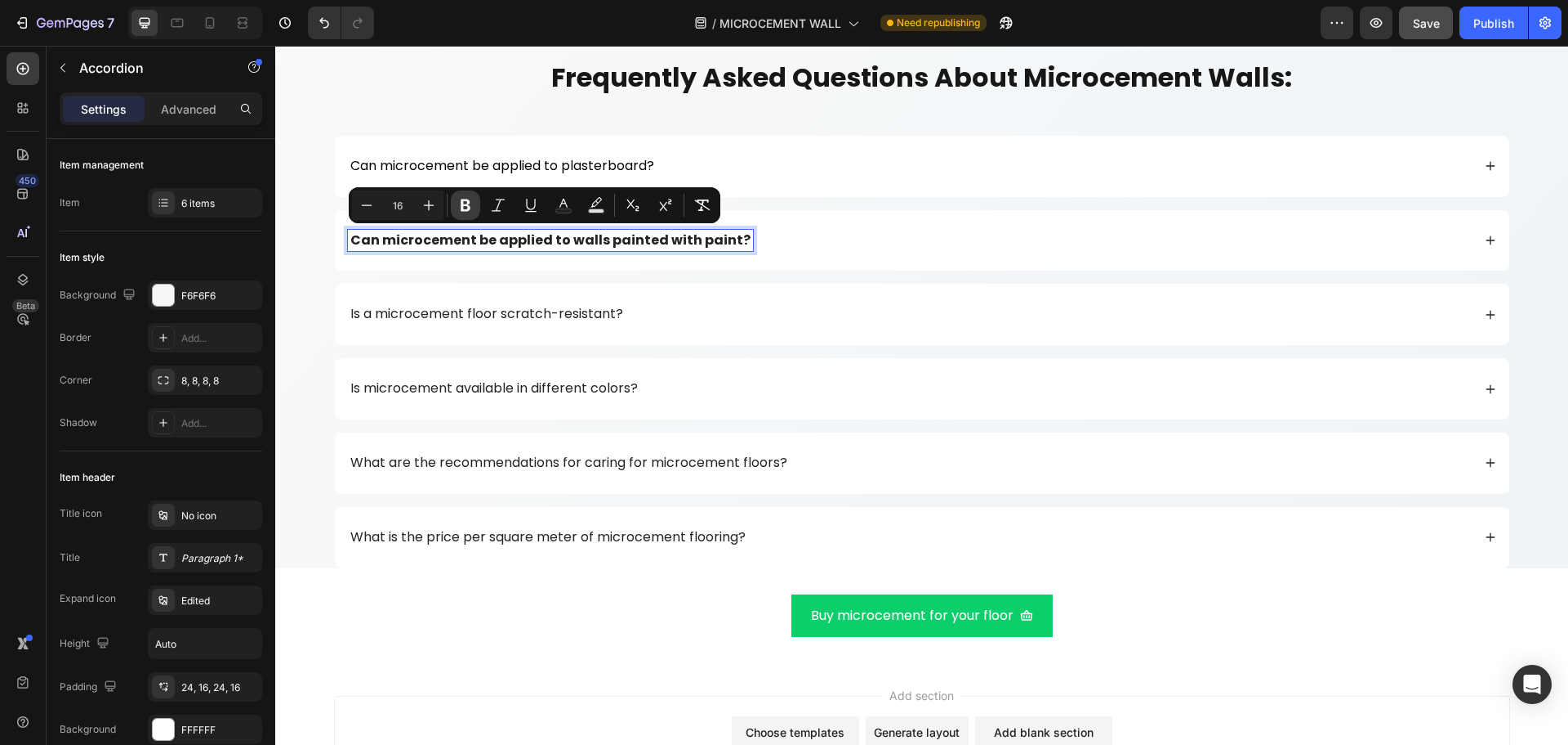
click at [467, 208] on icon "Editor contextual toolbar" at bounding box center [466, 205] width 16 height 16
drag, startPoint x: 869, startPoint y: 248, endPoint x: 755, endPoint y: 266, distance: 115.4
click at [869, 248] on div "Can microcement be applied to walls painted with paint?" at bounding box center [909, 241] width 1124 height 22
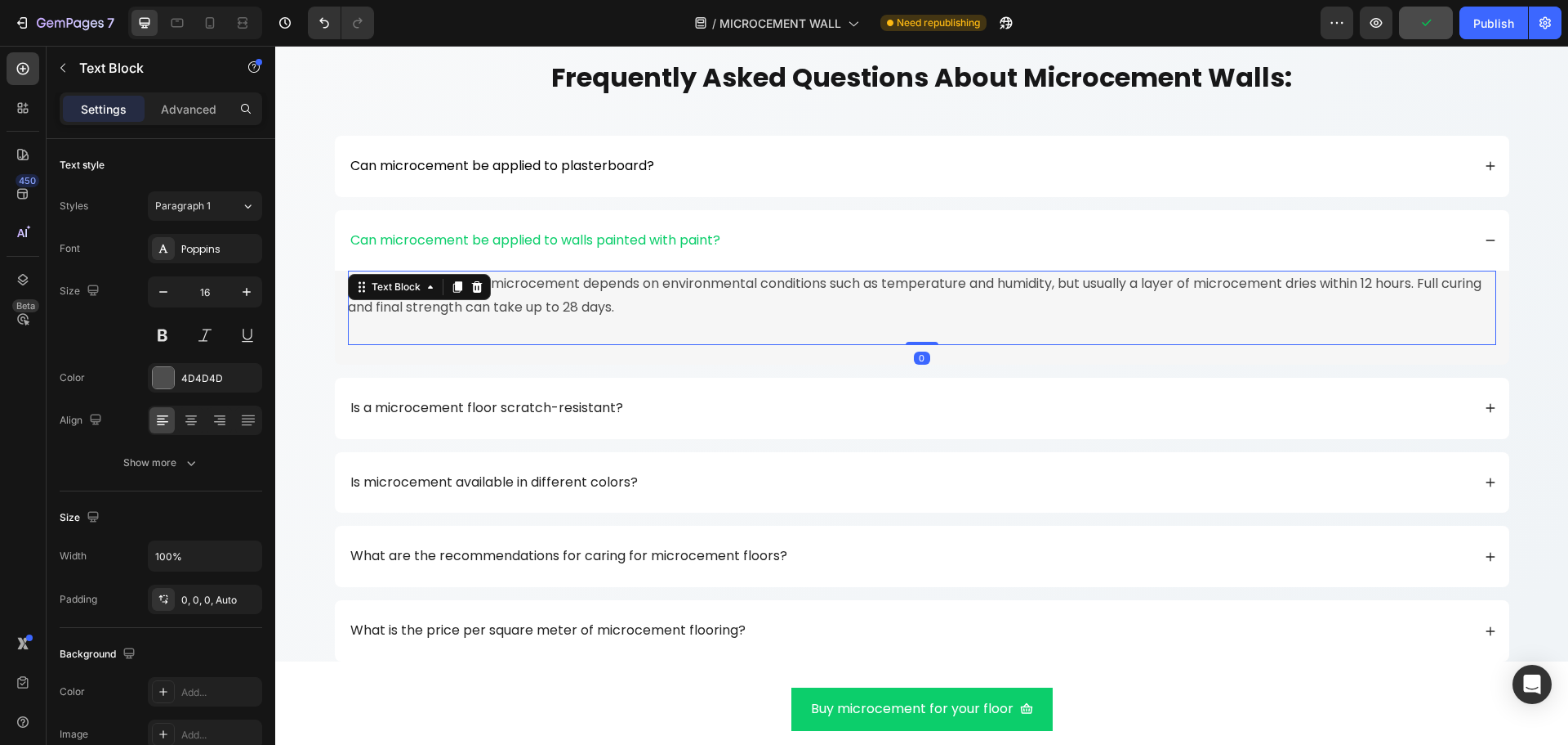
click at [409, 302] on p "The drying process of microcement depends on environmental conditions such as t…" at bounding box center [920, 307] width 1146 height 70
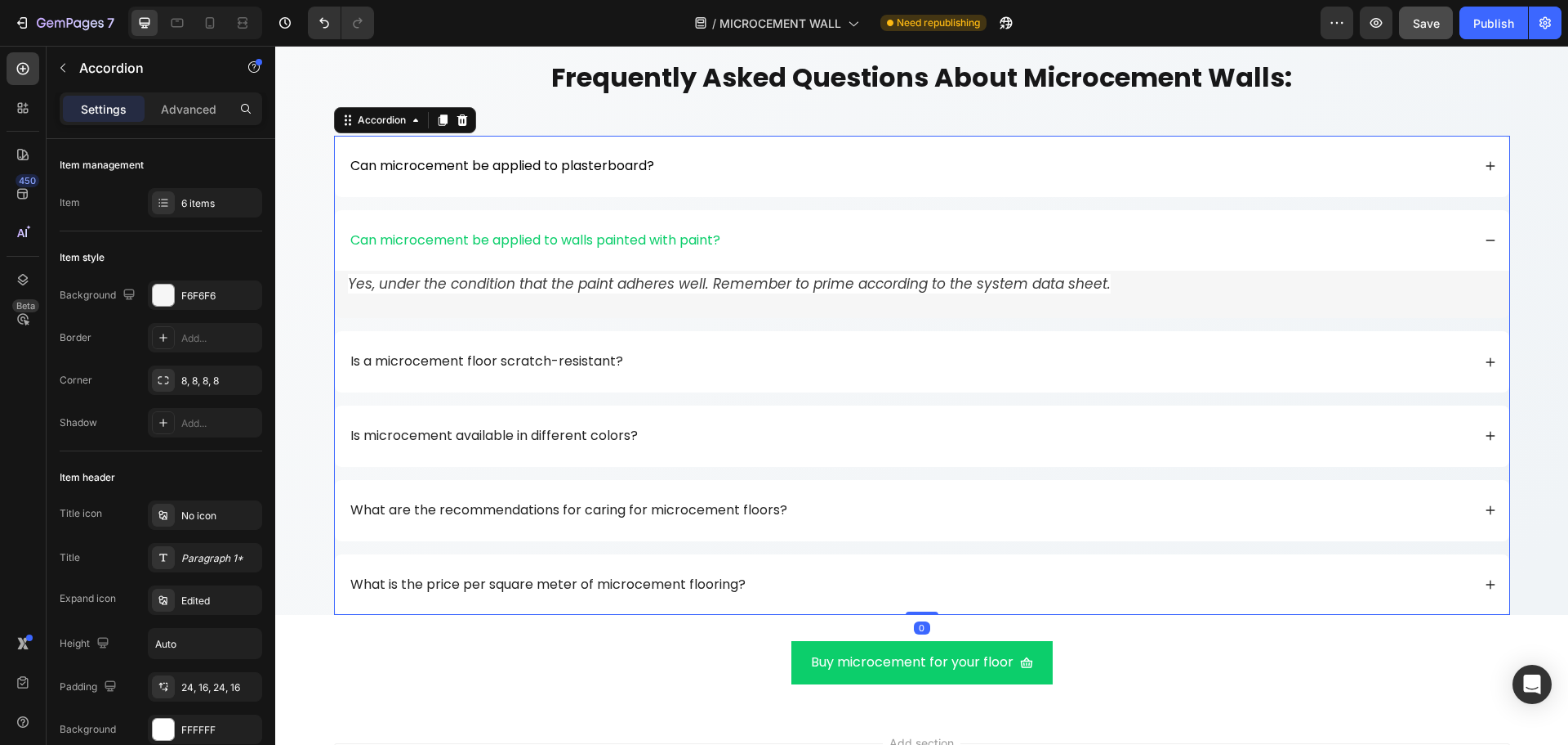
click at [1485, 244] on icon at bounding box center [1490, 240] width 11 height 11
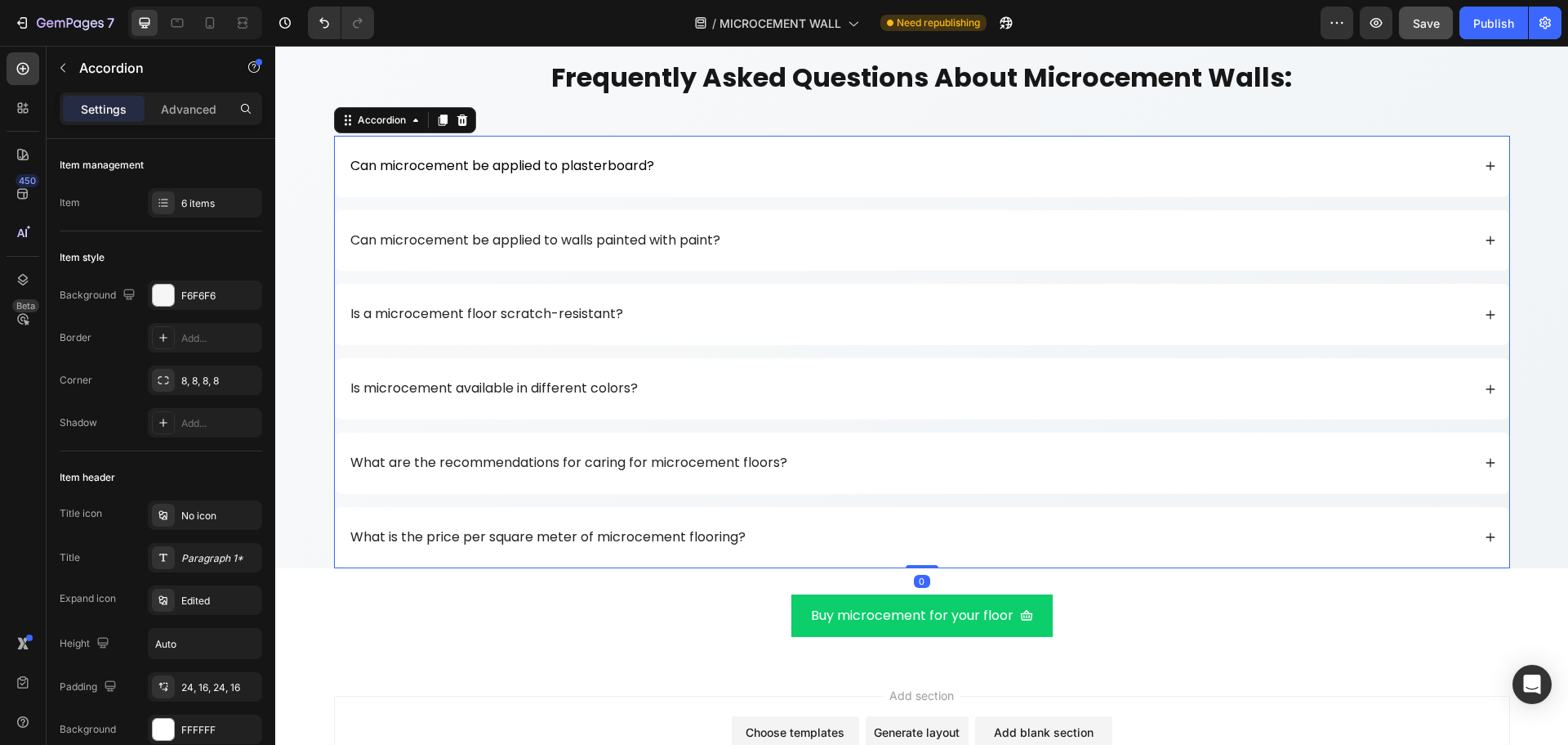
click at [1485, 310] on icon at bounding box center [1490, 314] width 11 height 11
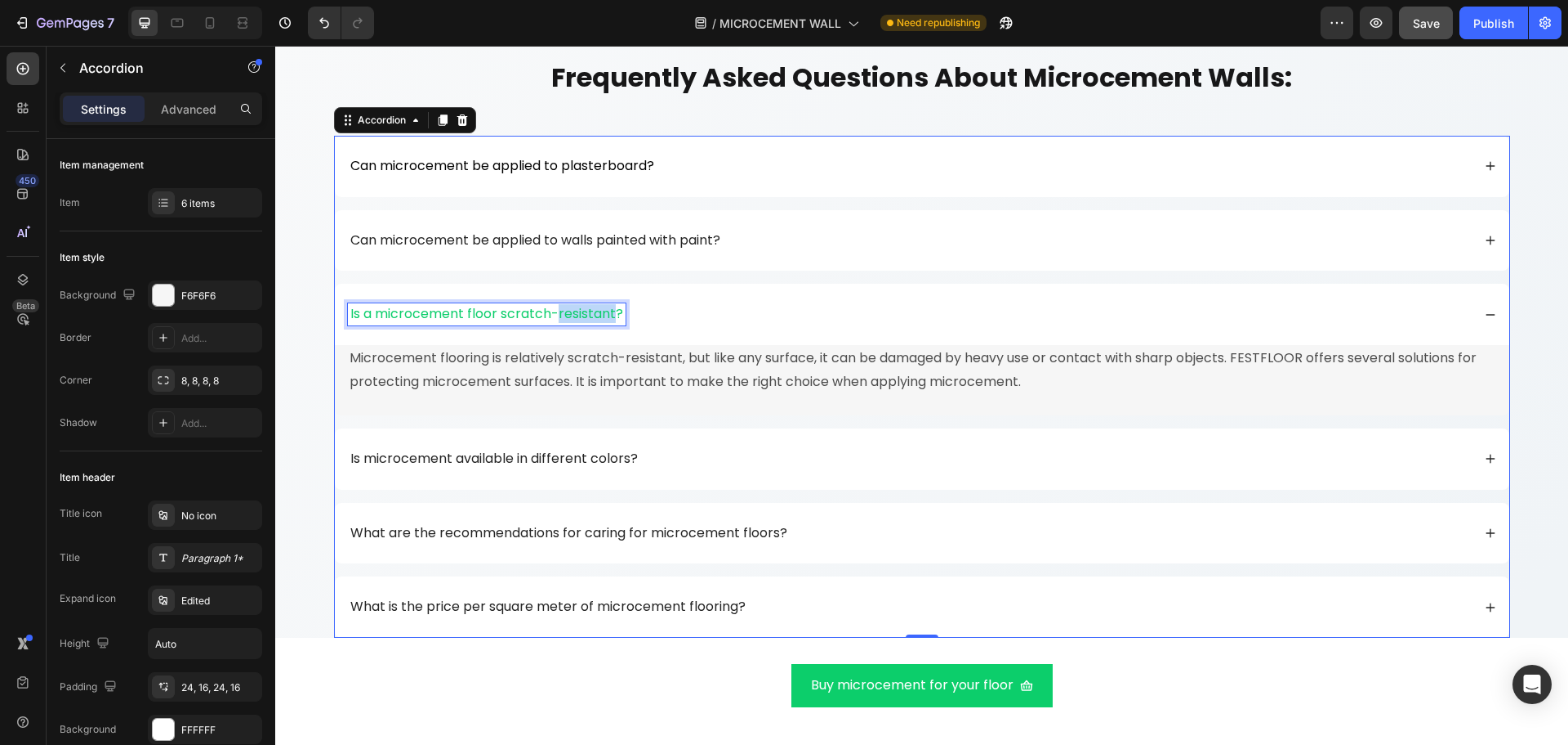
click at [560, 310] on p "Is a microcement floor scratch-resistant?" at bounding box center [487, 314] width 273 height 17
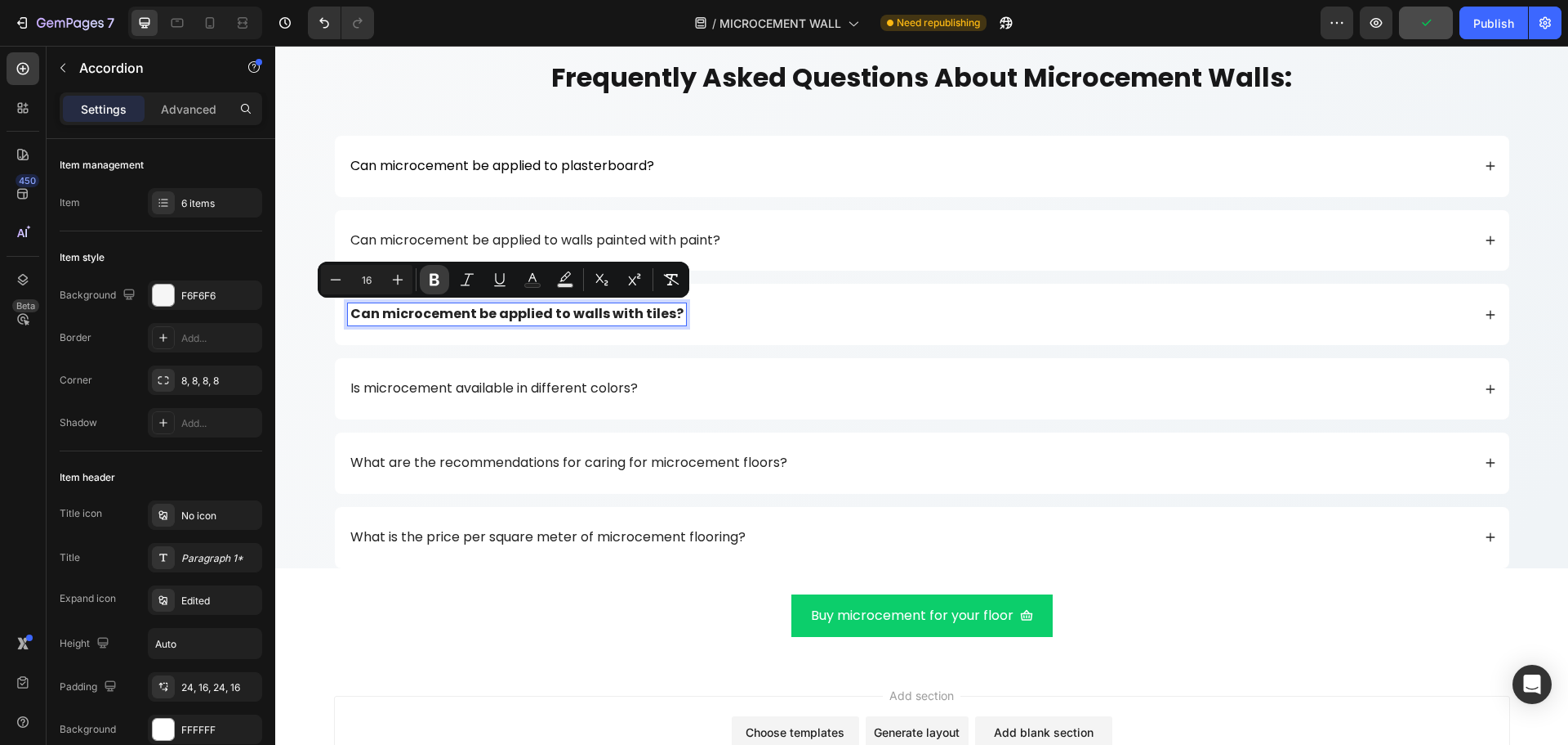
click at [437, 273] on icon "Editor contextual toolbar" at bounding box center [435, 279] width 16 height 16
click at [843, 319] on div "Can microcement be applied to walls with tiles?" at bounding box center [909, 314] width 1124 height 22
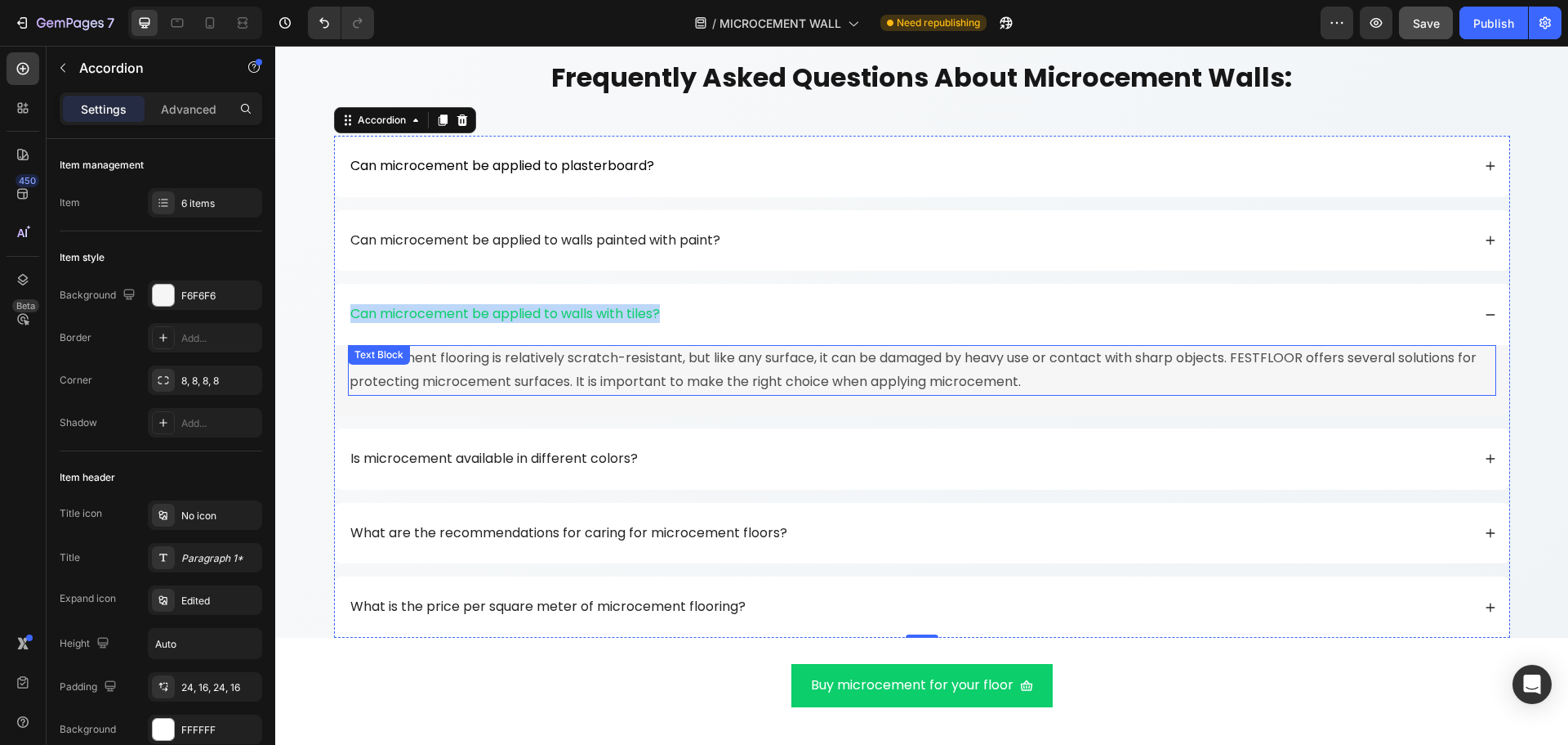
click at [739, 387] on p "Microcement flooring is relatively scratch-resistant, but like any surface, it …" at bounding box center [922, 370] width 1145 height 47
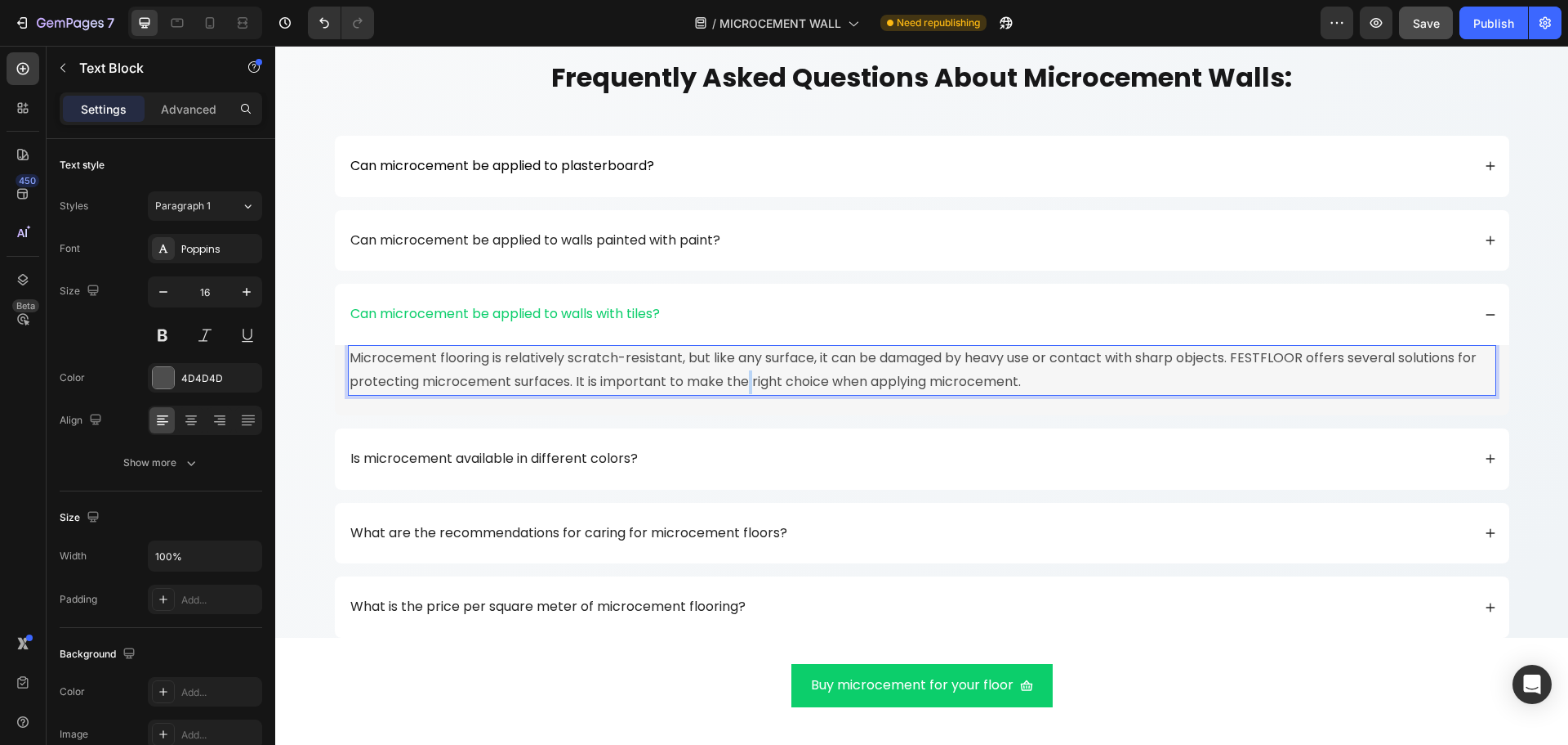
click at [739, 387] on p "Microcement flooring is relatively scratch-resistant, but like any surface, it …" at bounding box center [922, 370] width 1145 height 47
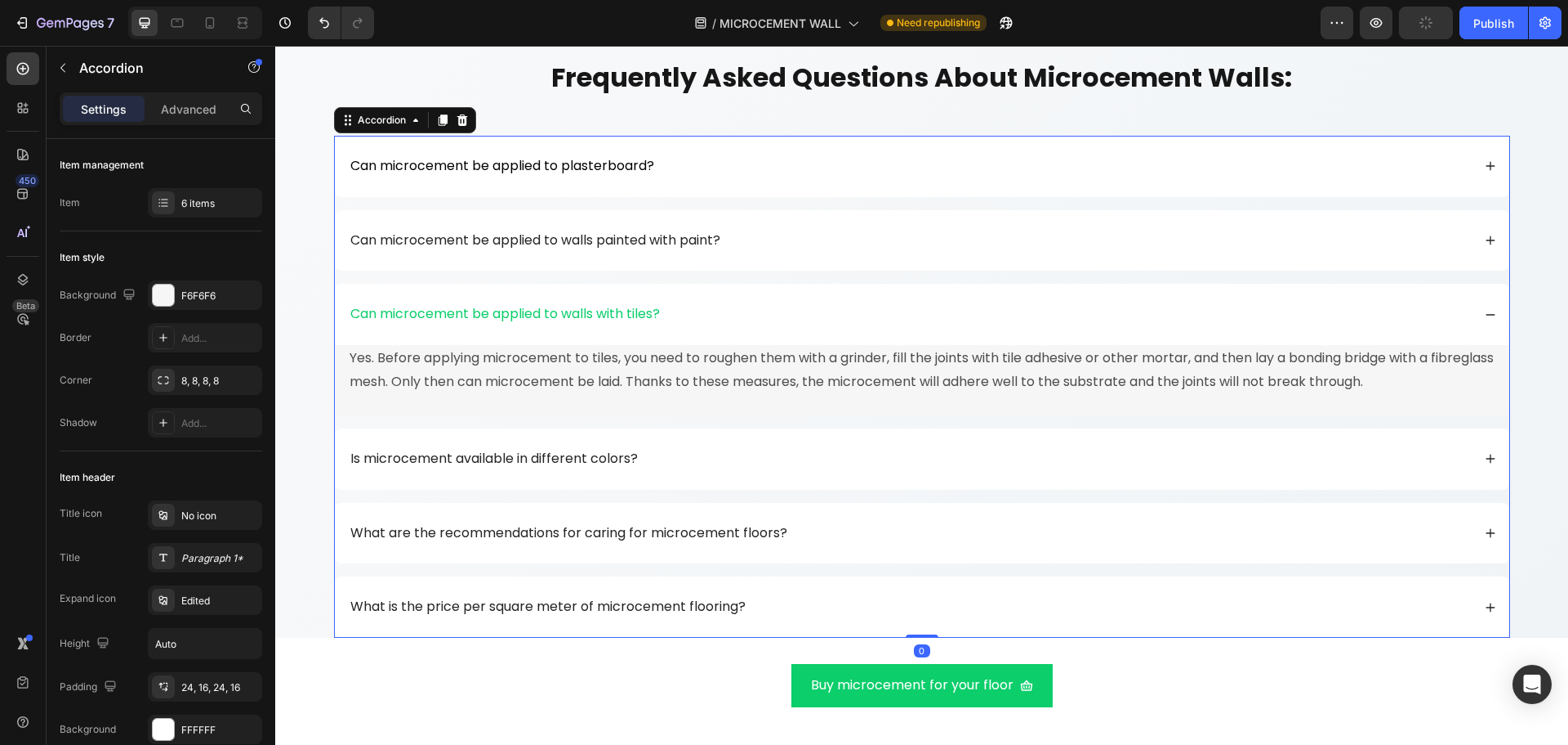
click at [664, 259] on div "Can microcement be applied to walls painted with paint?" at bounding box center [921, 240] width 1174 height 61
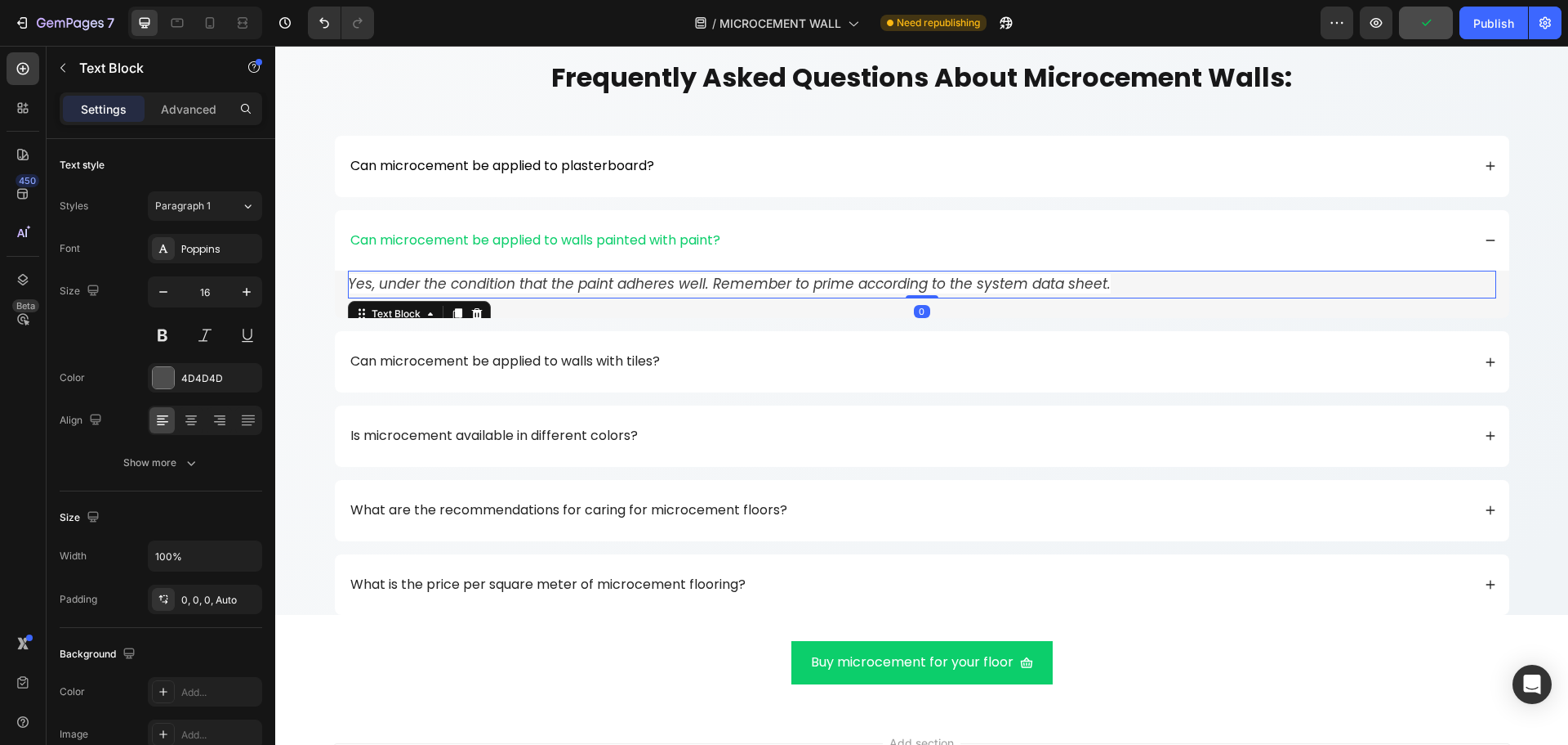
click at [660, 286] on icon "Yes, under the condition that the paint adheres well. Remember to prime accordi…" at bounding box center [729, 284] width 763 height 20
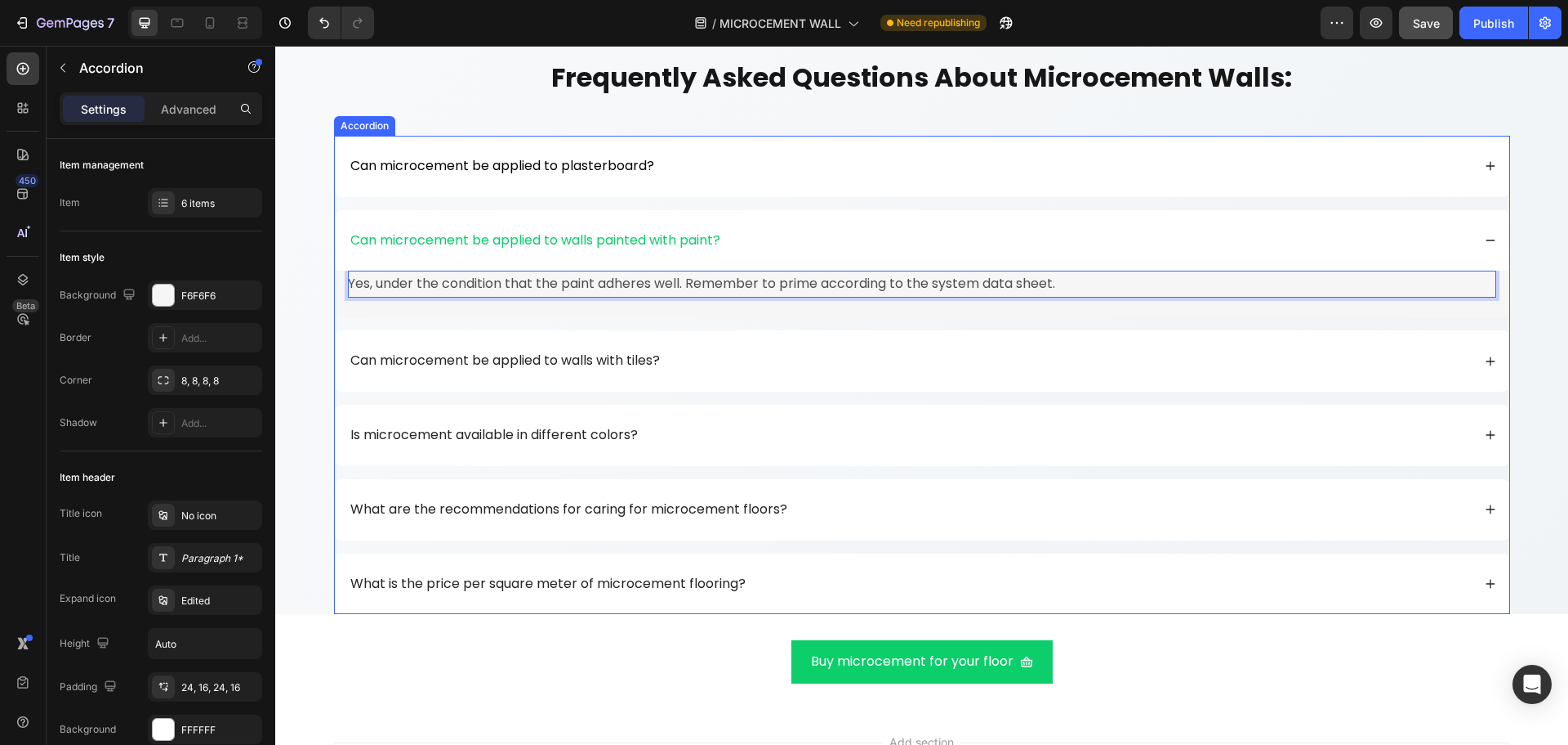
click at [696, 436] on div "Is microcement available in different colors?" at bounding box center [909, 435] width 1124 height 22
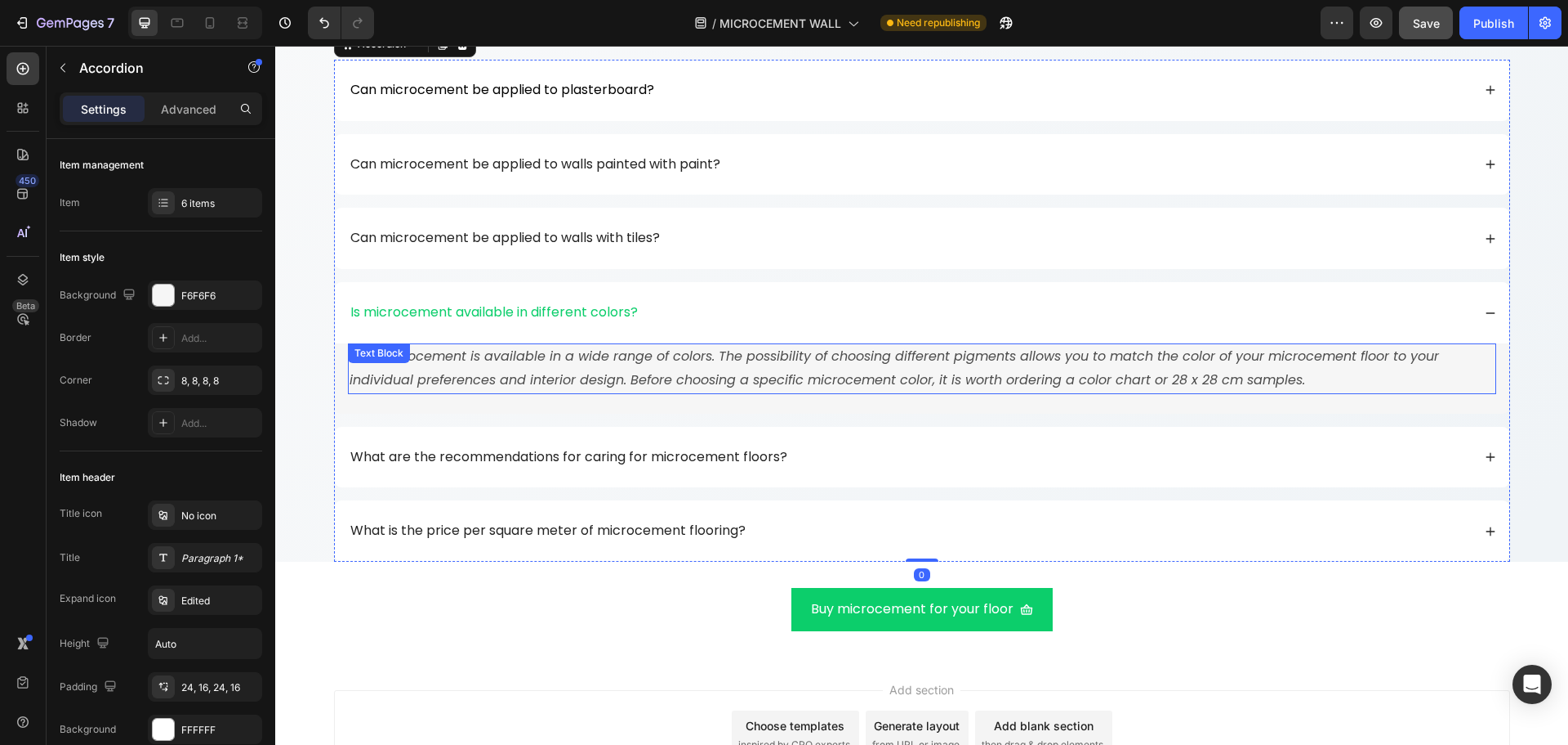
scroll to position [10488, 0]
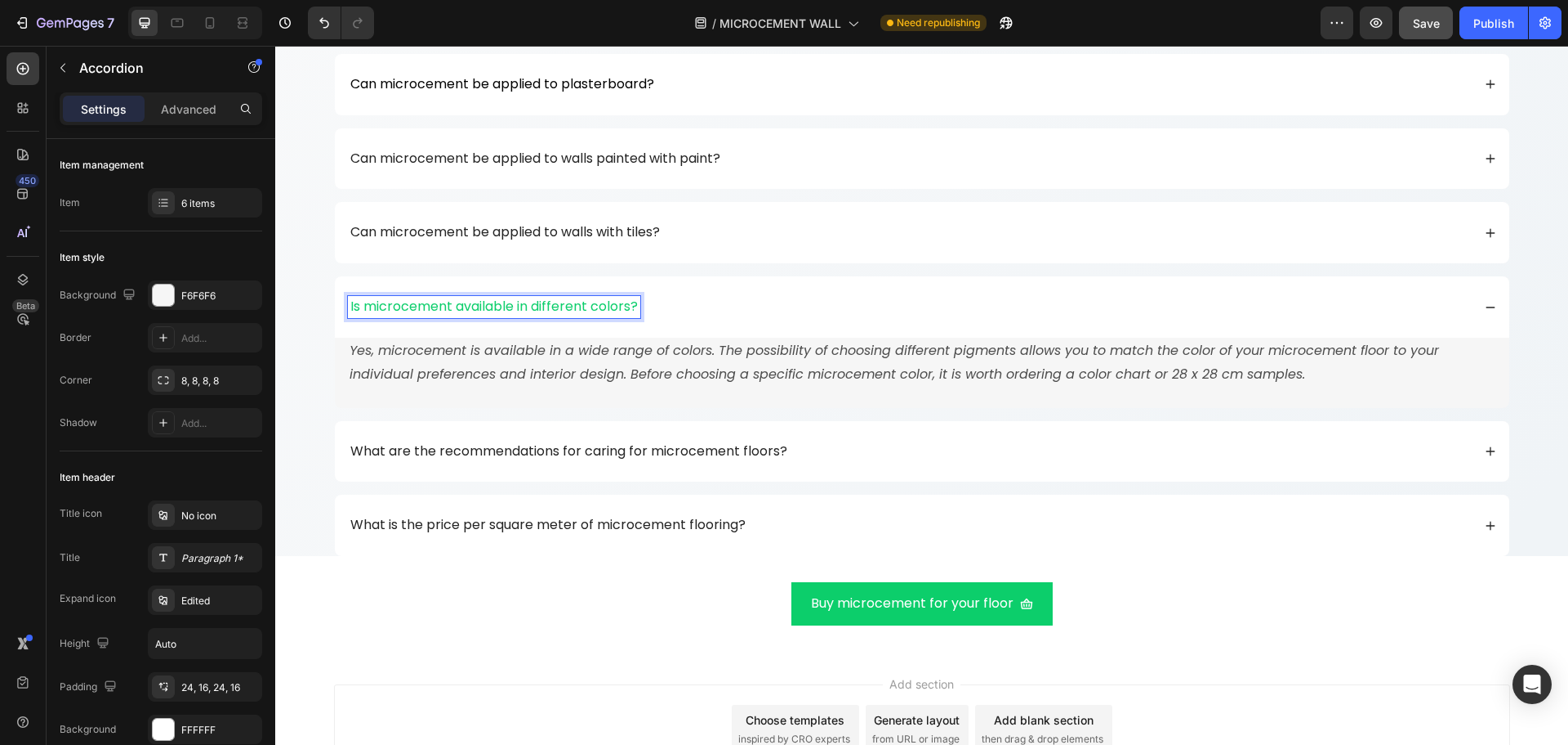
click at [593, 311] on p "Is microcement available in different colors?" at bounding box center [495, 306] width 288 height 17
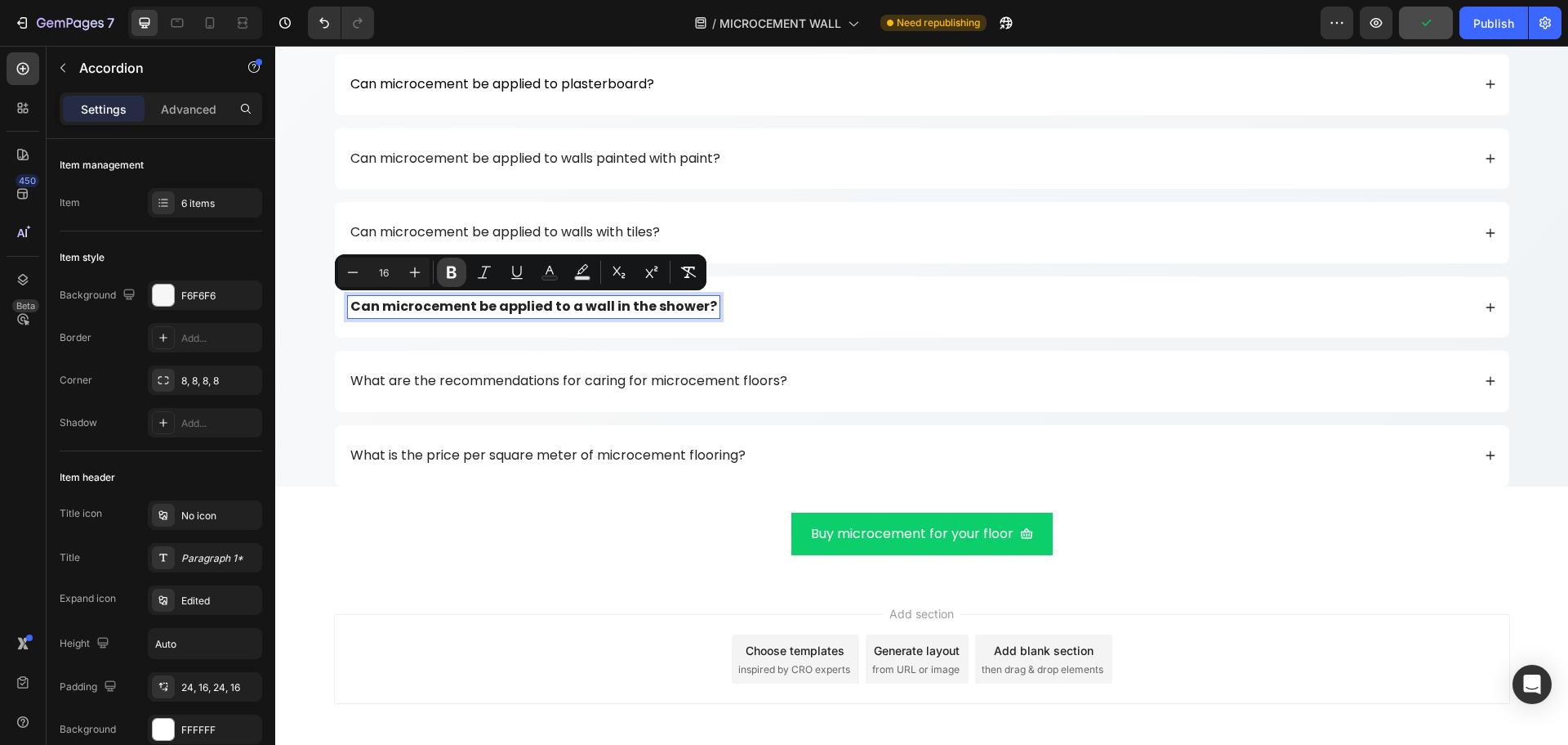
click at [442, 278] on button "Bold" at bounding box center [451, 271] width 29 height 29
click at [922, 302] on div "Can microcement be applied to a wall in the shower?" at bounding box center [909, 307] width 1124 height 22
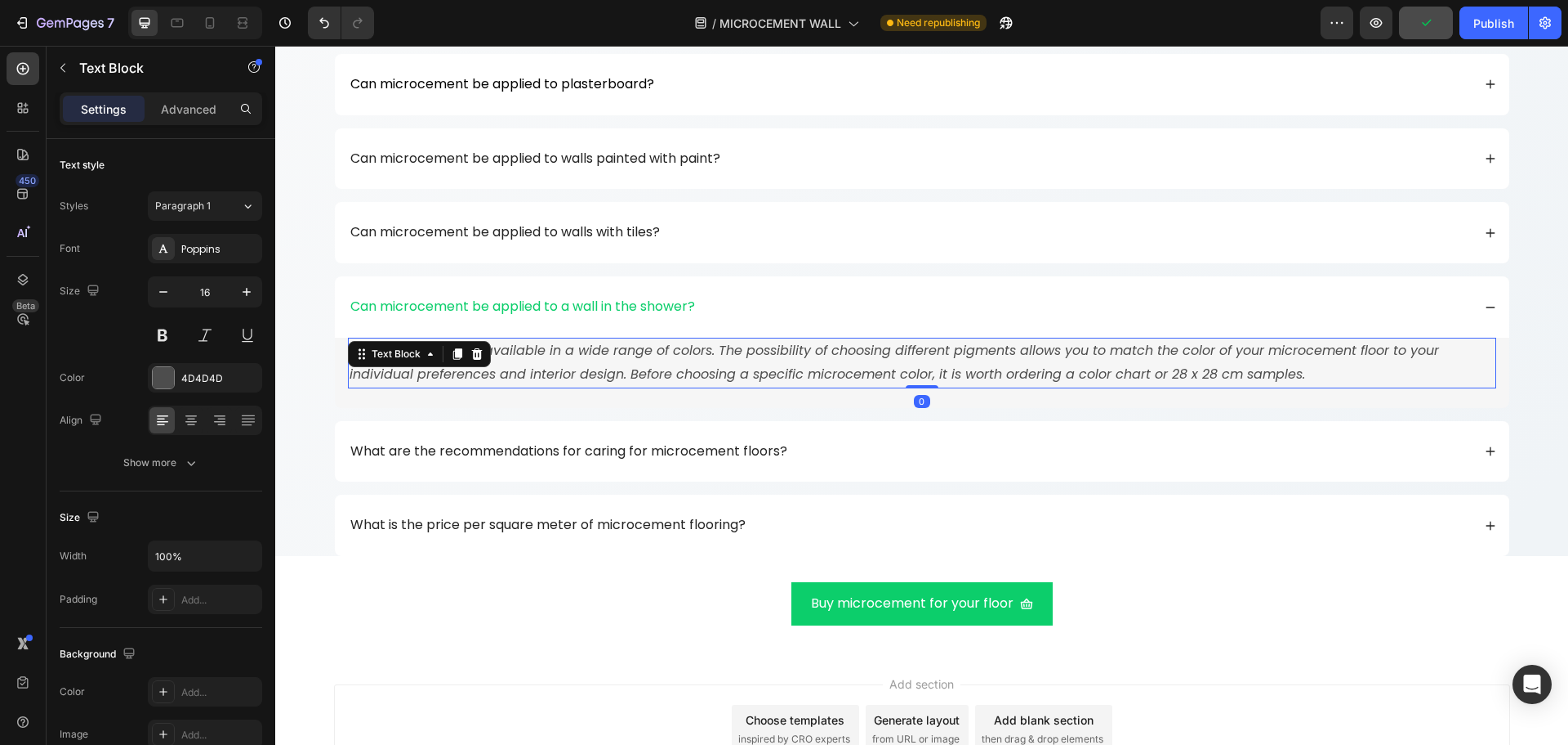
click at [731, 370] on icon "Yes, microcement is available in a wide range of colors. The possibility of cho…" at bounding box center [894, 362] width 1089 height 42
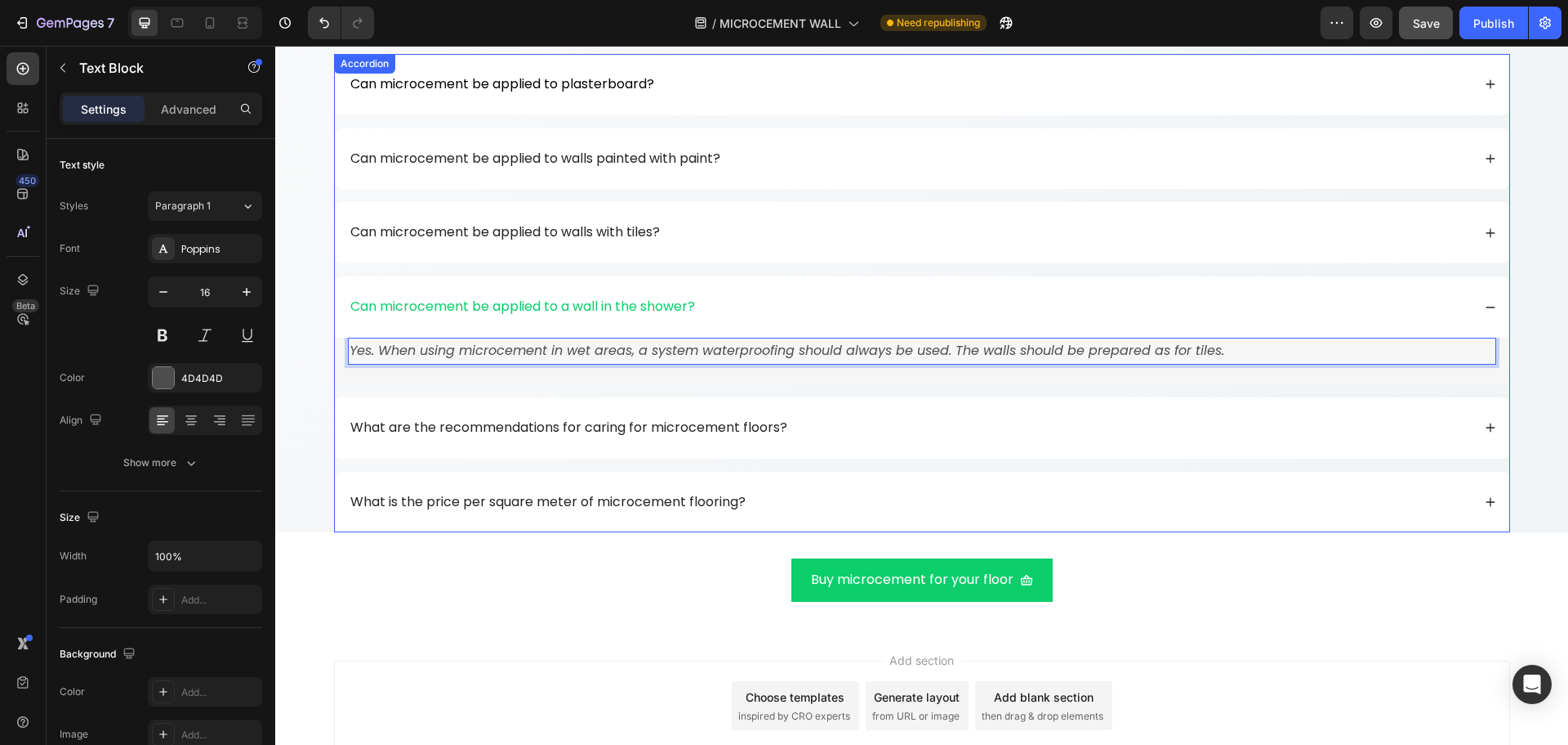
click at [943, 306] on div "Can microcement be applied to a wall in the shower?" at bounding box center [909, 307] width 1124 height 22
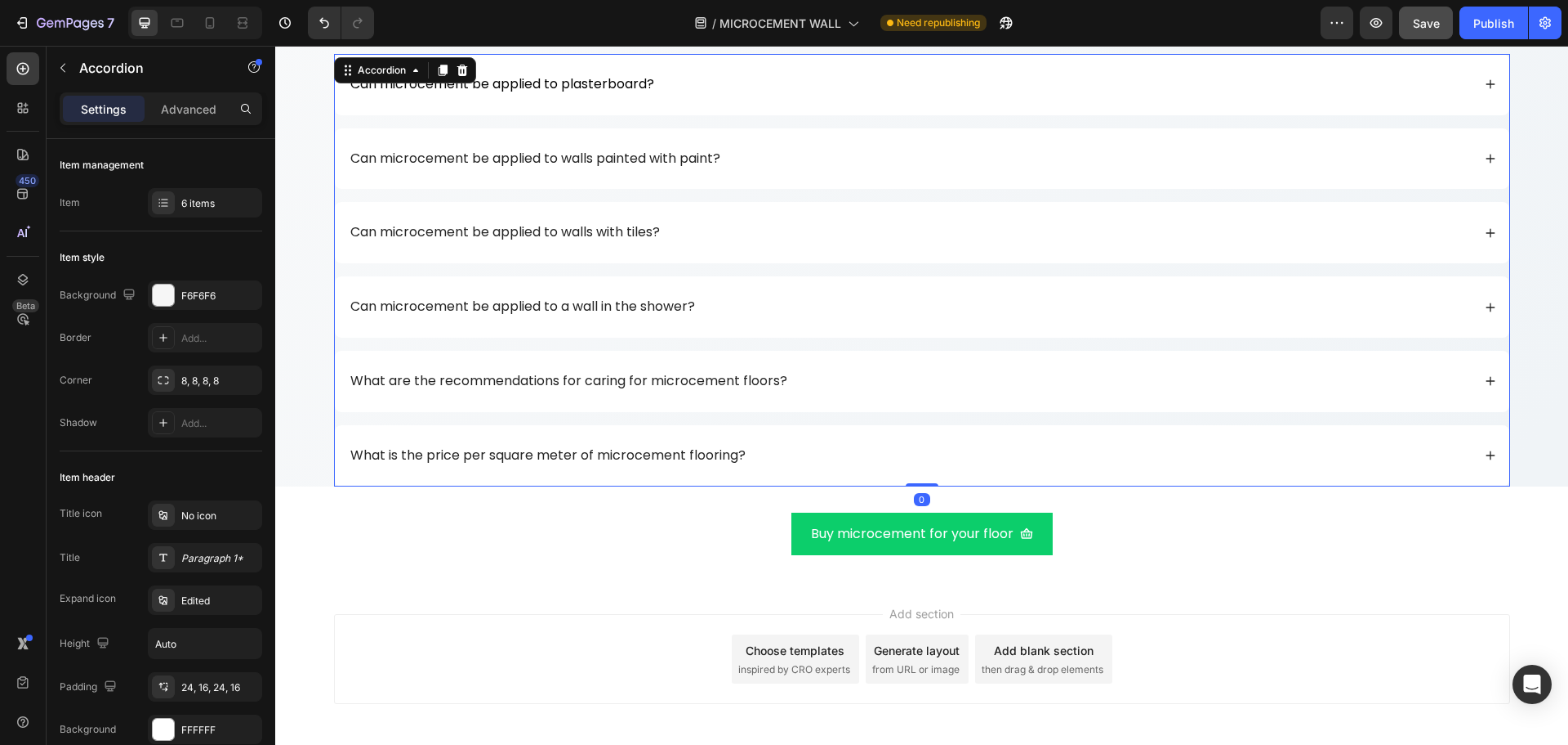
click at [894, 360] on div "What are the recommendations for caring for microcement floors?" at bounding box center [921, 381] width 1174 height 61
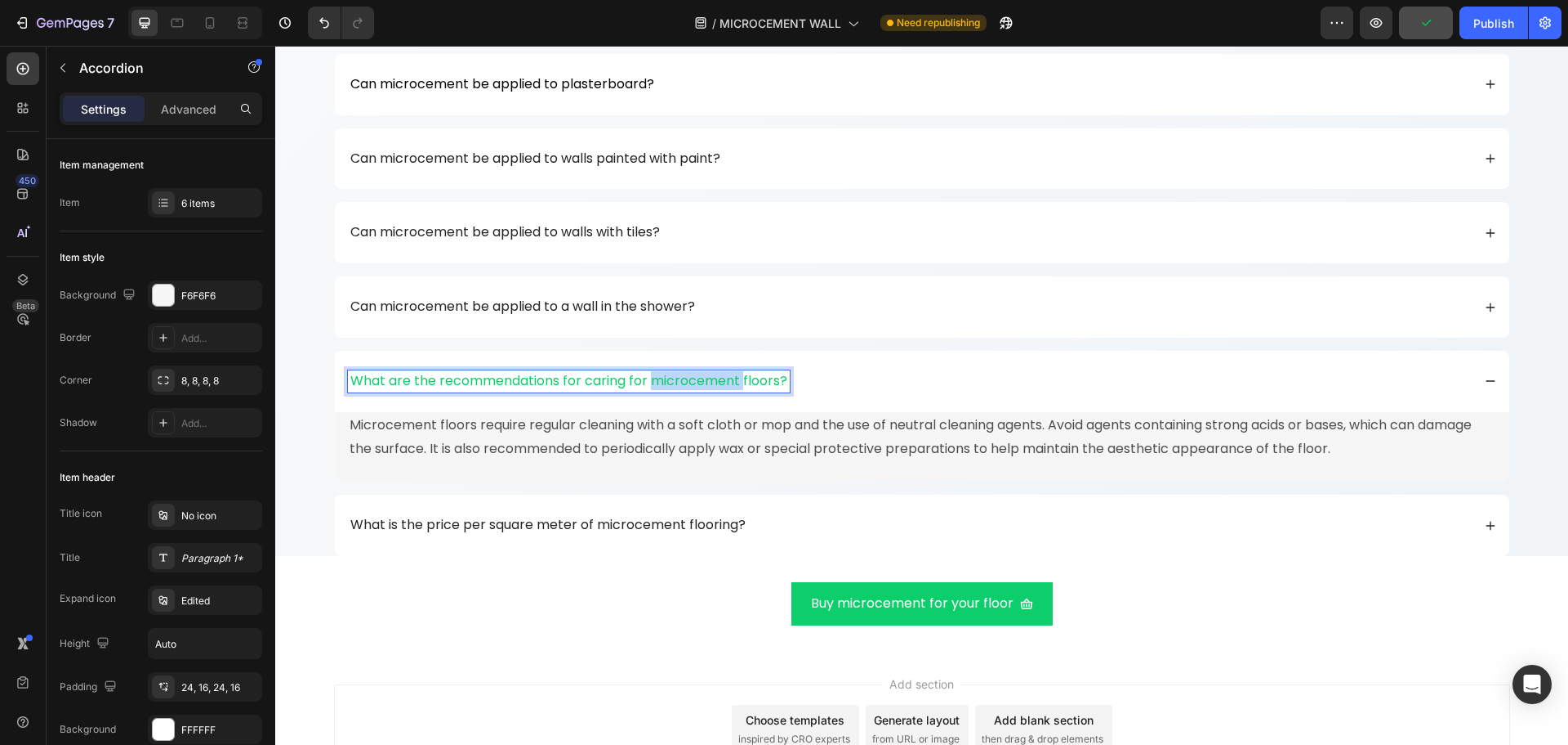
click at [663, 384] on p "What are the recommendations for caring for microcement floors?" at bounding box center [569, 381] width 437 height 17
click at [645, 436] on p "Microcement floors require regular cleaning with a soft cloth or mop and the us…" at bounding box center [922, 437] width 1145 height 47
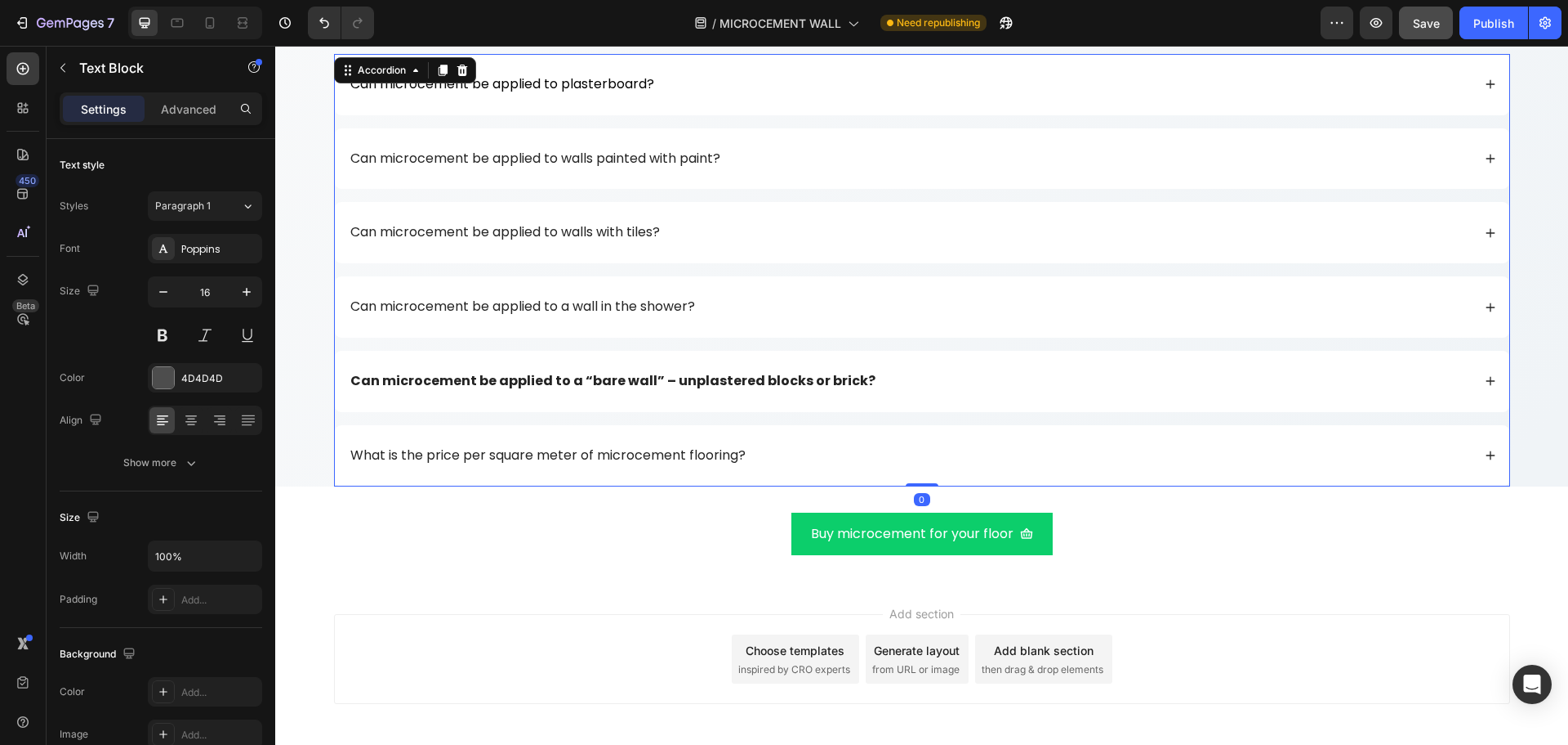
click at [622, 384] on strong "Can microcement be applied to a “bare wall” – unplastered blocks or brick?" at bounding box center [613, 380] width 525 height 19
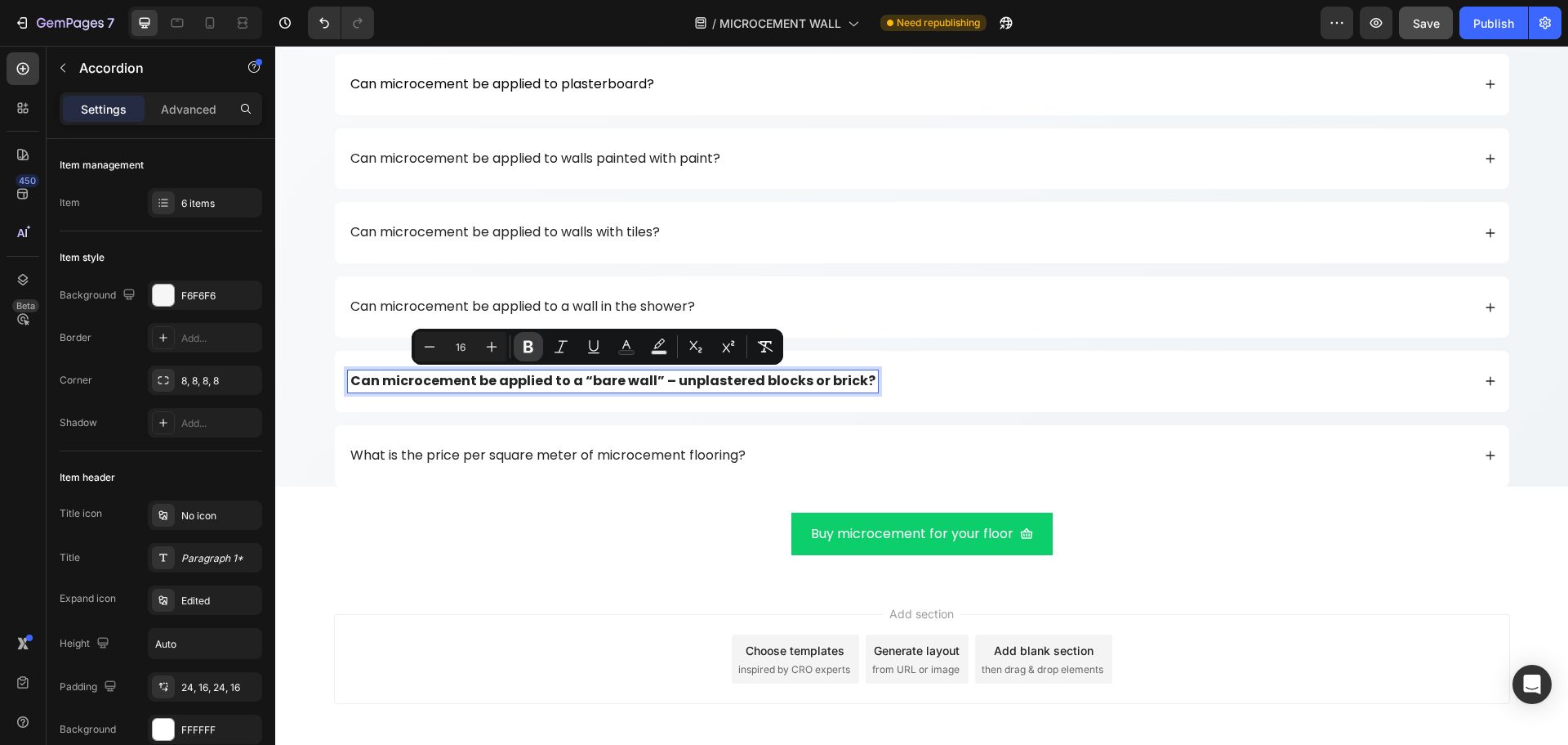
click at [526, 342] on icon "Editor contextual toolbar" at bounding box center [529, 347] width 10 height 12
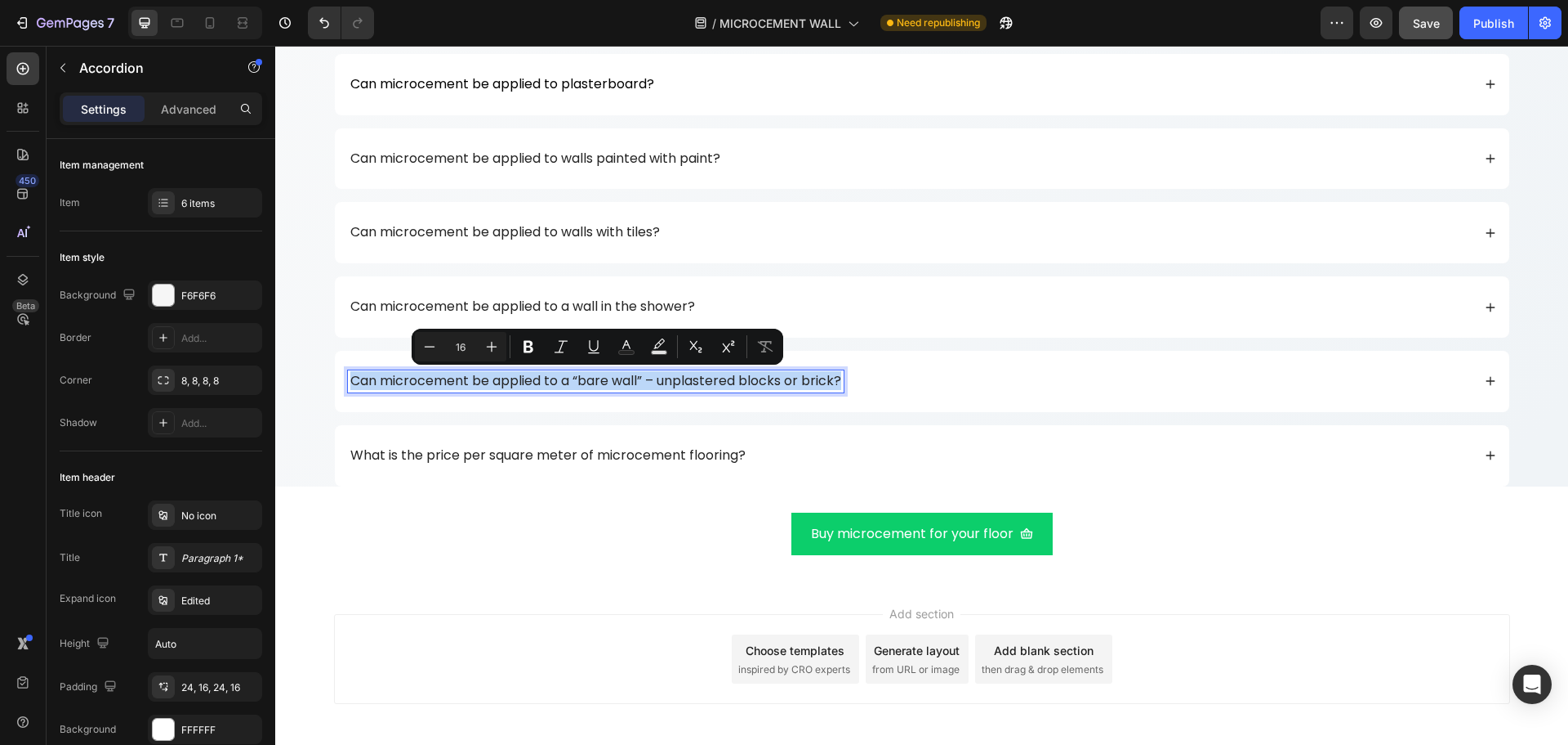
click at [1398, 445] on div "What is the price per square meter of microcement flooring?" at bounding box center [909, 456] width 1124 height 22
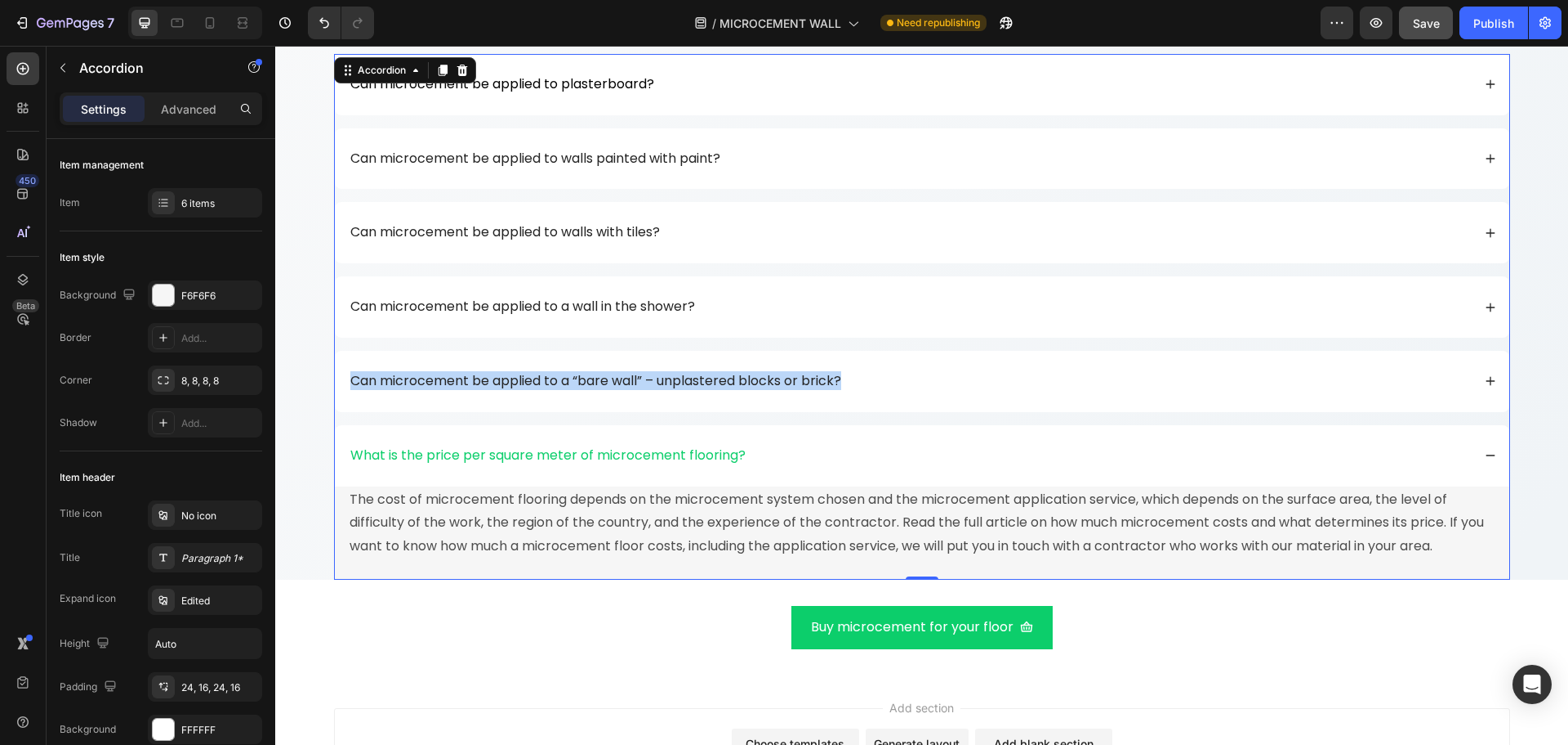
click at [900, 374] on div "Can microcement be applied to a “bare wall” – unplastered blocks or brick?" at bounding box center [909, 381] width 1124 height 22
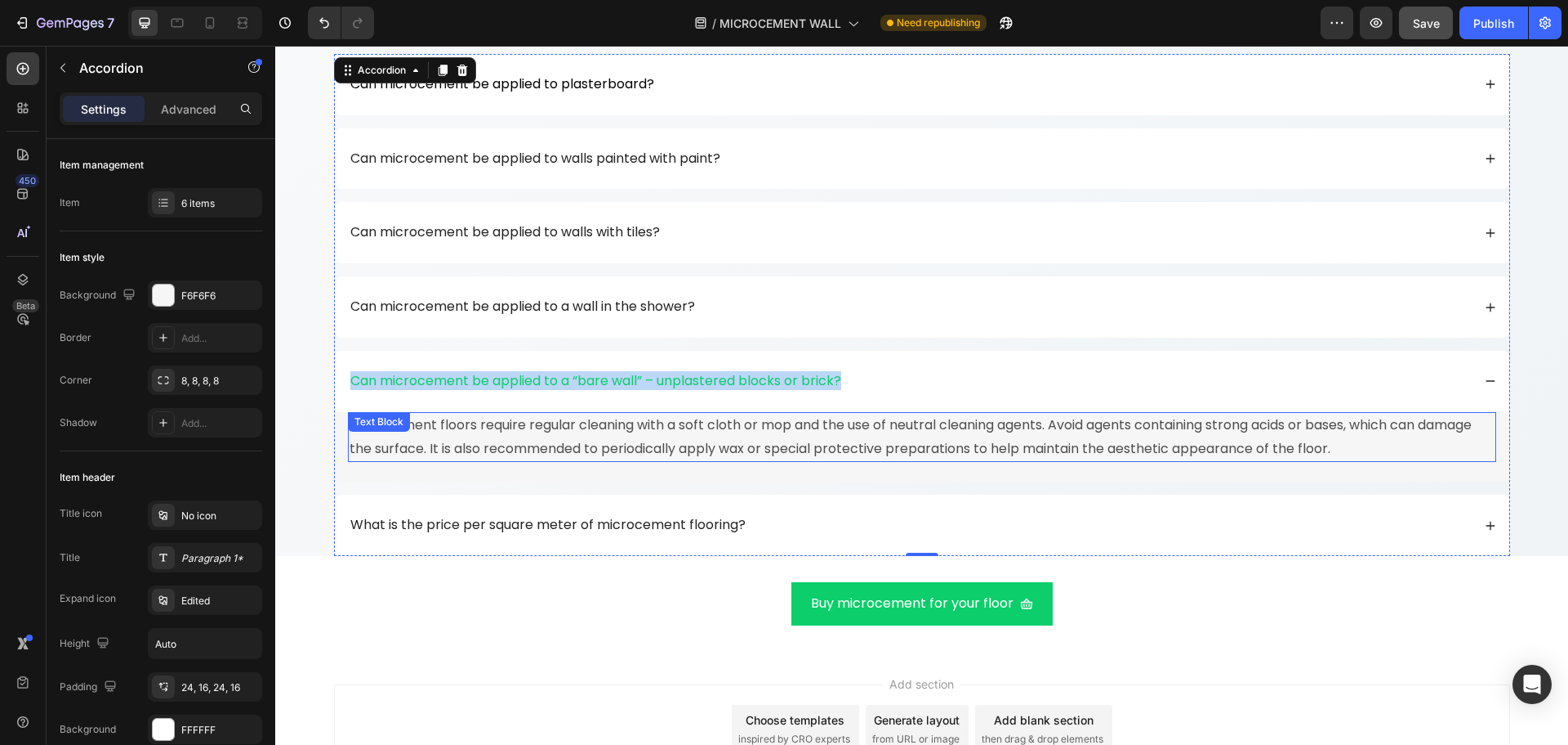
click at [697, 449] on p "Microcement floors require regular cleaning with a soft cloth or mop and the us…" at bounding box center [922, 437] width 1145 height 47
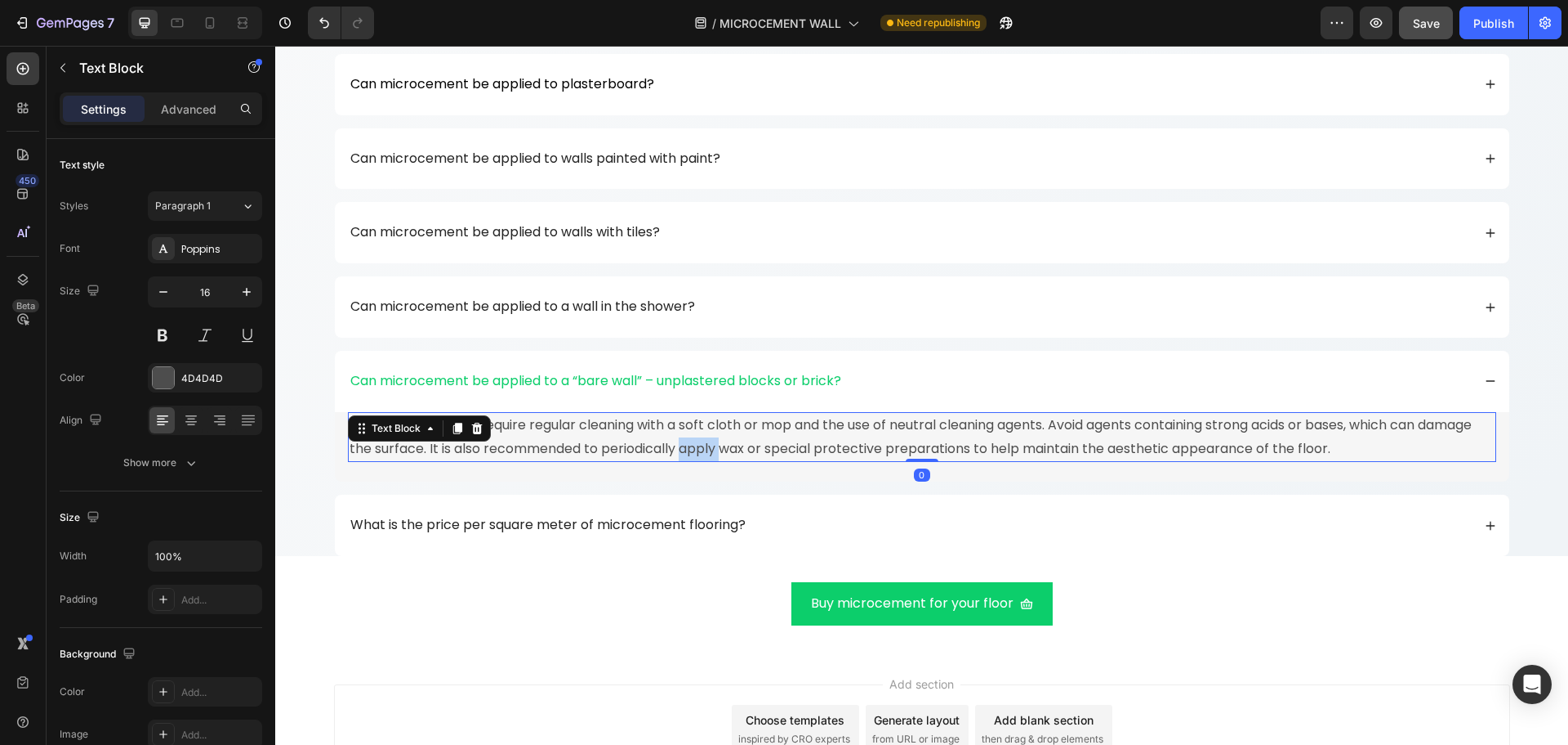
click at [697, 449] on p "Microcement floors require regular cleaning with a soft cloth or mop and the us…" at bounding box center [922, 437] width 1145 height 47
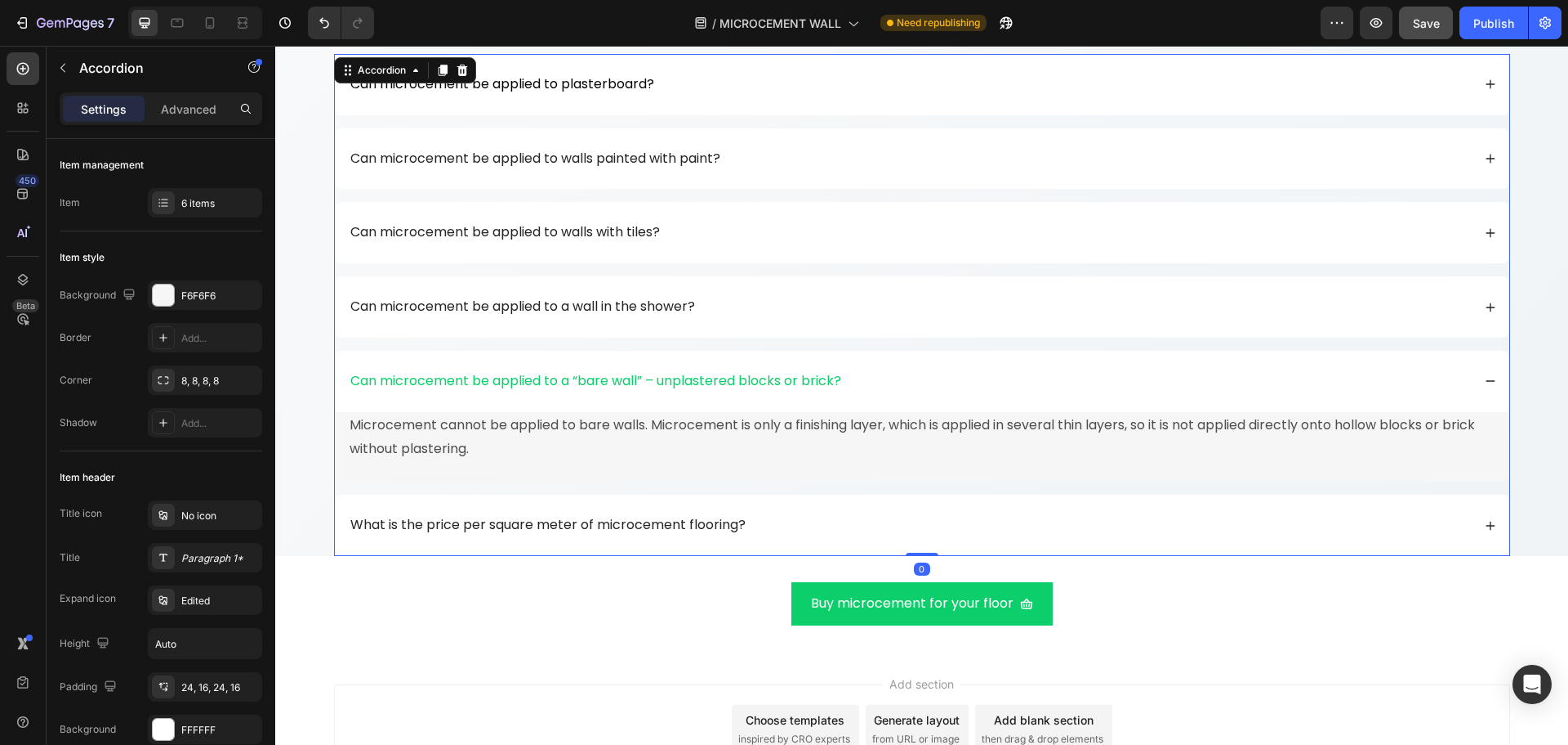
click at [795, 511] on div "What is the price per square meter of microcement flooring?" at bounding box center [921, 524] width 1174 height 61
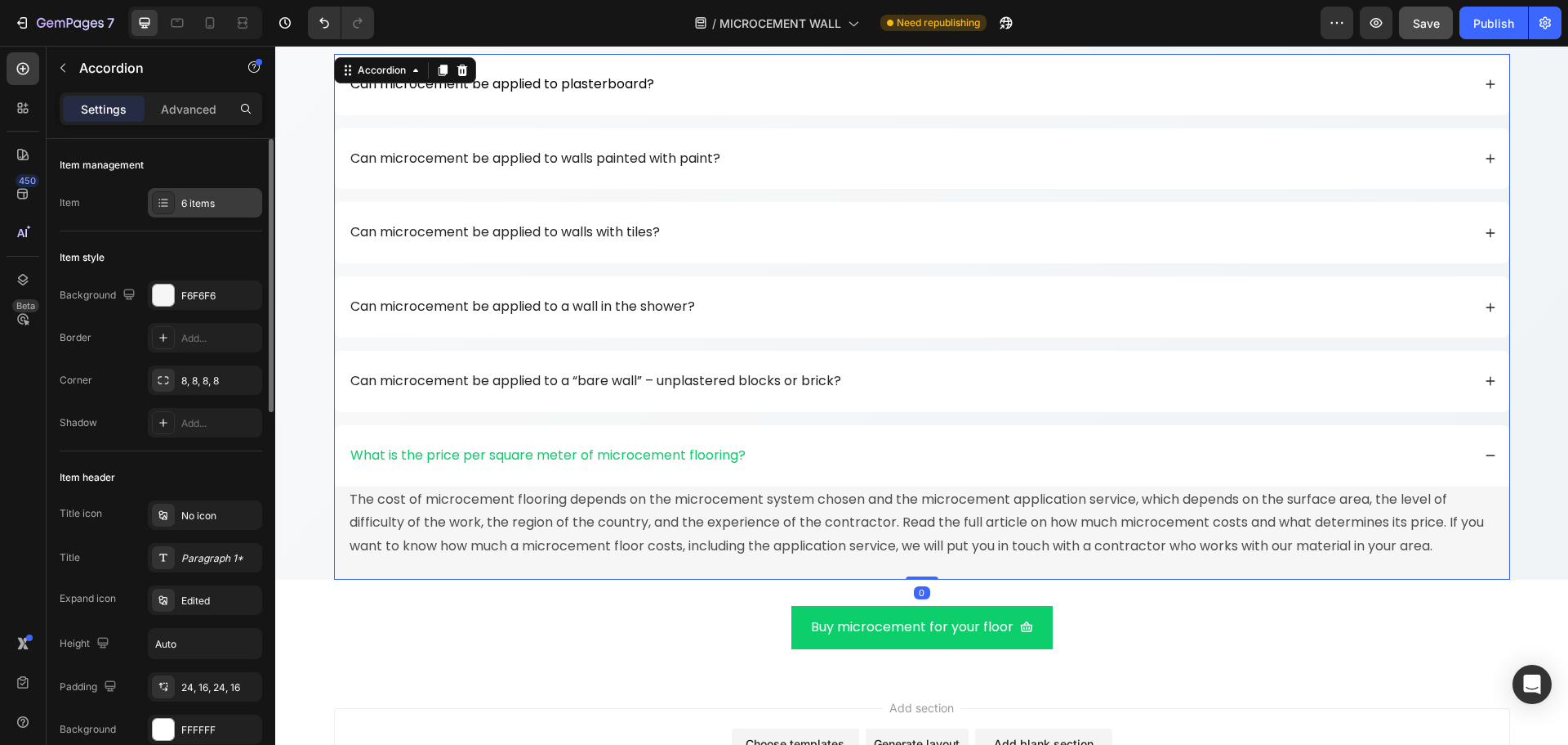
click at [224, 198] on div "6 items" at bounding box center [219, 203] width 77 height 15
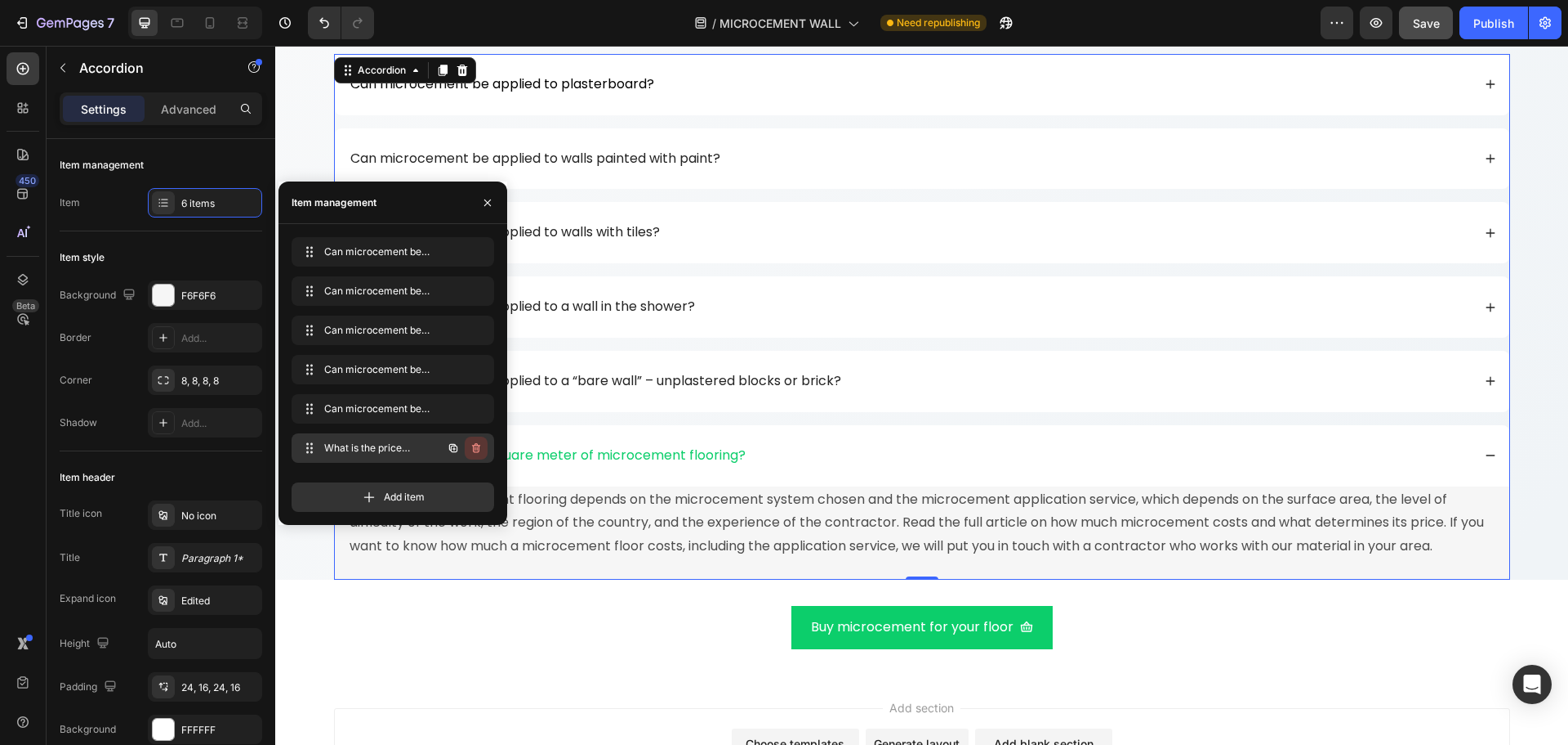
click at [482, 449] on icon "button" at bounding box center [476, 447] width 13 height 13
click at [463, 446] on div "Delete" at bounding box center [465, 447] width 30 height 15
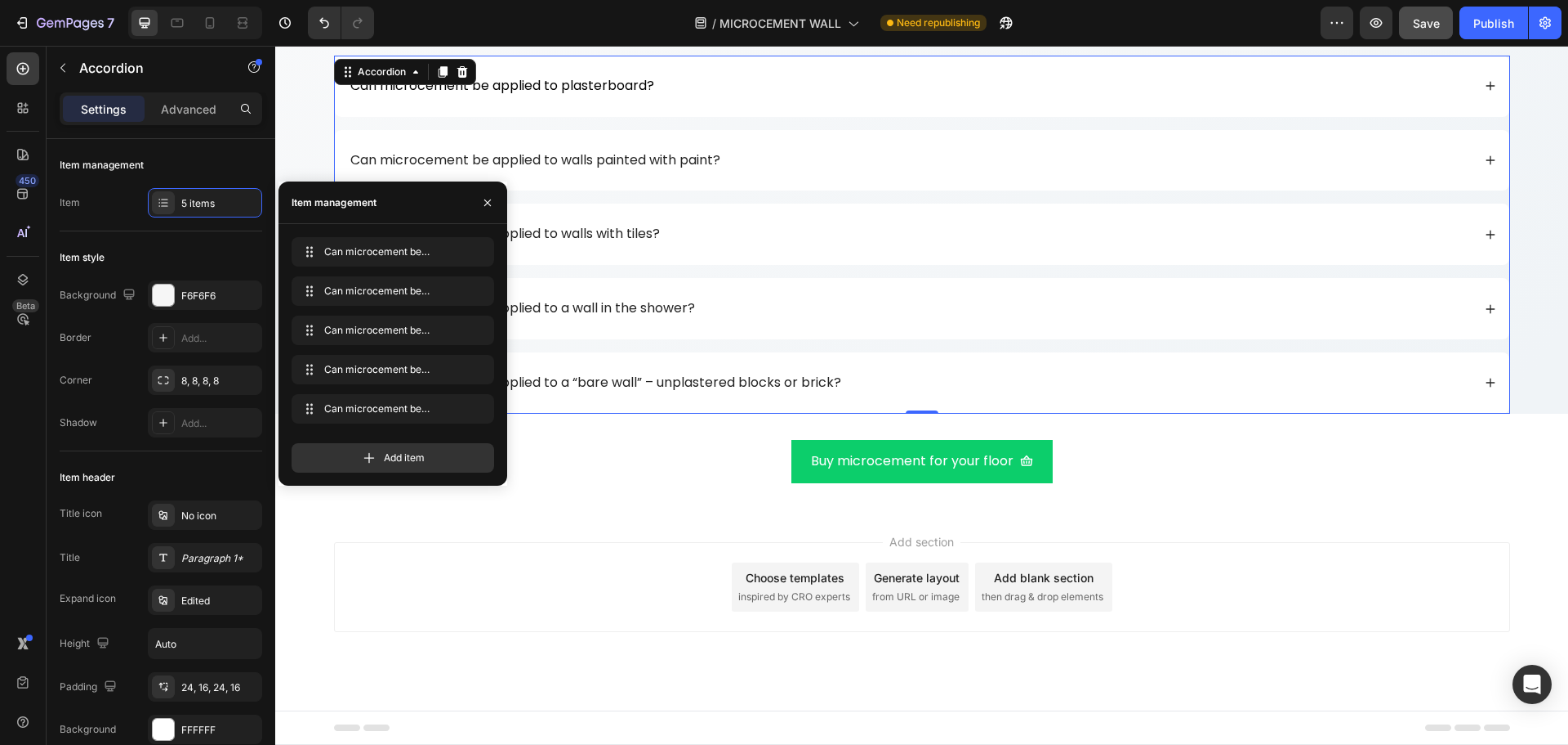
scroll to position [10486, 0]
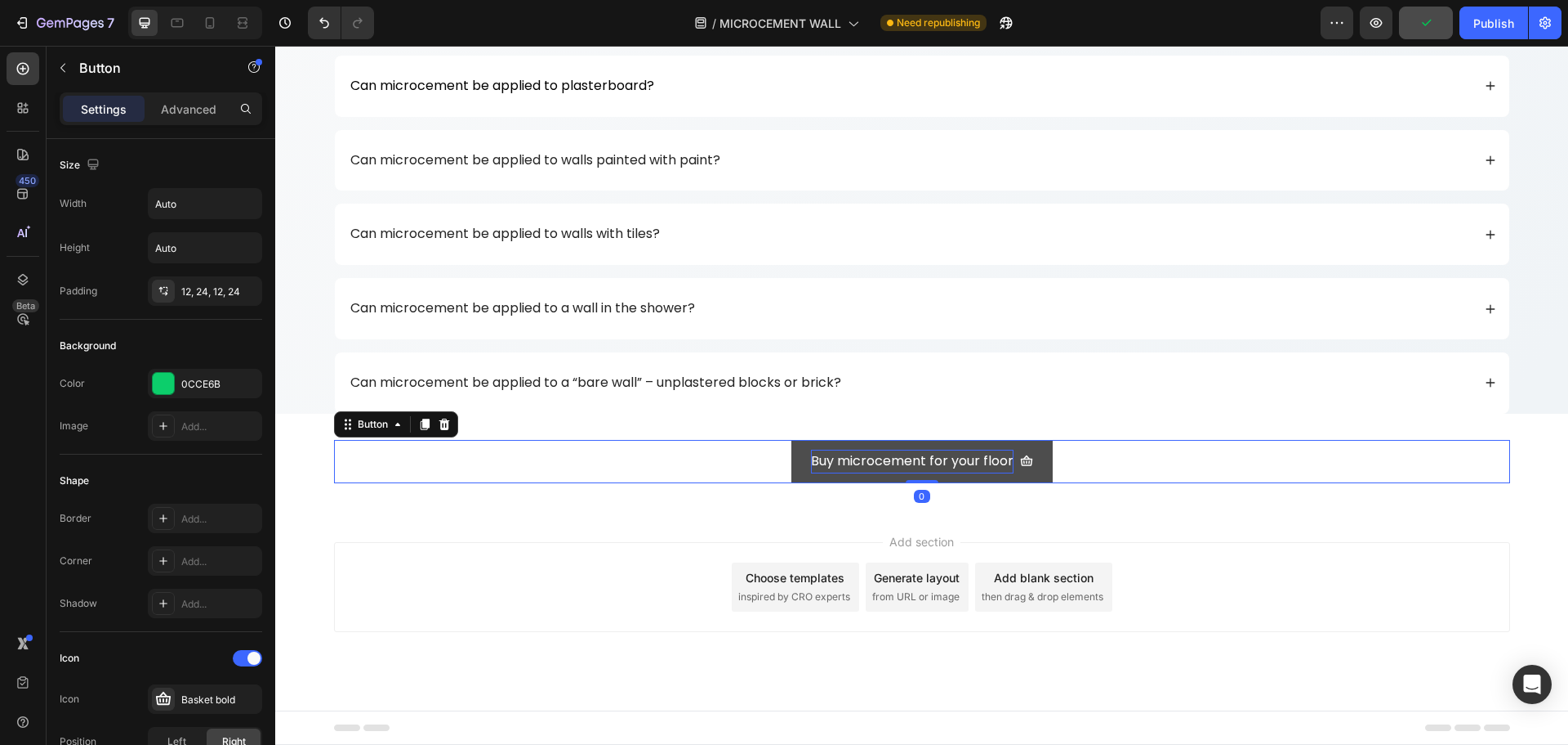
click at [963, 454] on p "Buy microcement for your floor" at bounding box center [912, 461] width 203 height 24
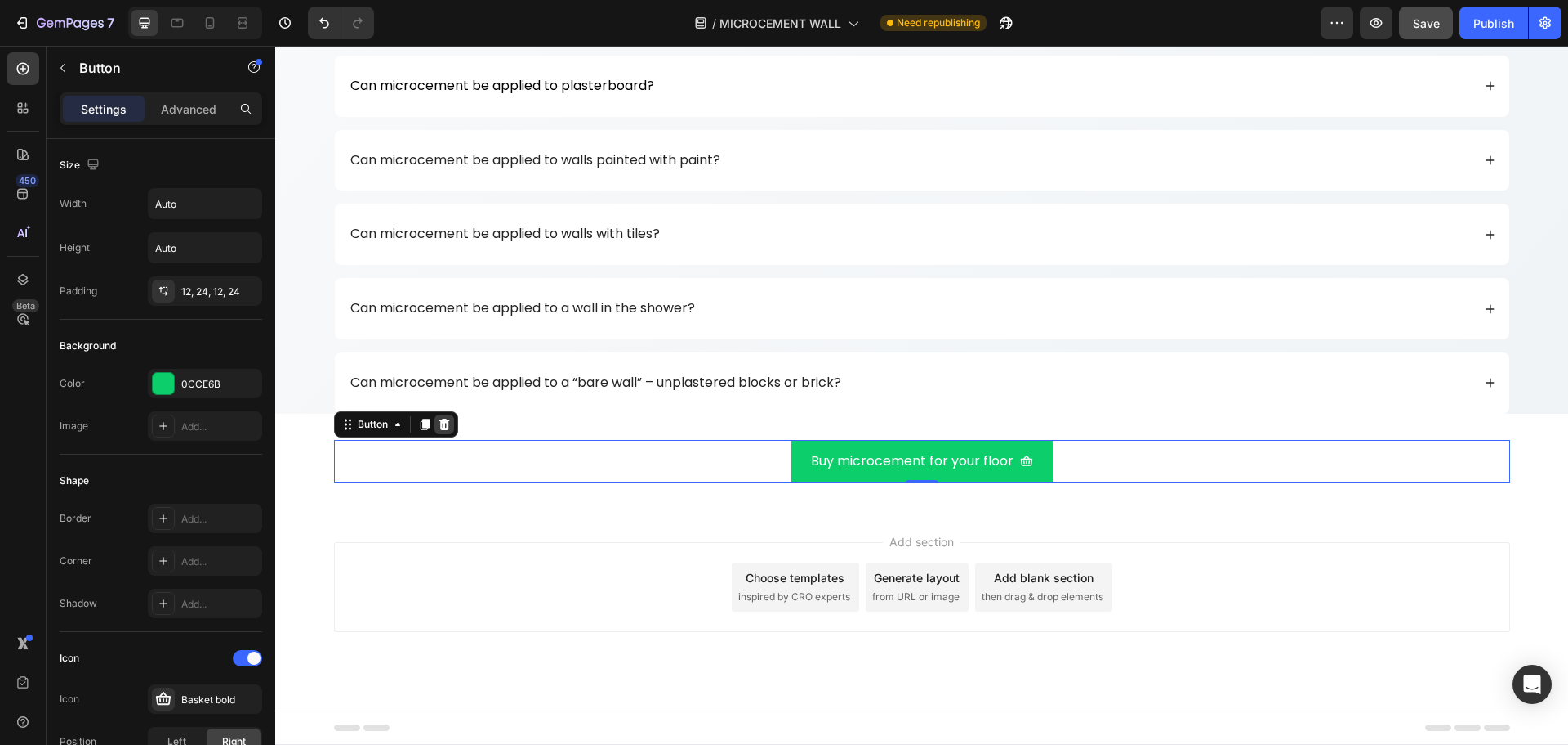
click at [439, 422] on icon at bounding box center [444, 423] width 11 height 11
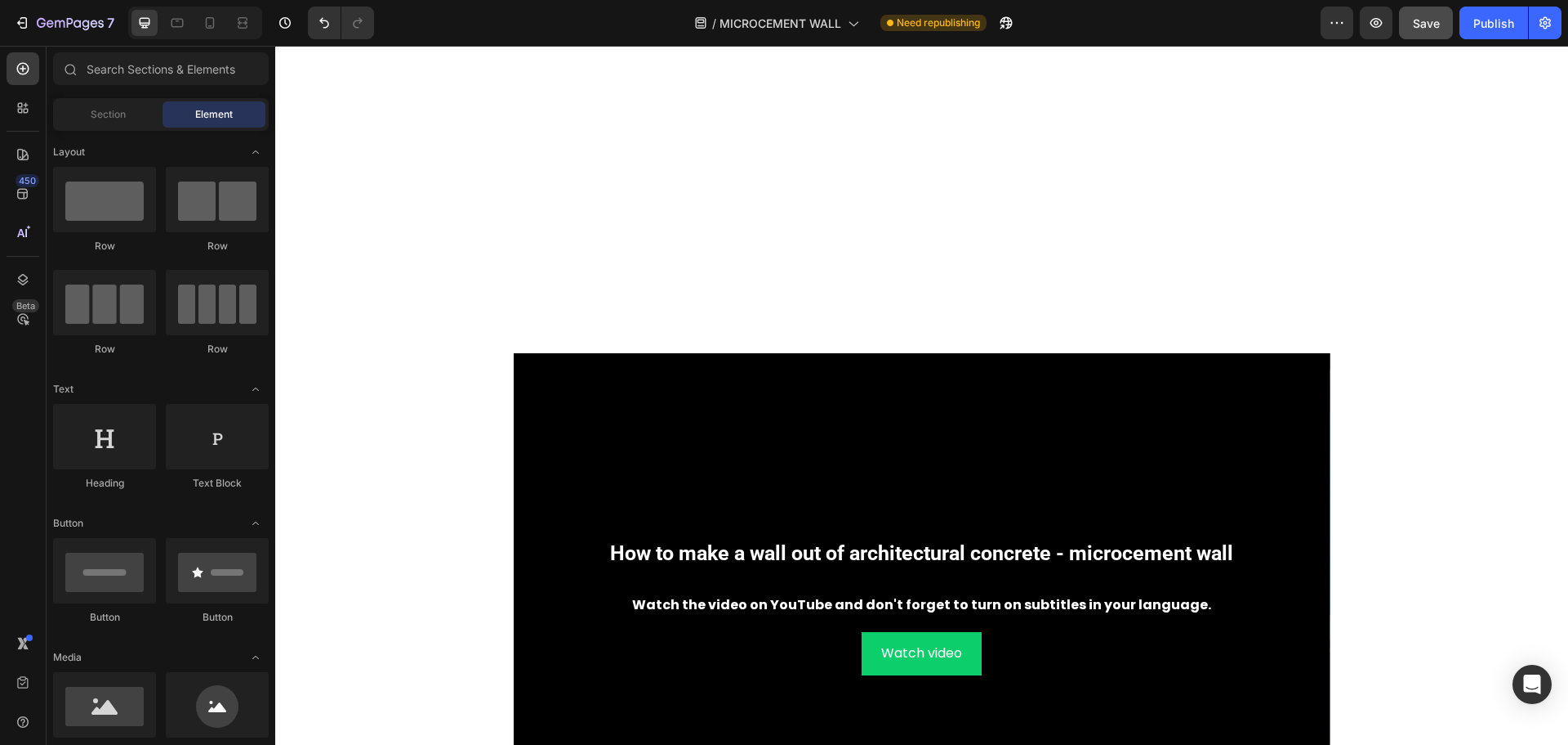
scroll to position [7381, 0]
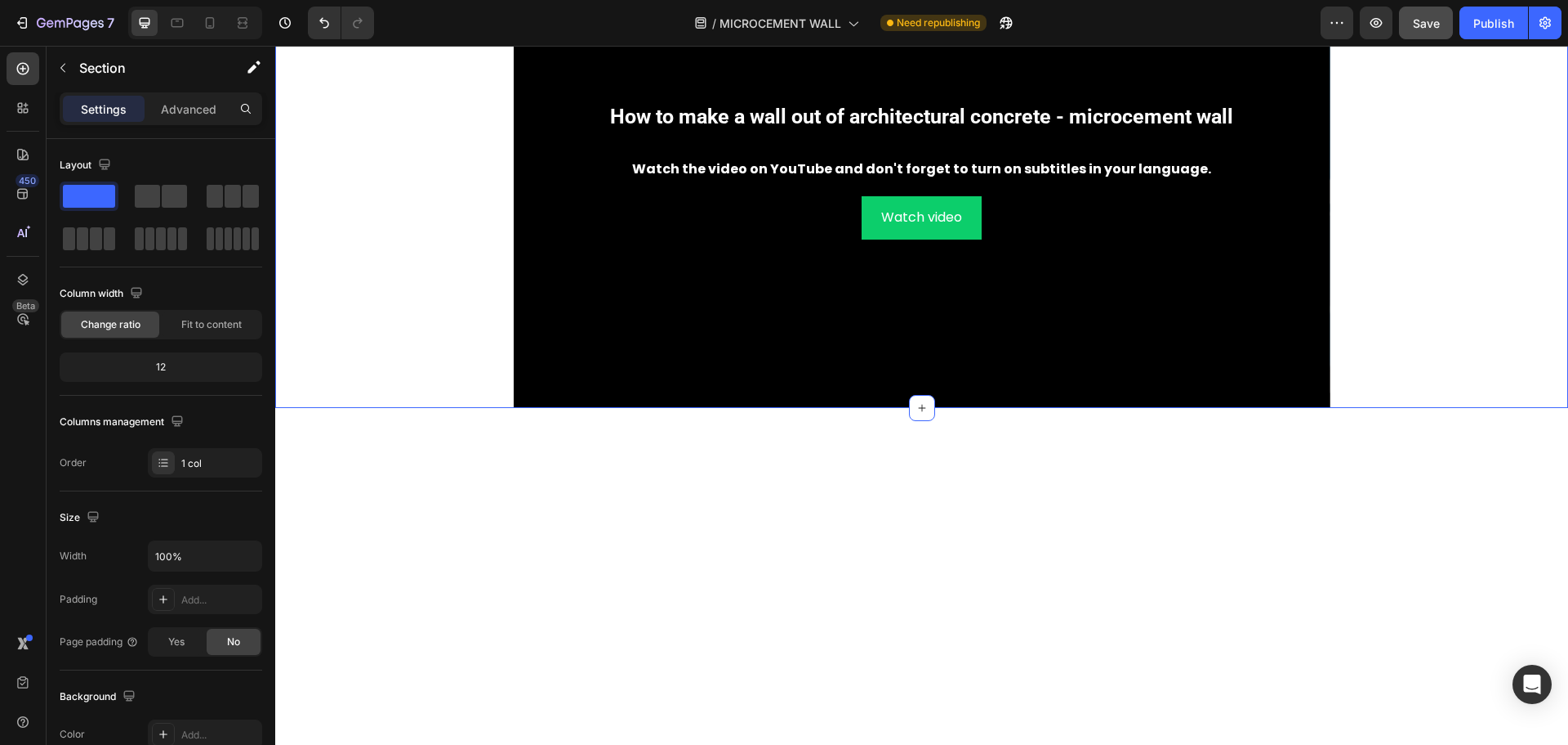
click at [472, 366] on div "How to make a wall out of architectural concrete - microcement wall Heading Wat…" at bounding box center [921, 162] width 1293 height 490
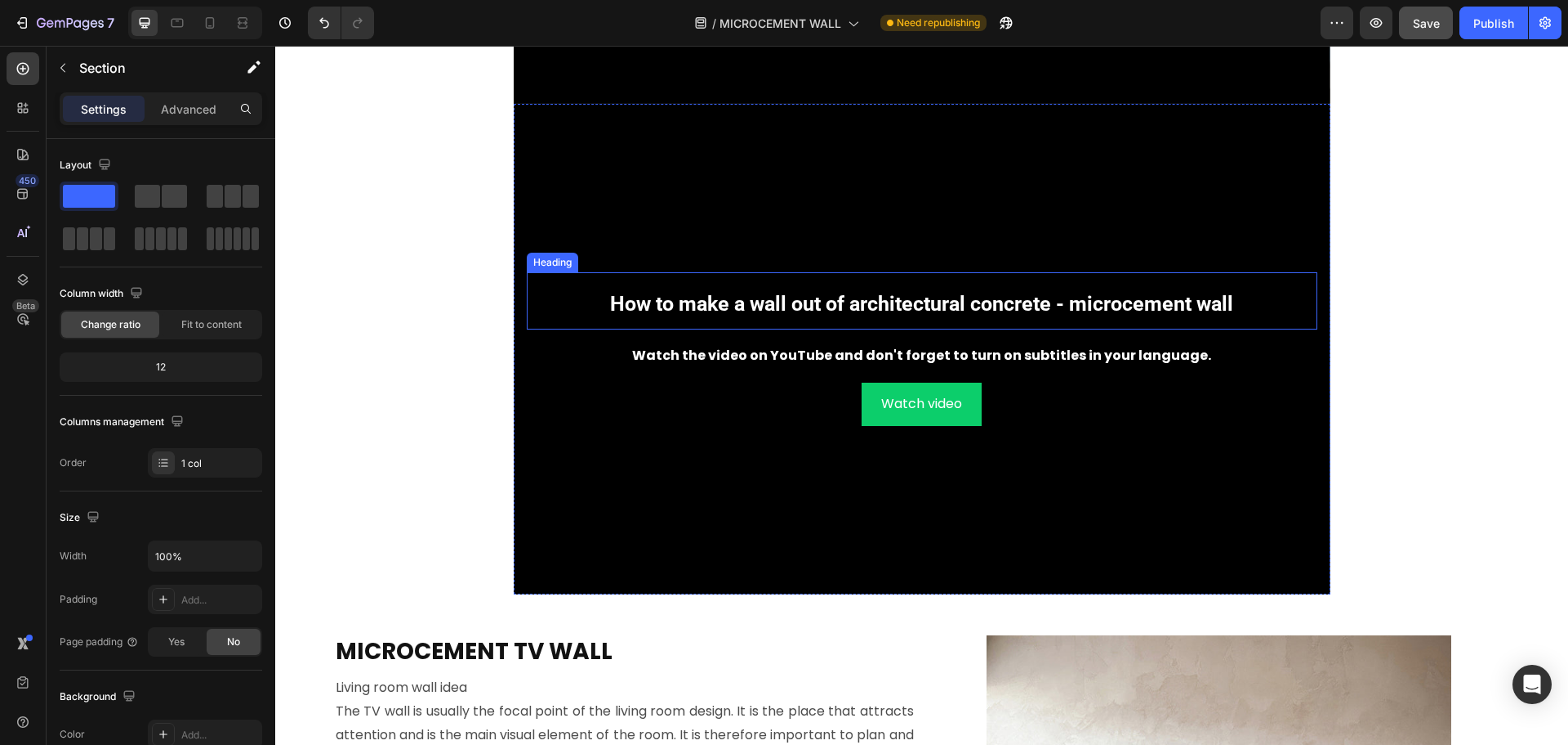
scroll to position [8128, 0]
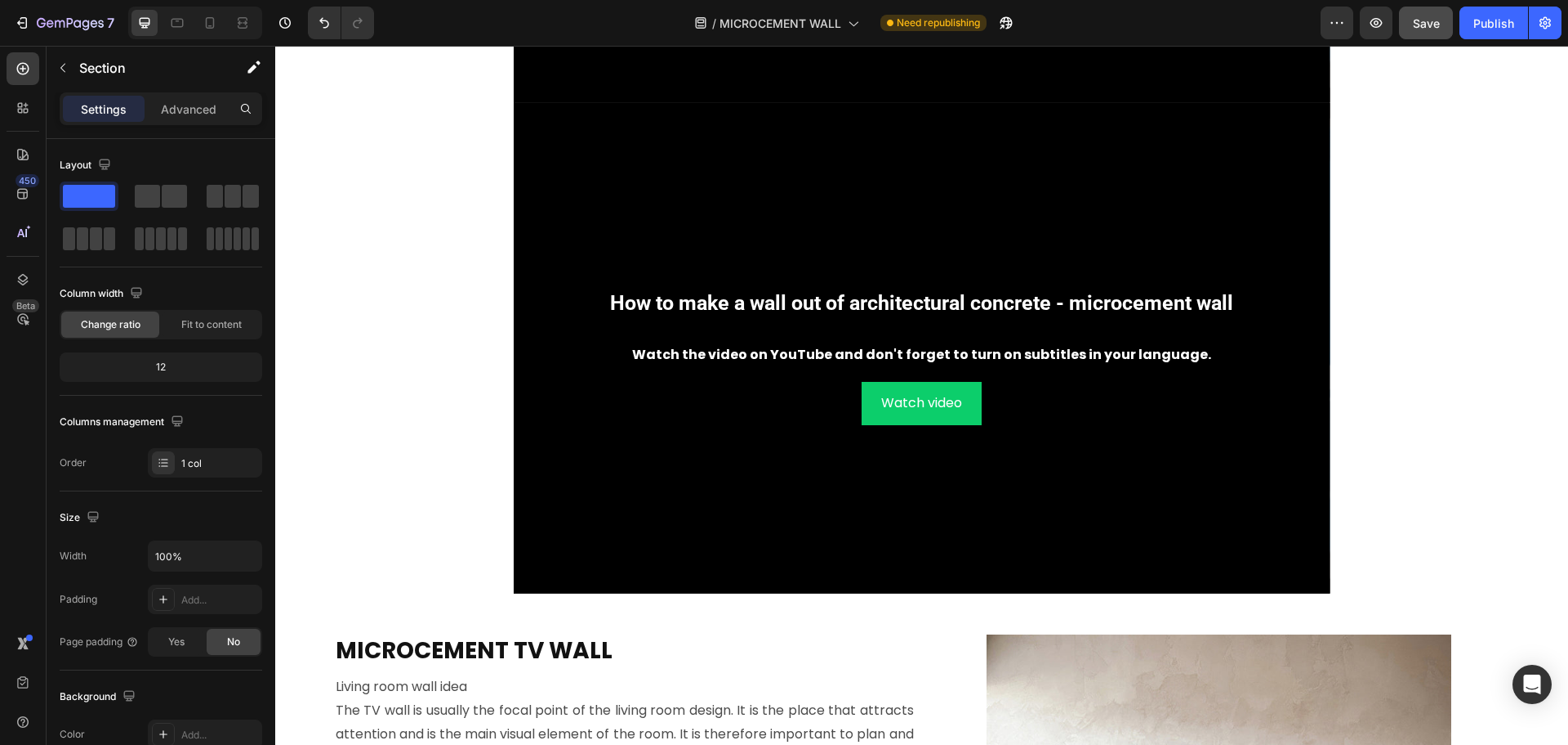
click at [485, 138] on div "How to make a wall out of architectural concrete - microcement wall Heading Wat…" at bounding box center [921, 348] width 1293 height 490
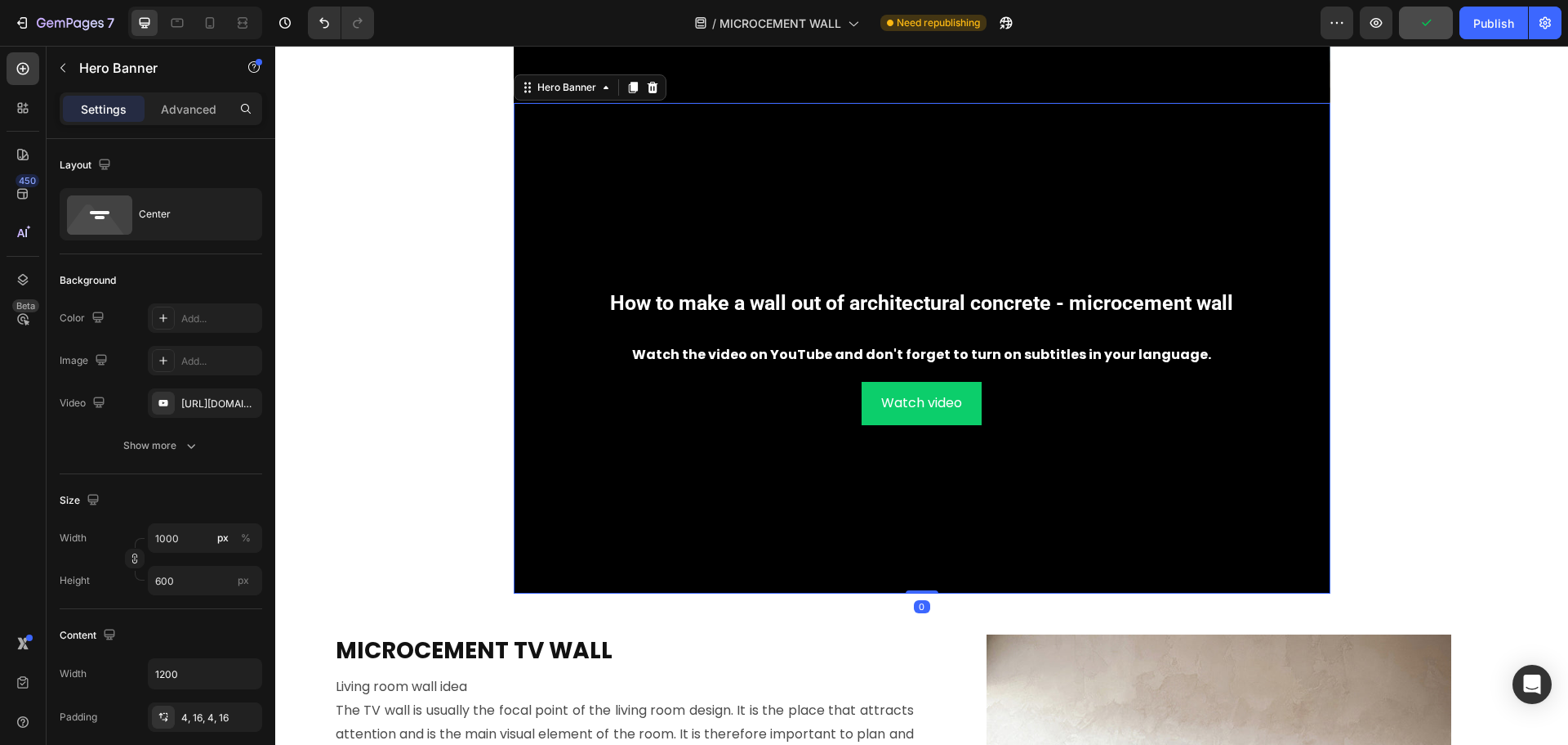
click at [525, 129] on div "Background Image" at bounding box center [921, 348] width 816 height 490
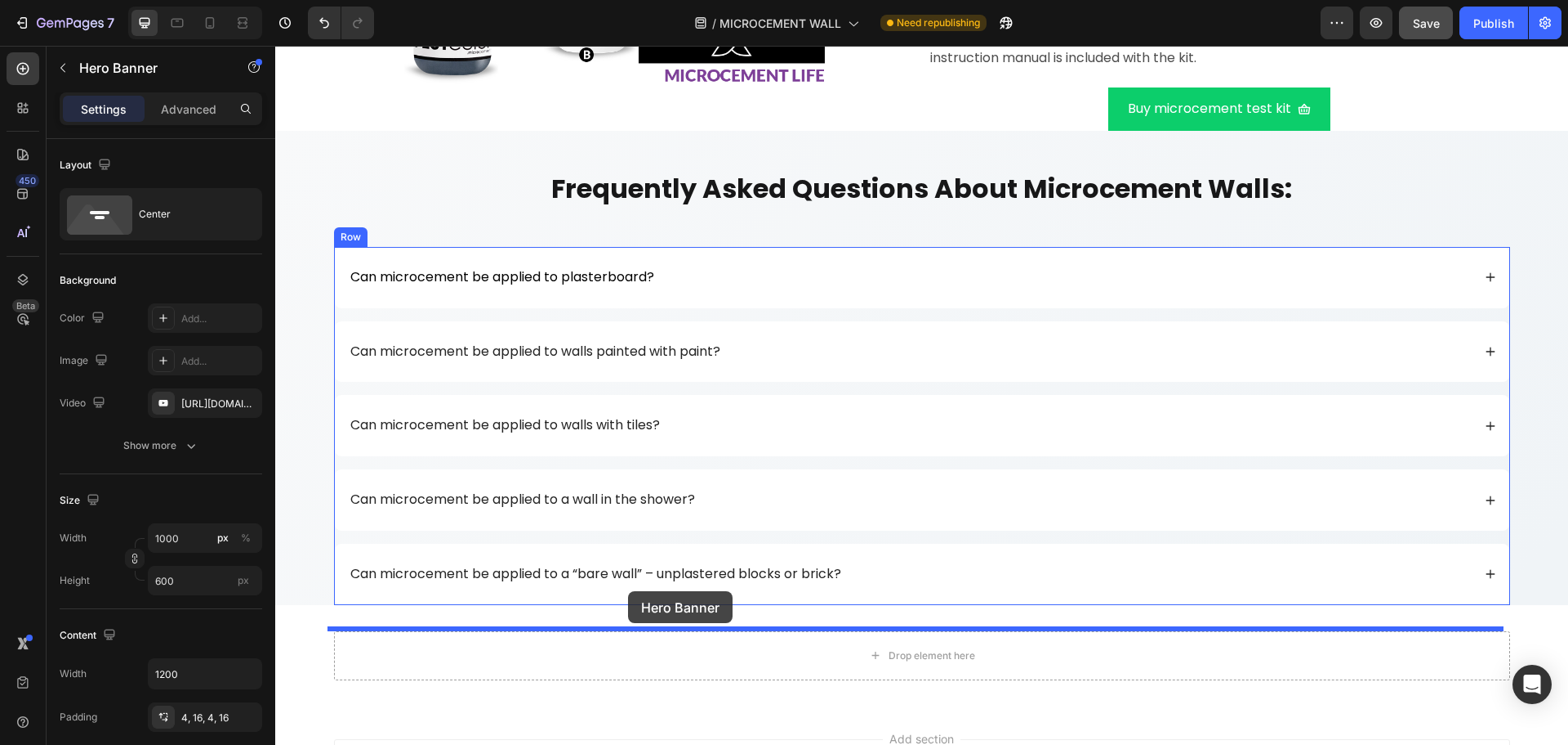
scroll to position [10989, 0]
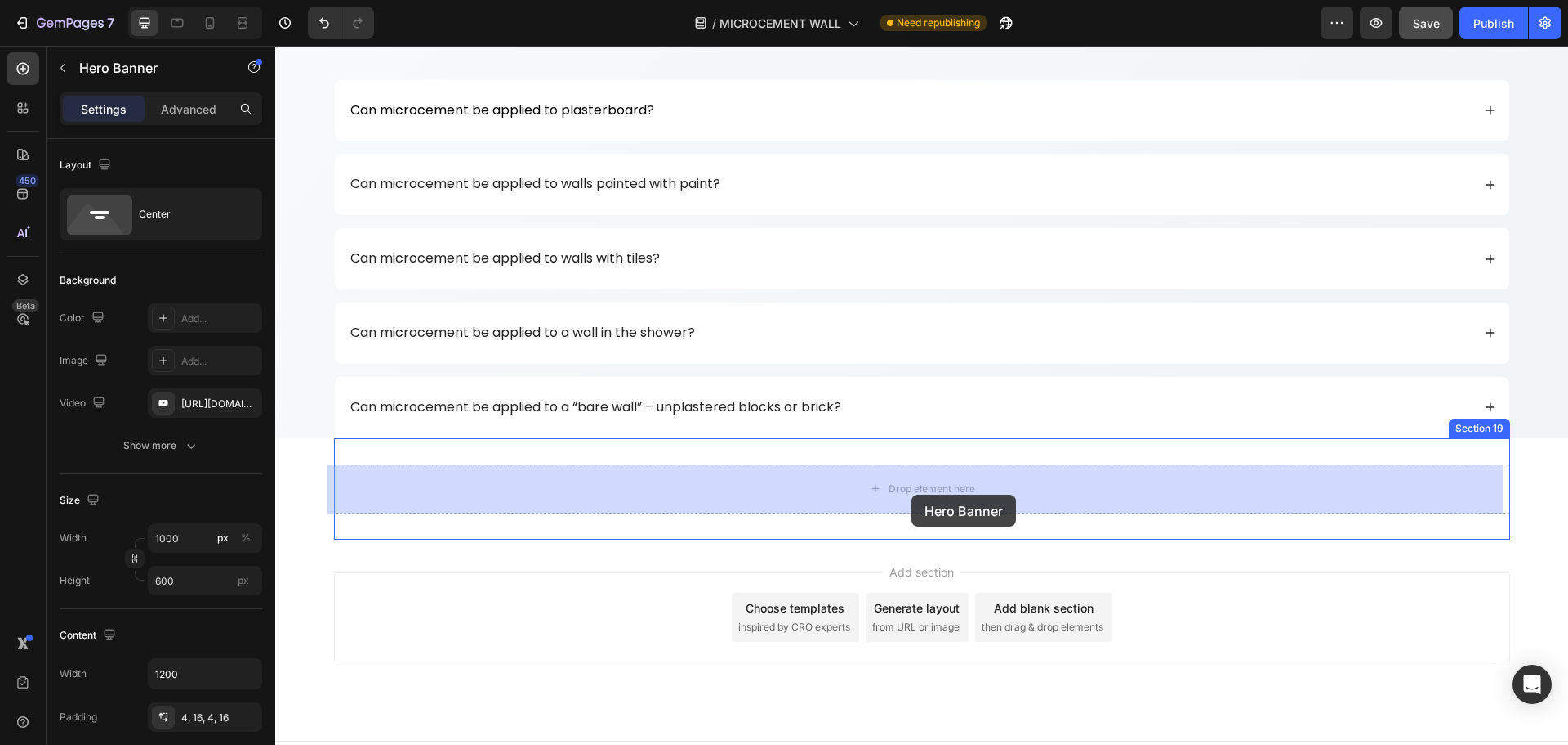
drag, startPoint x: 566, startPoint y: 95, endPoint x: 911, endPoint y: 494, distance: 527.5
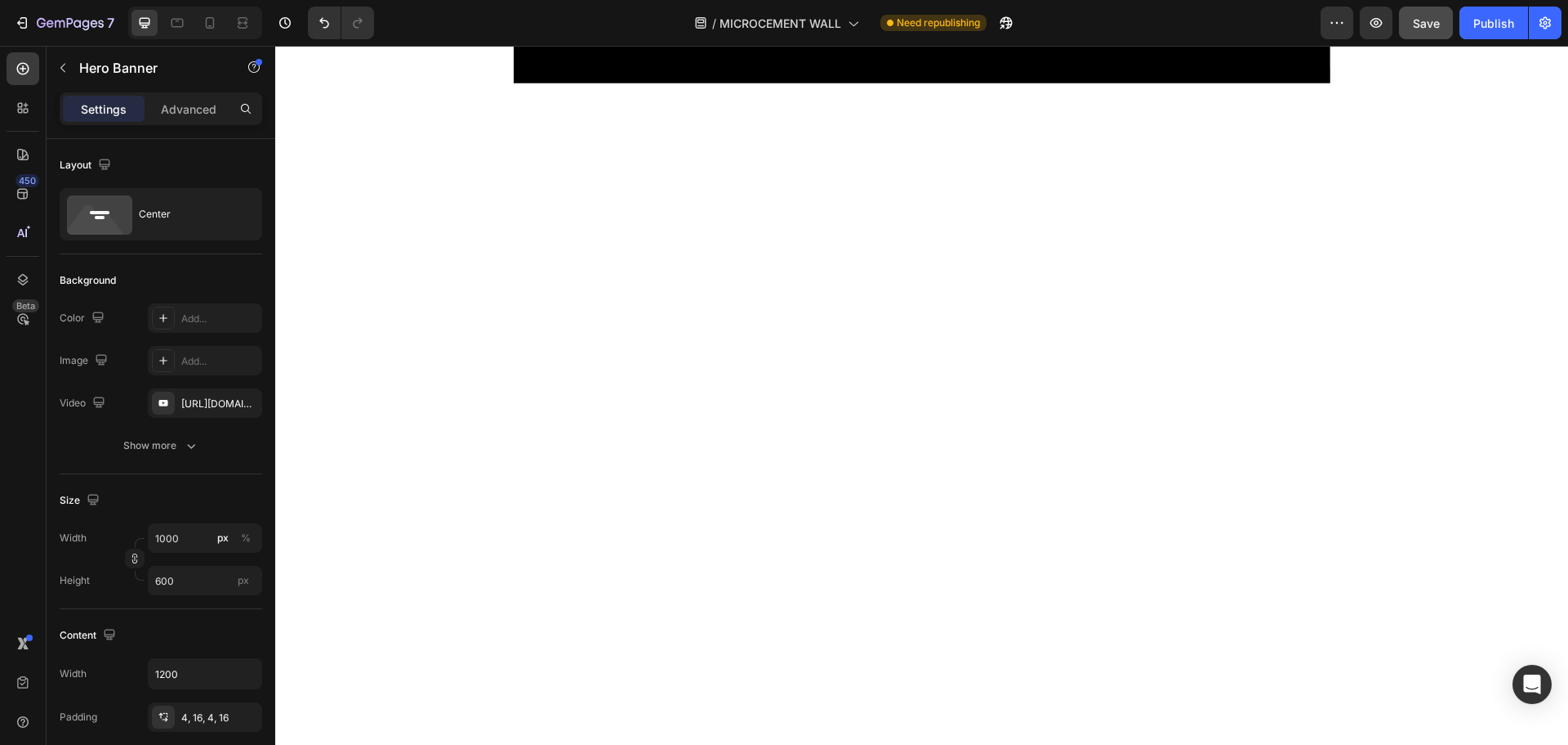
scroll to position [7720, 0]
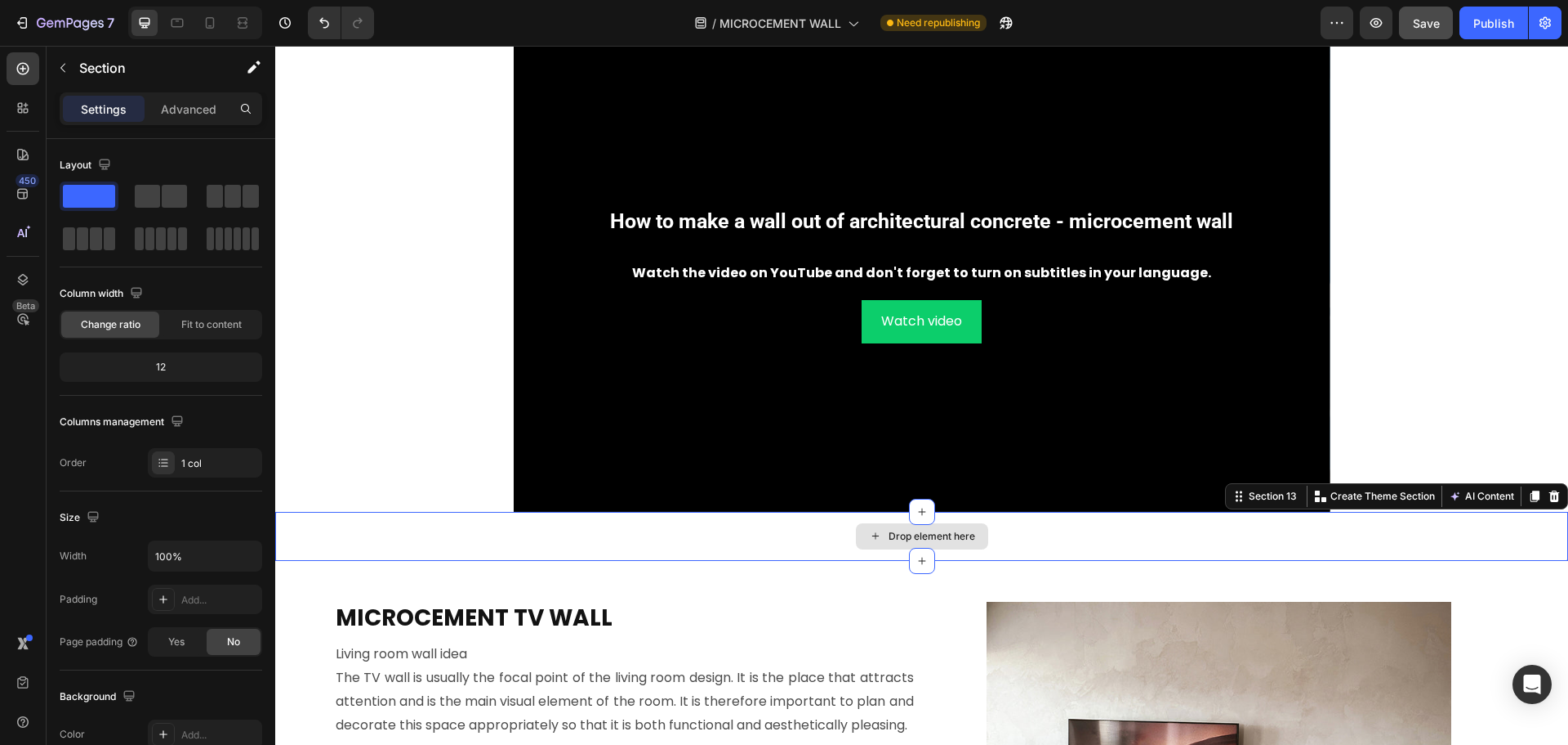
click at [749, 539] on div "Drop element here" at bounding box center [921, 536] width 1293 height 49
click at [1549, 493] on icon at bounding box center [1554, 495] width 11 height 11
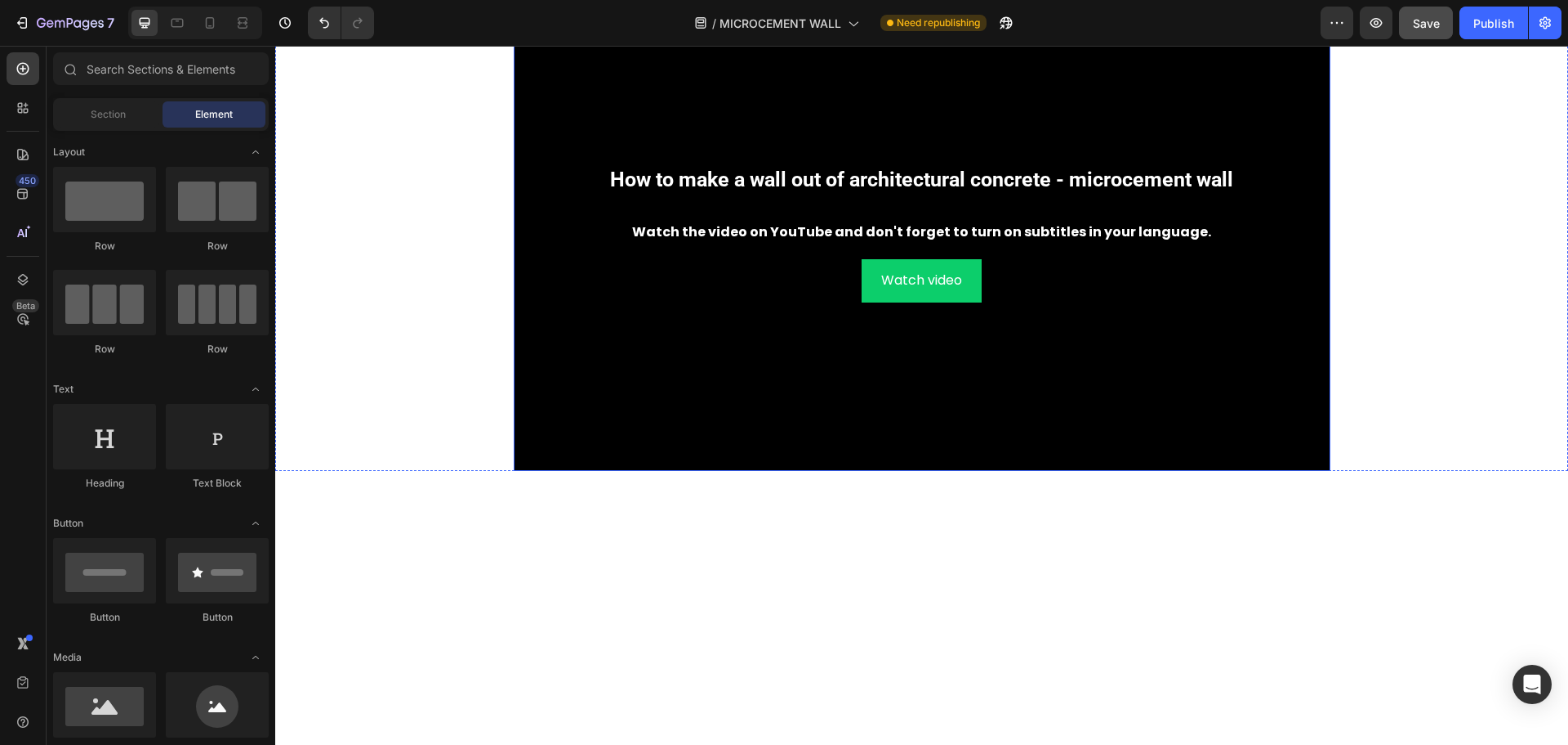
scroll to position [7311, 0]
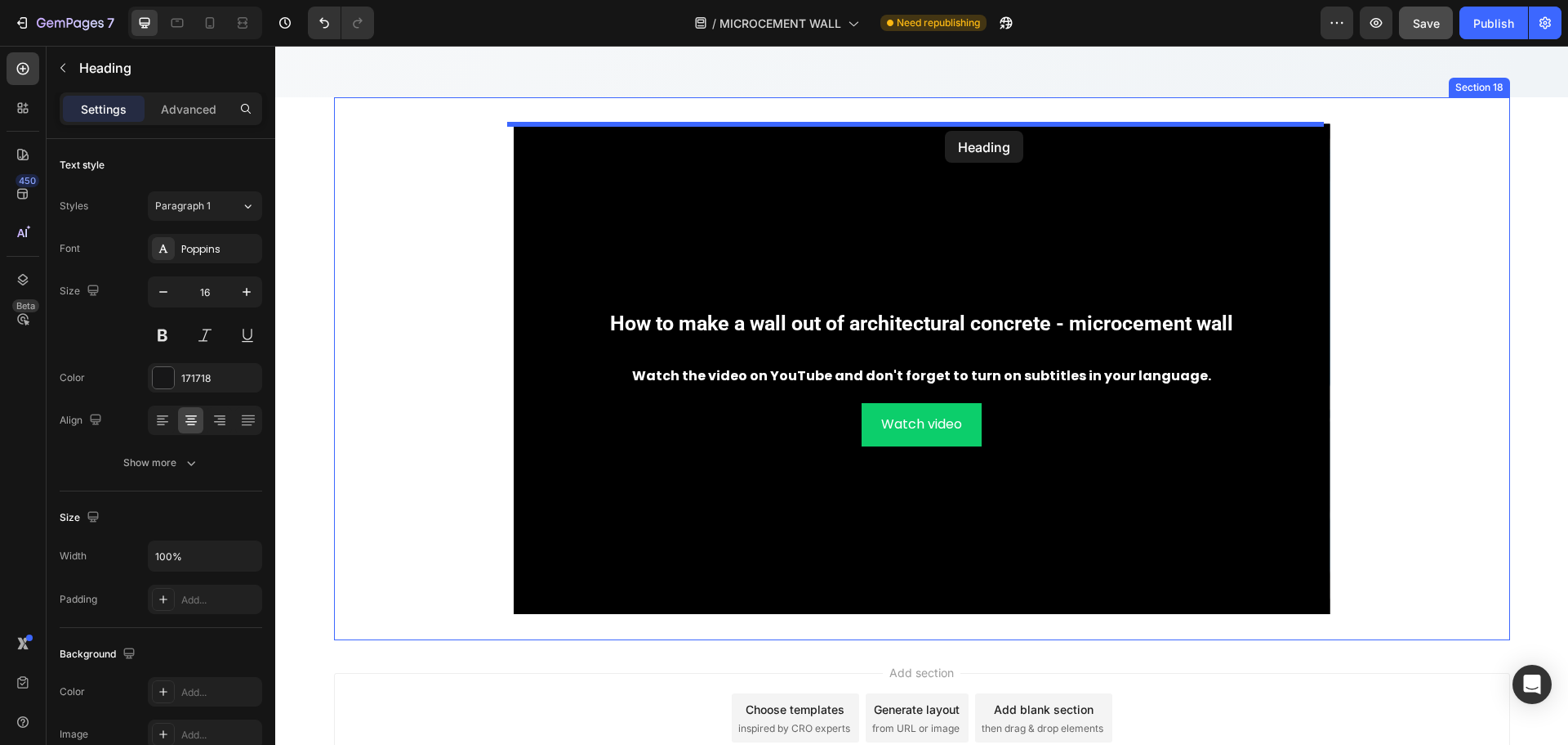
scroll to position [10757, 0]
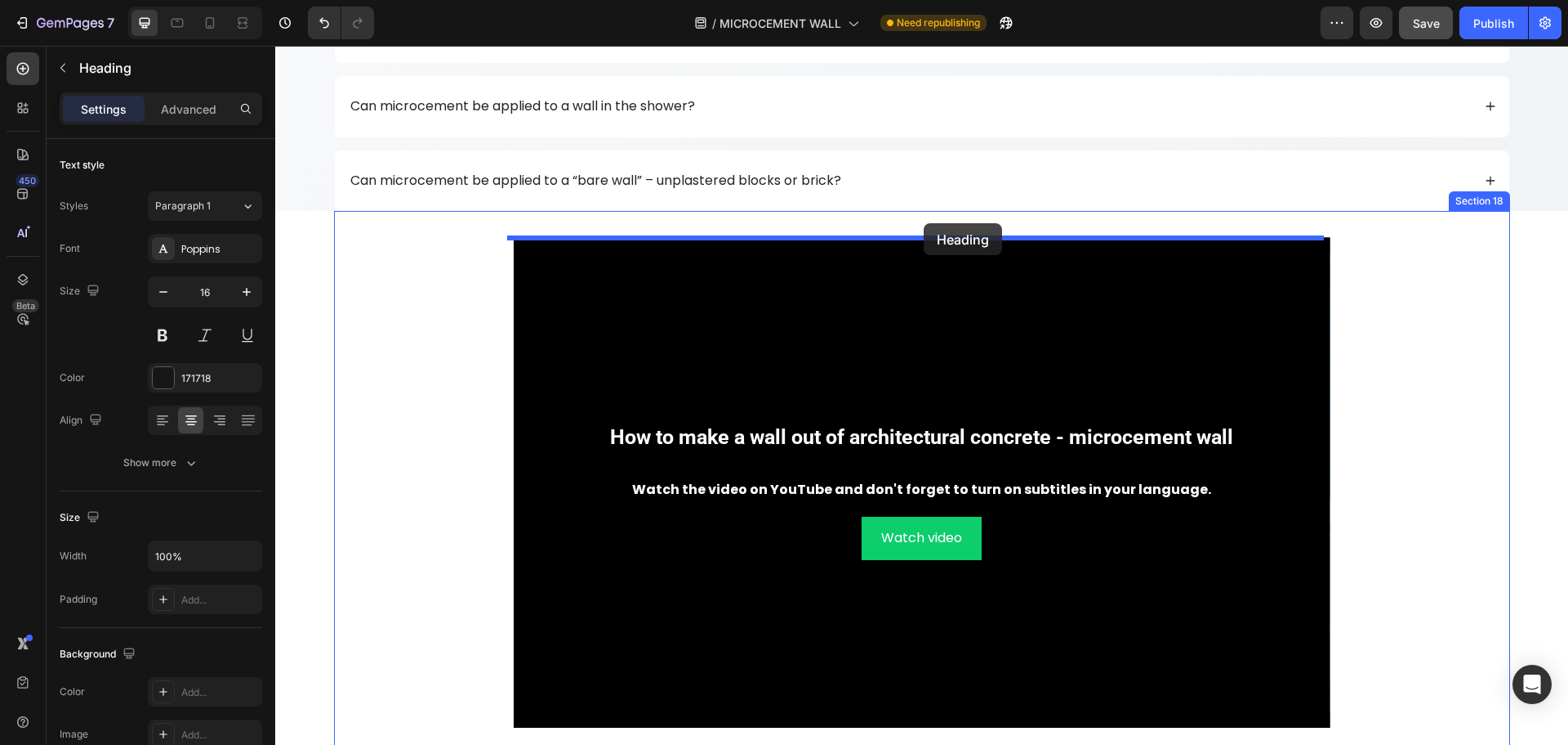
drag, startPoint x: 333, startPoint y: 409, endPoint x: 923, endPoint y: 223, distance: 618.6
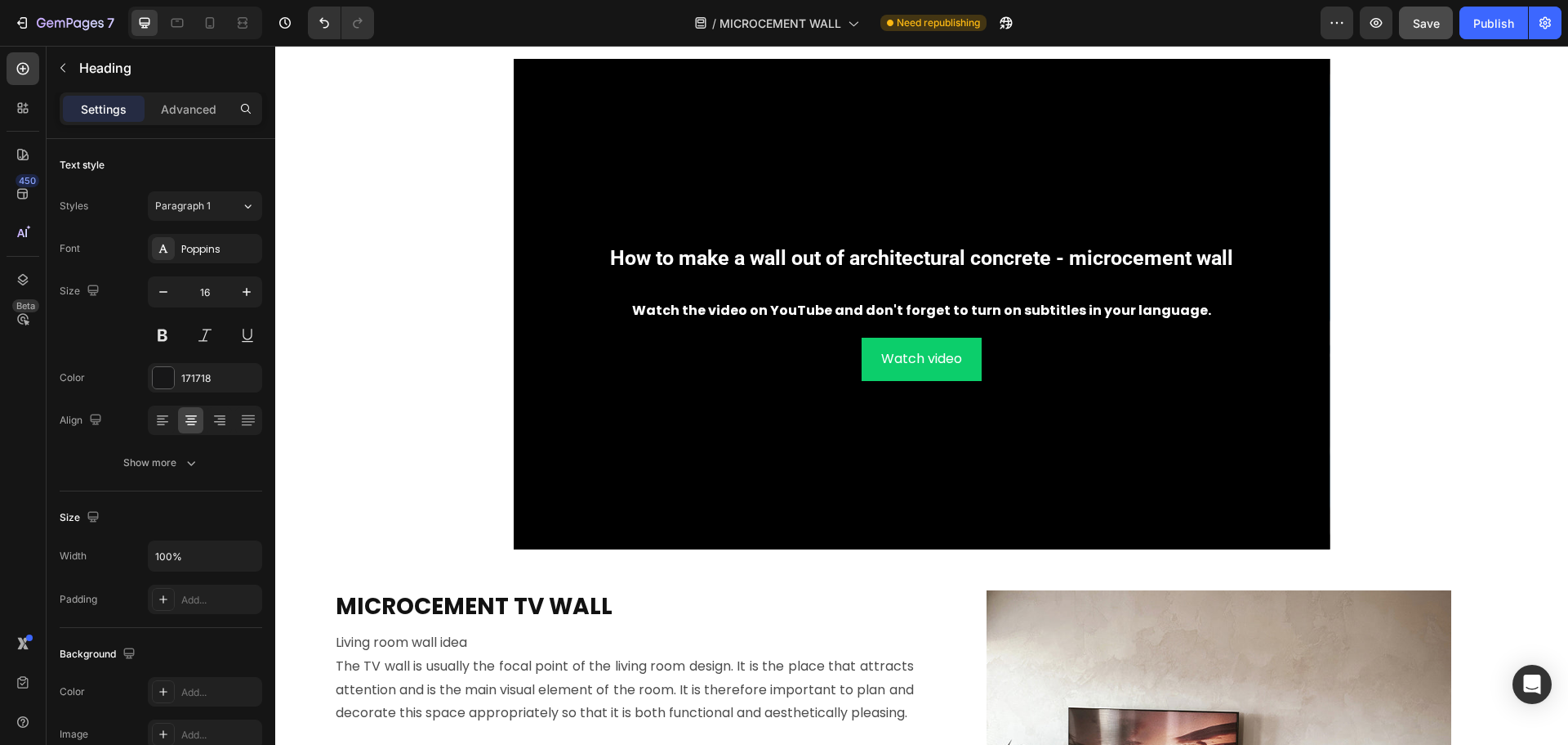
scroll to position [7324, 0]
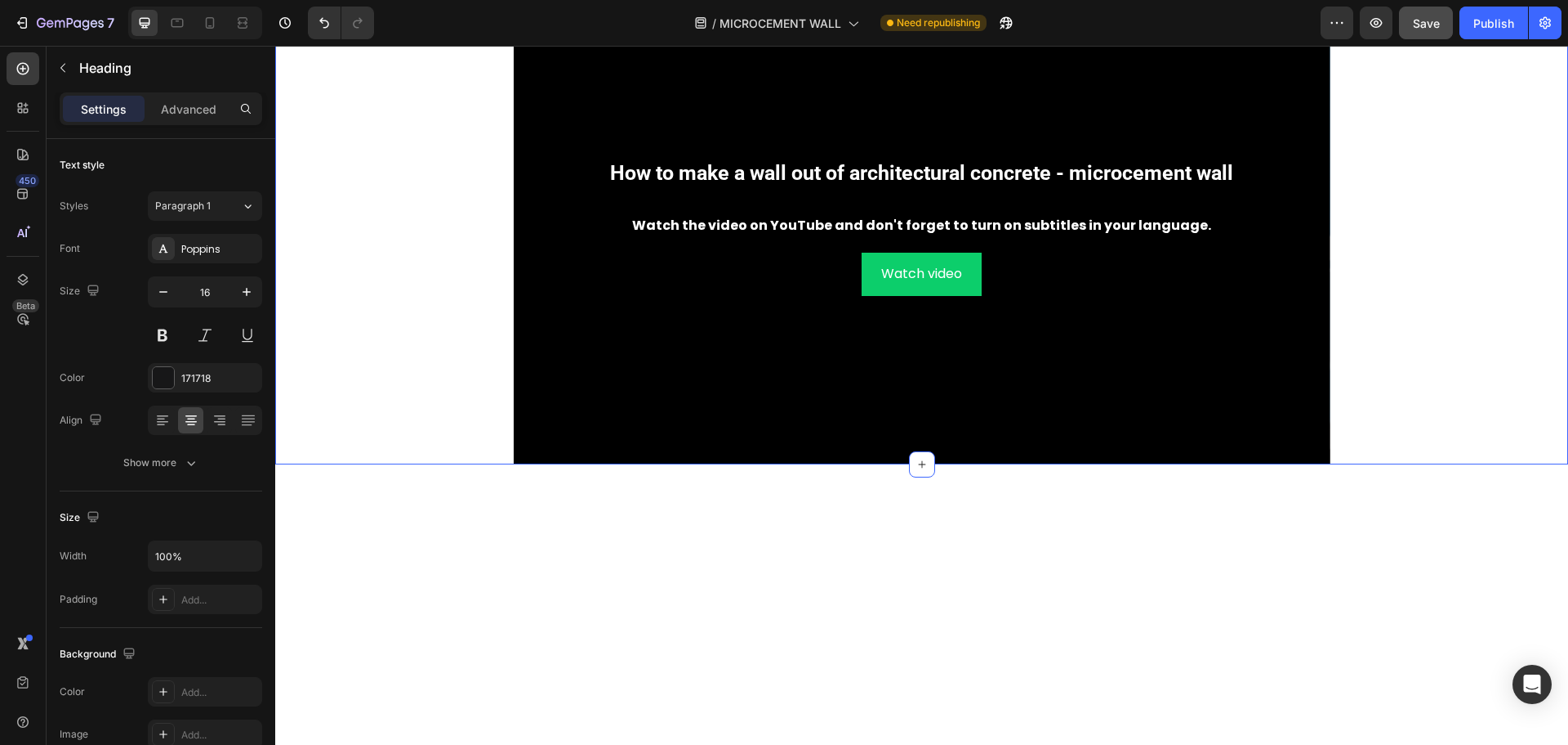
click at [1484, 464] on div "How to make a wall out of architectural concrete - microcement wall Heading Wat…" at bounding box center [921, 219] width 1293 height 490
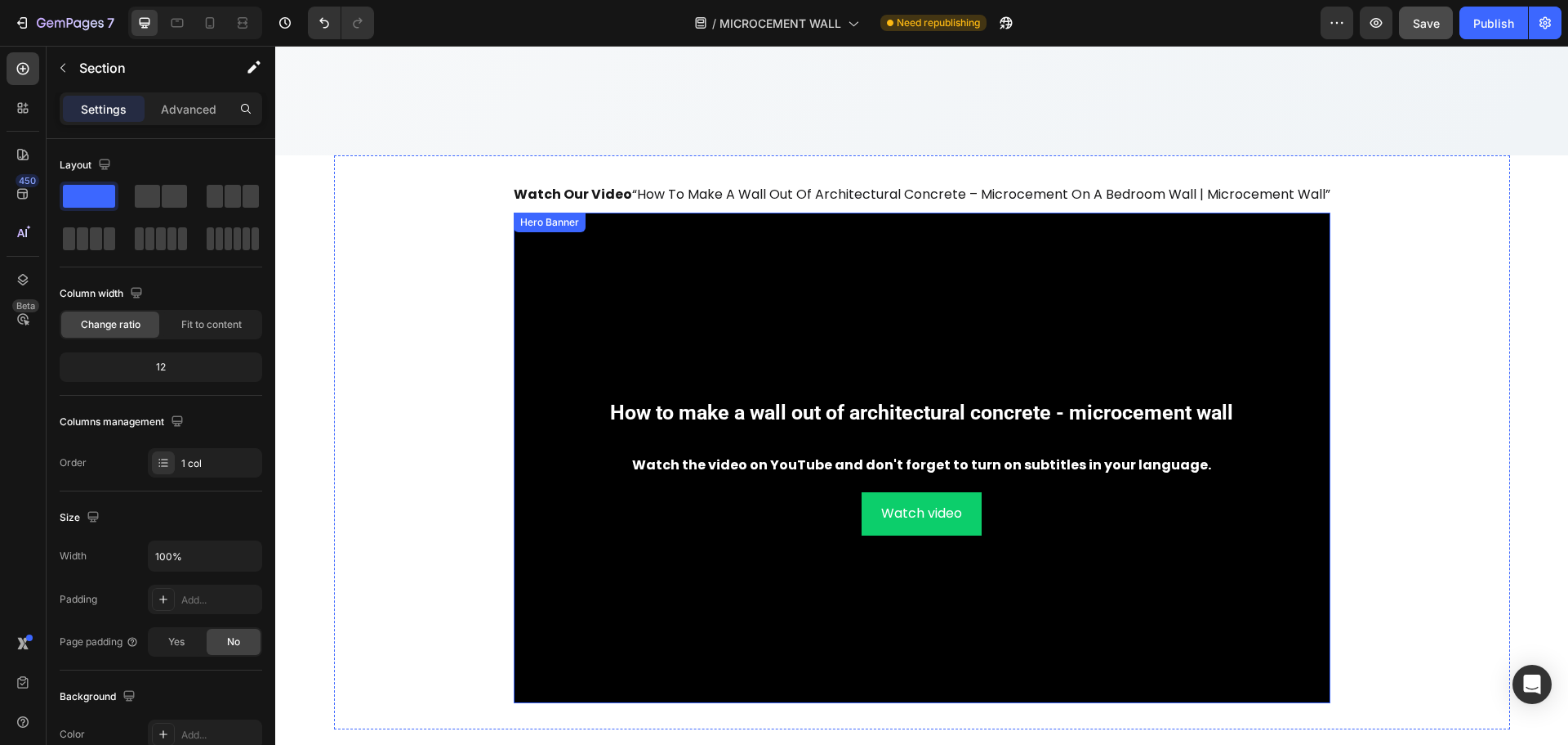
scroll to position [10757, 0]
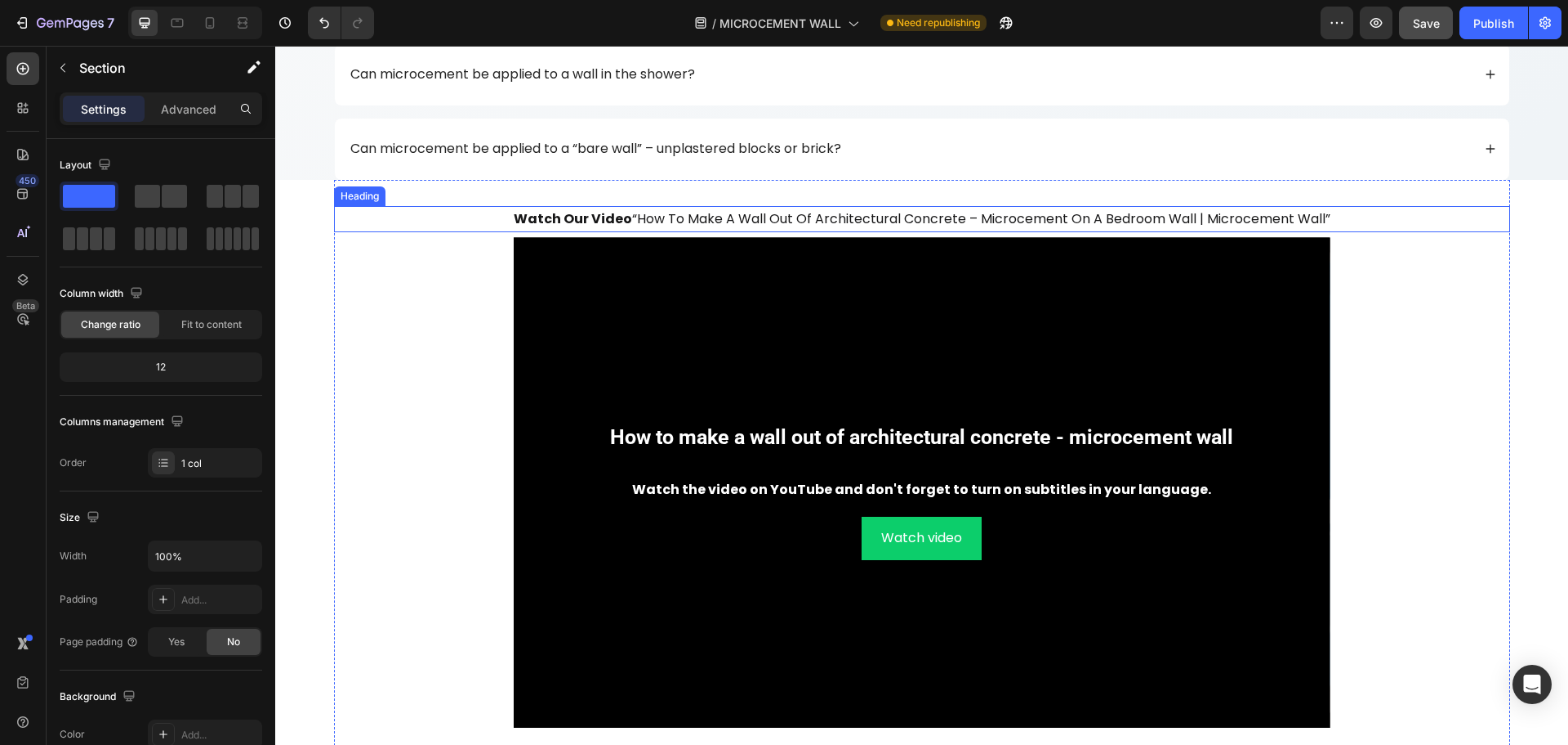
click at [851, 212] on h2 "watch our video “how to make a wall out of architectural concrete – microcement…" at bounding box center [921, 219] width 1176 height 27
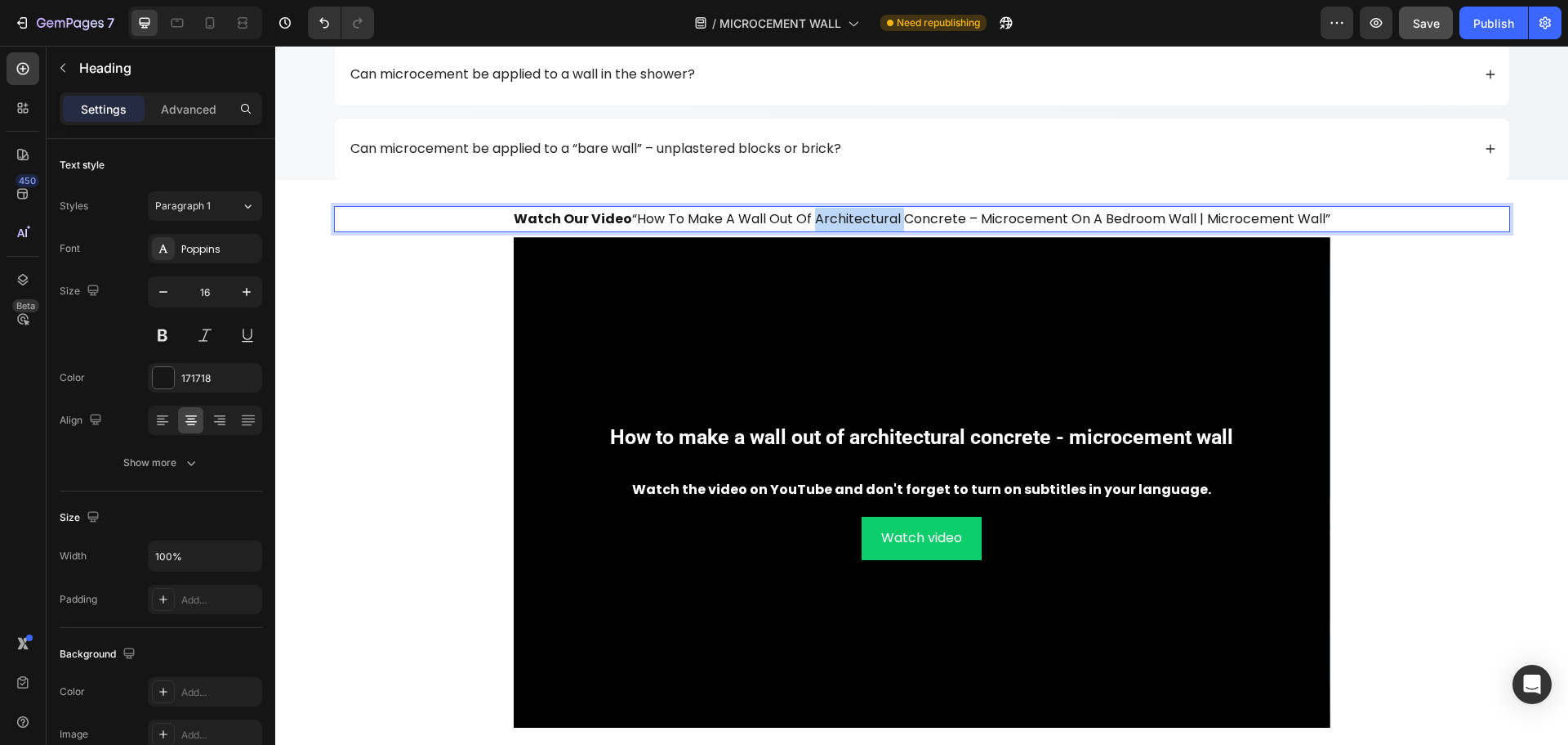
click at [851, 212] on h2 "watch our video “how to make a wall out of architectural concrete – microcement…" at bounding box center [921, 219] width 1176 height 27
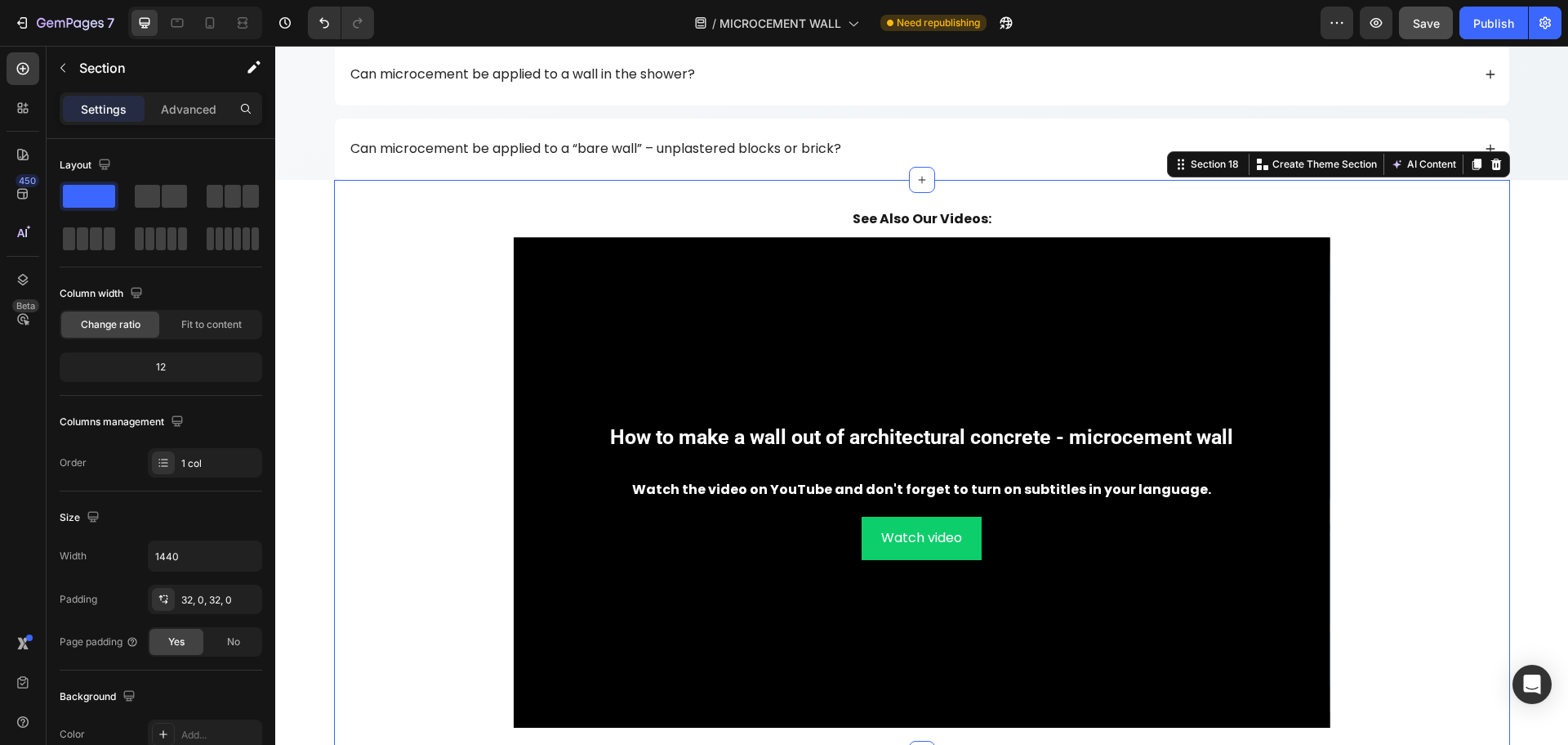
click at [447, 368] on div "⁠⁠⁠⁠⁠⁠⁠ See also our videos: Heading How to make a wall out of architectural co…" at bounding box center [921, 467] width 1176 height 522
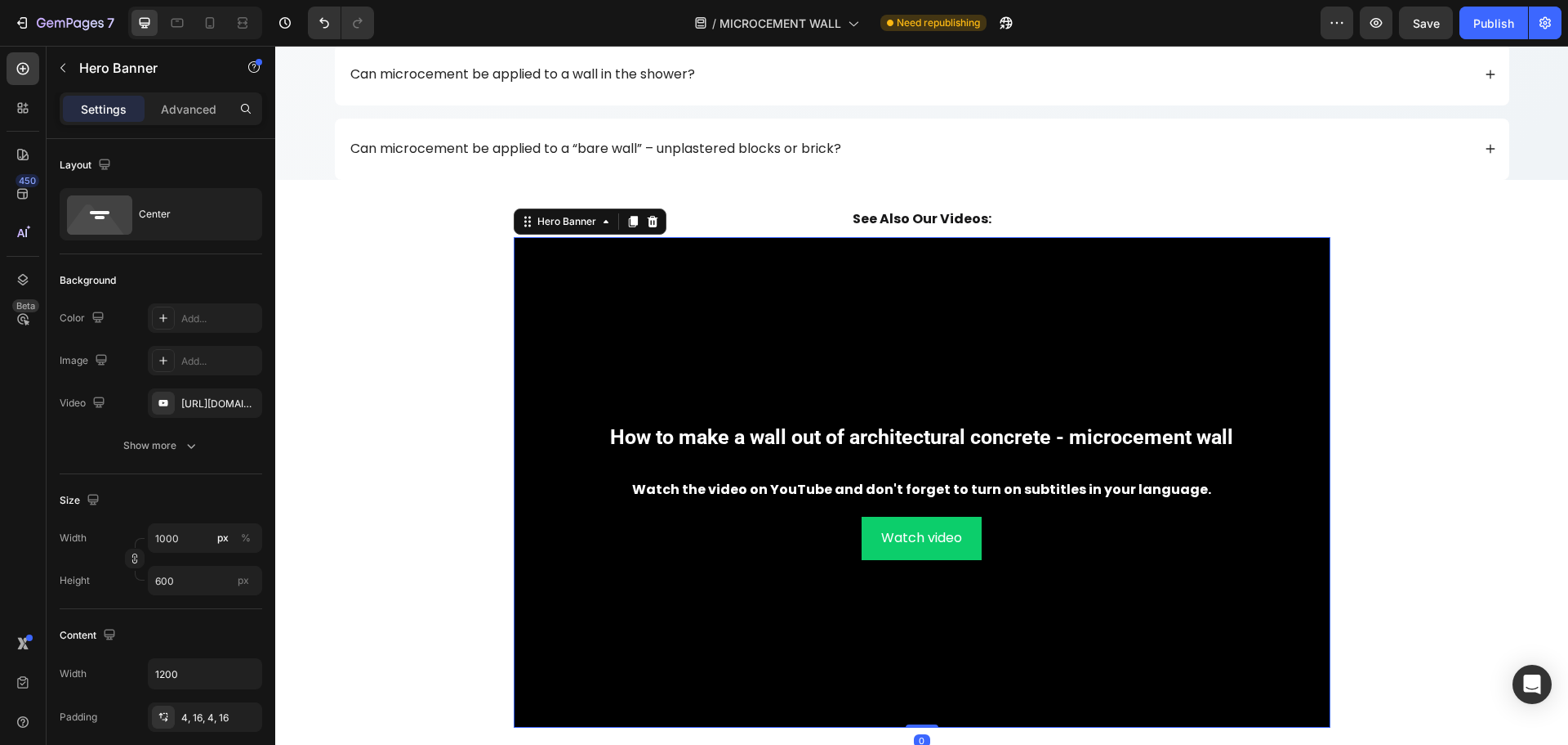
click at [745, 307] on div "Background Image" at bounding box center [921, 482] width 816 height 490
click at [206, 409] on div "[URL][DOMAIN_NAME]" at bounding box center [204, 403] width 47 height 15
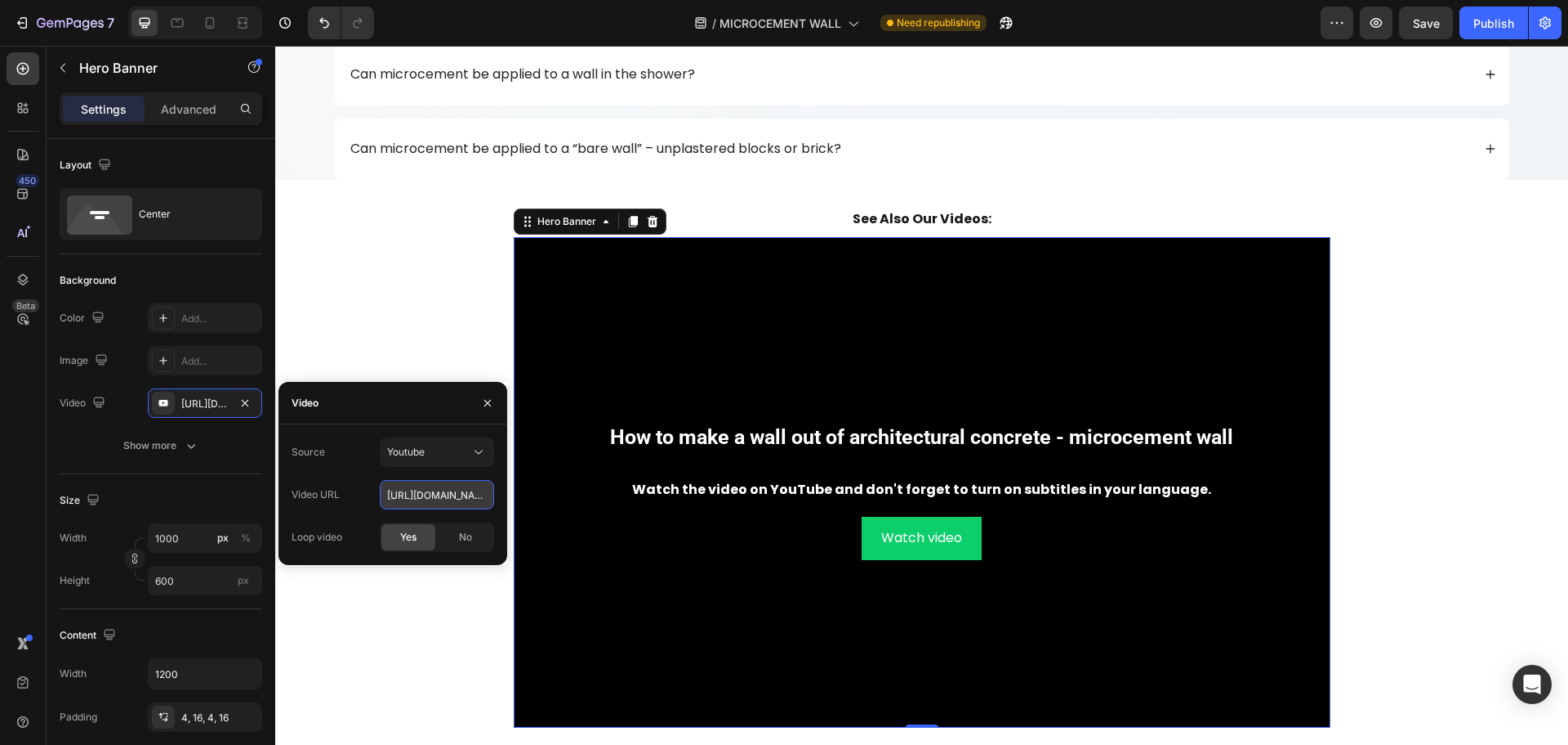
click at [458, 495] on input "[URL][DOMAIN_NAME]" at bounding box center [437, 494] width 114 height 29
paste input "lmGmTx_j3Gc&t"
type input "[URL][DOMAIN_NAME]"
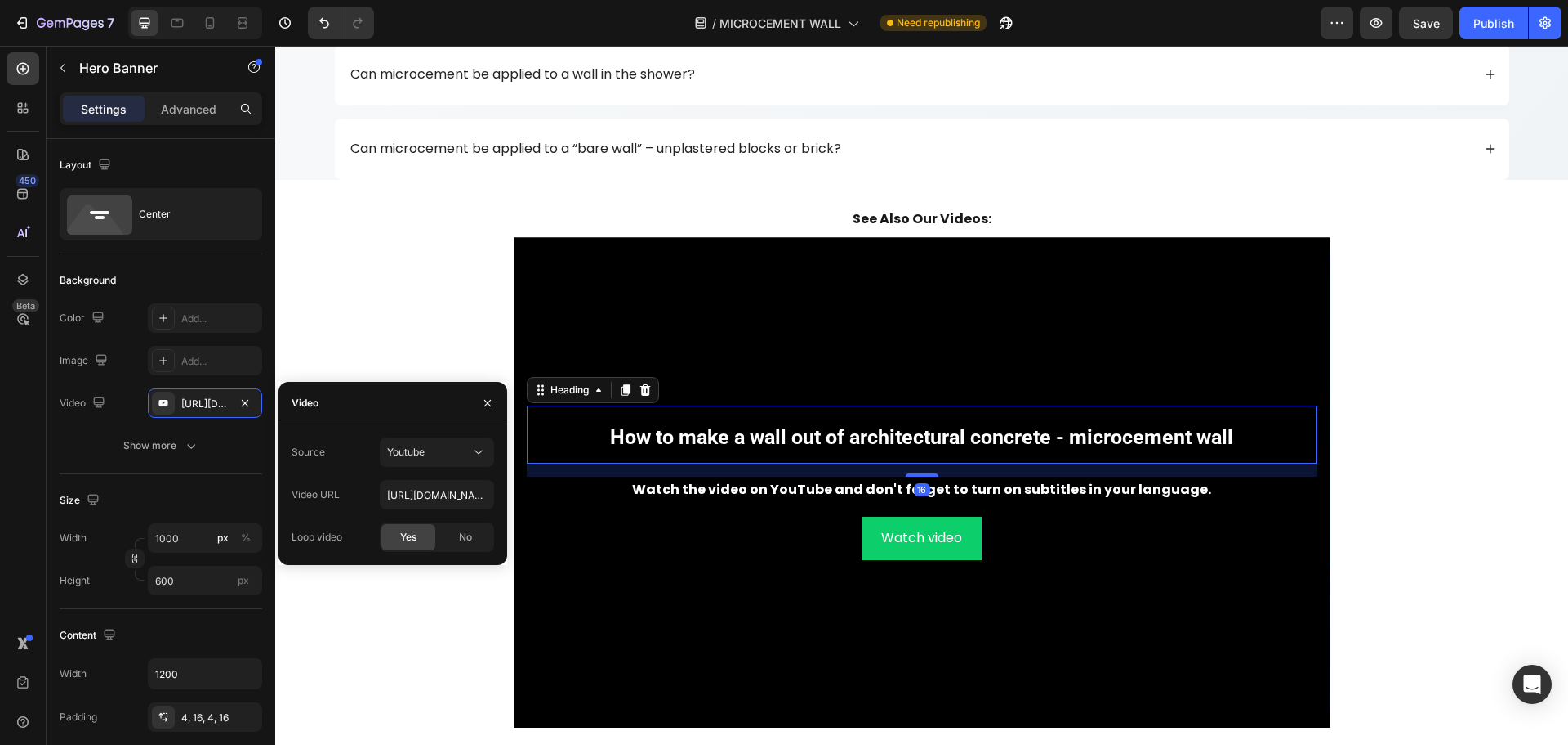
click at [805, 440] on strong "How to make a wall out of architectural concrete - microcement wall" at bounding box center [921, 437] width 624 height 24
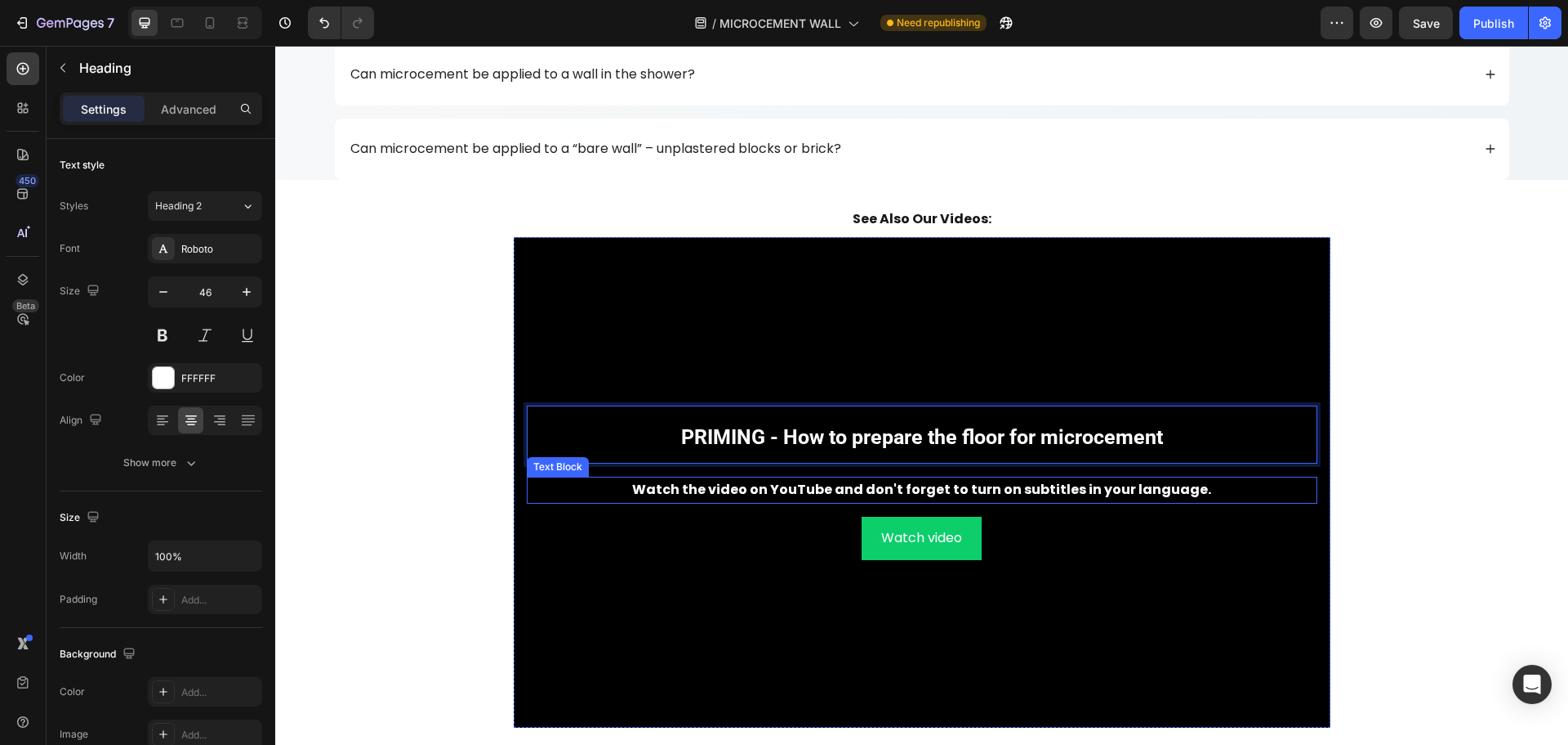
click at [745, 491] on strong "Watch the video on YouTube and don't forget to turn on subtitles in your langua…" at bounding box center [921, 489] width 579 height 19
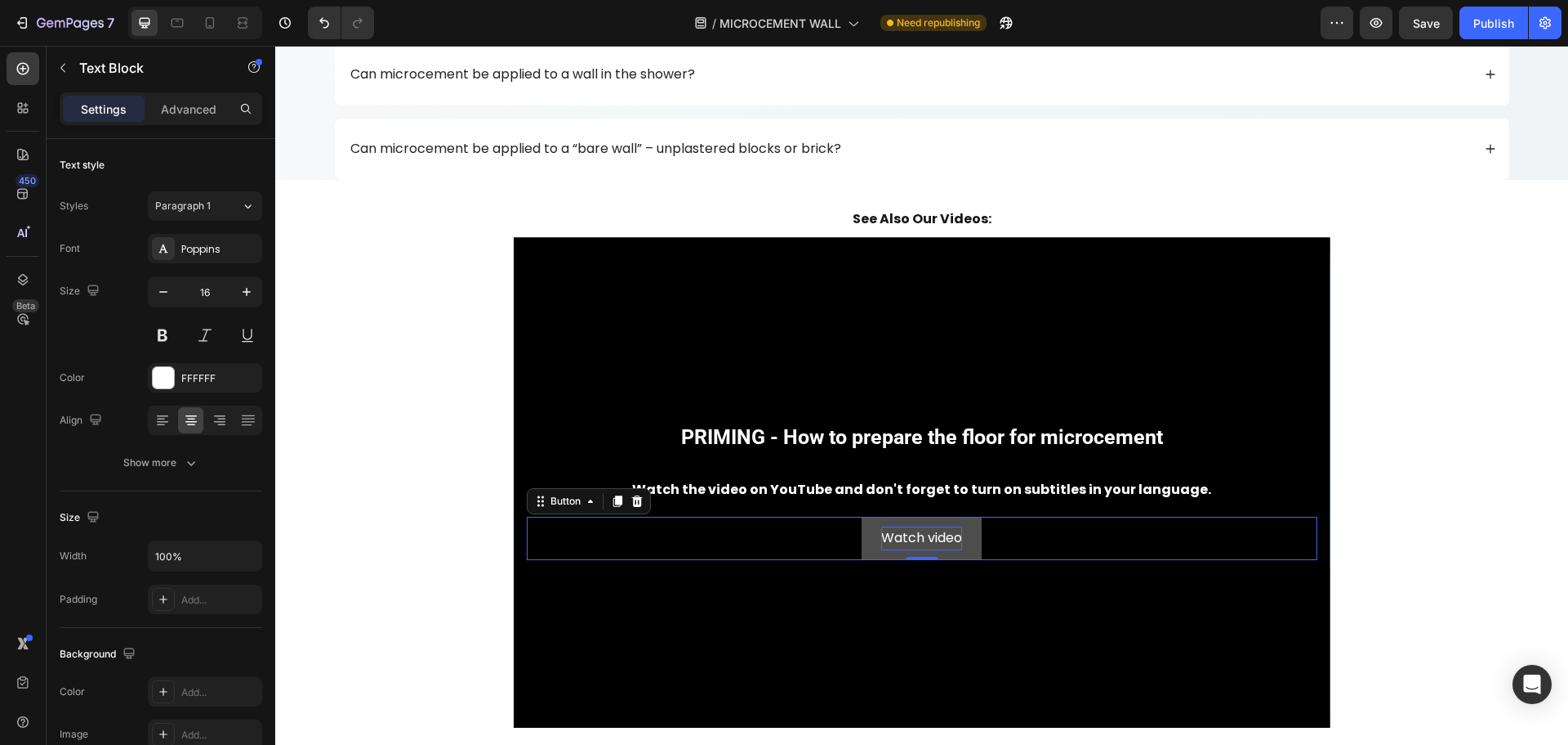
click at [894, 548] on p "Watch video" at bounding box center [921, 538] width 81 height 24
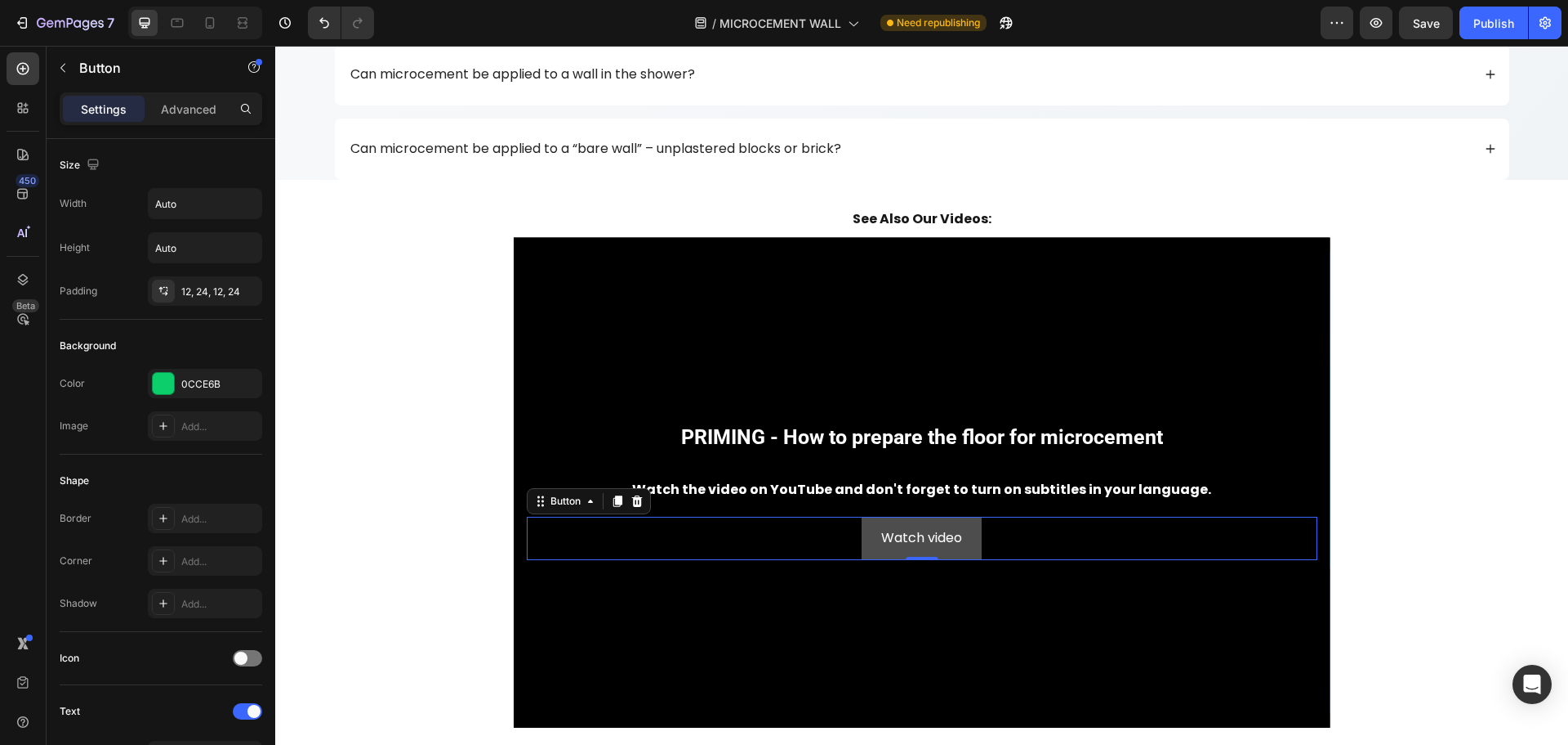
click at [861, 543] on link "Watch video" at bounding box center [921, 537] width 120 height 43
click at [864, 548] on link "Watch video" at bounding box center [921, 537] width 120 height 43
click at [864, 543] on link "Watch video" at bounding box center [921, 537] width 120 height 43
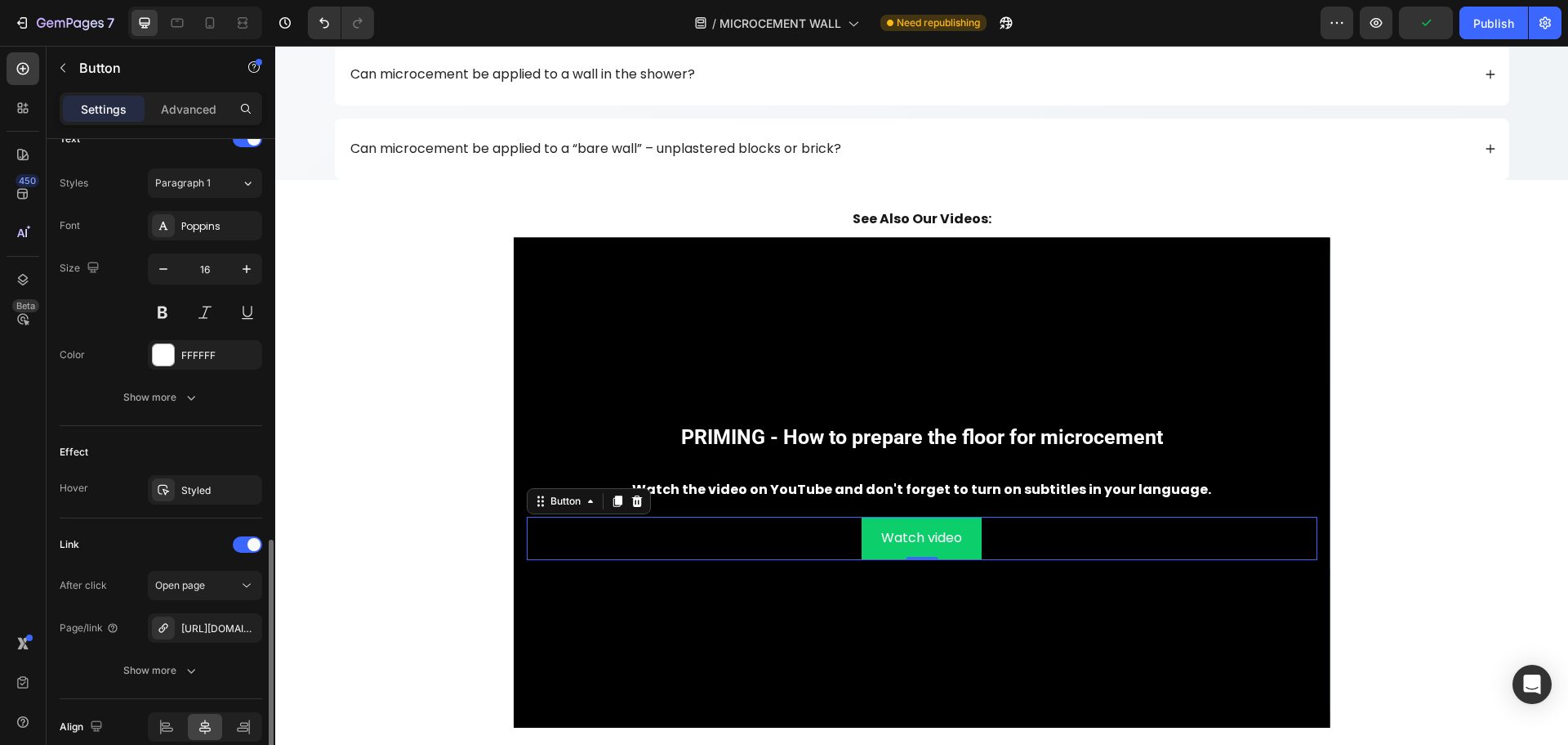
scroll to position [647, 0]
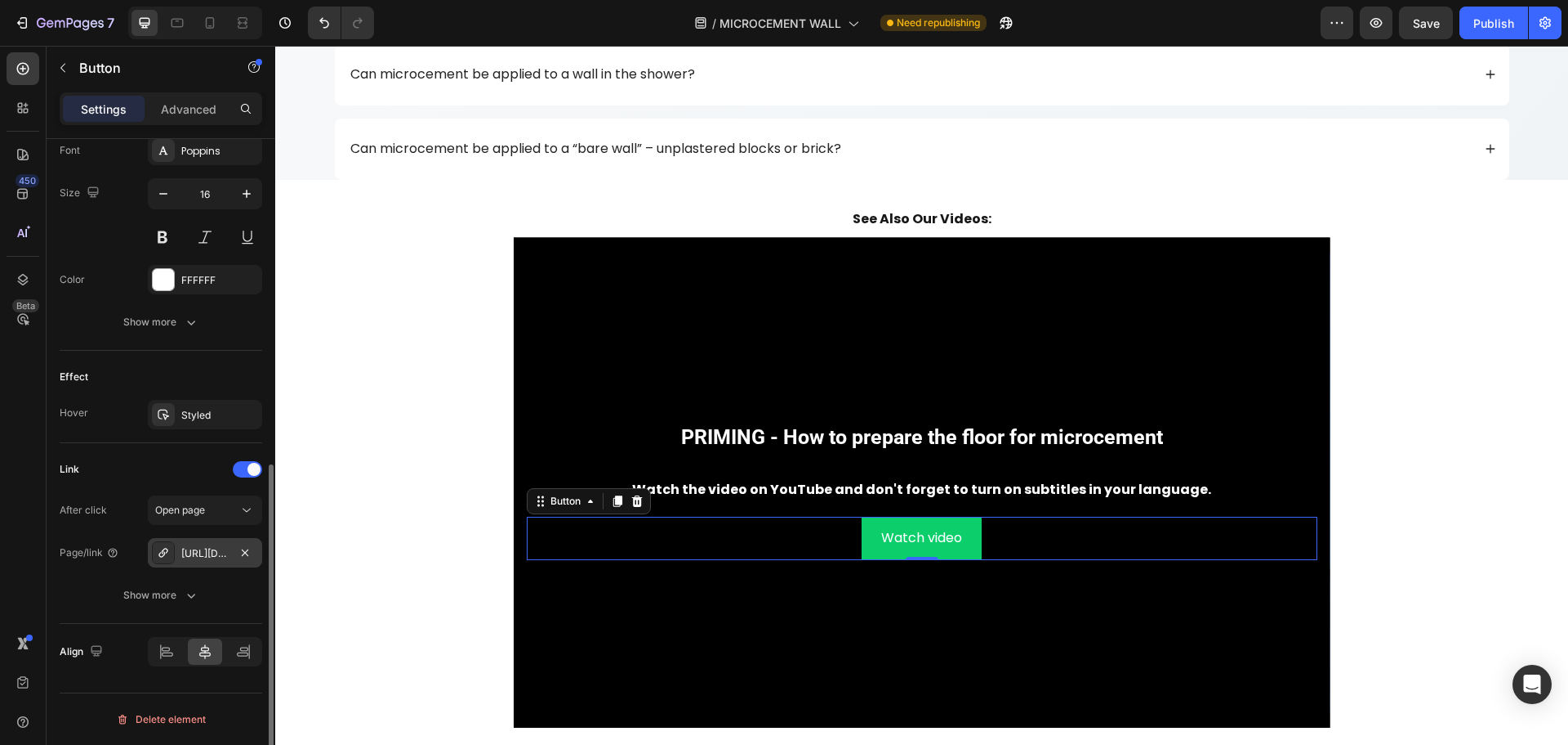
click at [213, 552] on div "[URL][DOMAIN_NAME]" at bounding box center [204, 553] width 47 height 15
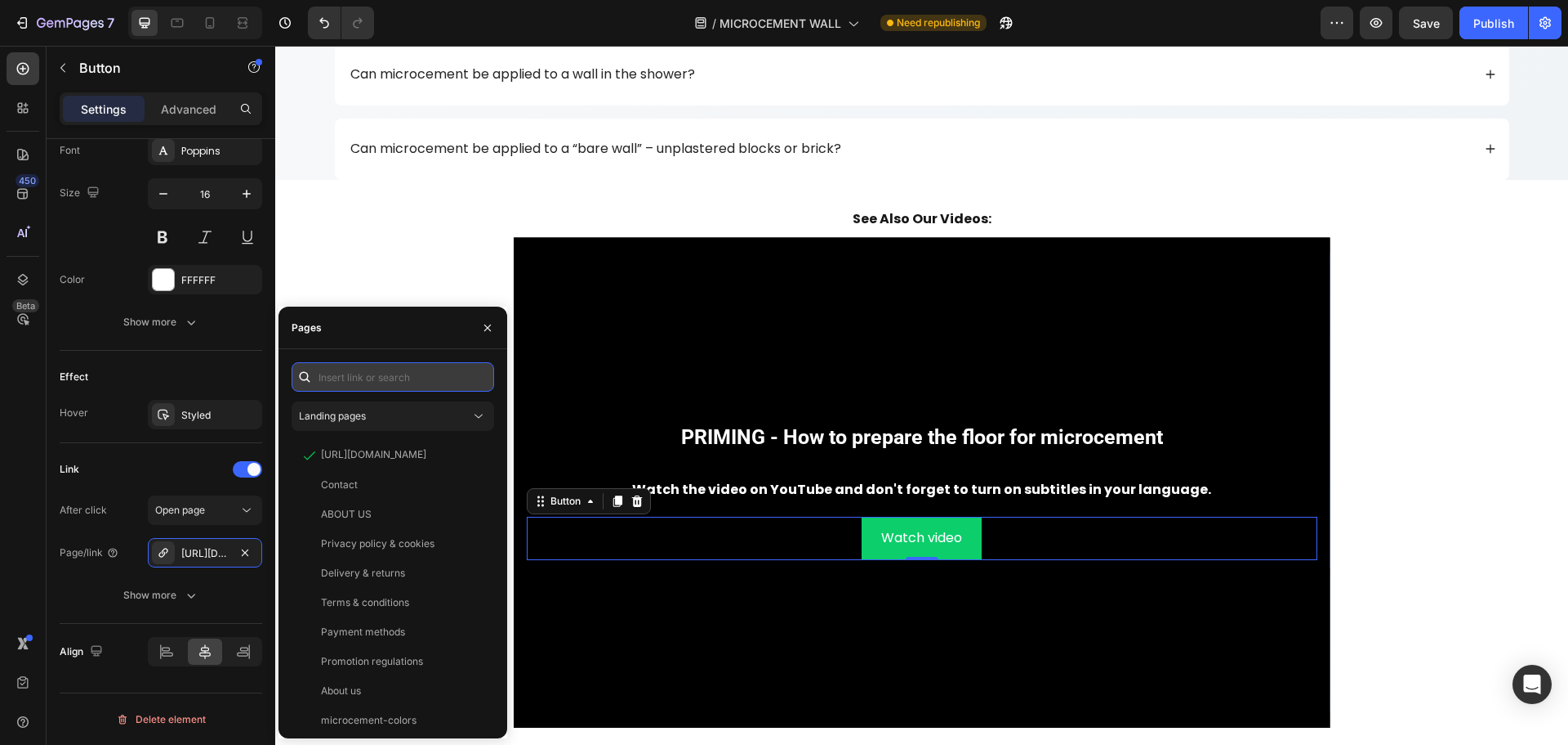
click at [372, 381] on input "text" at bounding box center [393, 376] width 203 height 29
paste input "[URL][DOMAIN_NAME]"
type input "[URL][DOMAIN_NAME]"
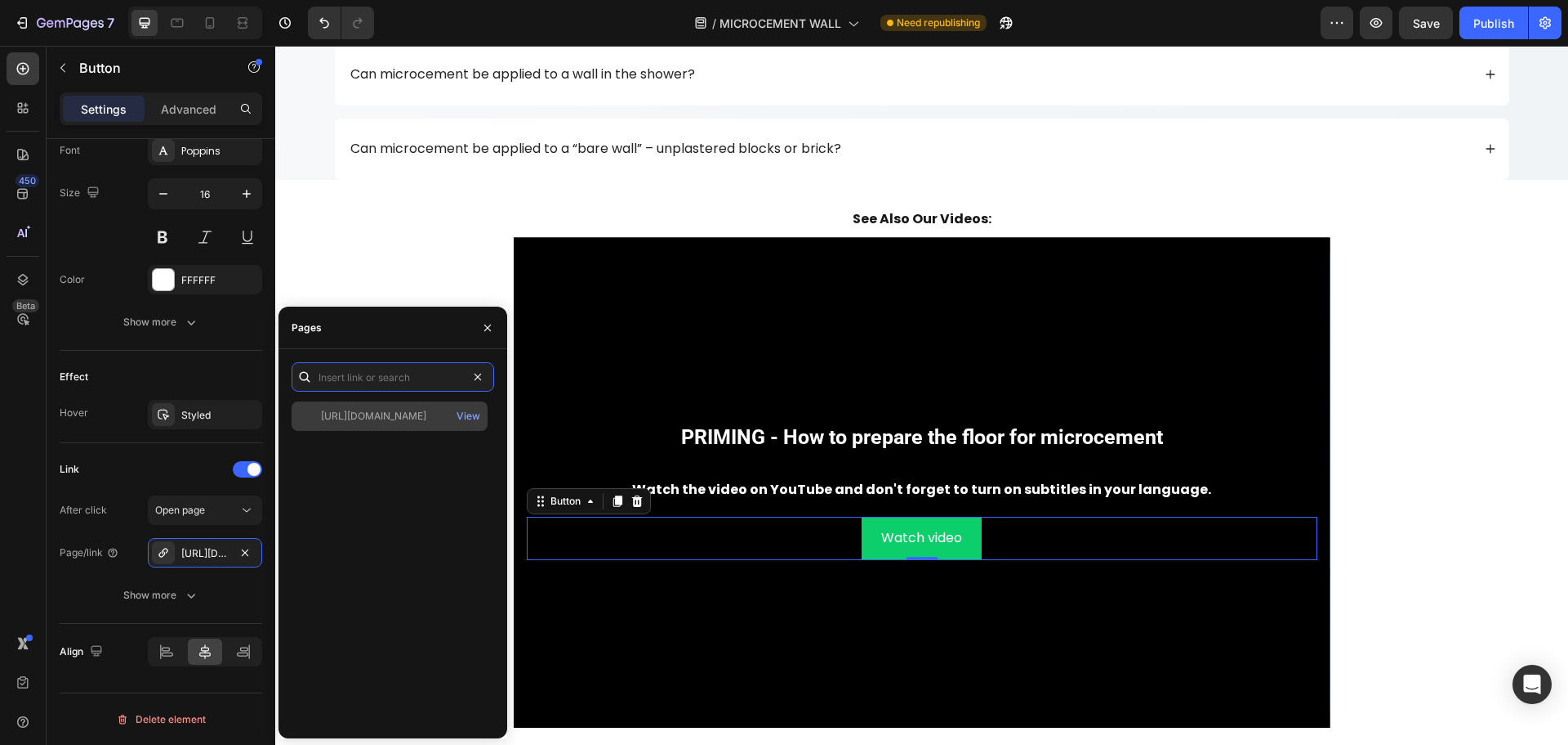
scroll to position [0, 0]
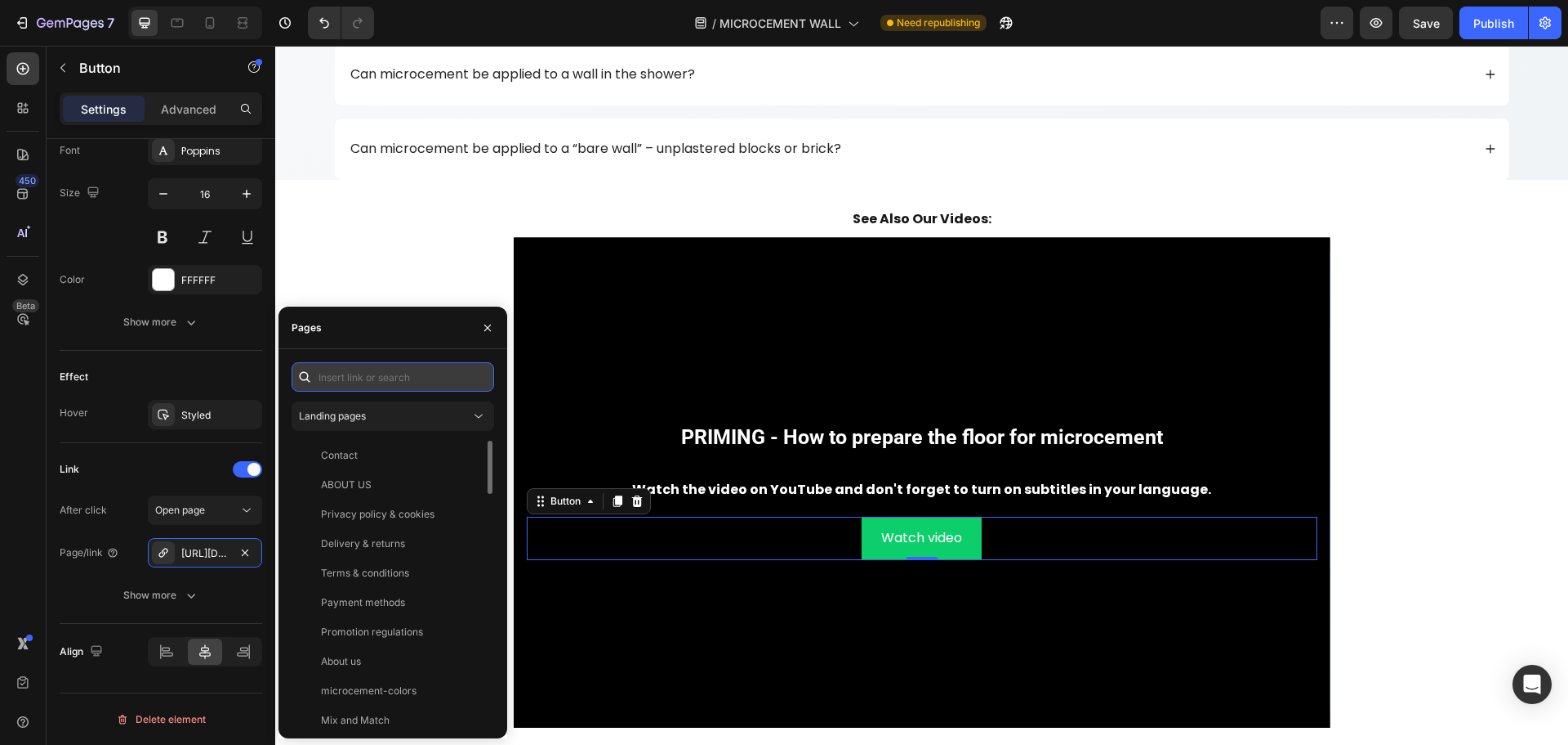
paste input "[URL][DOMAIN_NAME]"
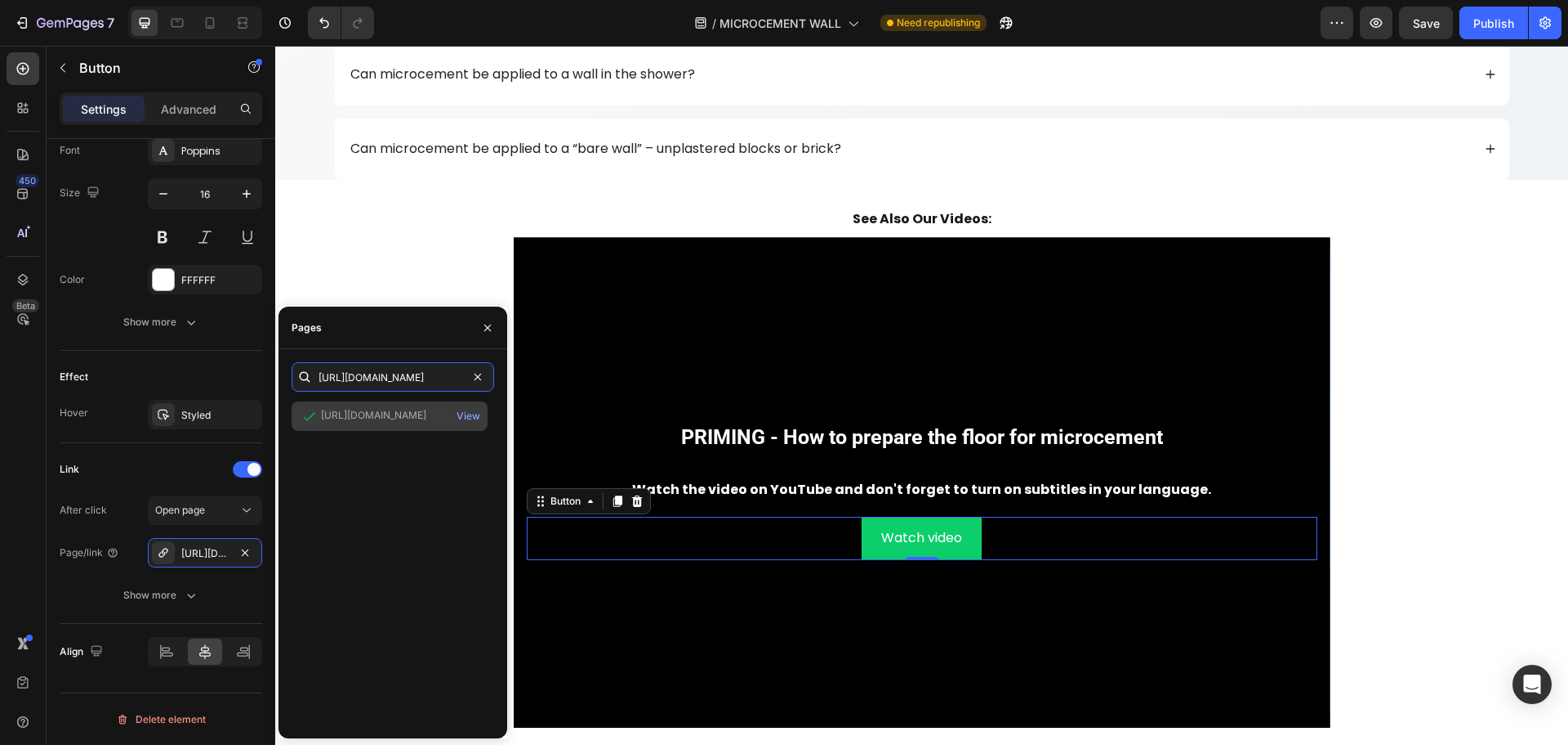
type input "[URL][DOMAIN_NAME]"
click at [385, 407] on div "[URL][DOMAIN_NAME] View" at bounding box center [390, 415] width 196 height 29
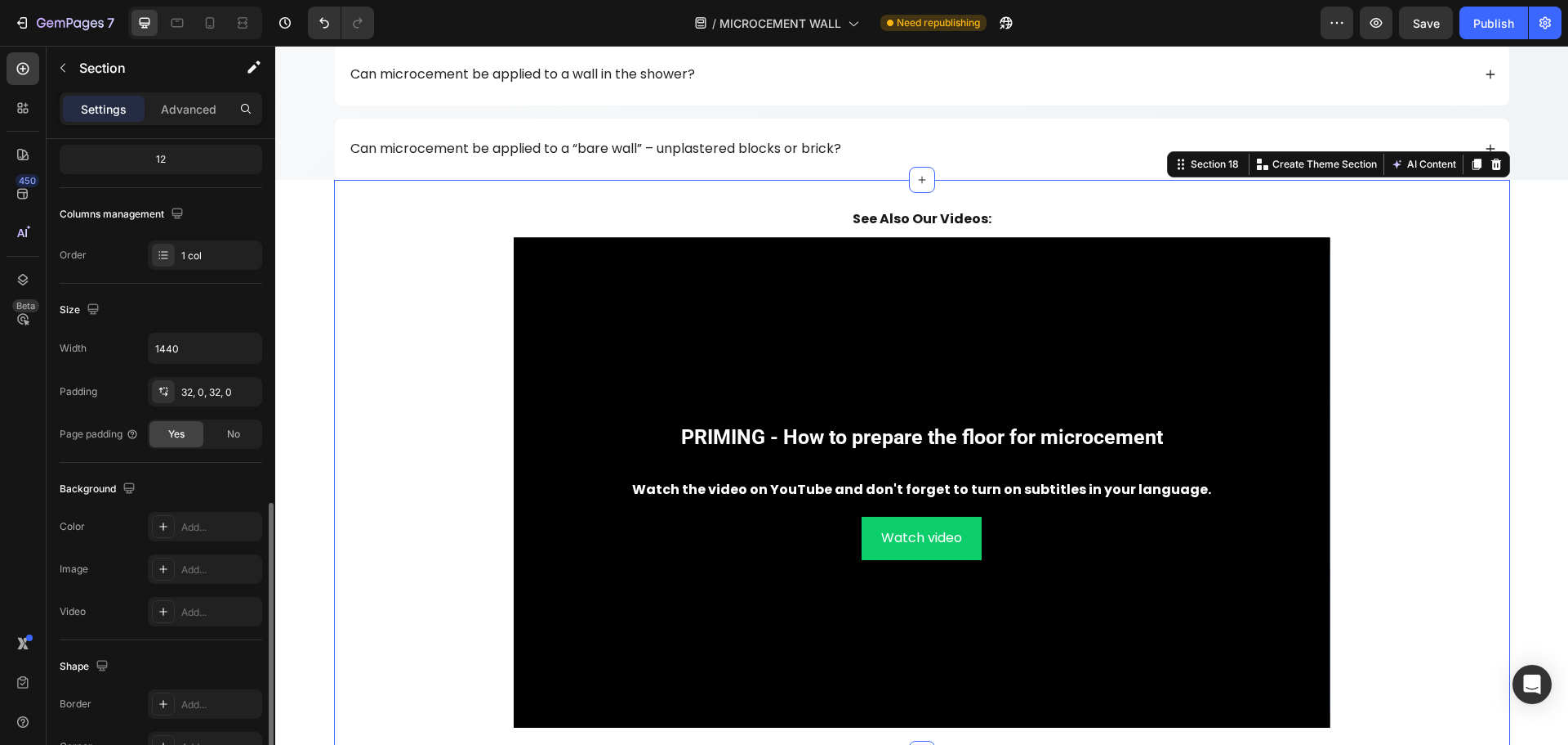
click at [1468, 355] on div "⁠⁠⁠⁠⁠⁠⁠ See also our videos: Heading ⁠⁠⁠⁠⁠⁠⁠ PRIMING - How to prepare the floor…" at bounding box center [921, 467] width 1176 height 522
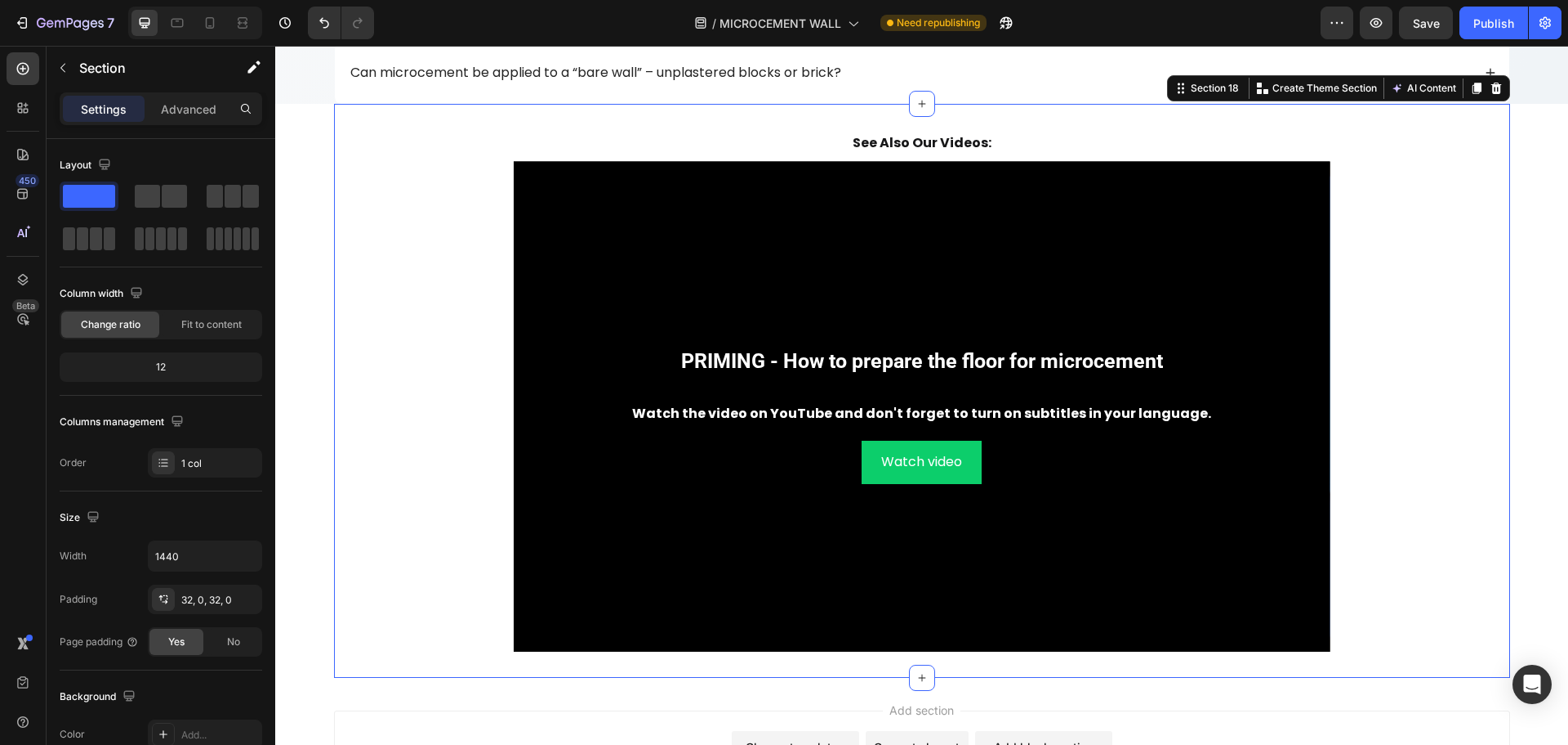
scroll to position [10838, 0]
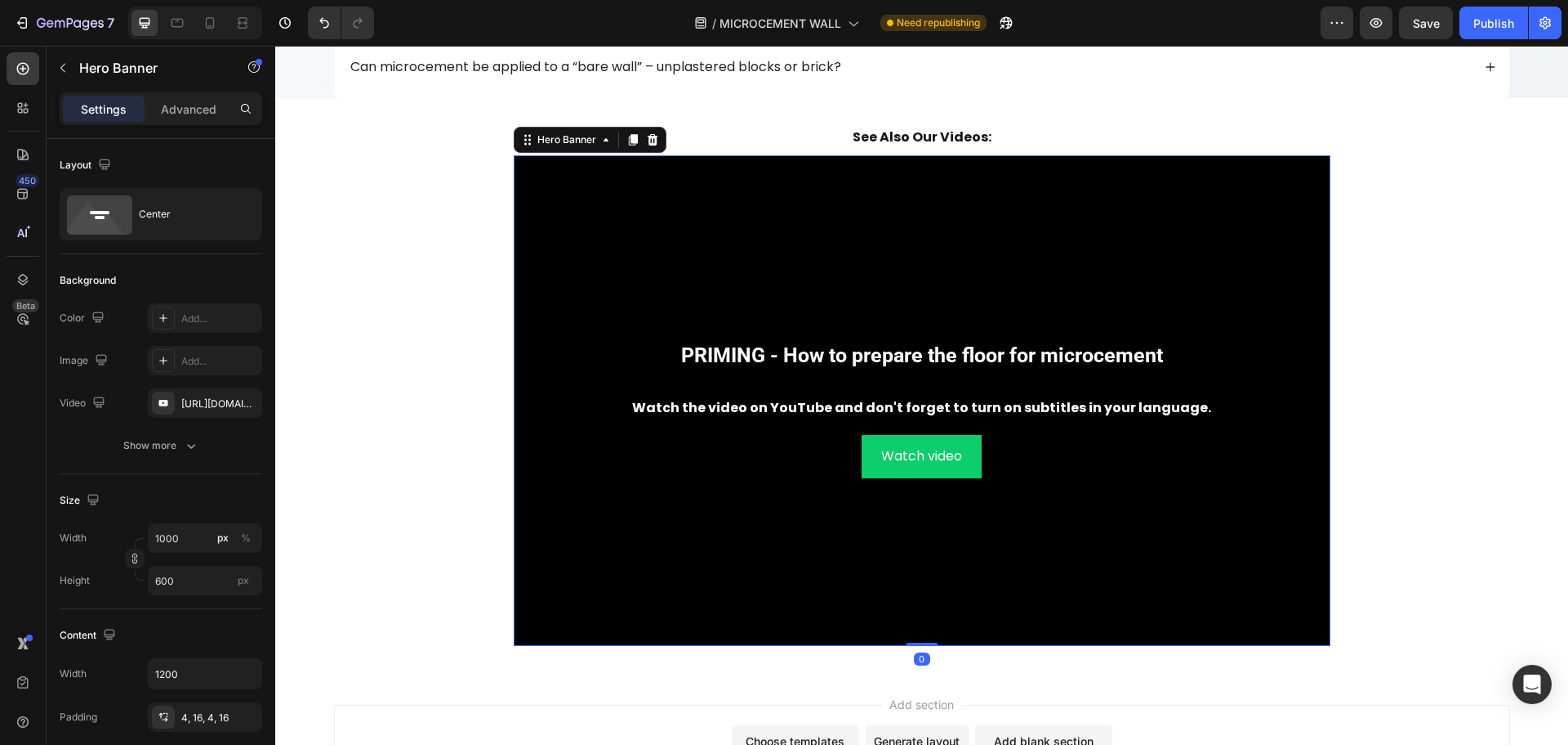
click at [1292, 259] on div "Background Image" at bounding box center [921, 400] width 816 height 490
click at [628, 144] on icon at bounding box center [633, 139] width 13 height 13
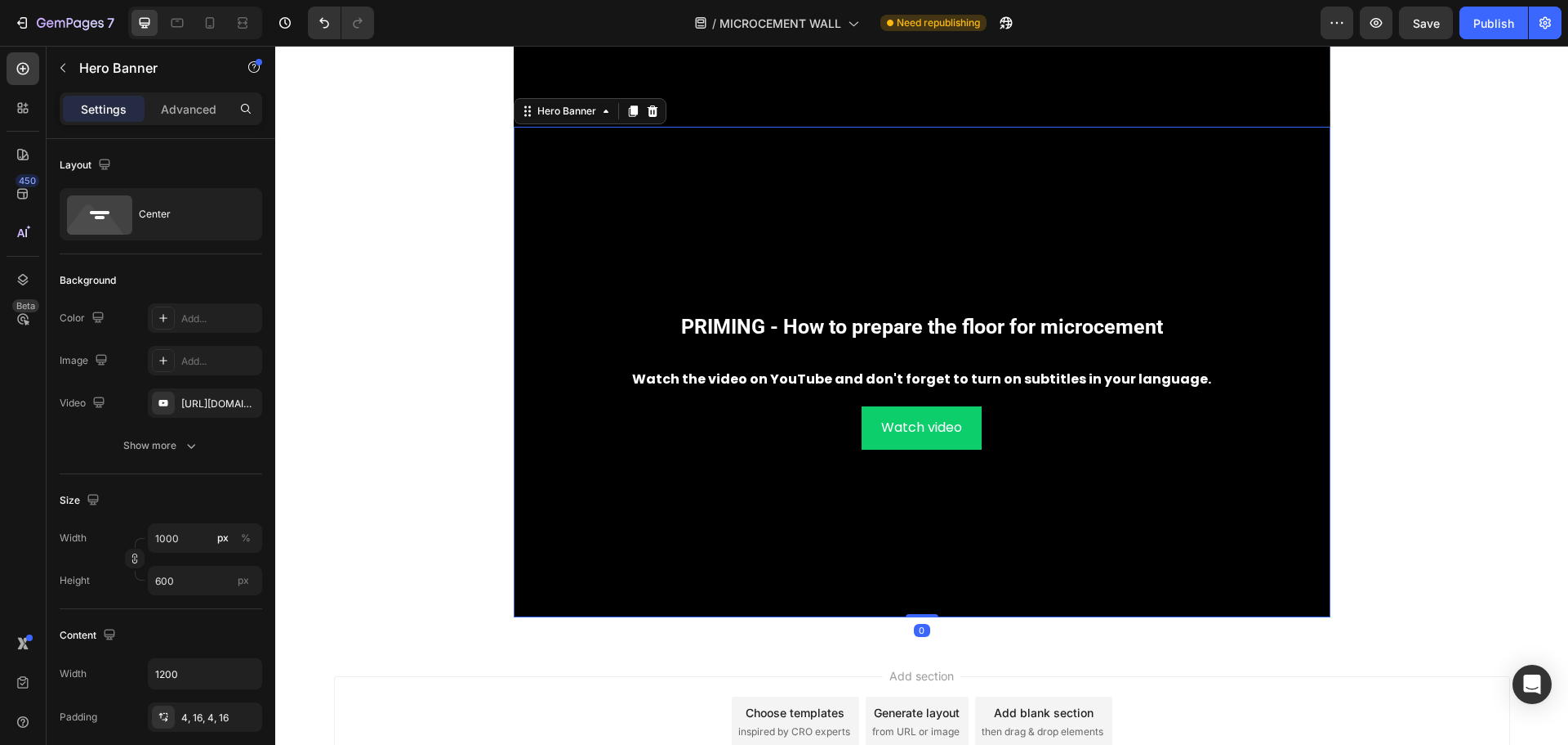
scroll to position [11382, 0]
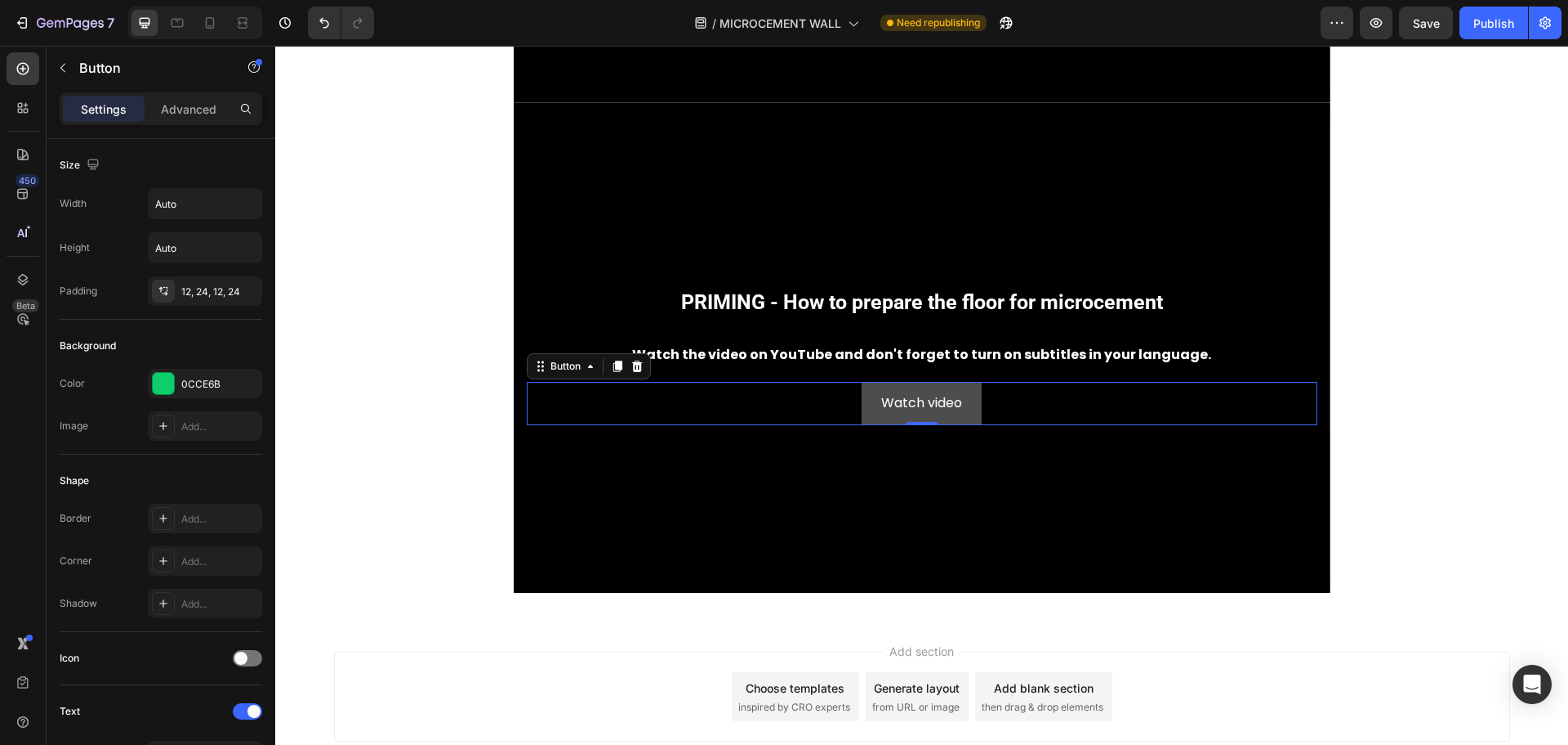
click at [872, 419] on link "Watch video" at bounding box center [921, 403] width 120 height 43
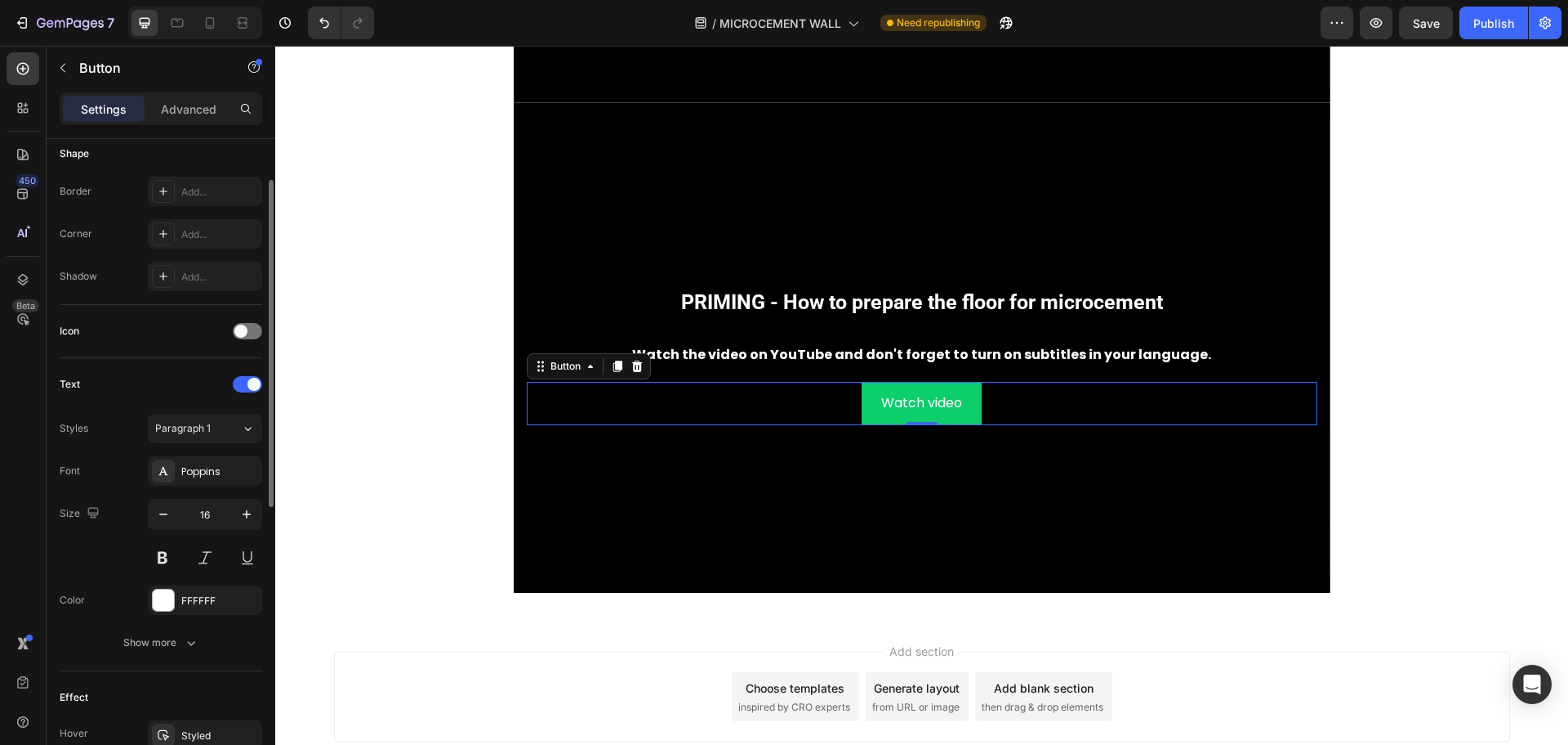
scroll to position [572, 0]
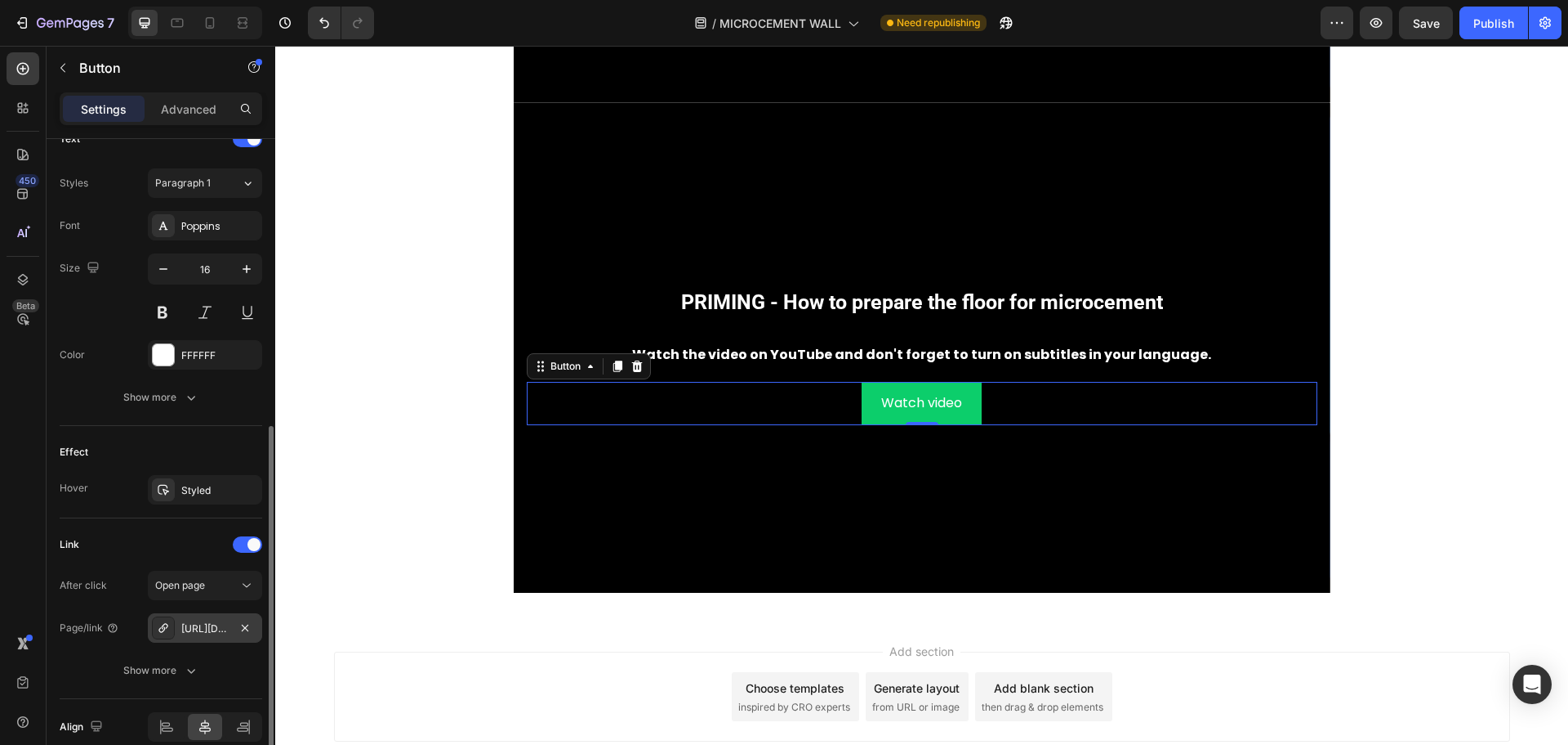
click at [219, 636] on div "[URL][DOMAIN_NAME]" at bounding box center [205, 627] width 114 height 29
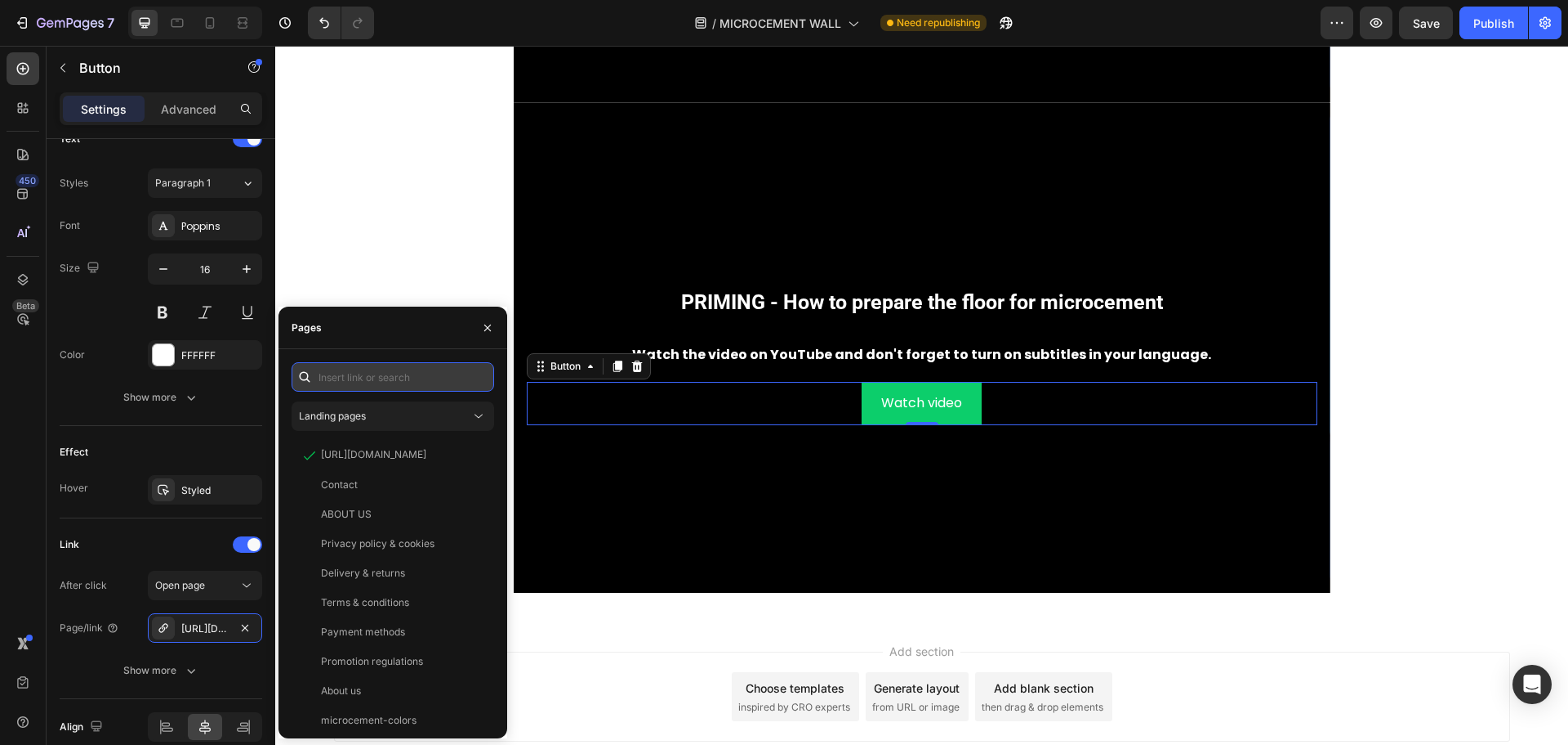
click at [391, 381] on input "text" at bounding box center [393, 376] width 203 height 29
paste input "[URL][DOMAIN_NAME]"
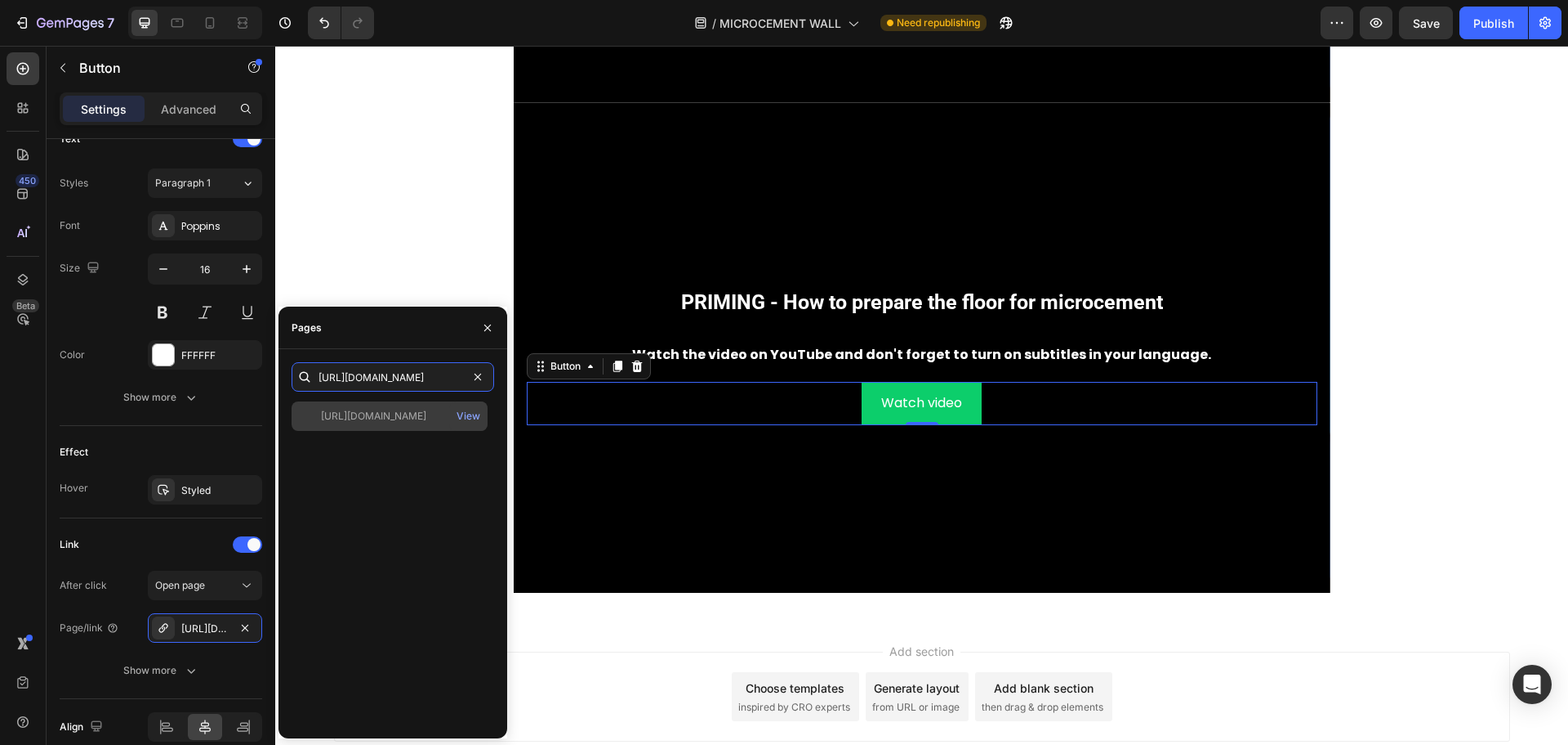
type input "[URL][DOMAIN_NAME]"
click at [377, 416] on div "[URL][DOMAIN_NAME]" at bounding box center [373, 416] width 105 height 15
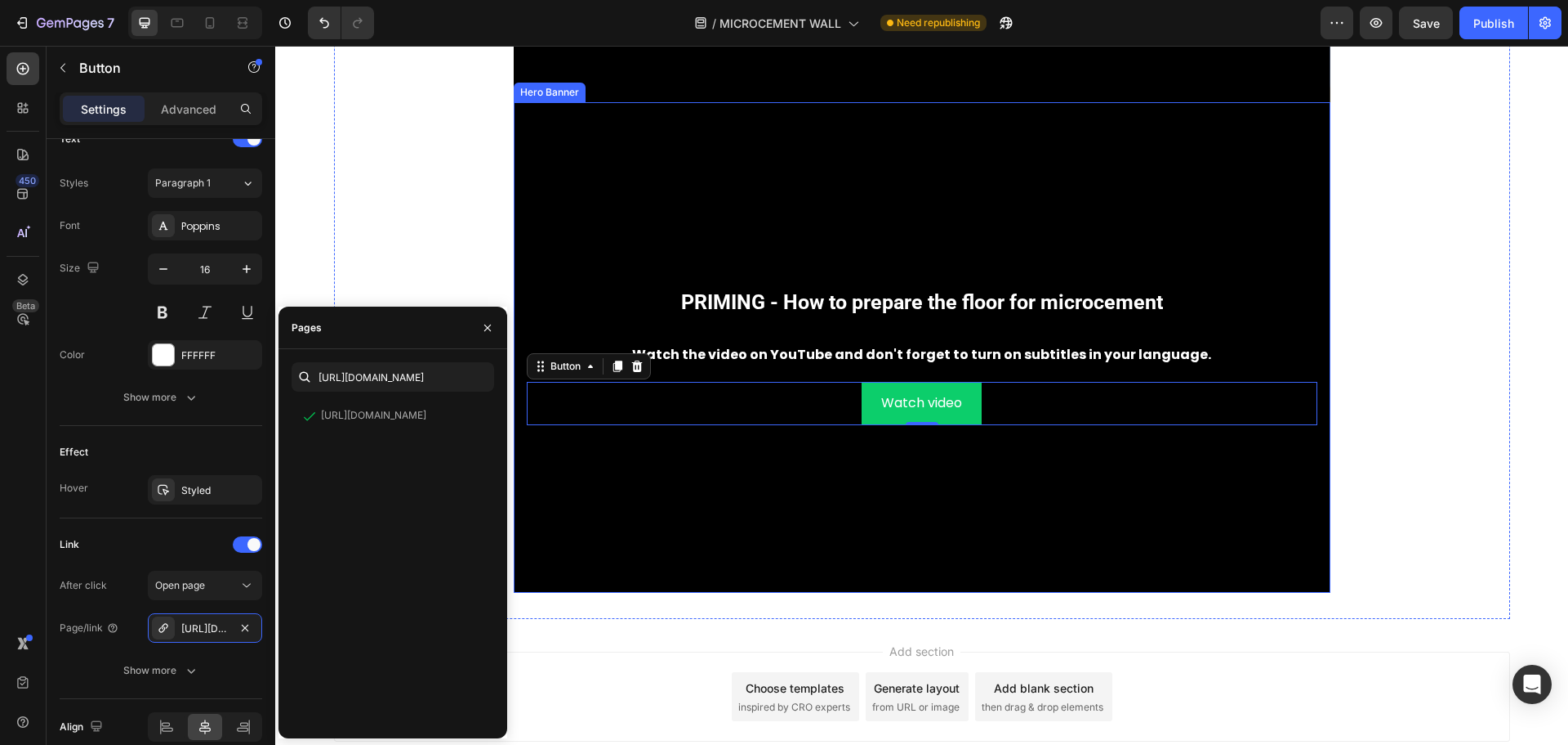
click at [573, 184] on div "Background Image" at bounding box center [921, 347] width 816 height 490
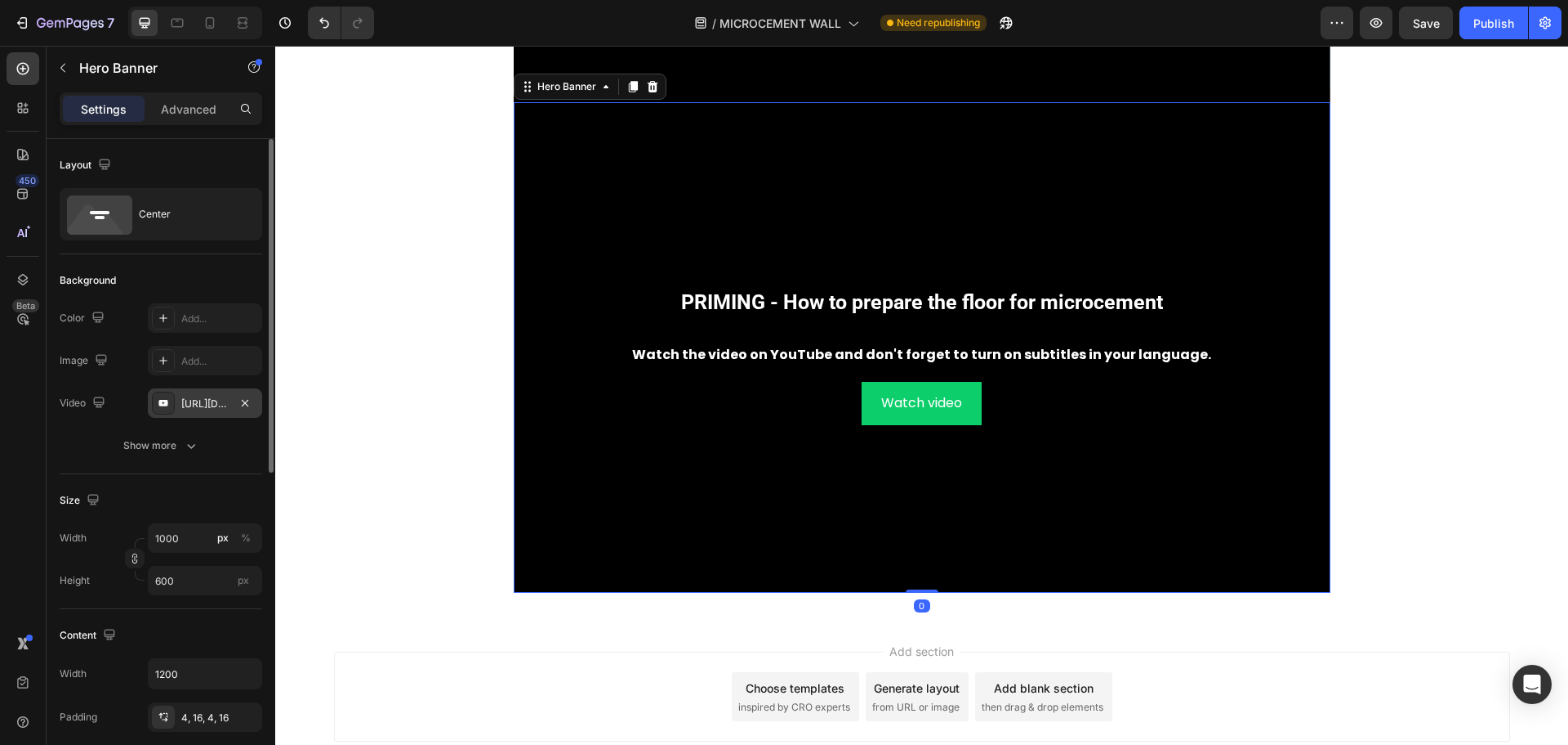
click at [204, 405] on div "[URL][DOMAIN_NAME]" at bounding box center [204, 403] width 47 height 15
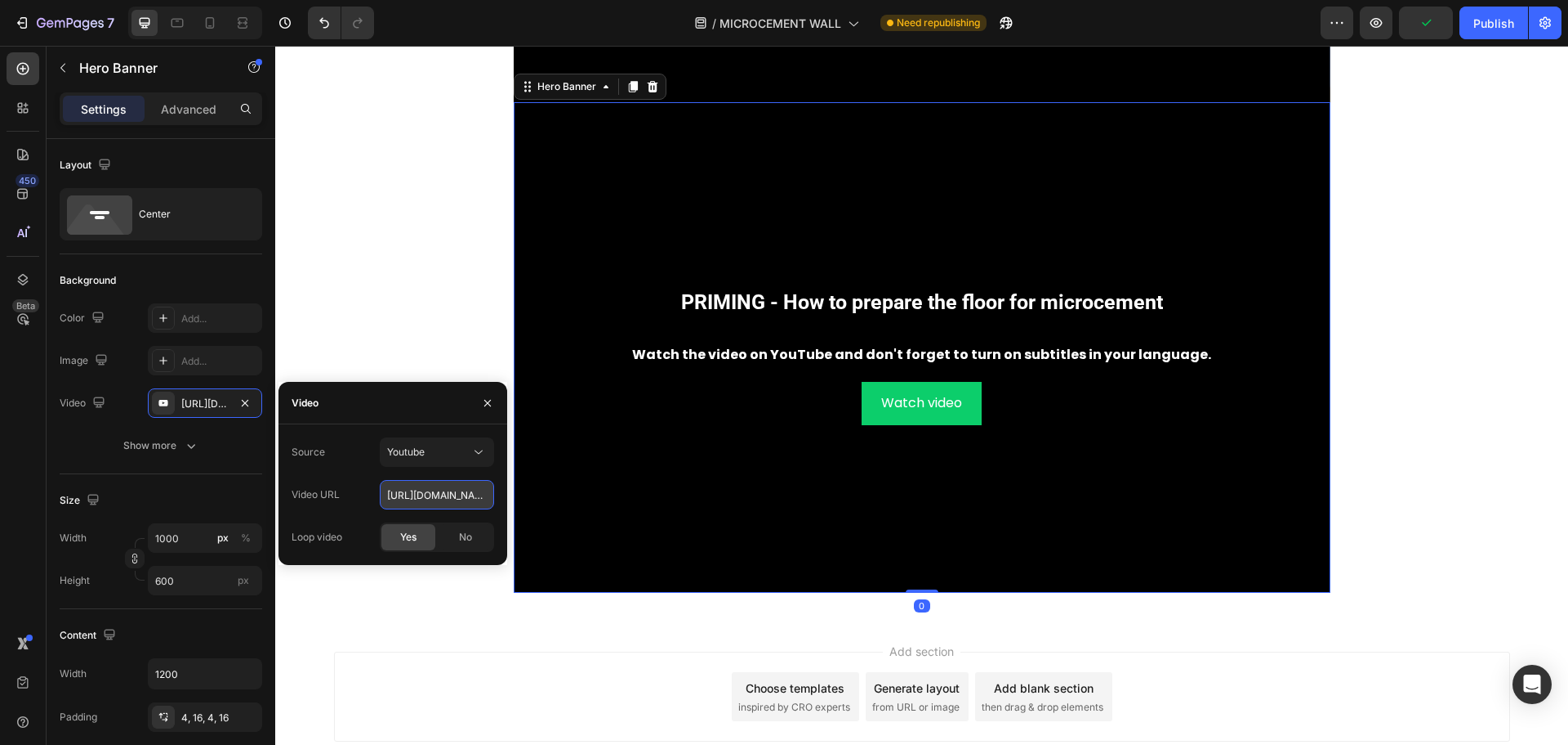
click at [405, 491] on input "[URL][DOMAIN_NAME]" at bounding box center [437, 494] width 114 height 29
paste input "0oKw_C3JF4w"
type input "[URL][DOMAIN_NAME]"
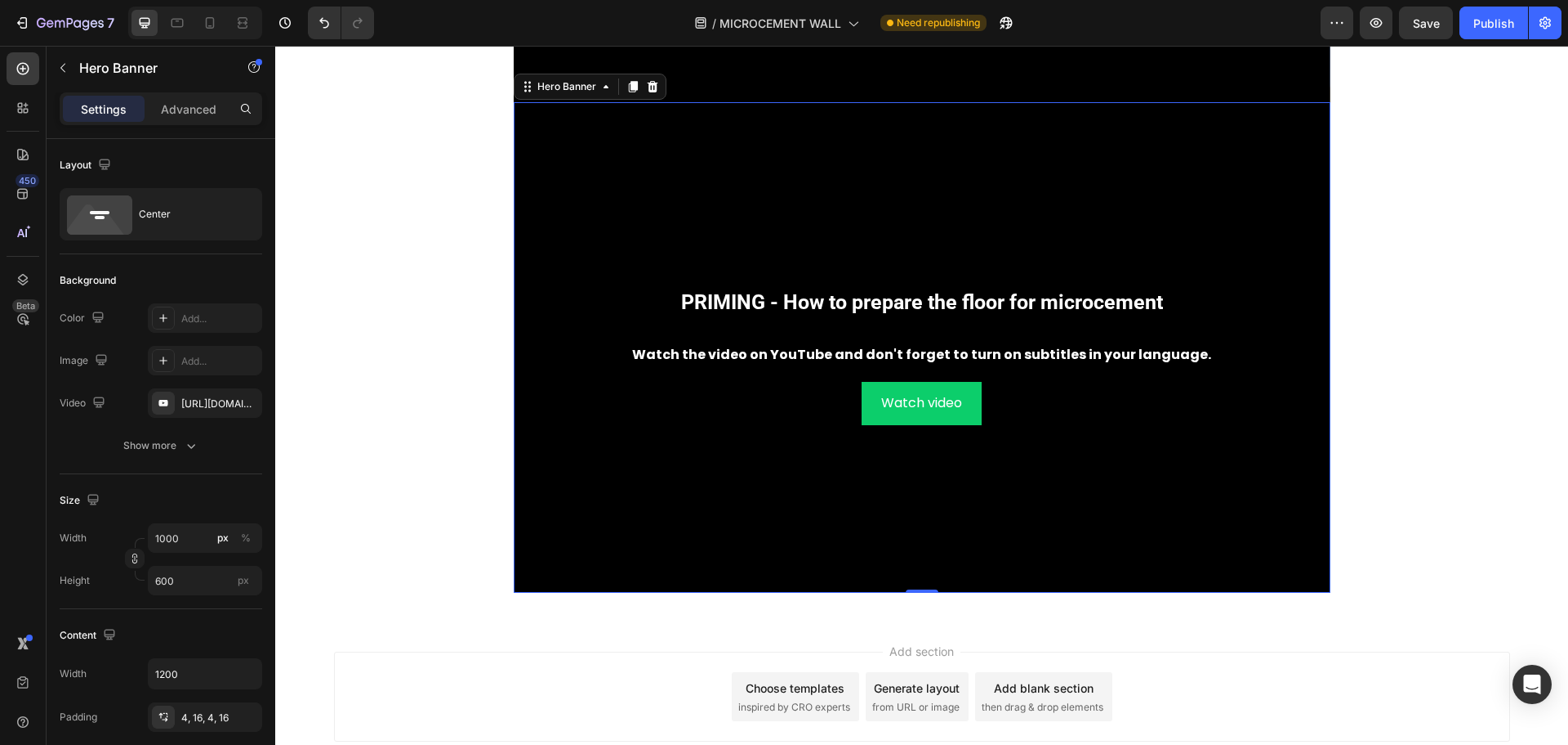
click at [558, 187] on div "Background Image" at bounding box center [921, 347] width 816 height 490
click at [189, 101] on p "Advanced" at bounding box center [189, 109] width 56 height 17
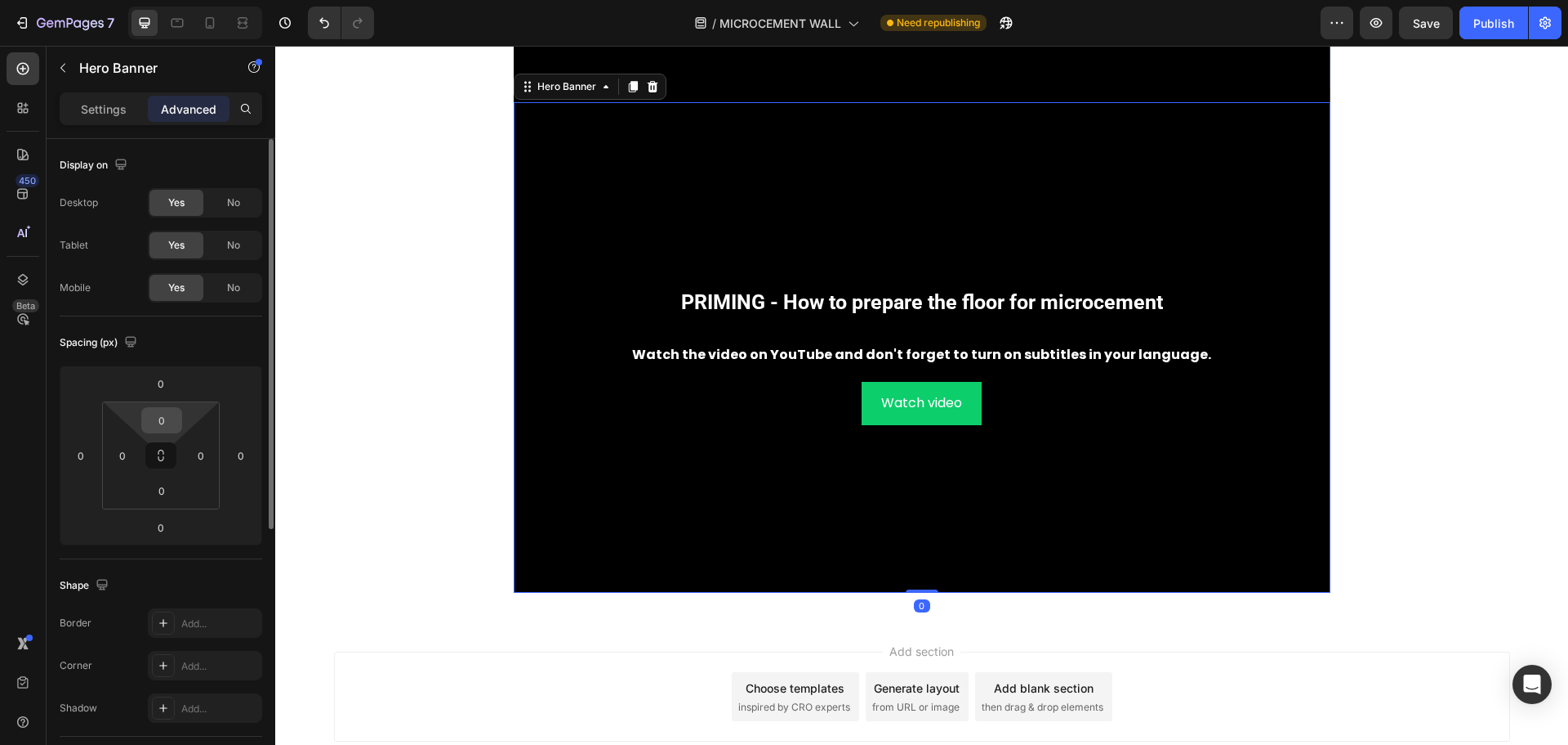
click at [175, 418] on input "0" at bounding box center [161, 420] width 33 height 25
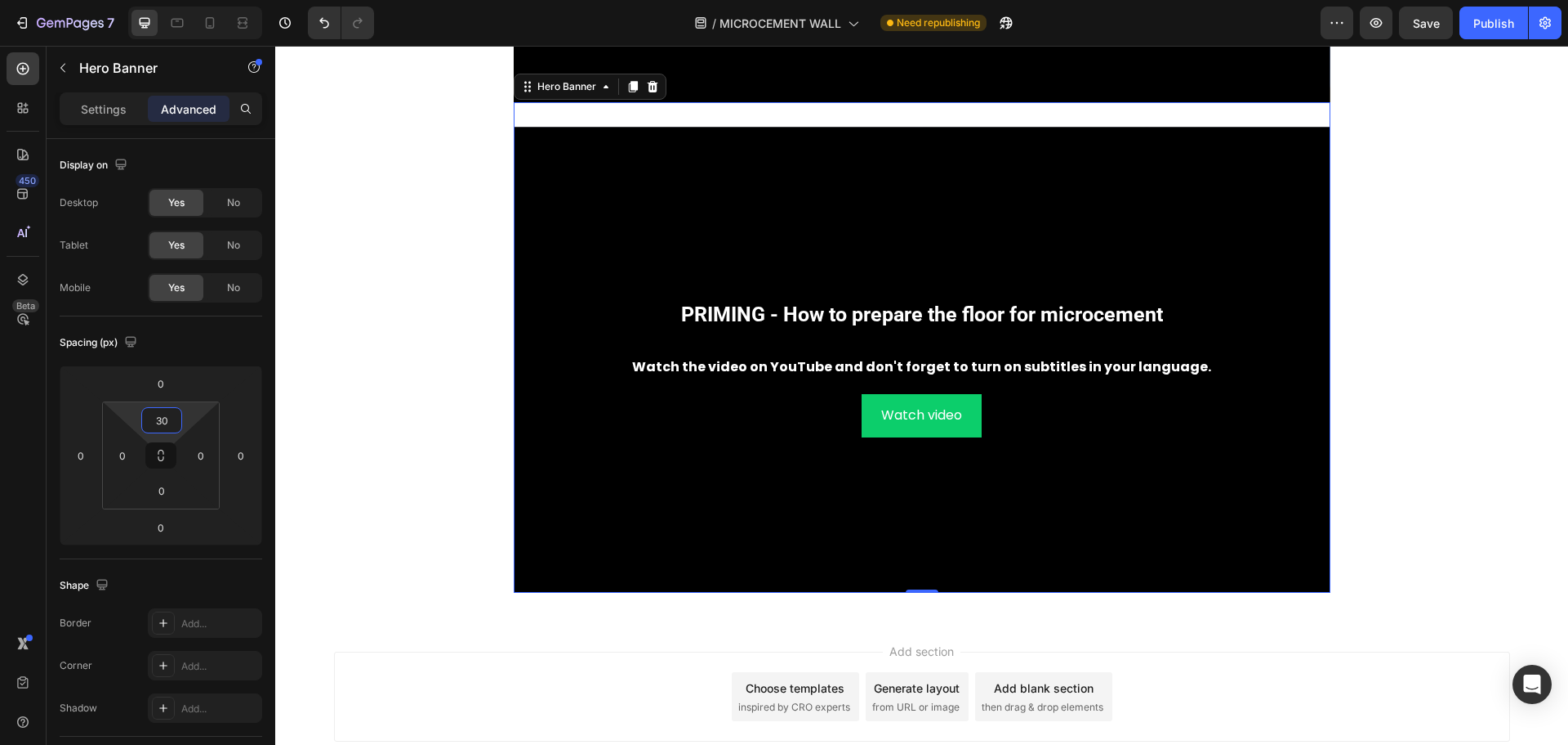
type input "30"
click at [873, 313] on strong "PRIMING - How to prepare the floor for microcement" at bounding box center [922, 314] width 482 height 24
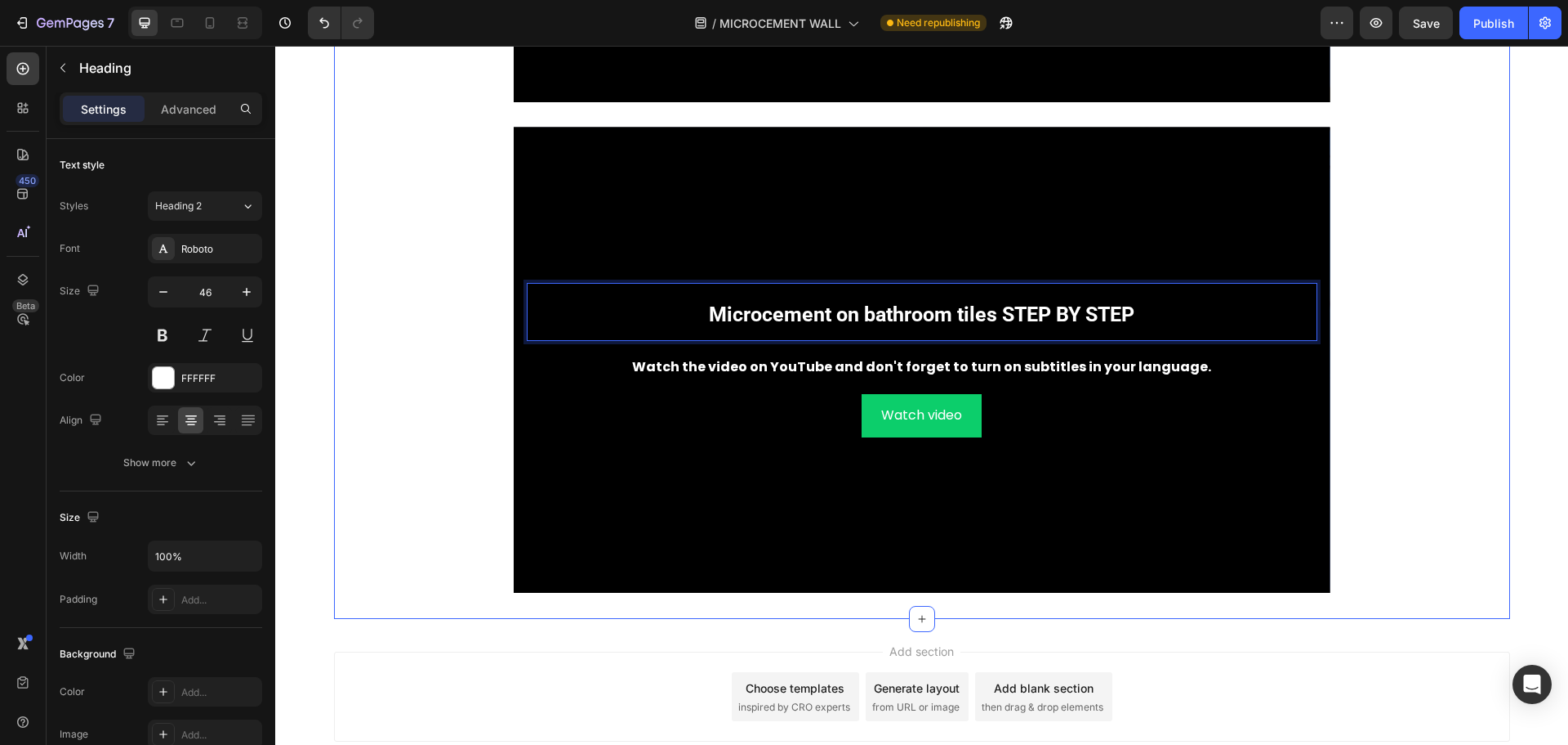
click at [1447, 425] on div "⁠⁠⁠⁠⁠⁠⁠ See also our videos: Heading ⁠⁠⁠⁠⁠⁠⁠ PRIMING - How to prepare the floor…" at bounding box center [921, 87] width 1176 height 1013
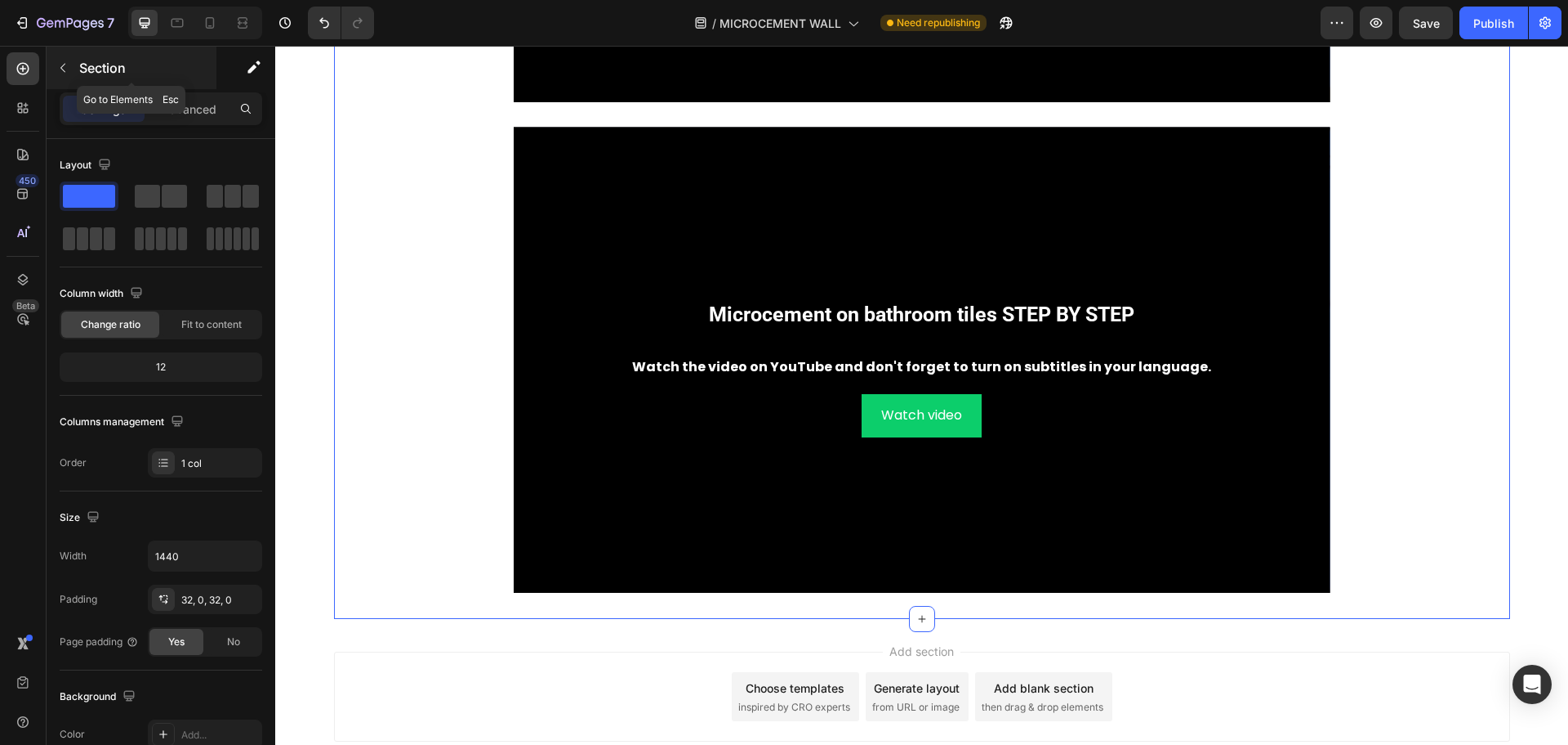
click at [65, 57] on button "button" at bounding box center [63, 68] width 26 height 26
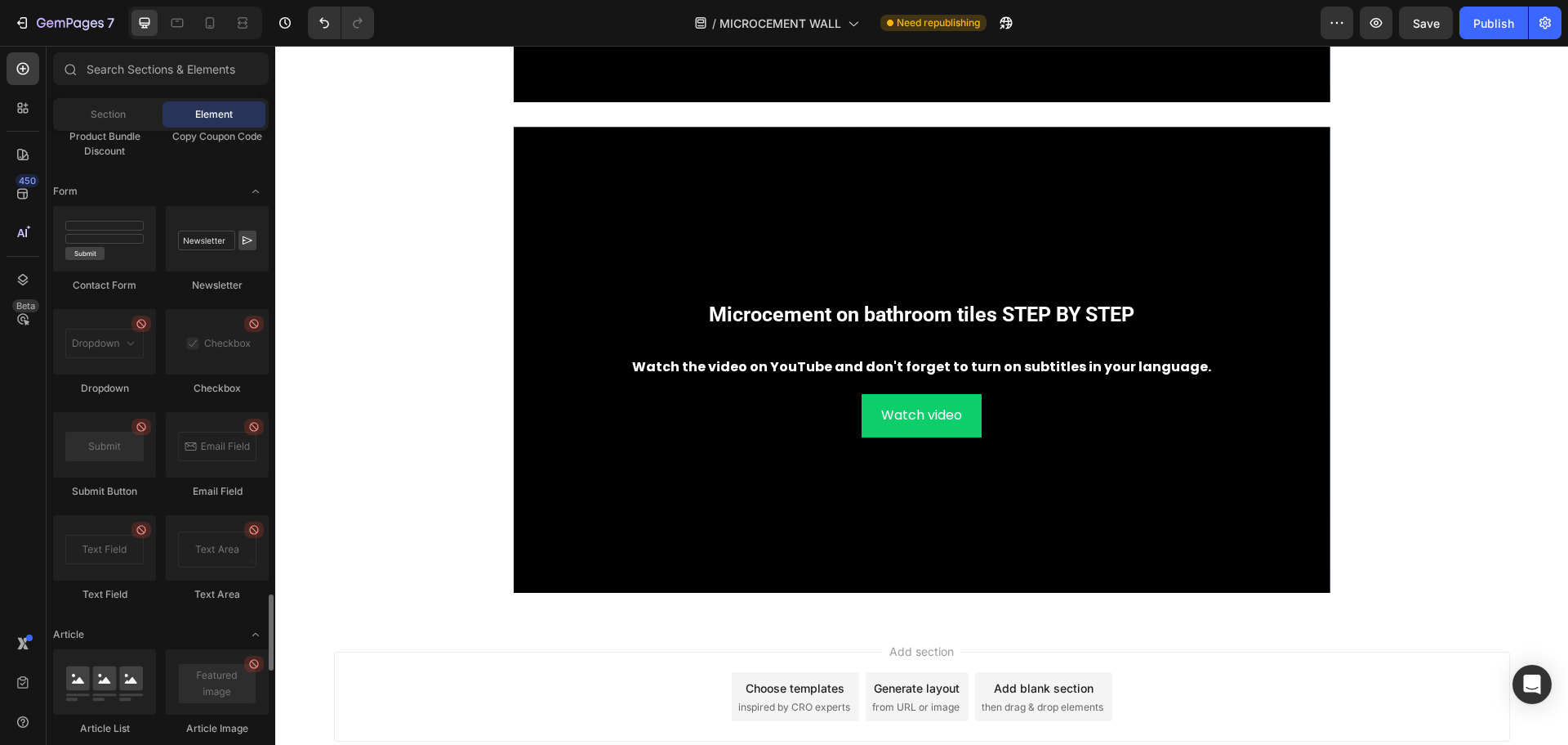
scroll to position [4168, 0]
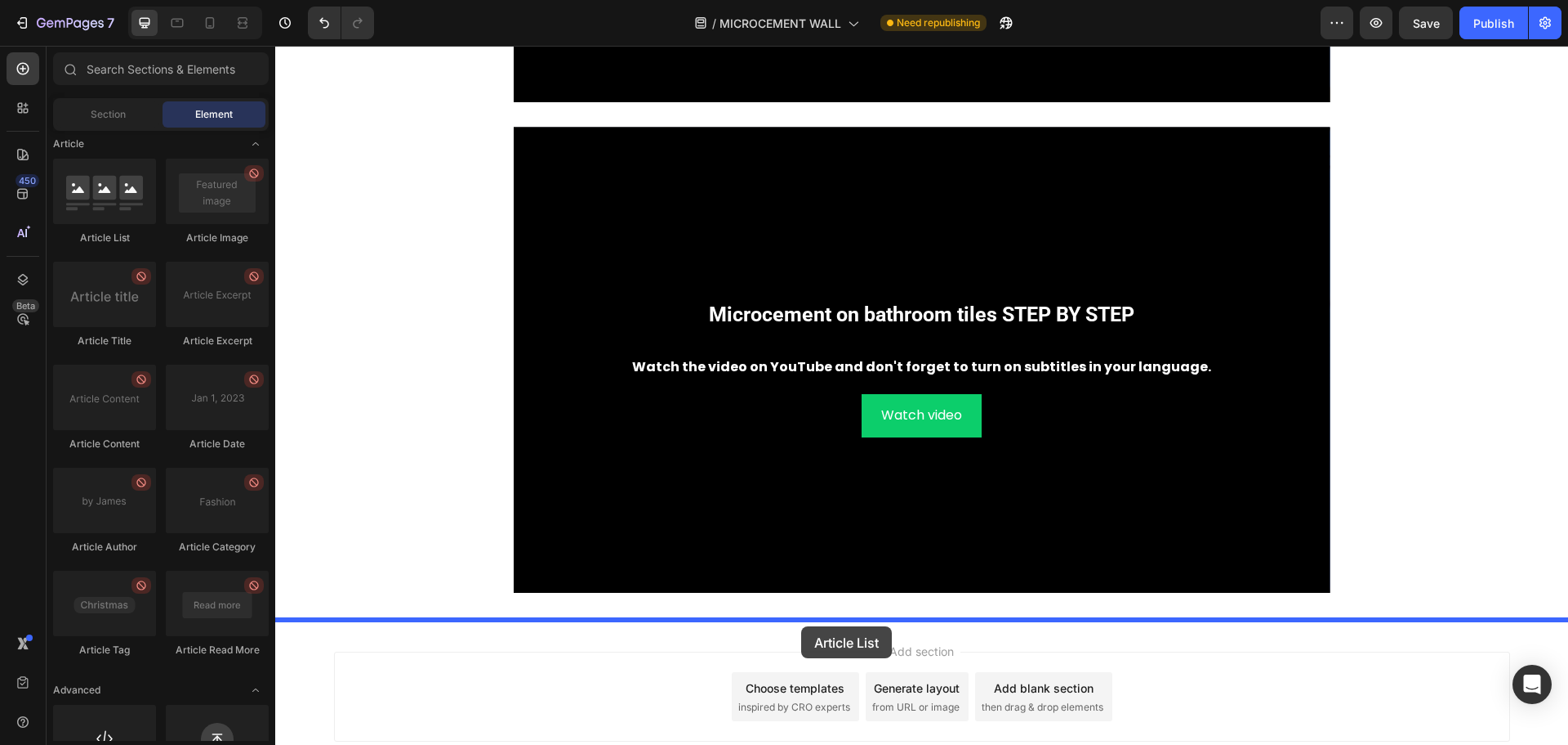
drag, startPoint x: 374, startPoint y: 357, endPoint x: 801, endPoint y: 626, distance: 504.7
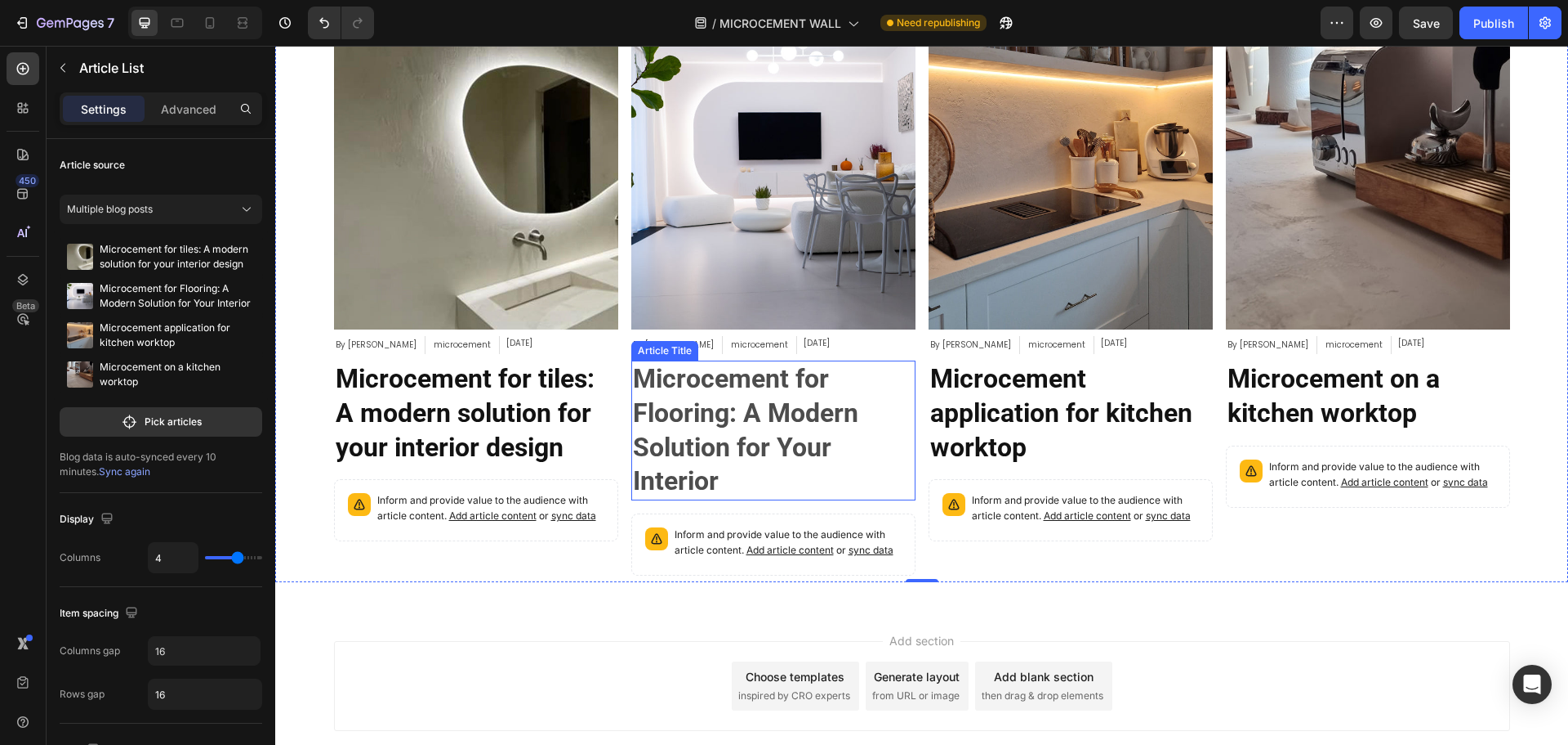
scroll to position [12081, 0]
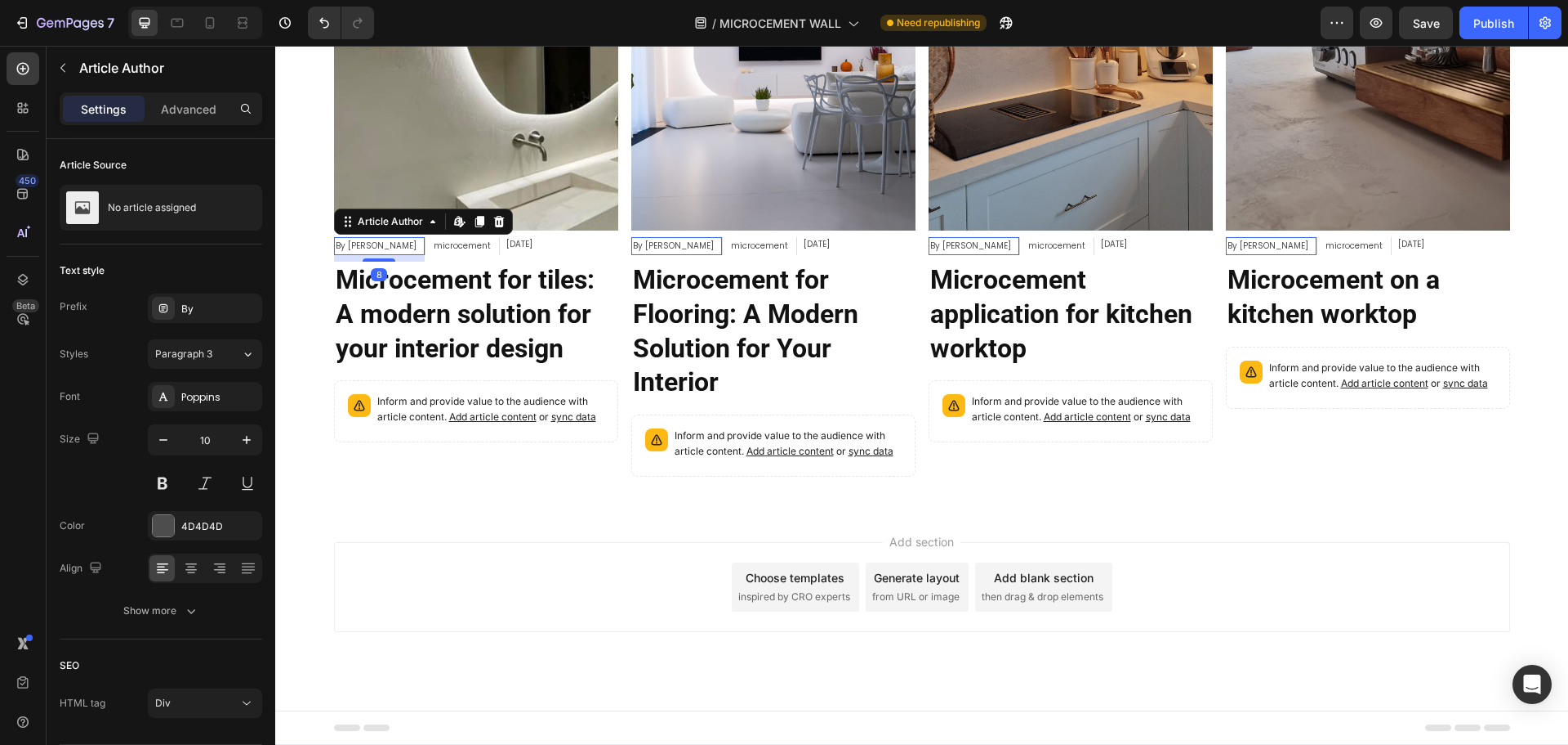
click at [397, 247] on div "By [PERSON_NAME]" at bounding box center [376, 246] width 84 height 18
click at [494, 220] on icon at bounding box center [499, 221] width 11 height 11
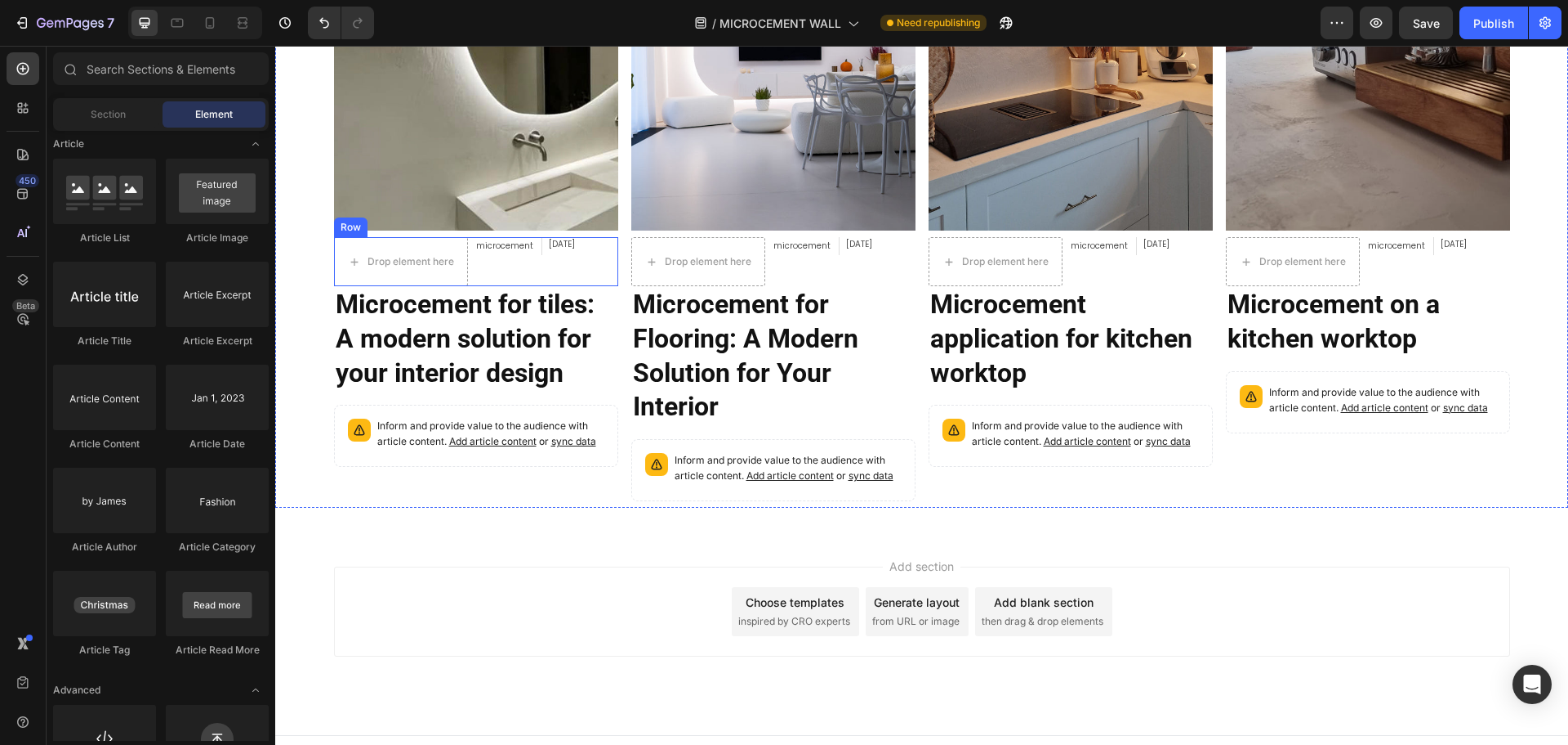
click at [600, 262] on div "Drop element here microcement Article Category [DATE] Article Date Row" at bounding box center [476, 261] width 284 height 49
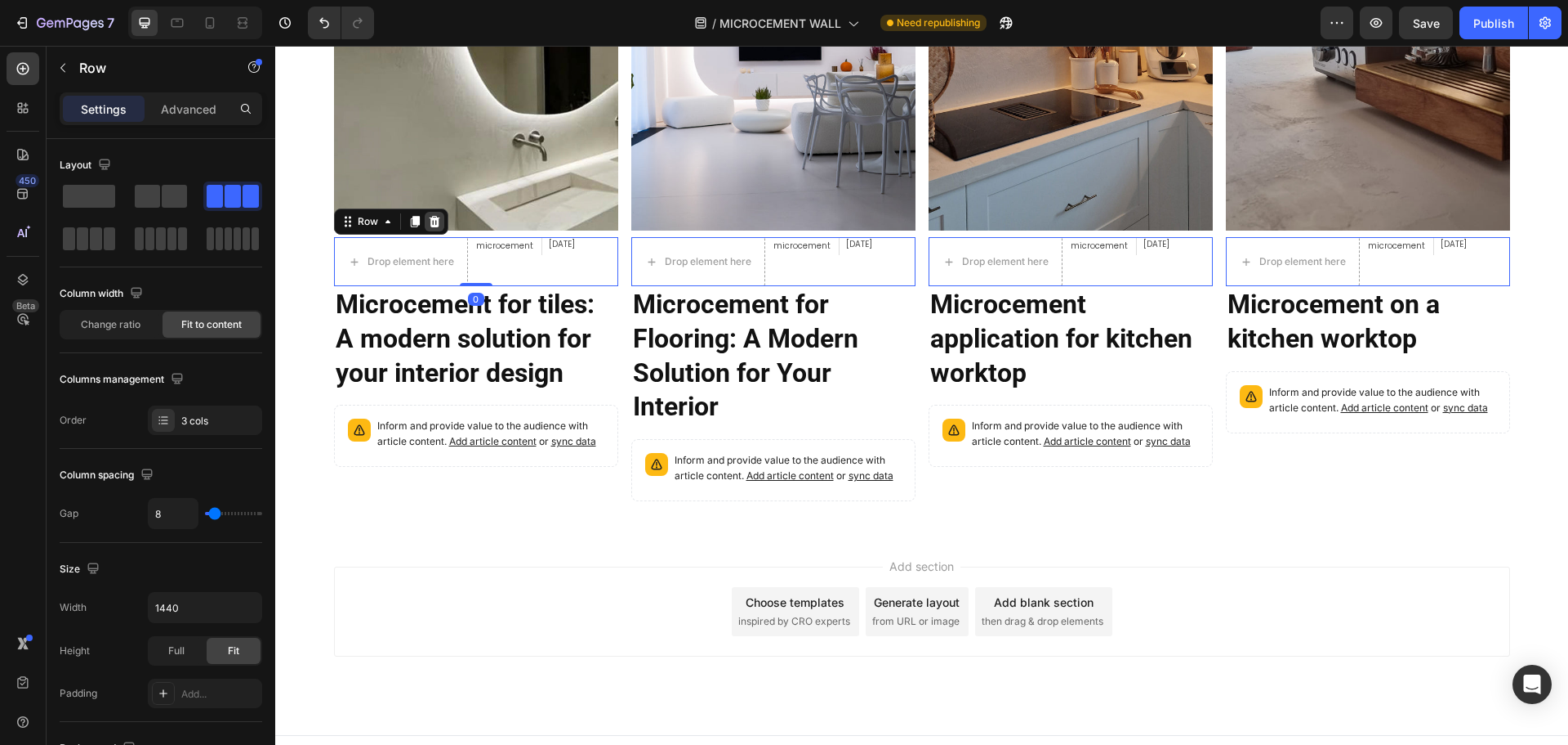
click at [429, 217] on icon at bounding box center [434, 221] width 11 height 11
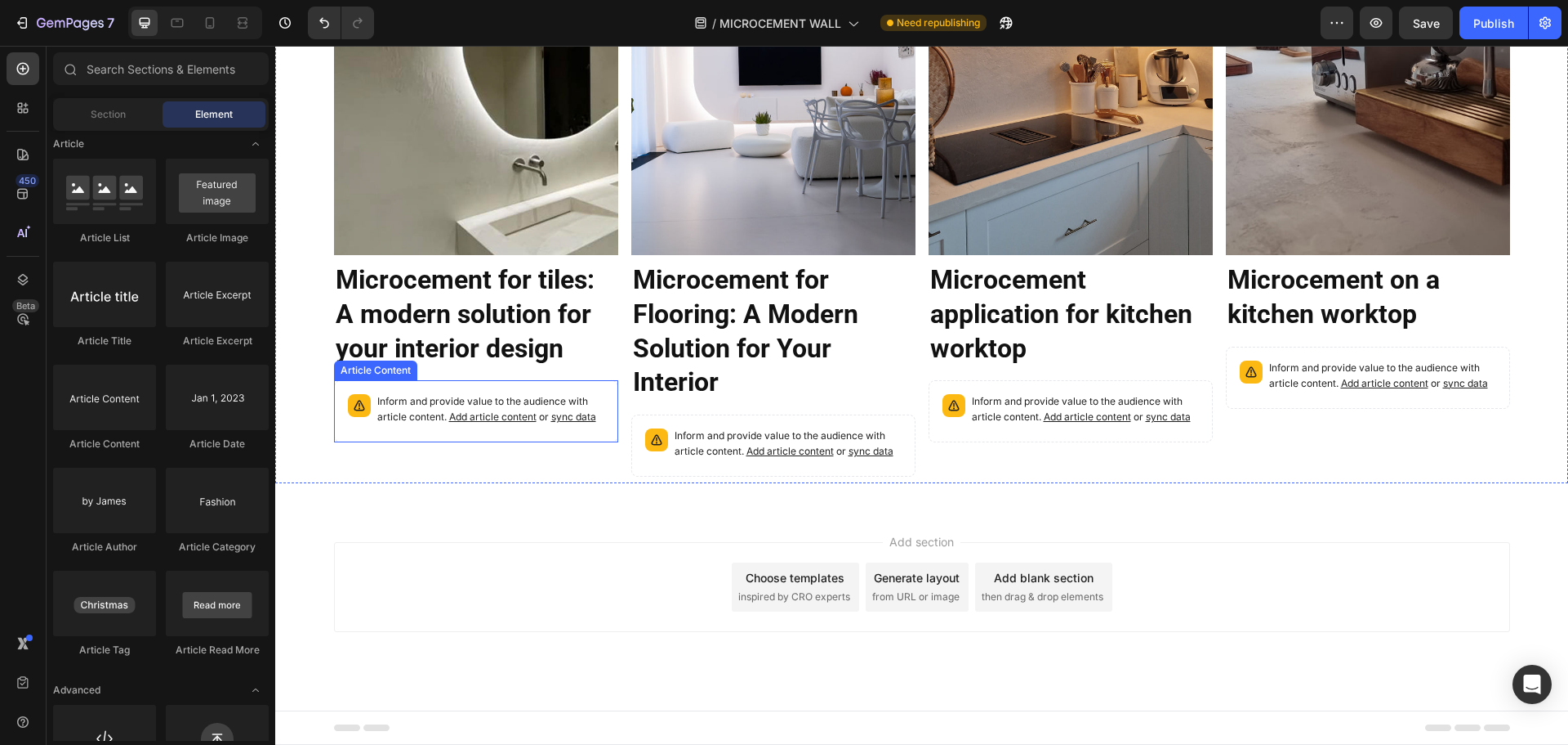
click at [593, 396] on p "Inform and provide value to the audience with article content. Add article cont…" at bounding box center [491, 409] width 227 height 31
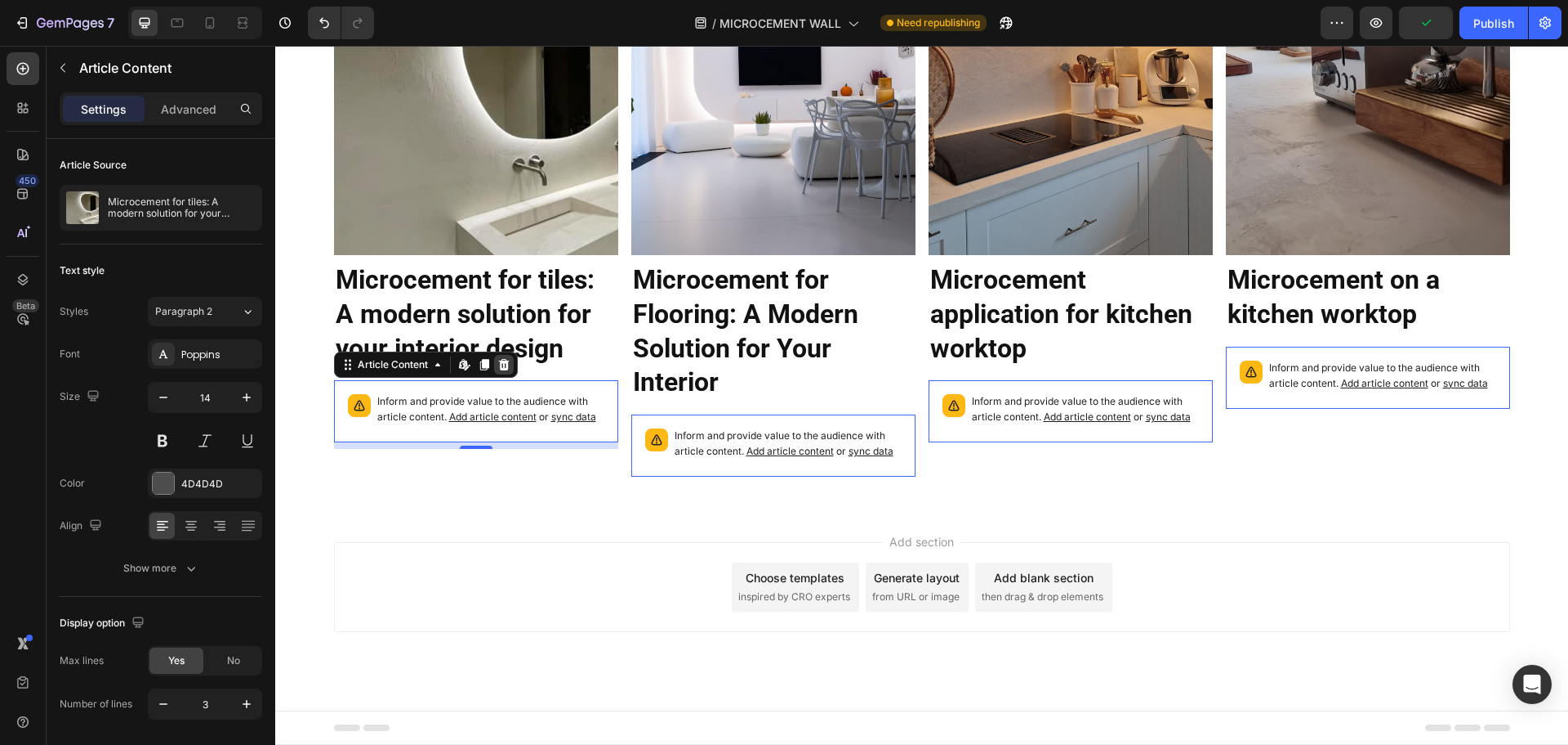
click at [499, 366] on icon at bounding box center [504, 364] width 11 height 11
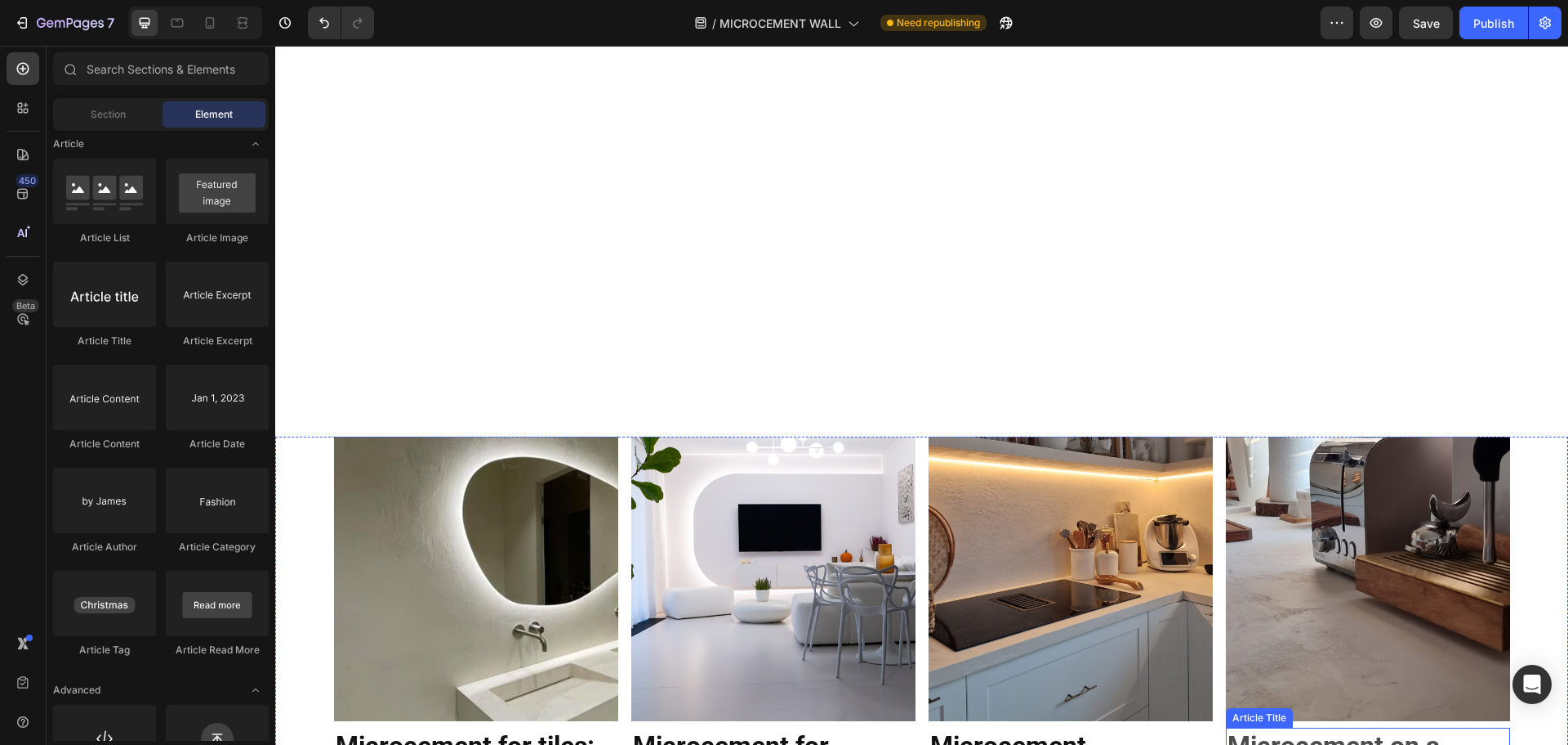
scroll to position [11566, 0]
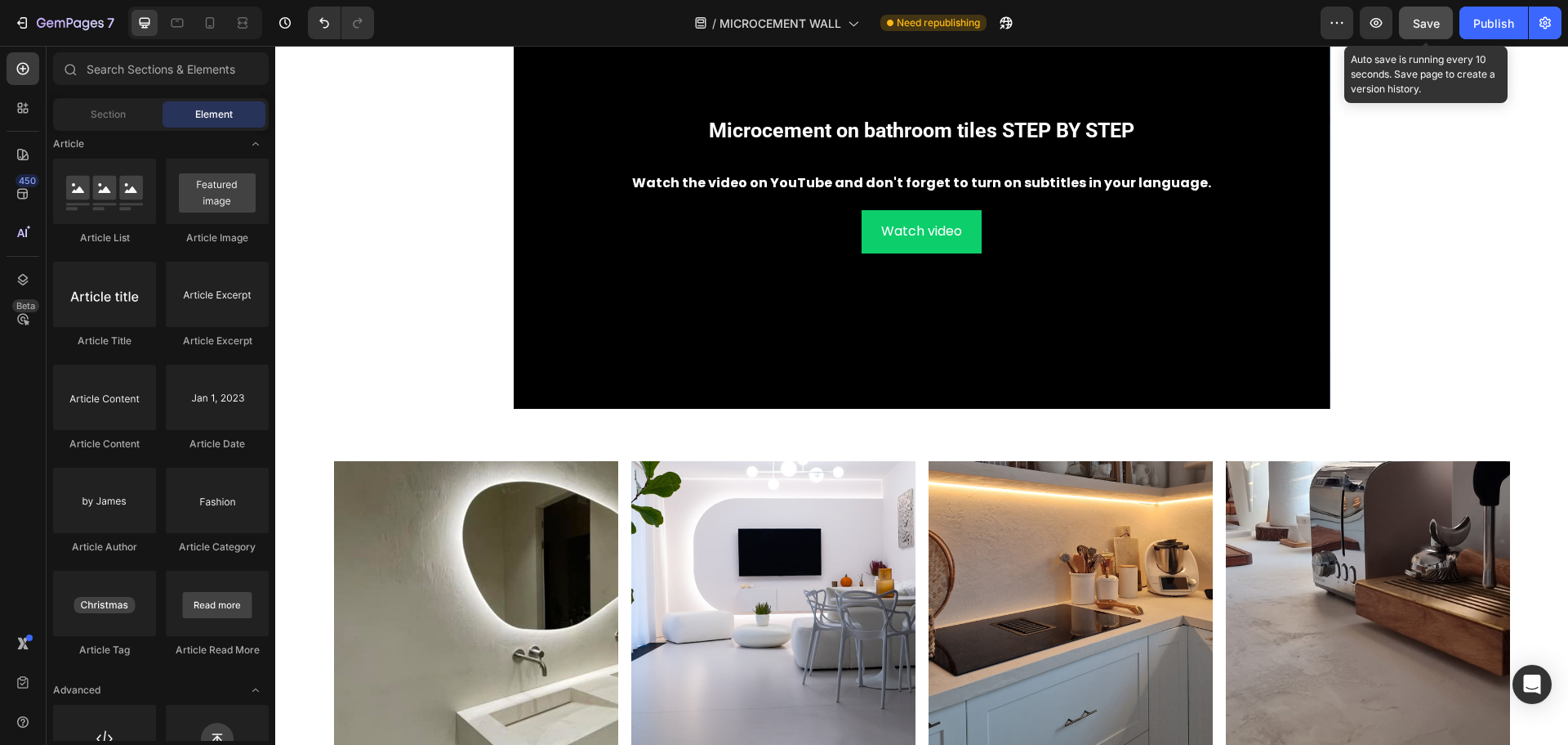
click at [1428, 23] on span "Save" at bounding box center [1426, 23] width 27 height 14
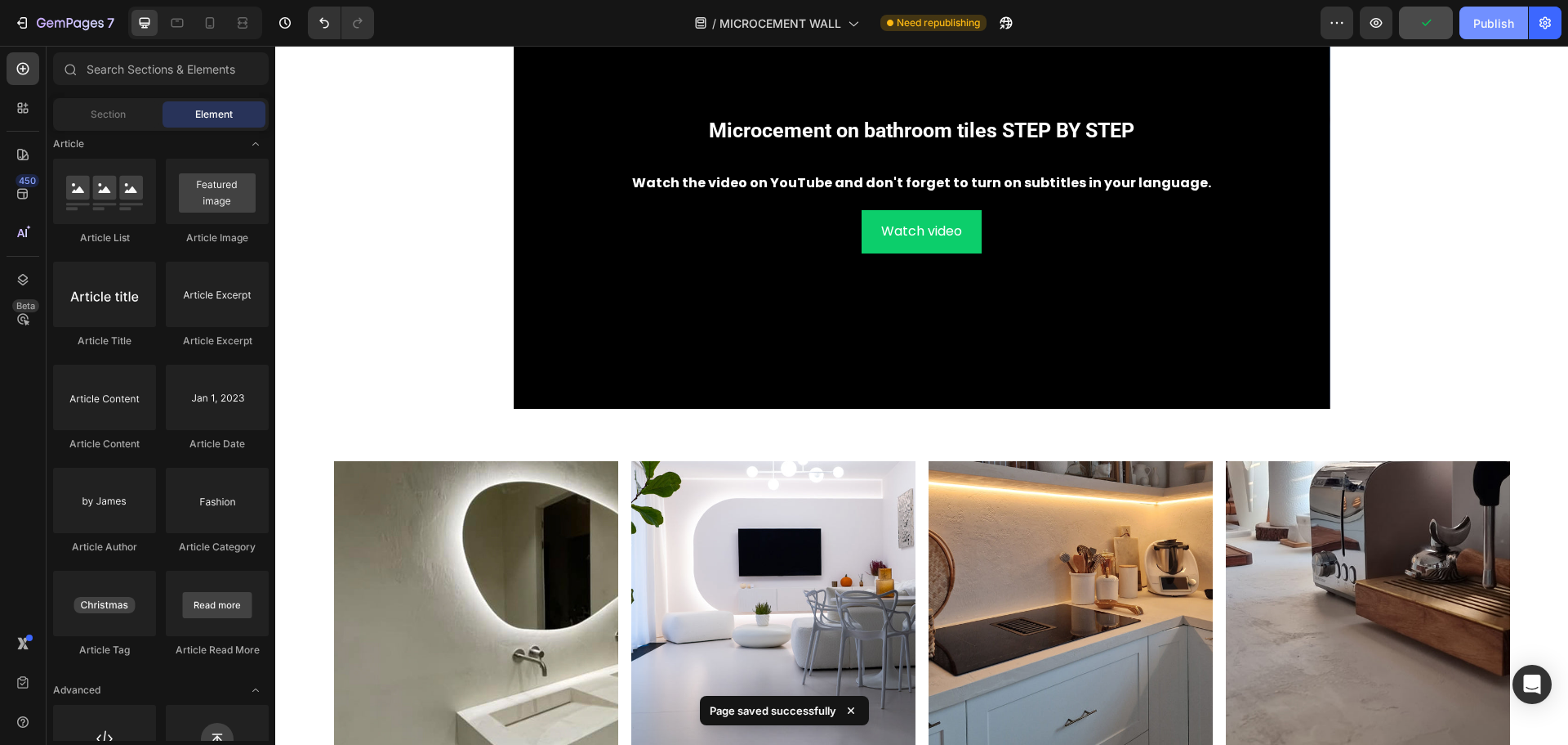
click at [1494, 24] on div "Publish" at bounding box center [1493, 23] width 41 height 17
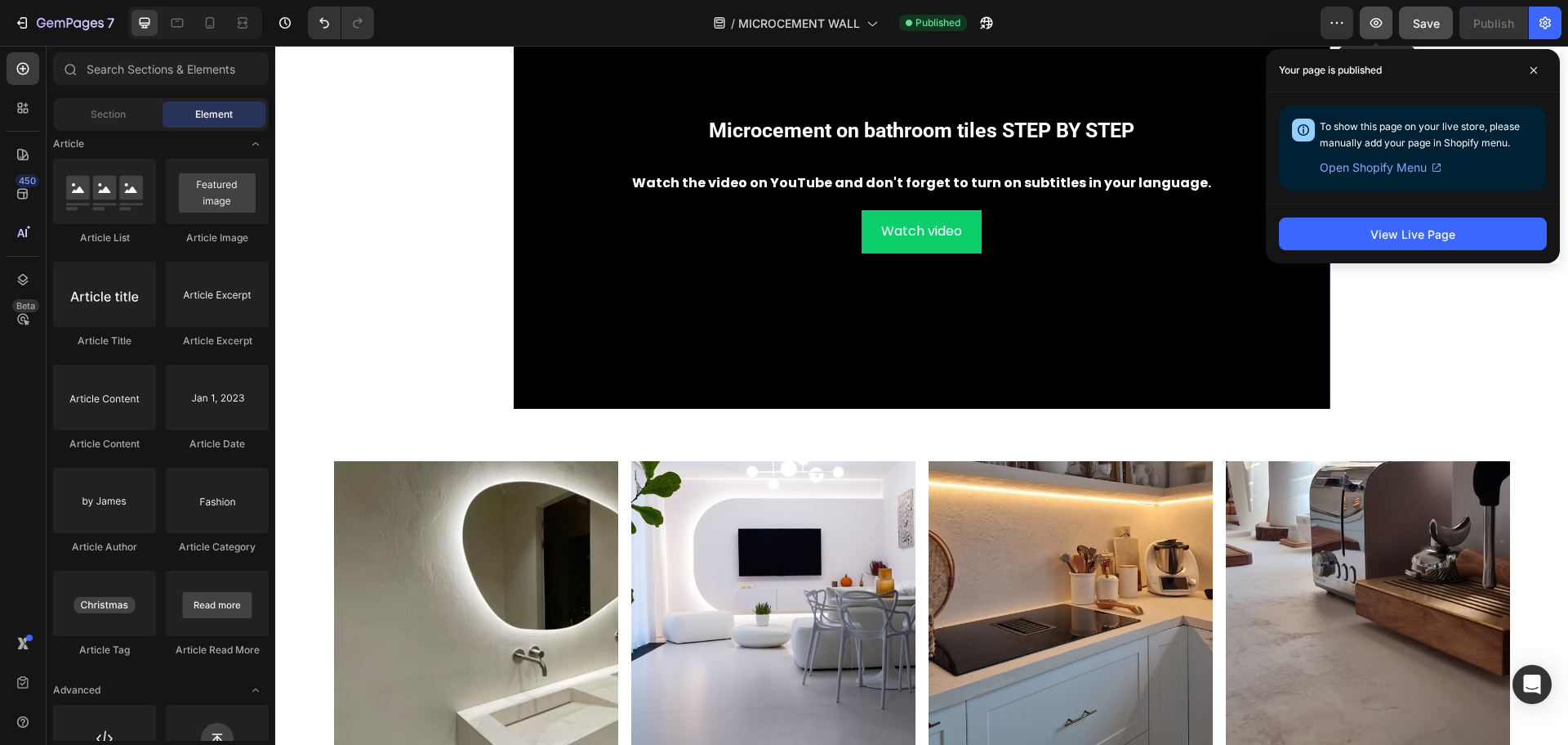
click at [1371, 24] on icon "button" at bounding box center [1376, 23] width 12 height 10
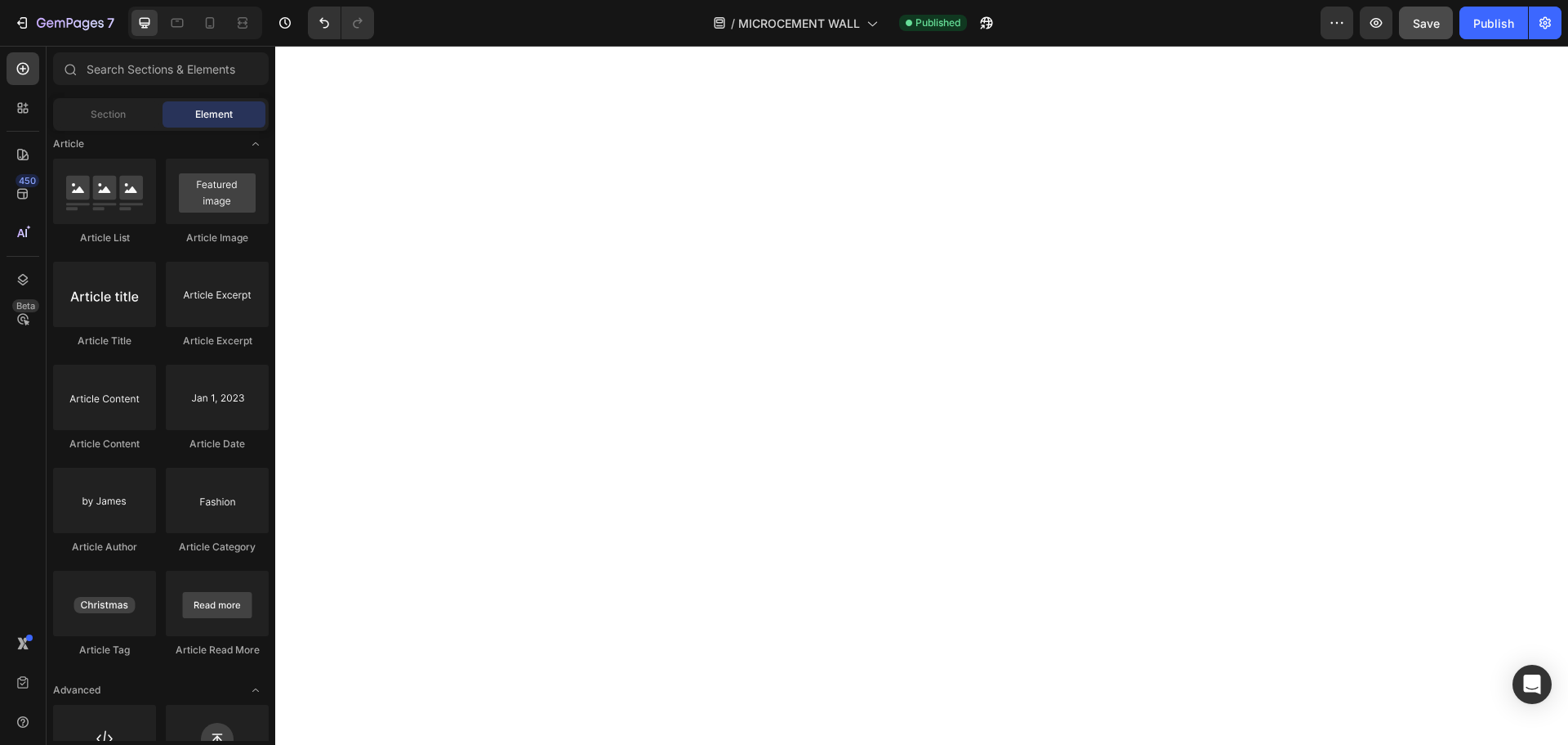
scroll to position [0, 0]
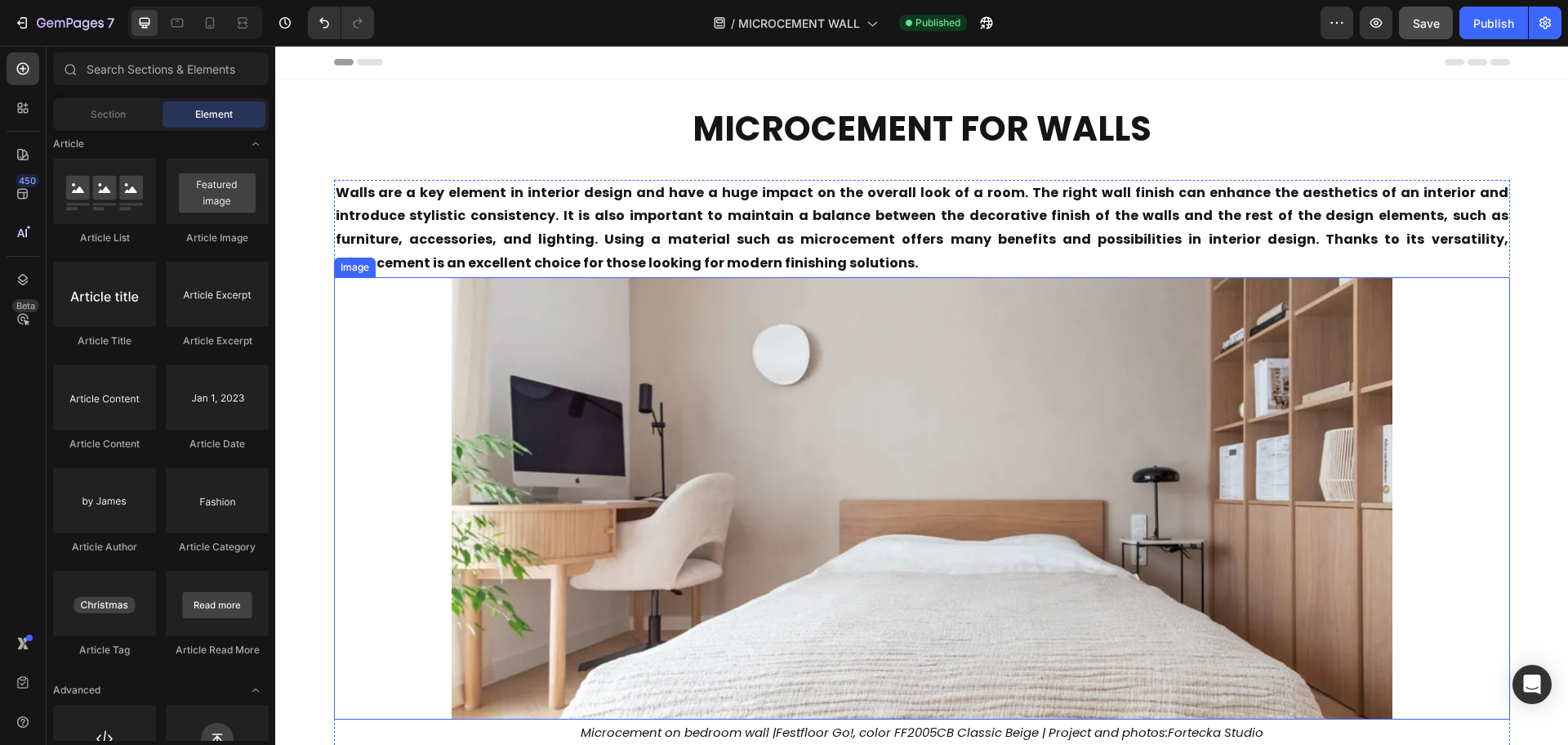
click at [983, 306] on img at bounding box center [921, 498] width 940 height 442
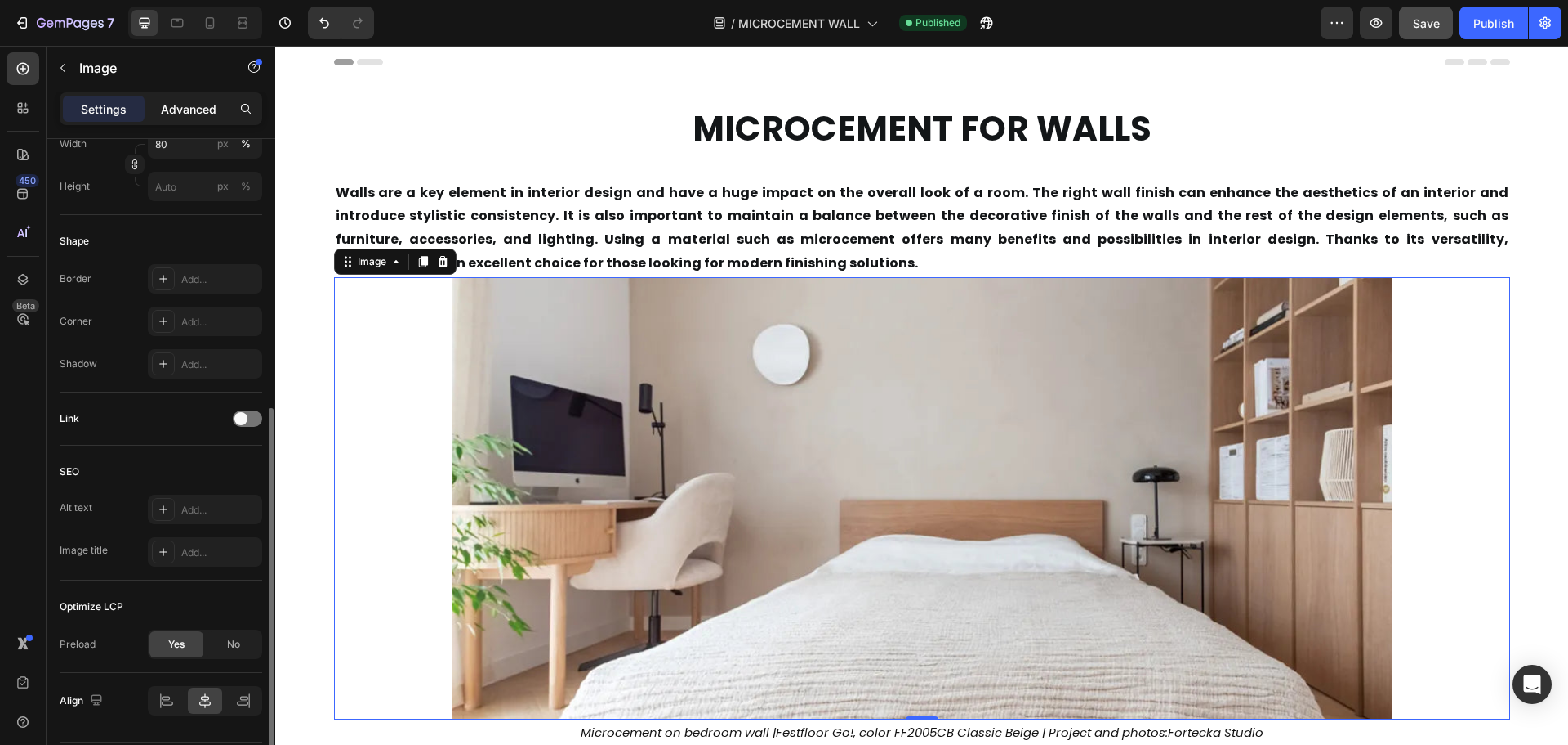
click at [199, 104] on p "Advanced" at bounding box center [189, 109] width 56 height 17
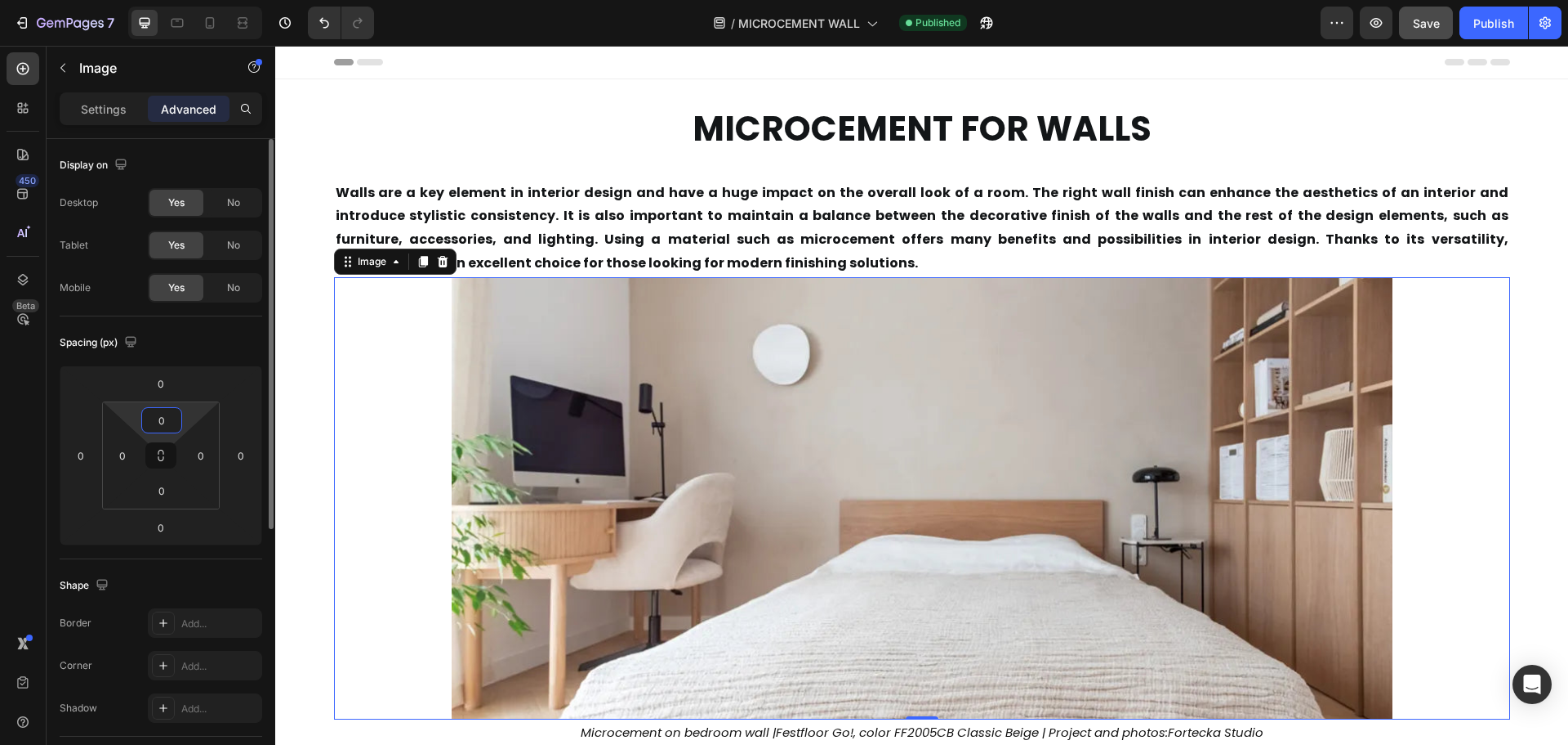
click at [160, 416] on input "0" at bounding box center [161, 420] width 33 height 25
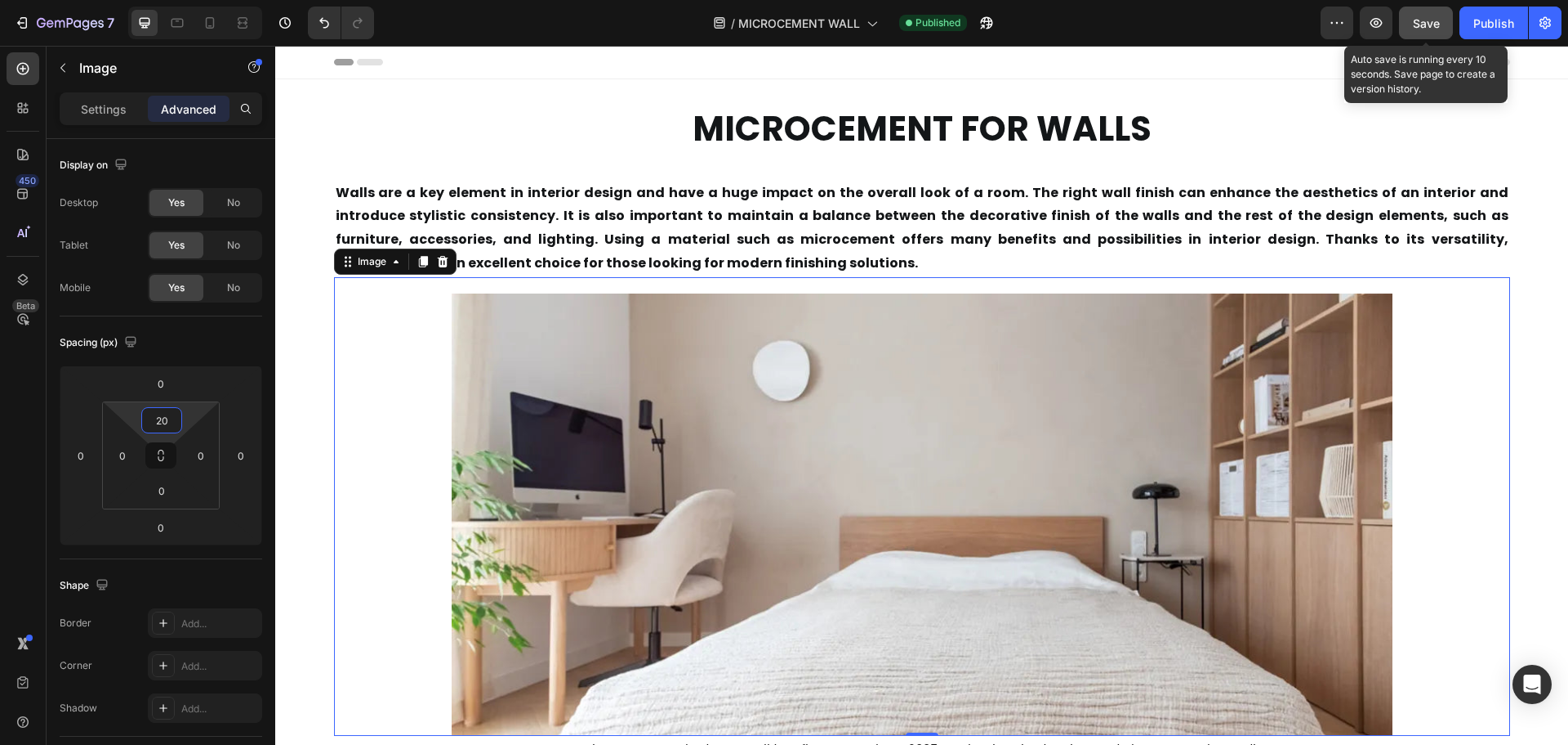
type input "20"
click at [1427, 11] on button "Save" at bounding box center [1426, 23] width 54 height 33
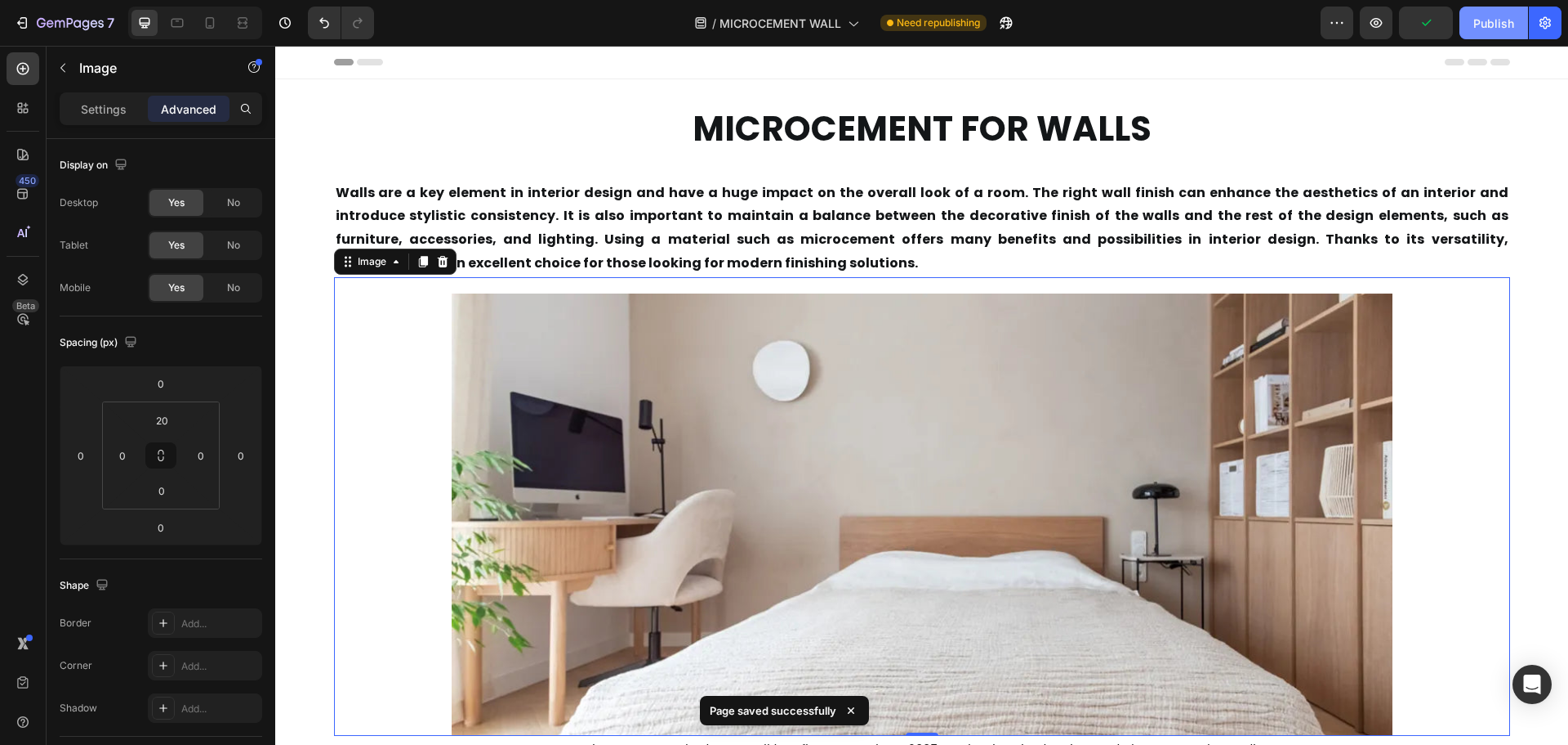
click at [1495, 21] on div "Publish" at bounding box center [1493, 23] width 41 height 17
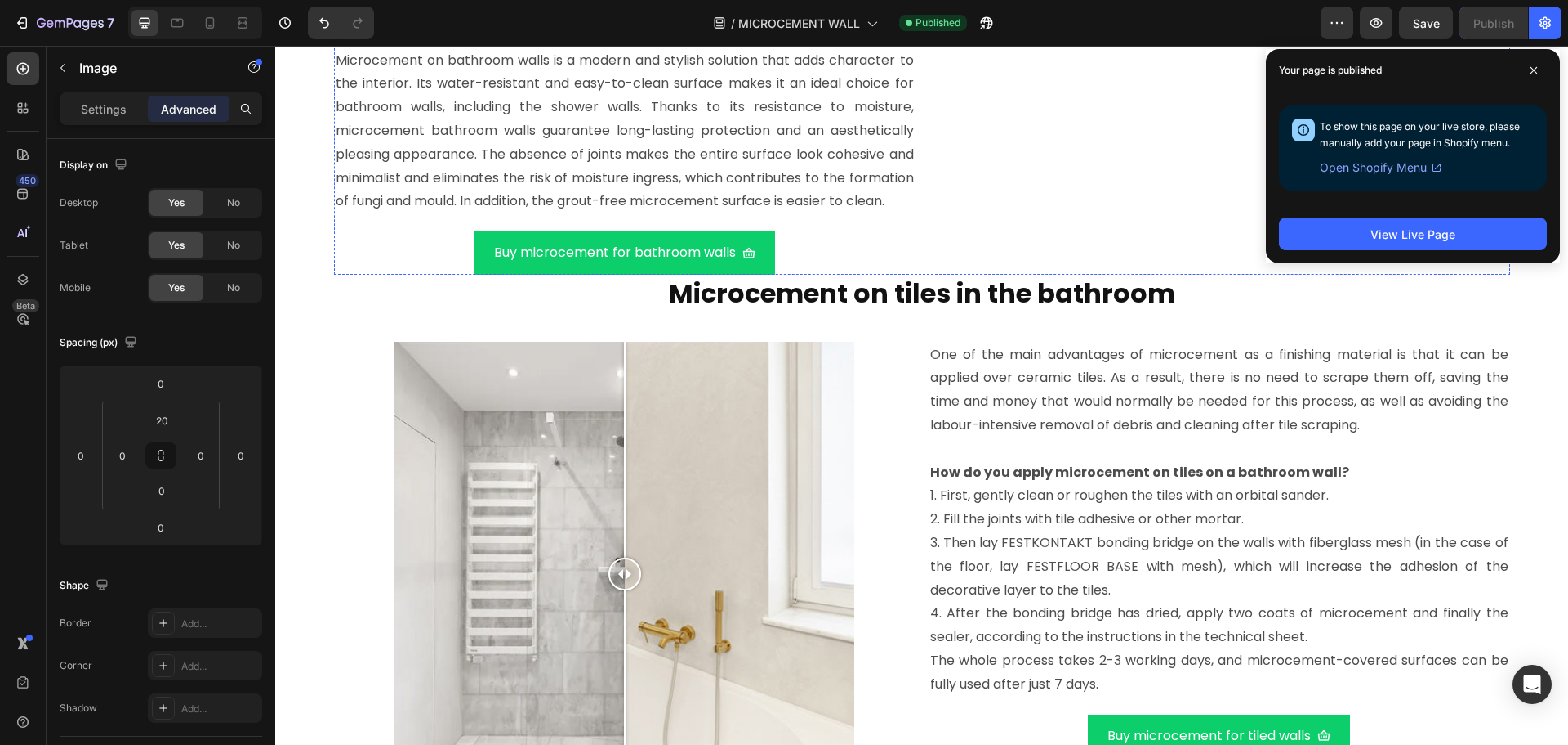
scroll to position [5067, 0]
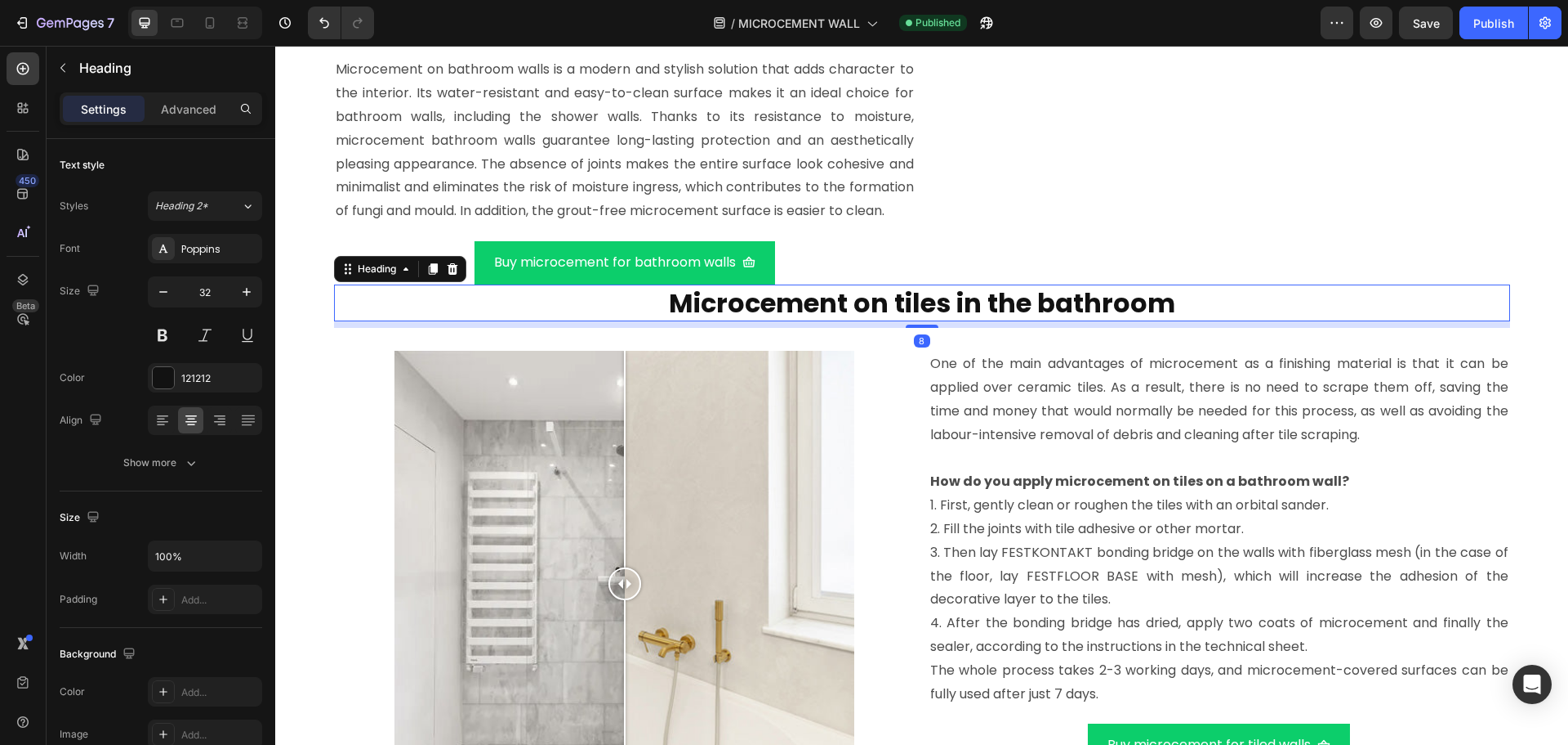
click at [639, 322] on h2 "Microcement on tiles in the bathroom" at bounding box center [921, 303] width 1176 height 38
click at [195, 109] on p "Advanced" at bounding box center [189, 109] width 56 height 17
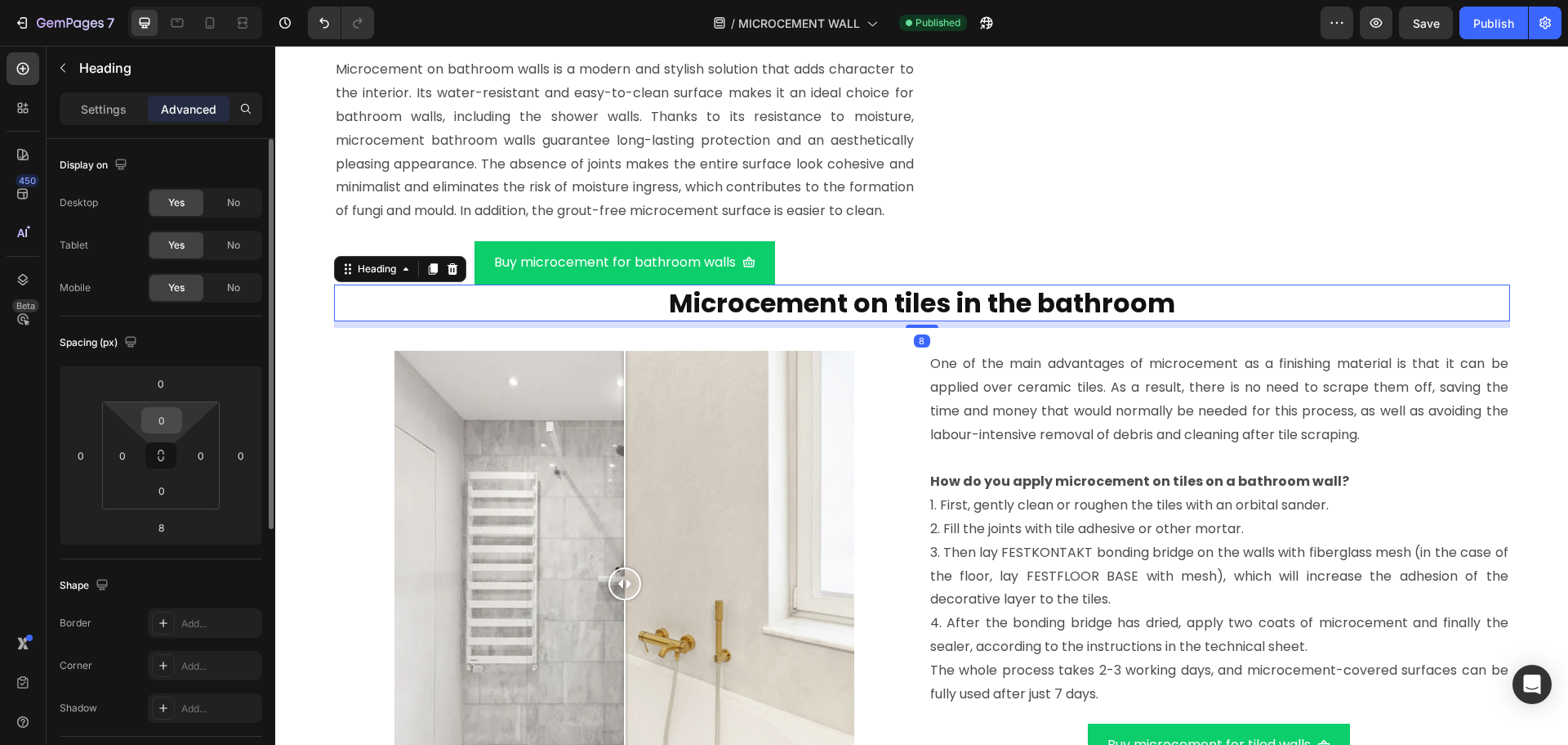
click at [173, 418] on input "0" at bounding box center [161, 420] width 33 height 25
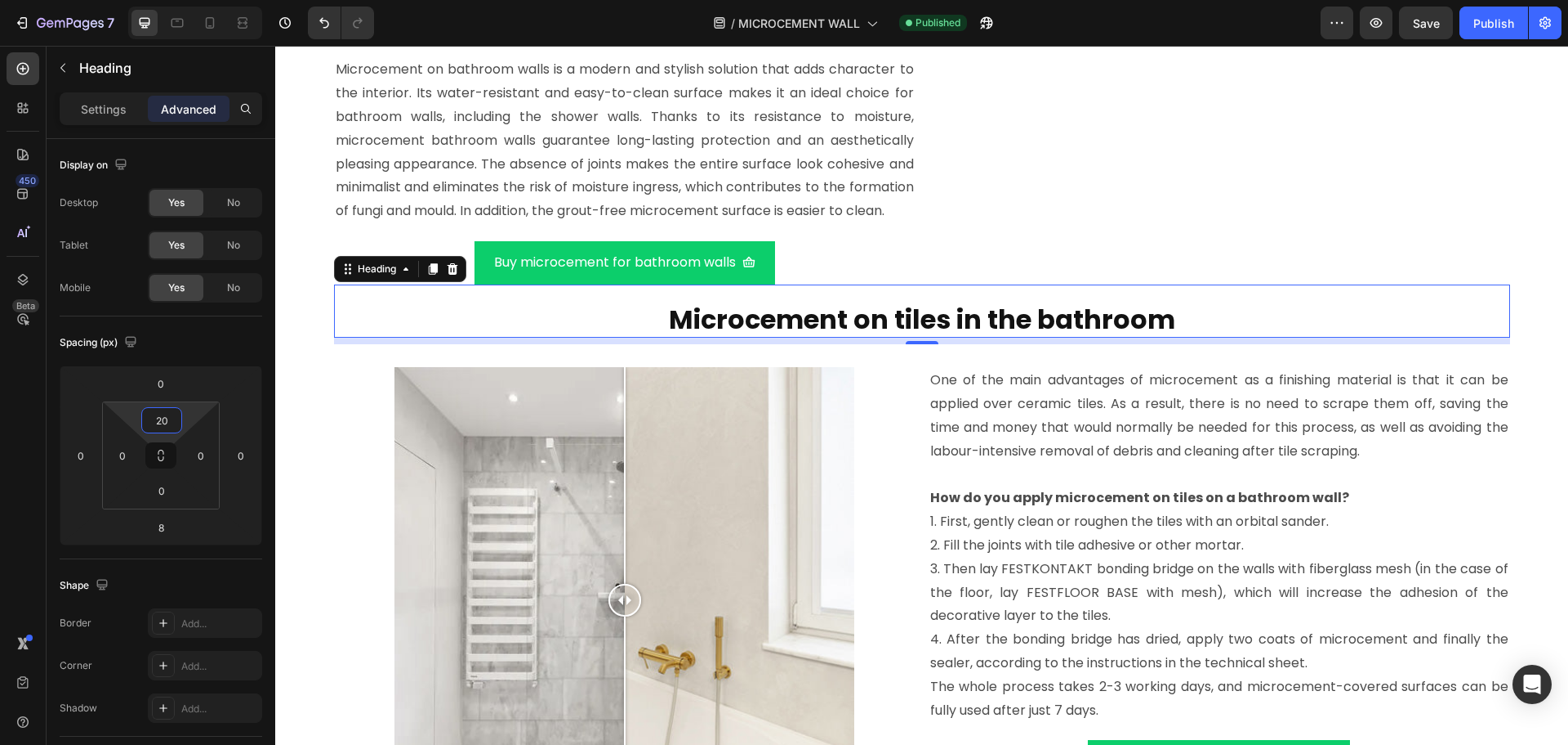
type input "20"
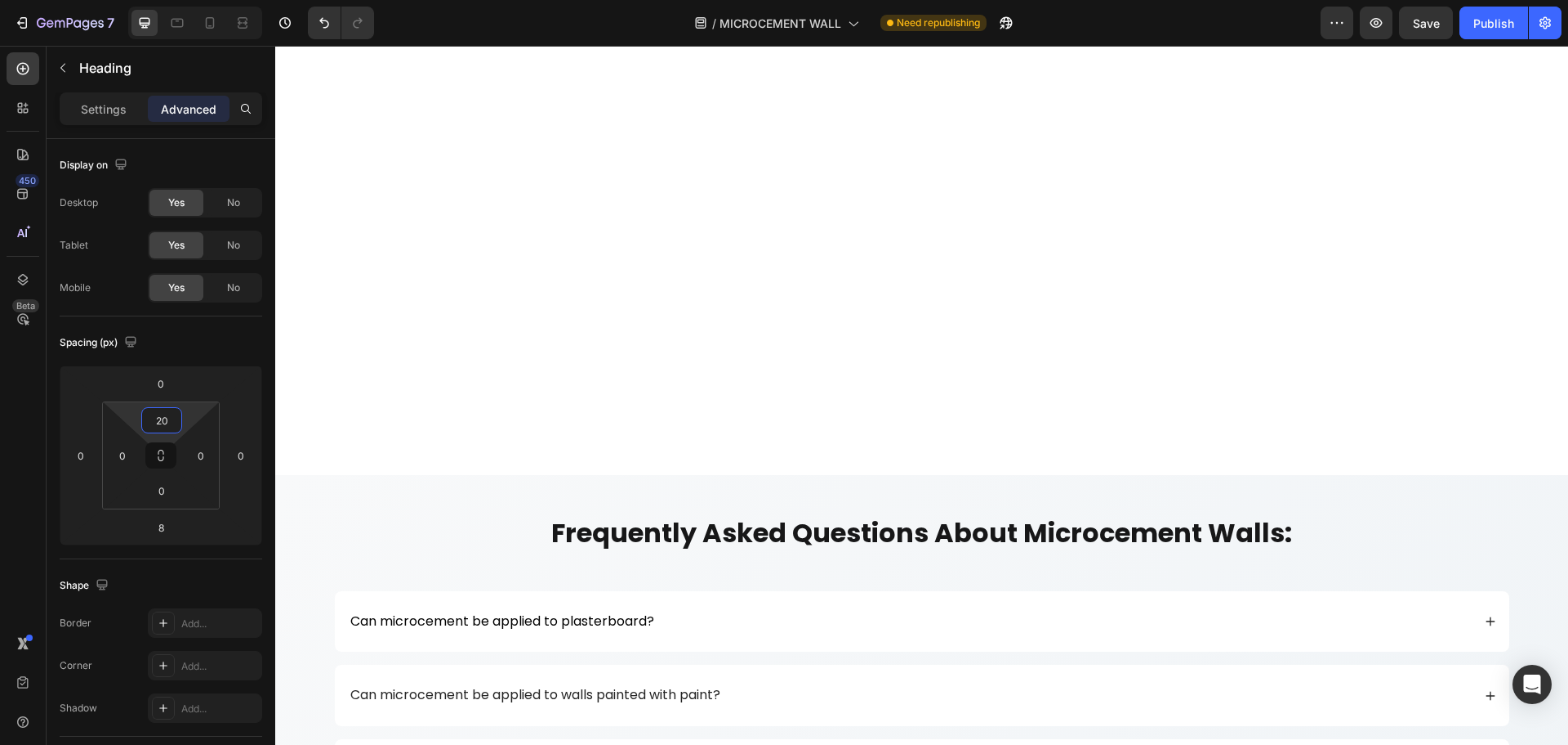
scroll to position [9970, 0]
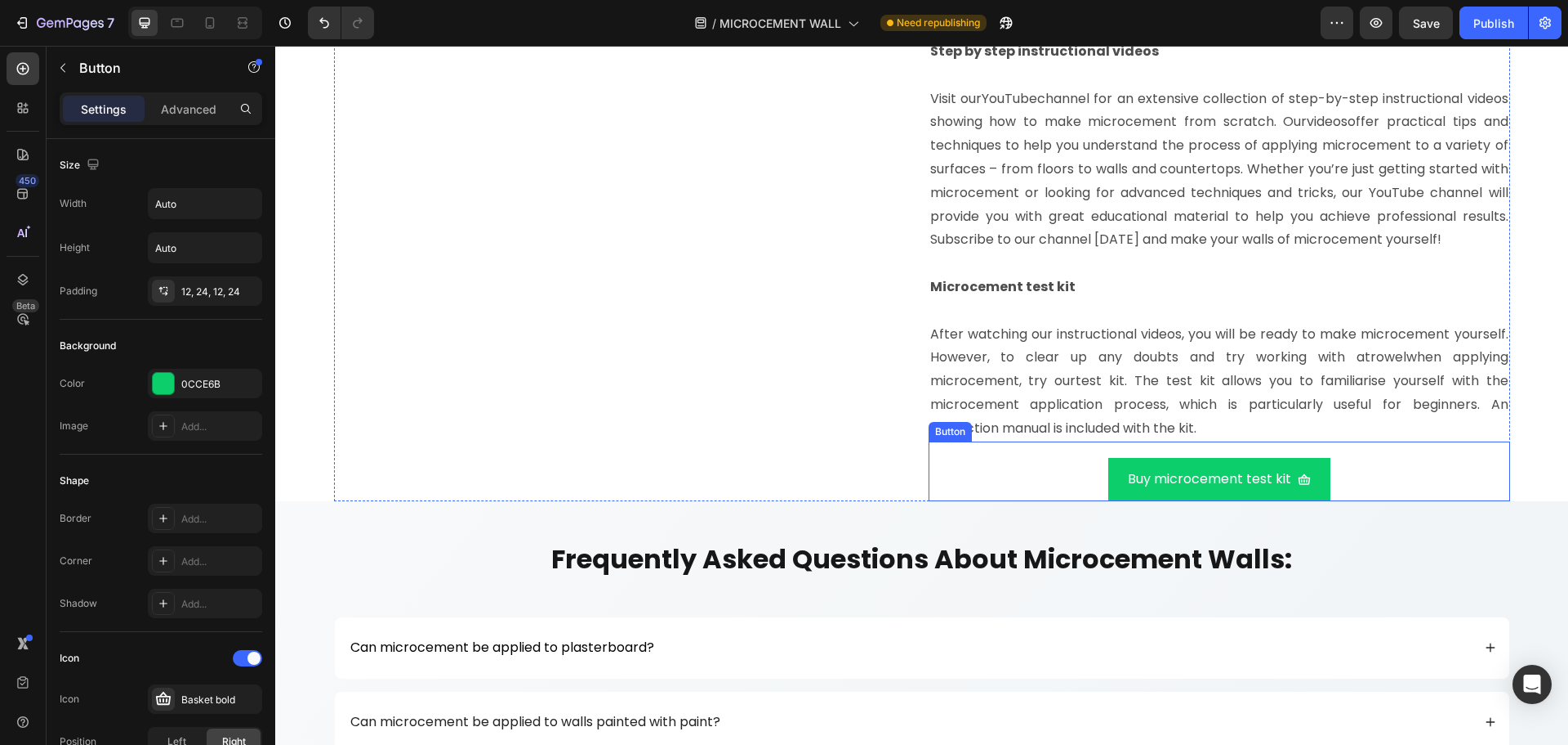
click at [1432, 499] on div "Buy microcement test kit Button" at bounding box center [1219, 471] width 582 height 60
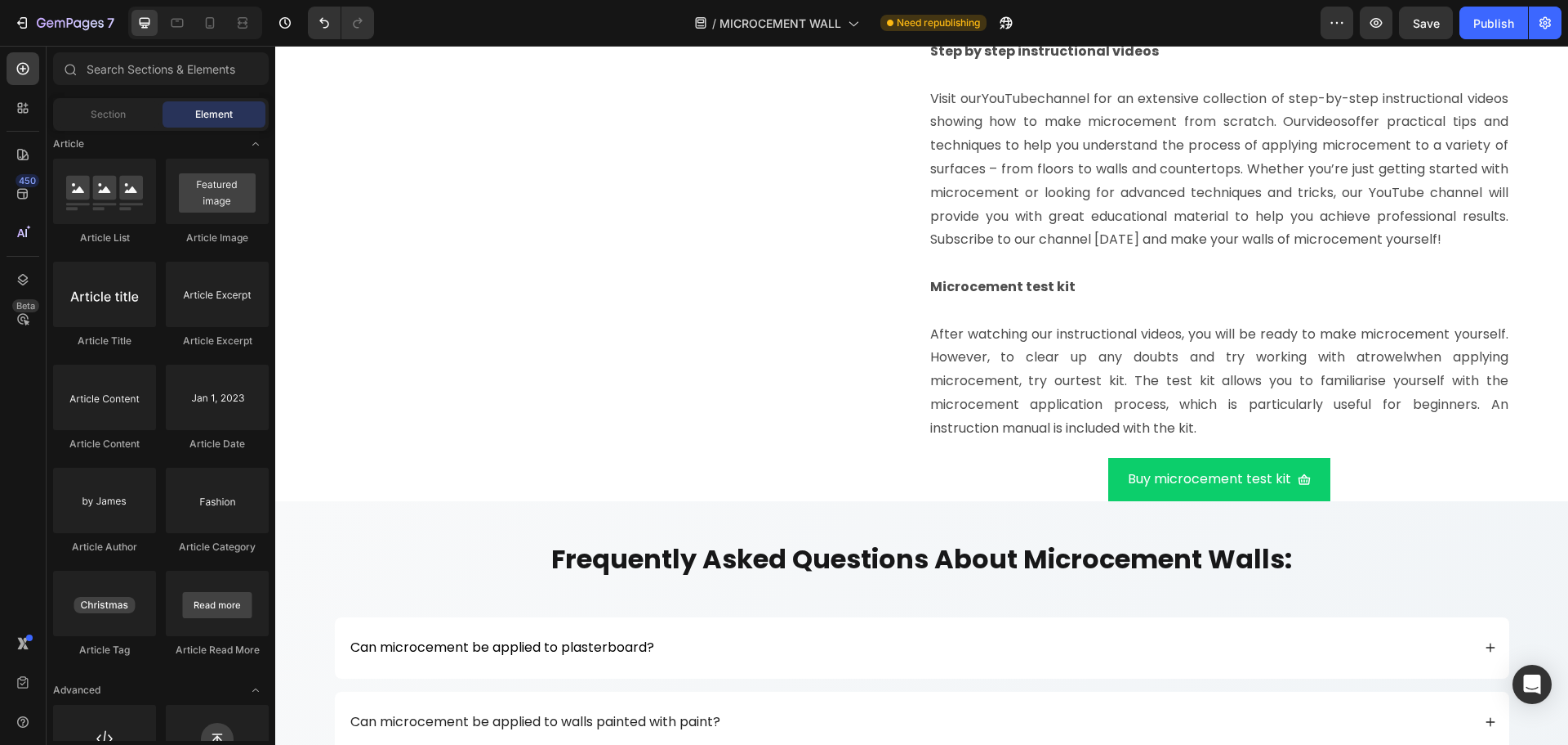
click at [1528, 499] on section "Image INSTRUCTIONAL VIDEOS AND TEST KIT Heading Step by step instructional vide…" at bounding box center [922, 238] width 1241 height 527
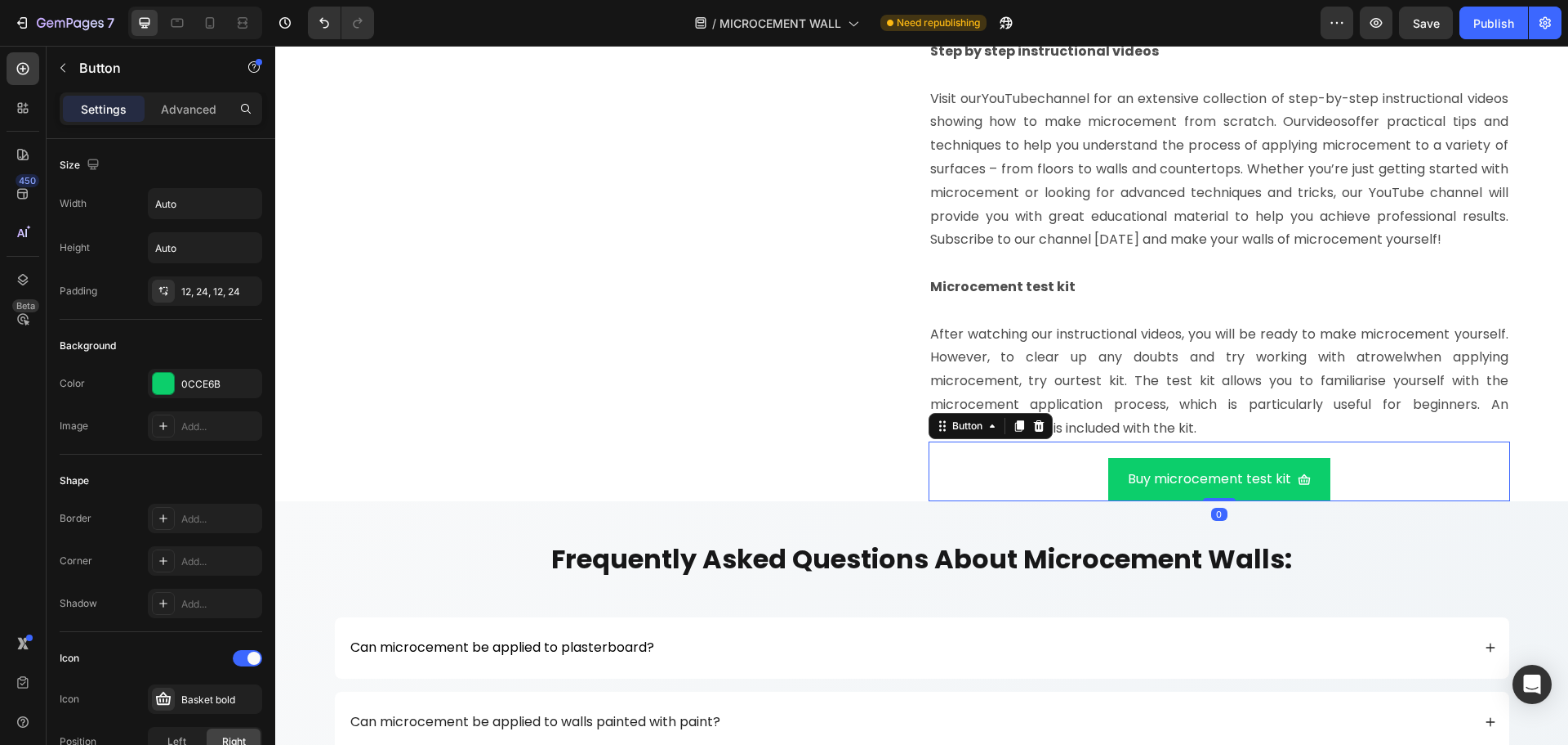
click at [1494, 491] on div "Buy microcement test kit Button 0" at bounding box center [1219, 471] width 582 height 60
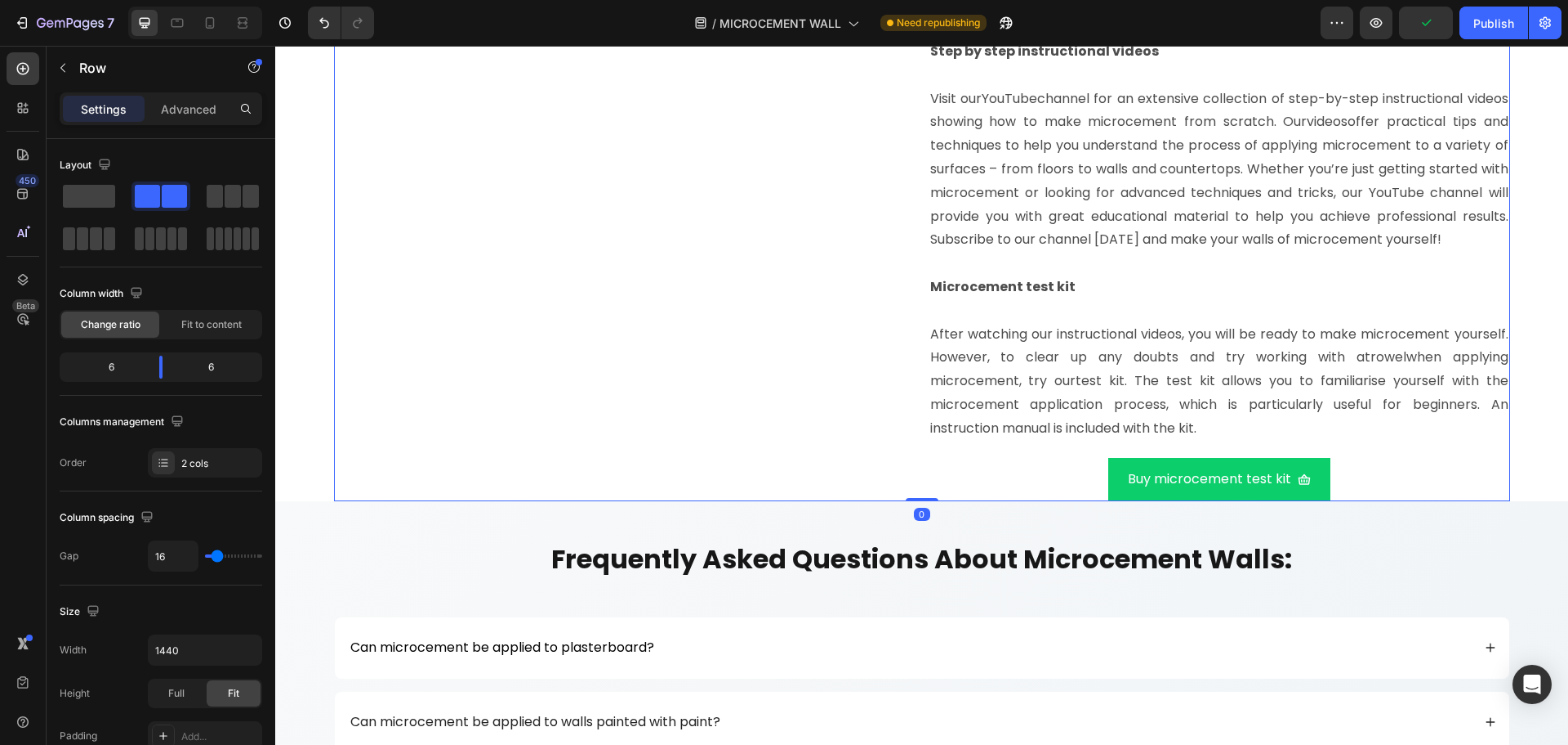
click at [891, 502] on div "Image" at bounding box center [625, 250] width 582 height 503
click at [181, 107] on p "Advanced" at bounding box center [189, 109] width 56 height 17
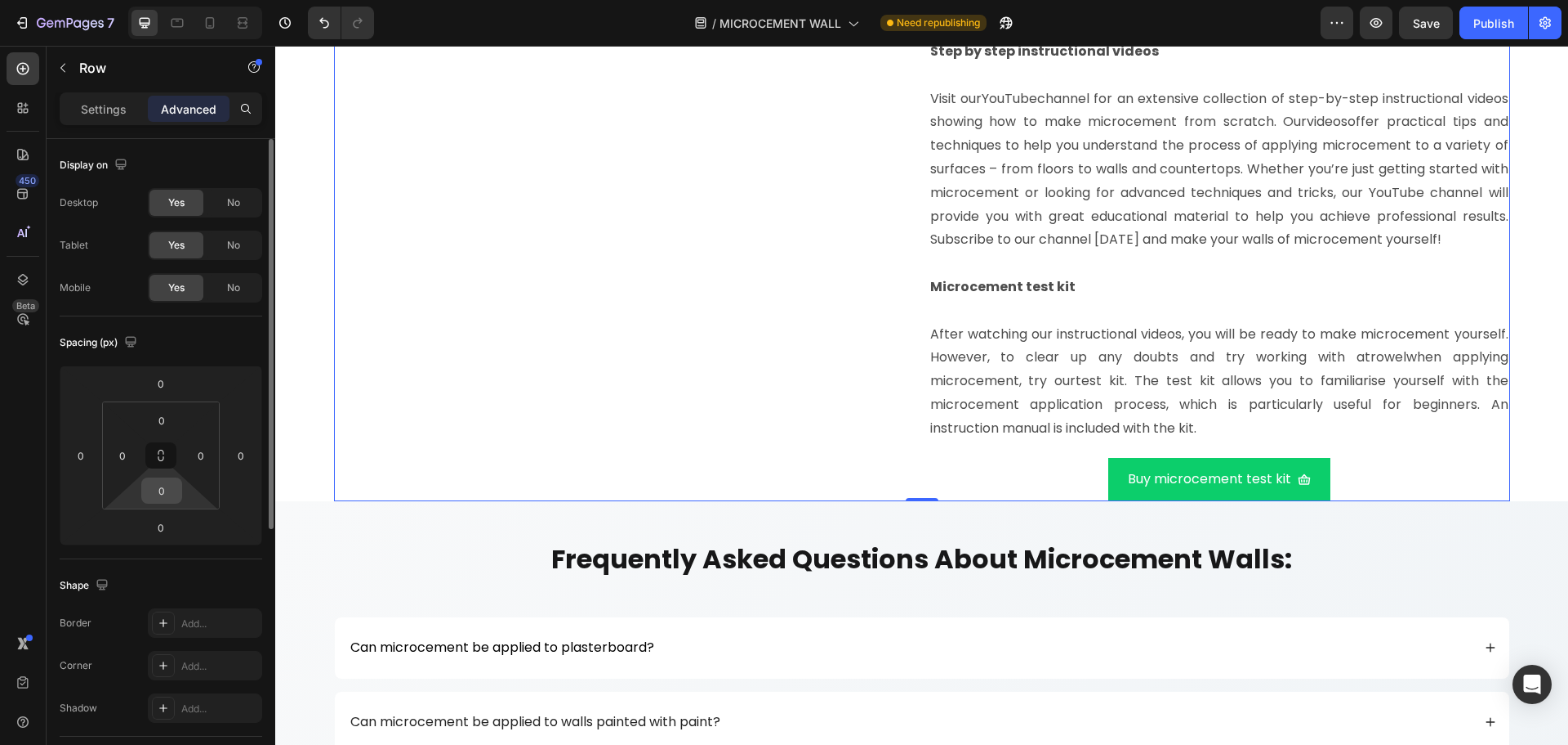
click at [171, 488] on input "0" at bounding box center [161, 490] width 33 height 25
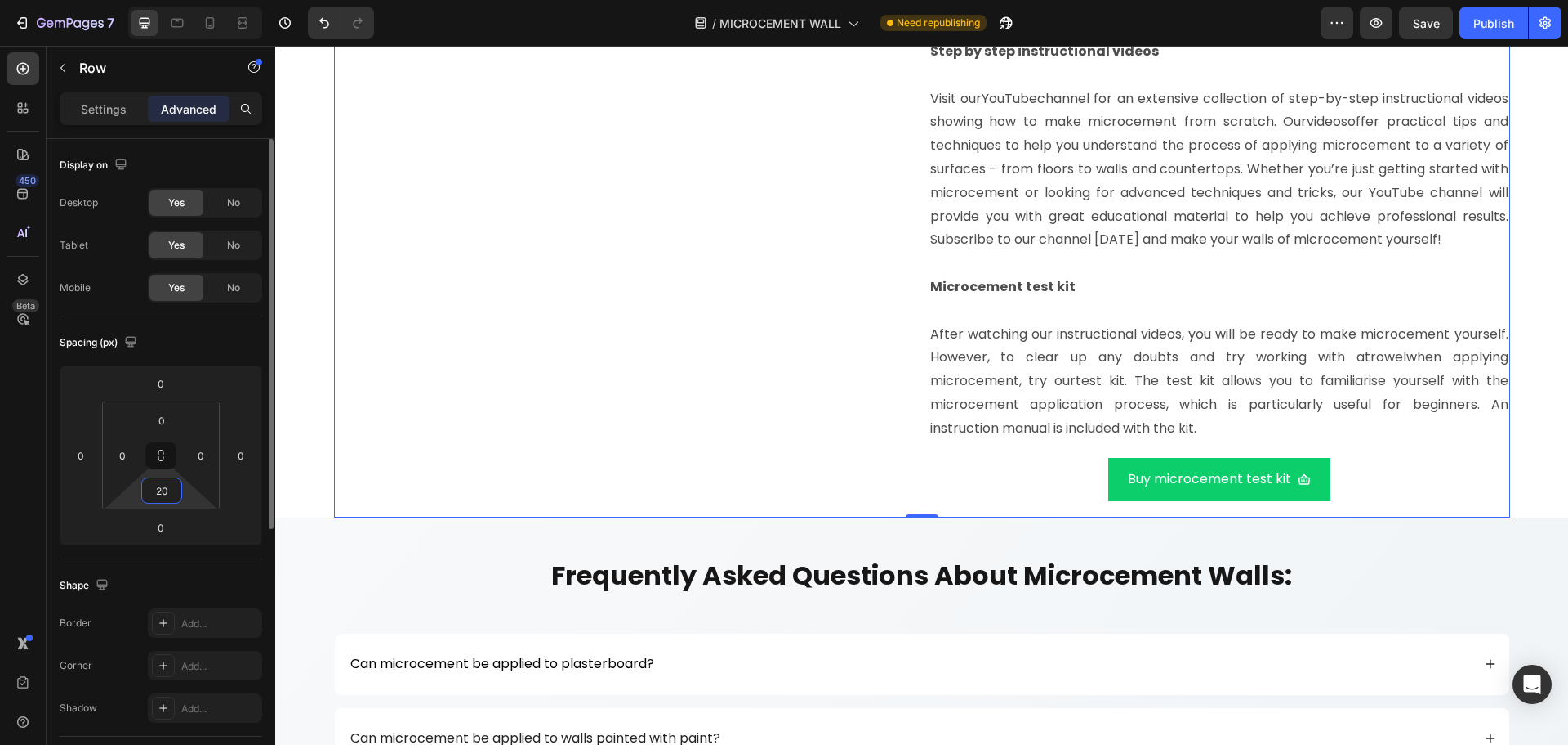
type input "2"
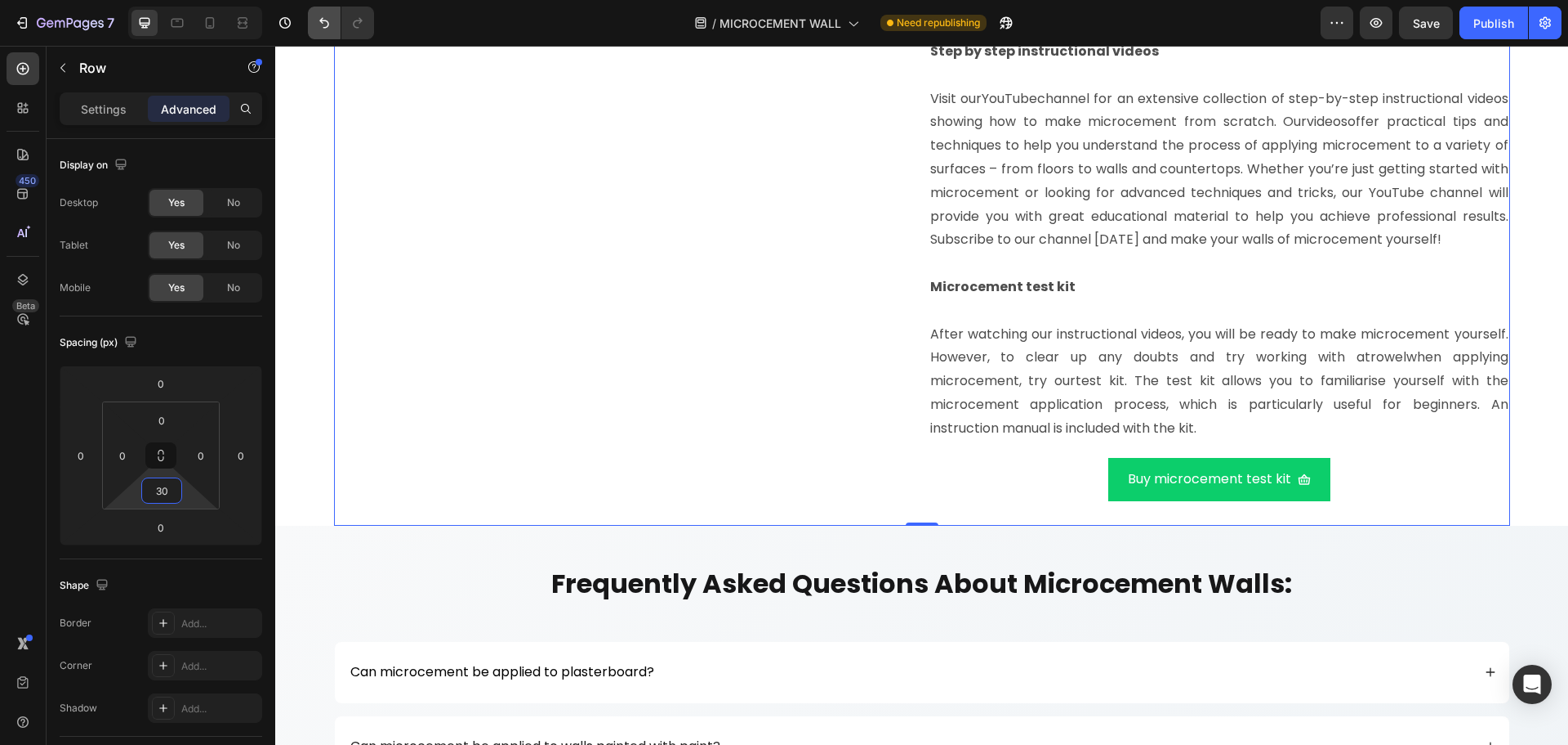
type input "30"
click at [1423, 21] on span "Save" at bounding box center [1426, 23] width 27 height 14
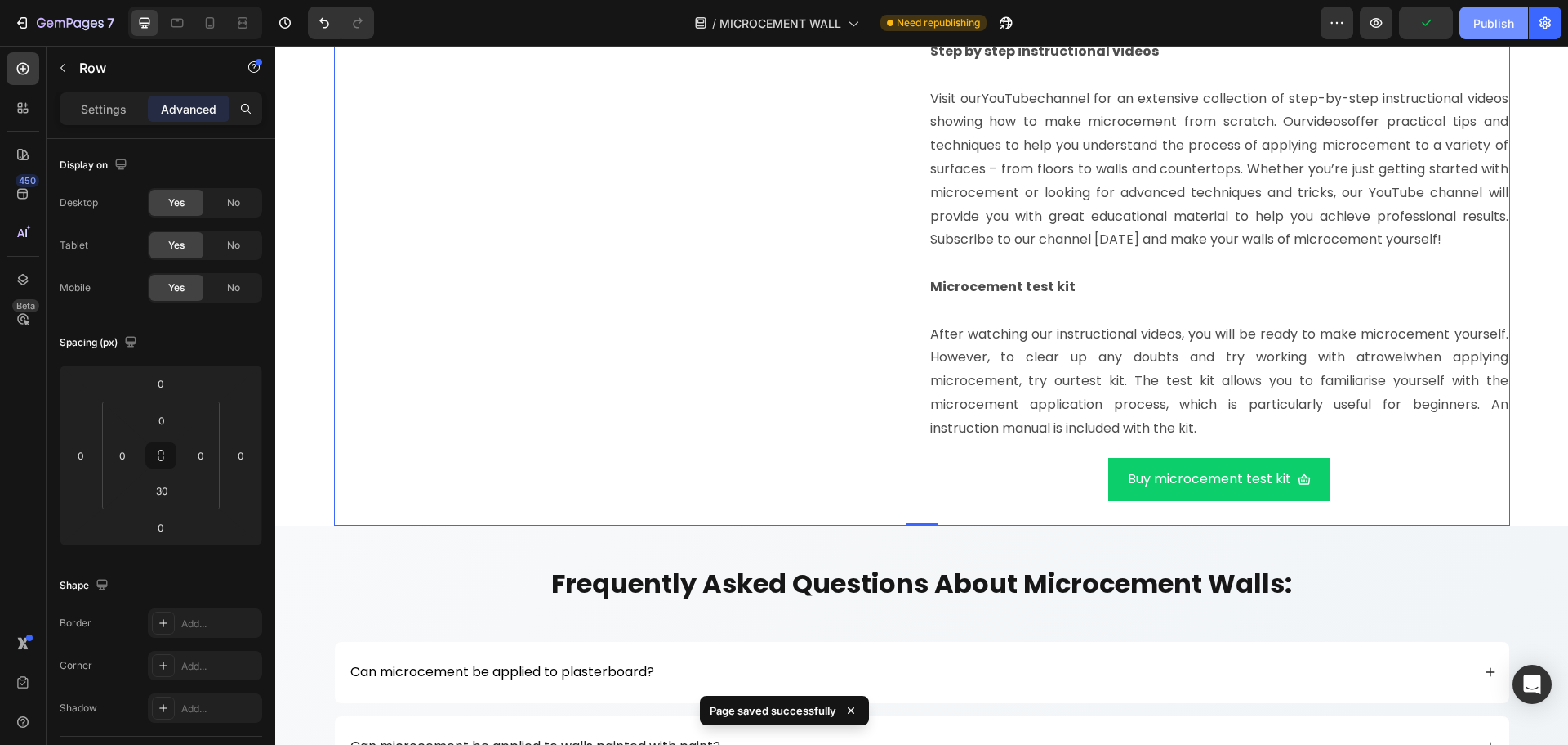
click at [1481, 17] on div "Publish" at bounding box center [1493, 23] width 41 height 17
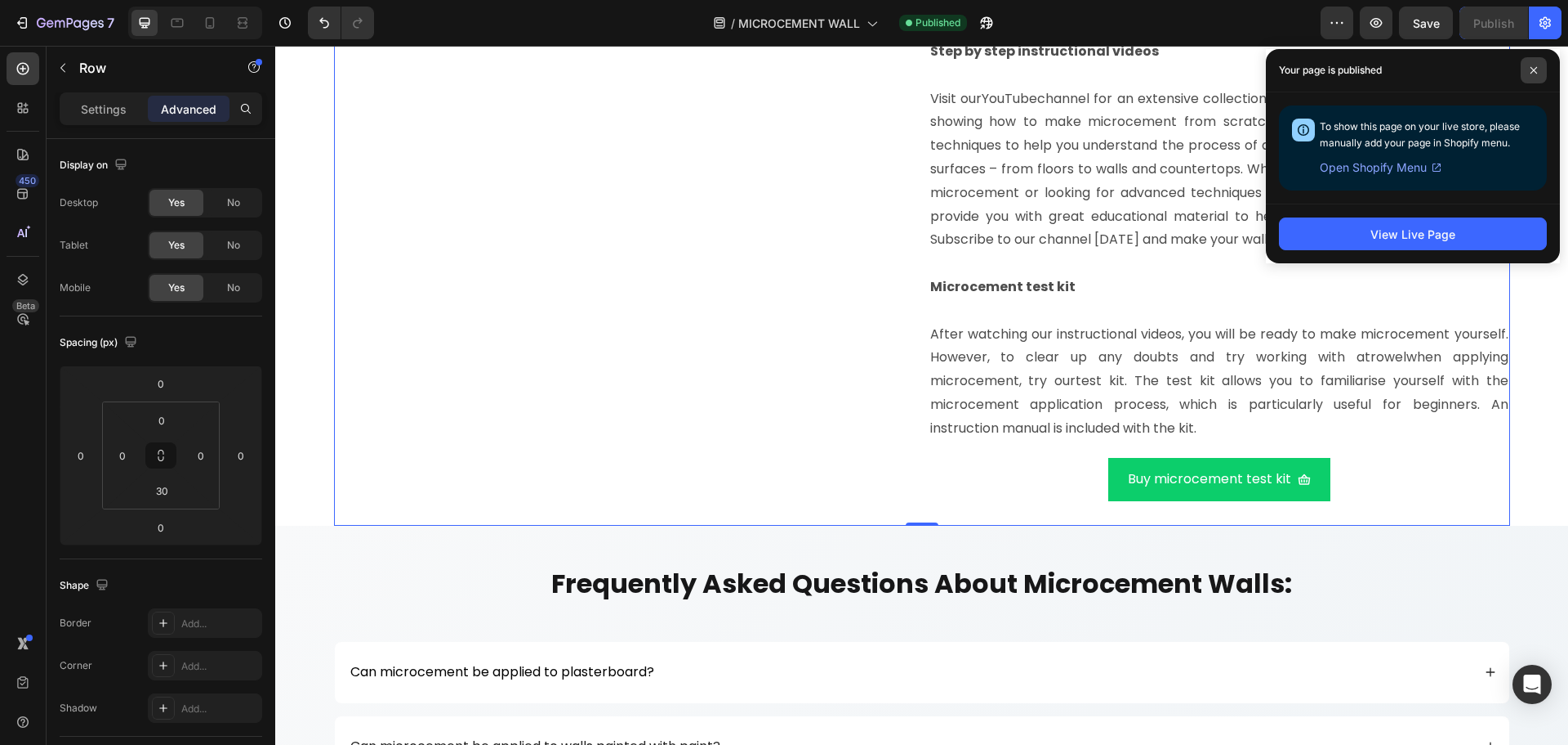
click at [1535, 67] on icon at bounding box center [1534, 70] width 8 height 8
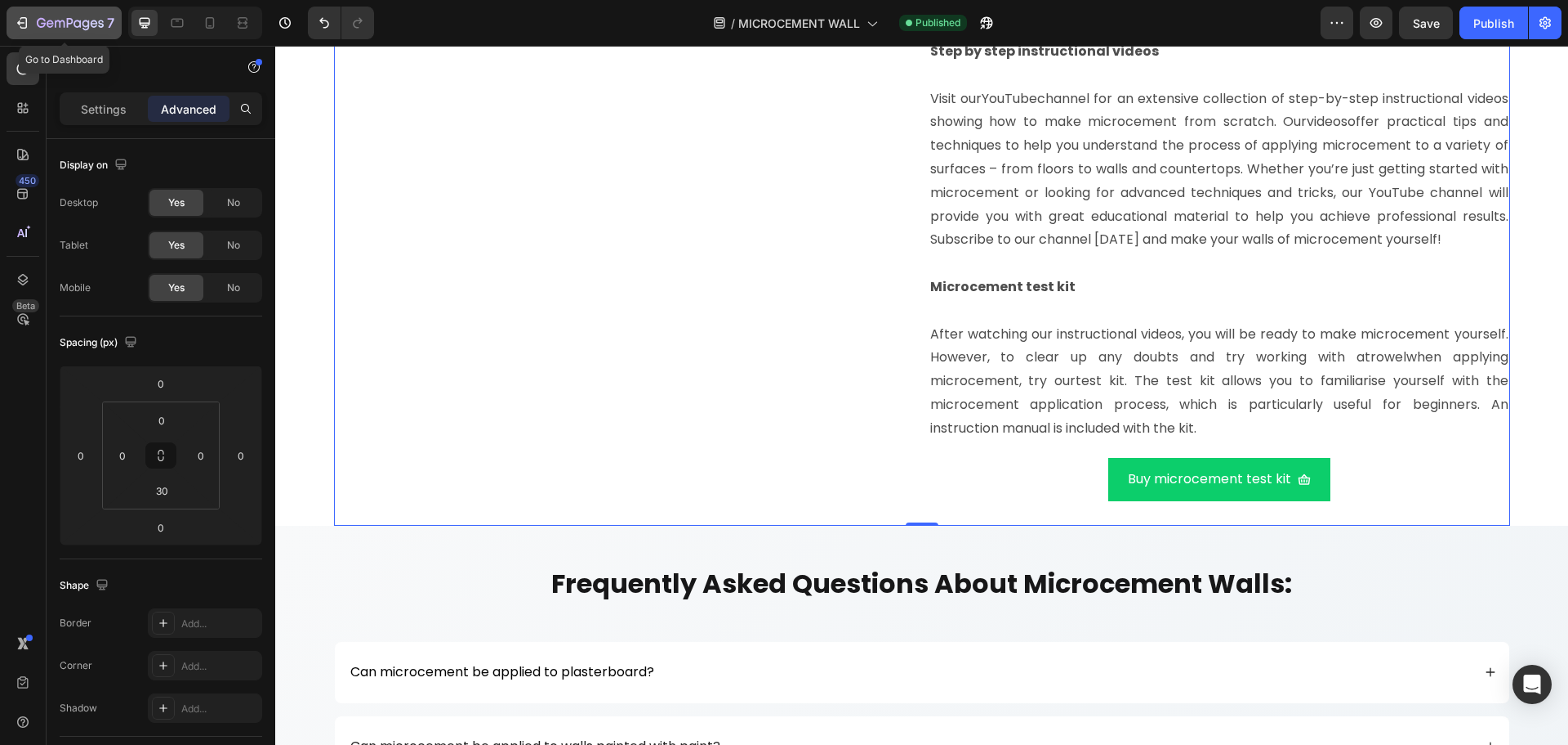
click at [73, 23] on icon "button" at bounding box center [70, 24] width 67 height 14
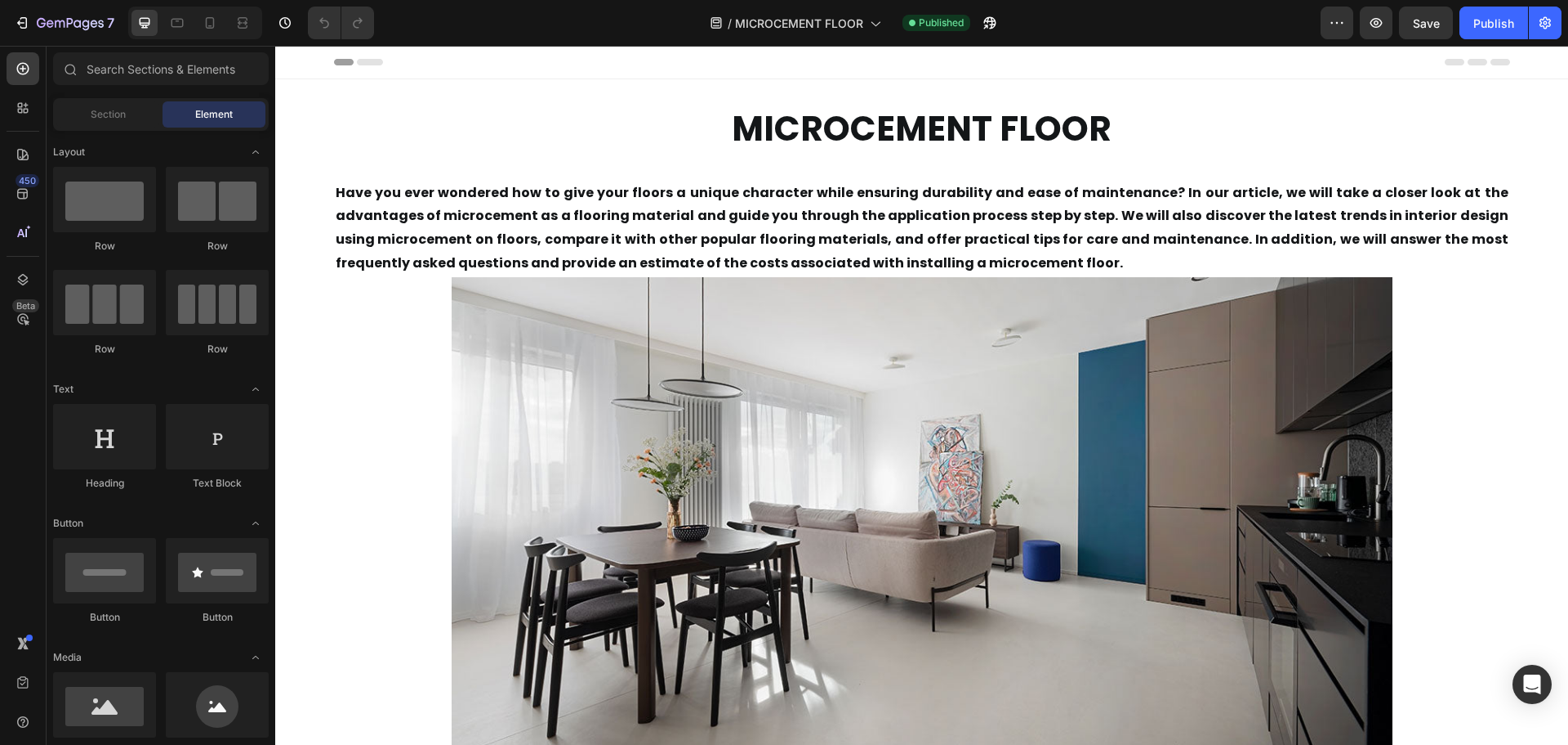
click at [1144, 426] on img at bounding box center [921, 535] width 940 height 517
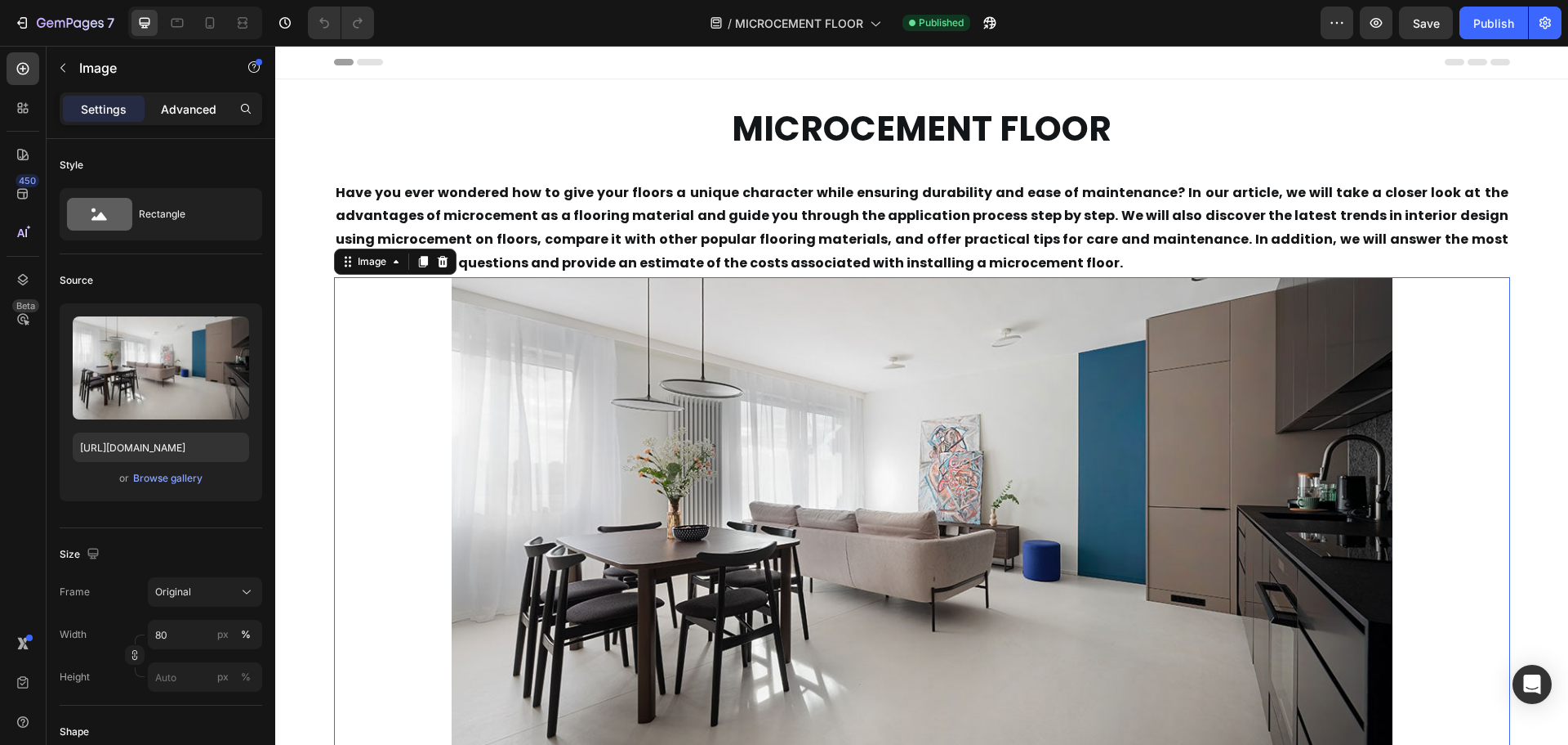
click at [190, 101] on p "Advanced" at bounding box center [189, 109] width 56 height 17
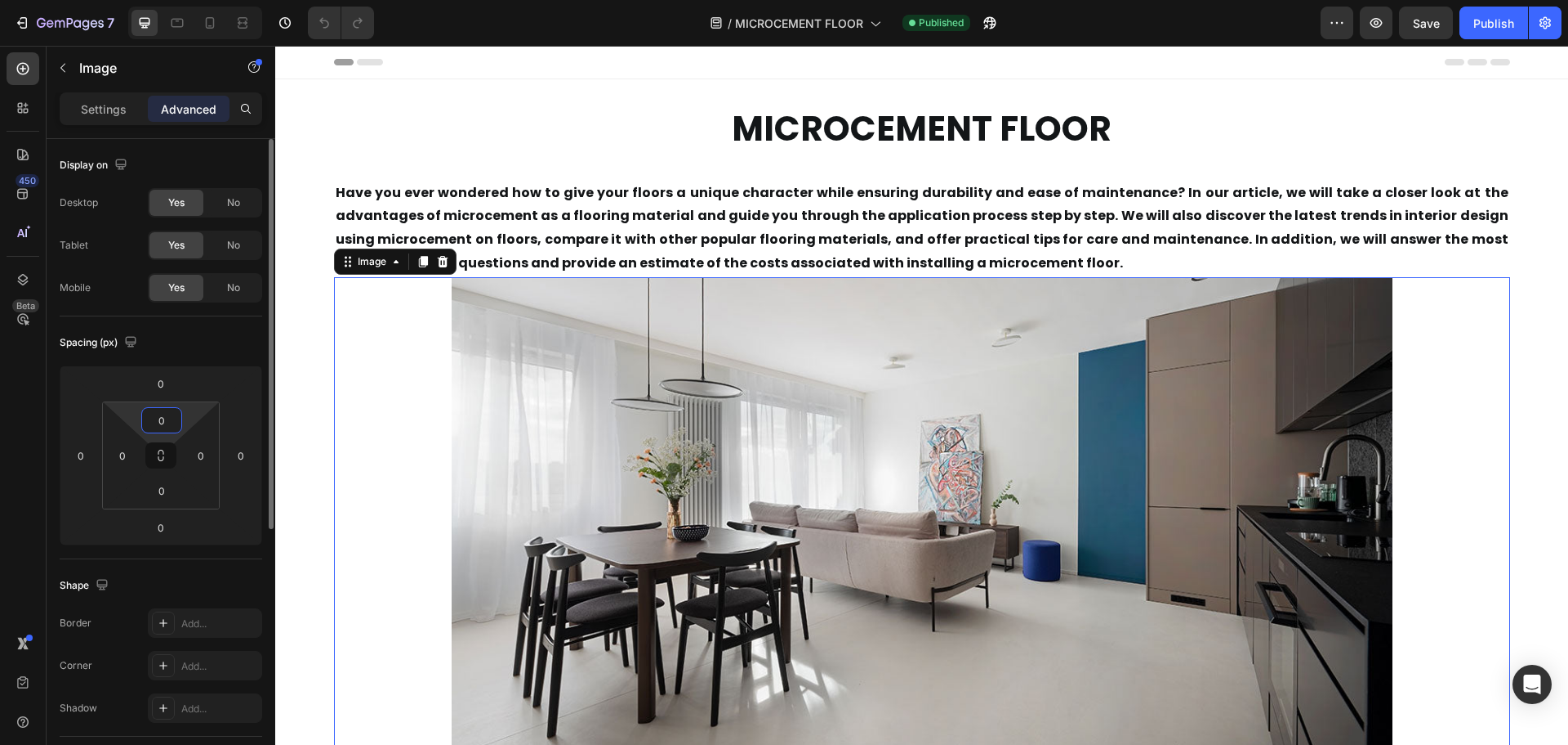
click at [173, 424] on input "0" at bounding box center [161, 420] width 33 height 25
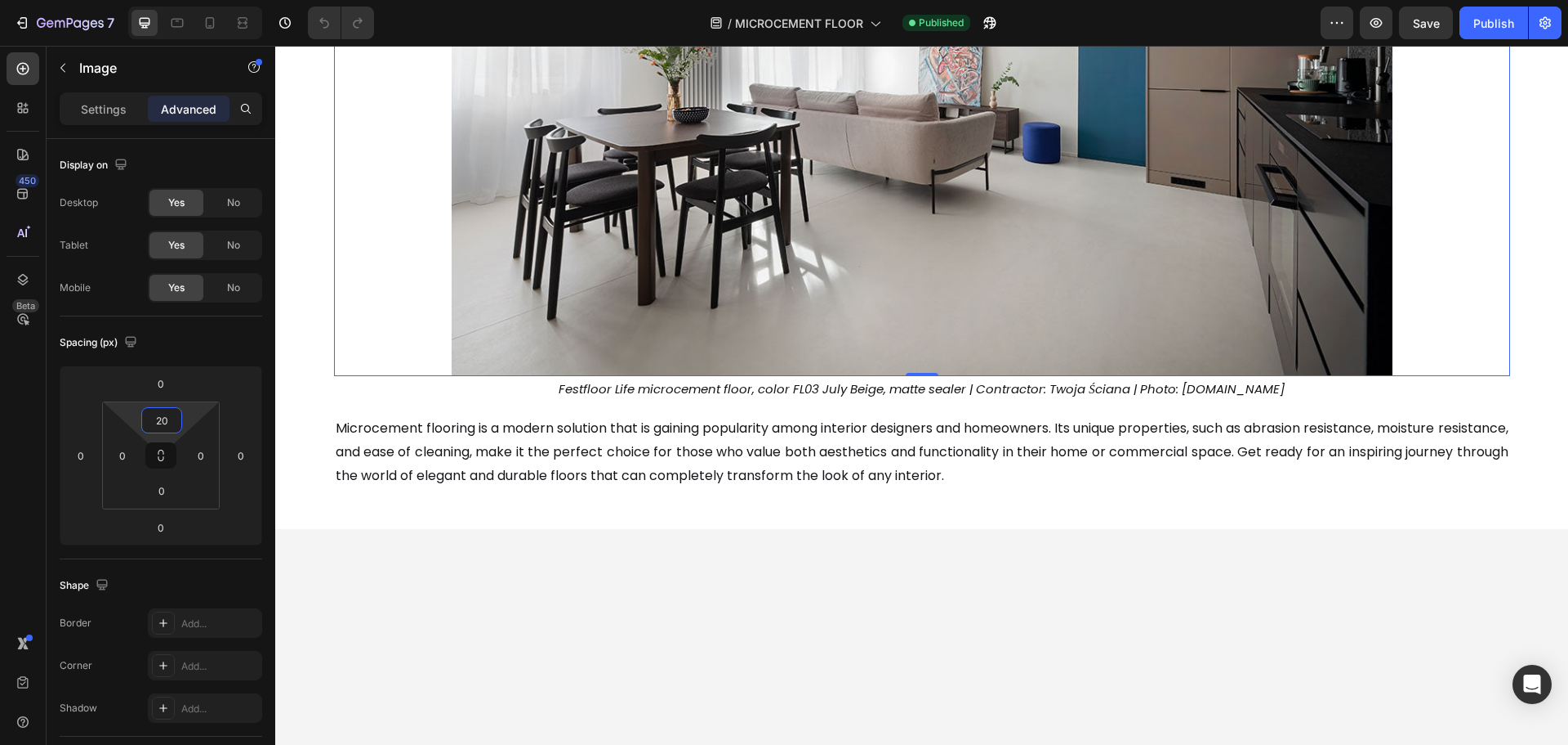
scroll to position [572, 0]
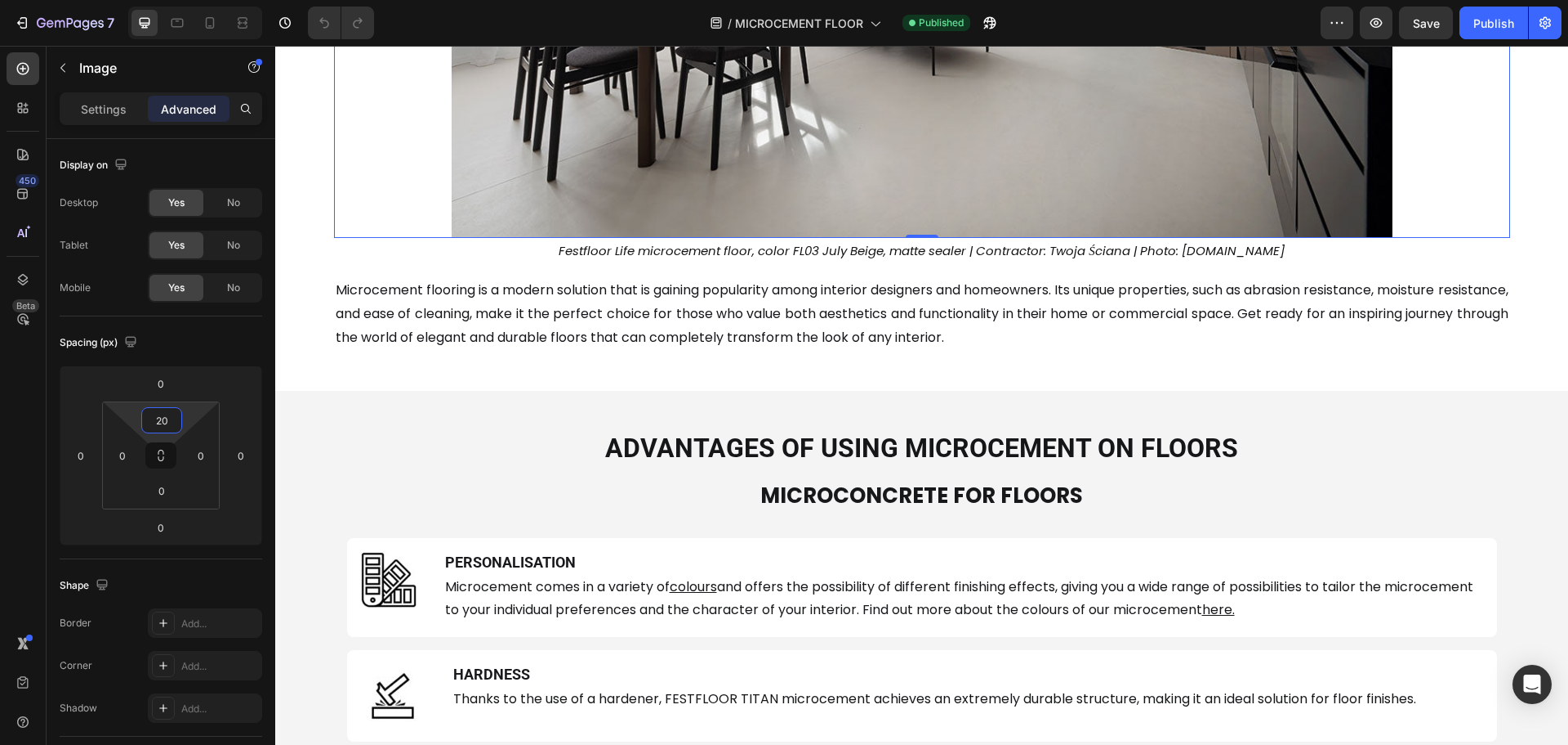
type input "20"
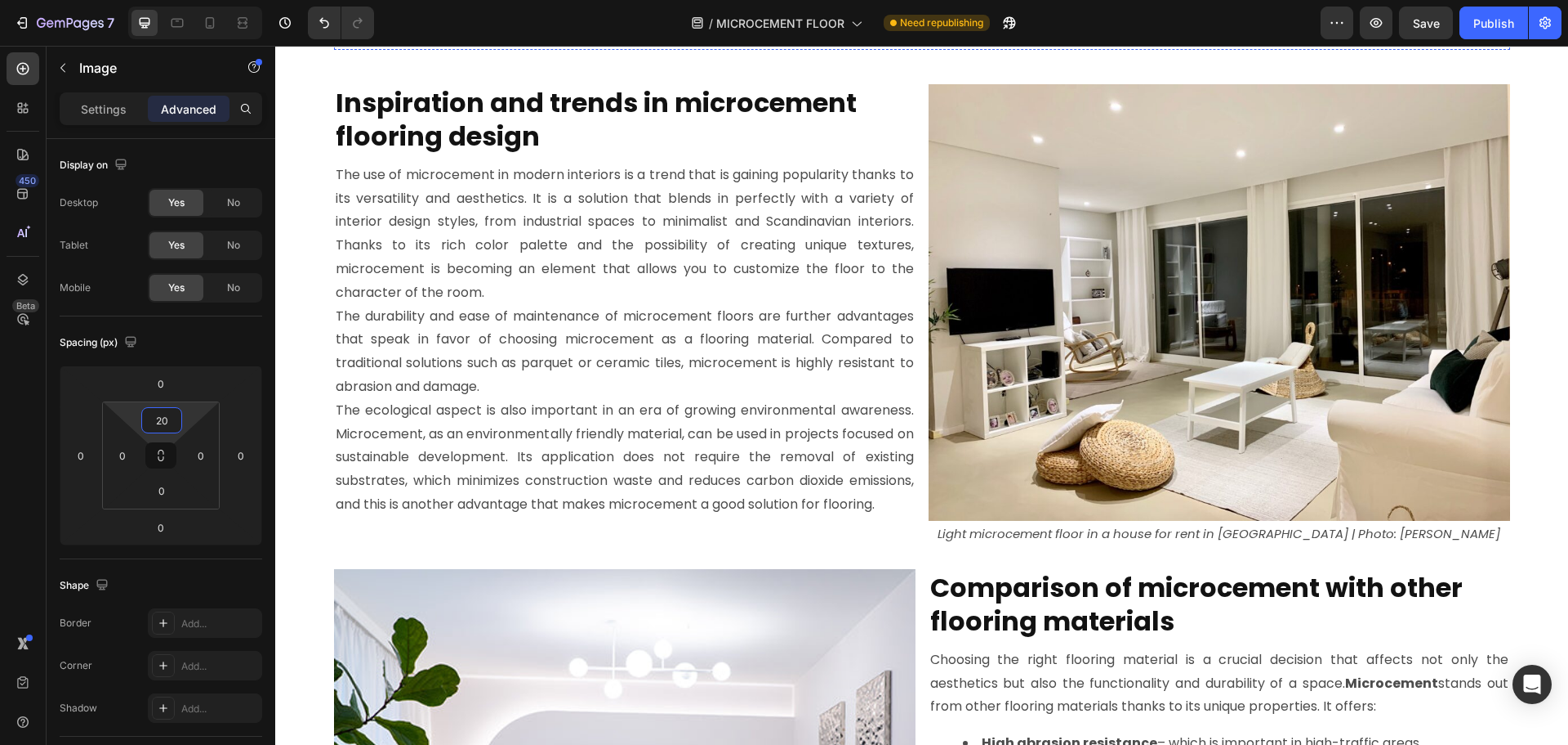
scroll to position [5557, 0]
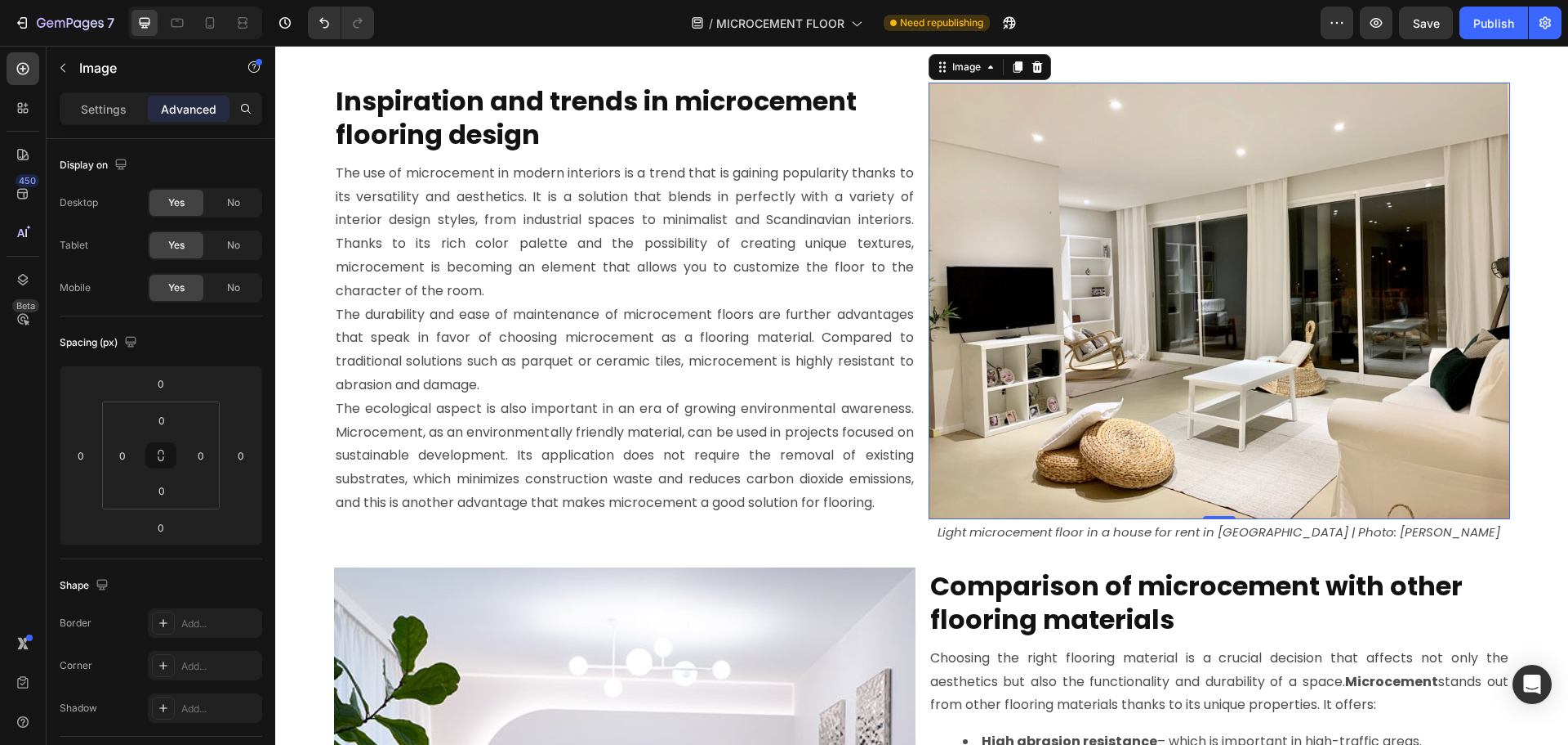
click at [965, 305] on img at bounding box center [1219, 301] width 582 height 436
click at [99, 110] on p "Settings" at bounding box center [104, 109] width 46 height 17
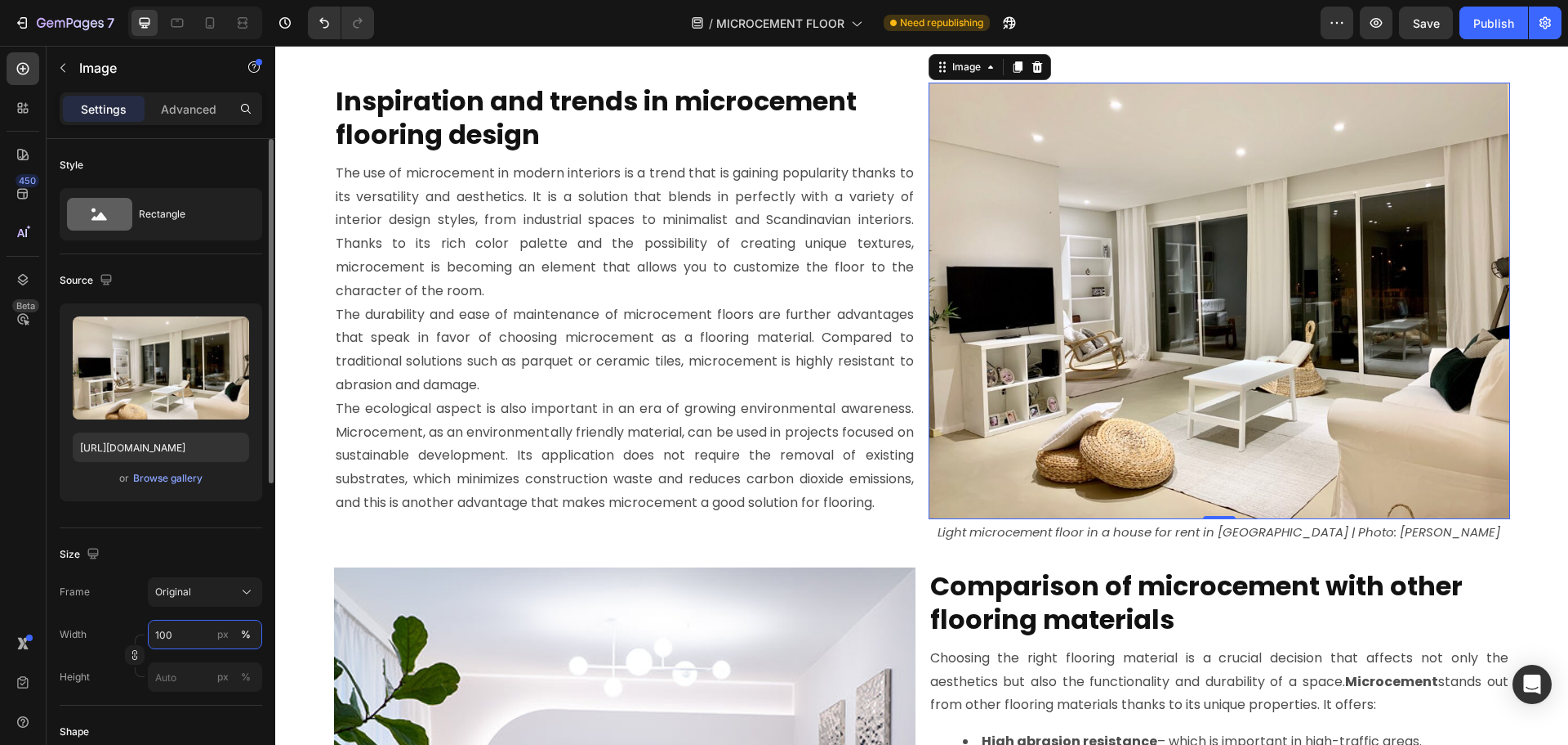
click at [181, 635] on input "100" at bounding box center [205, 633] width 114 height 29
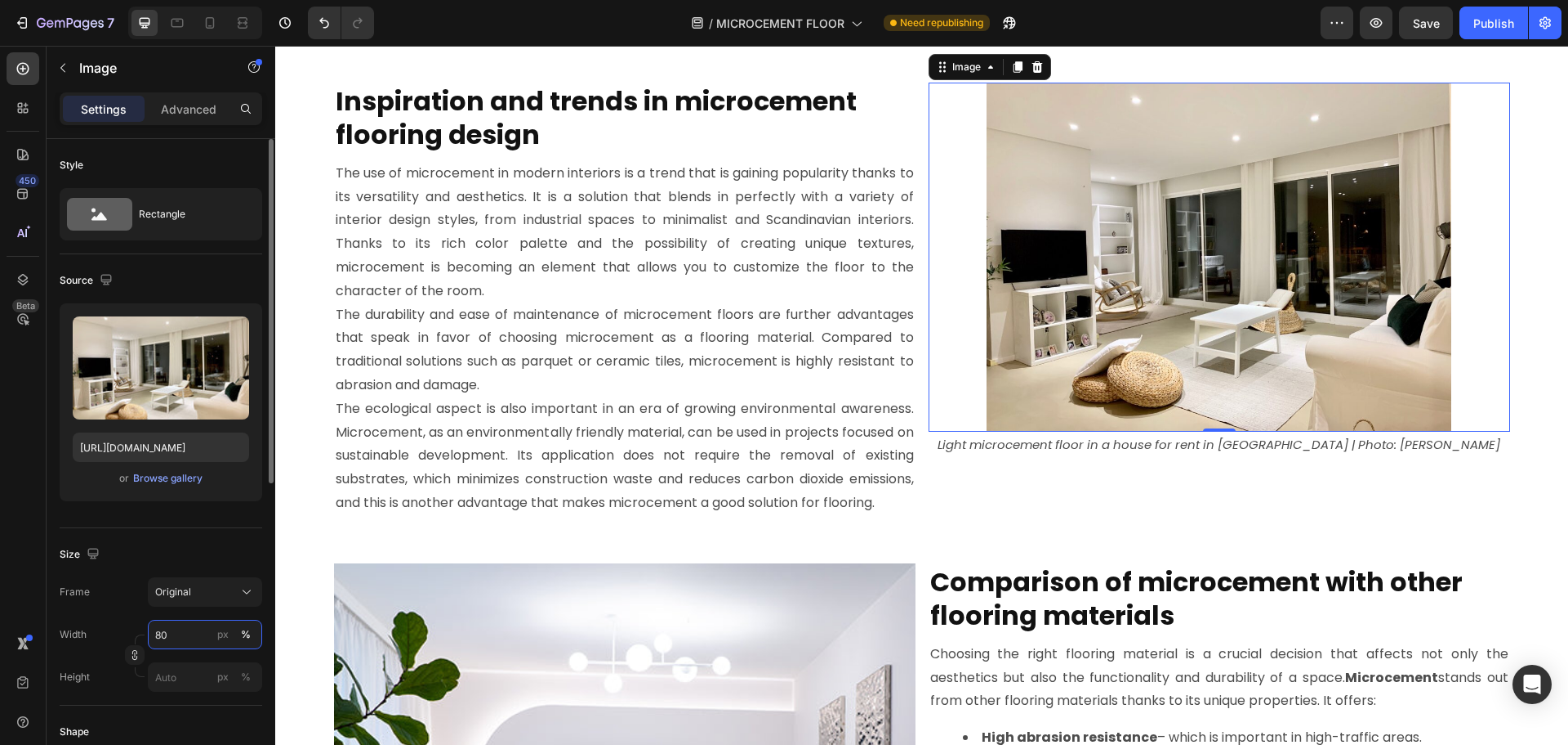
drag, startPoint x: 168, startPoint y: 632, endPoint x: 110, endPoint y: 640, distance: 58.5
click at [110, 640] on div "Width 80 px %" at bounding box center [161, 633] width 203 height 29
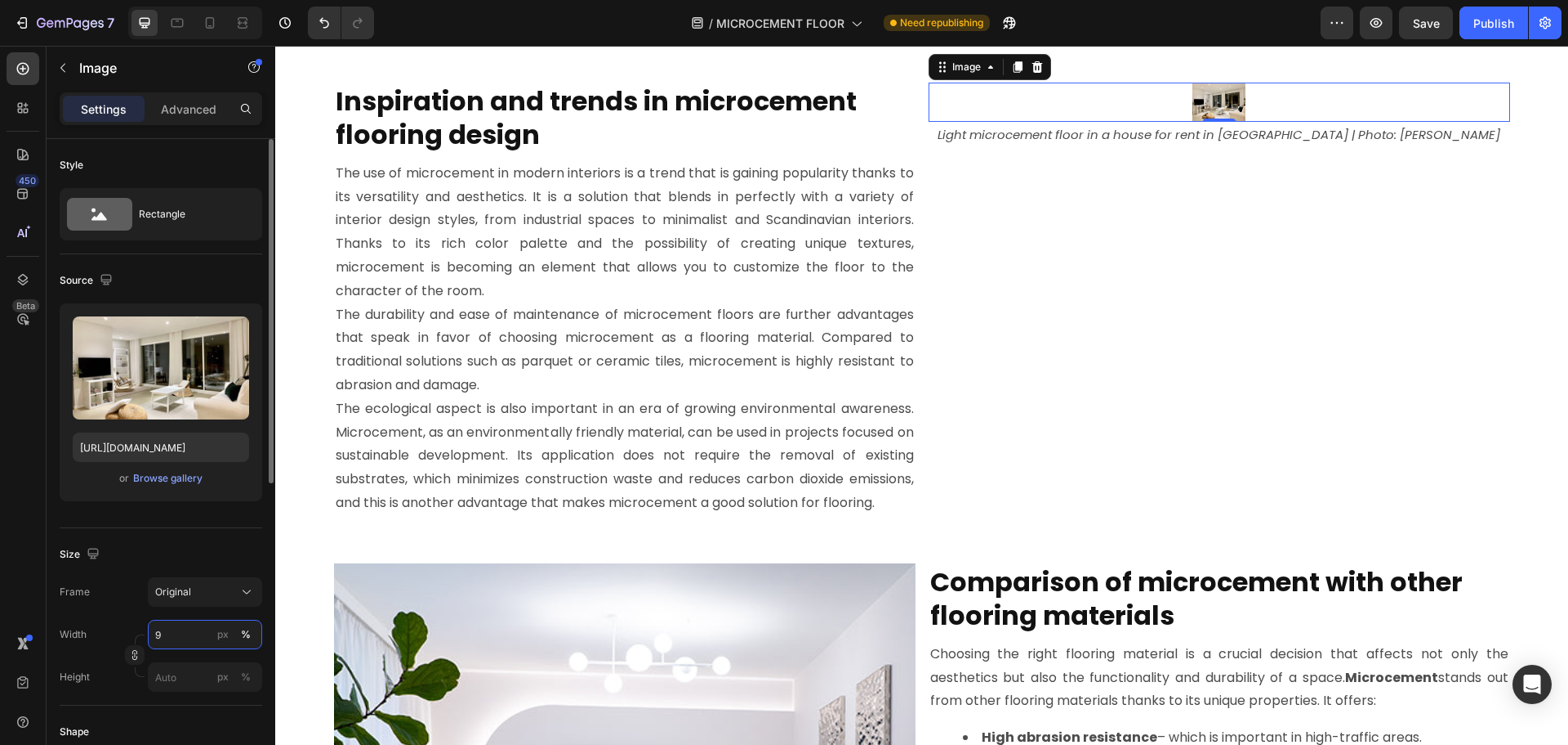
type input "90"
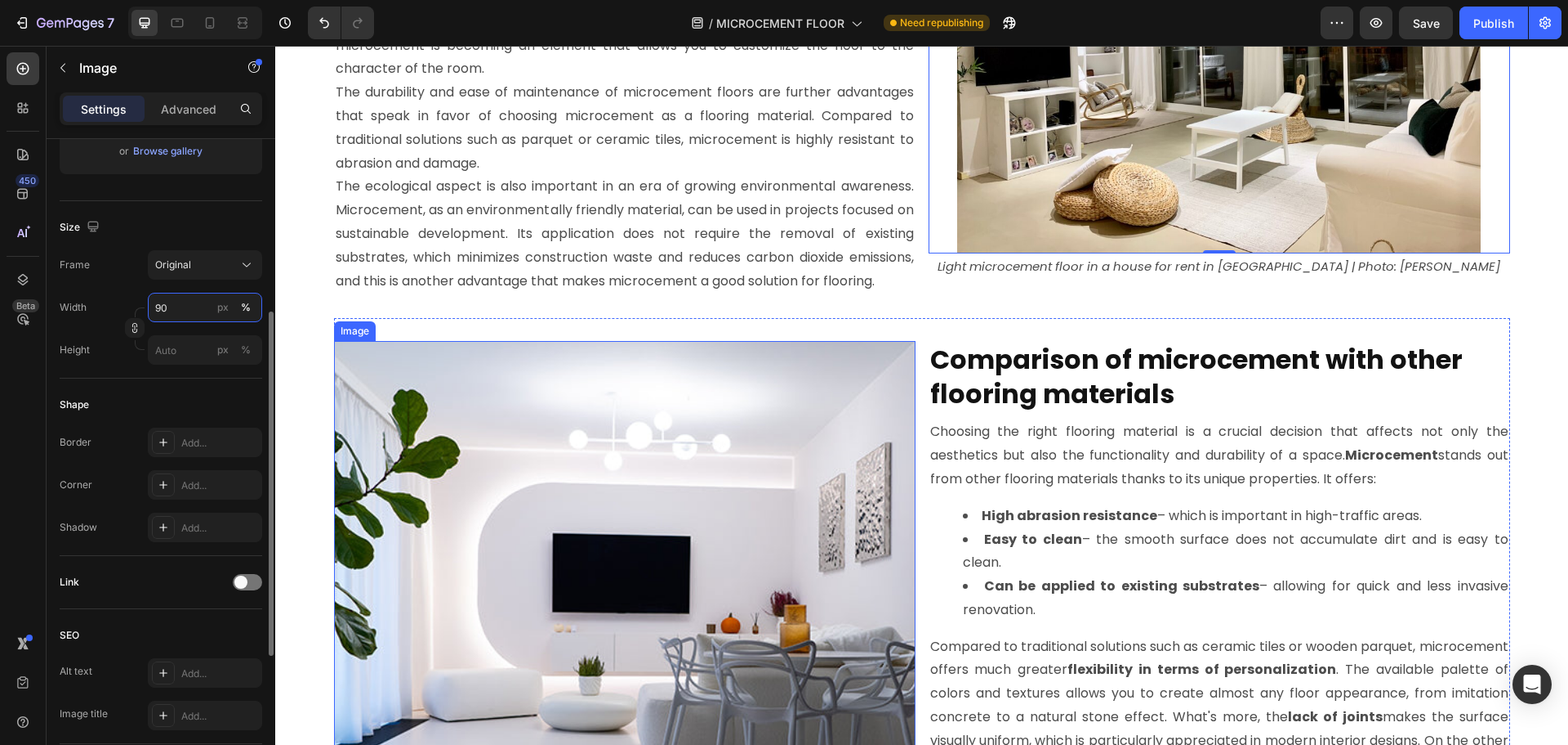
scroll to position [6048, 0]
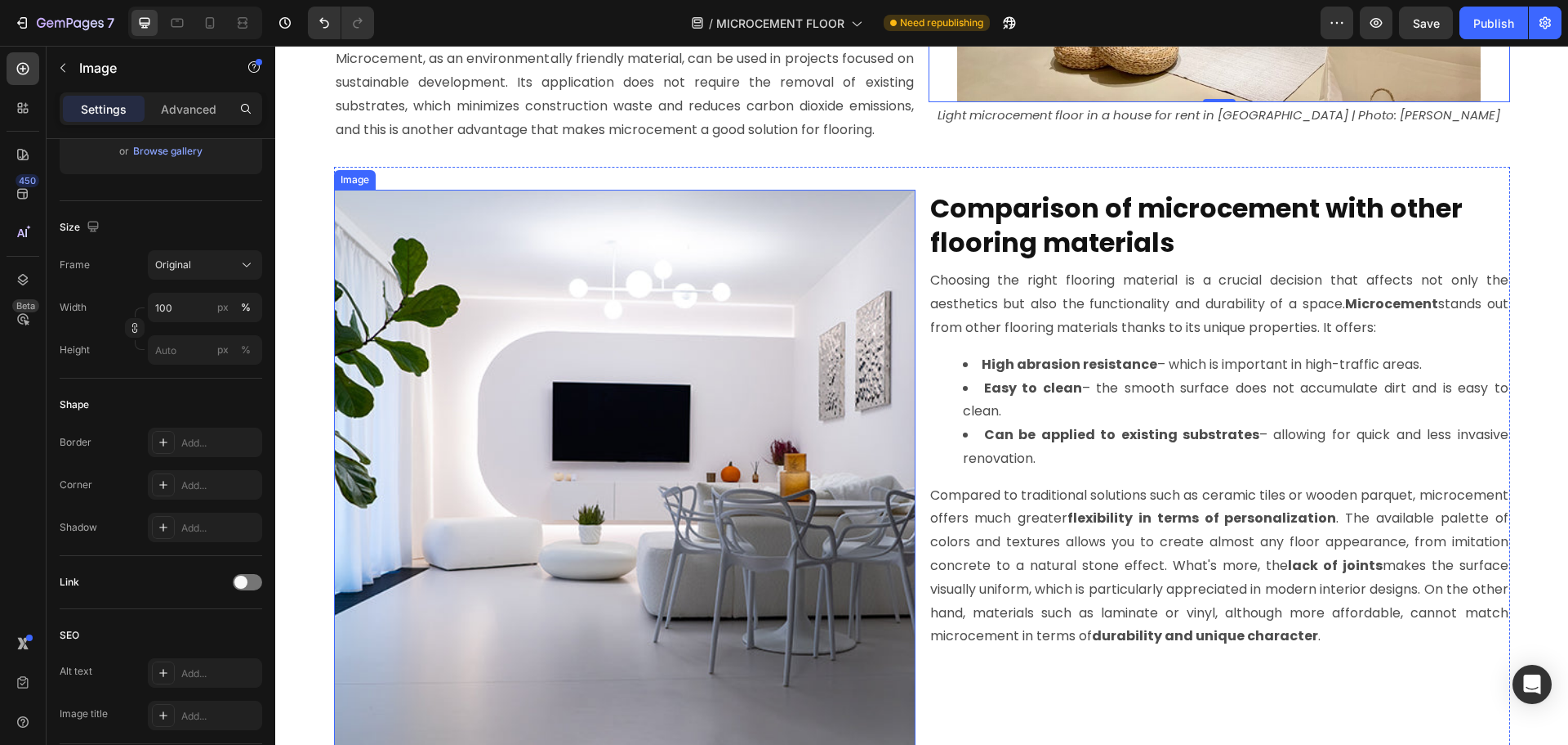
click at [768, 374] on img at bounding box center [625, 481] width 582 height 582
click at [173, 303] on input "100" at bounding box center [205, 307] width 114 height 29
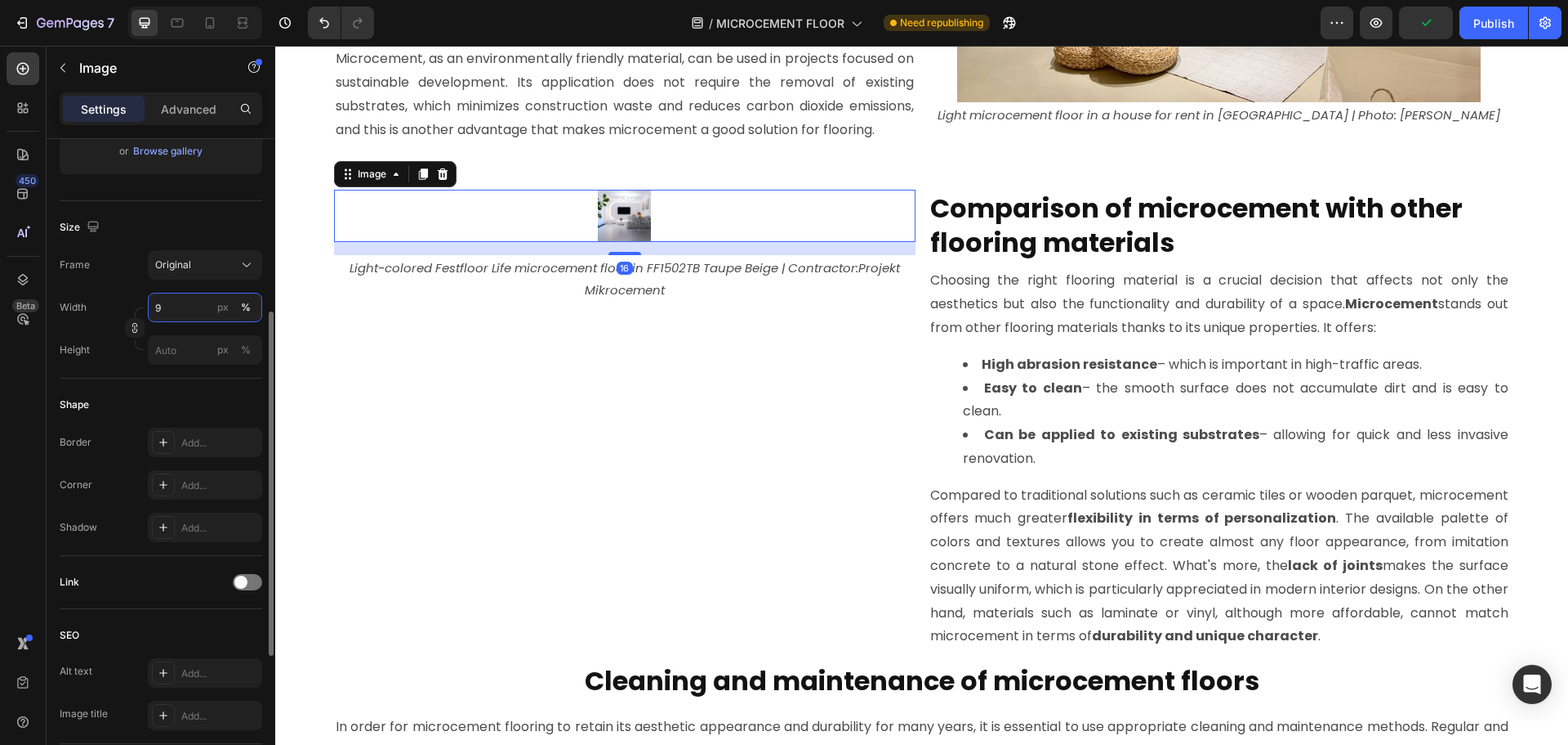
type input "90"
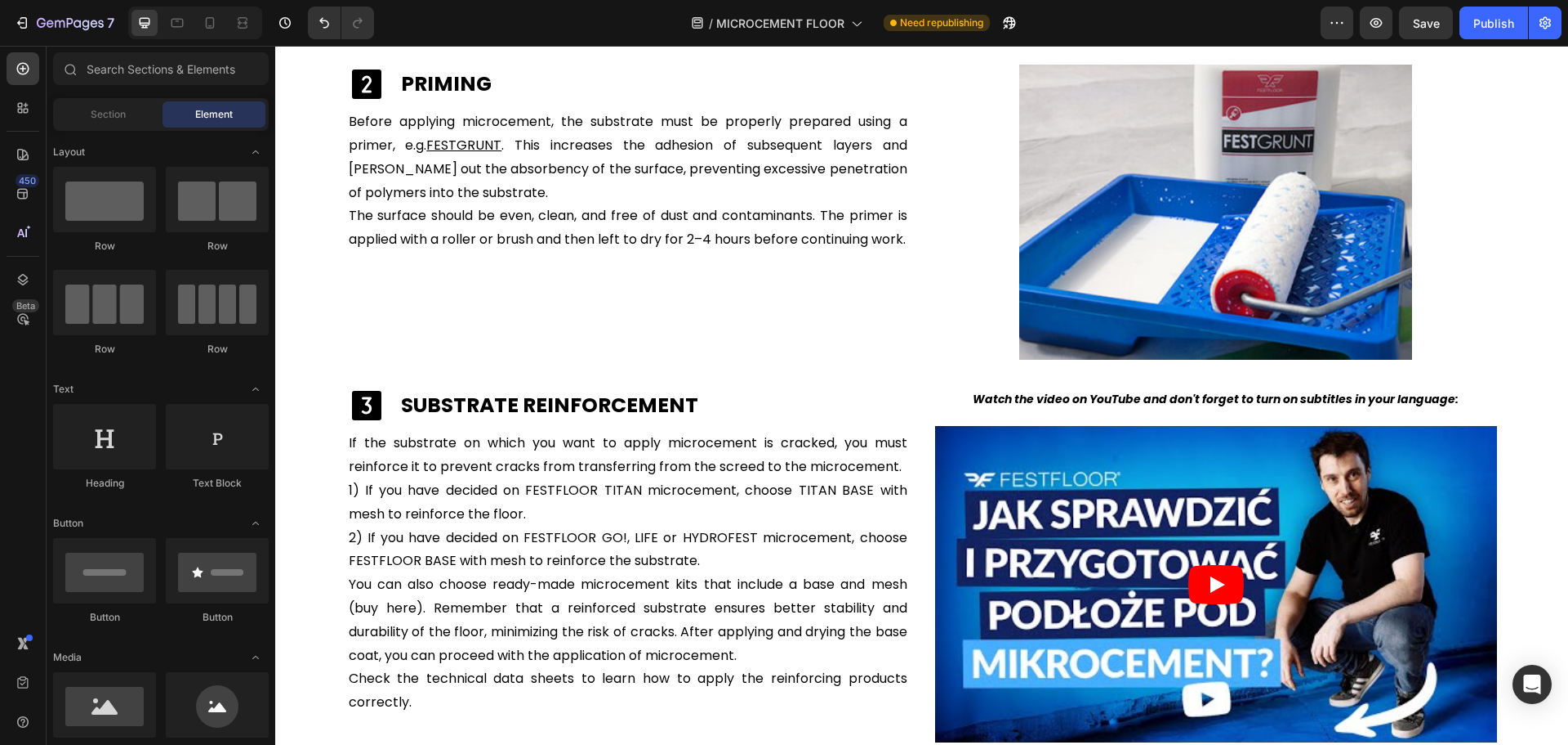
scroll to position [4408, 0]
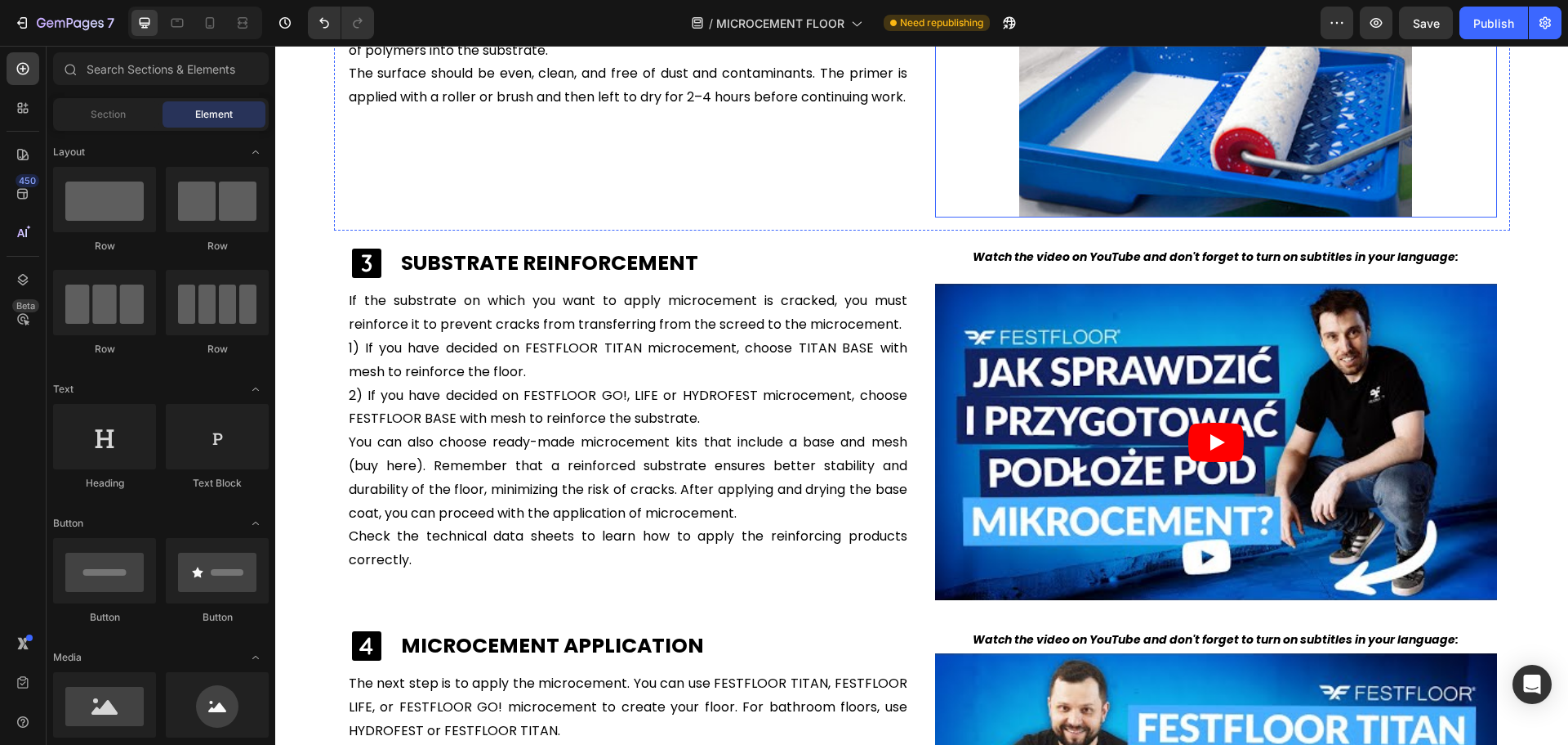
click at [1046, 145] on img at bounding box center [1216, 69] width 394 height 295
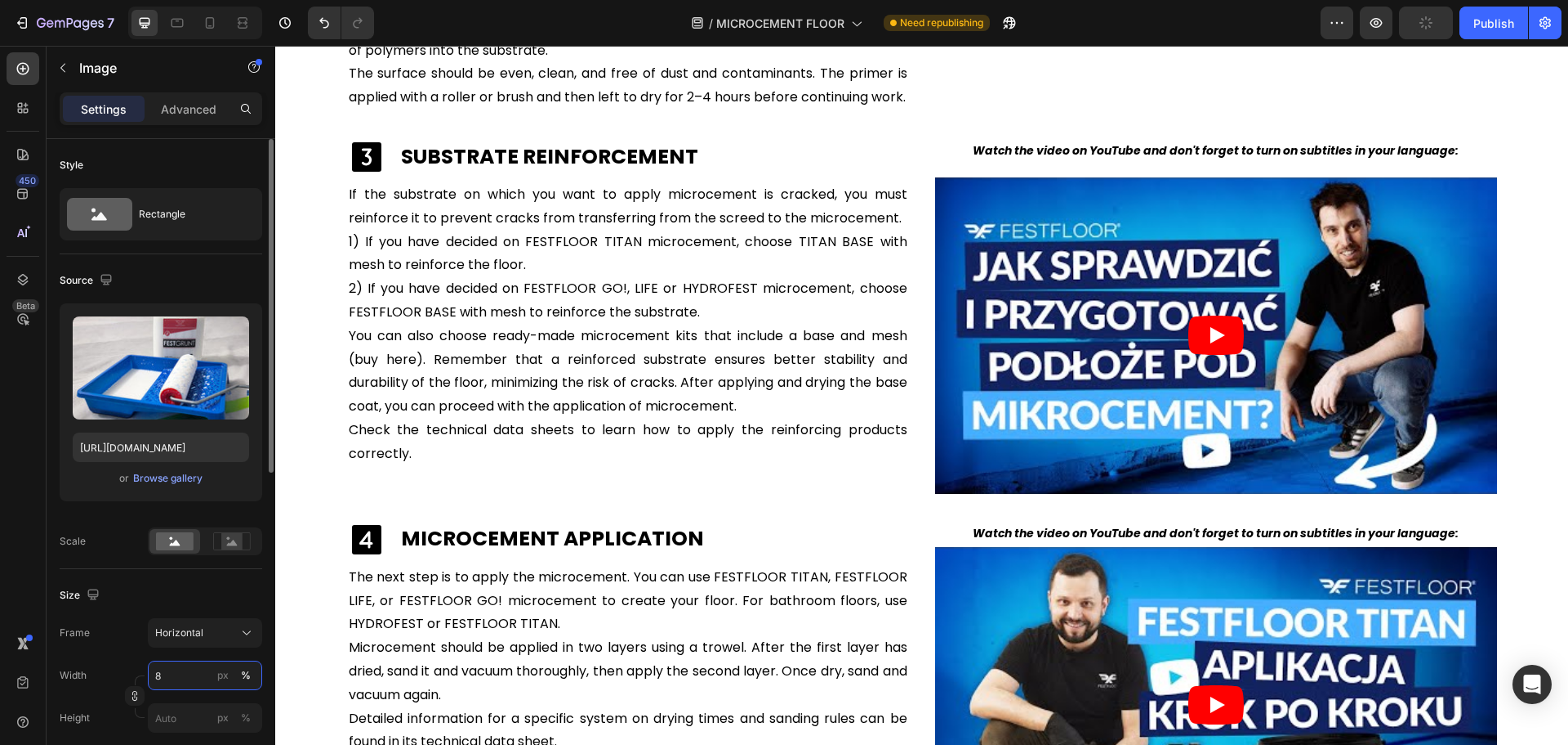
type input "80"
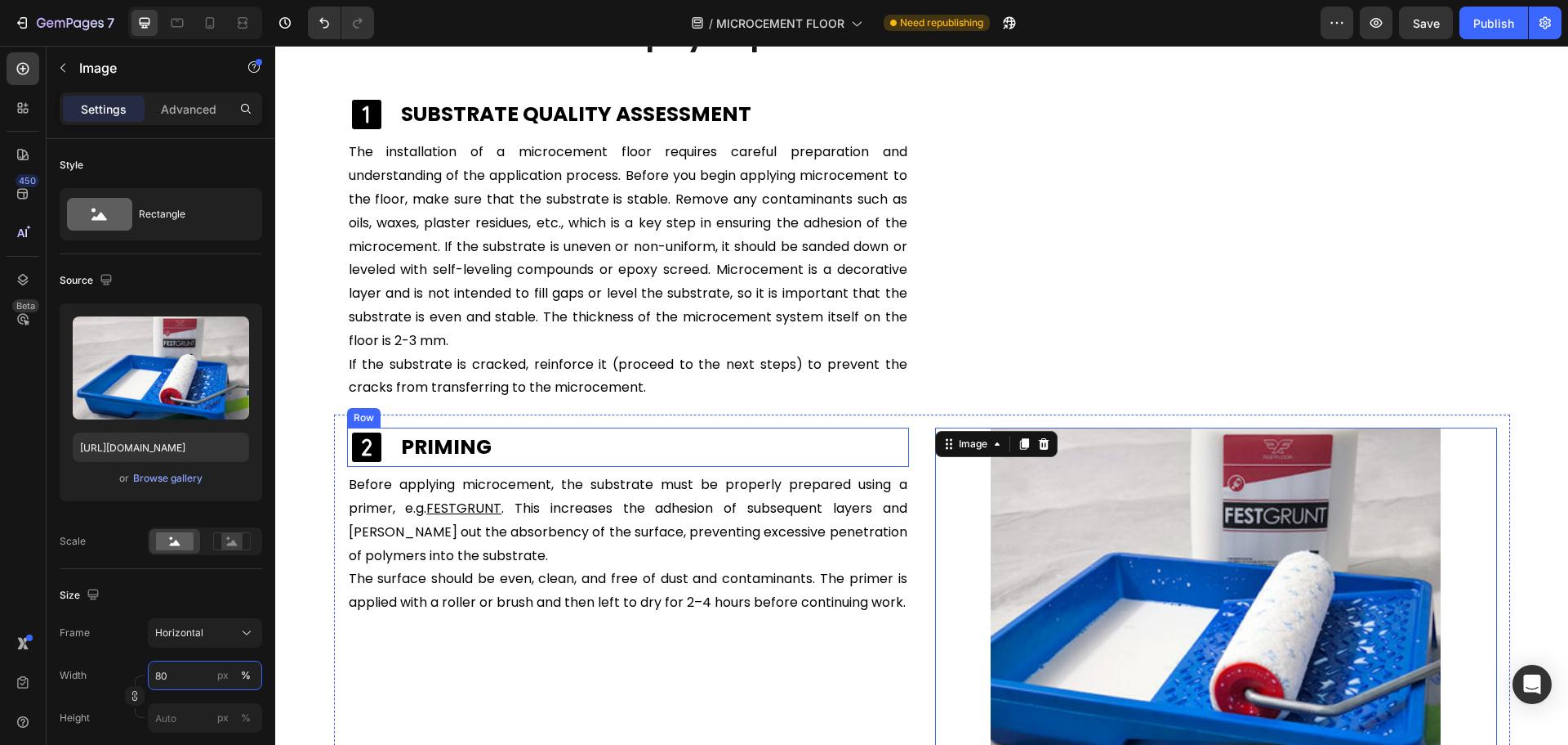
scroll to position [3836, 0]
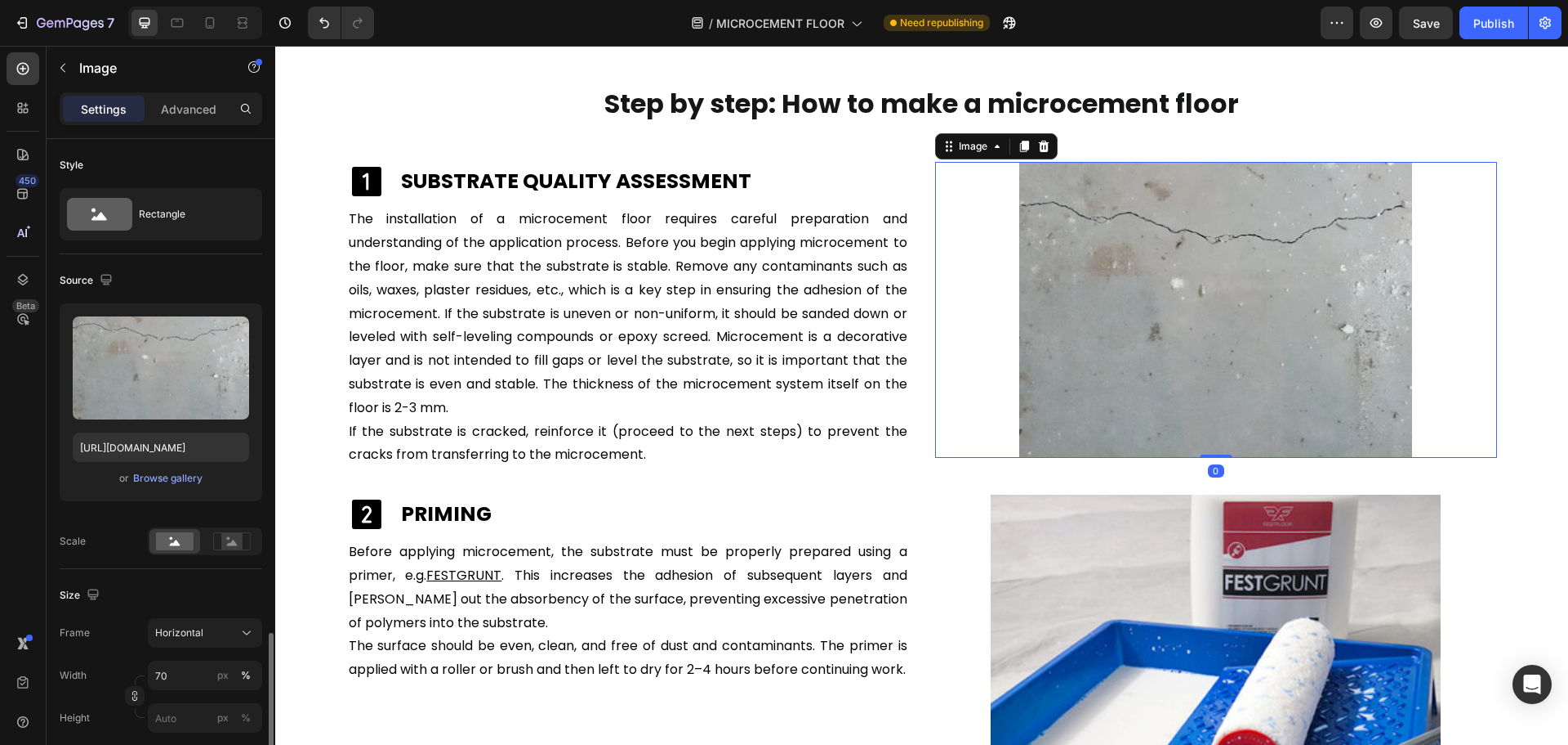
click at [1202, 342] on img at bounding box center [1216, 309] width 394 height 295
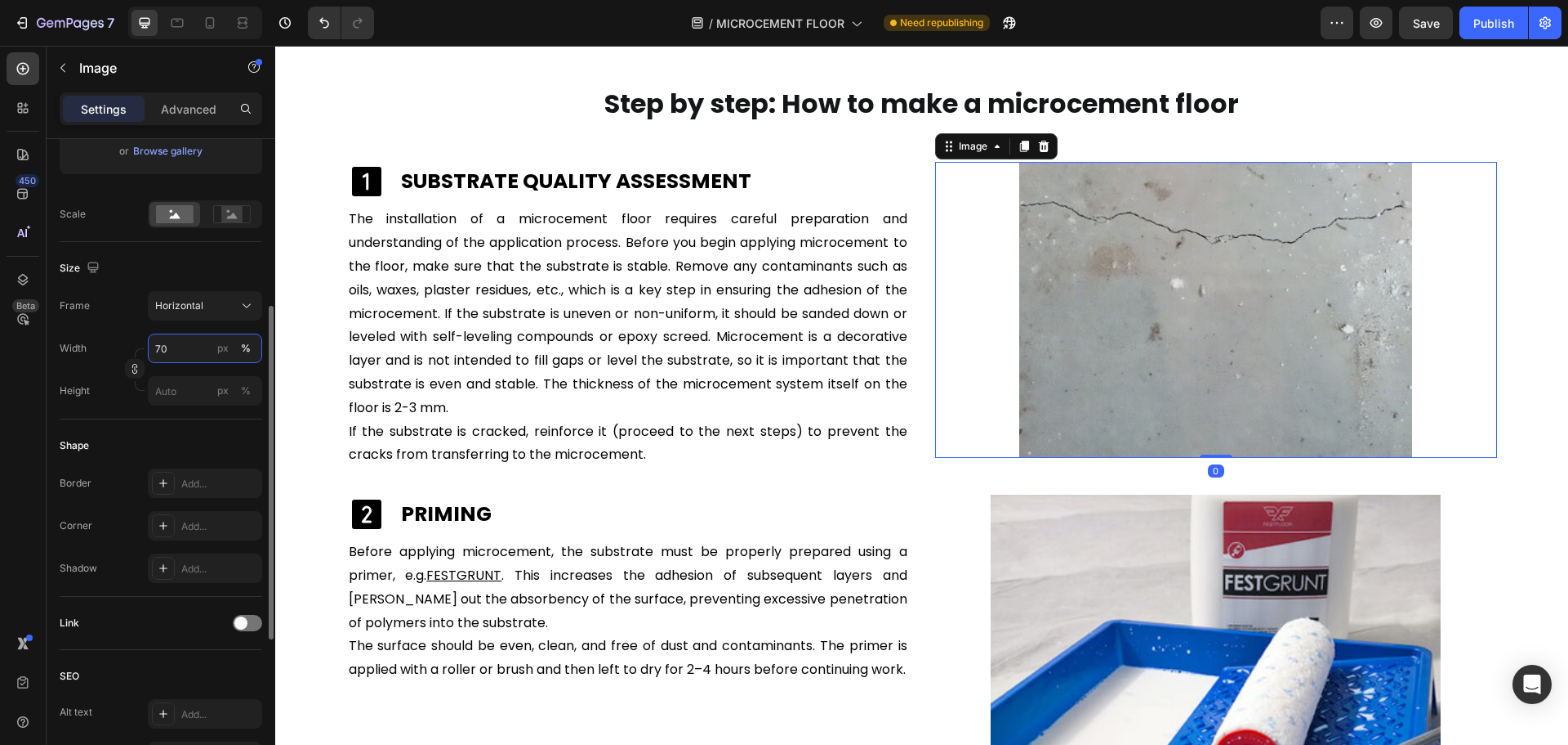
click at [177, 349] on input "70" at bounding box center [205, 347] width 114 height 29
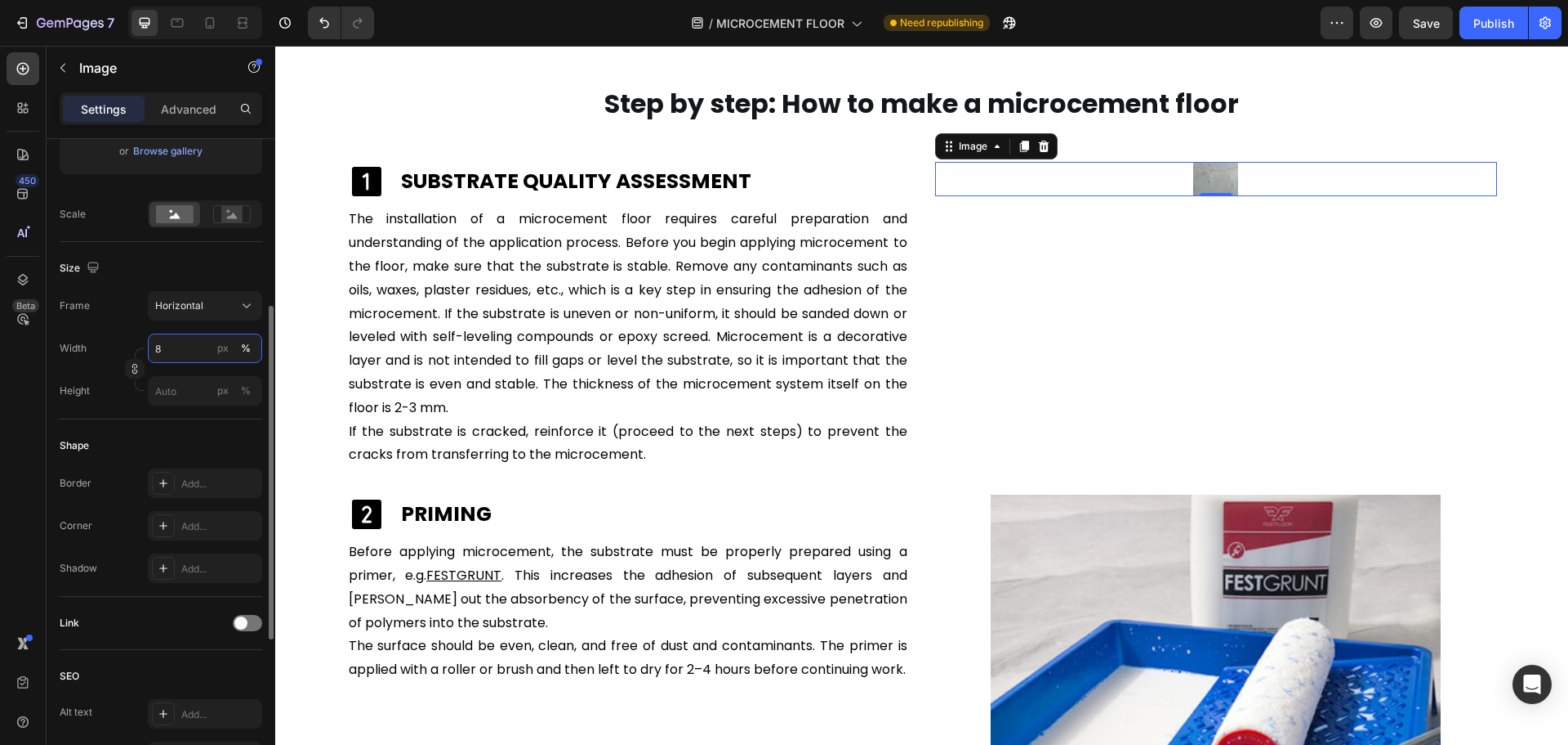
type input "80"
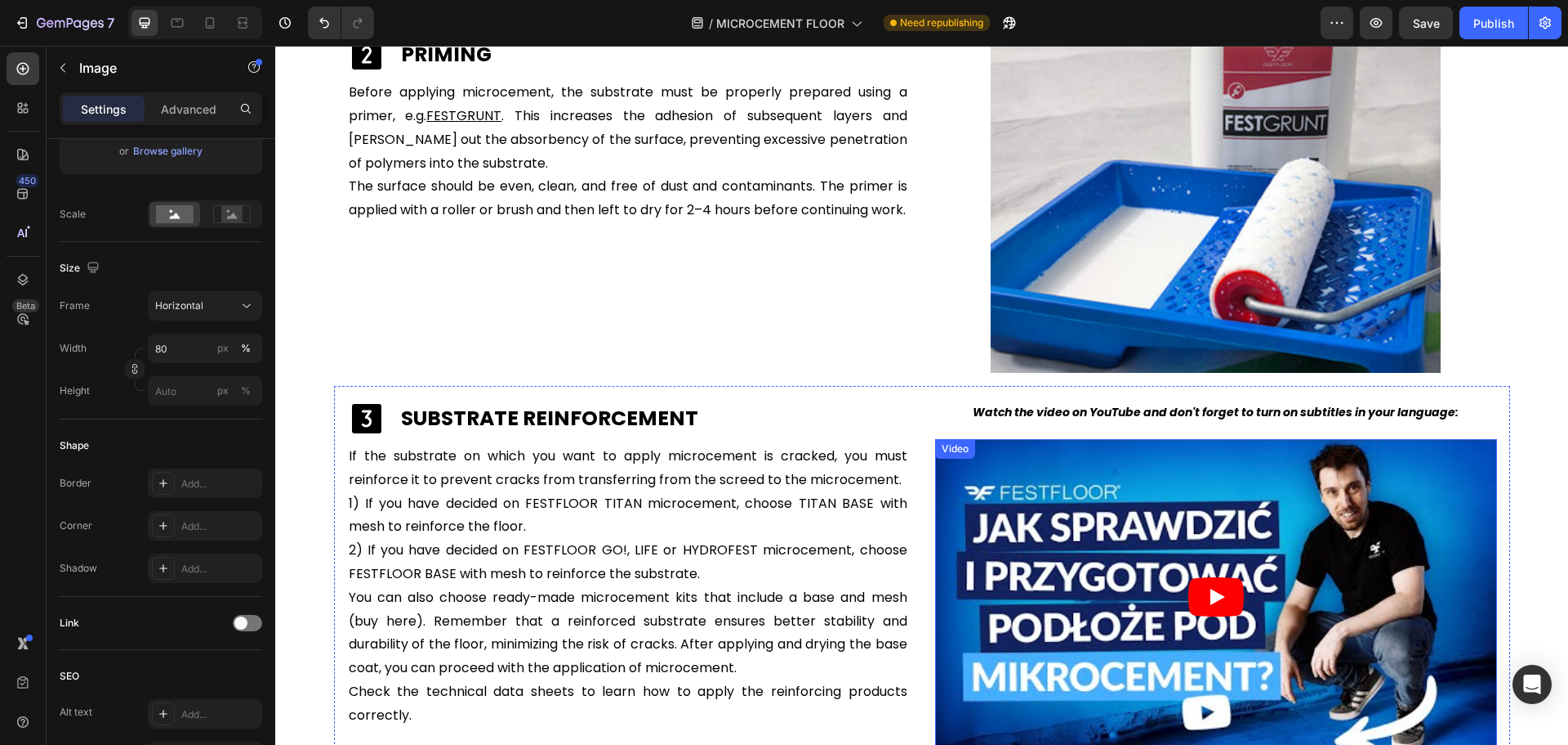
scroll to position [168, 0]
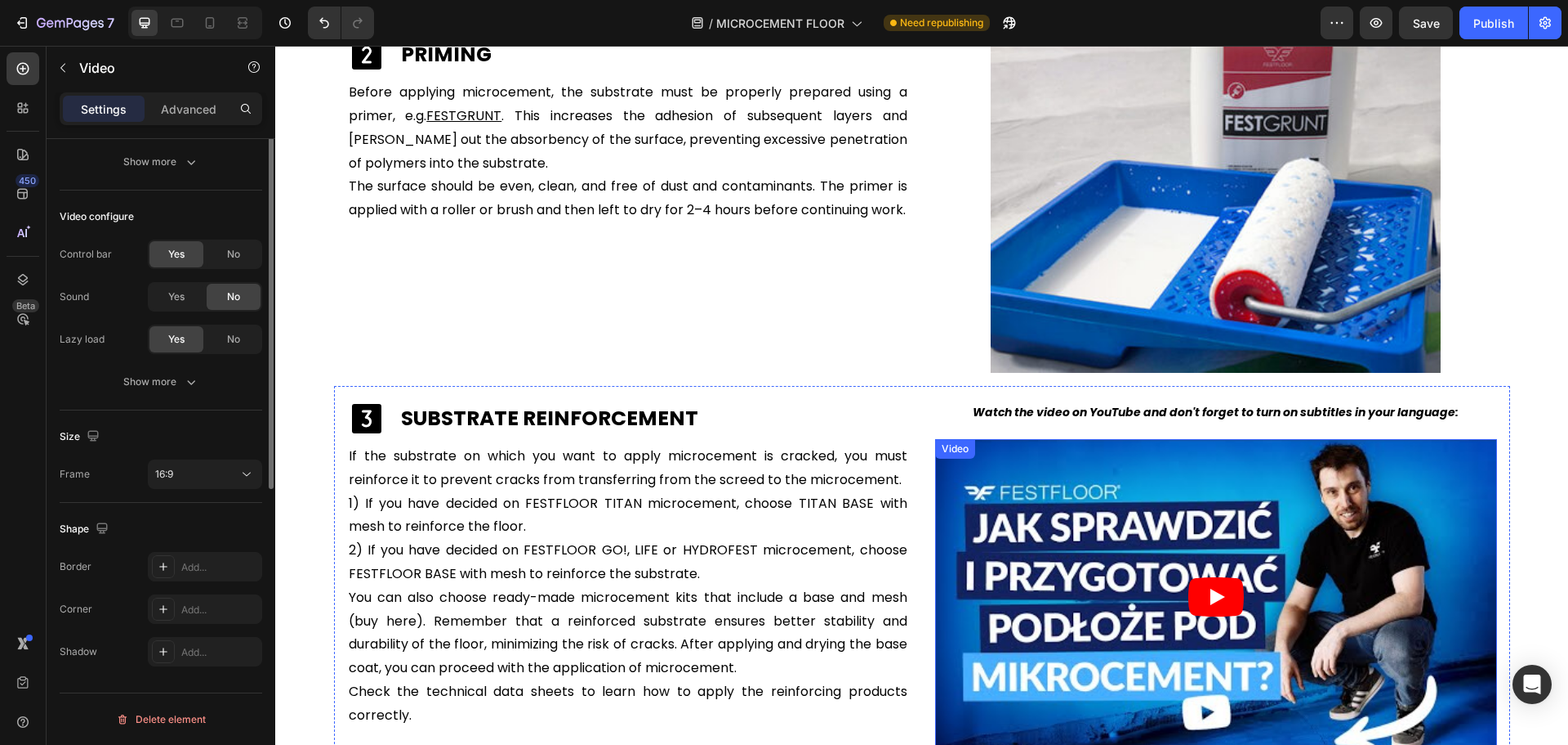
click at [1031, 458] on div "Video" at bounding box center [1216, 597] width 562 height 316
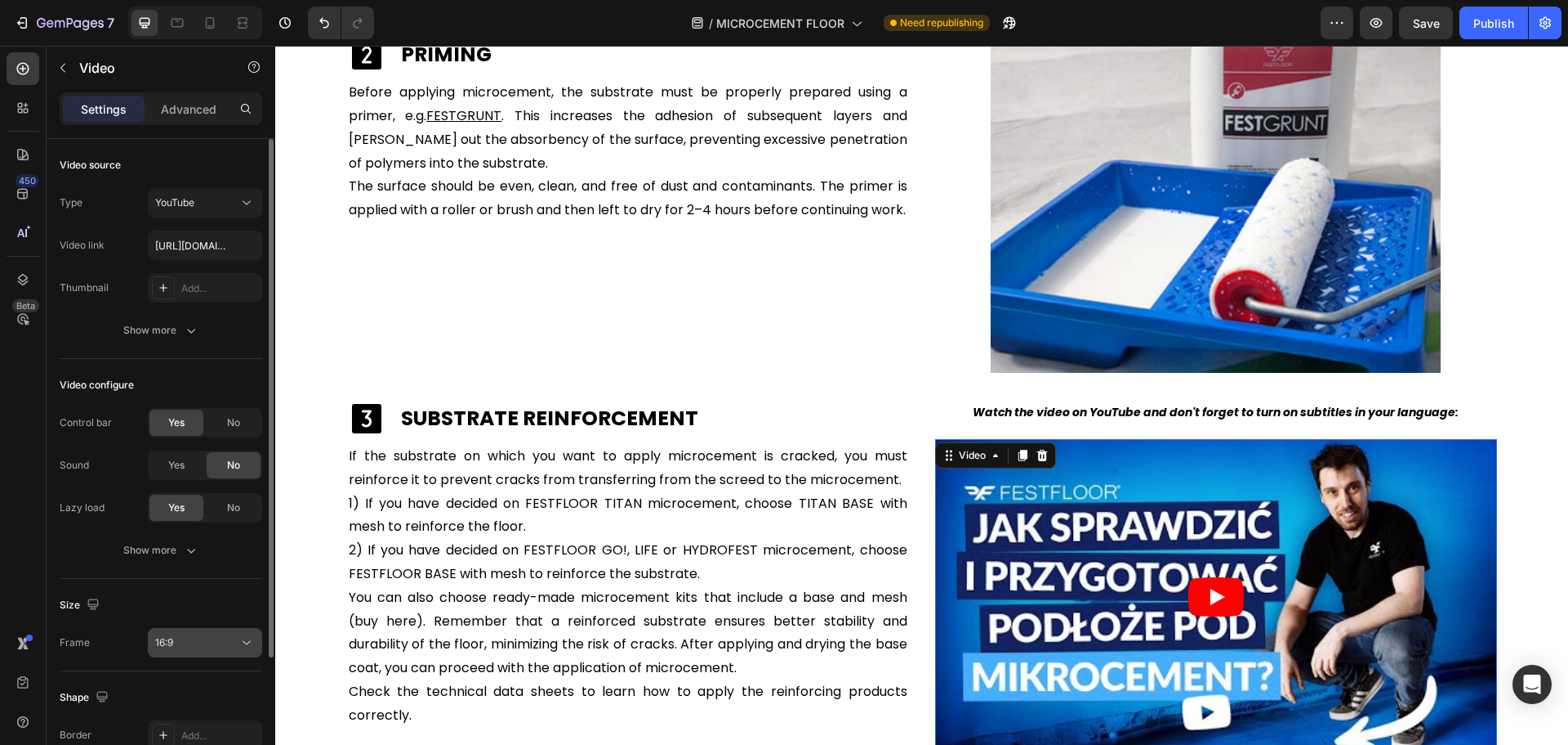
click at [183, 641] on div "16:9" at bounding box center [196, 642] width 83 height 15
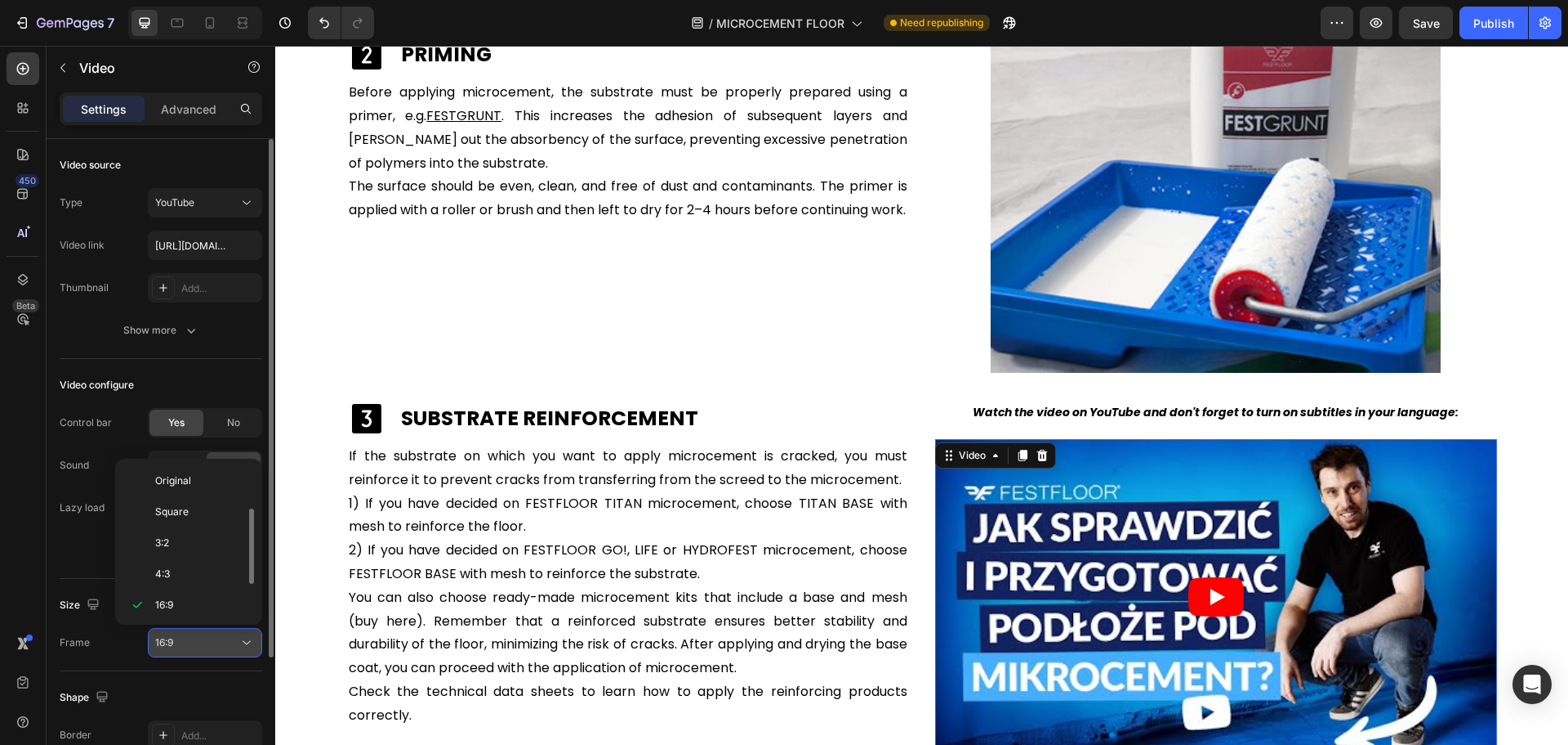
scroll to position [29, 0]
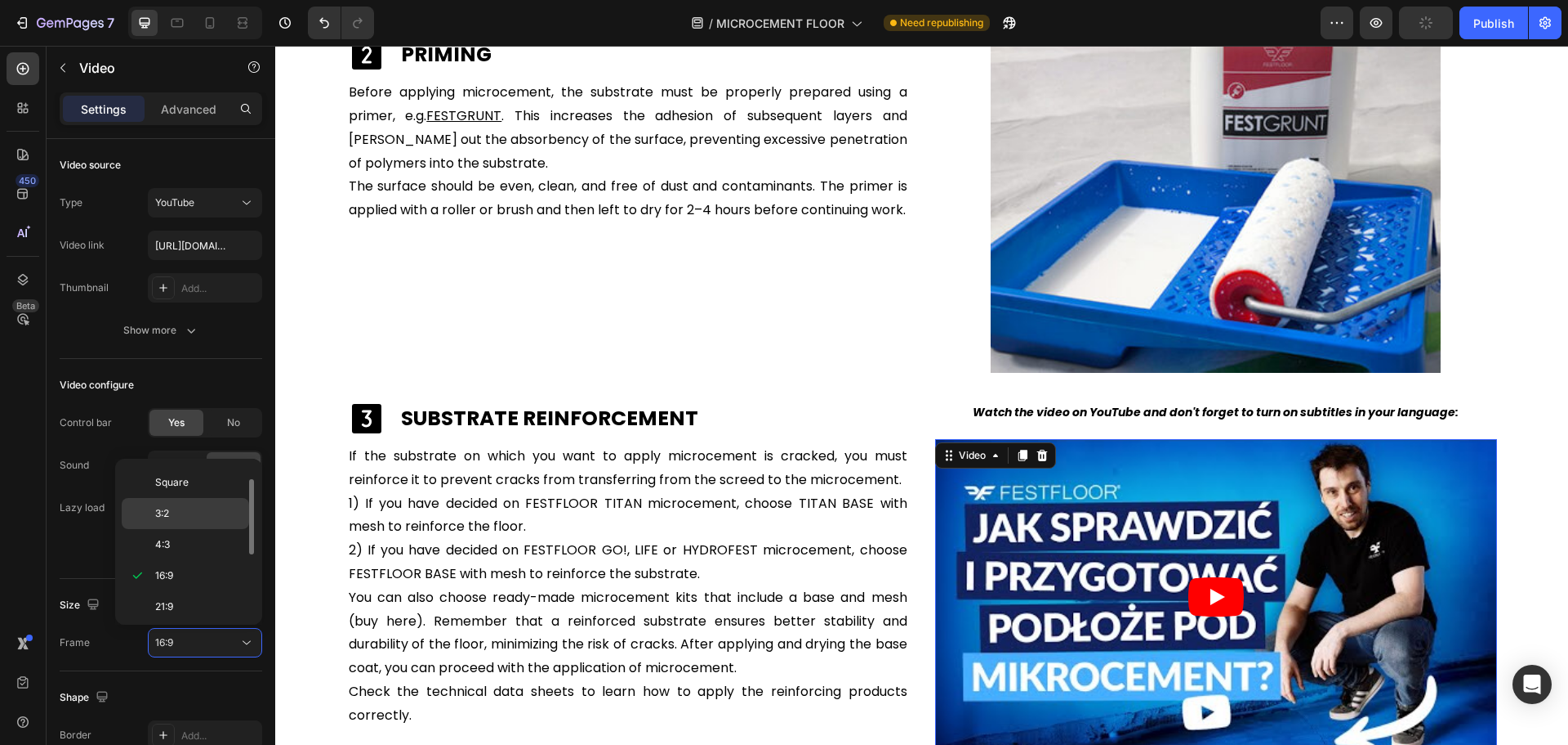
click at [184, 515] on p "3:2" at bounding box center [198, 513] width 87 height 15
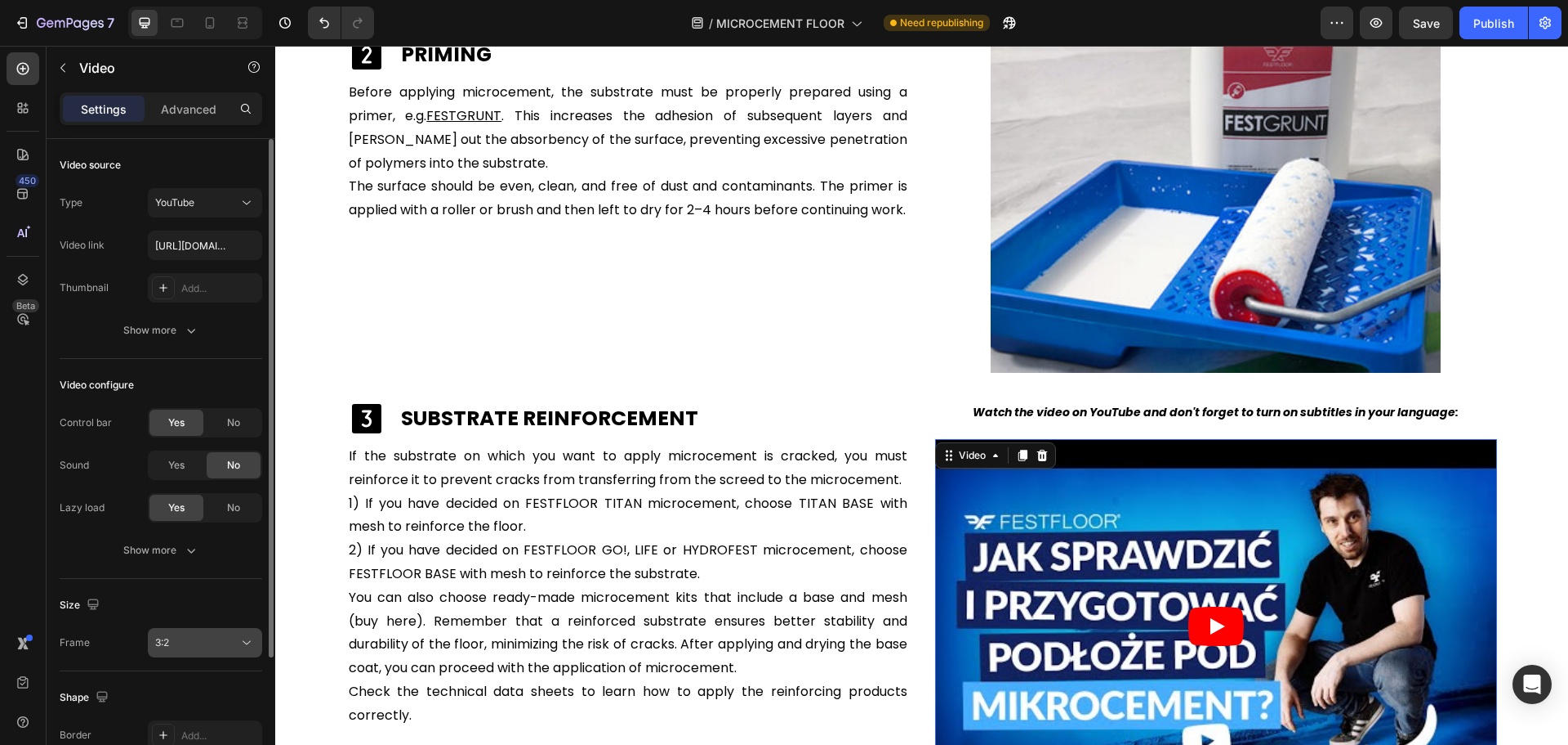
click at [185, 646] on div "3:2" at bounding box center [196, 642] width 83 height 15
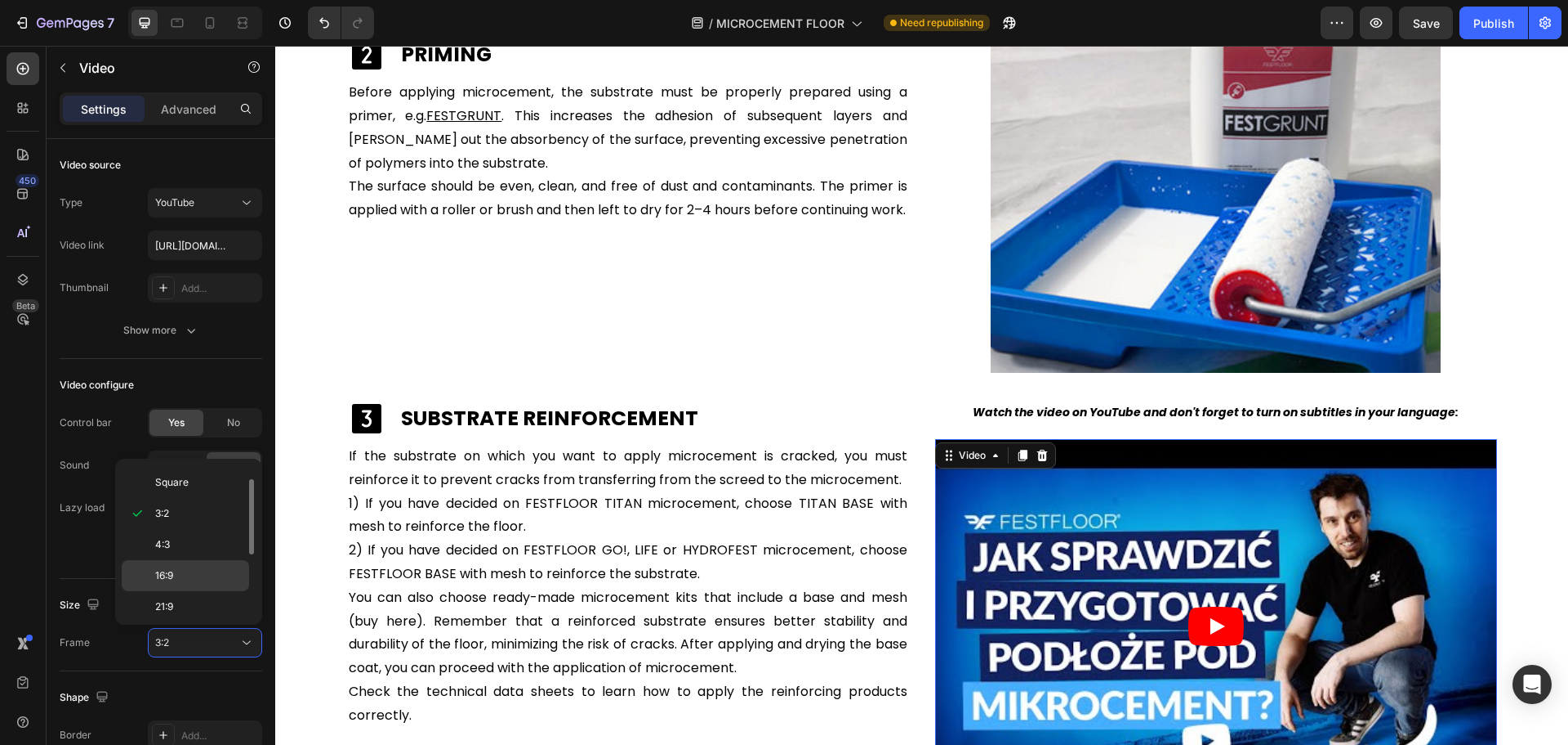
click at [186, 581] on p "16:9" at bounding box center [198, 575] width 87 height 15
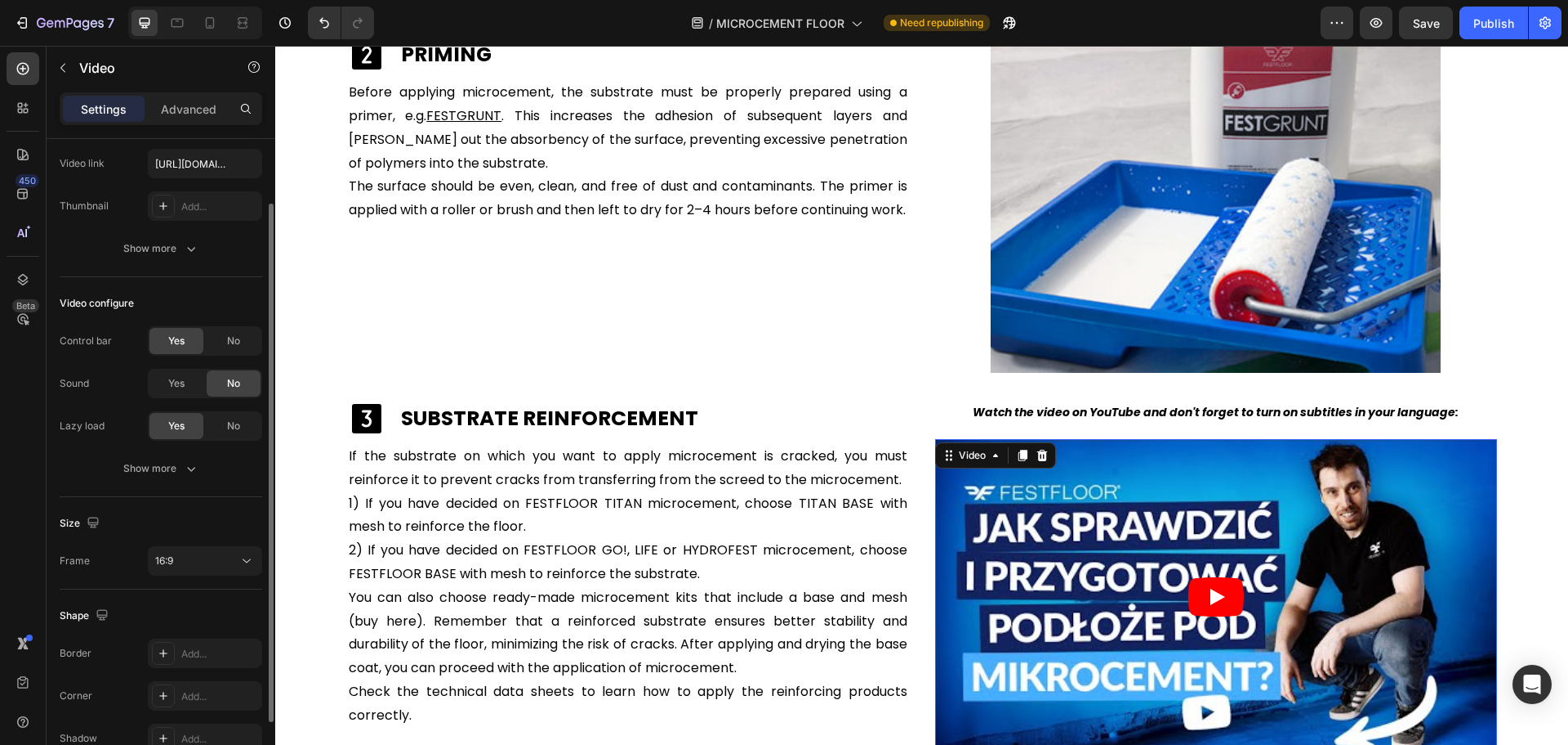
scroll to position [168, 0]
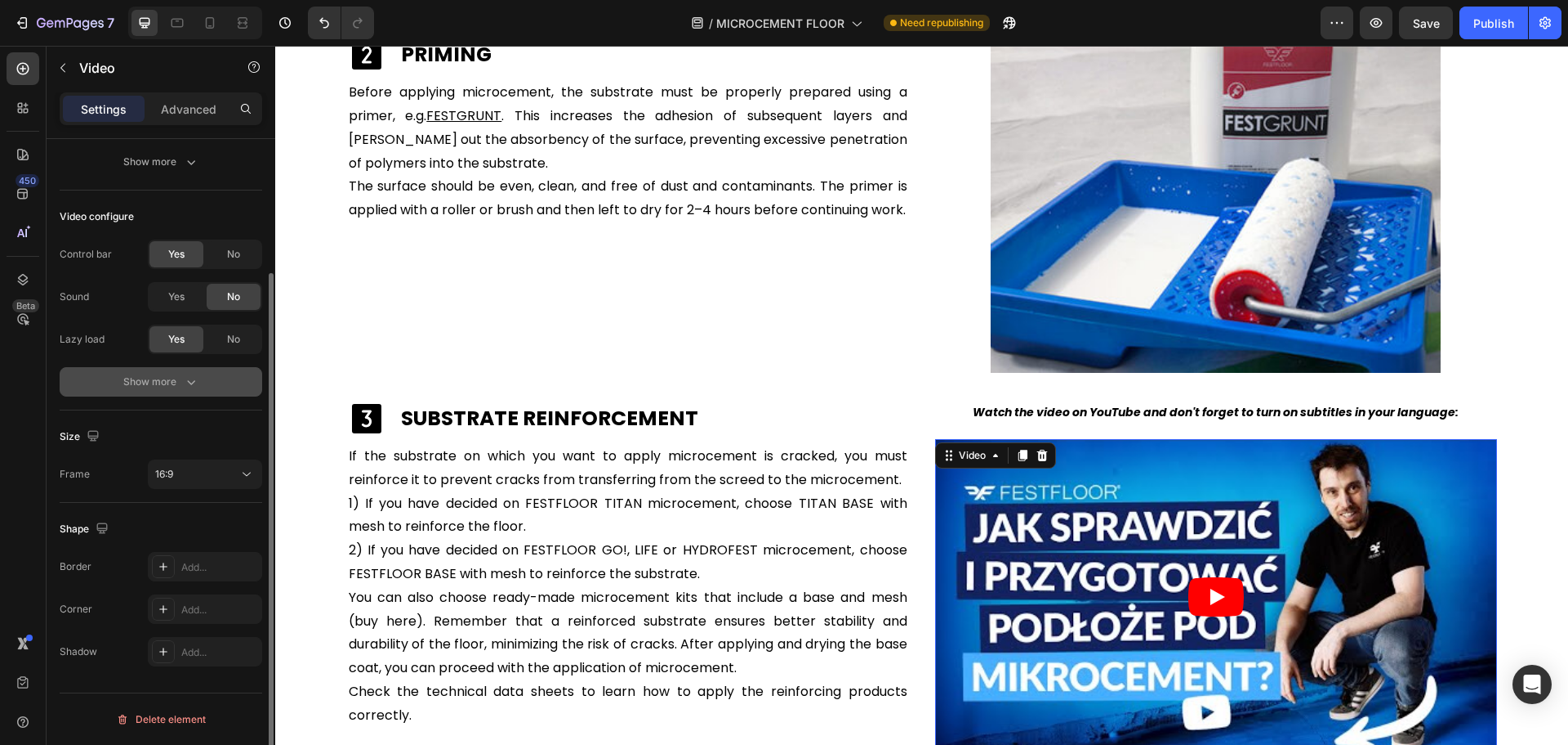
click at [201, 374] on button "Show more" at bounding box center [161, 381] width 203 height 29
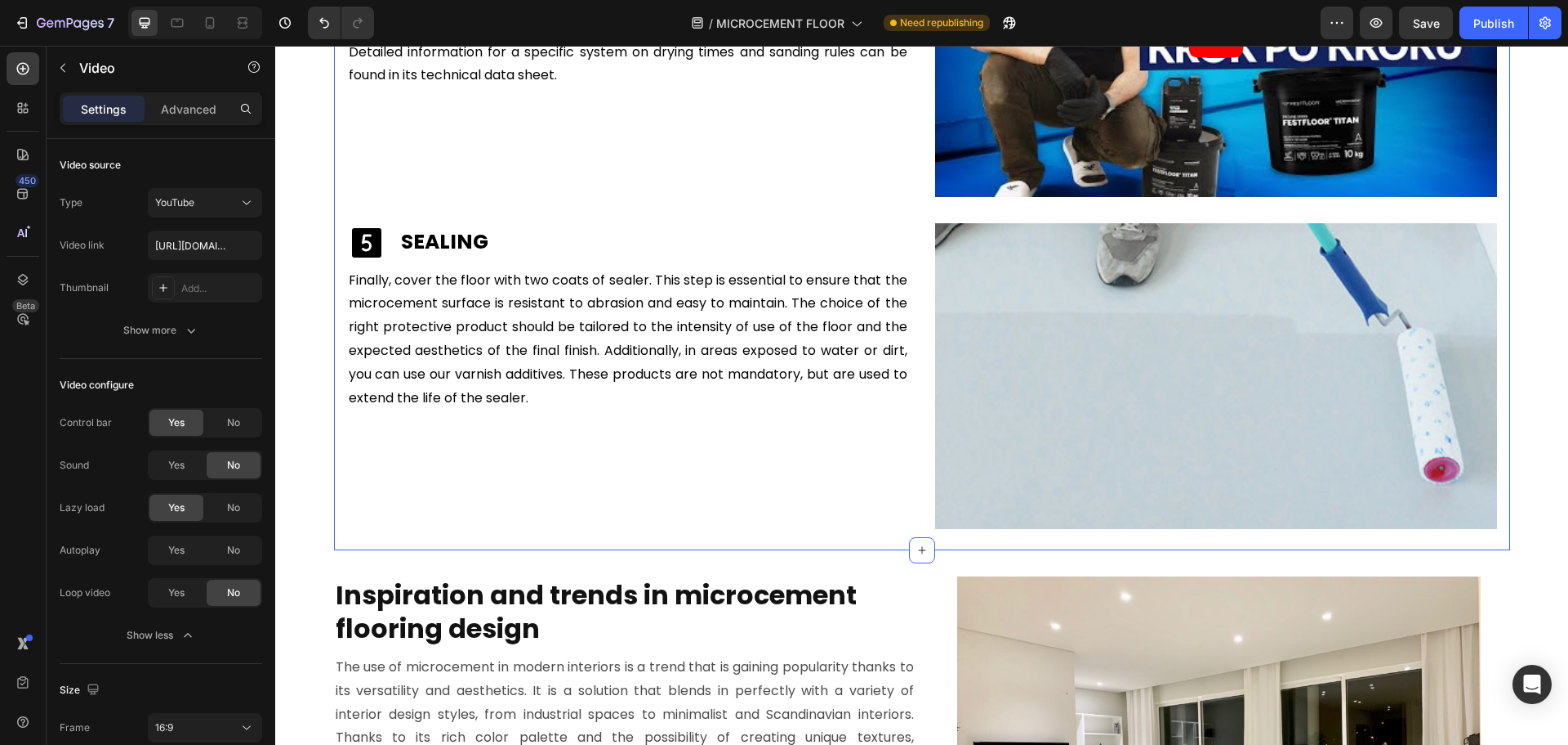
scroll to position [5144, 0]
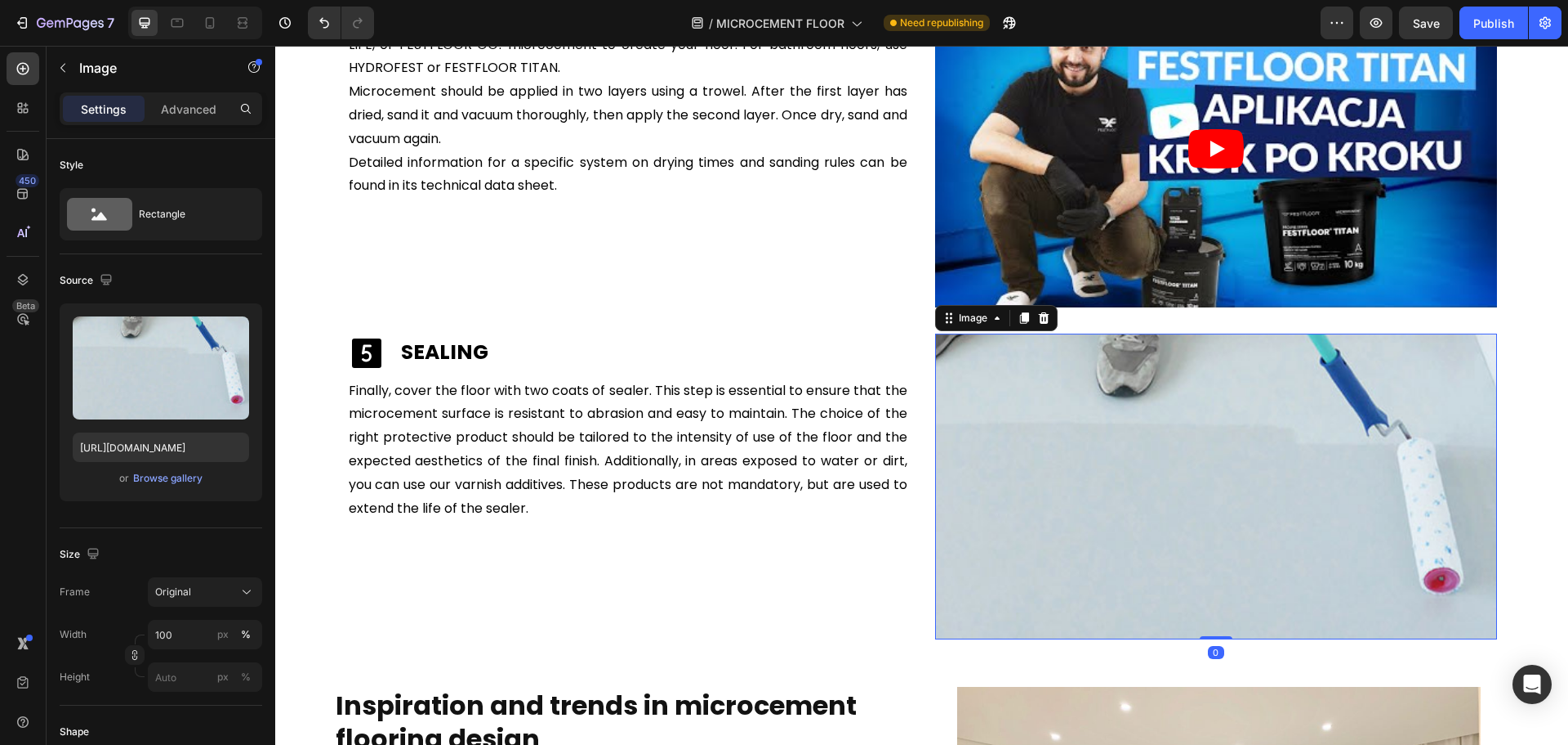
click at [1033, 552] on img at bounding box center [1216, 486] width 562 height 306
click at [184, 632] on input "100" at bounding box center [205, 633] width 114 height 29
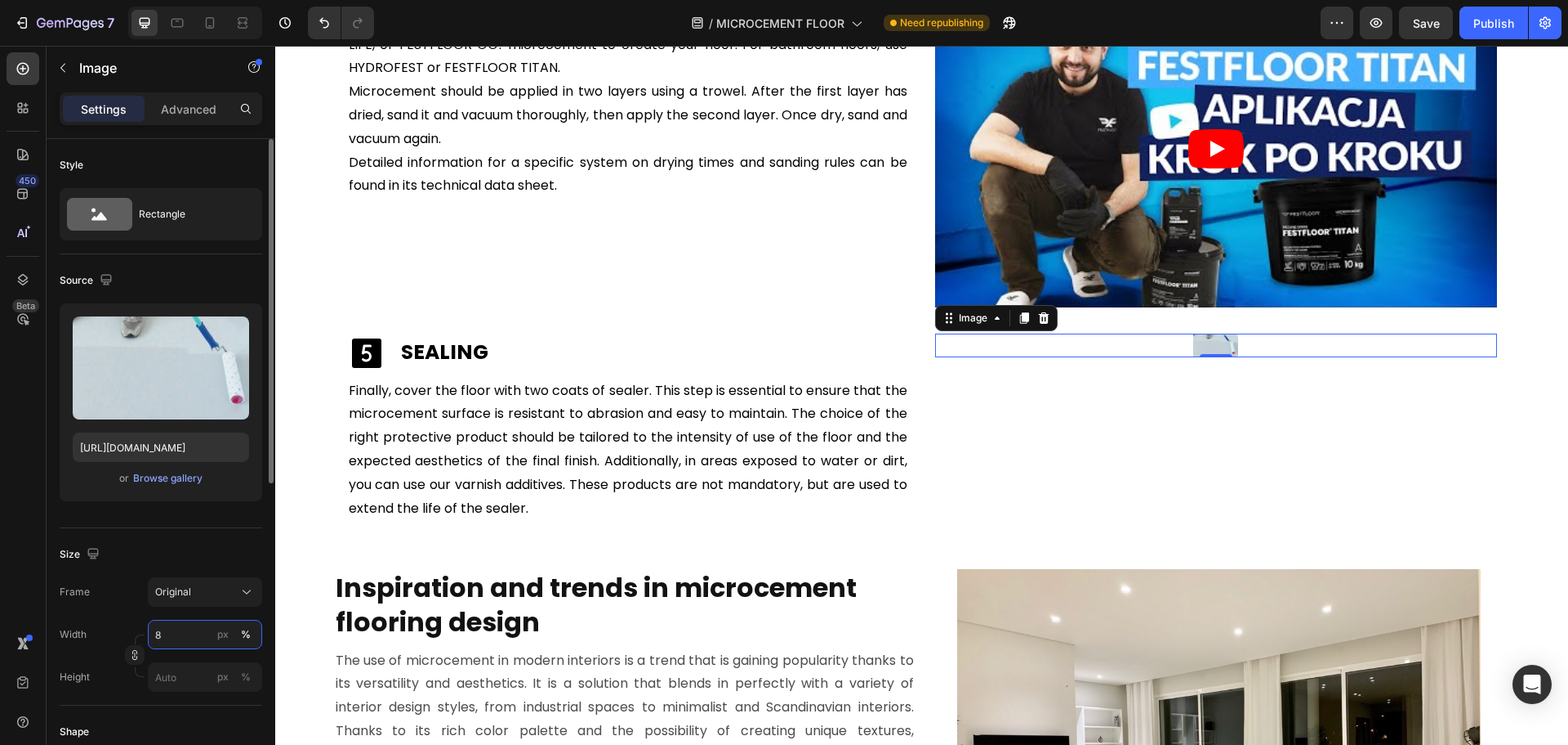
type input "80"
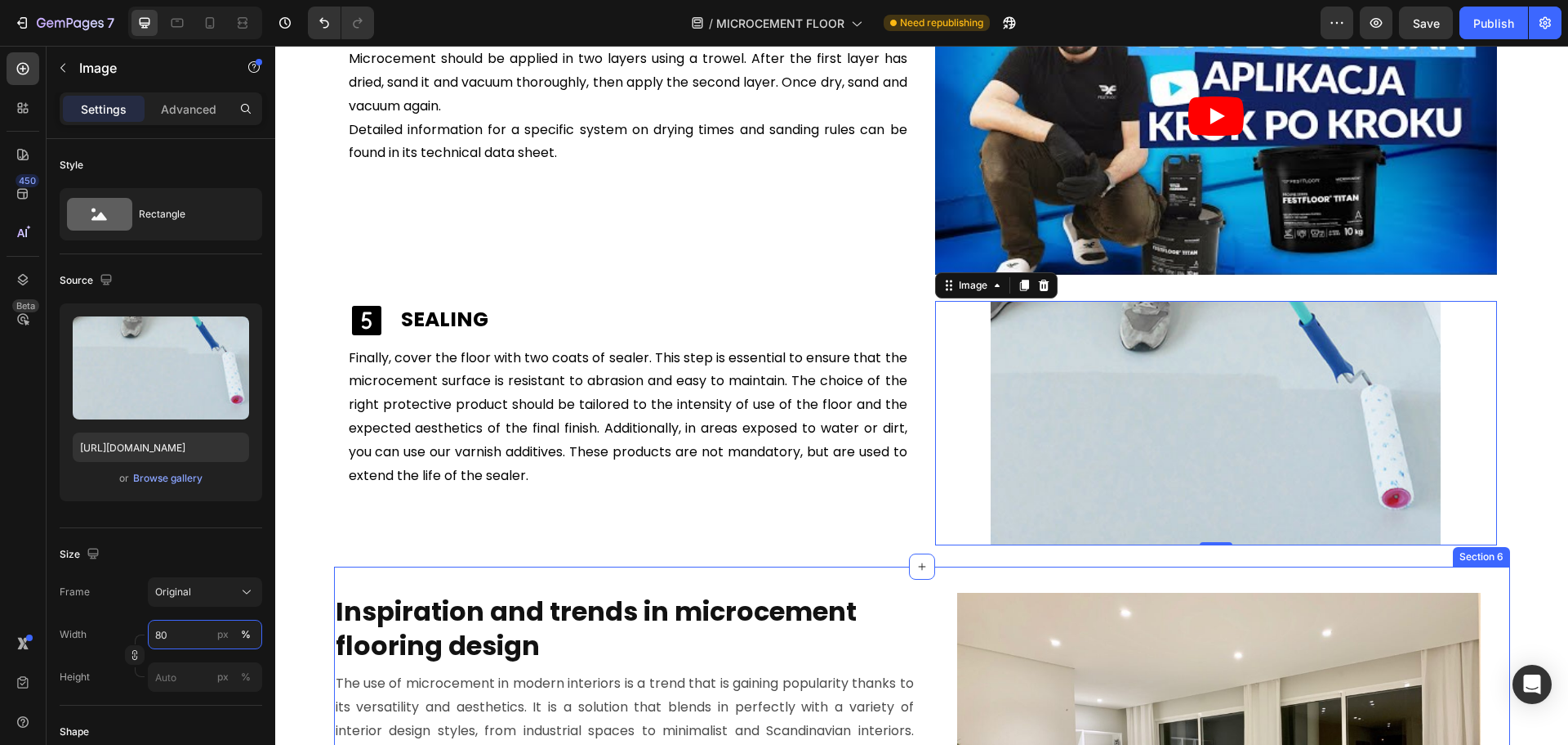
scroll to position [5389, 0]
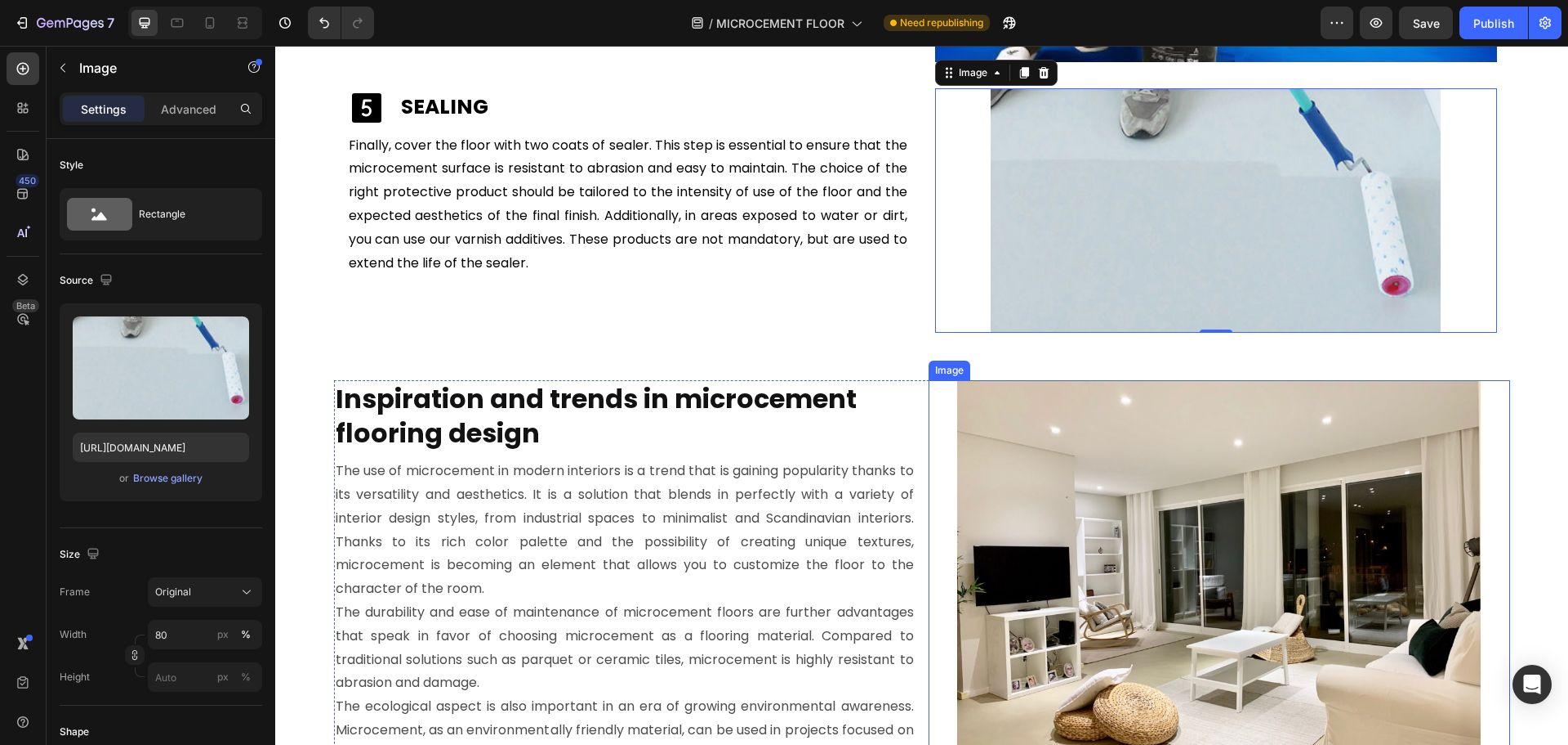
click at [1079, 531] on img at bounding box center [1219, 576] width 524 height 393
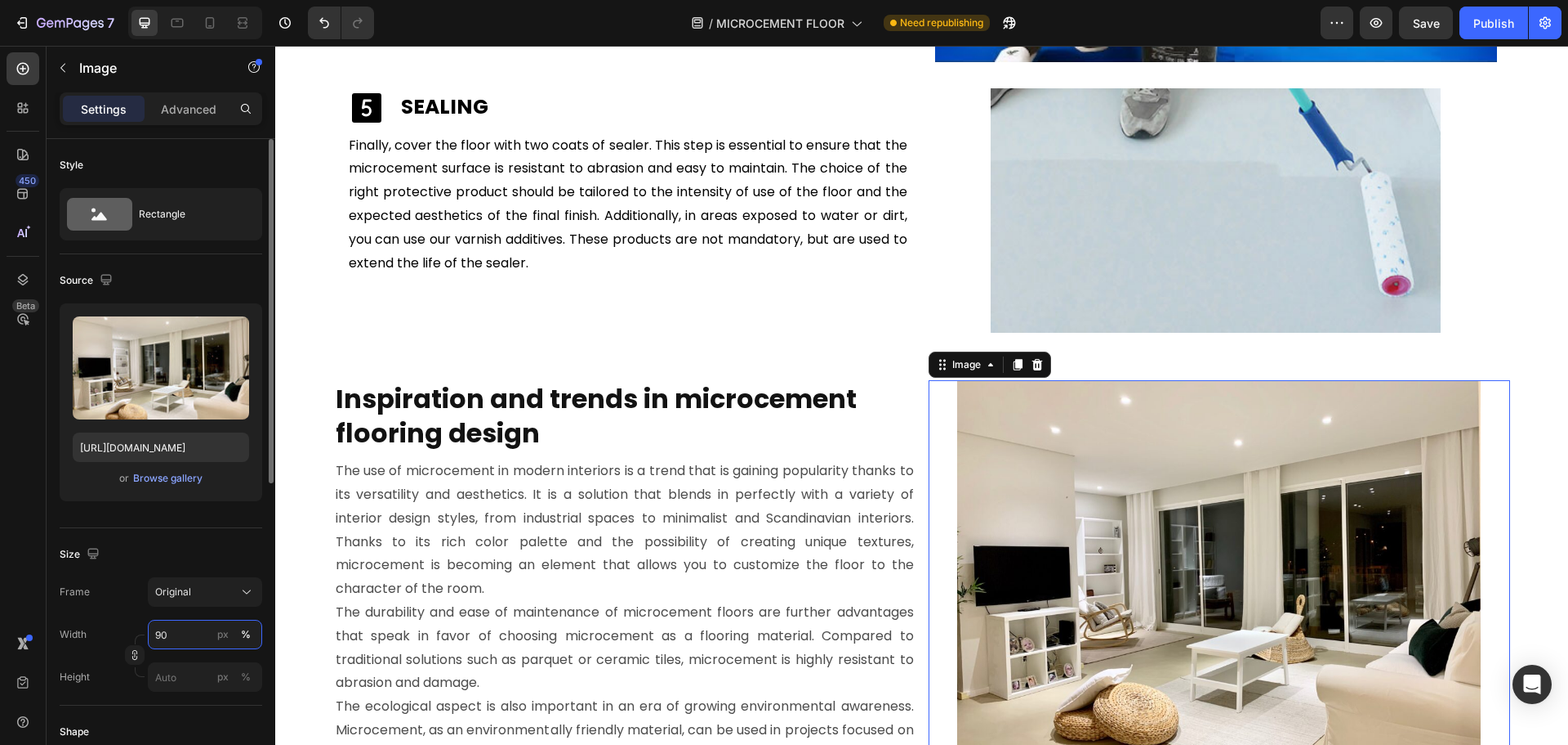
click at [182, 644] on input "90" at bounding box center [205, 633] width 114 height 29
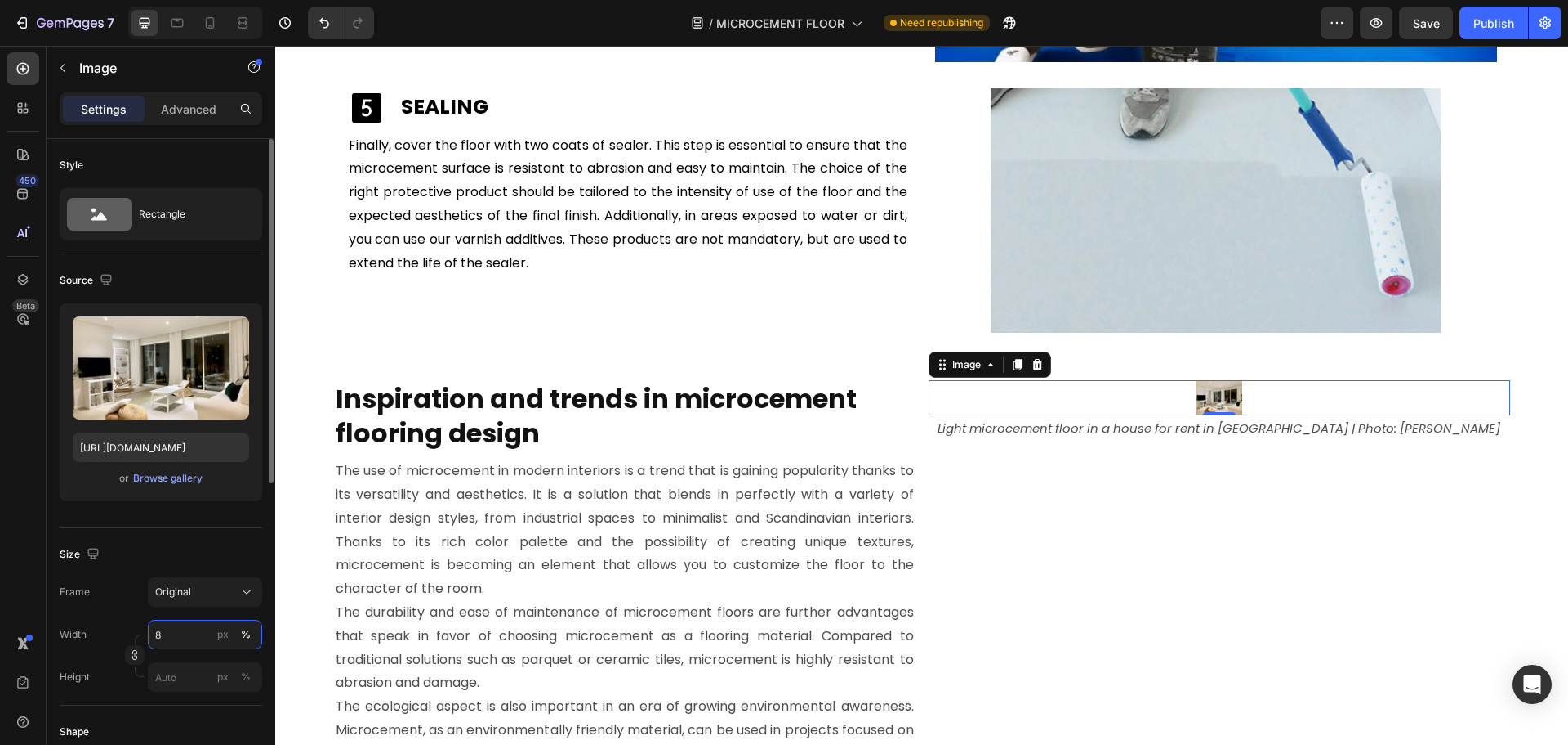
type input "80"
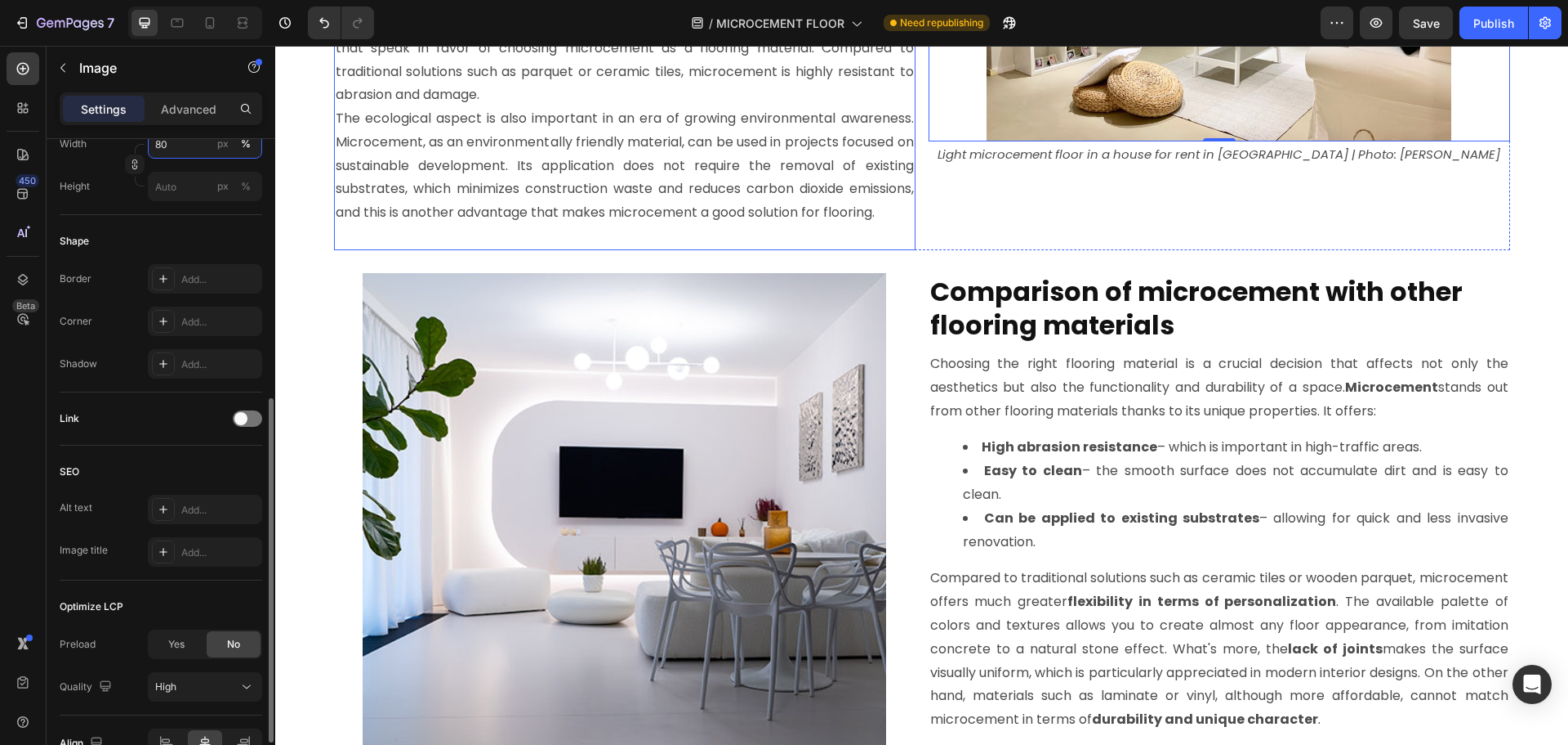
scroll to position [6043, 0]
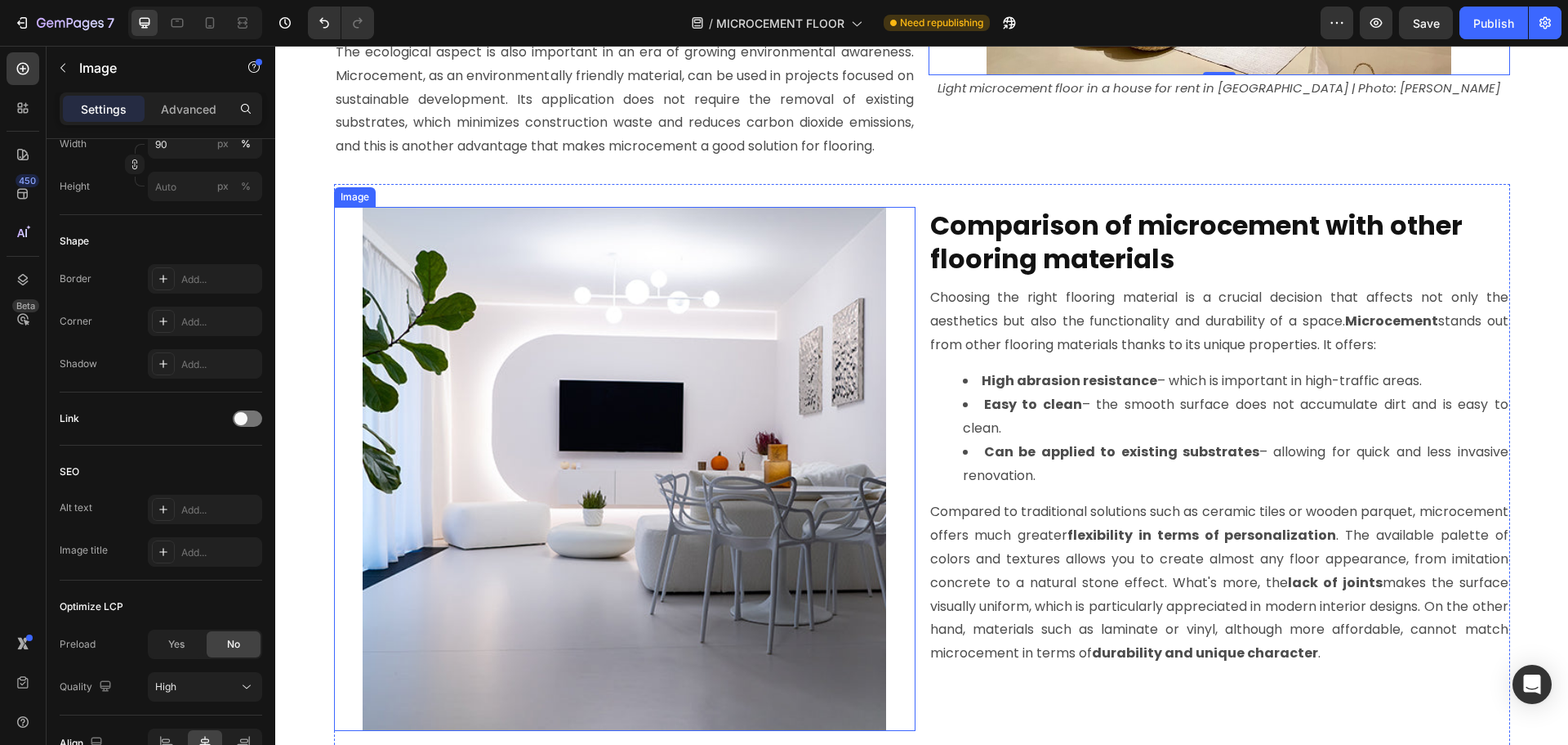
click at [691, 413] on img at bounding box center [625, 469] width 524 height 524
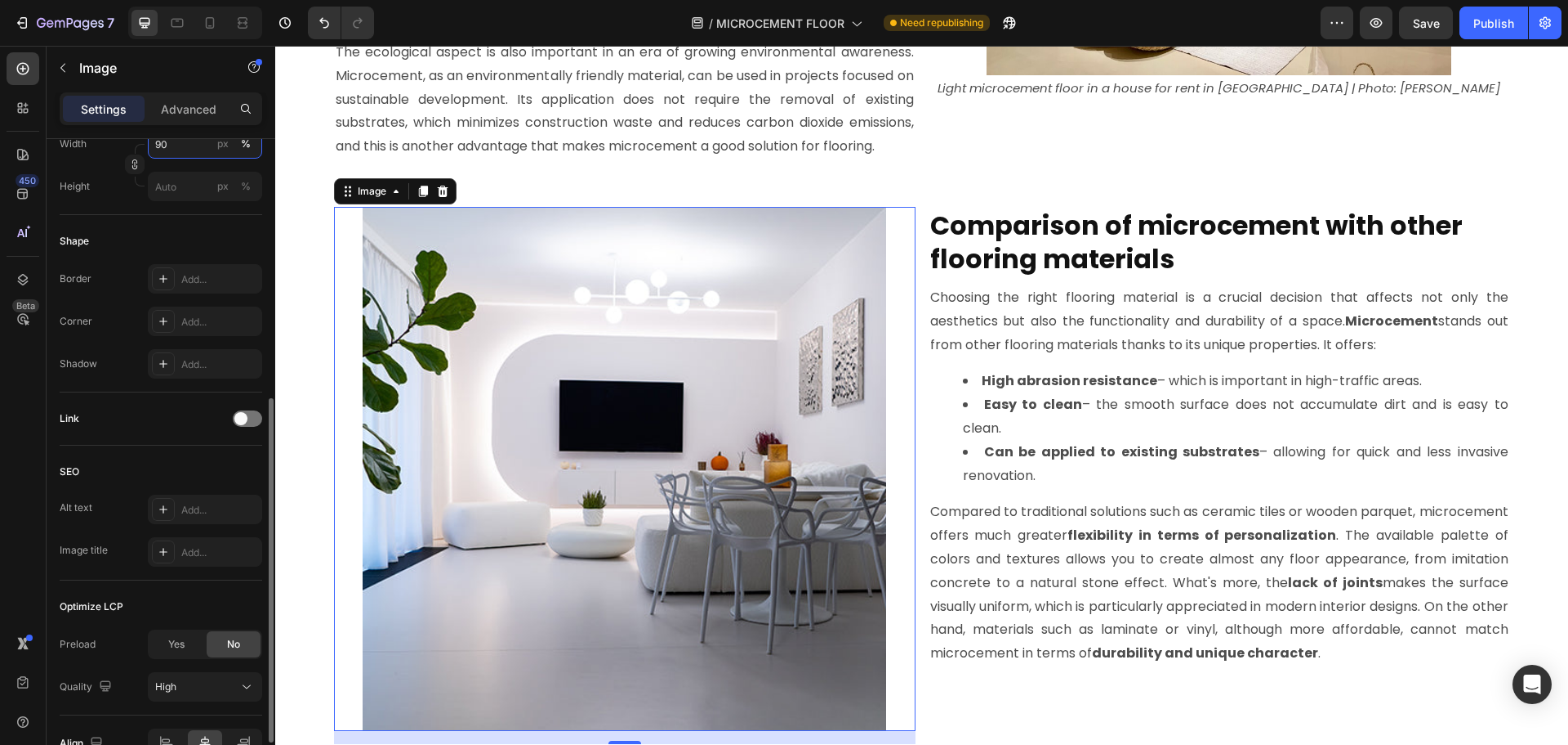
click at [197, 147] on input "90" at bounding box center [205, 143] width 114 height 29
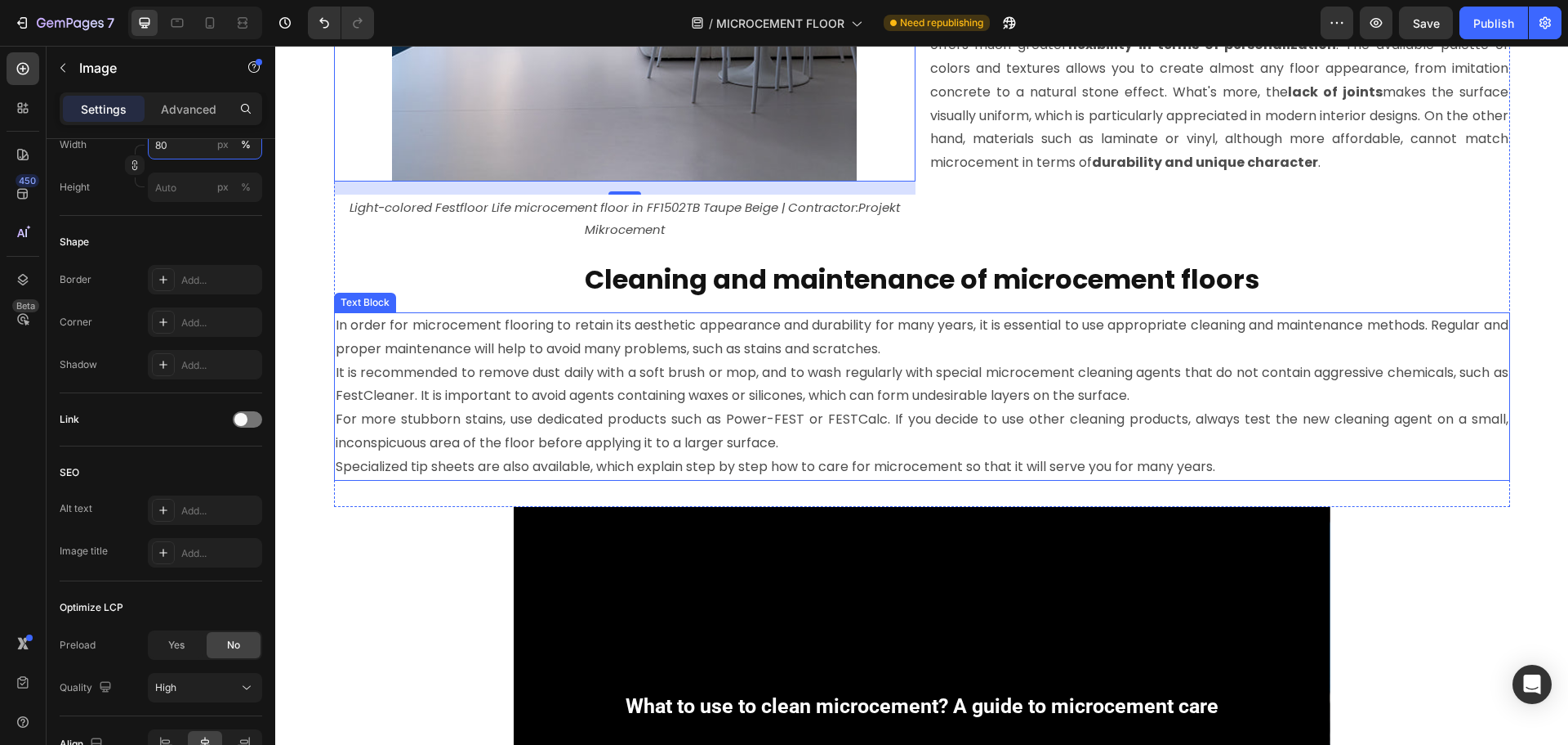
scroll to position [7105, 0]
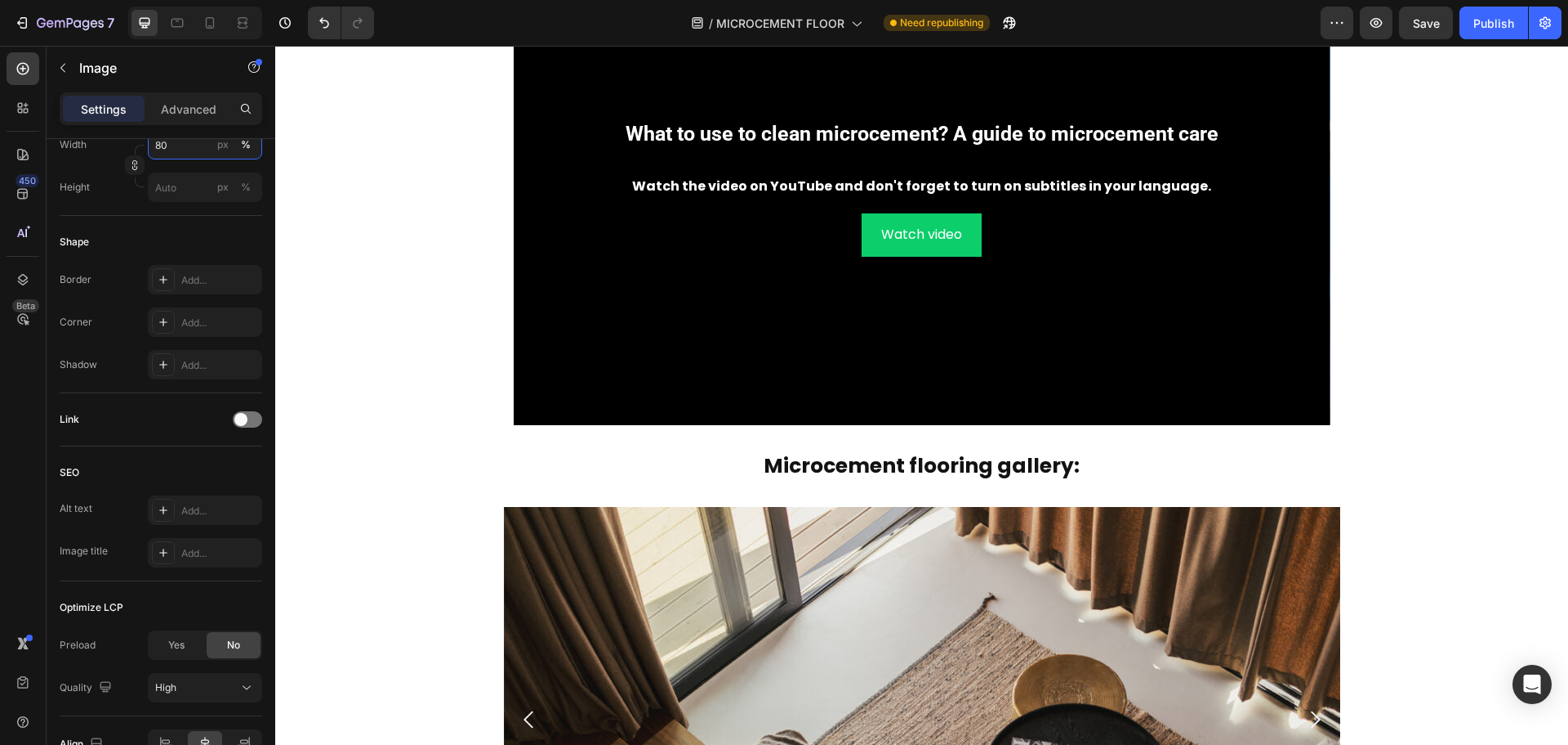
type input "80"
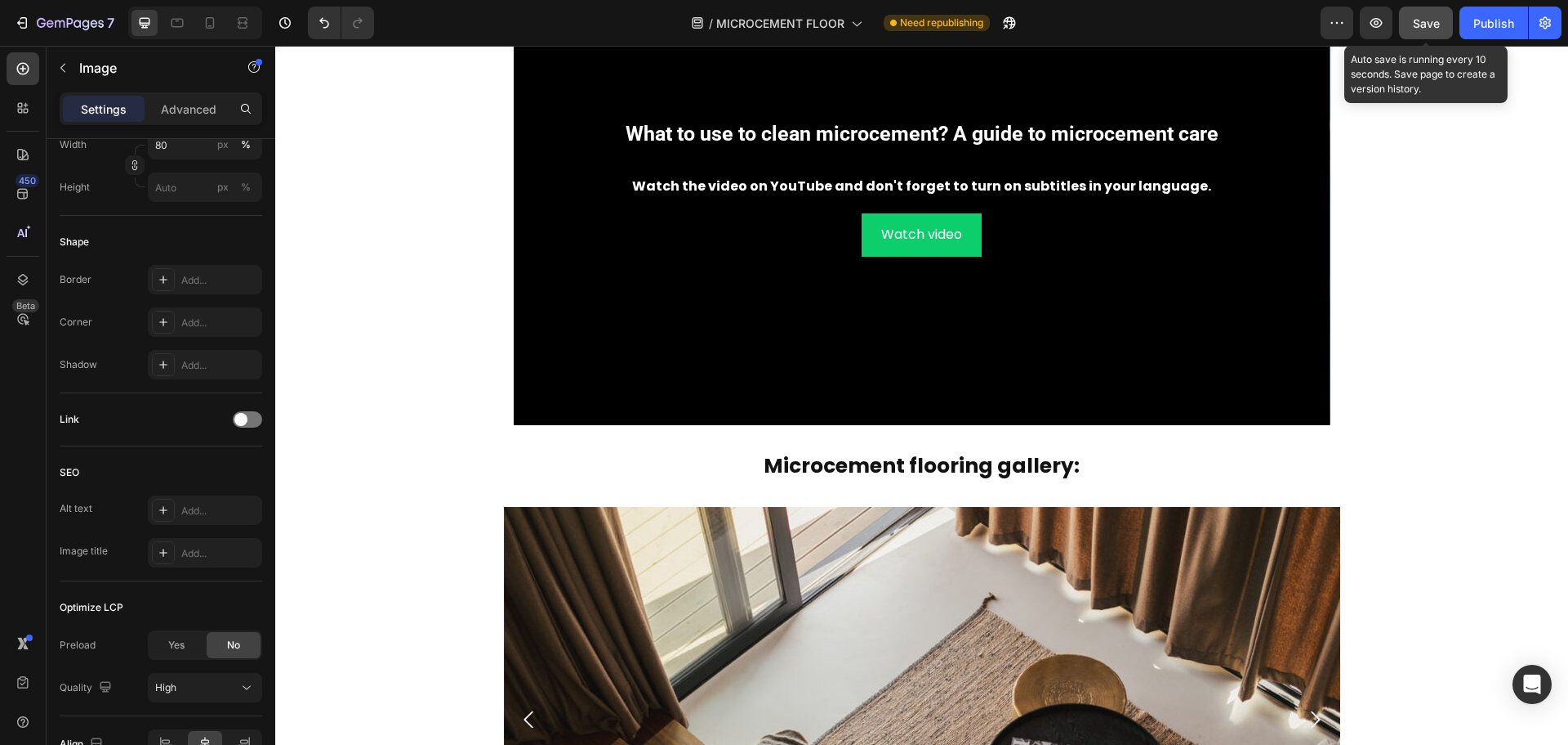
click at [1419, 17] on span "Save" at bounding box center [1426, 23] width 27 height 14
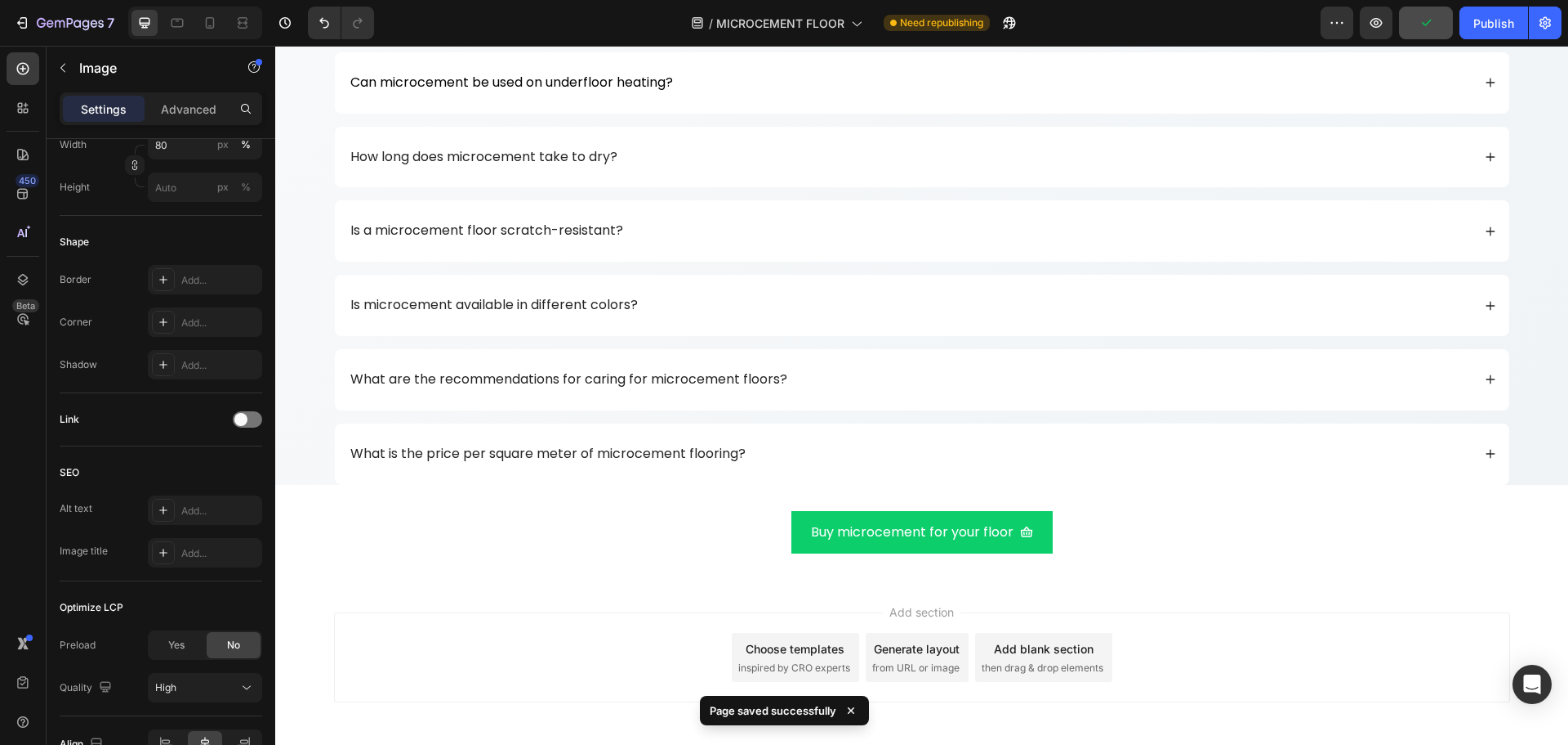
scroll to position [8171, 0]
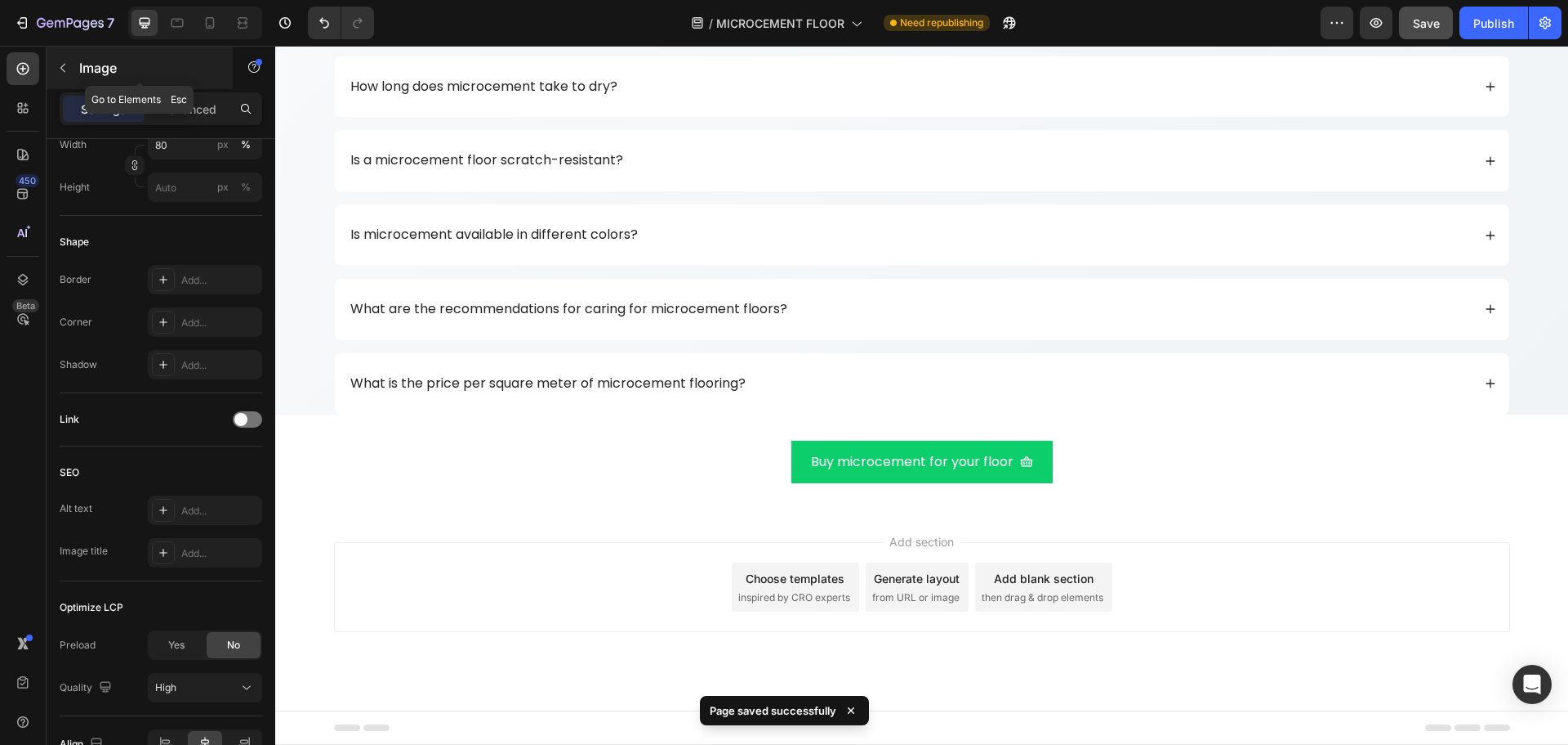
click at [65, 69] on icon "button" at bounding box center [62, 67] width 13 height 13
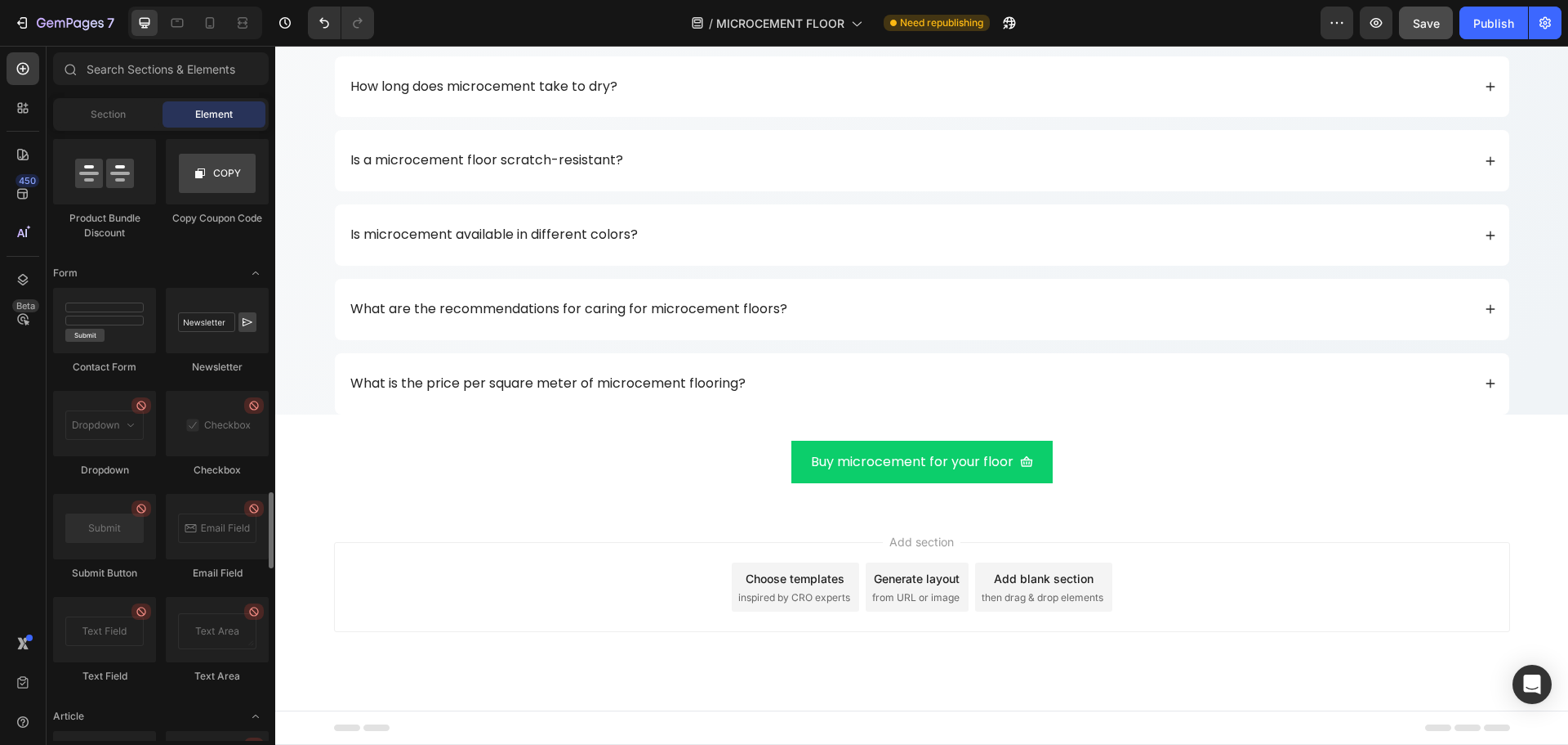
scroll to position [3923, 0]
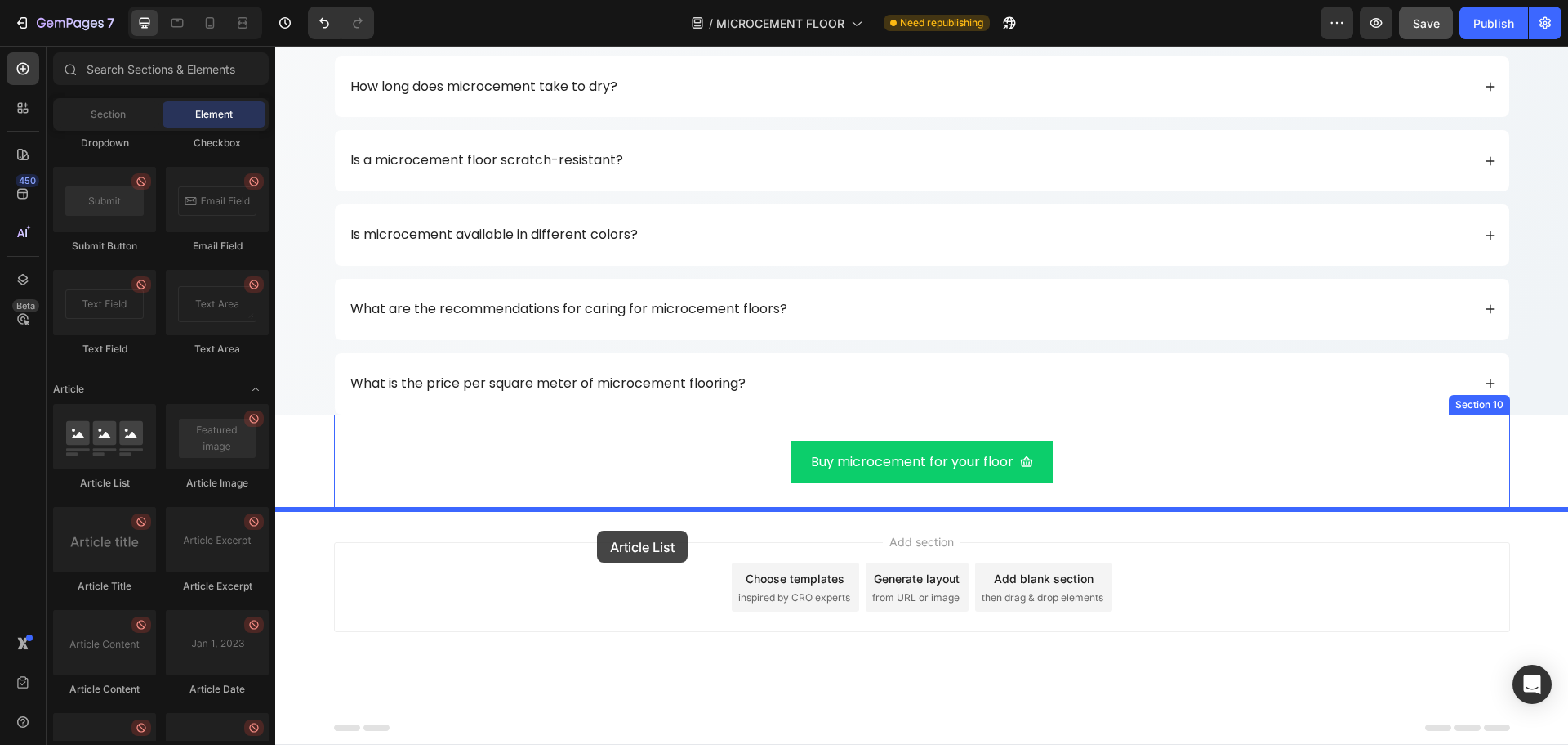
drag, startPoint x: 386, startPoint y: 499, endPoint x: 597, endPoint y: 530, distance: 213.3
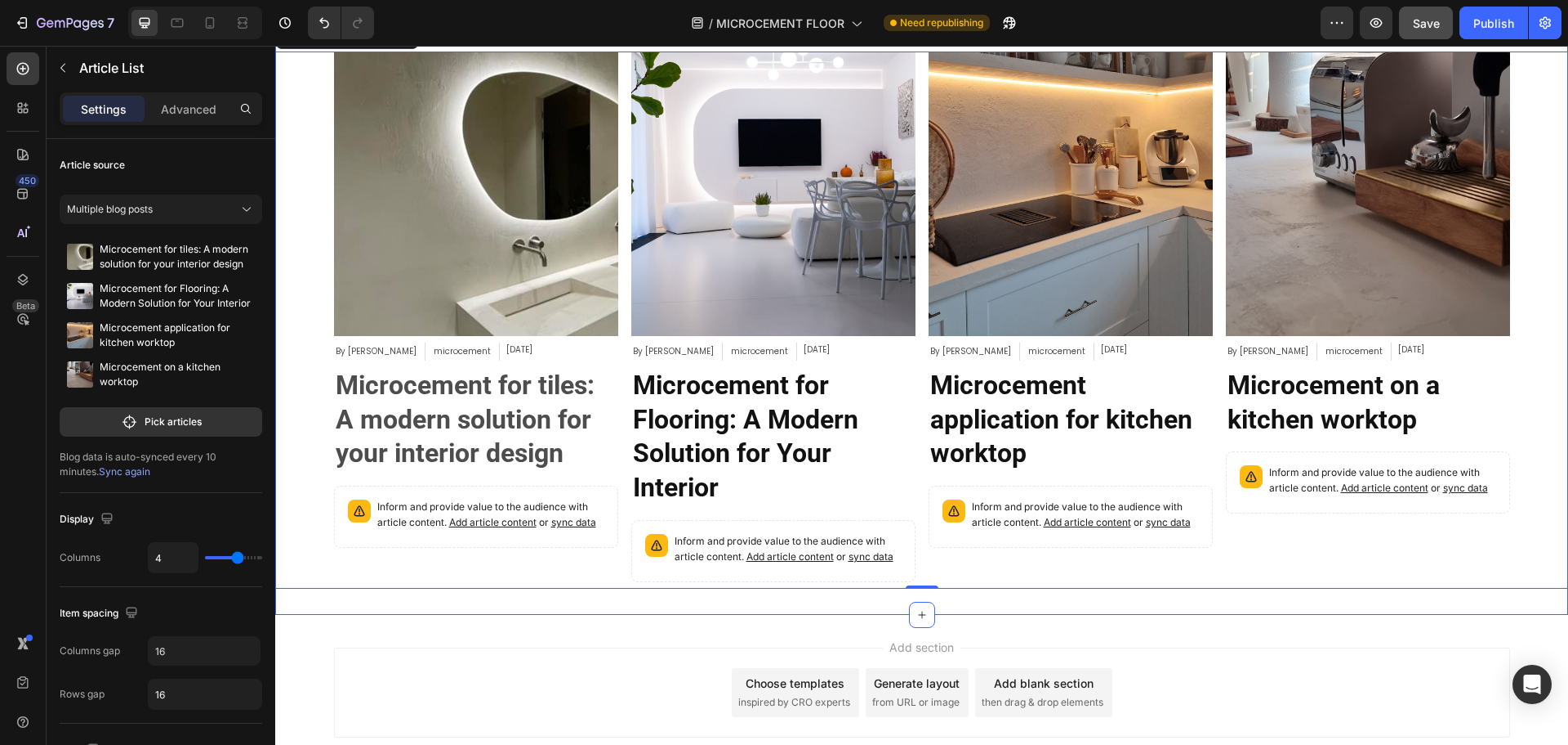
scroll to position [8661, 0]
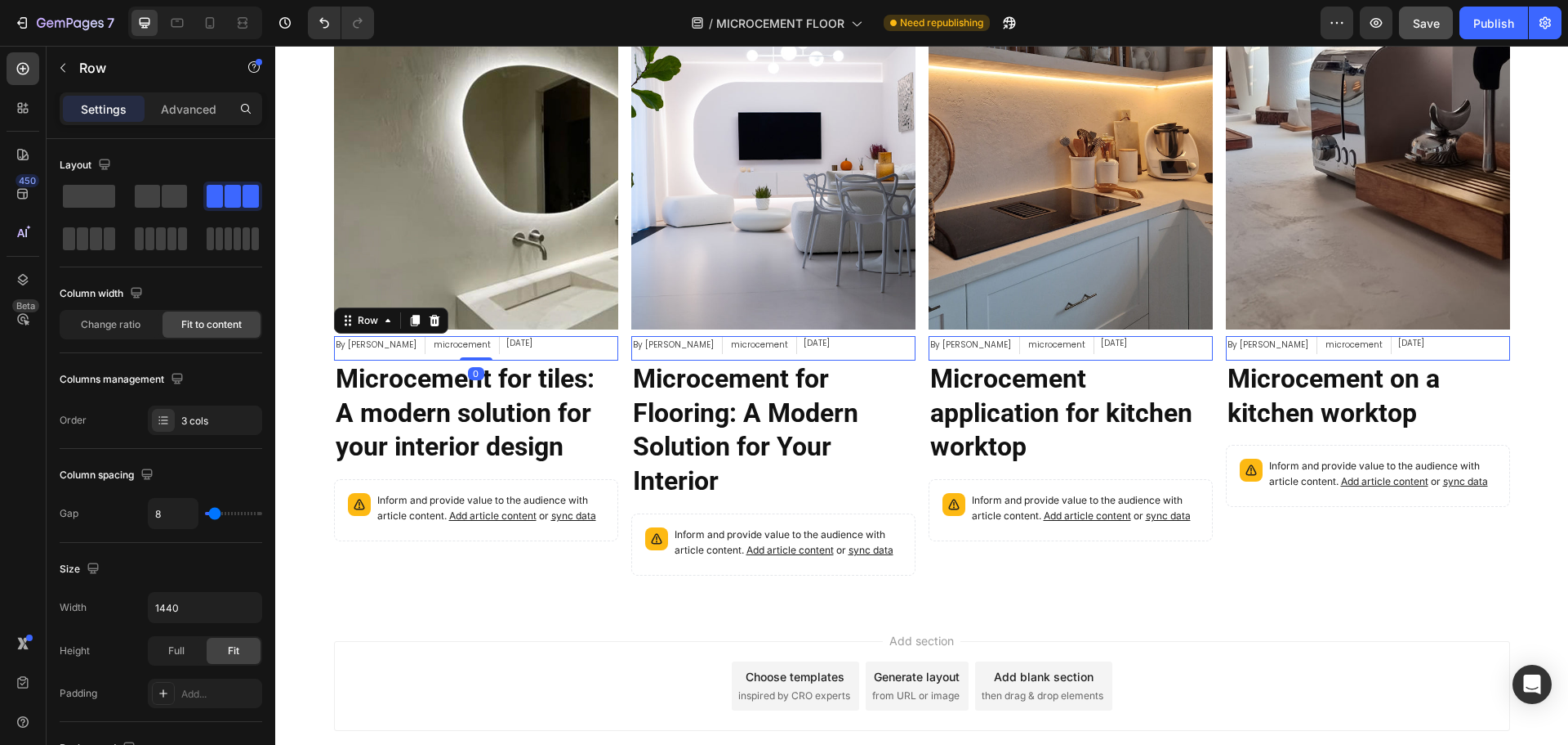
click at [565, 348] on div "By Paulina Nowak Article Author microcement Article Category Jan 30, 2025 Artic…" at bounding box center [476, 348] width 284 height 25
click at [429, 320] on icon at bounding box center [434, 320] width 11 height 11
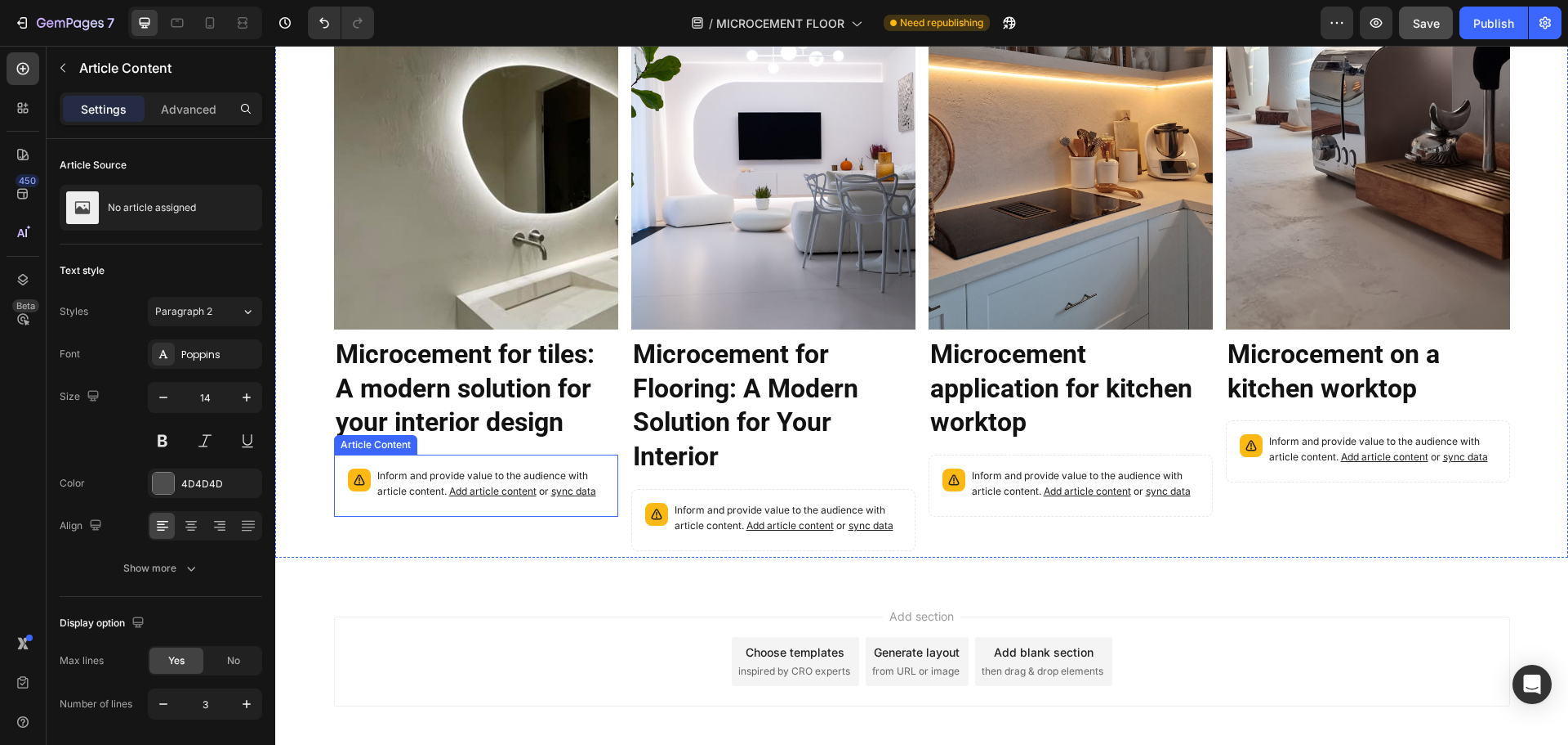
click at [600, 472] on div "Inform and provide value to the audience with article content. Add article cont…" at bounding box center [477, 485] width 270 height 47
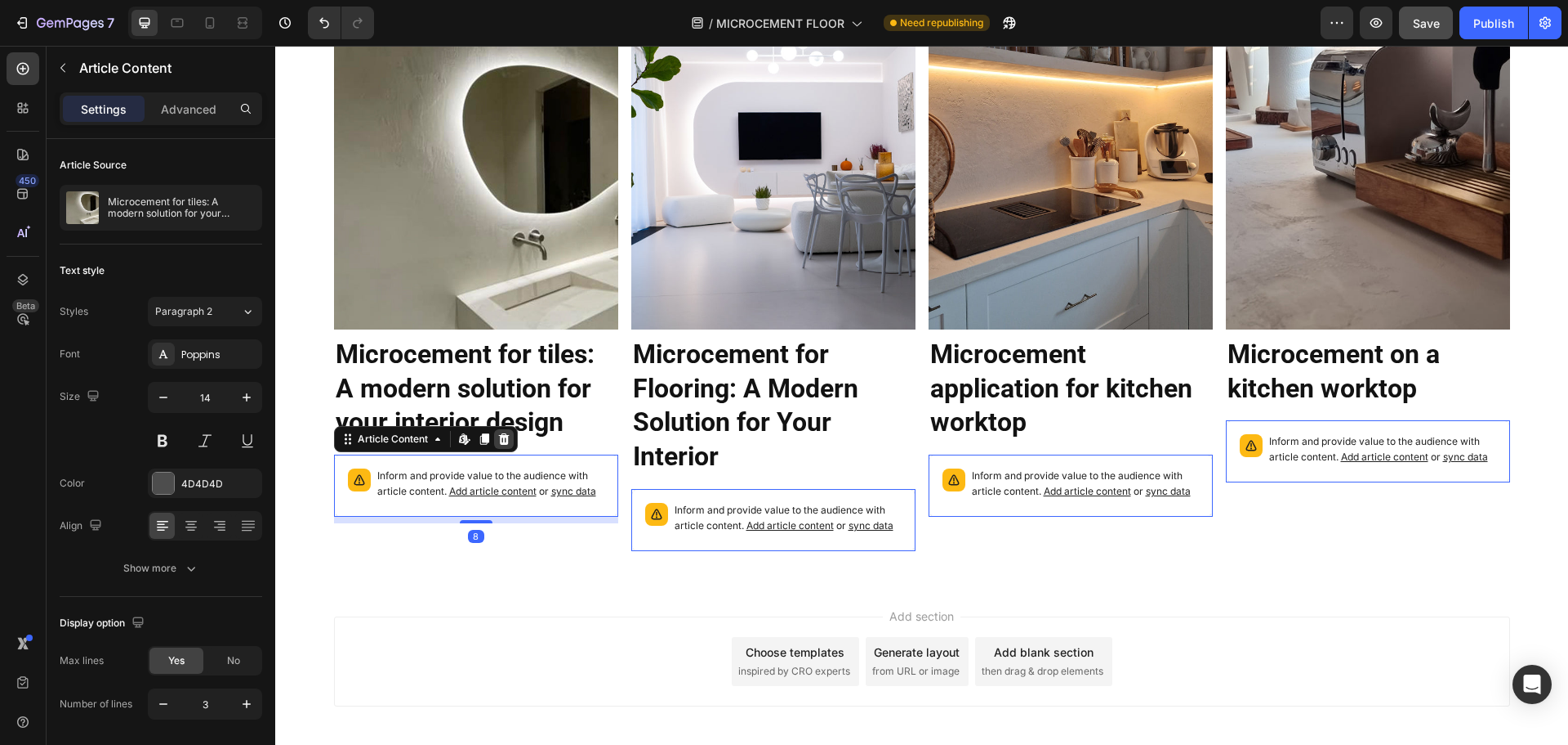
click at [500, 439] on icon at bounding box center [504, 438] width 11 height 11
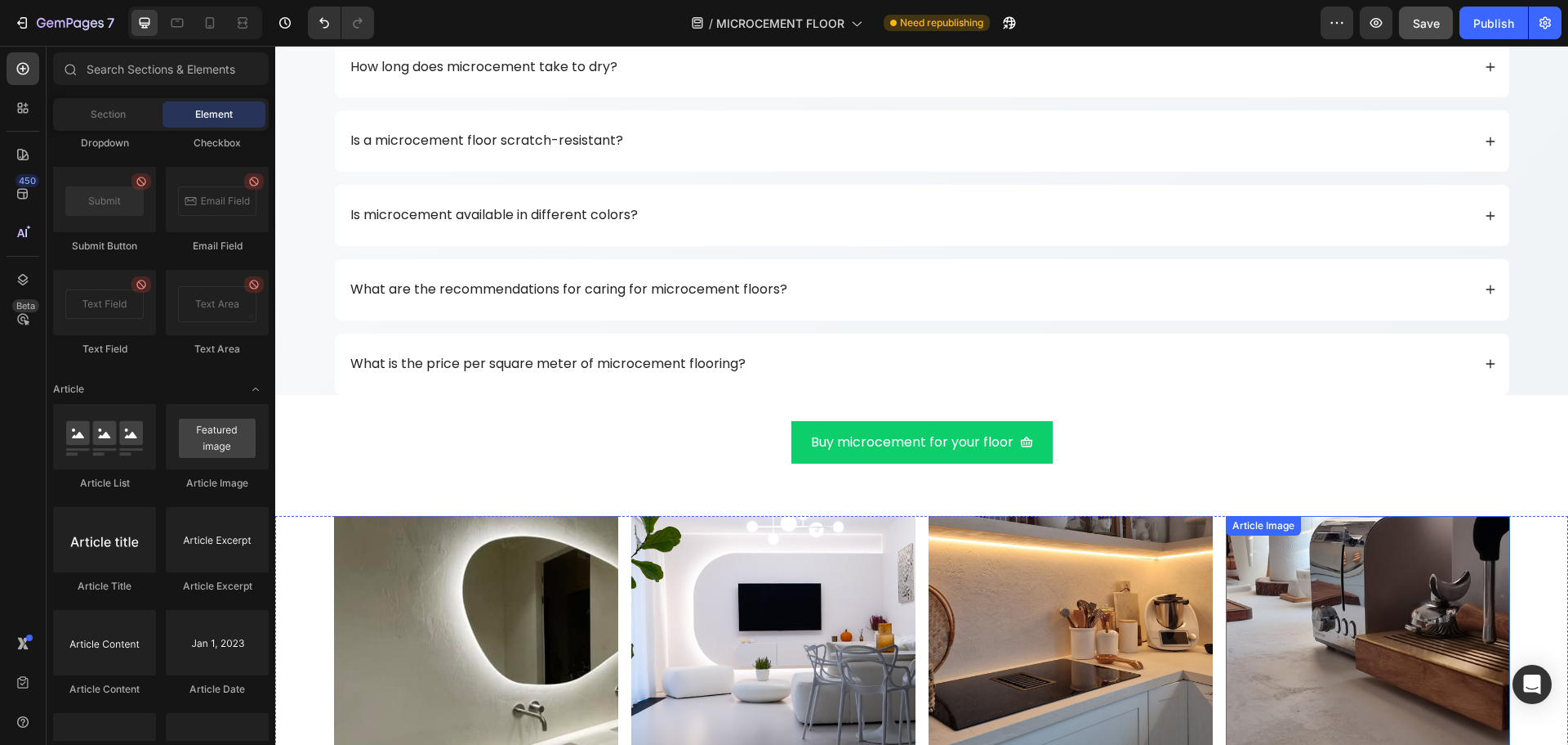
scroll to position [8163, 0]
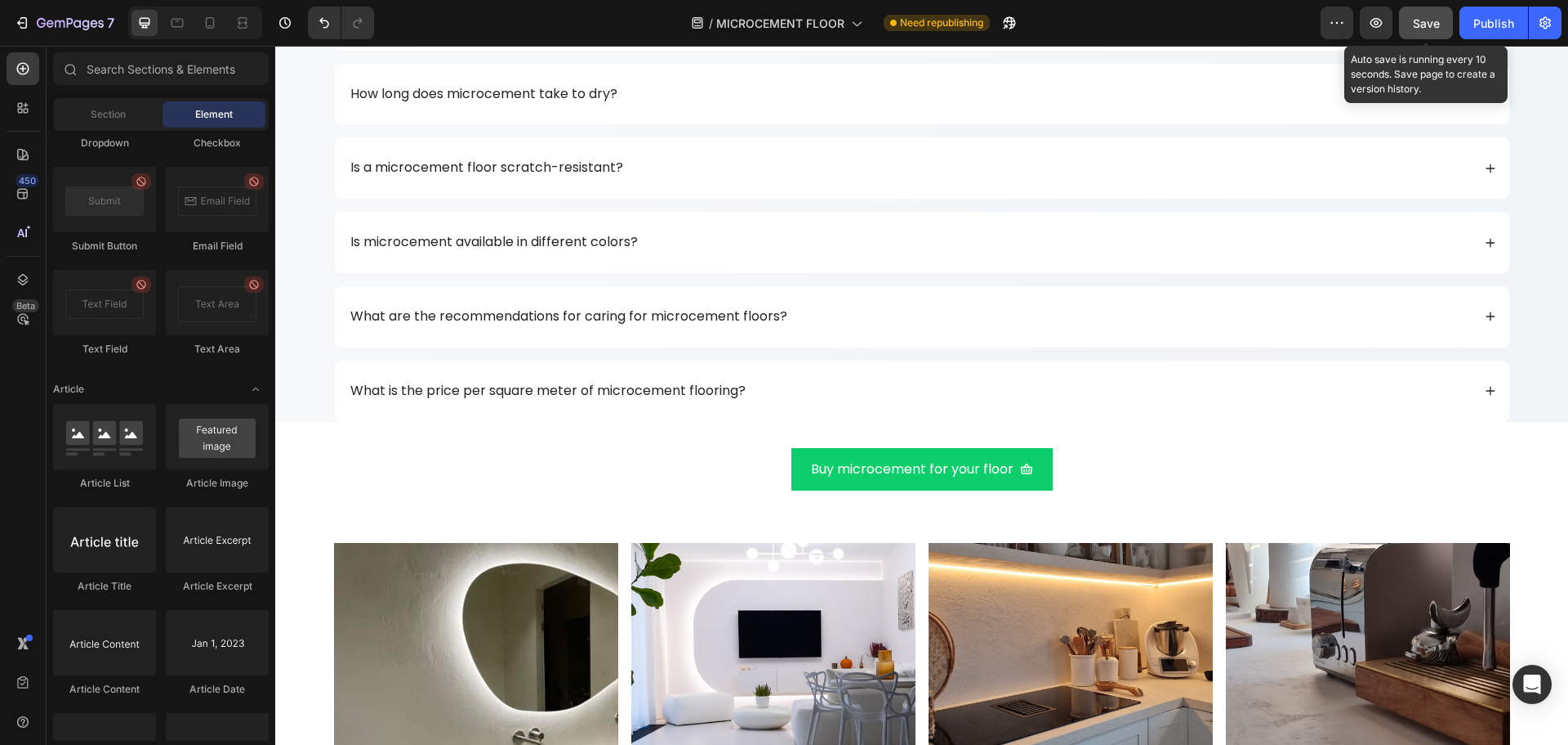
click at [1422, 31] on div "Save" at bounding box center [1426, 23] width 27 height 17
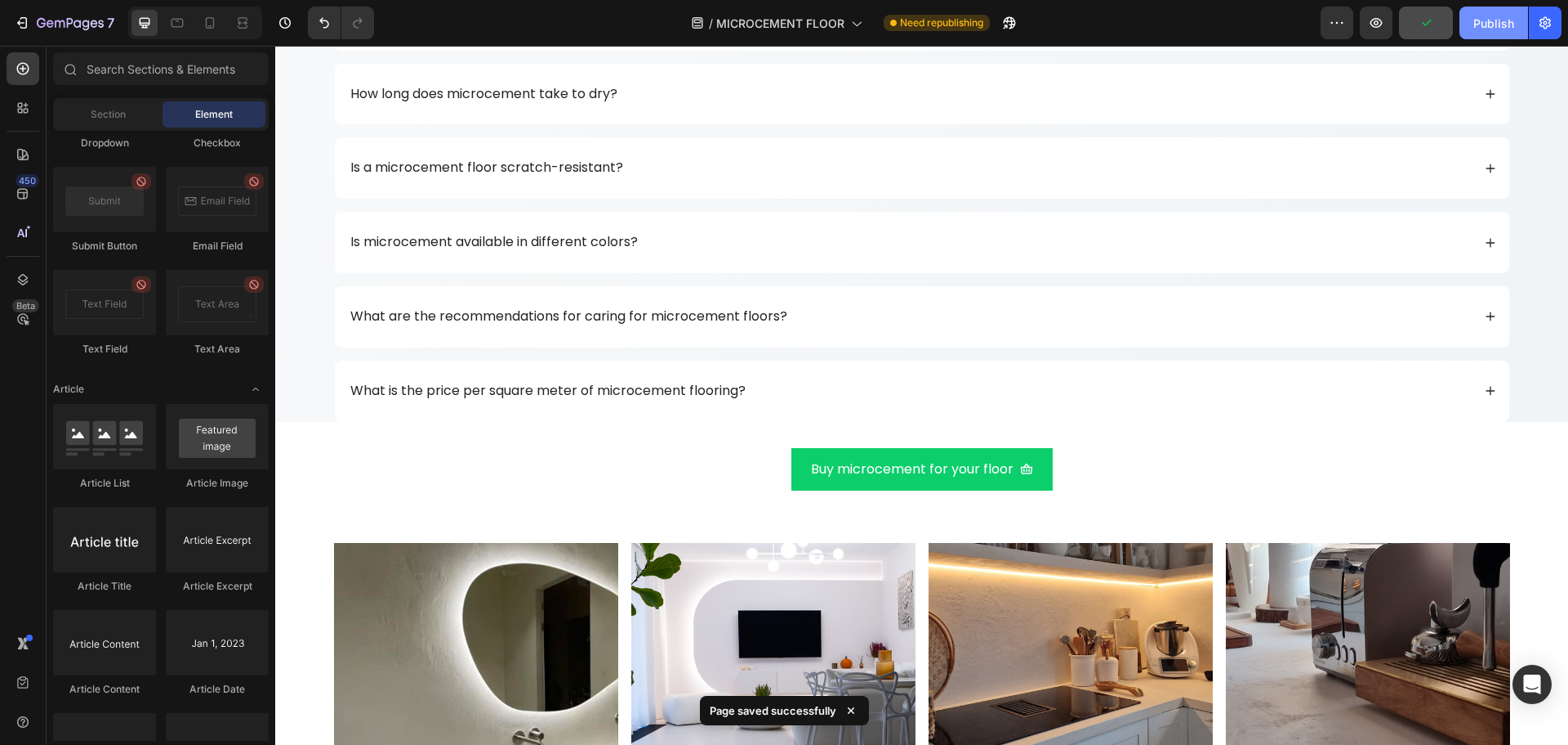
click at [1486, 23] on div "Publish" at bounding box center [1493, 23] width 41 height 17
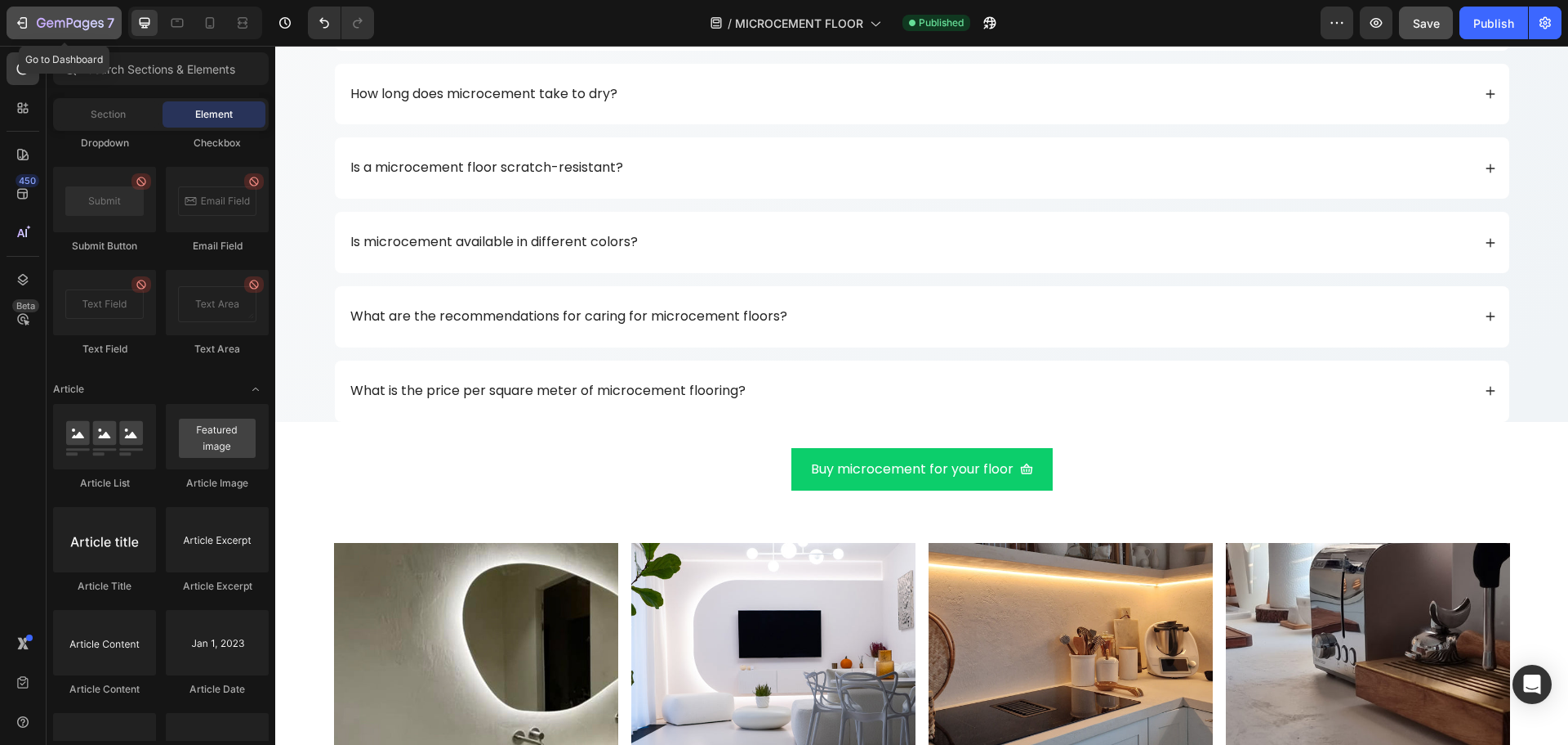
click at [74, 17] on icon "button" at bounding box center [70, 24] width 67 height 14
